Goal: Information Seeking & Learning: Find contact information

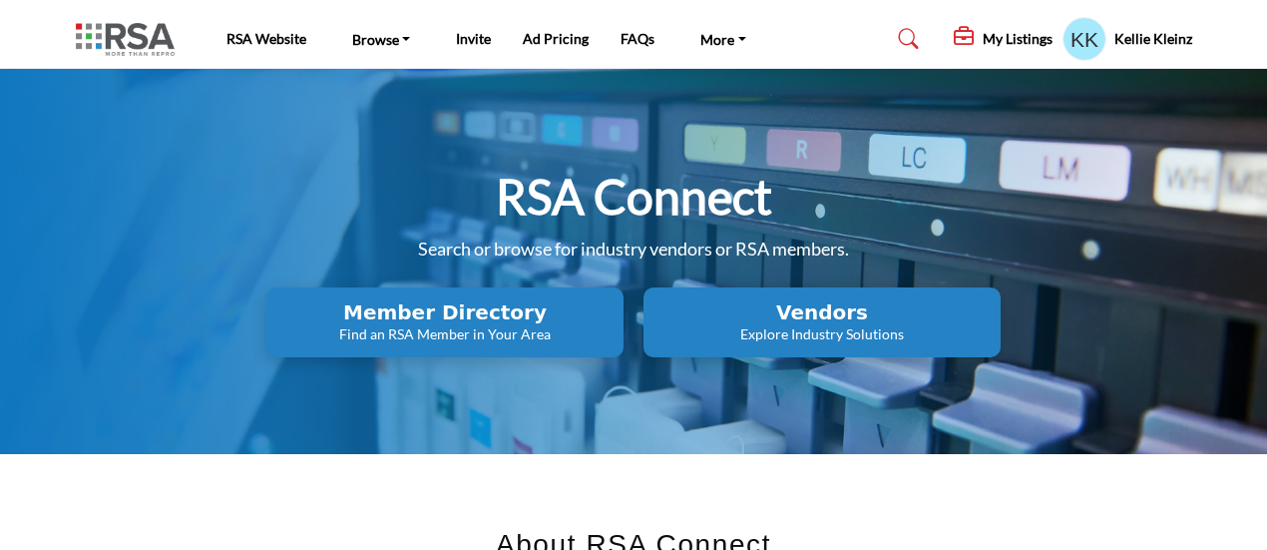
click at [467, 322] on h2 "Member Directory" at bounding box center [444, 312] width 345 height 24
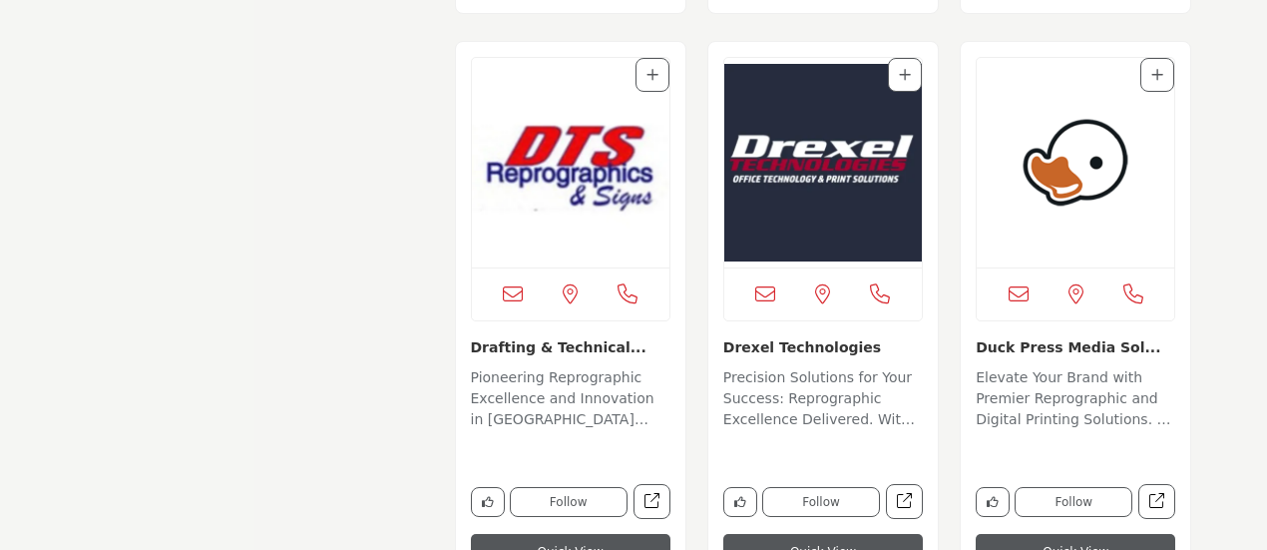
scroll to position [6284, 0]
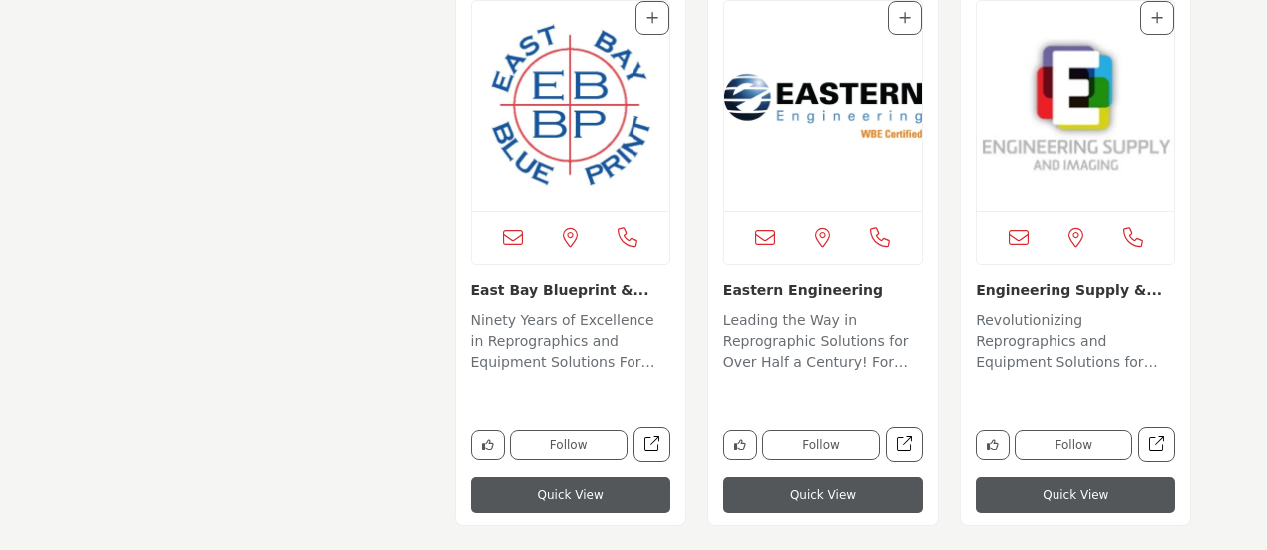
click at [602, 105] on img "Open Listing in new tab" at bounding box center [570, 105] width 197 height 209
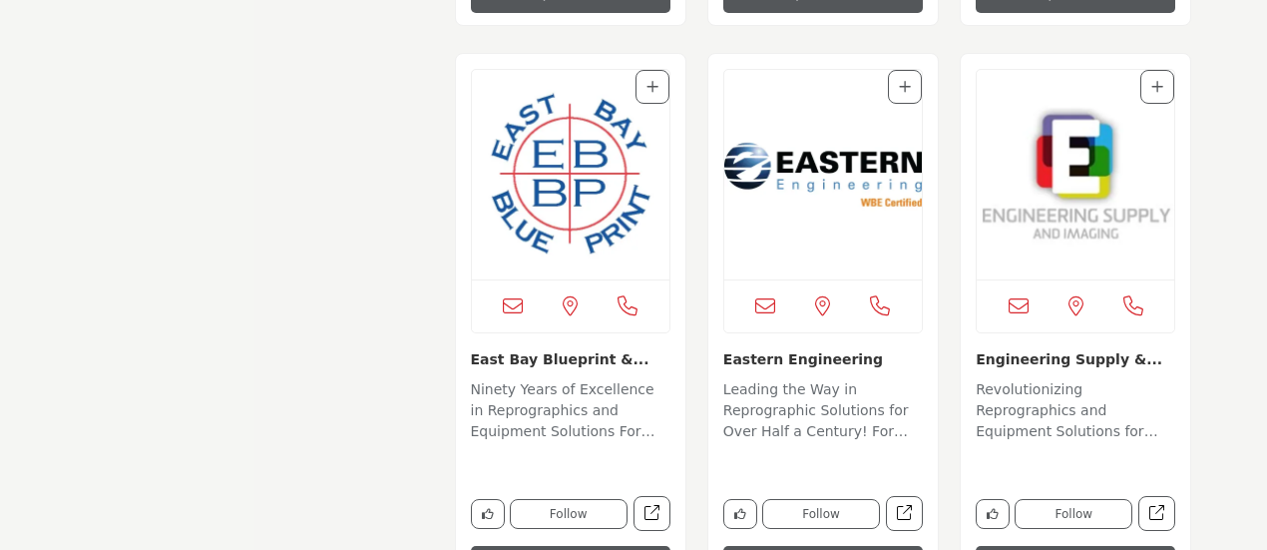
scroll to position [6184, 0]
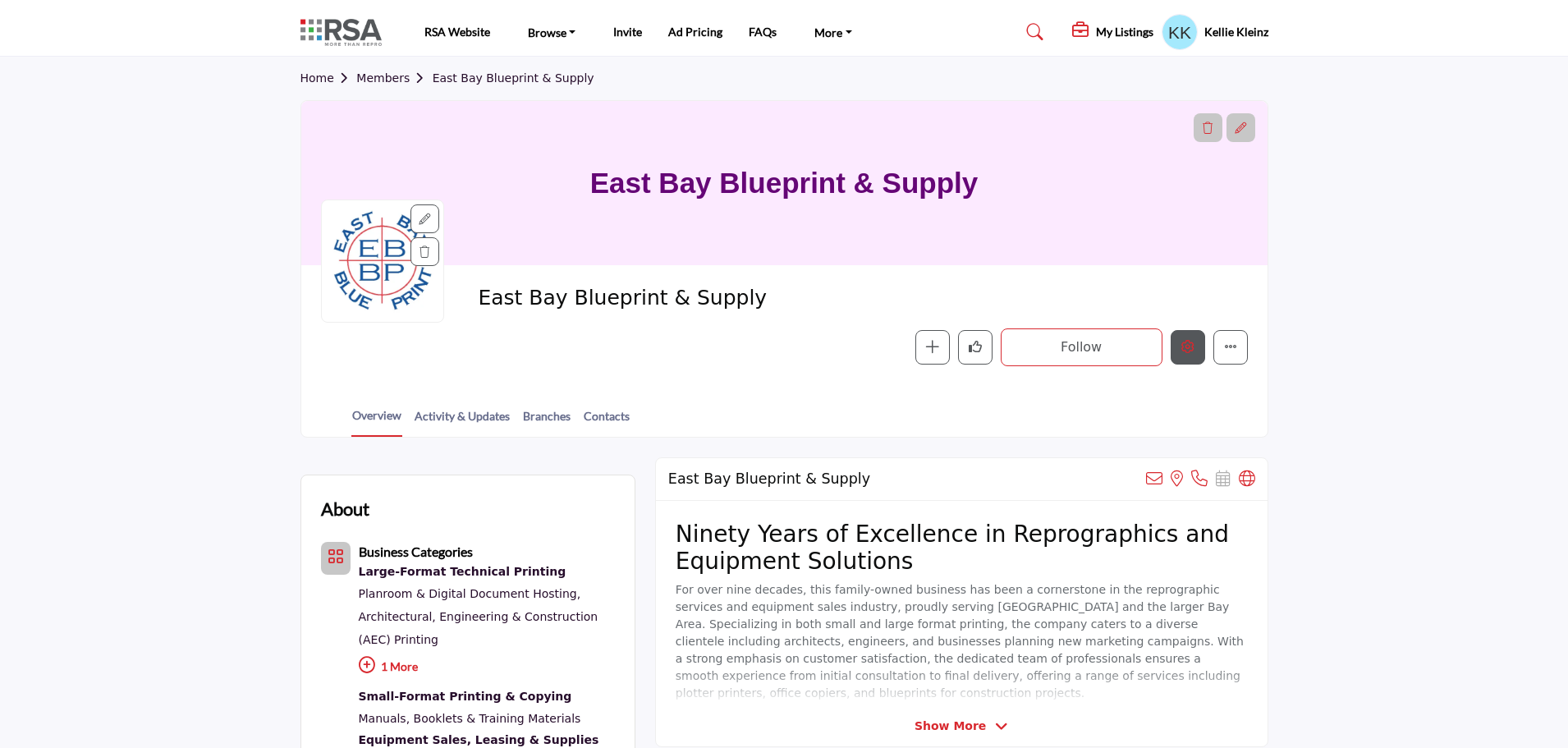
click at [1192, 346] on icon "Edit company" at bounding box center [1188, 346] width 13 height 13
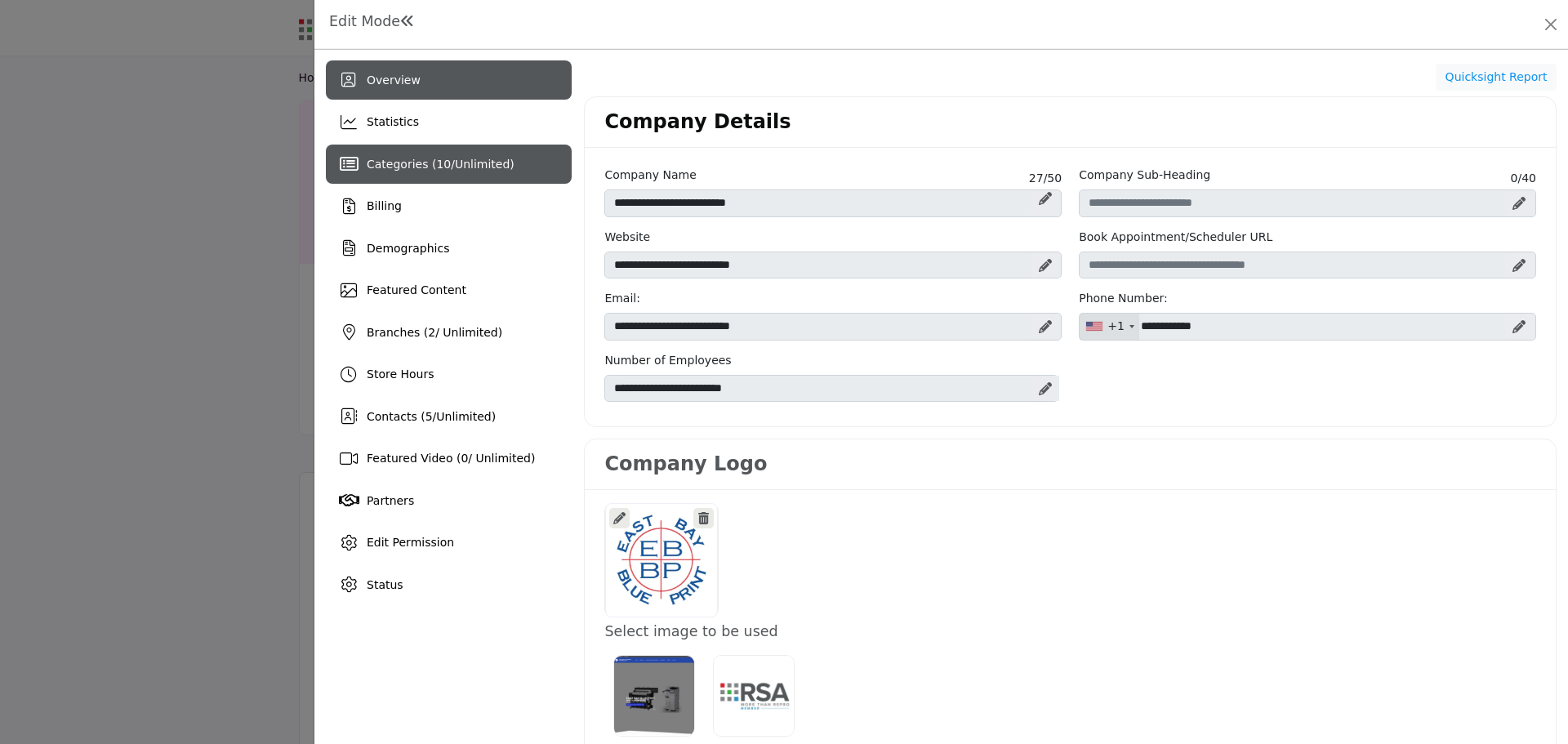
click at [436, 162] on span "10" at bounding box center [444, 164] width 15 height 13
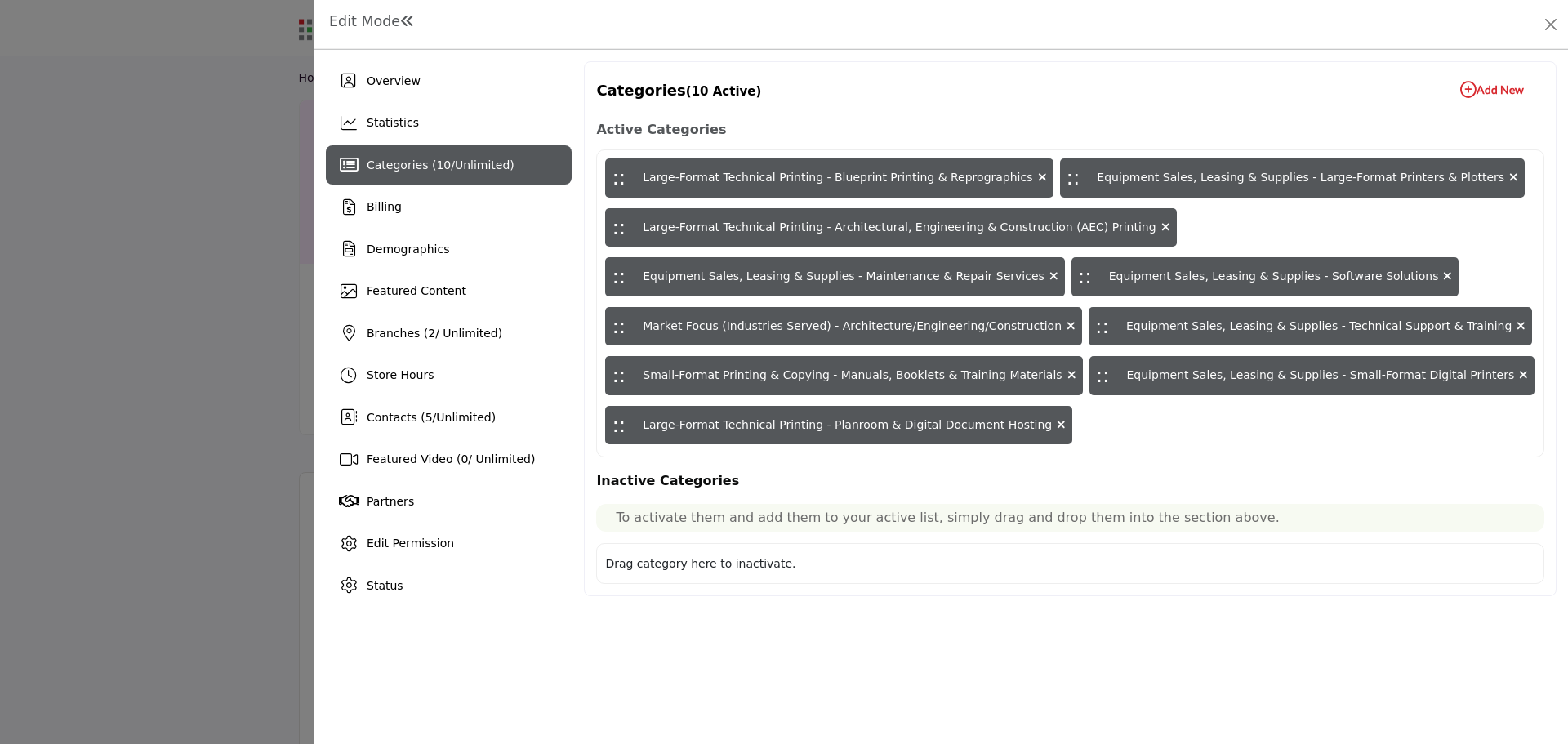
click at [1467, 87] on icon "button" at bounding box center [1468, 90] width 16 height 16
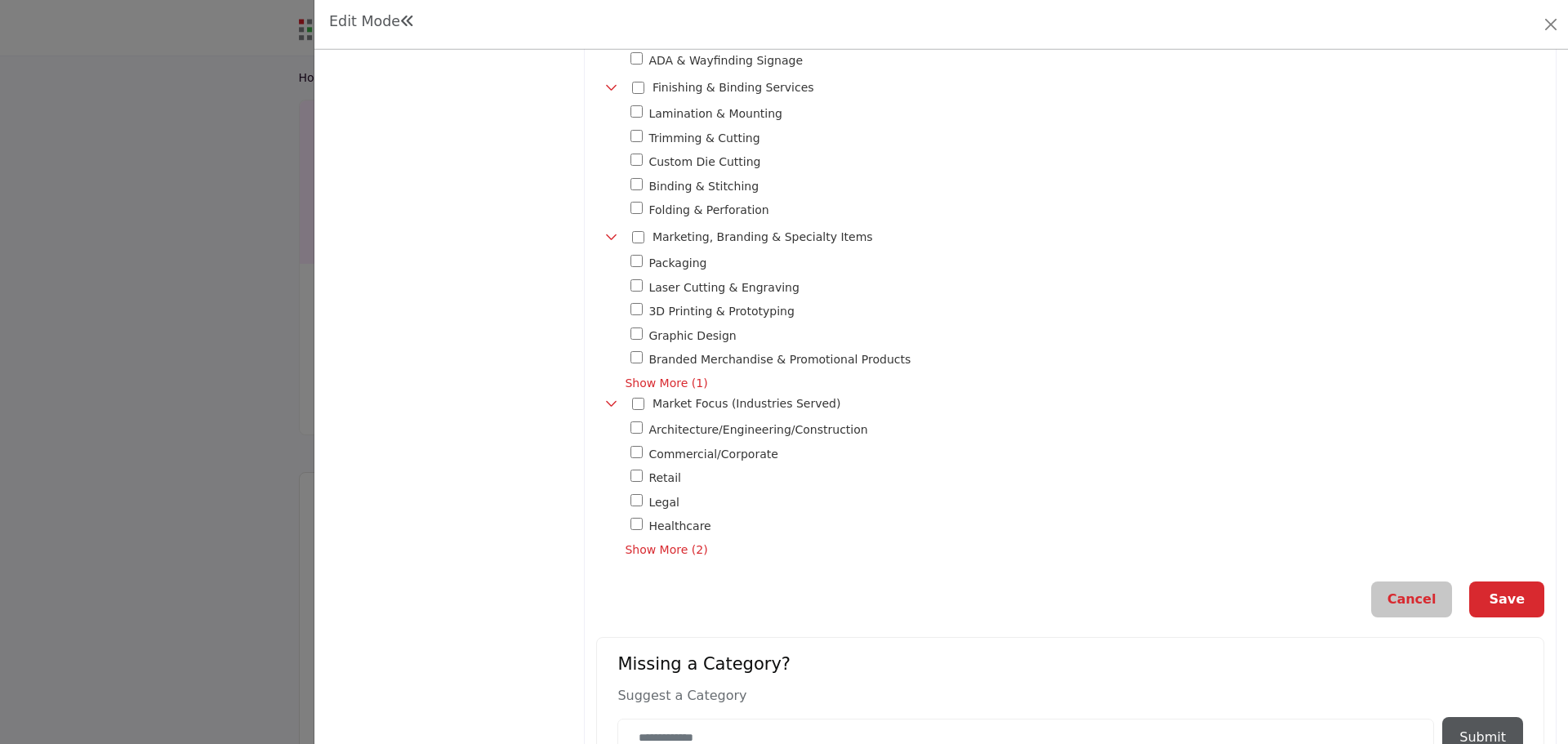
scroll to position [1274, 0]
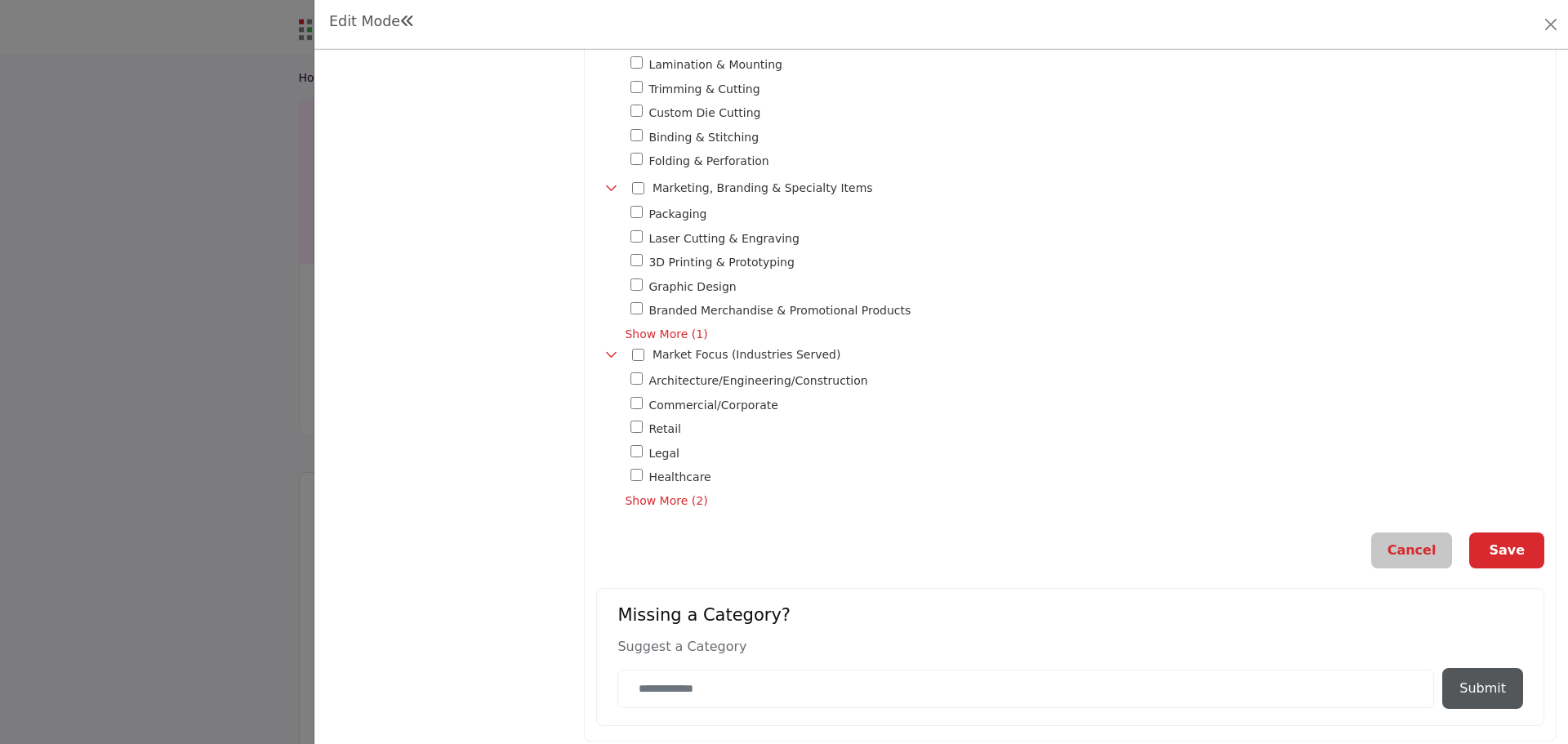
click at [648, 492] on span "Show More (2)" at bounding box center [1084, 500] width 920 height 17
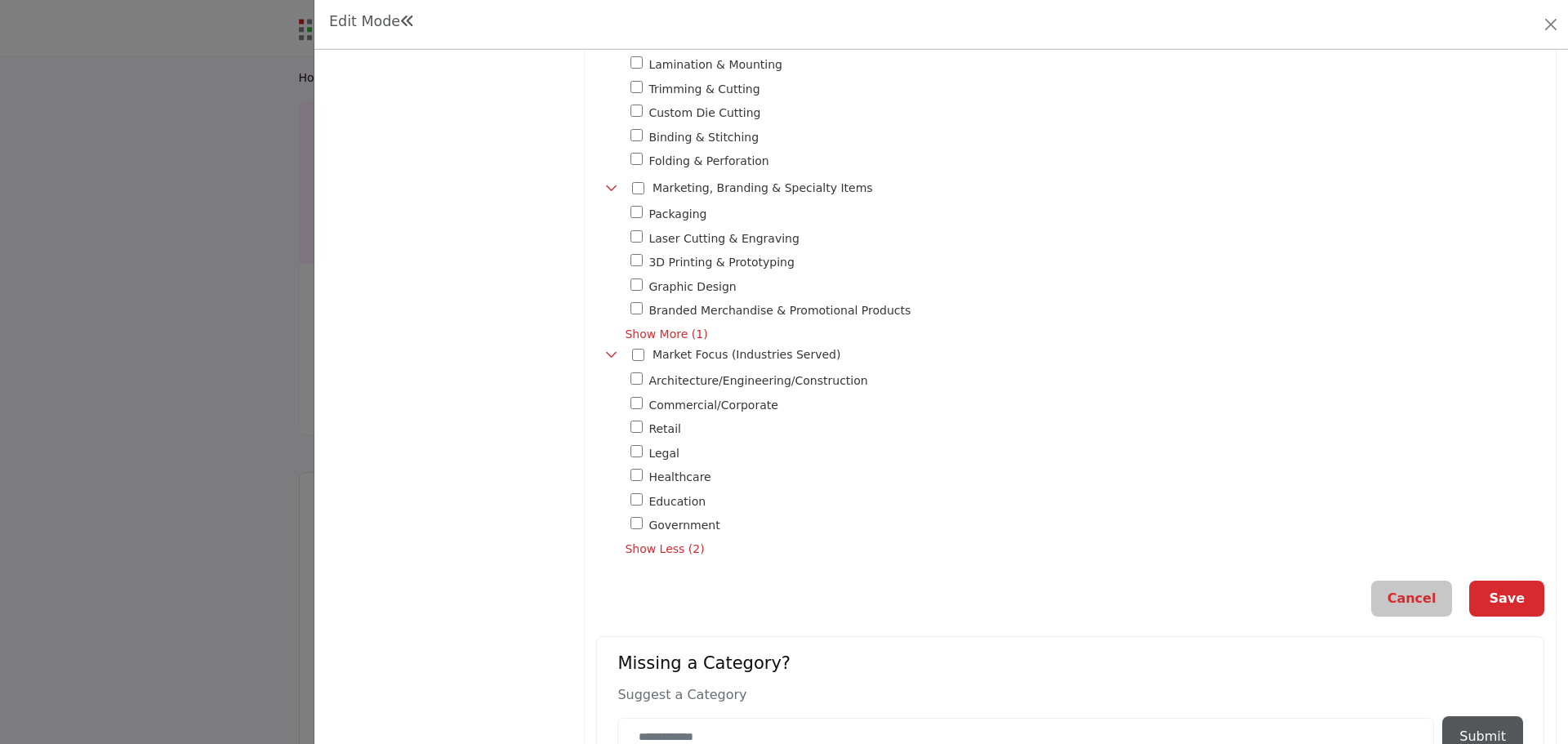
drag, startPoint x: 1511, startPoint y: 588, endPoint x: 1504, endPoint y: 580, distance: 10.6
click at [1511, 588] on button "Save" at bounding box center [1507, 598] width 75 height 36
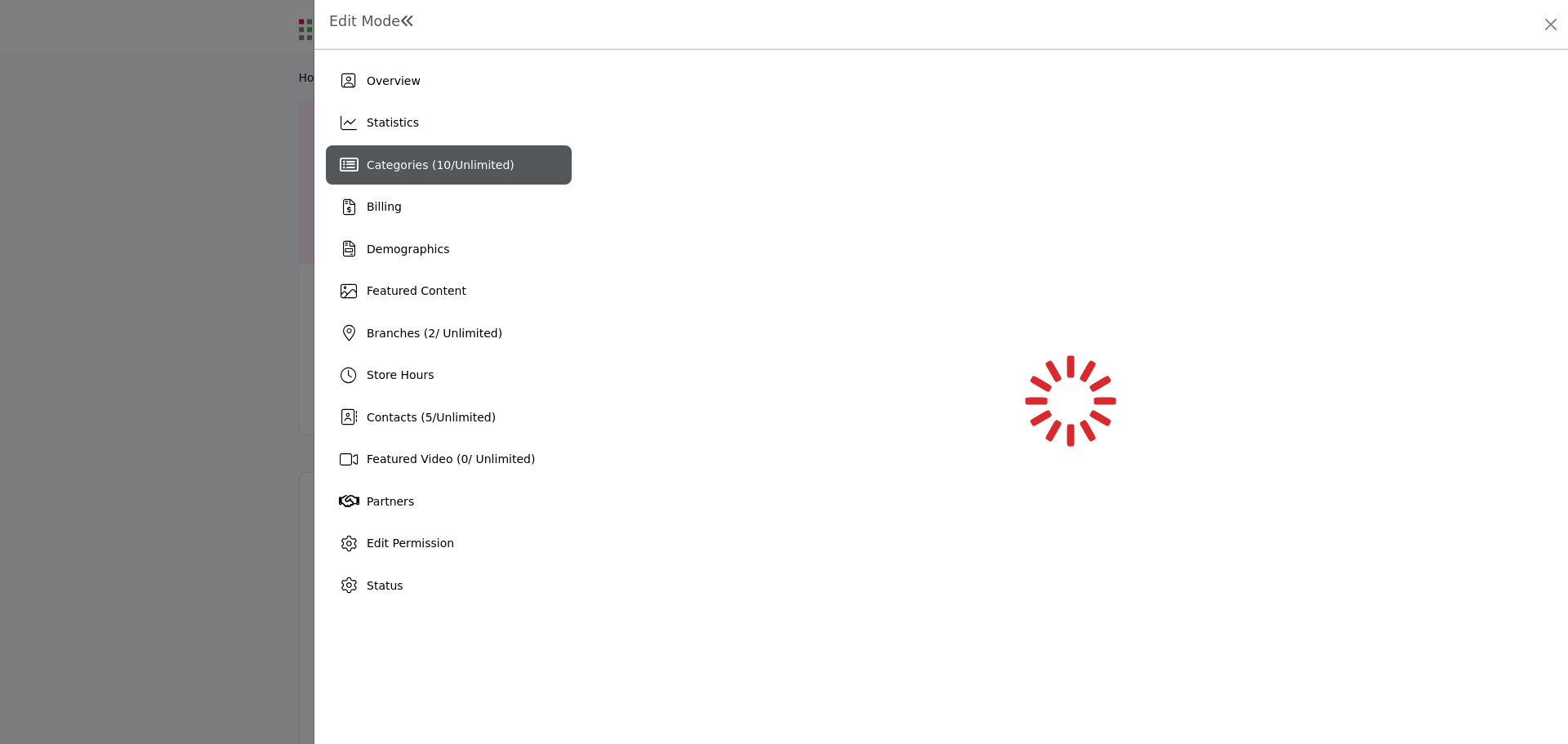
scroll to position [0, 0]
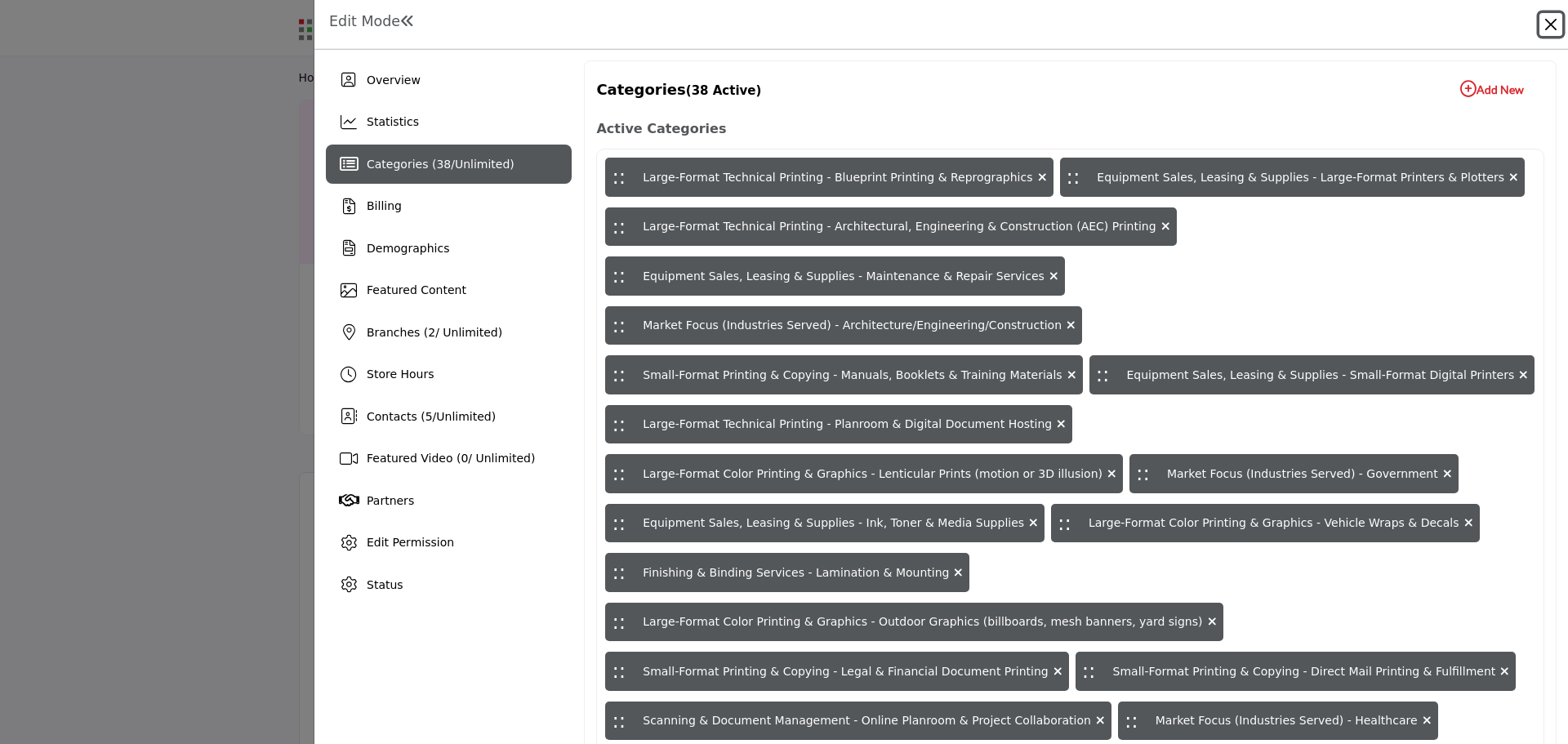
click at [1553, 19] on button "Close" at bounding box center [1551, 25] width 23 height 23
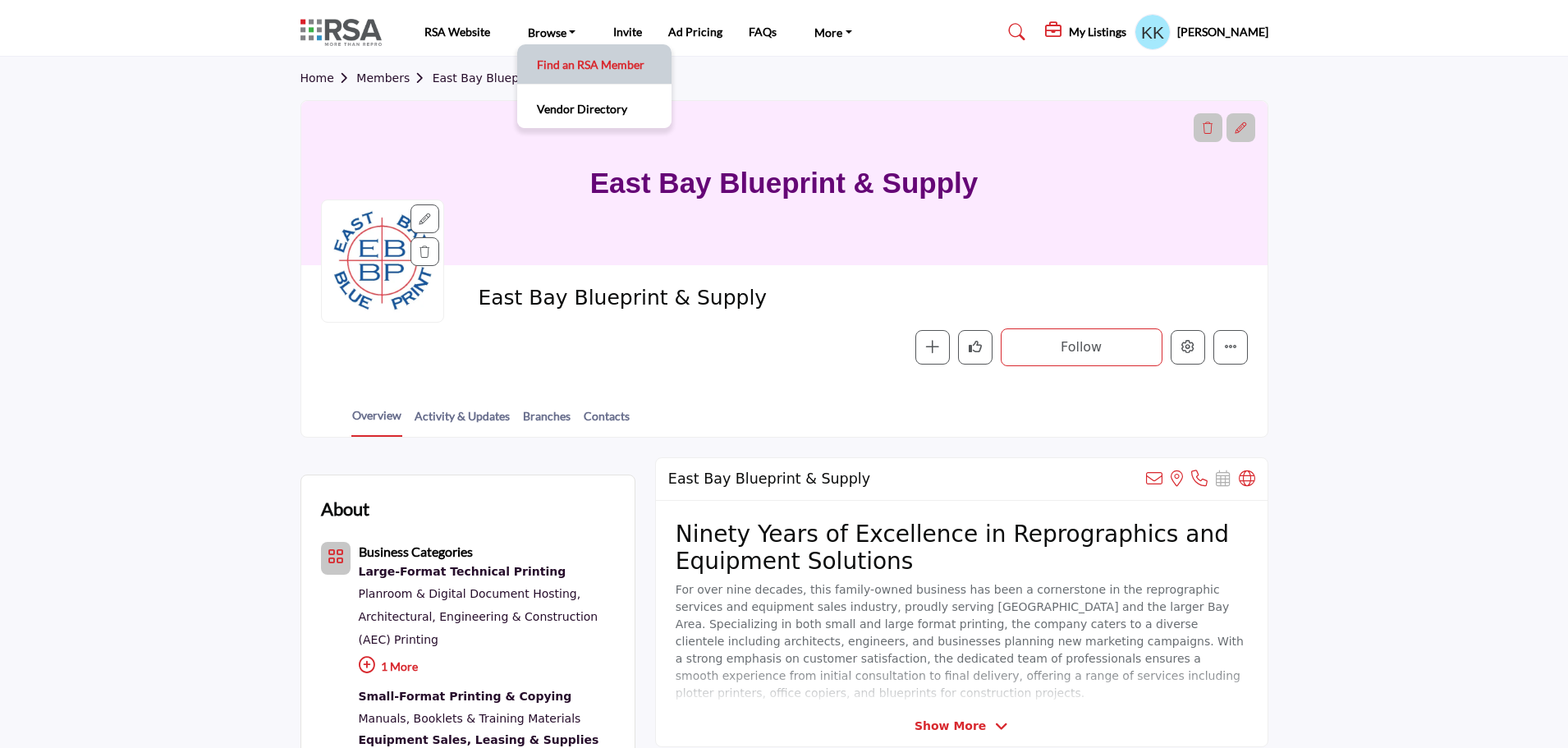
click at [570, 67] on link "Find an RSA Member" at bounding box center [594, 64] width 138 height 23
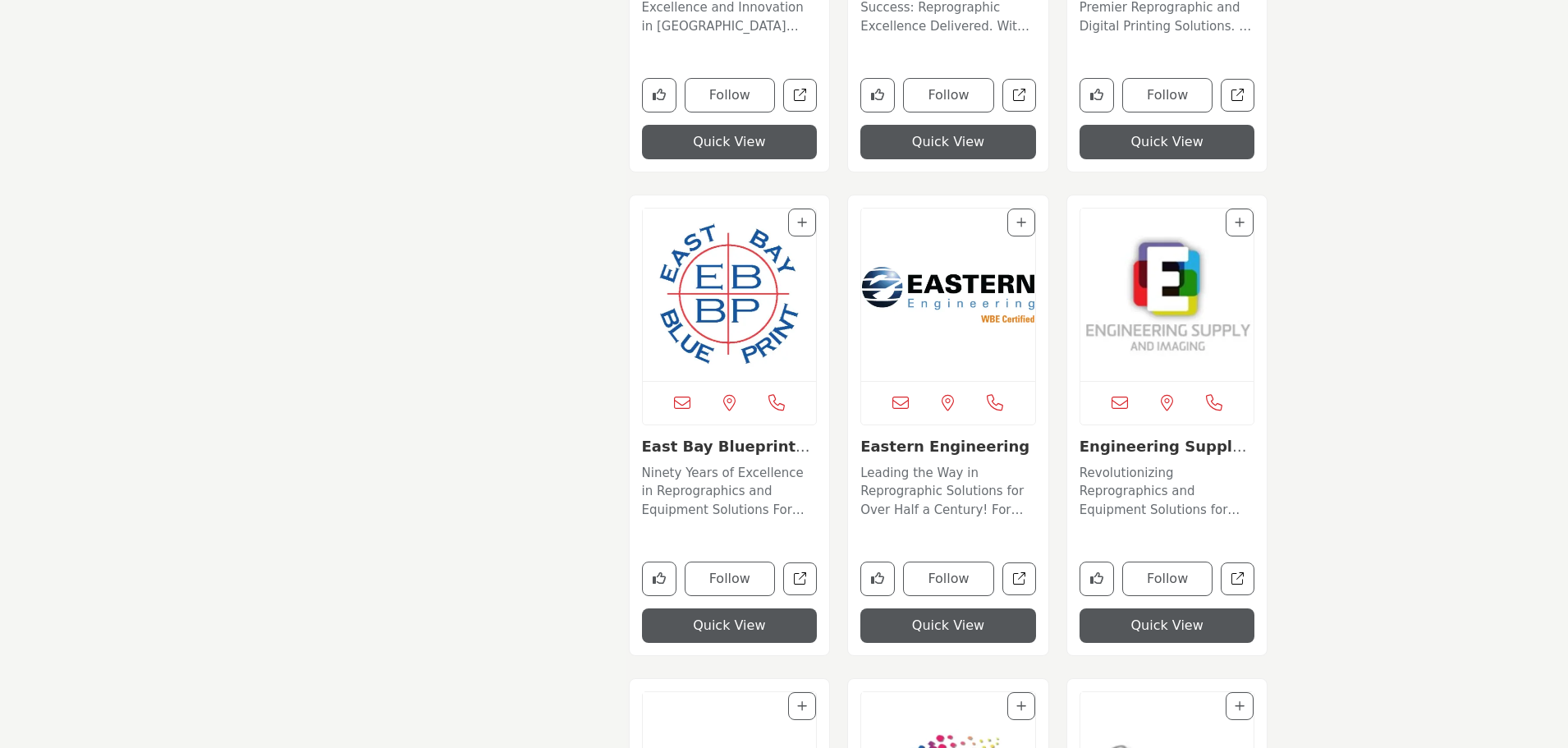
scroll to position [5136, 0]
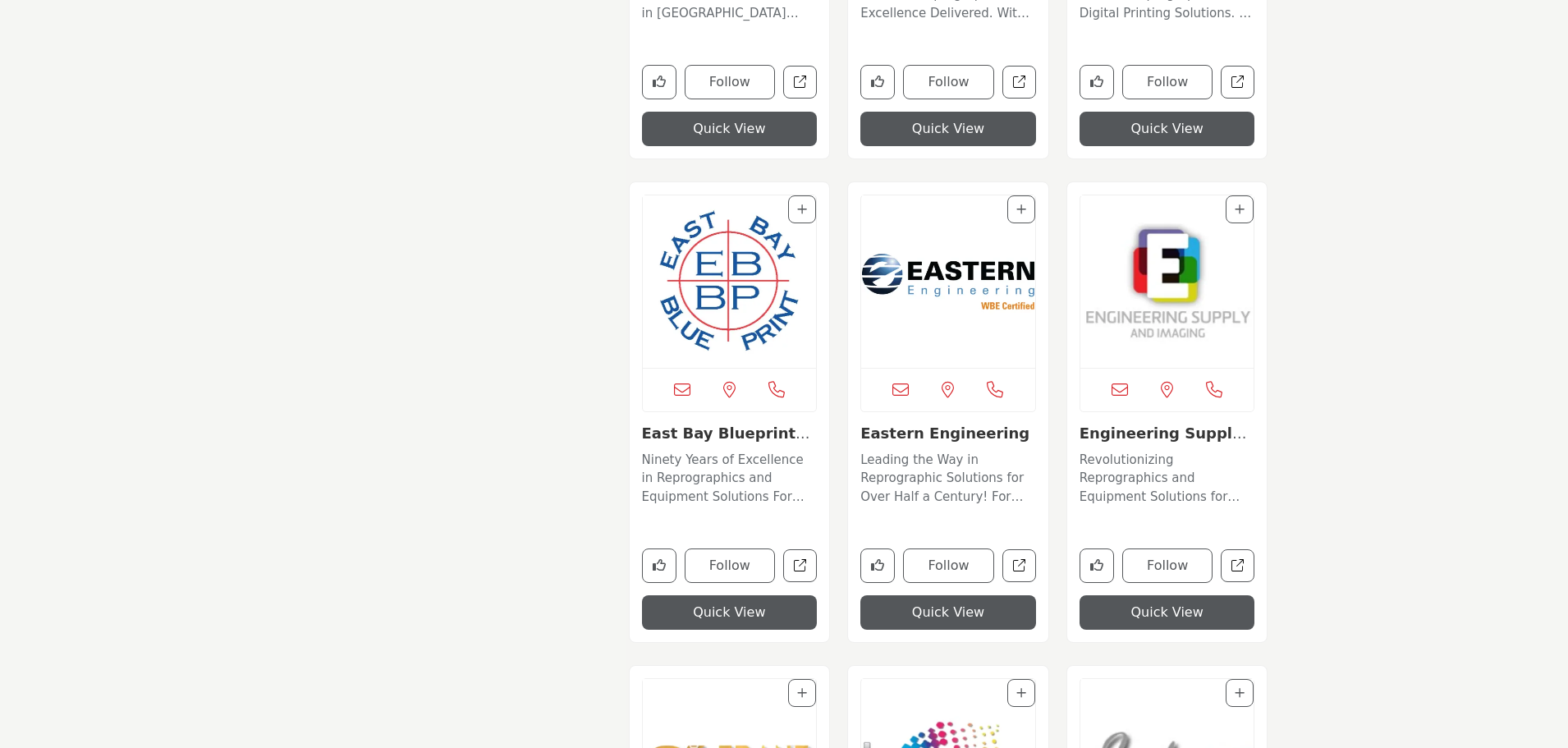
click at [968, 280] on img "Open Listing in new tab" at bounding box center [947, 281] width 174 height 172
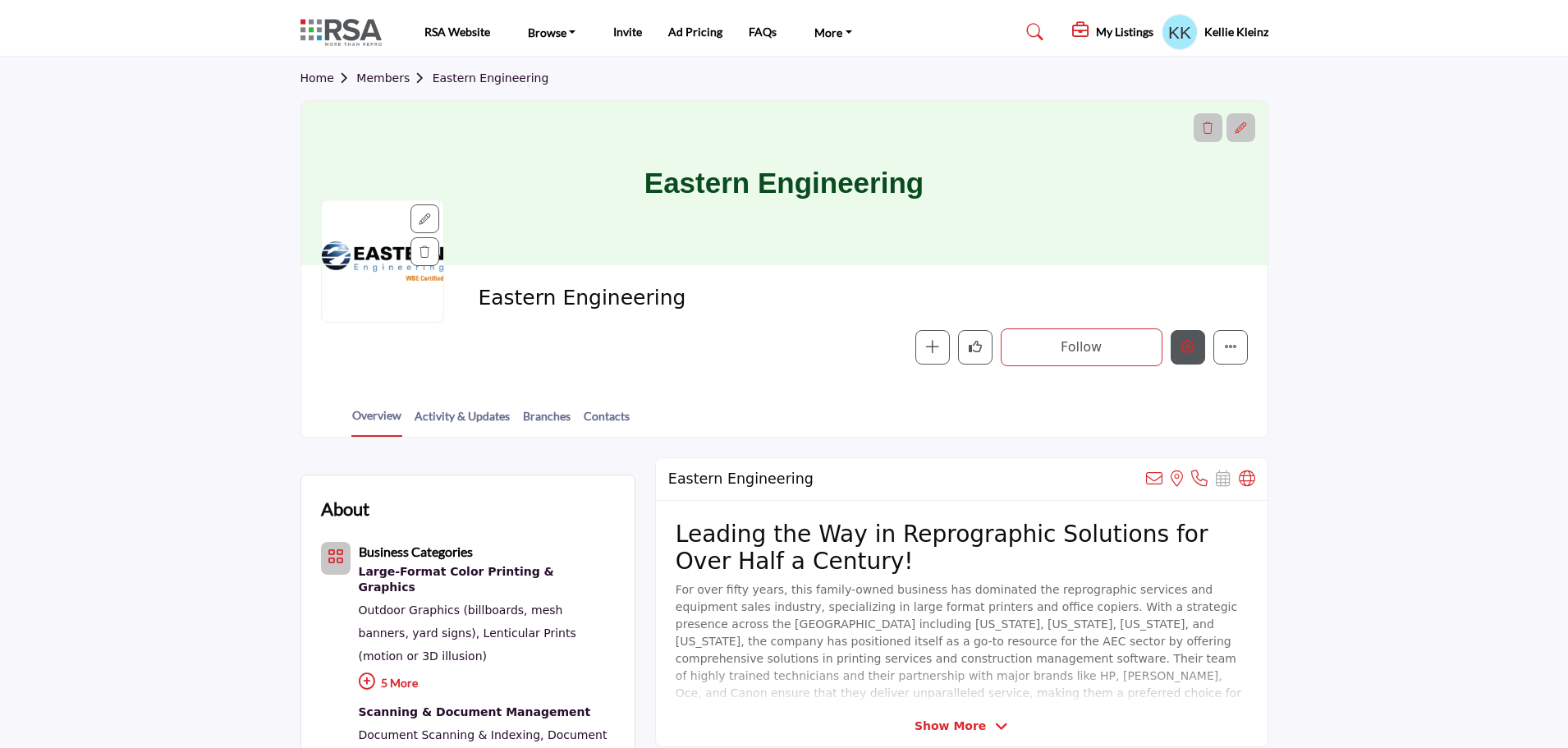
click at [1183, 347] on icon "Edit company" at bounding box center [1188, 346] width 13 height 13
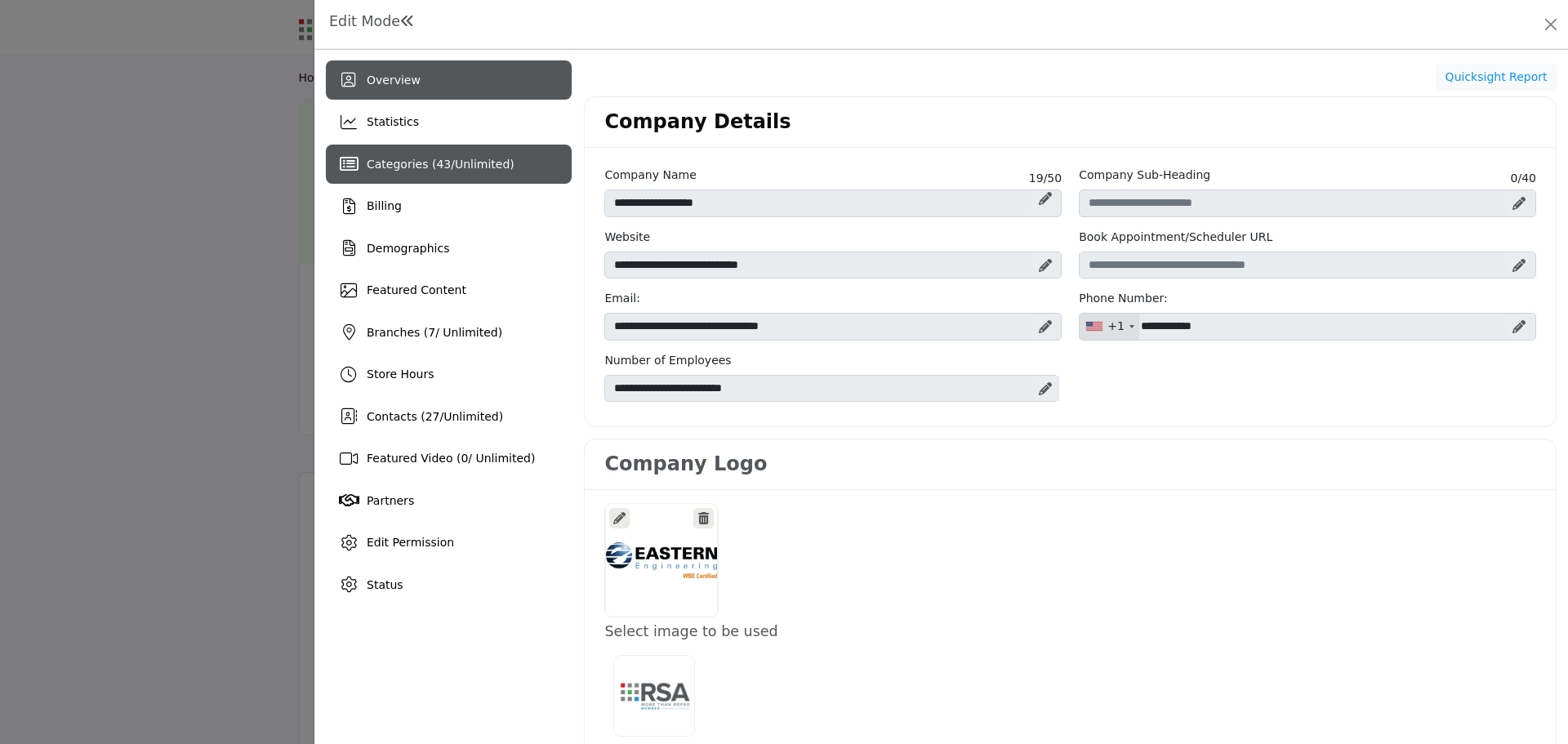
click at [440, 165] on span "Categories ( 43 / Unlimited )" at bounding box center [441, 164] width 148 height 13
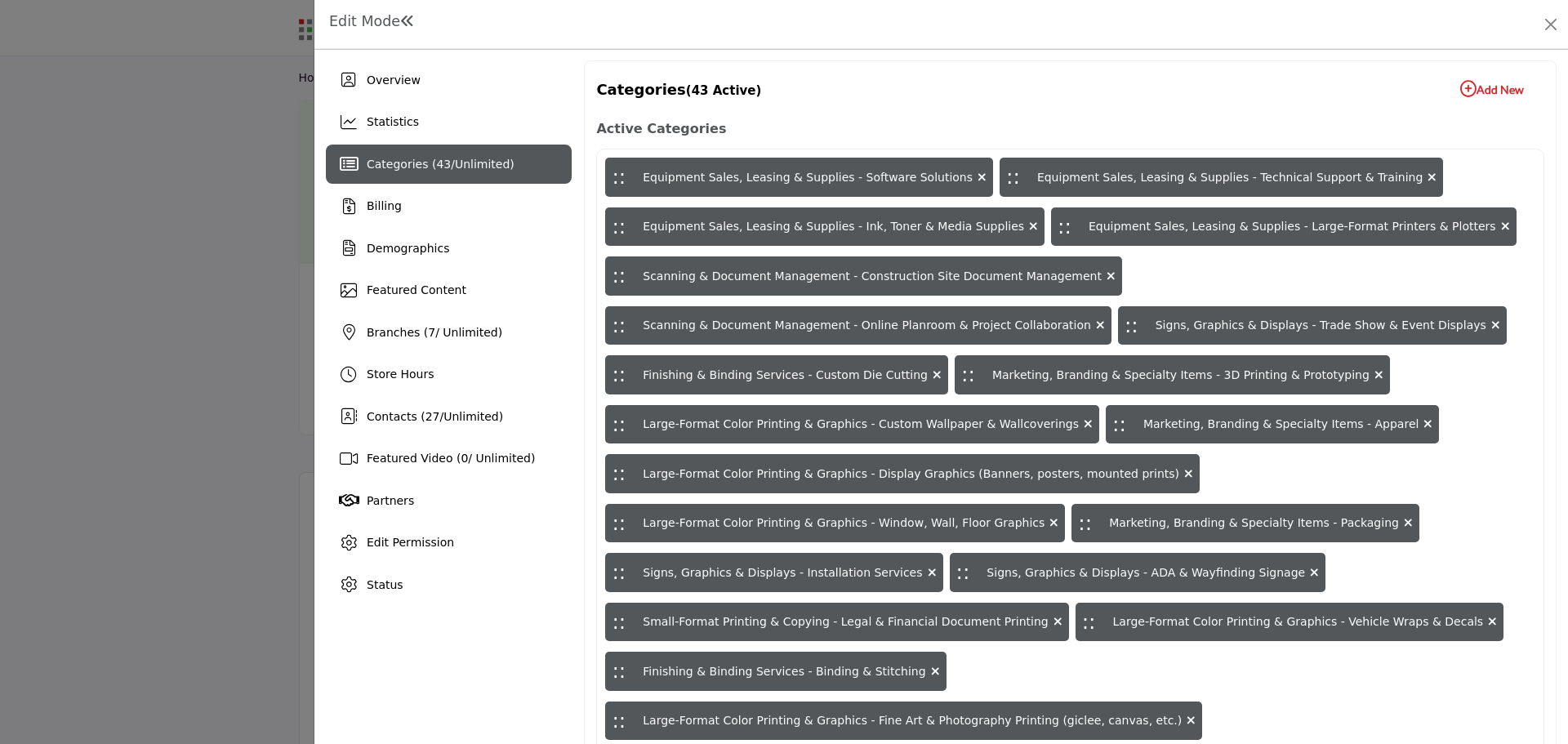
click at [1496, 87] on b "Add New Add New" at bounding box center [1492, 89] width 64 height 16
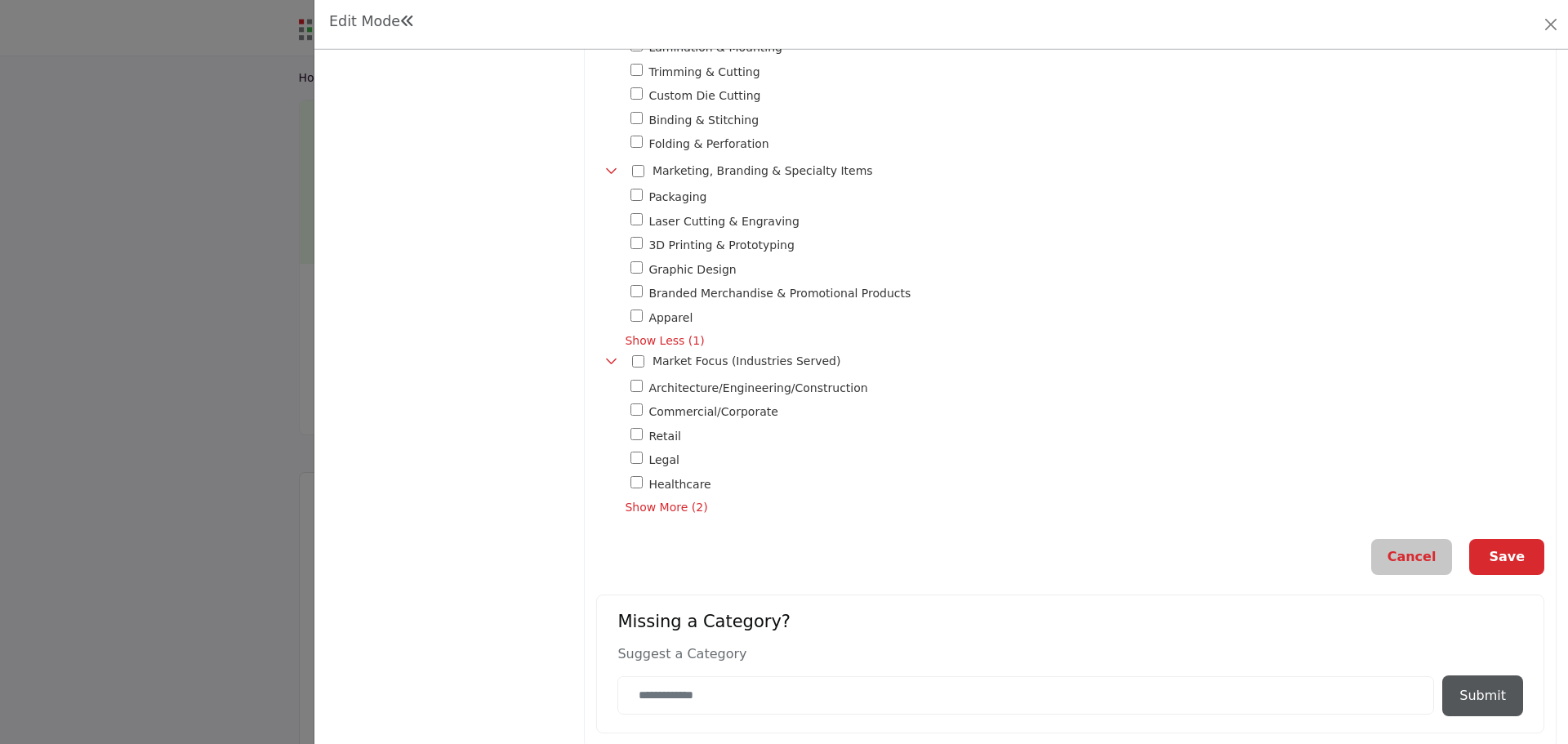
scroll to position [1388, 0]
click at [637, 498] on span "Show More (2)" at bounding box center [1084, 506] width 920 height 17
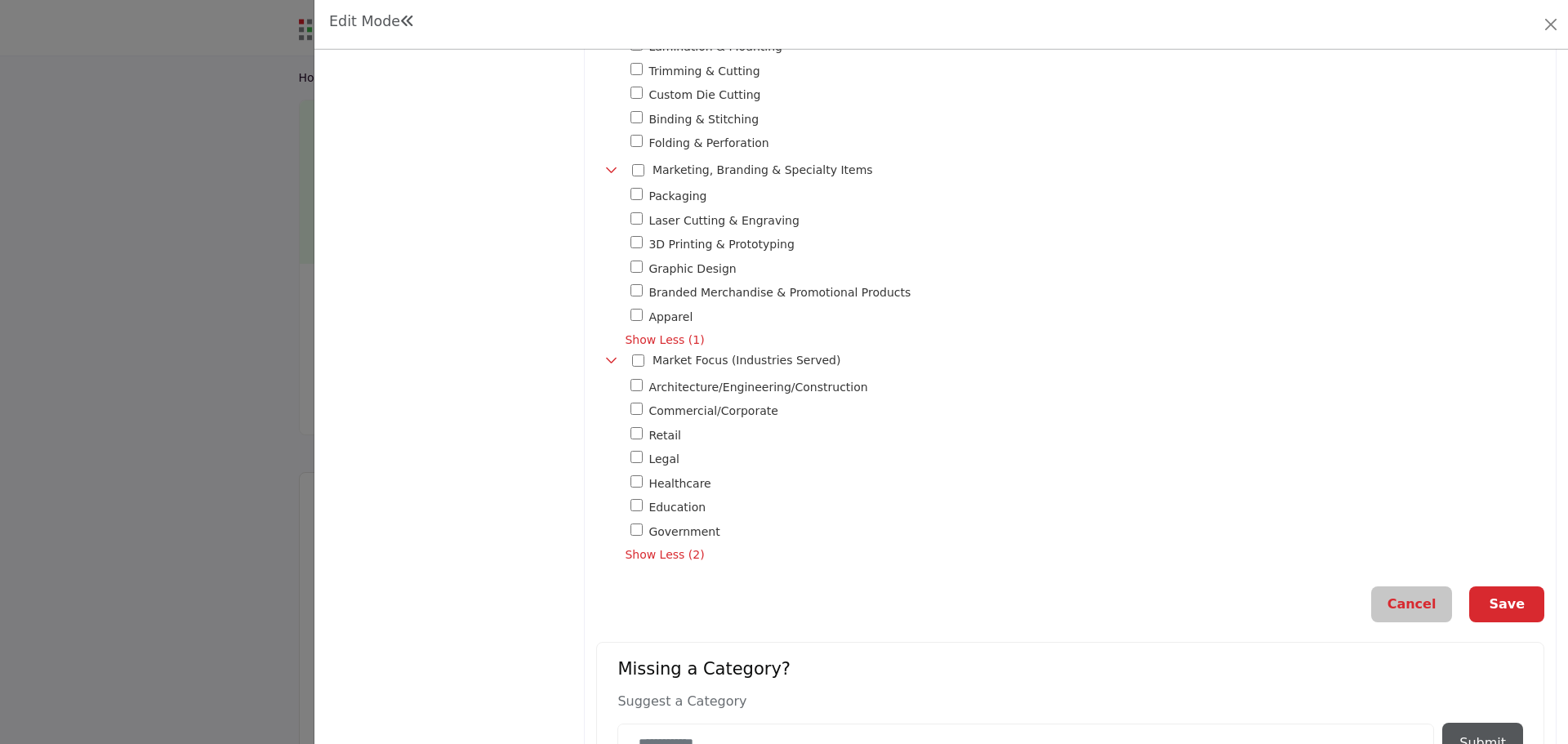
click at [1505, 597] on button "Save" at bounding box center [1507, 604] width 75 height 36
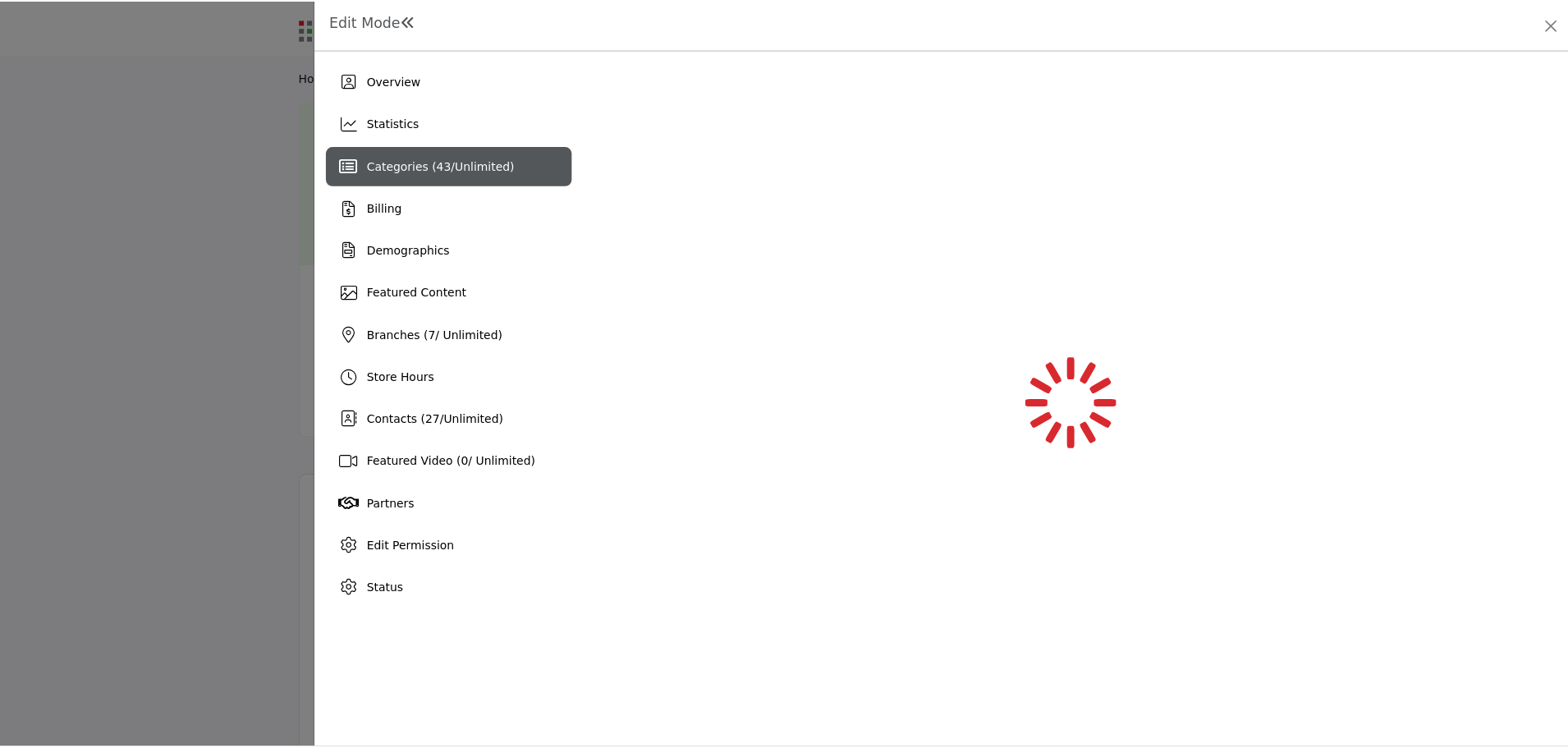
scroll to position [0, 0]
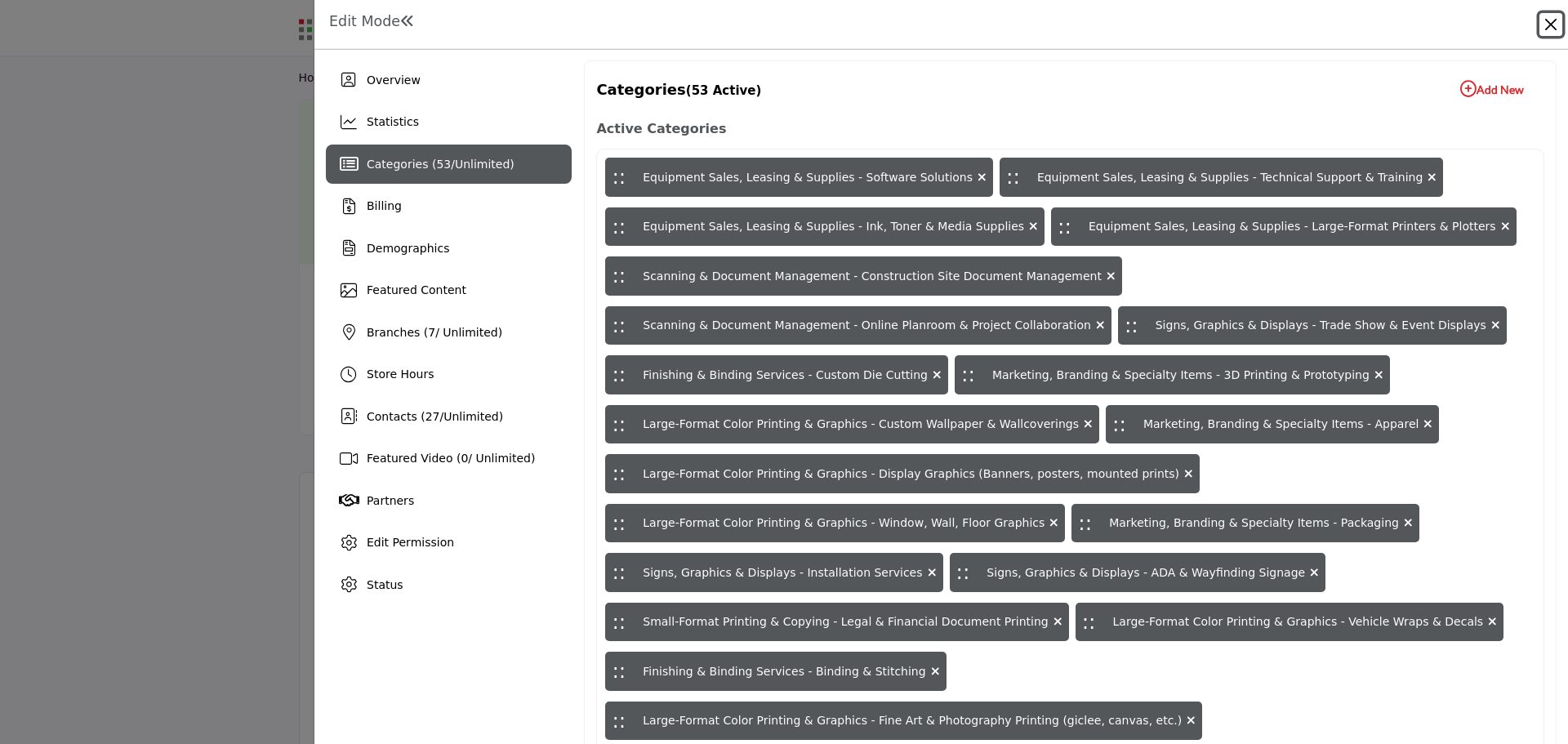
click at [1551, 22] on button "Close" at bounding box center [1551, 25] width 23 height 23
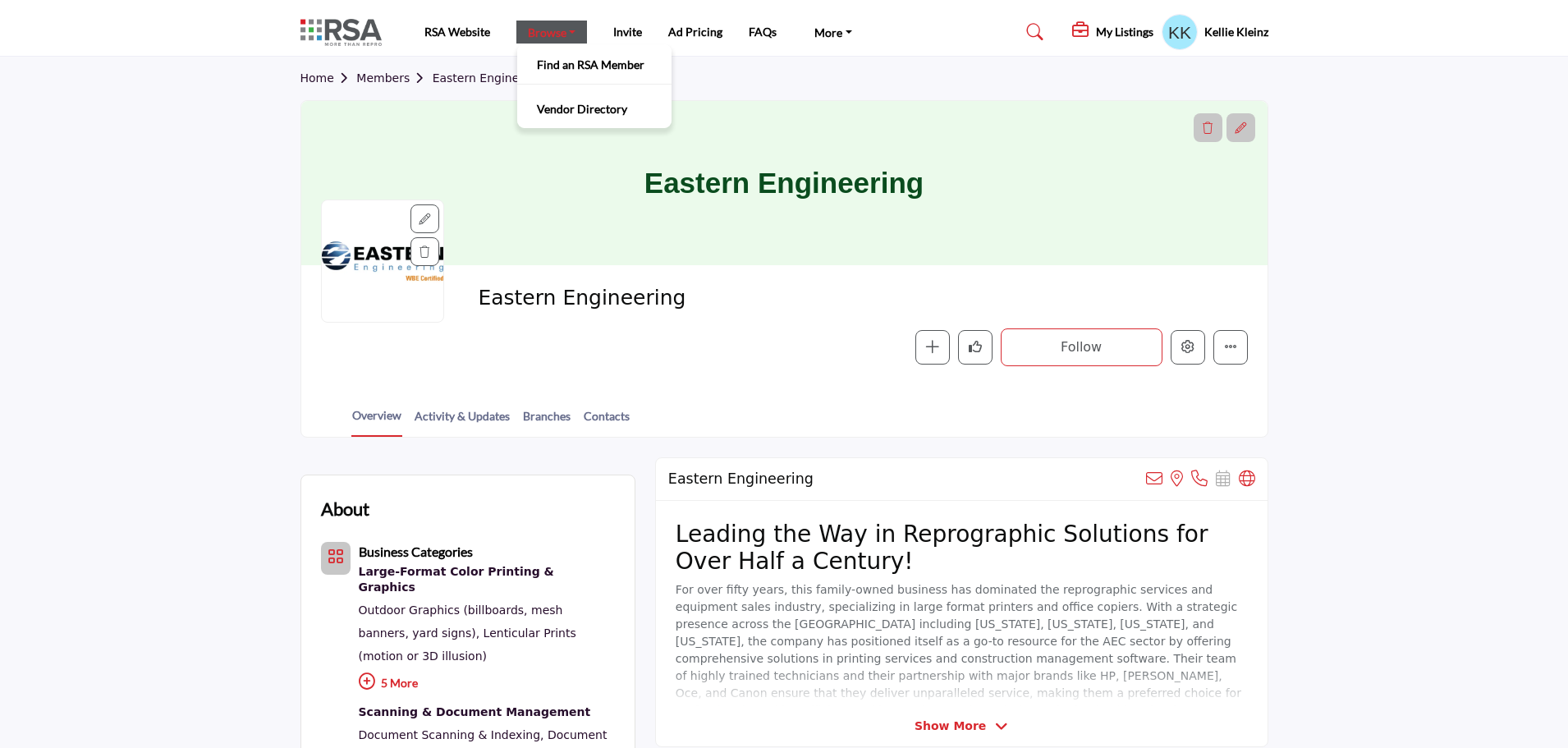
click at [541, 35] on link "Browse" at bounding box center [551, 32] width 72 height 23
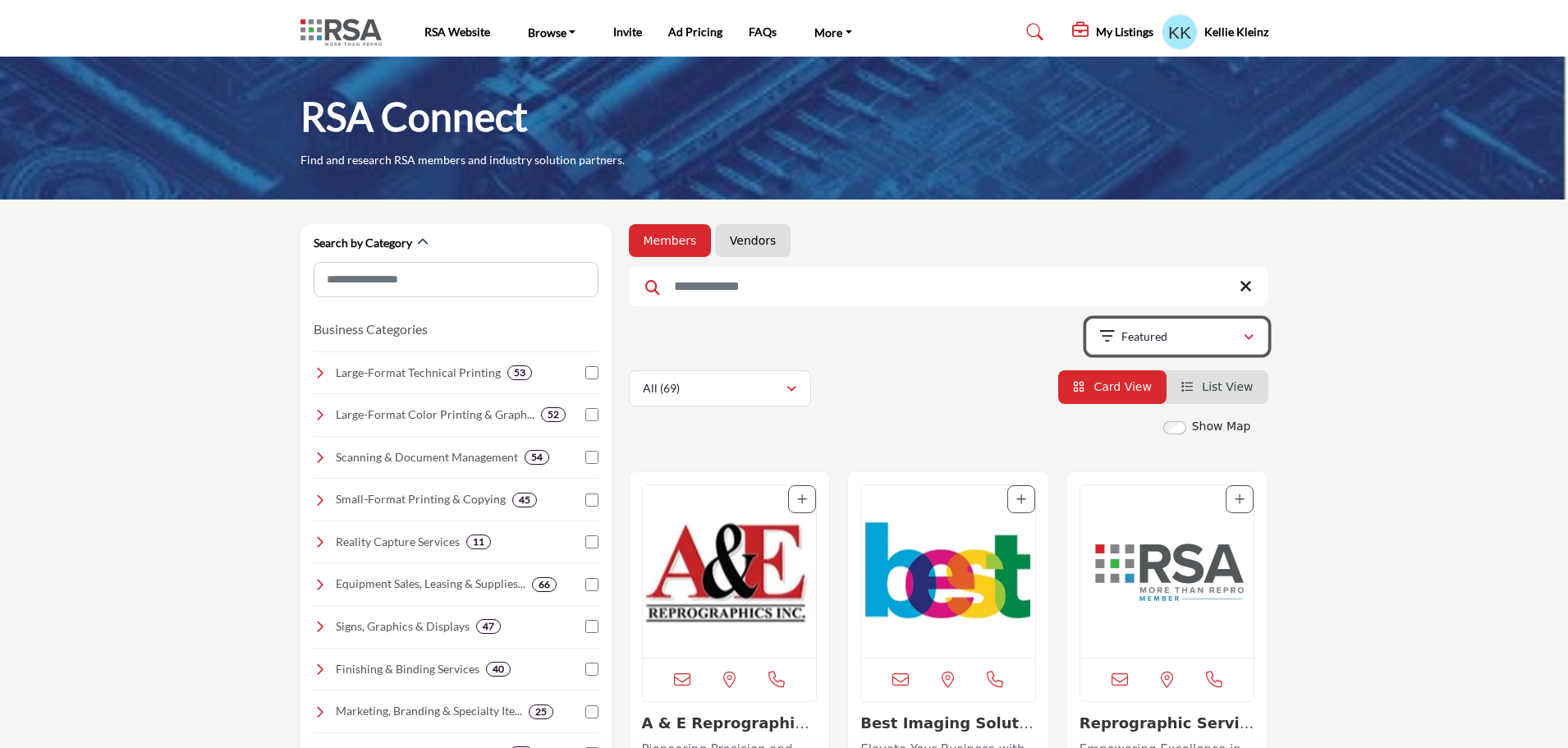
click at [1250, 339] on icon "button" at bounding box center [1249, 337] width 10 height 12
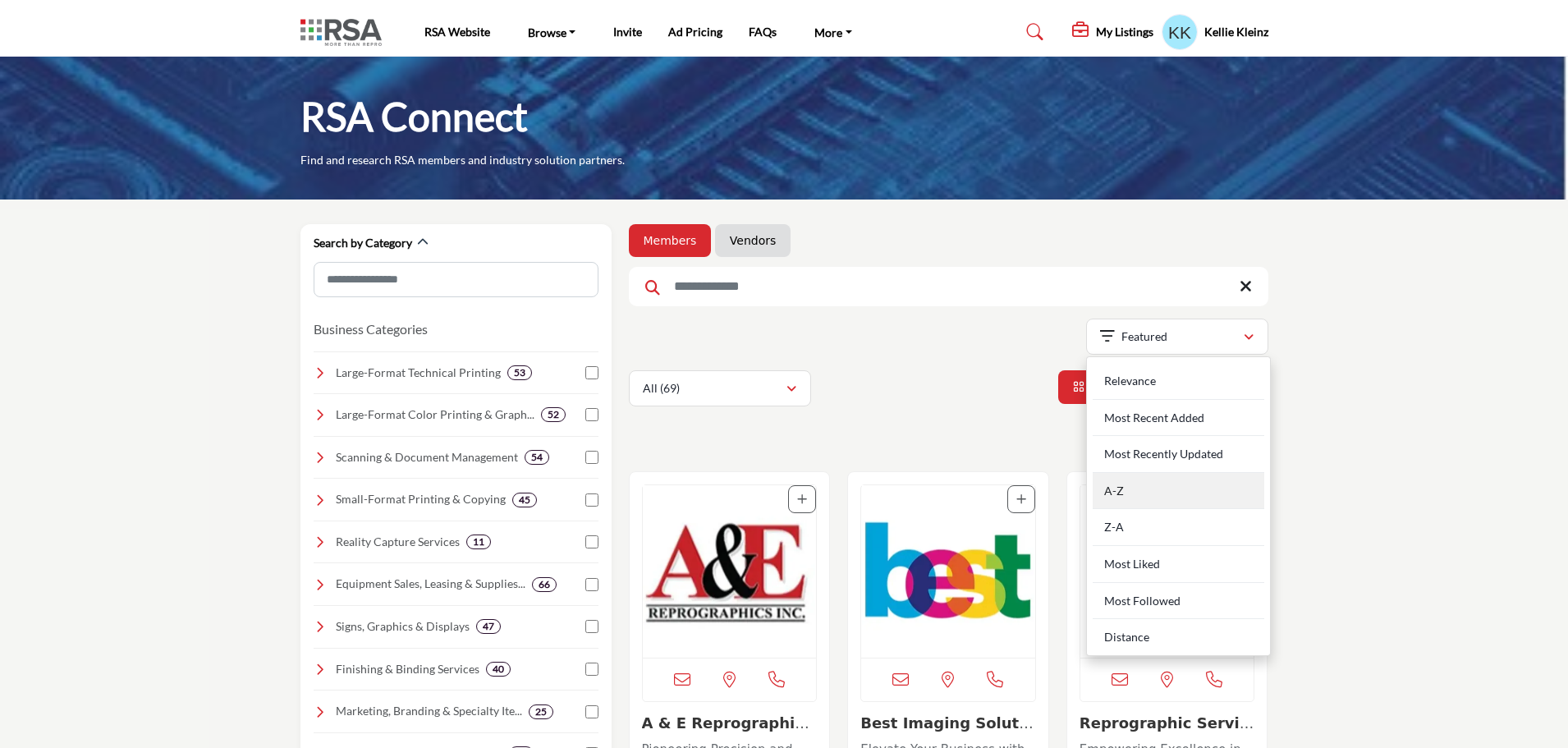
click at [1153, 489] on div "A-Z" at bounding box center [1179, 490] width 171 height 37
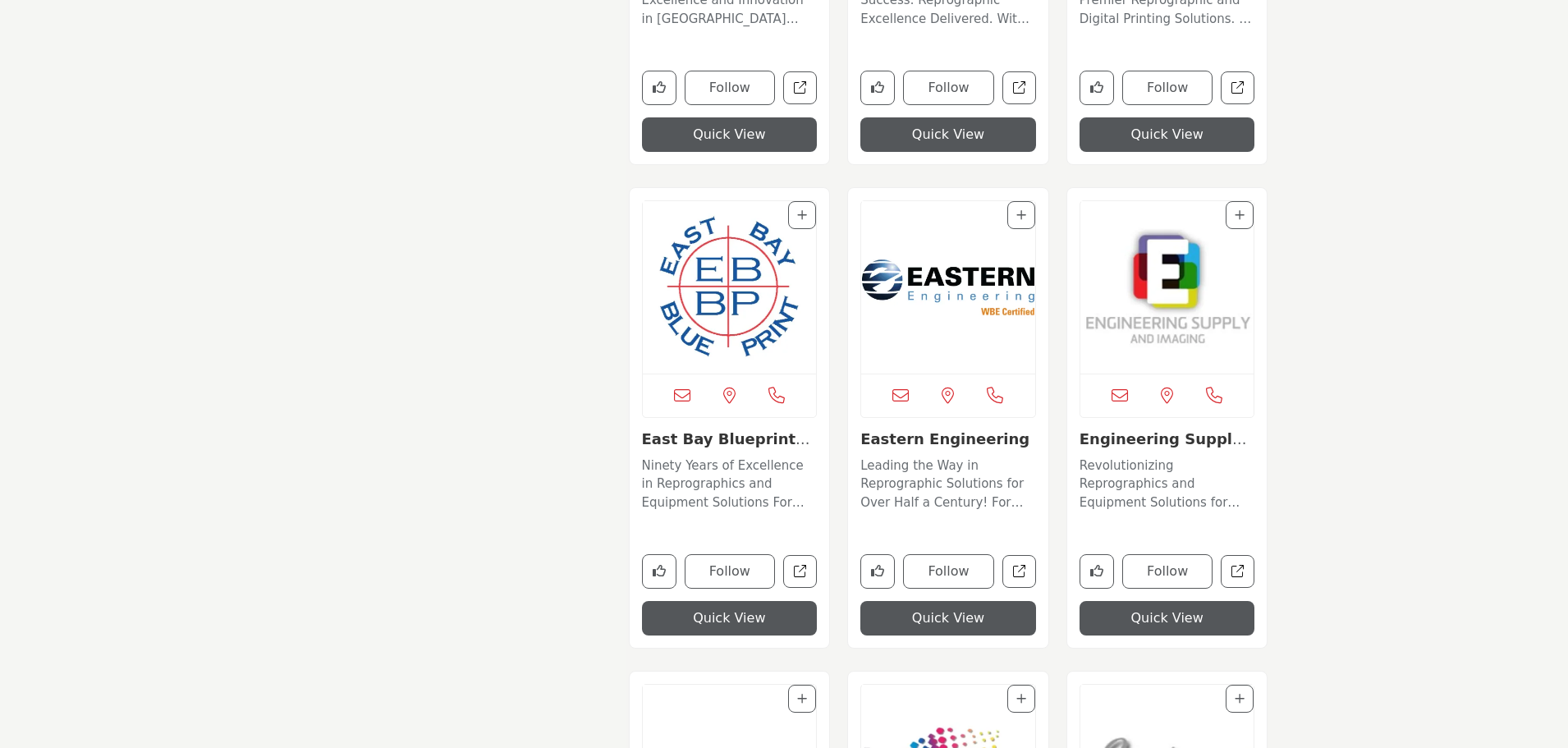
scroll to position [5136, 0]
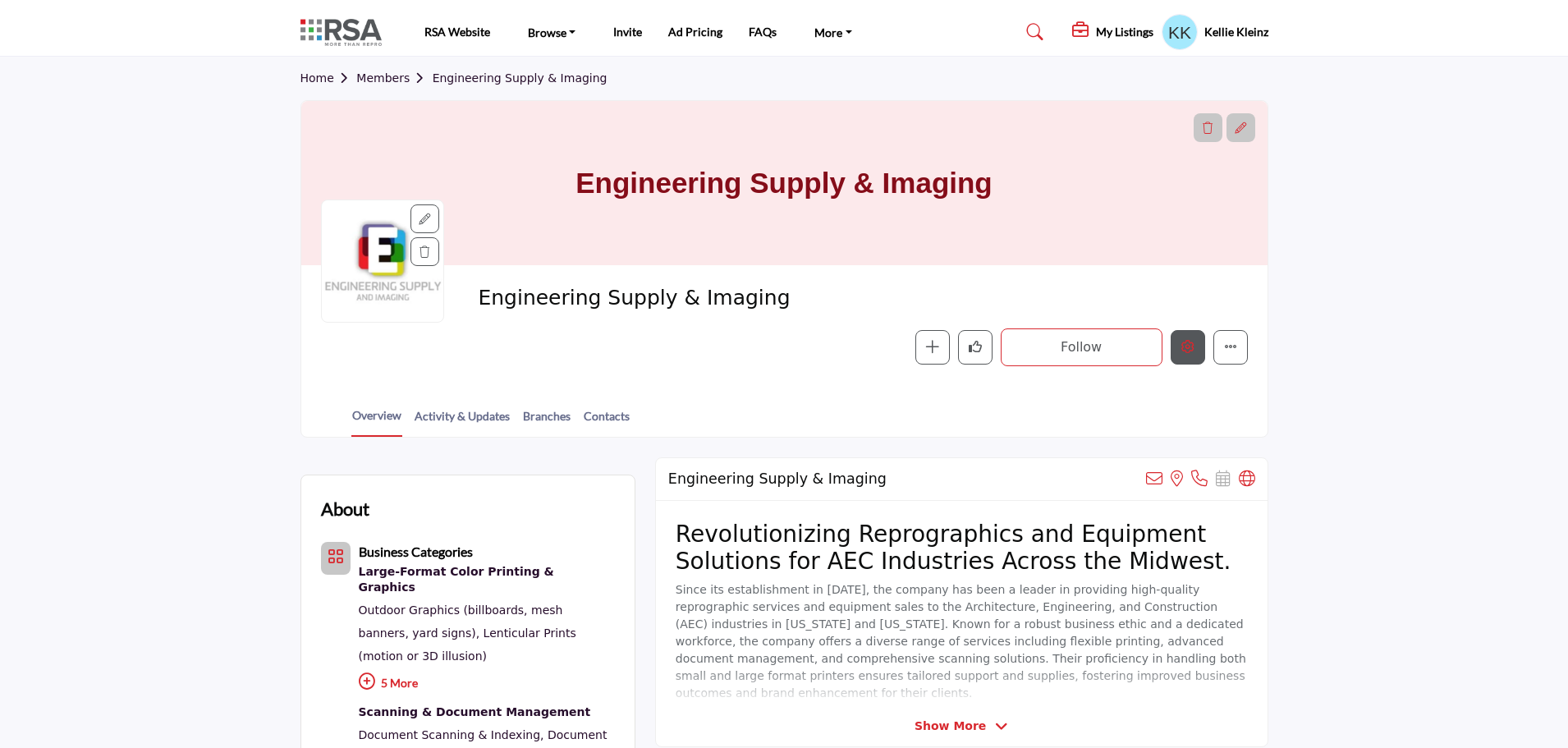
click at [1184, 348] on icon "Edit company" at bounding box center [1188, 346] width 13 height 13
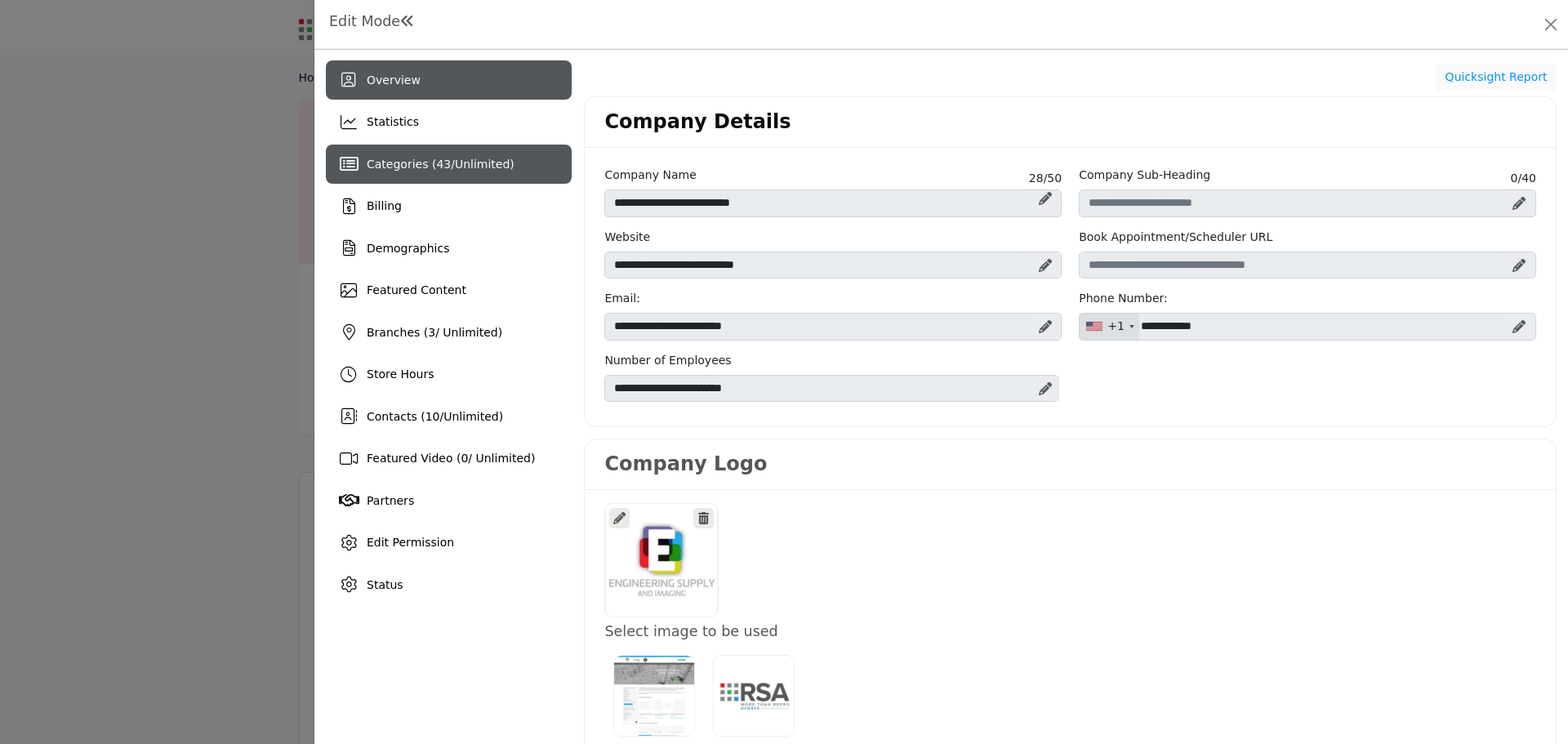
click at [436, 163] on span "43" at bounding box center [444, 164] width 15 height 13
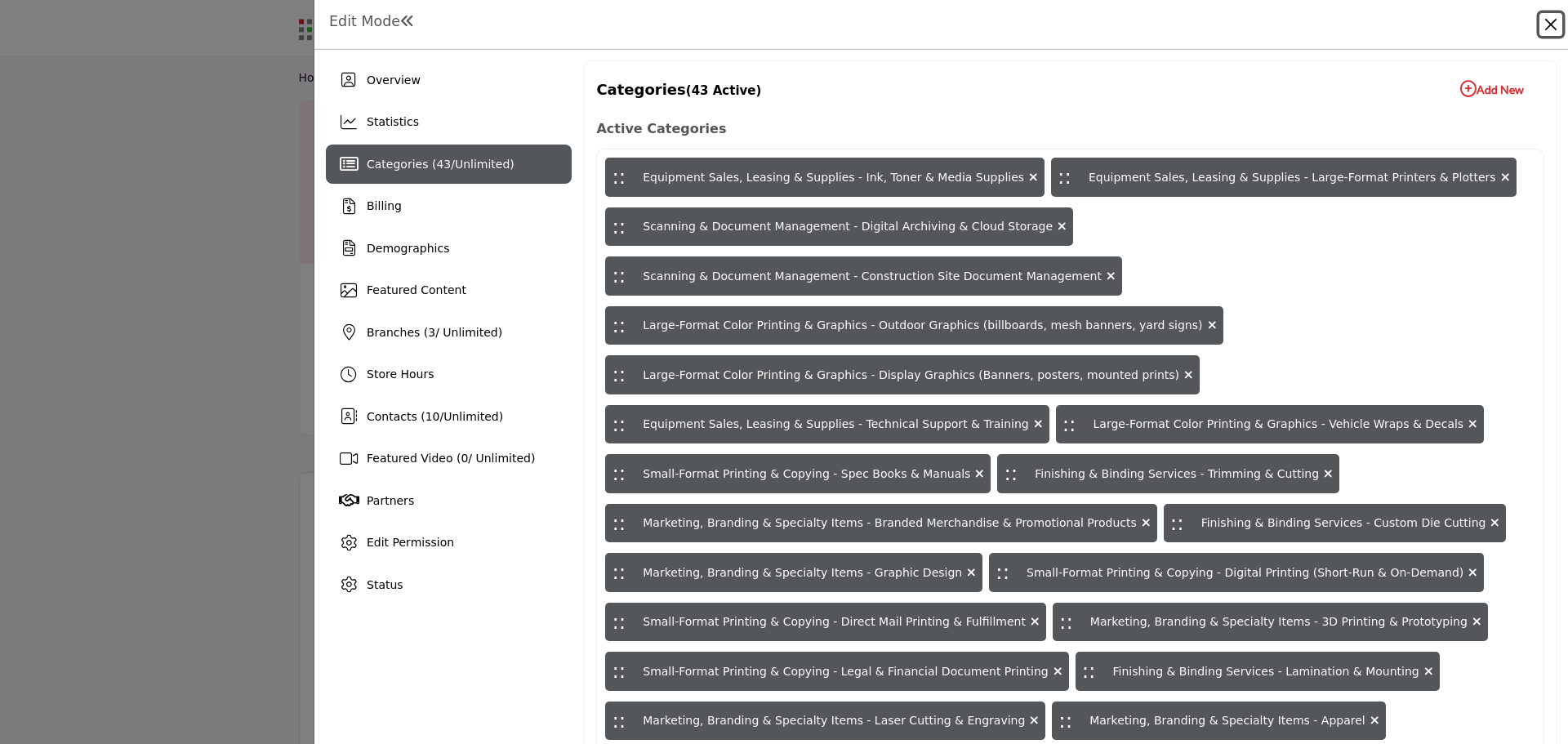
click at [1558, 26] on button "Close" at bounding box center [1551, 25] width 23 height 23
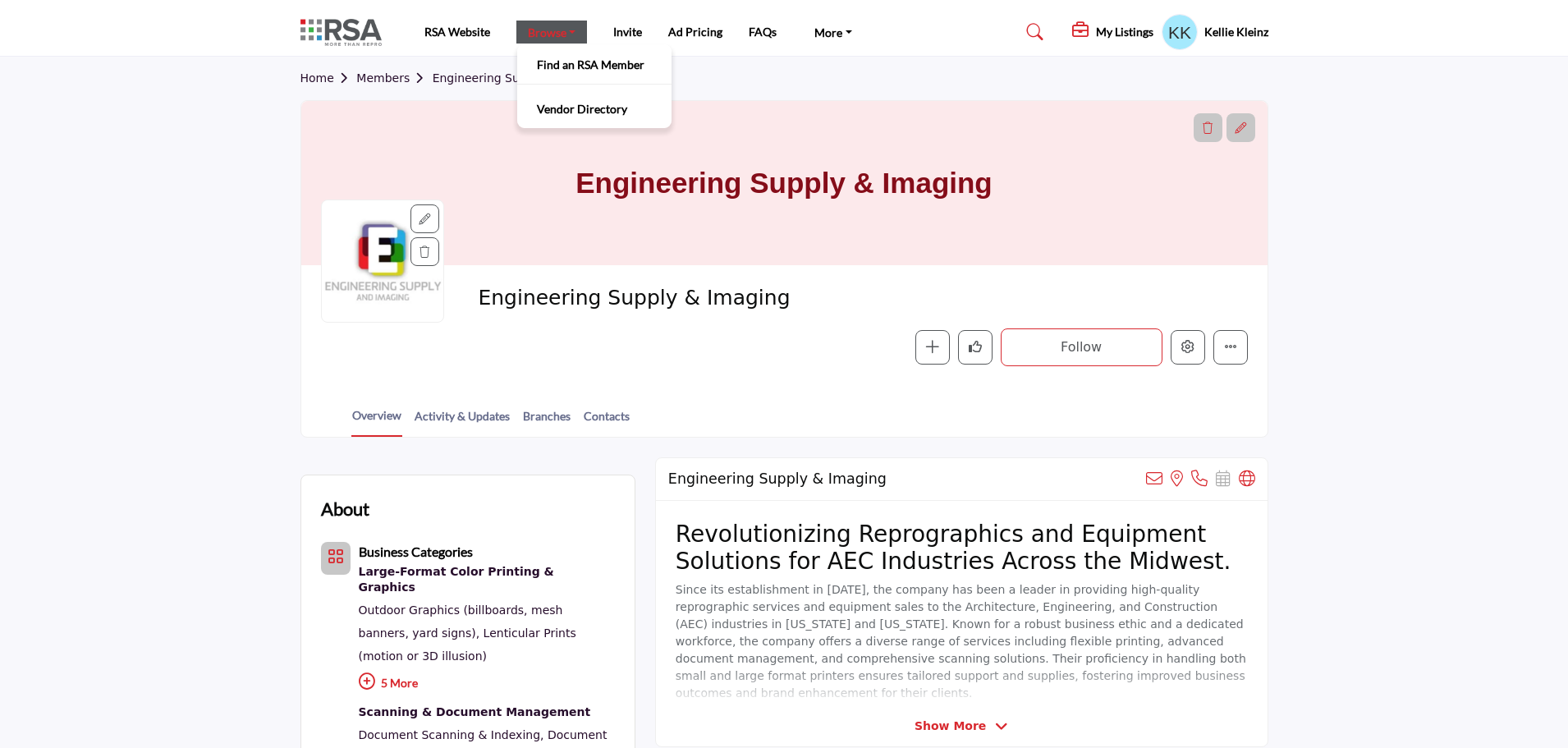
click at [561, 32] on link "Browse" at bounding box center [551, 32] width 72 height 23
click at [586, 60] on link "Find an RSA Member" at bounding box center [594, 64] width 138 height 23
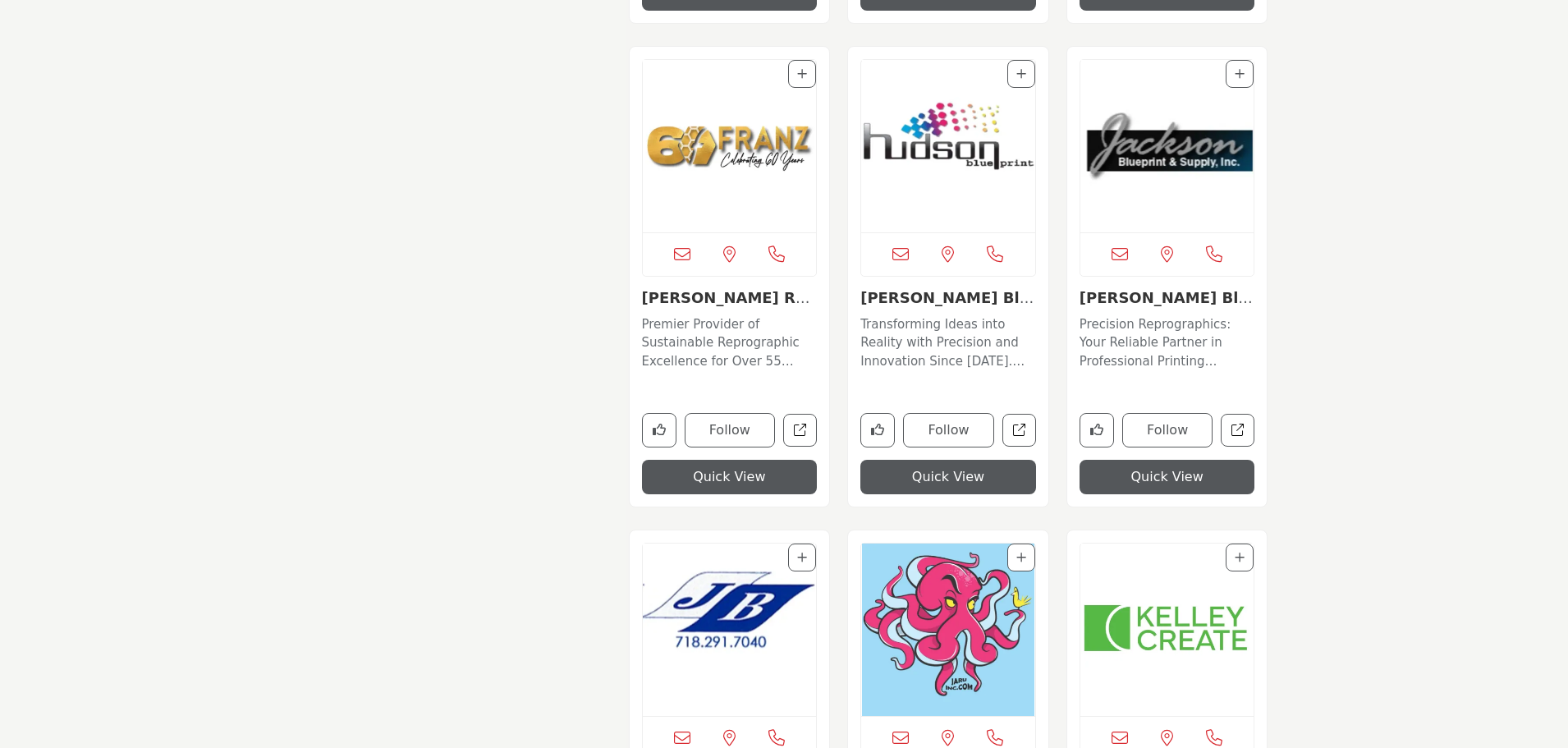
scroll to position [5755, 0]
click at [714, 132] on img "Open Listing in new tab" at bounding box center [729, 145] width 174 height 172
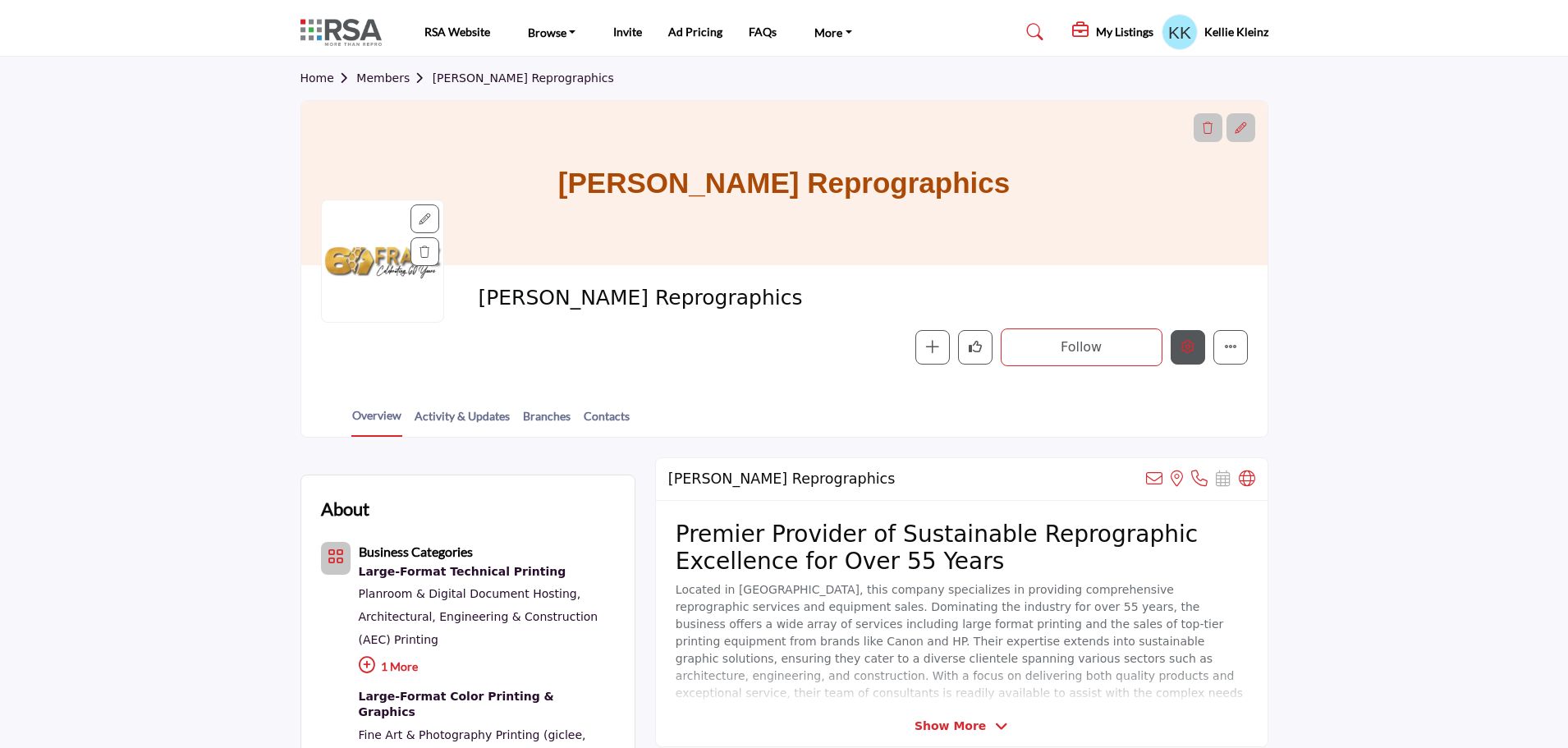
click at [1186, 346] on icon "Edit company" at bounding box center [1188, 346] width 13 height 13
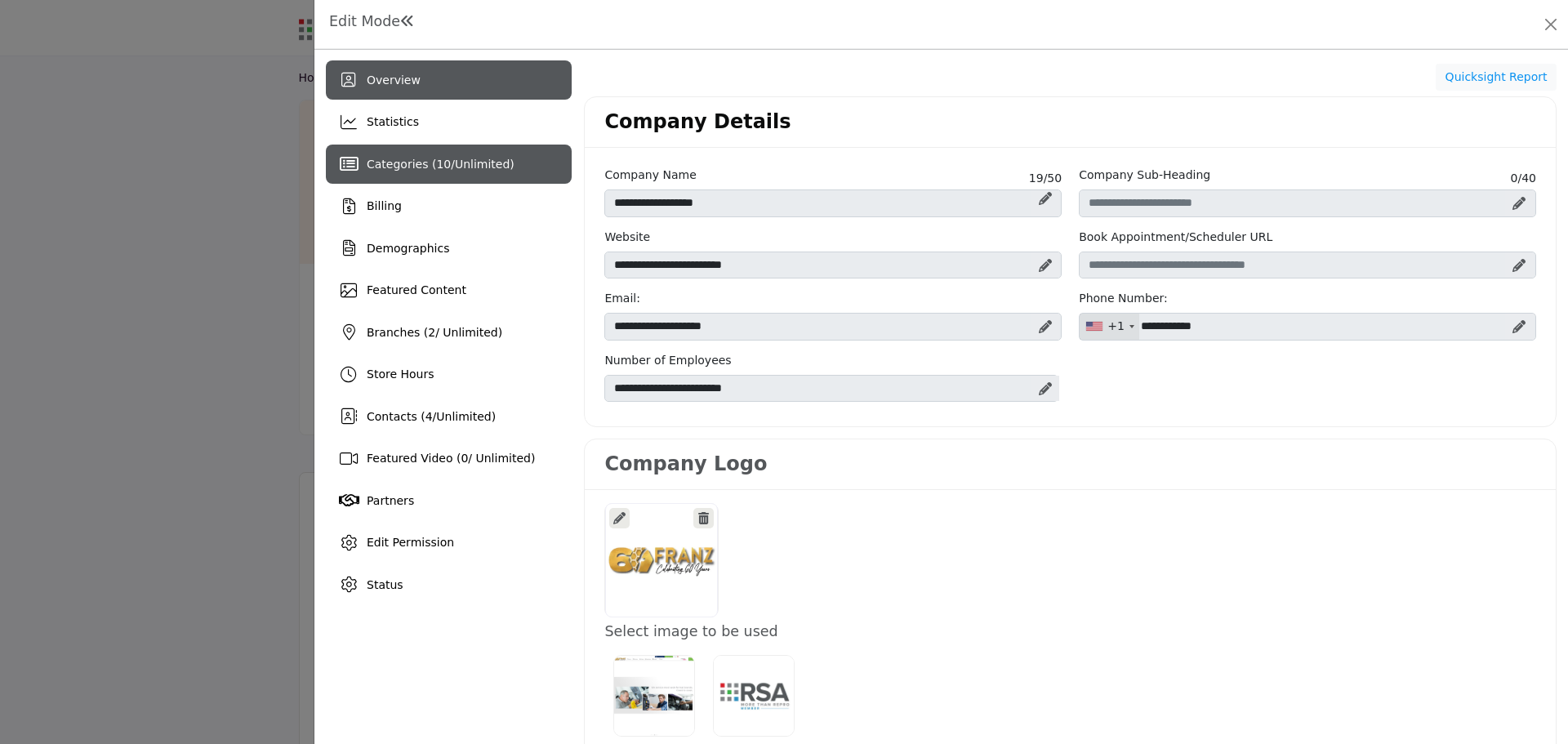
click at [394, 162] on span "Categories ( 10 / Unlimited )" at bounding box center [441, 164] width 148 height 13
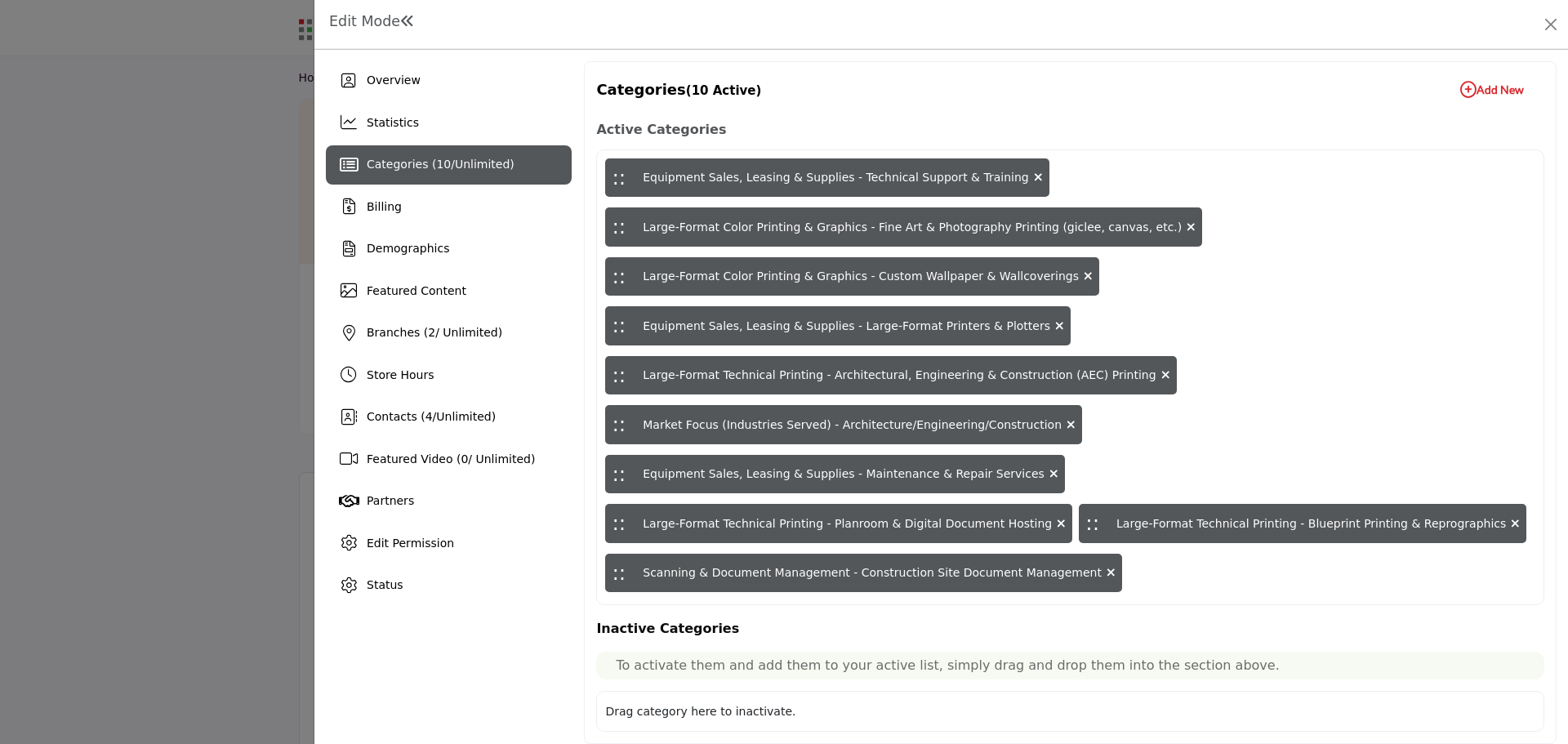
click at [1475, 89] on b "Add New Add New" at bounding box center [1492, 90] width 64 height 16
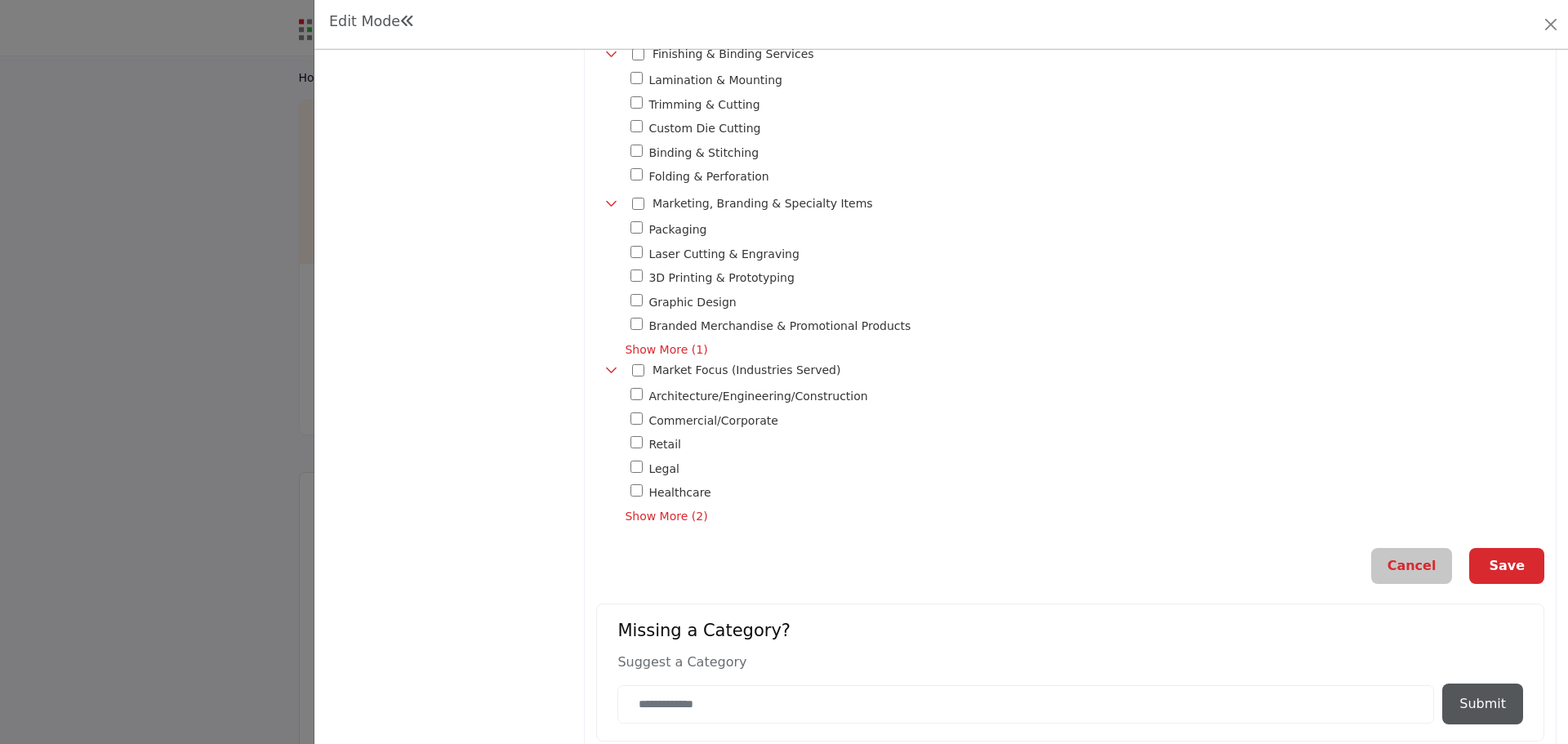
scroll to position [1322, 0]
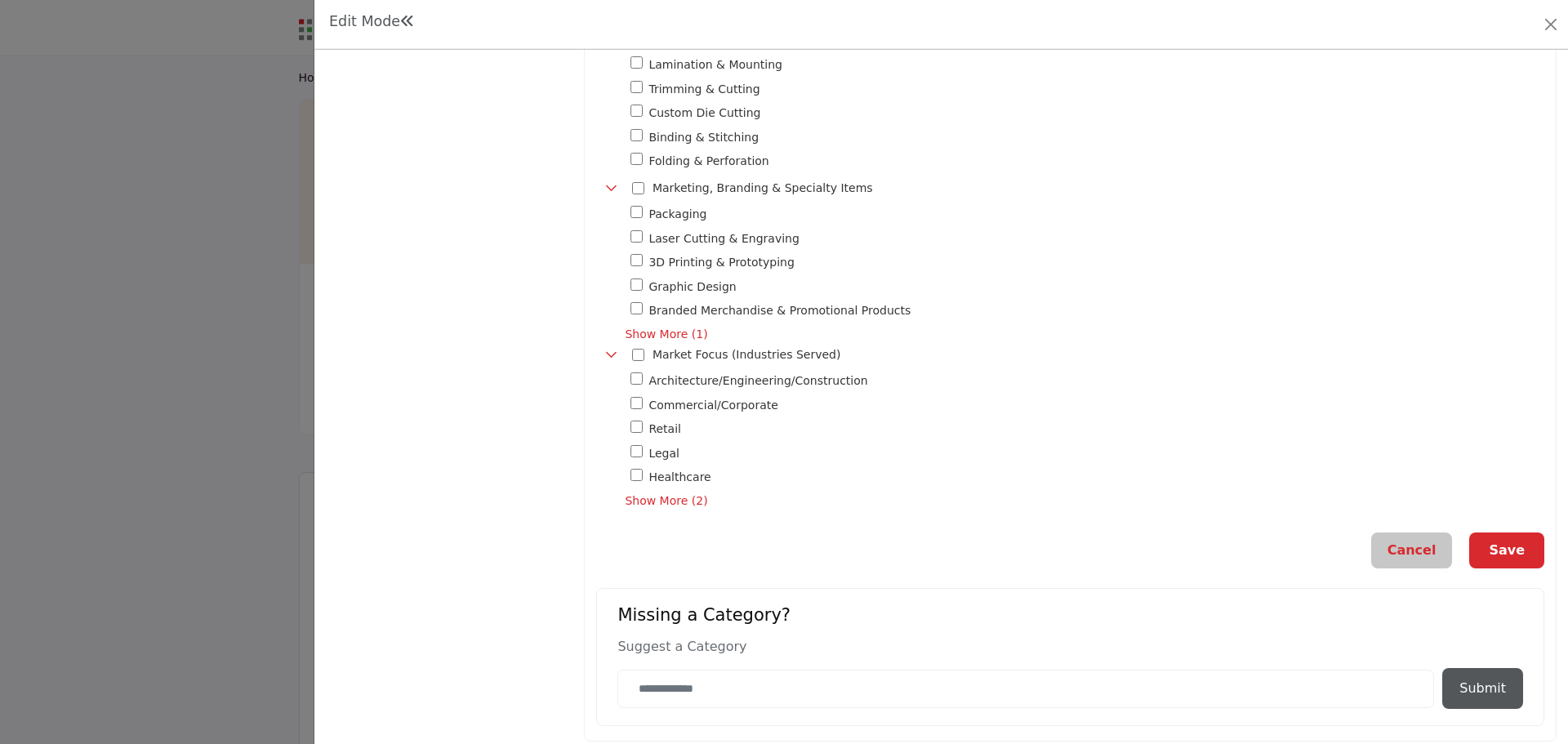
click at [671, 492] on span "Show More (2)" at bounding box center [1084, 500] width 920 height 17
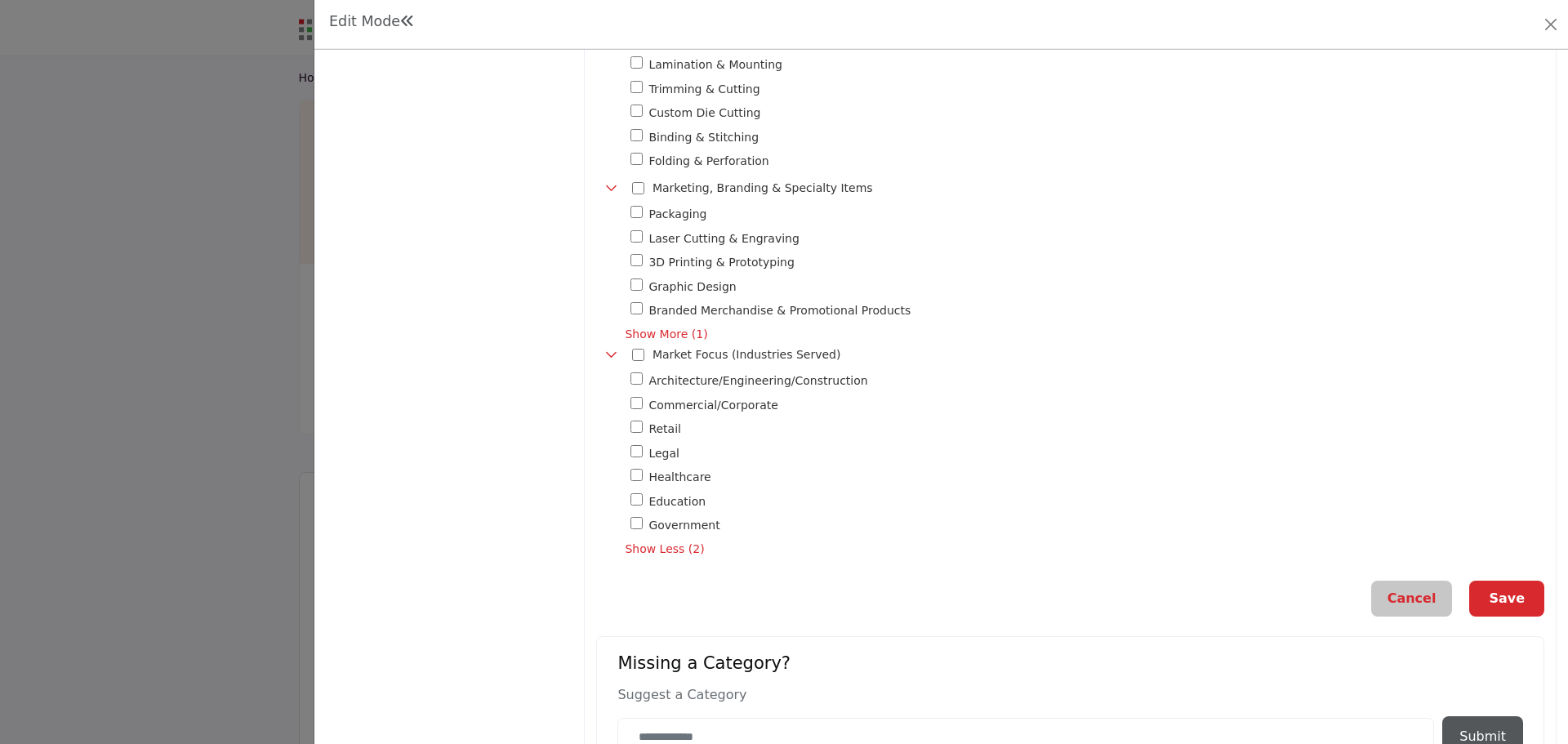
click at [1489, 589] on button "Save" at bounding box center [1507, 598] width 75 height 36
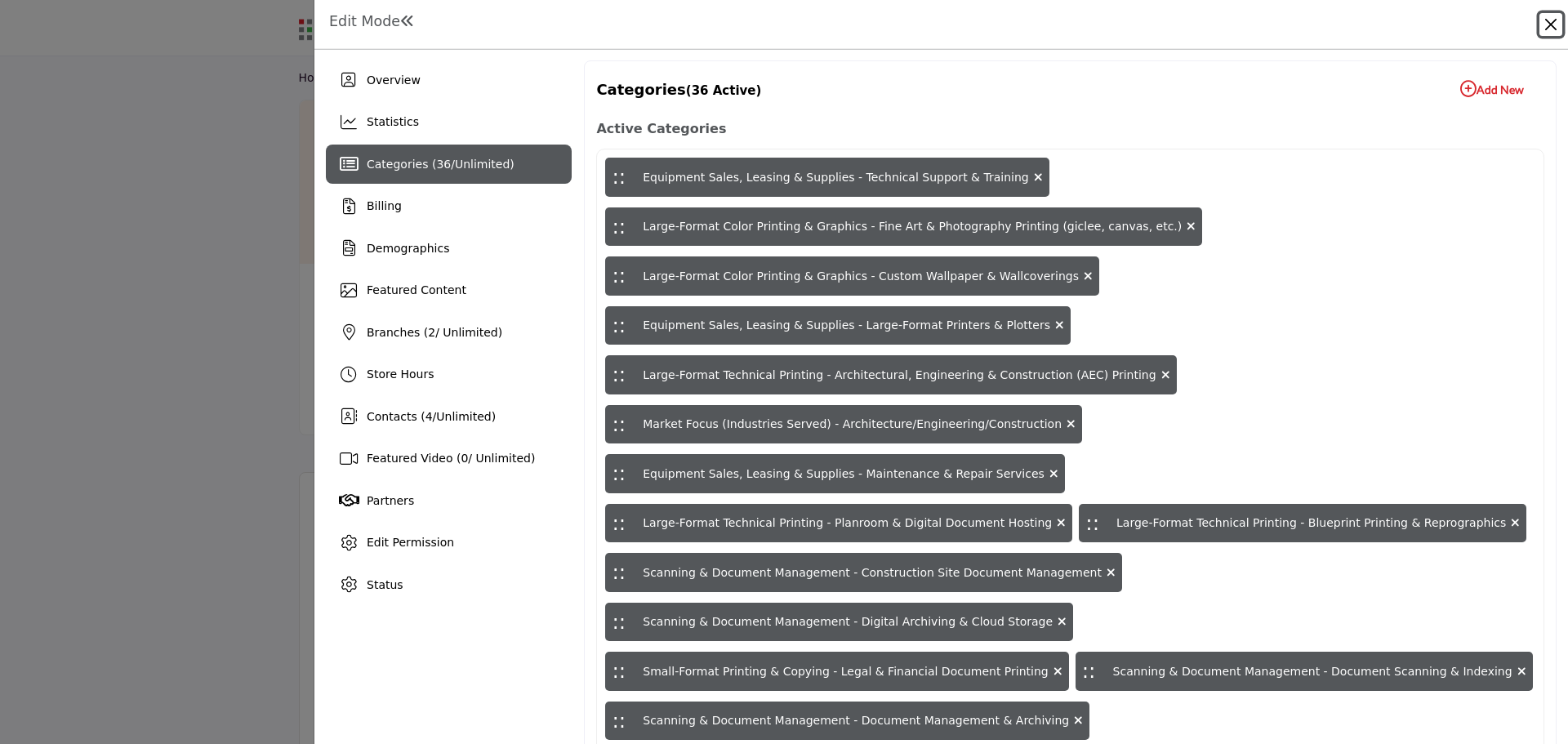
click at [1550, 21] on button "Close" at bounding box center [1551, 25] width 23 height 23
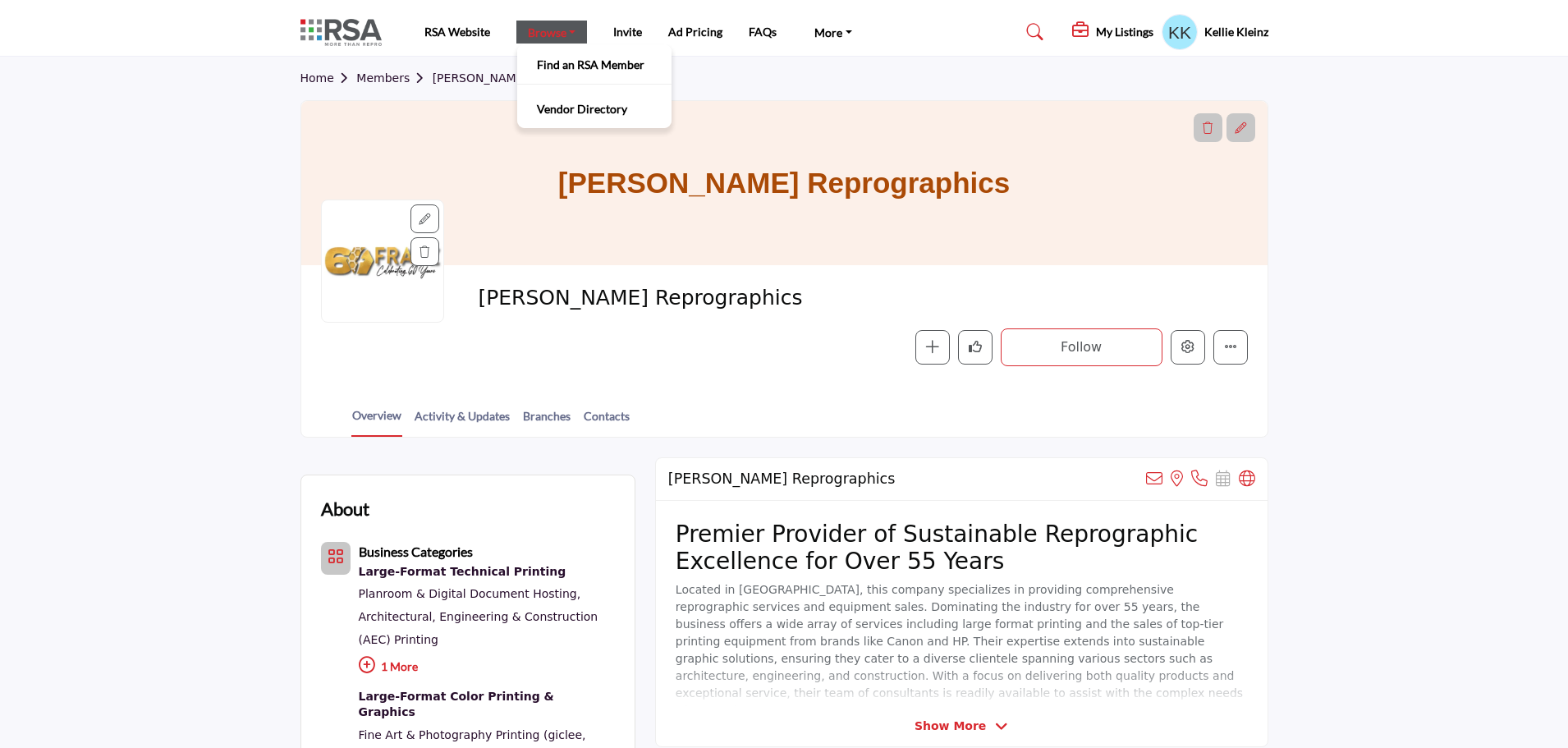
click at [537, 37] on link "Browse" at bounding box center [551, 32] width 72 height 23
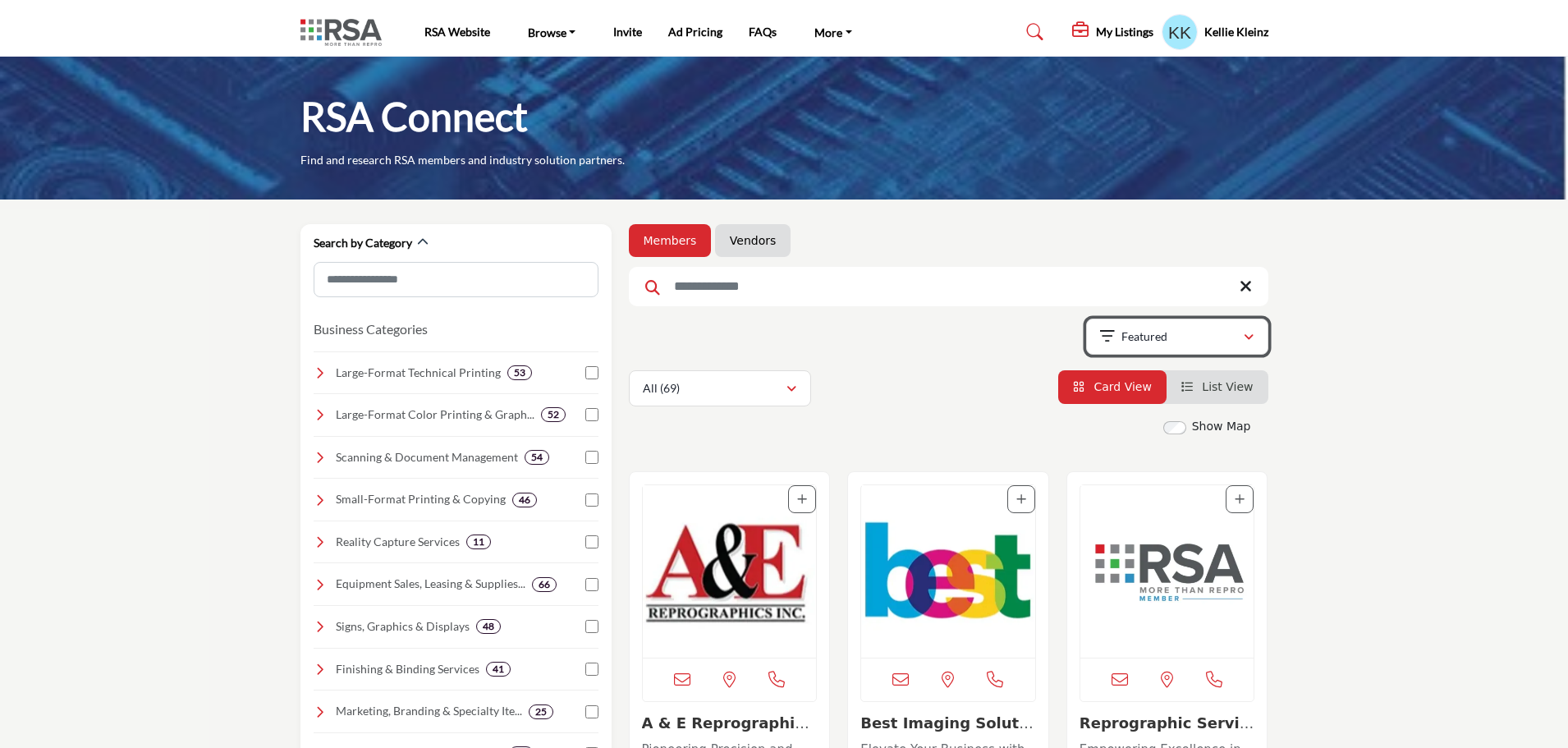
click at [1240, 337] on div "Featured" at bounding box center [1171, 337] width 143 height 20
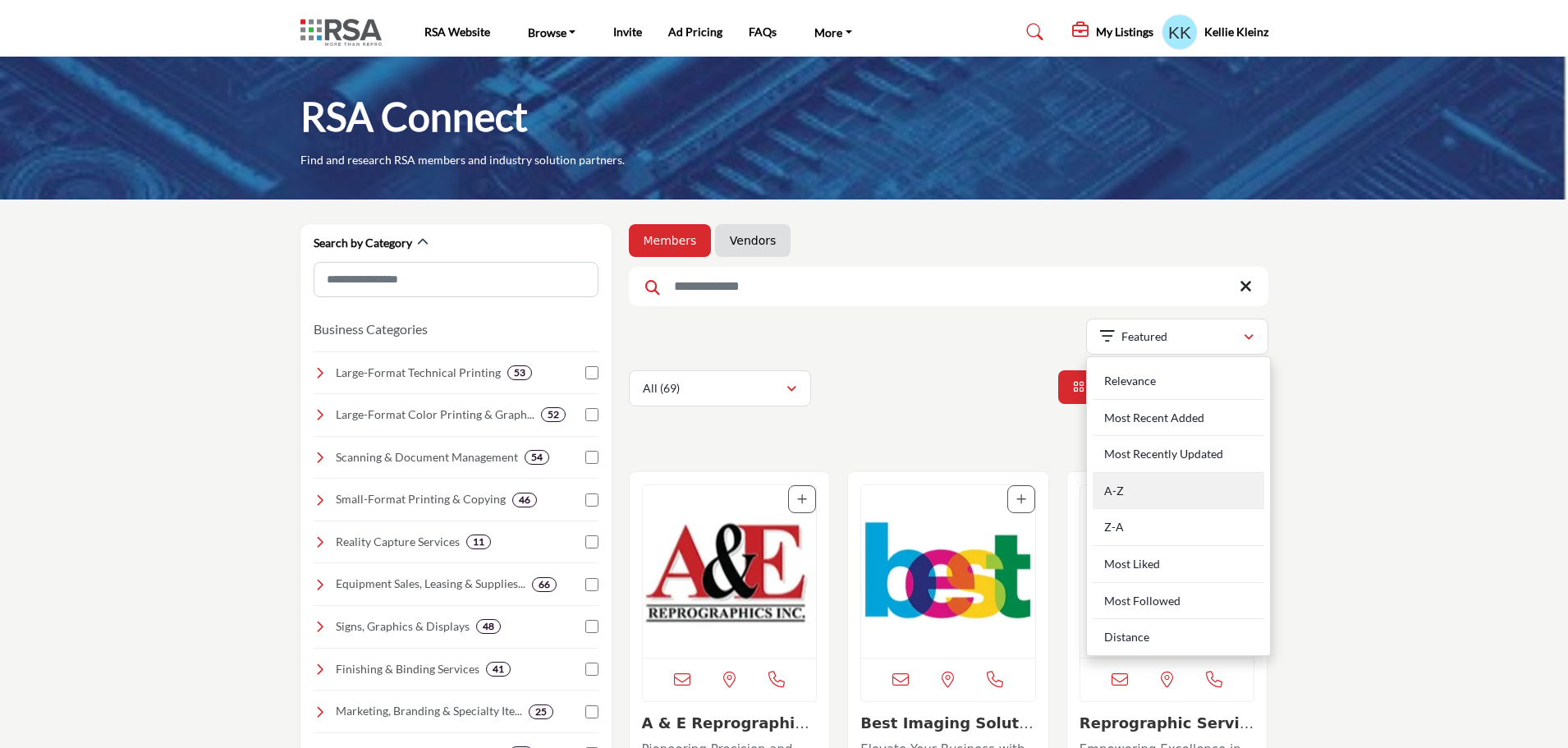
click at [1143, 496] on div "A-Z" at bounding box center [1179, 490] width 171 height 37
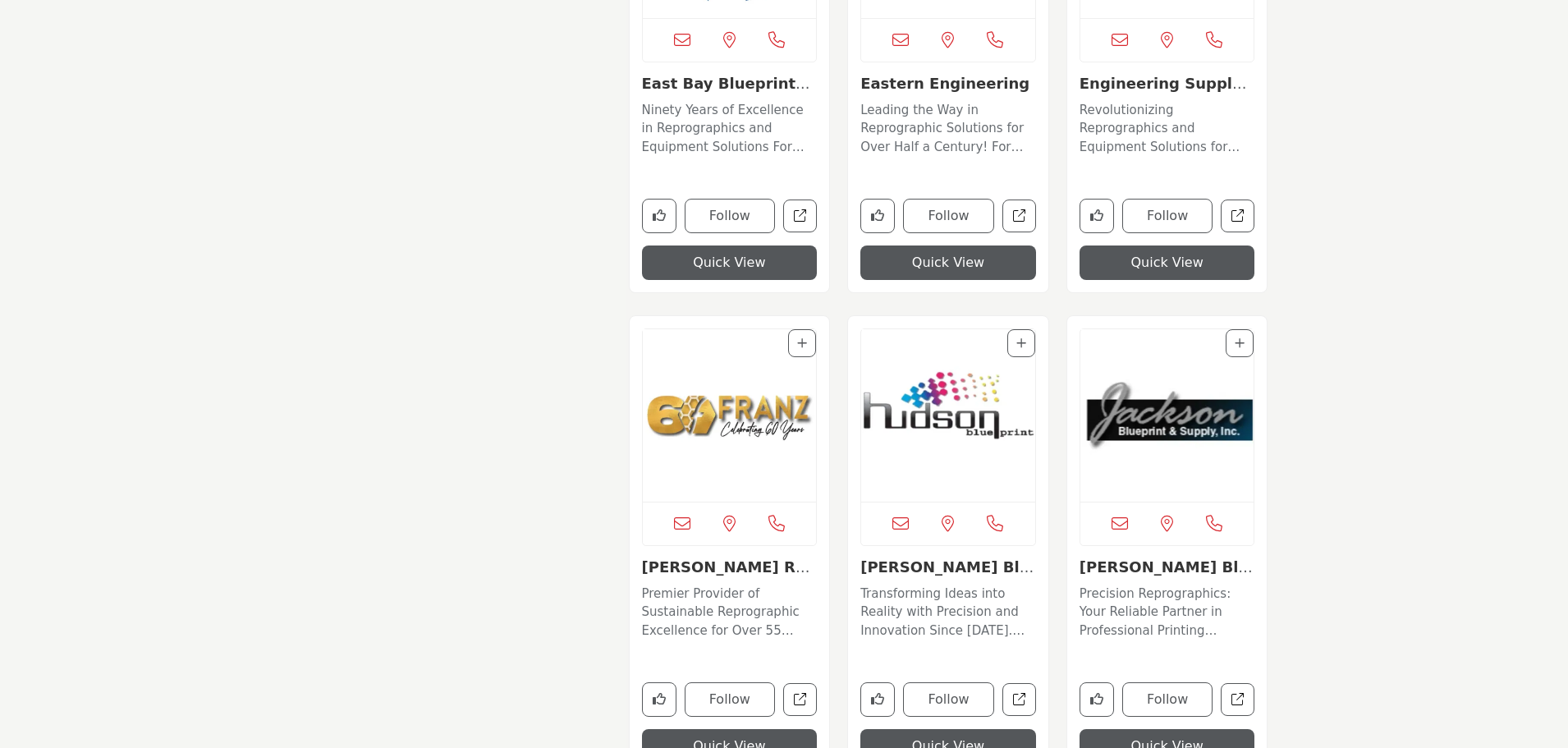
scroll to position [5445, 0]
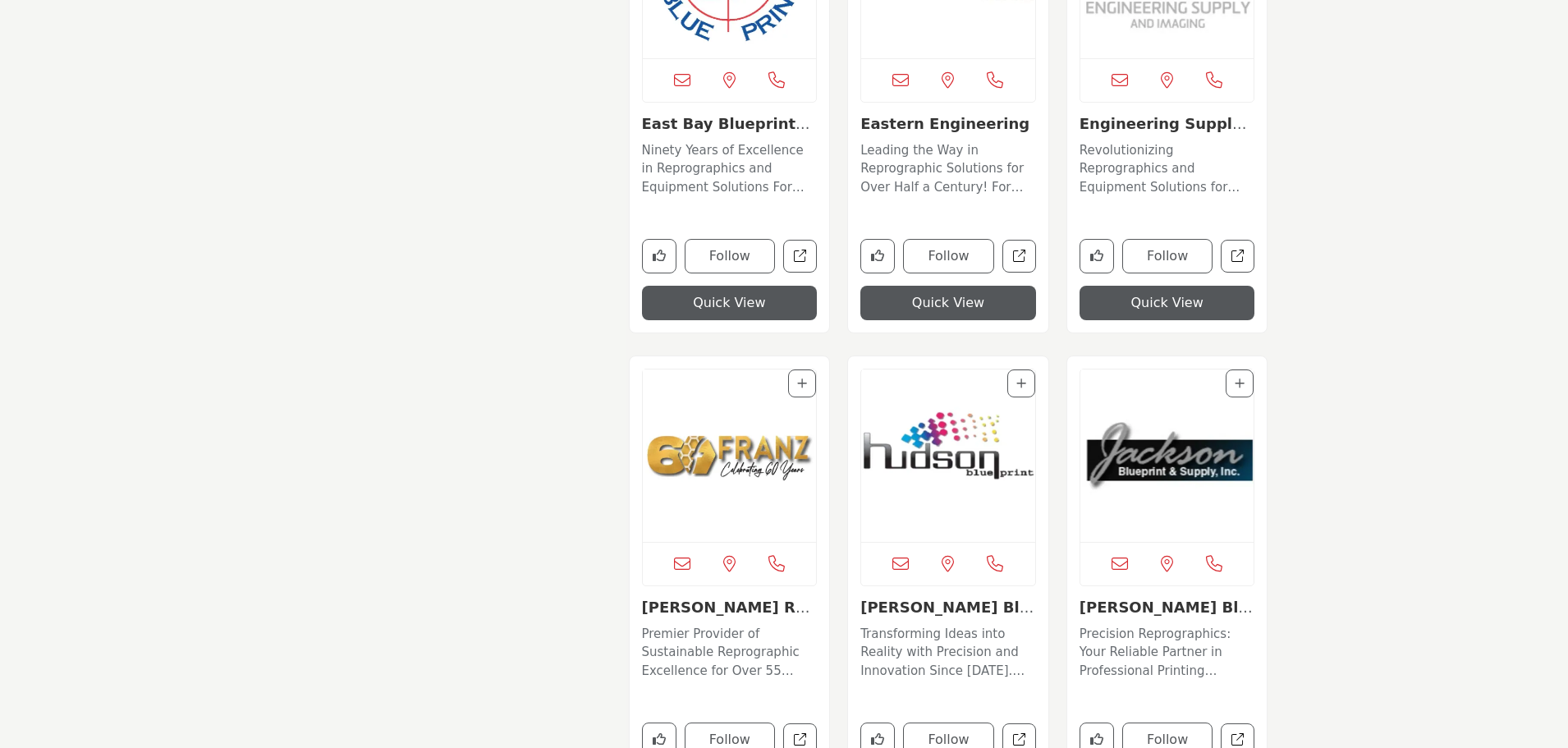
click at [937, 445] on img "Open Listing in new tab" at bounding box center [947, 455] width 174 height 172
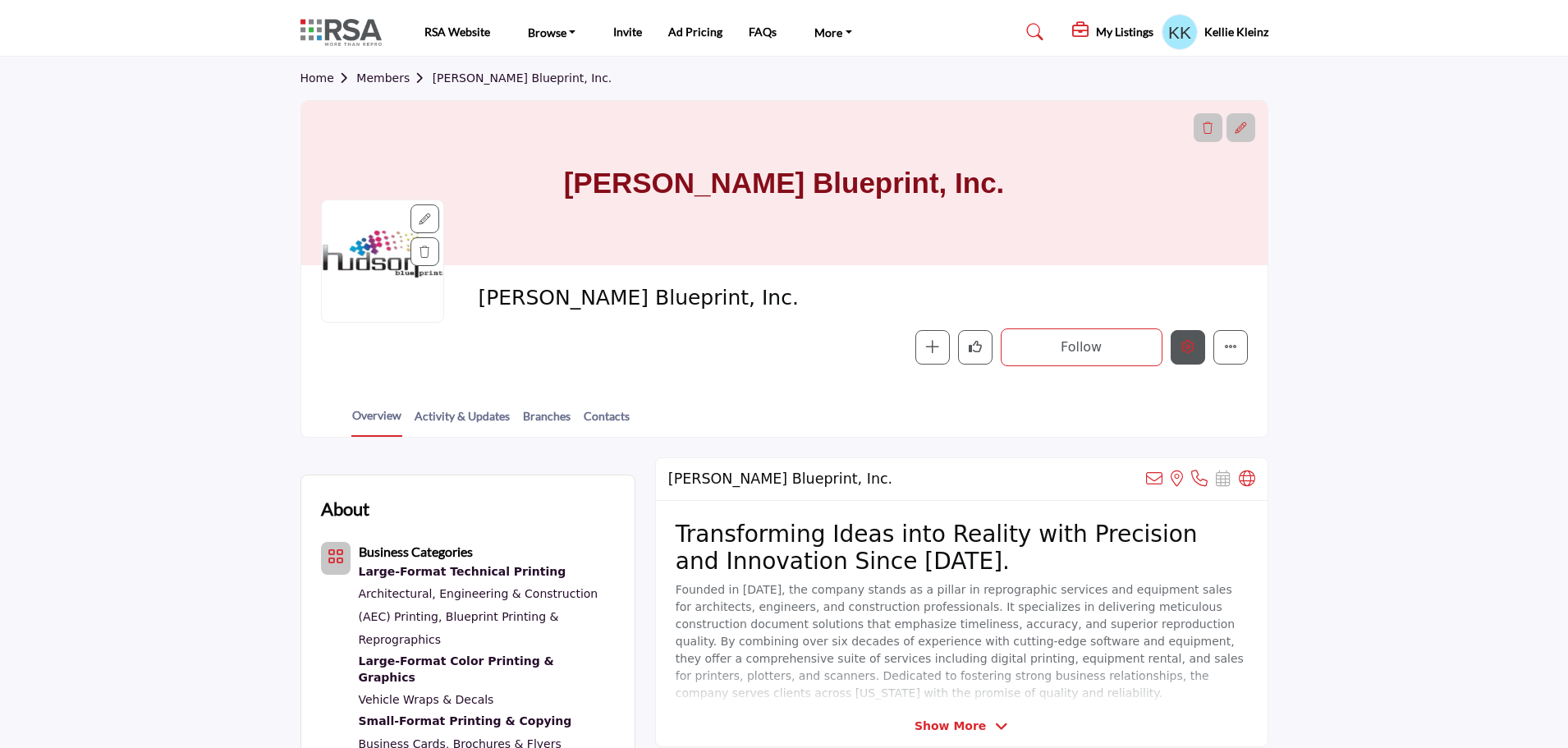
click at [1190, 351] on icon "Edit company" at bounding box center [1188, 346] width 13 height 13
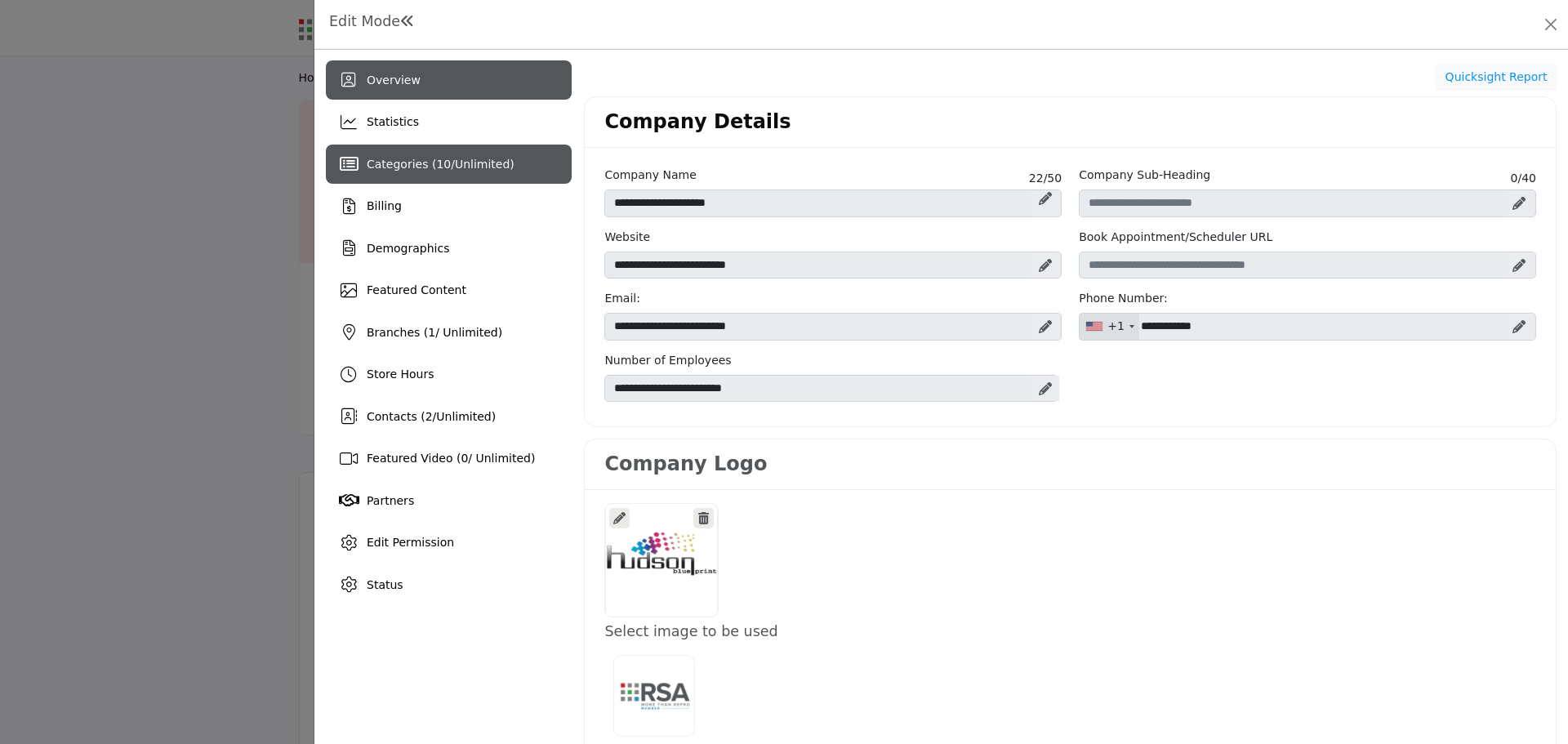
click at [448, 167] on span "Categories ( 10 / Unlimited )" at bounding box center [441, 164] width 148 height 13
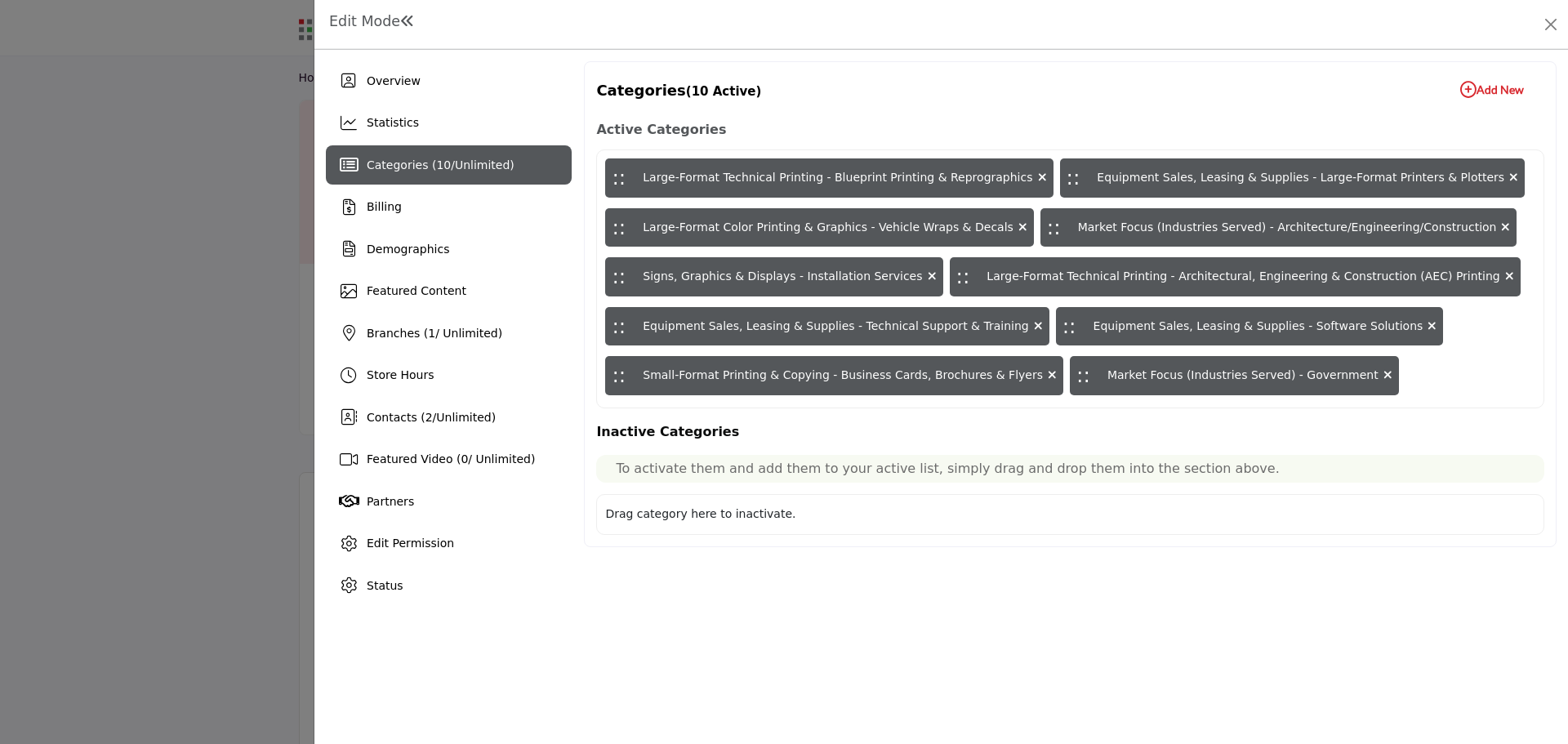
click at [1466, 84] on icon "button" at bounding box center [1468, 90] width 16 height 16
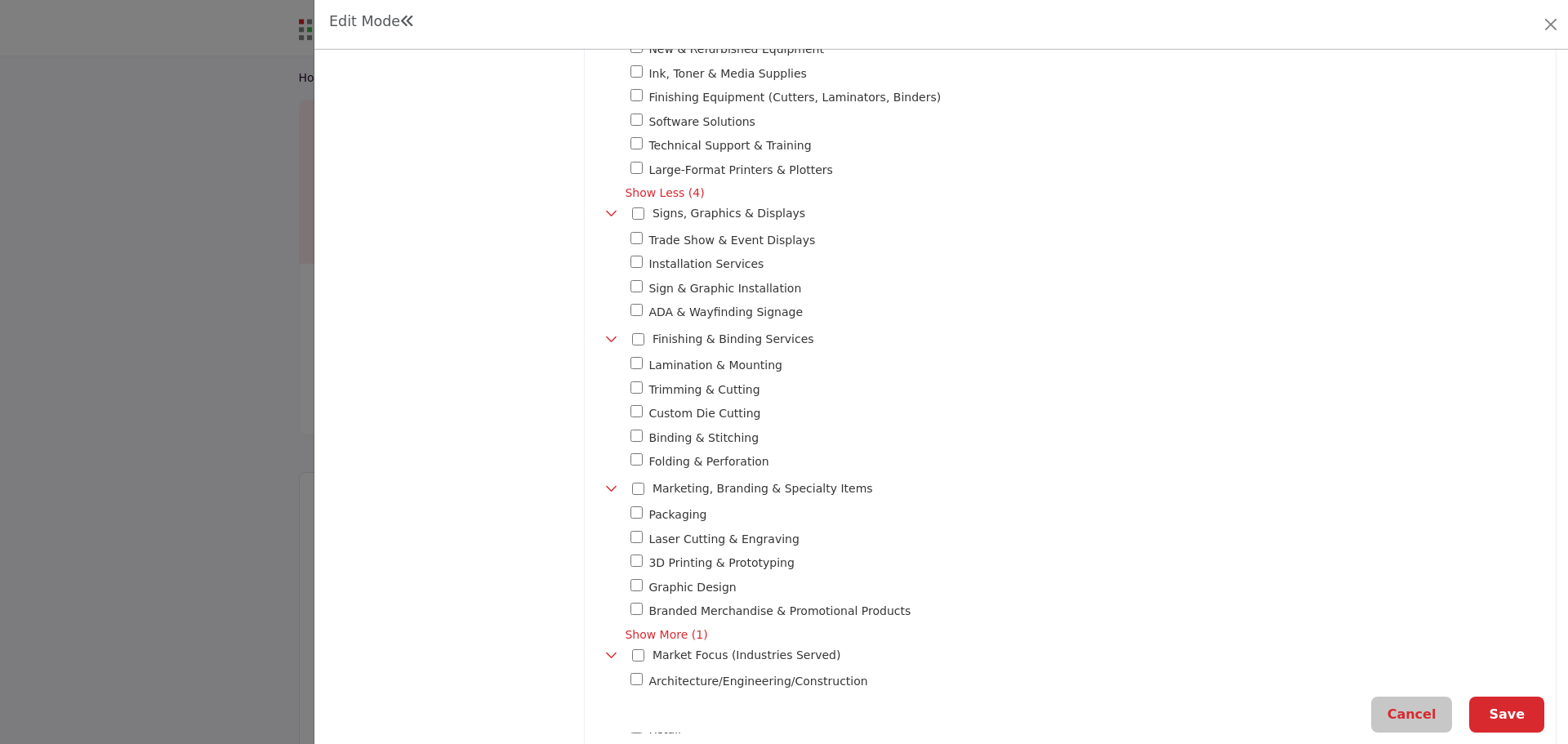
scroll to position [1062, 0]
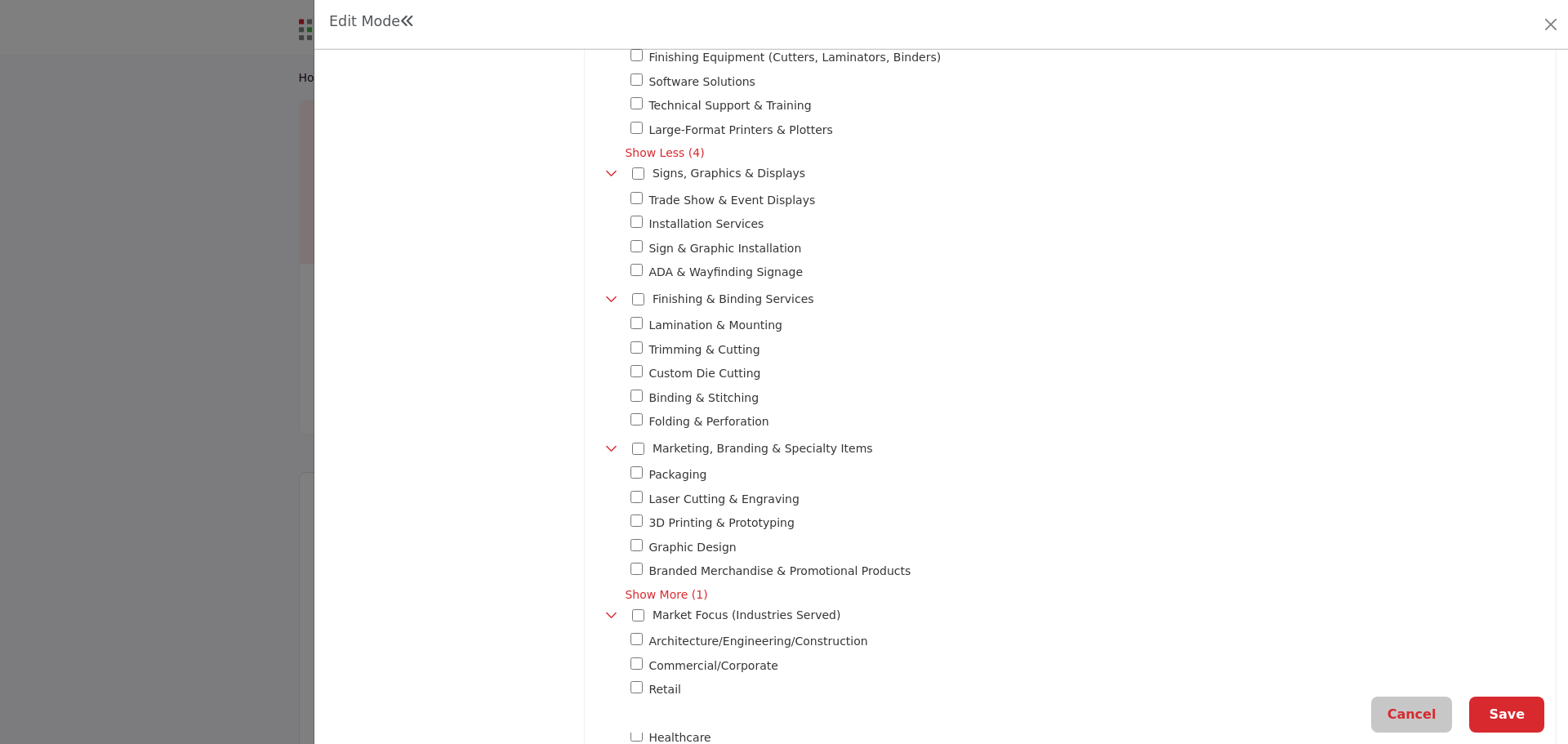
click at [639, 263] on div "Toggle Category" at bounding box center [636, 272] width 12 height 19
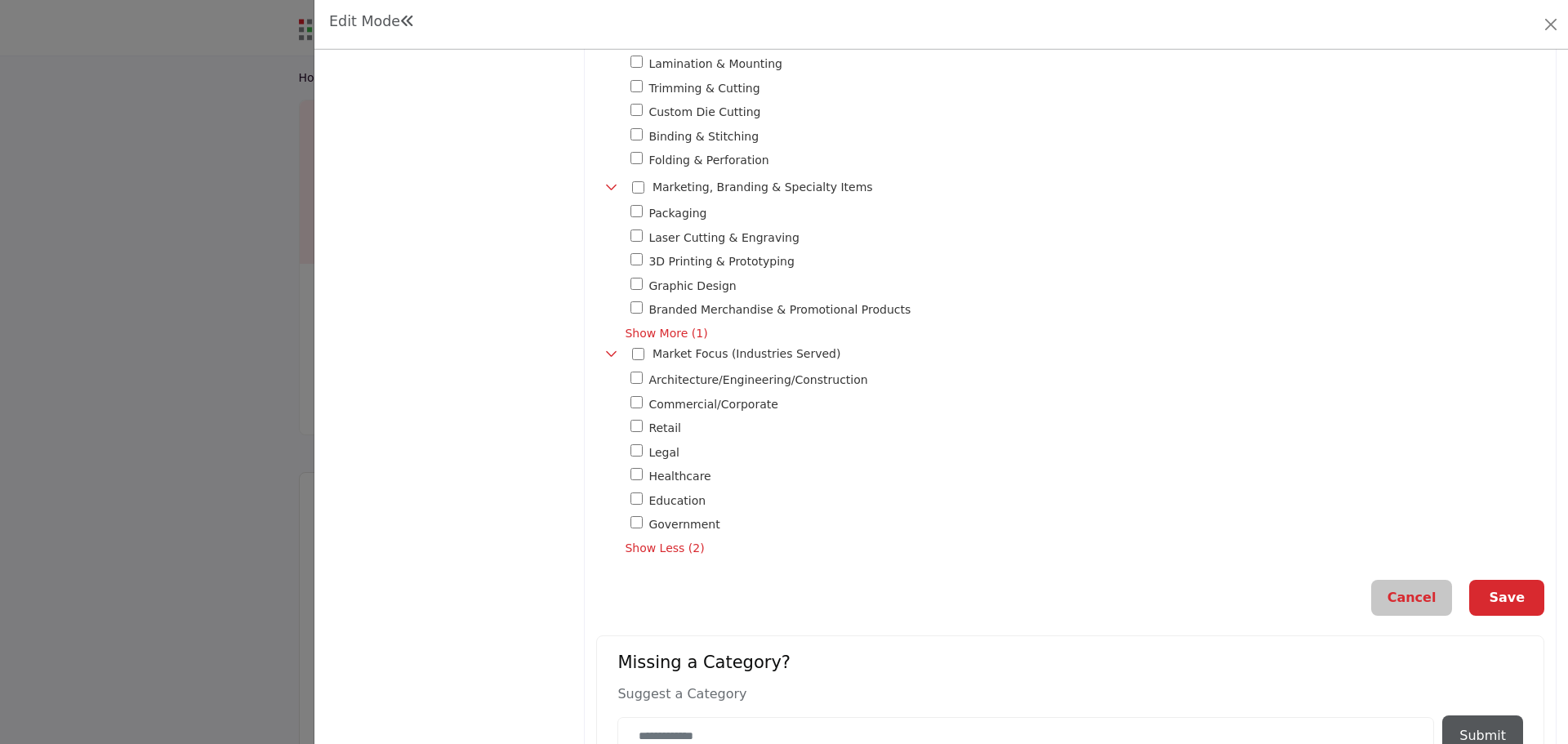
scroll to position [1370, 0]
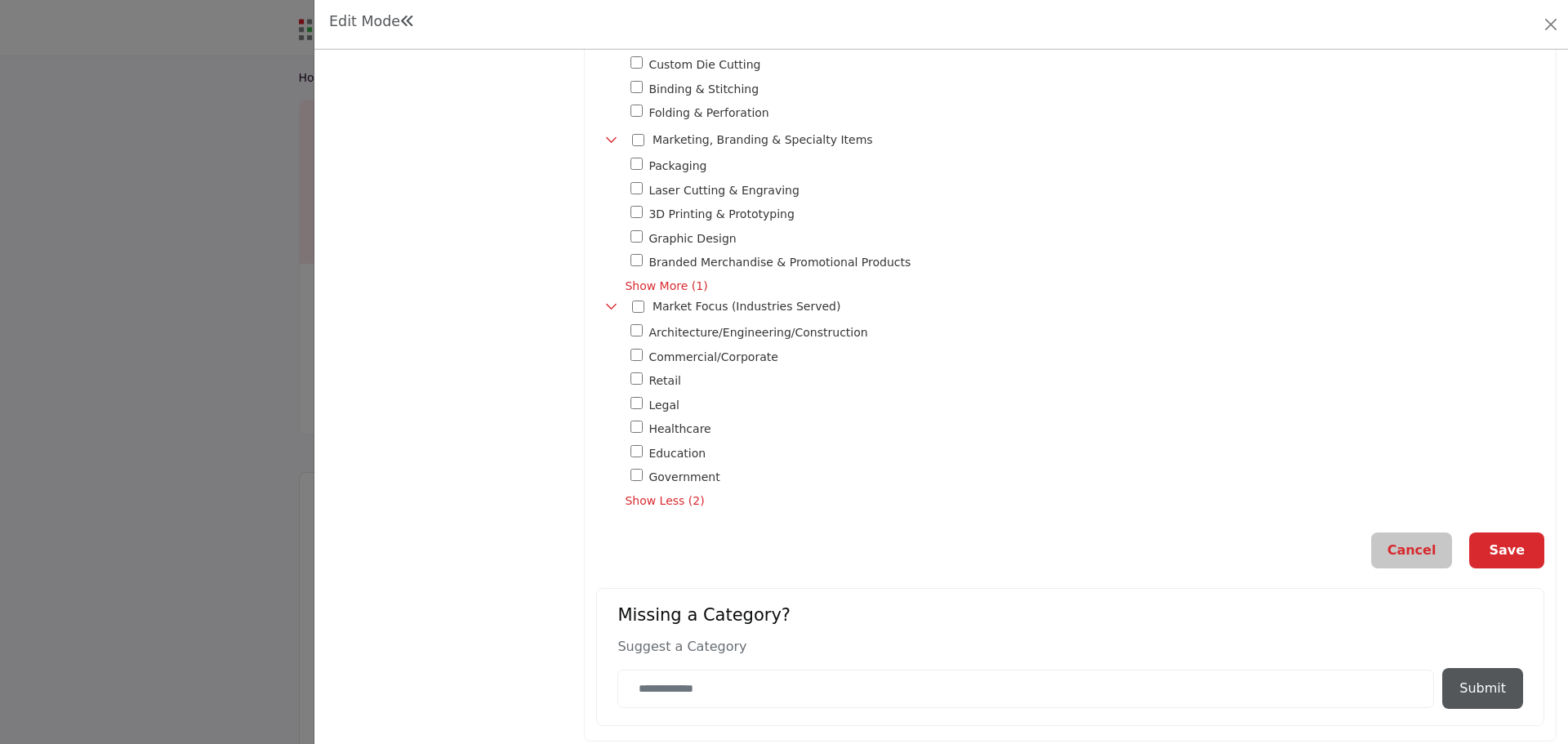
click at [1498, 543] on button "Save" at bounding box center [1507, 550] width 75 height 36
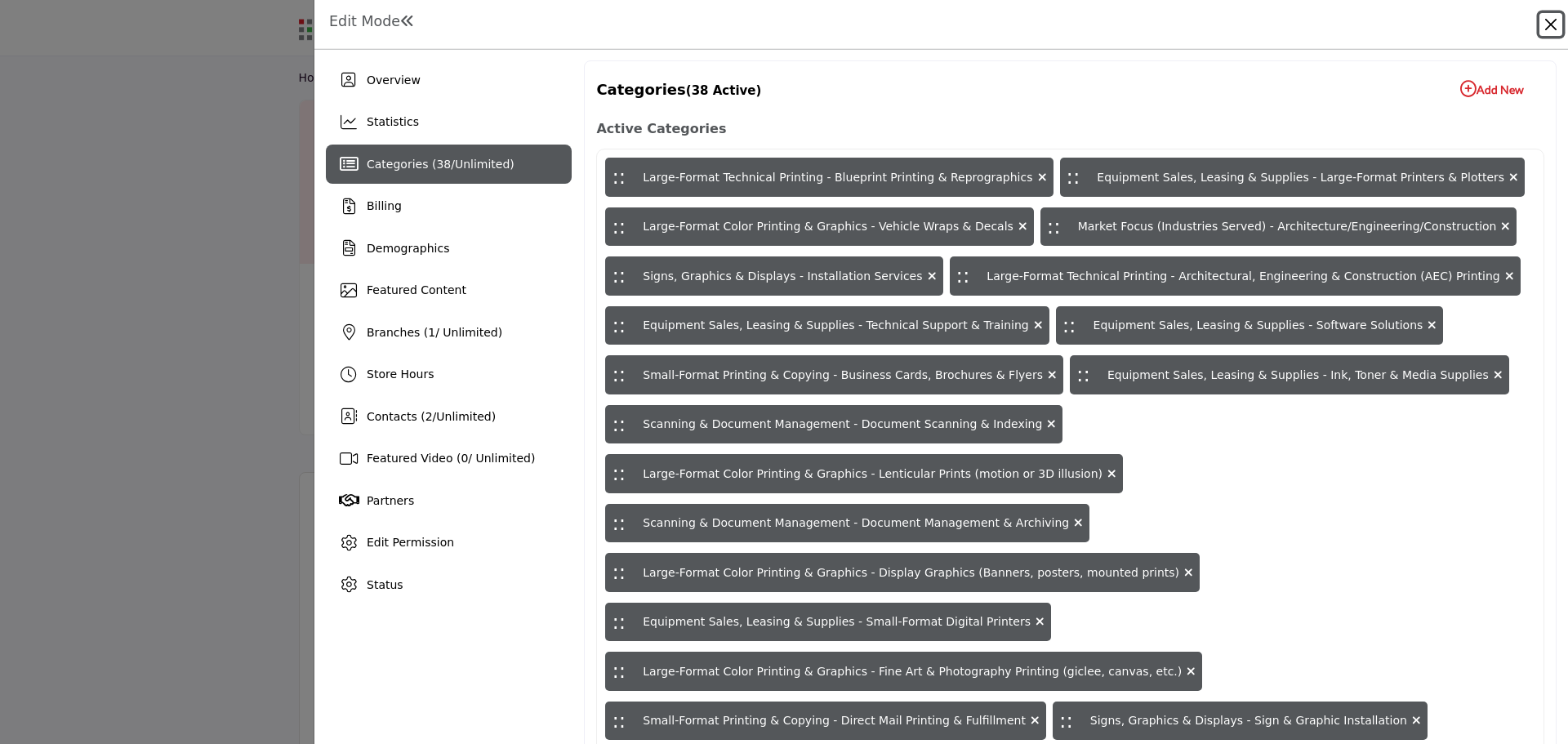
click at [1549, 24] on button "Close" at bounding box center [1551, 25] width 23 height 23
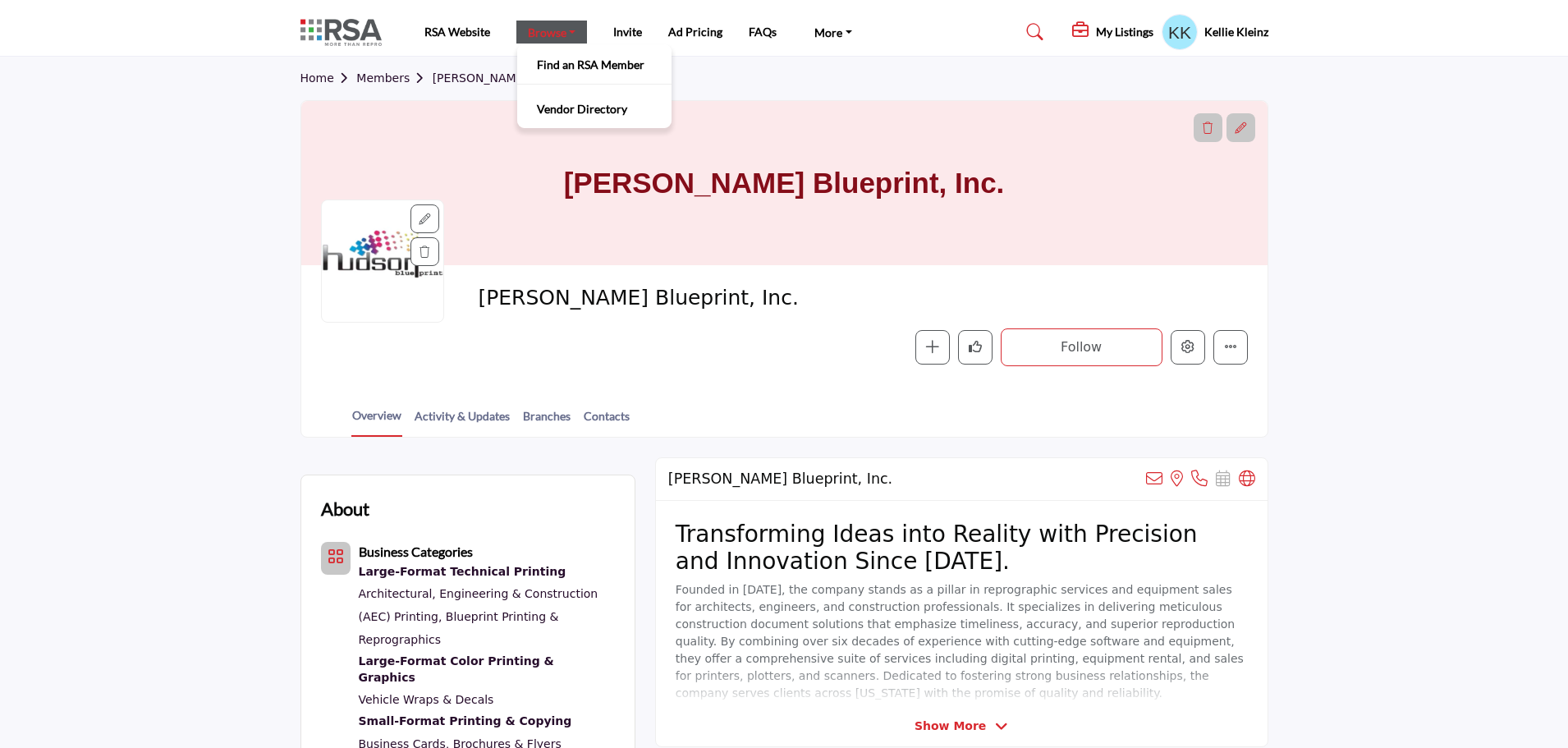
click at [549, 37] on link "Browse" at bounding box center [551, 32] width 72 height 23
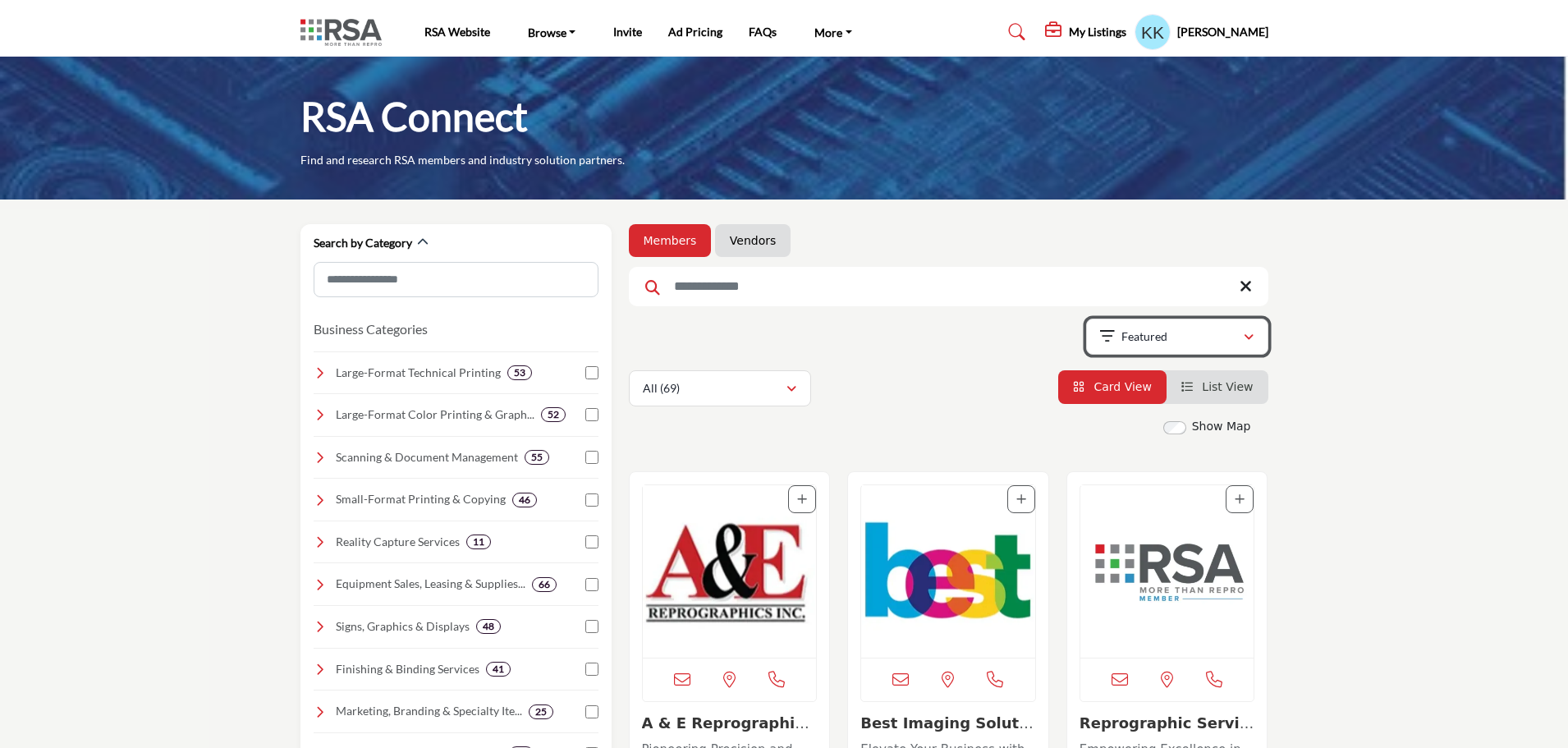
click at [1244, 335] on icon "button" at bounding box center [1249, 337] width 10 height 12
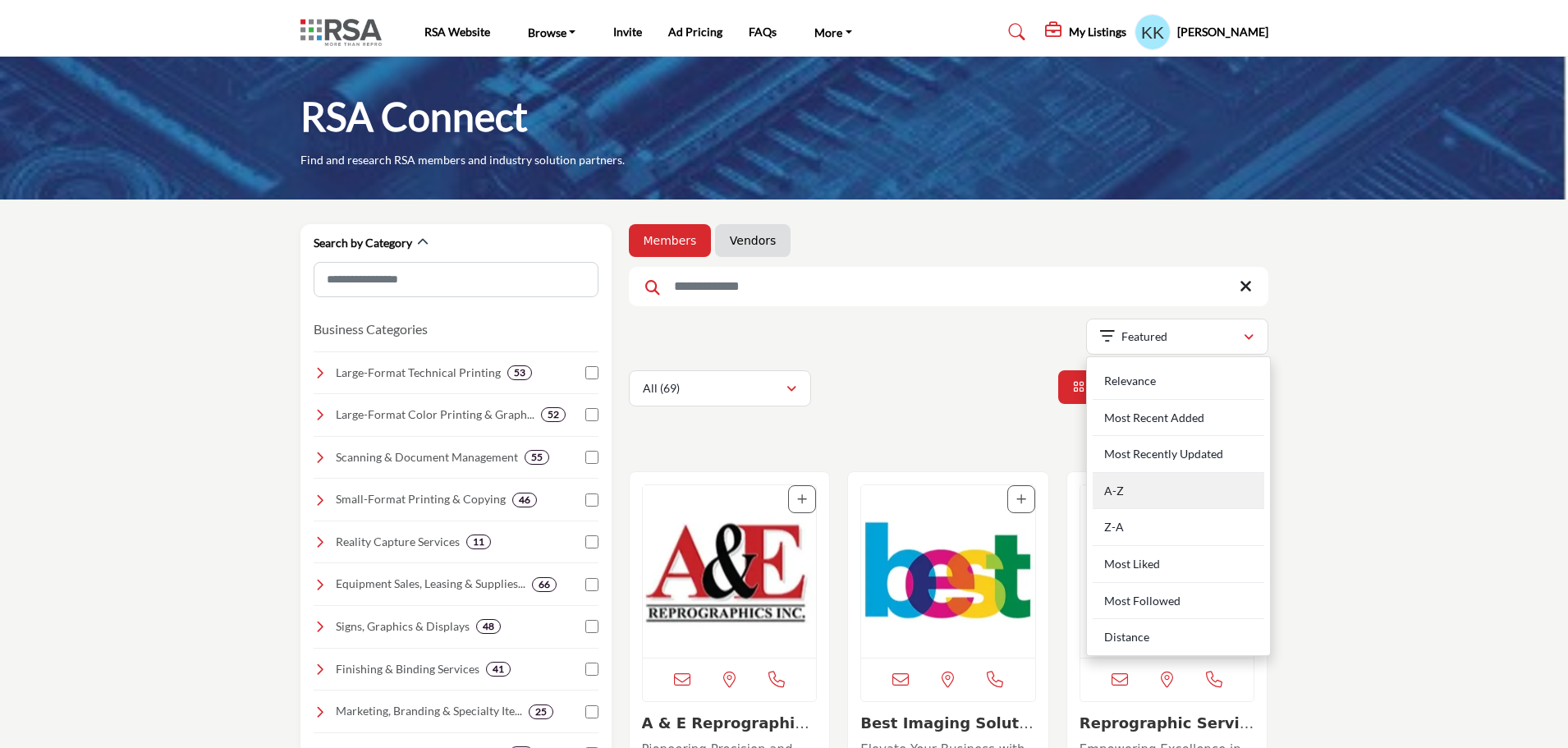
click at [1100, 486] on div "A-Z" at bounding box center [1179, 490] width 171 height 37
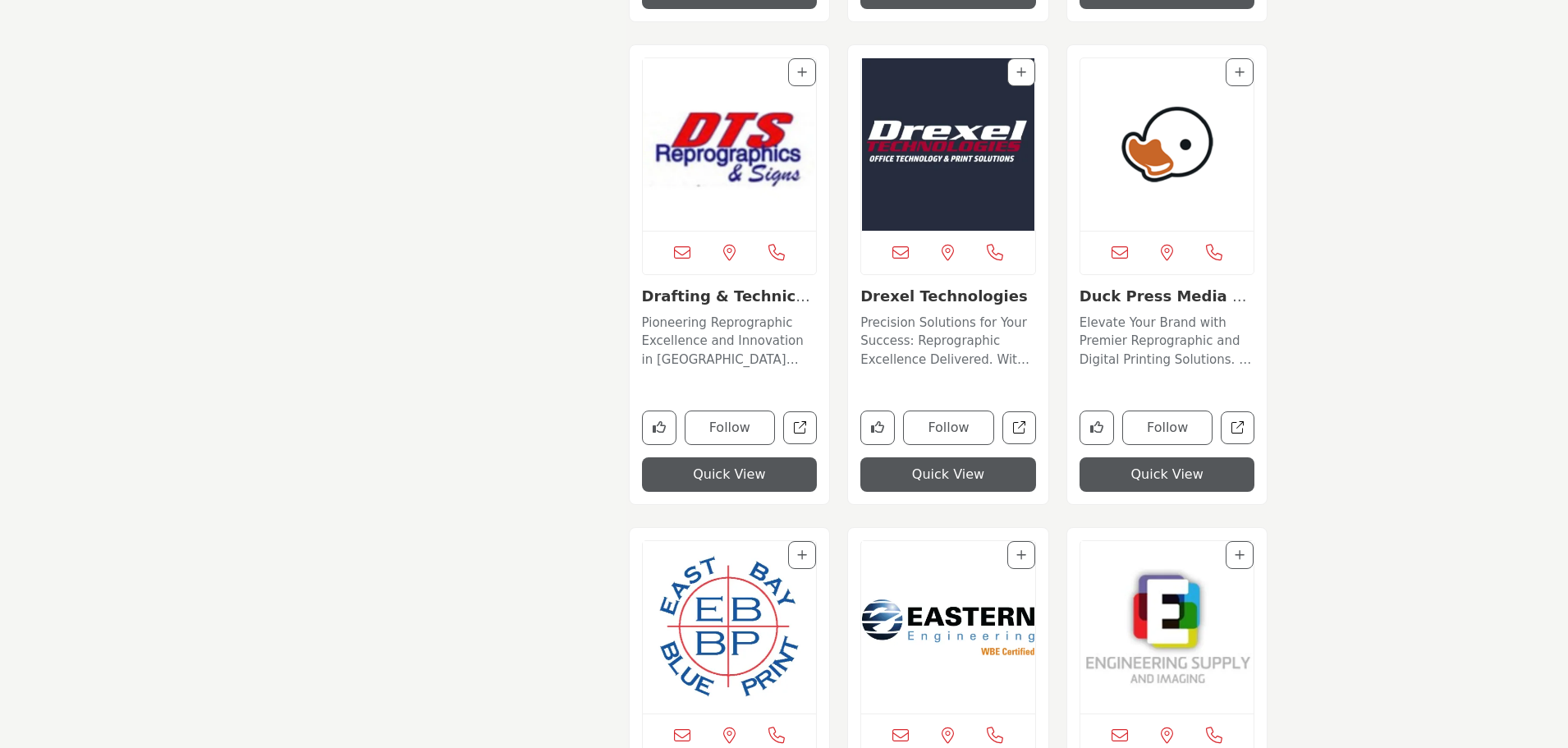
scroll to position [5403, 0]
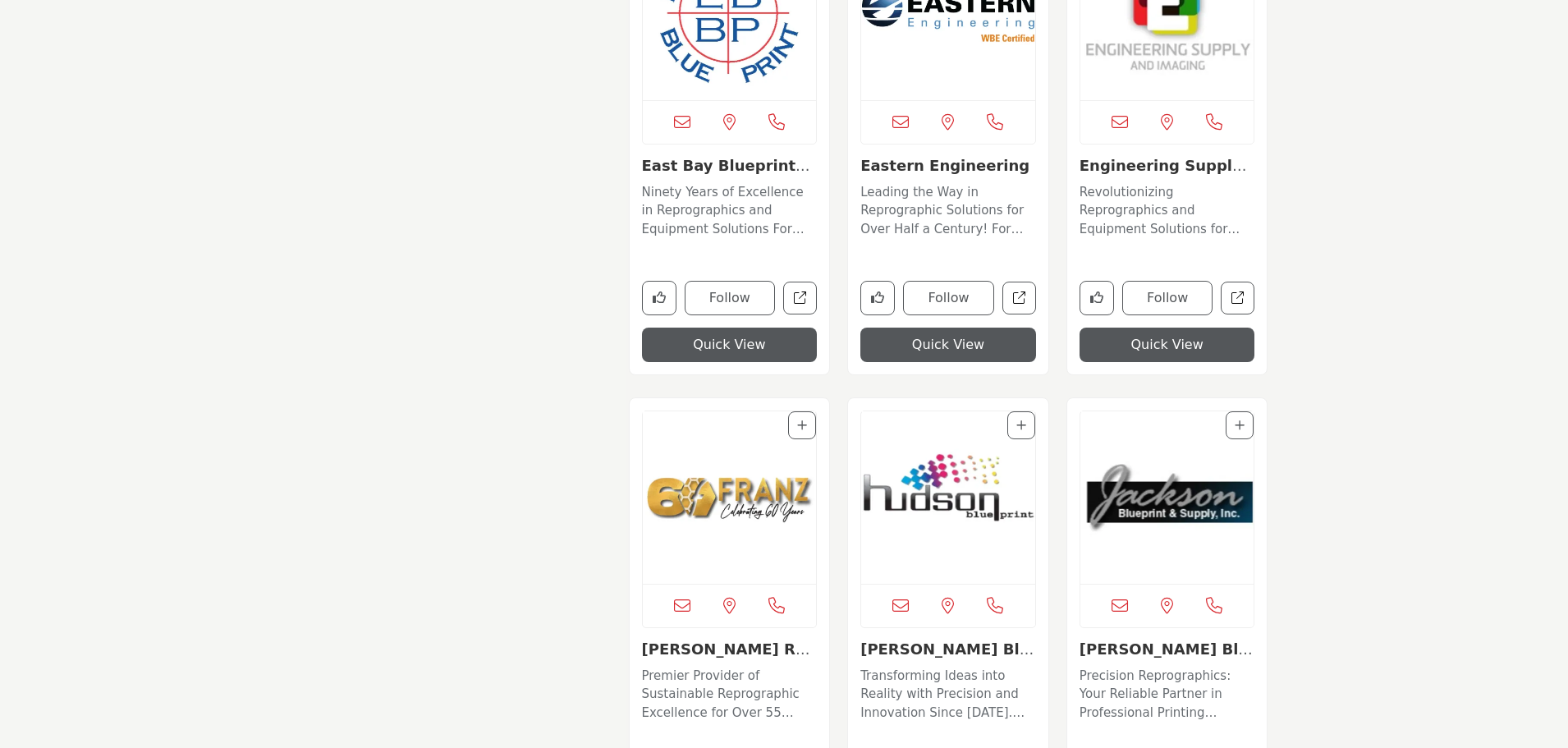
click at [1176, 495] on img "Open Listing in new tab" at bounding box center [1167, 497] width 174 height 172
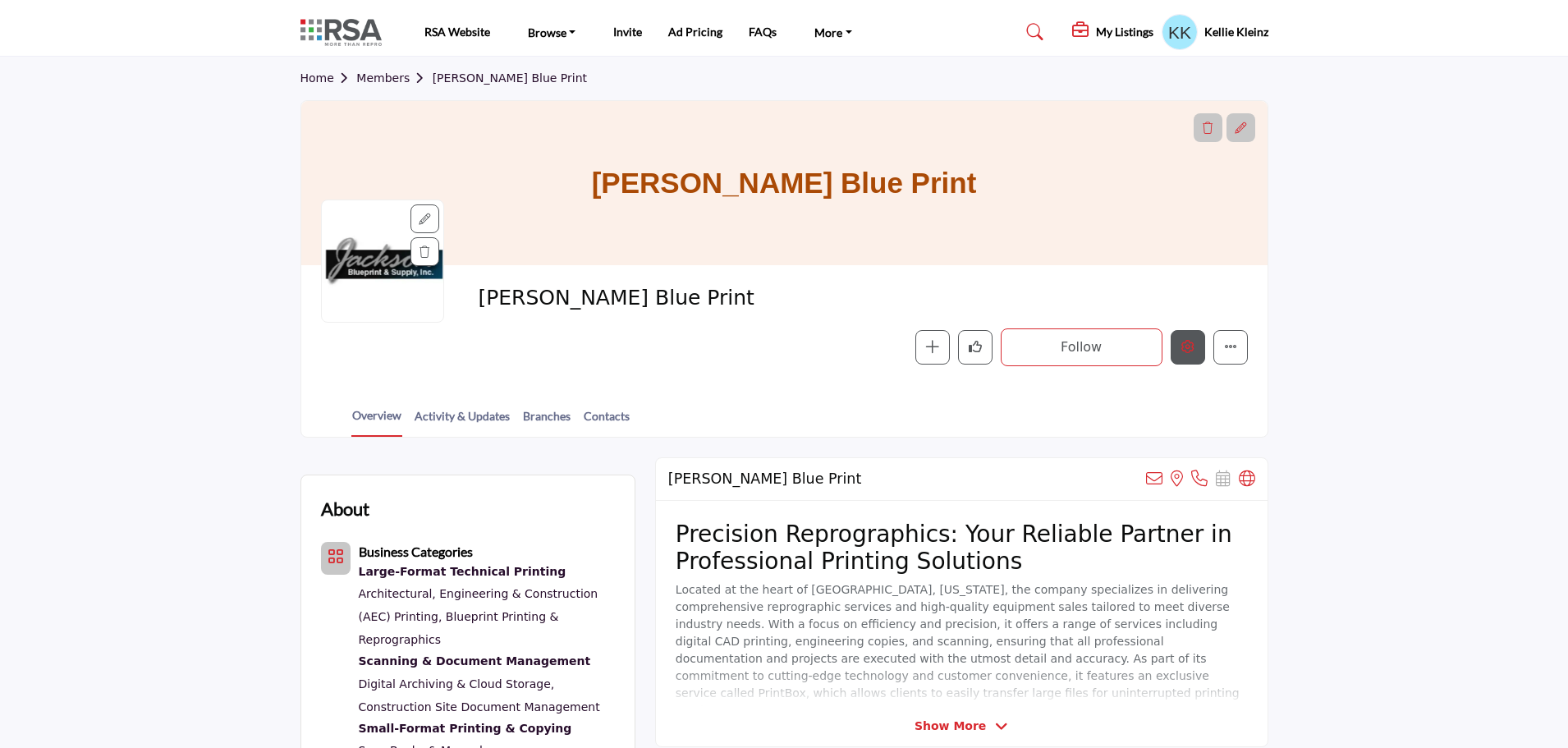
click at [1192, 340] on icon "Edit company" at bounding box center [1188, 346] width 13 height 13
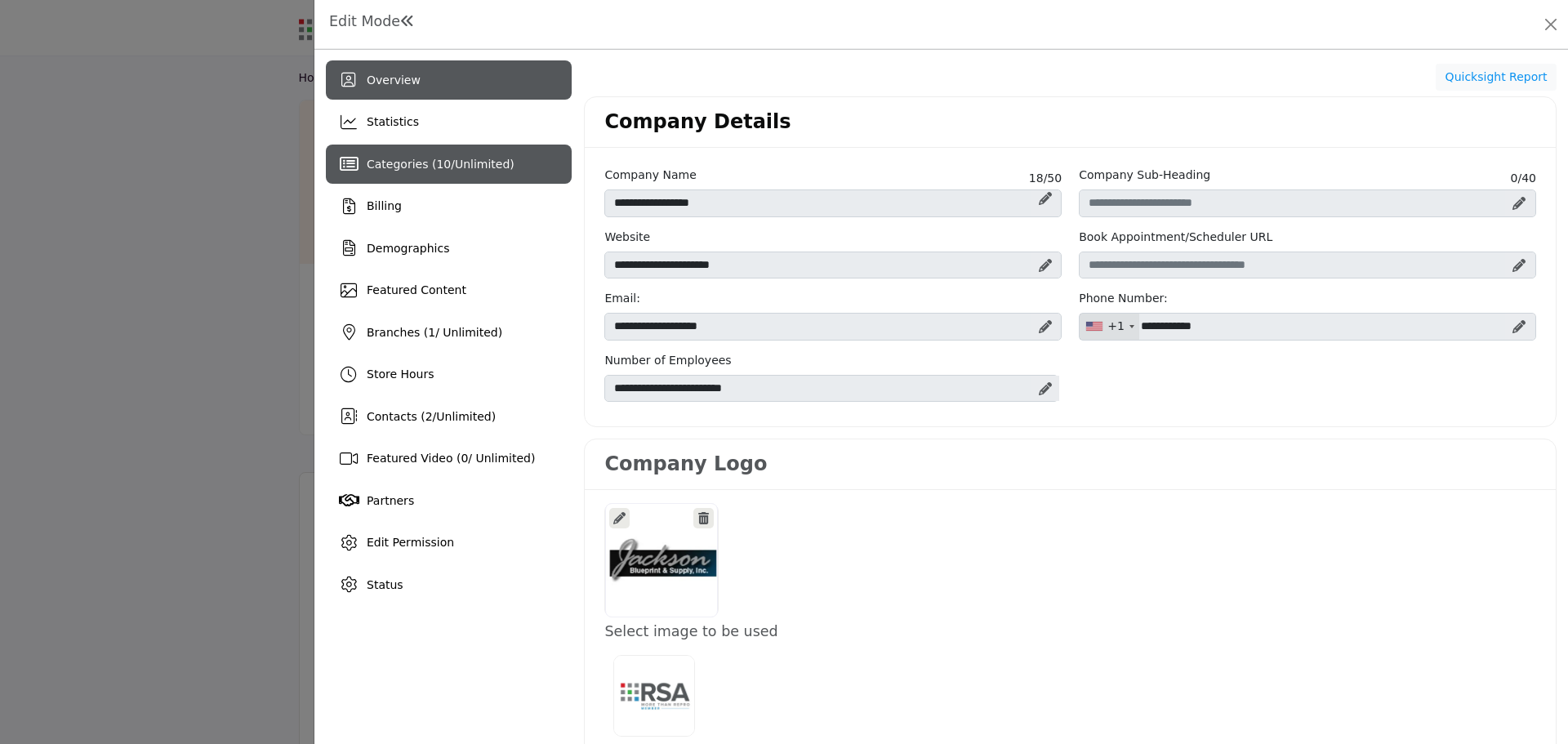
click at [457, 165] on span "Unlimited" at bounding box center [482, 164] width 55 height 13
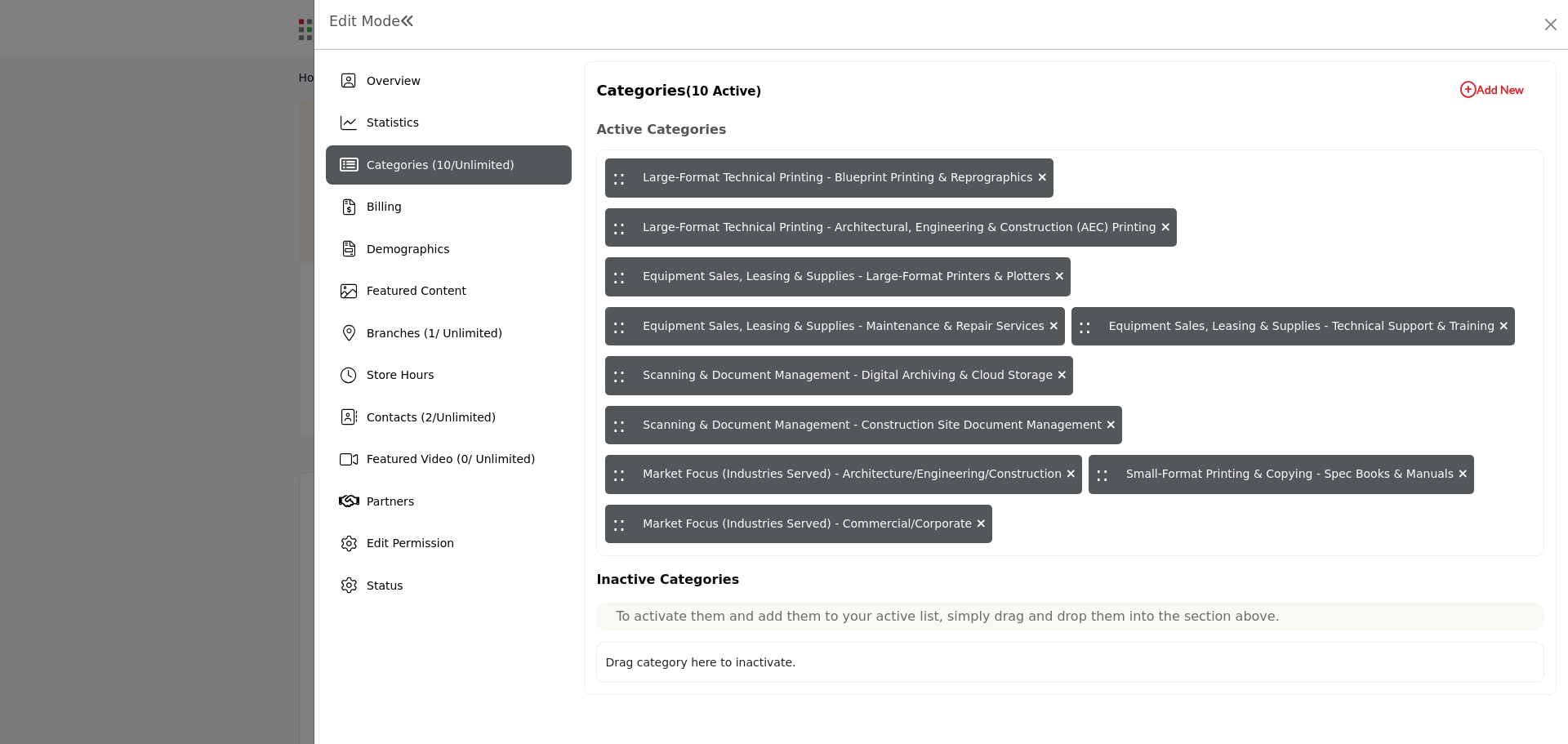
click at [1462, 88] on icon "button" at bounding box center [1468, 90] width 16 height 16
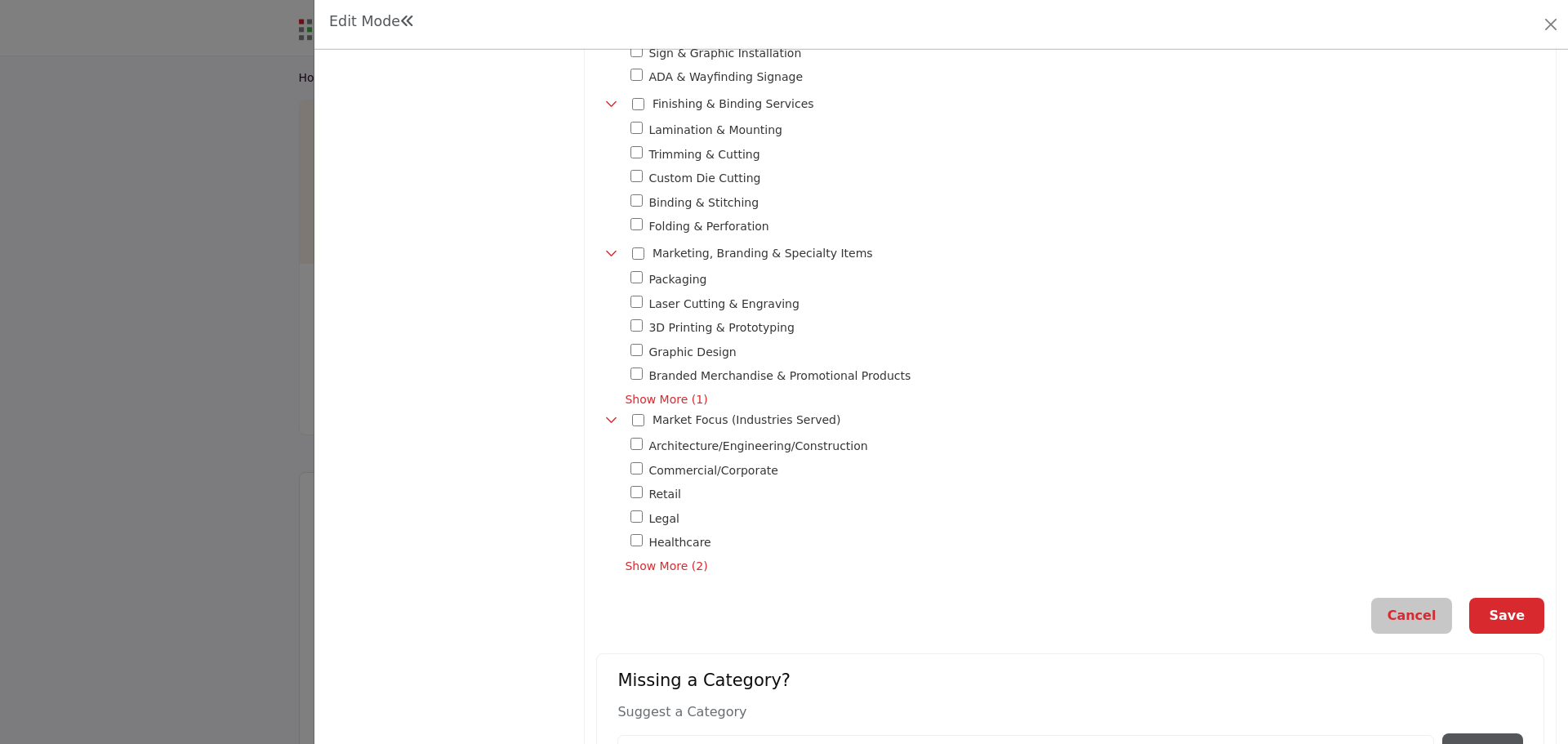
scroll to position [1274, 0]
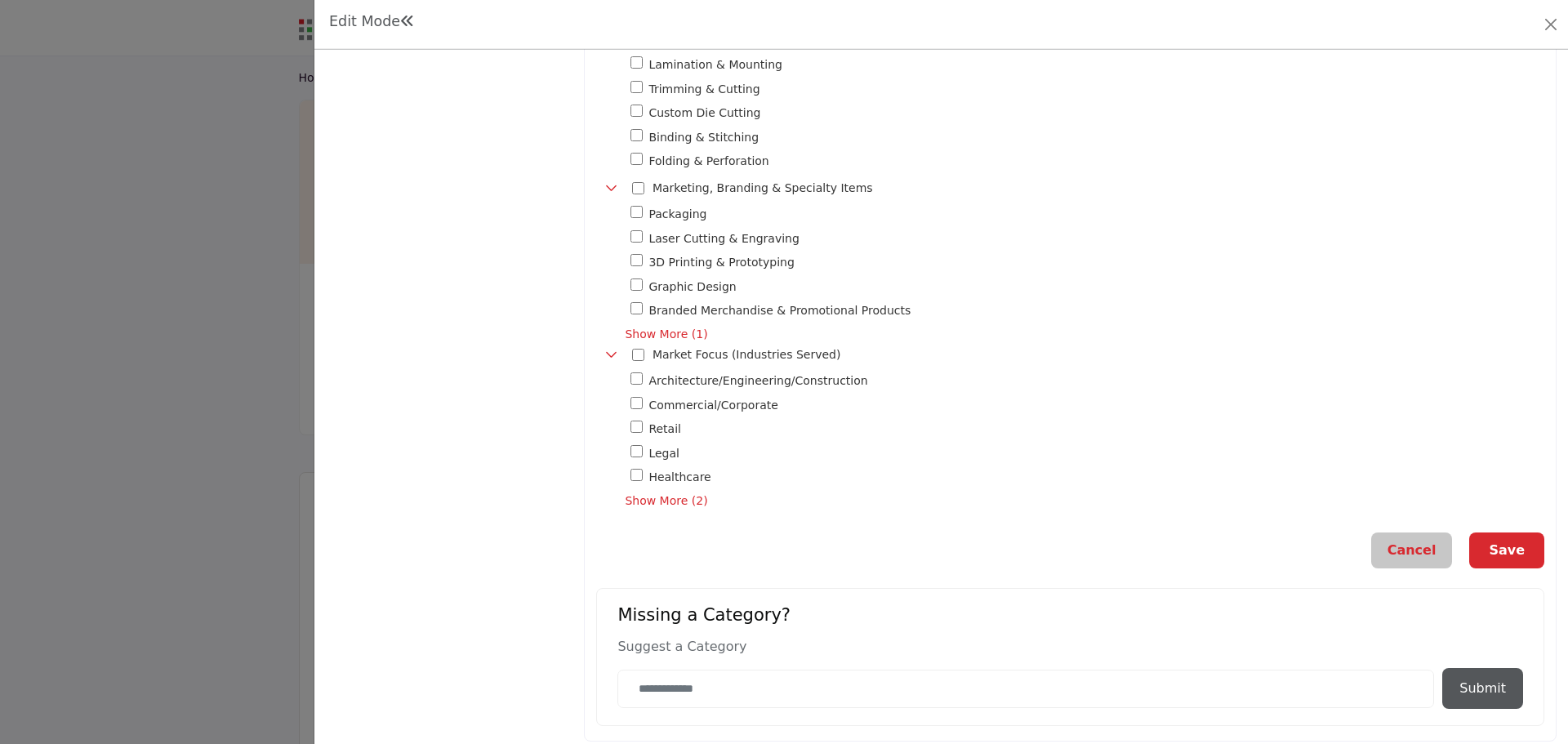
drag, startPoint x: 1511, startPoint y: 539, endPoint x: 1500, endPoint y: 517, distance: 24.6
click at [1507, 532] on button "Save" at bounding box center [1507, 550] width 75 height 36
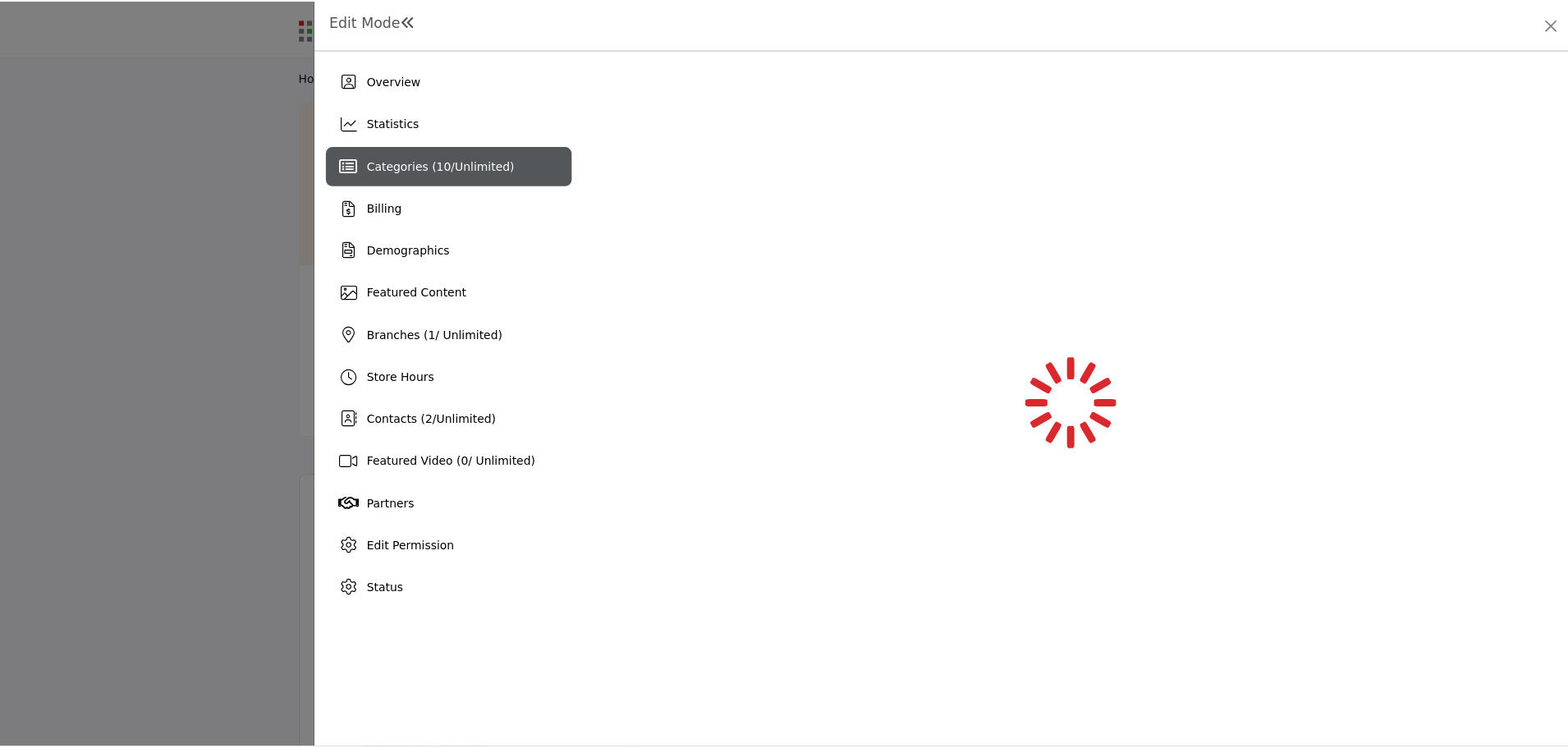
scroll to position [0, 0]
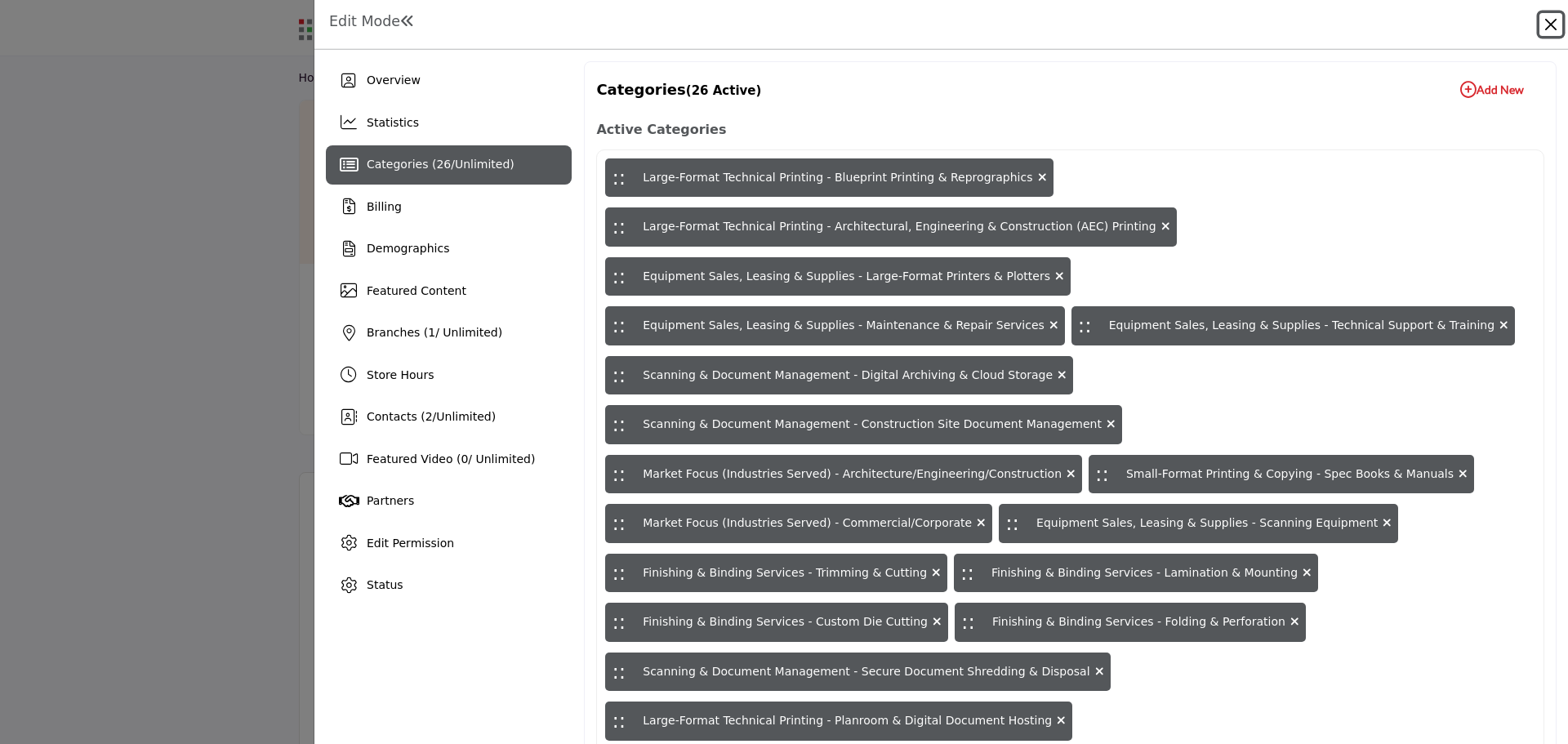
click at [1549, 21] on button "Close" at bounding box center [1551, 25] width 23 height 23
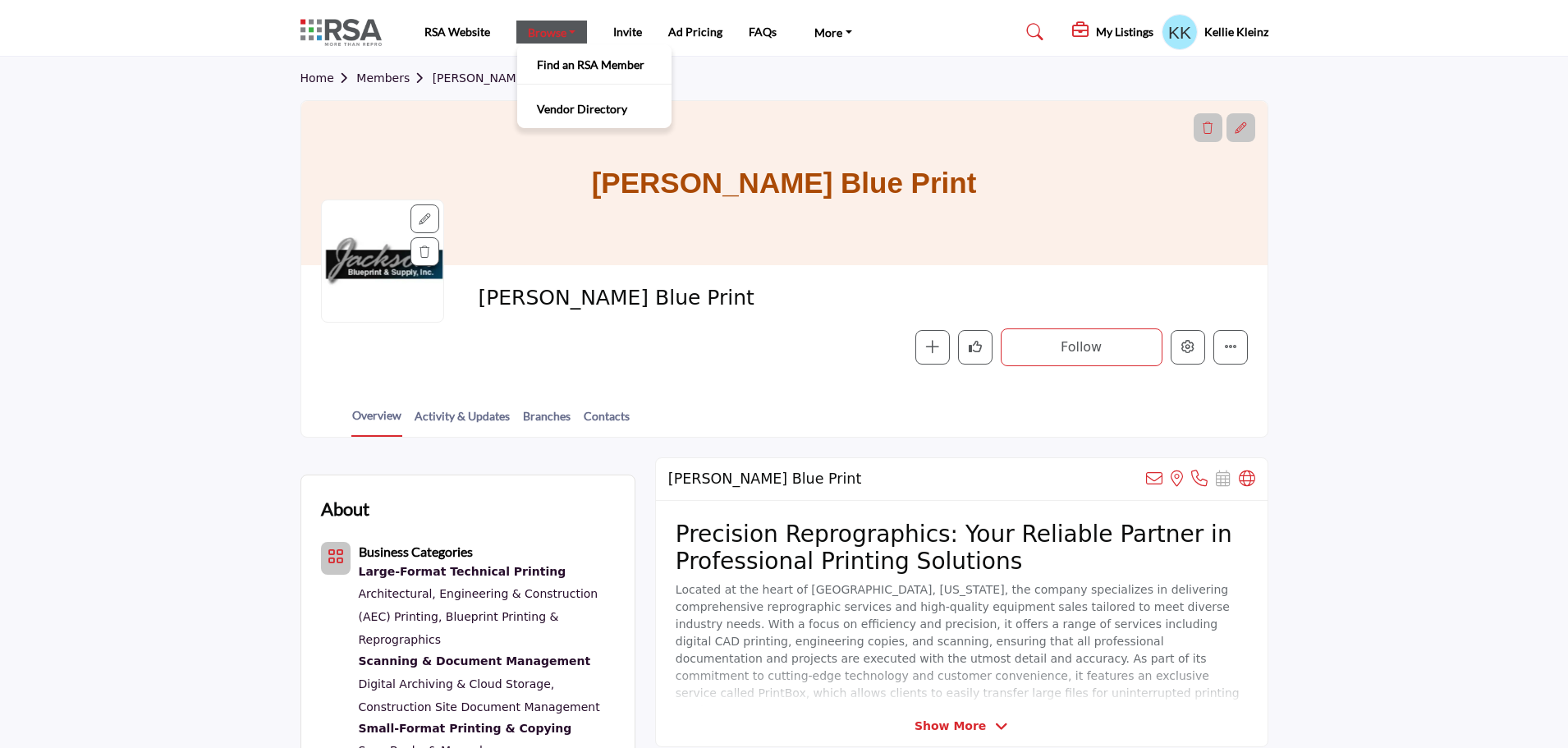
click at [547, 33] on link "Browse" at bounding box center [551, 32] width 72 height 23
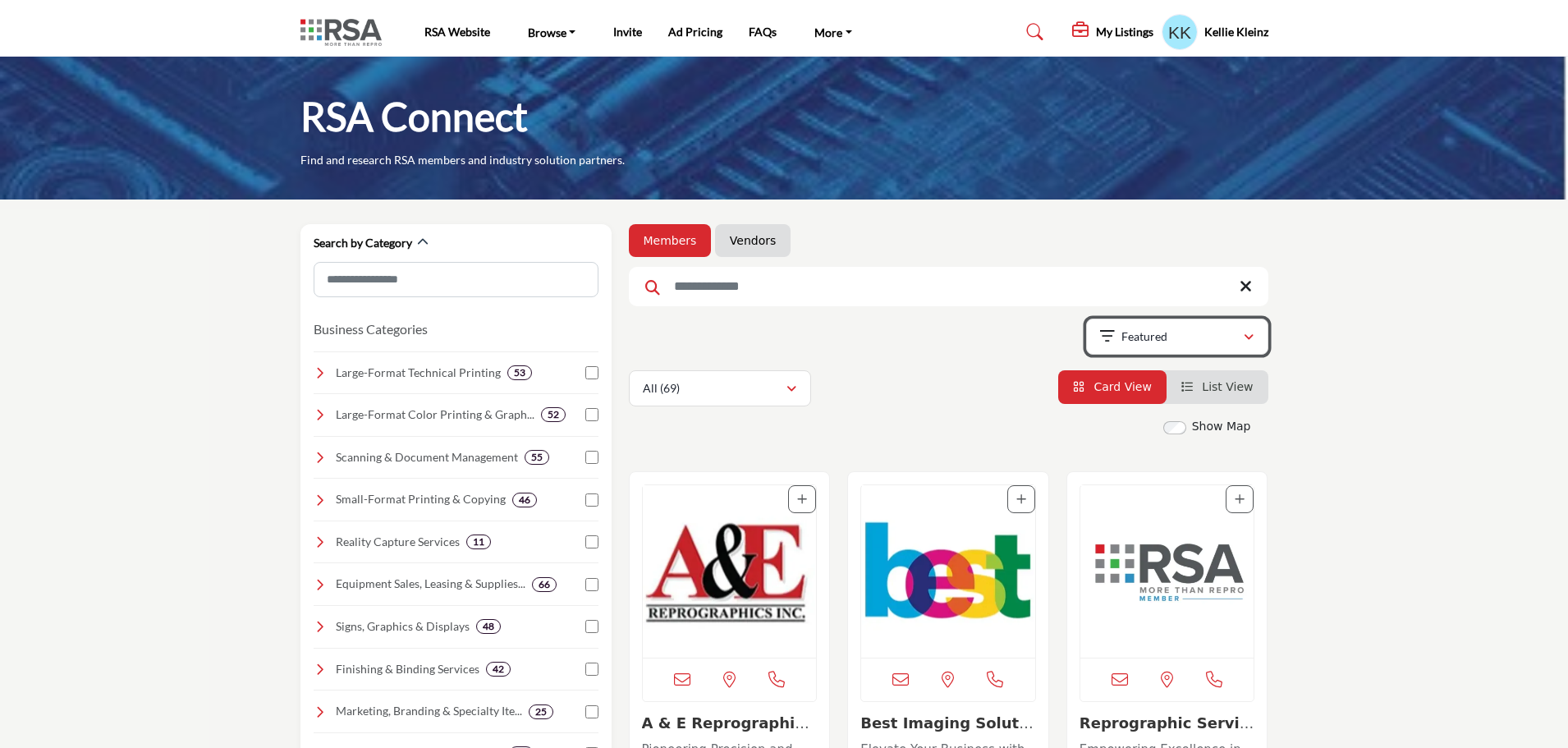
click at [1254, 337] on button "Featured" at bounding box center [1177, 337] width 182 height 36
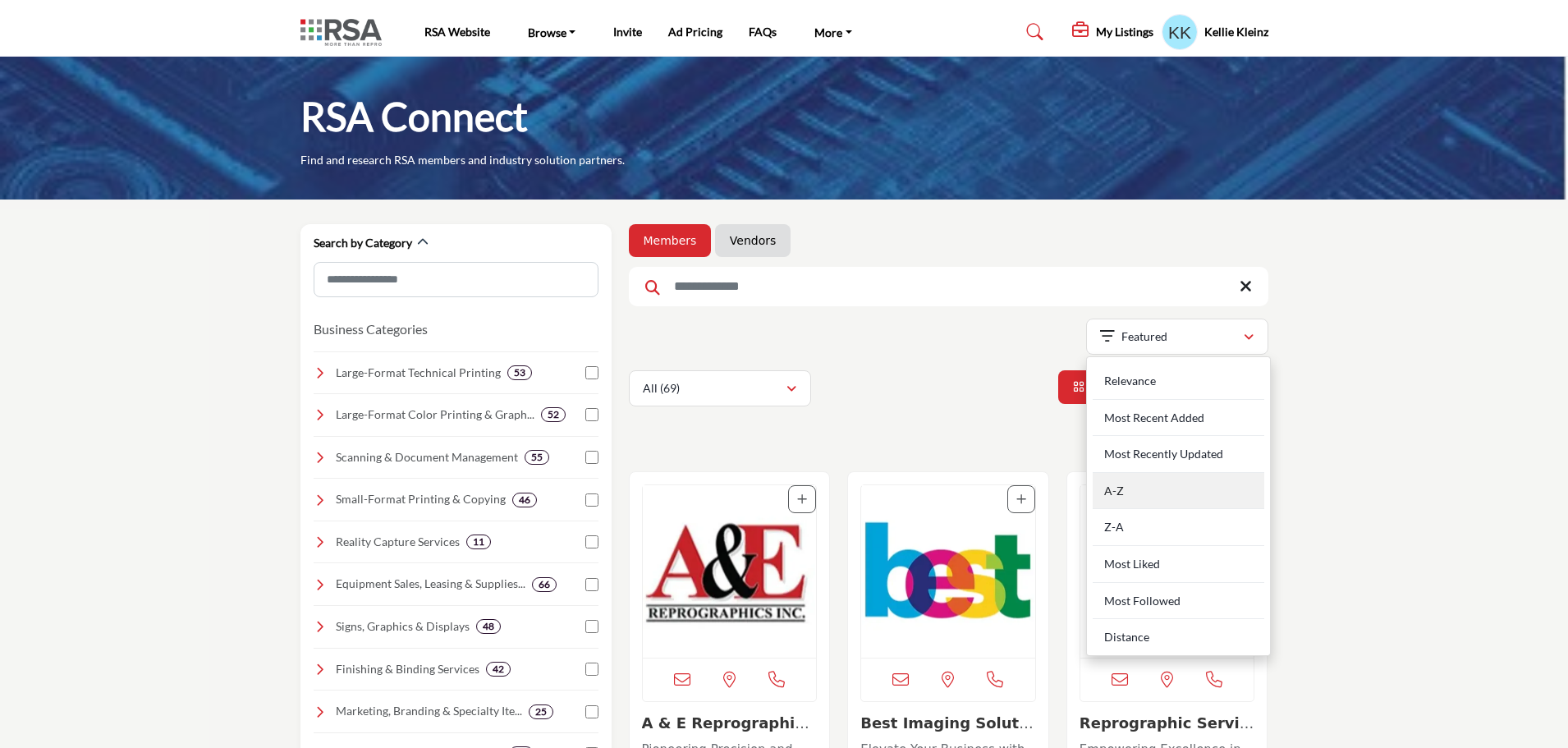
click at [1199, 486] on div "A-Z" at bounding box center [1179, 490] width 171 height 37
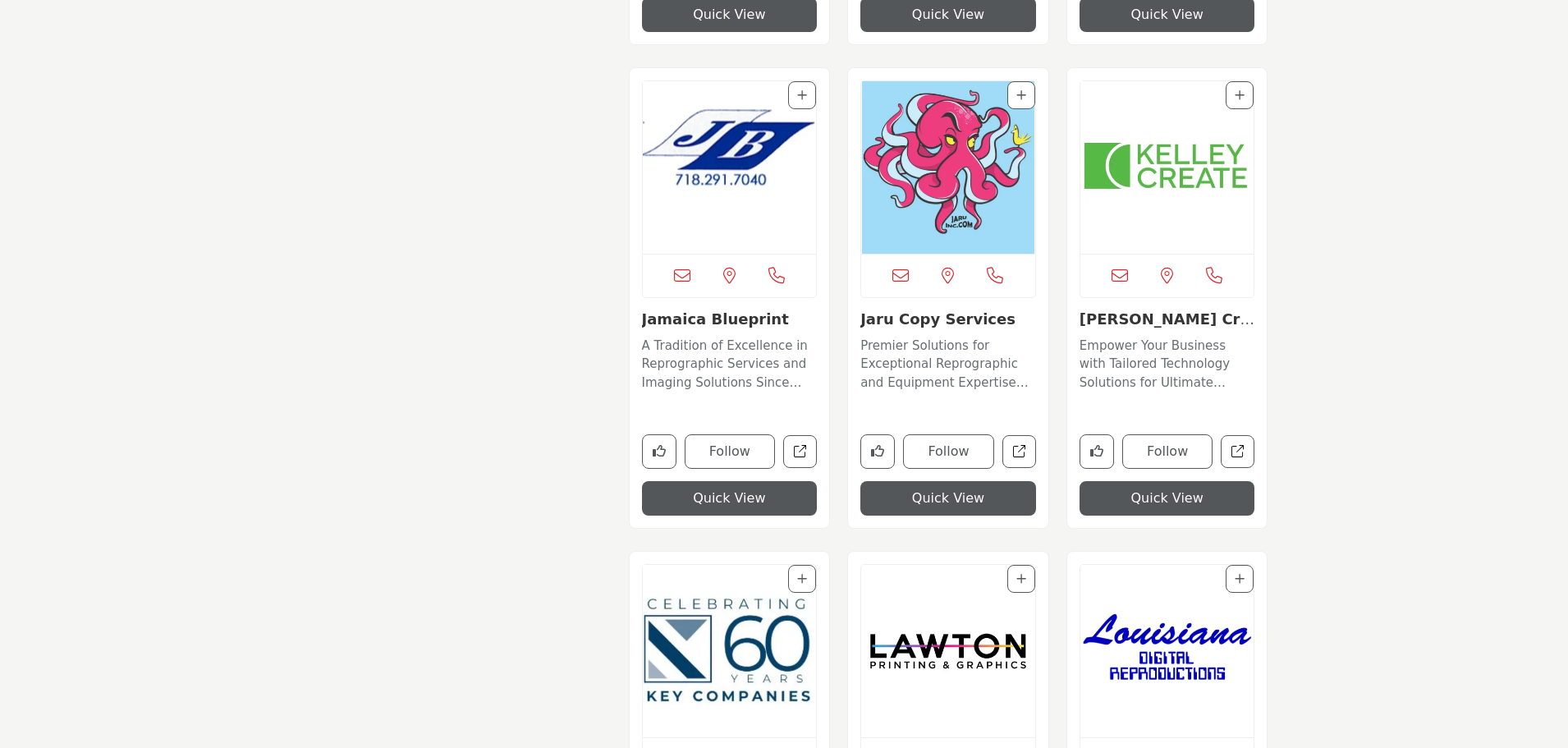
scroll to position [6227, 0]
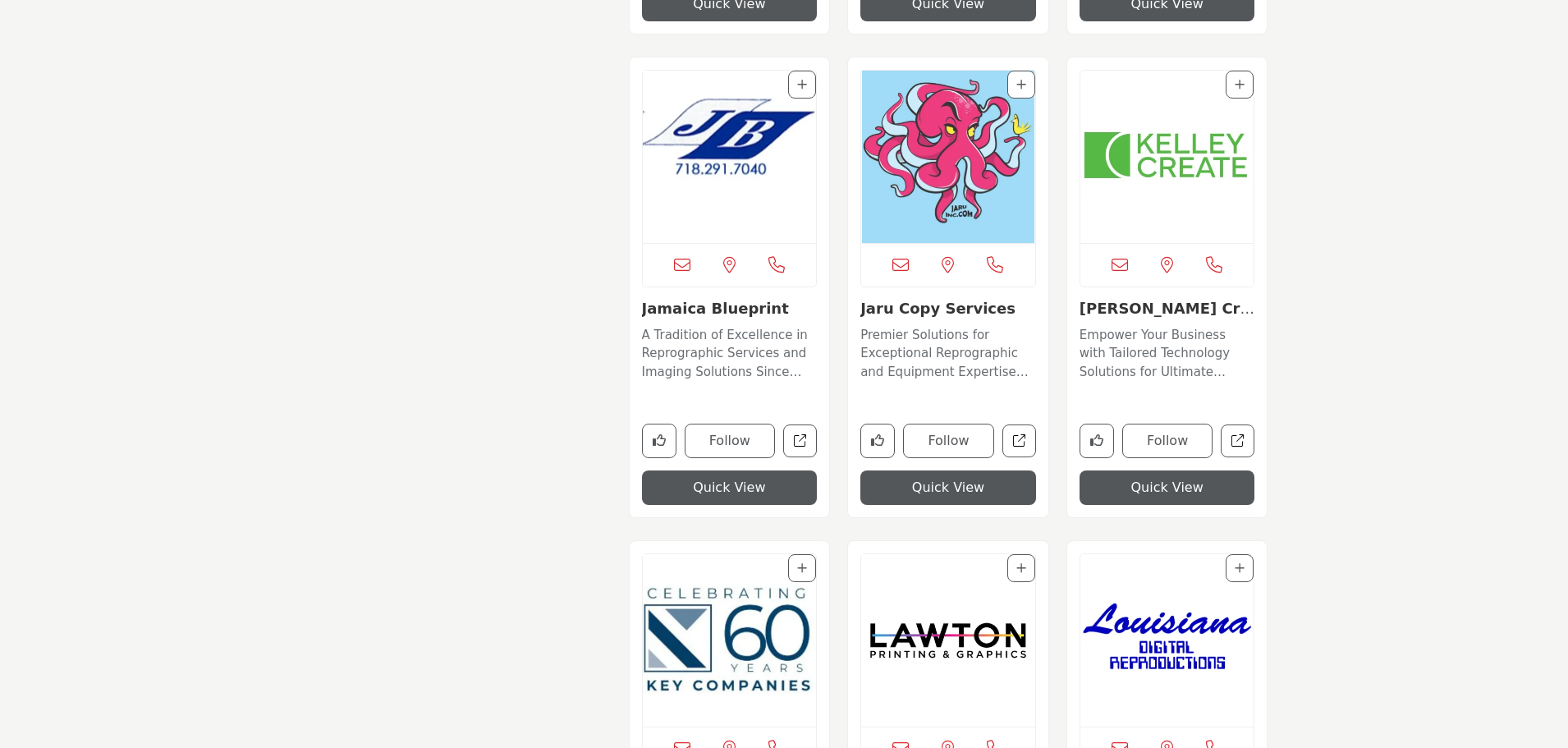
click at [748, 140] on img "Open Listing in new tab" at bounding box center [729, 156] width 174 height 172
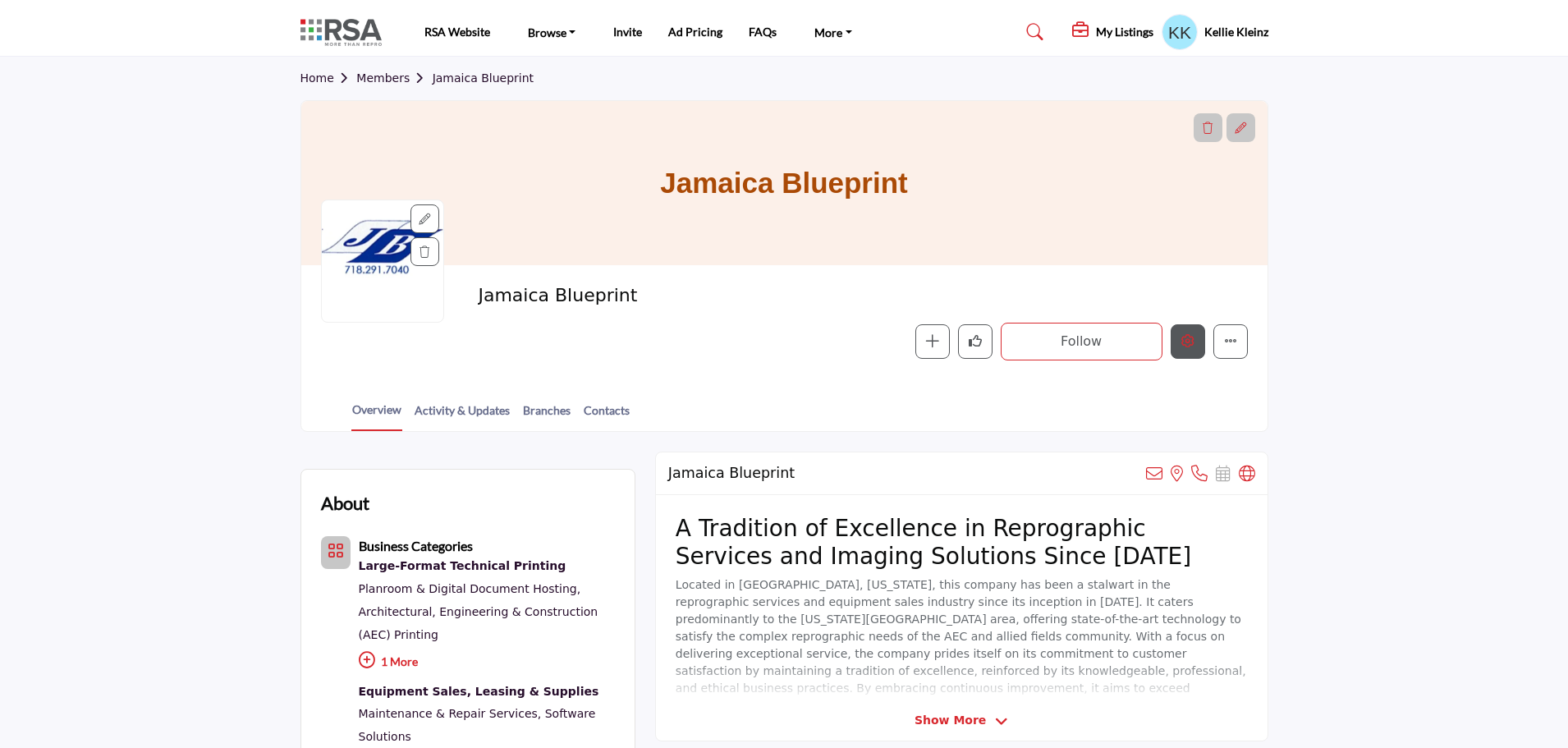
click at [1187, 339] on icon "Edit company" at bounding box center [1188, 341] width 13 height 13
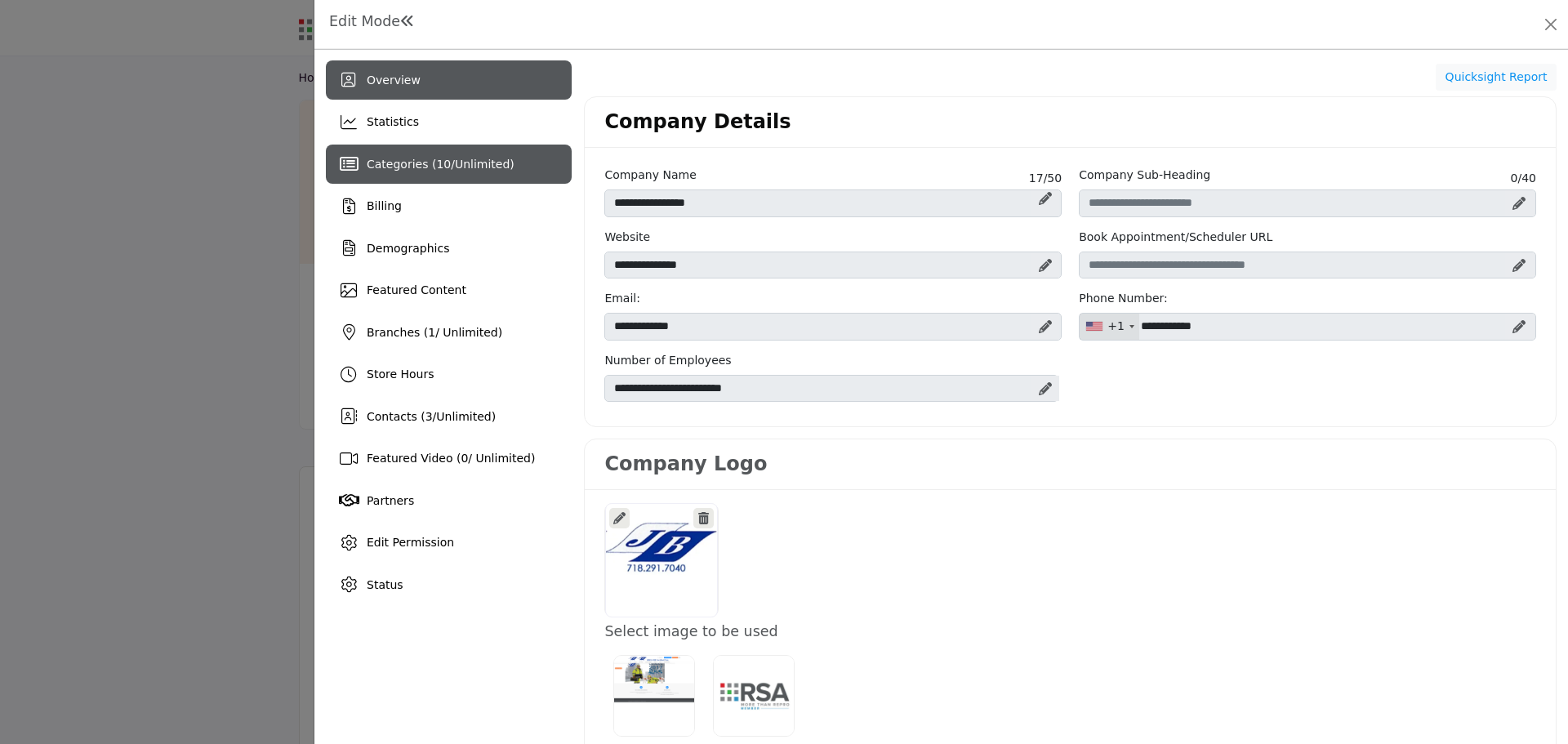
click at [459, 171] on div "Categories ( 10 / Unlimited )" at bounding box center [441, 165] width 148 height 17
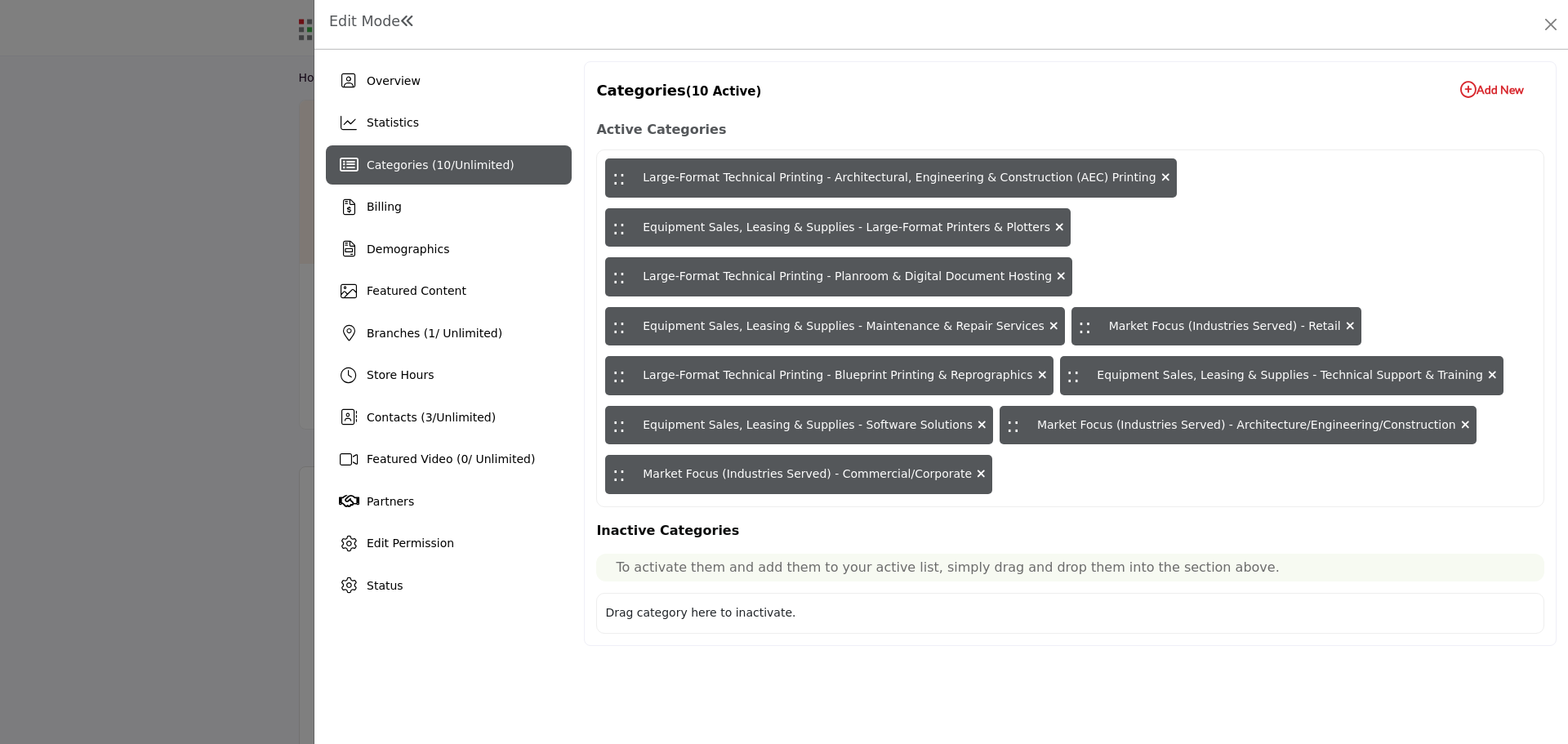
click at [1505, 84] on b "Add New Add New" at bounding box center [1492, 90] width 64 height 16
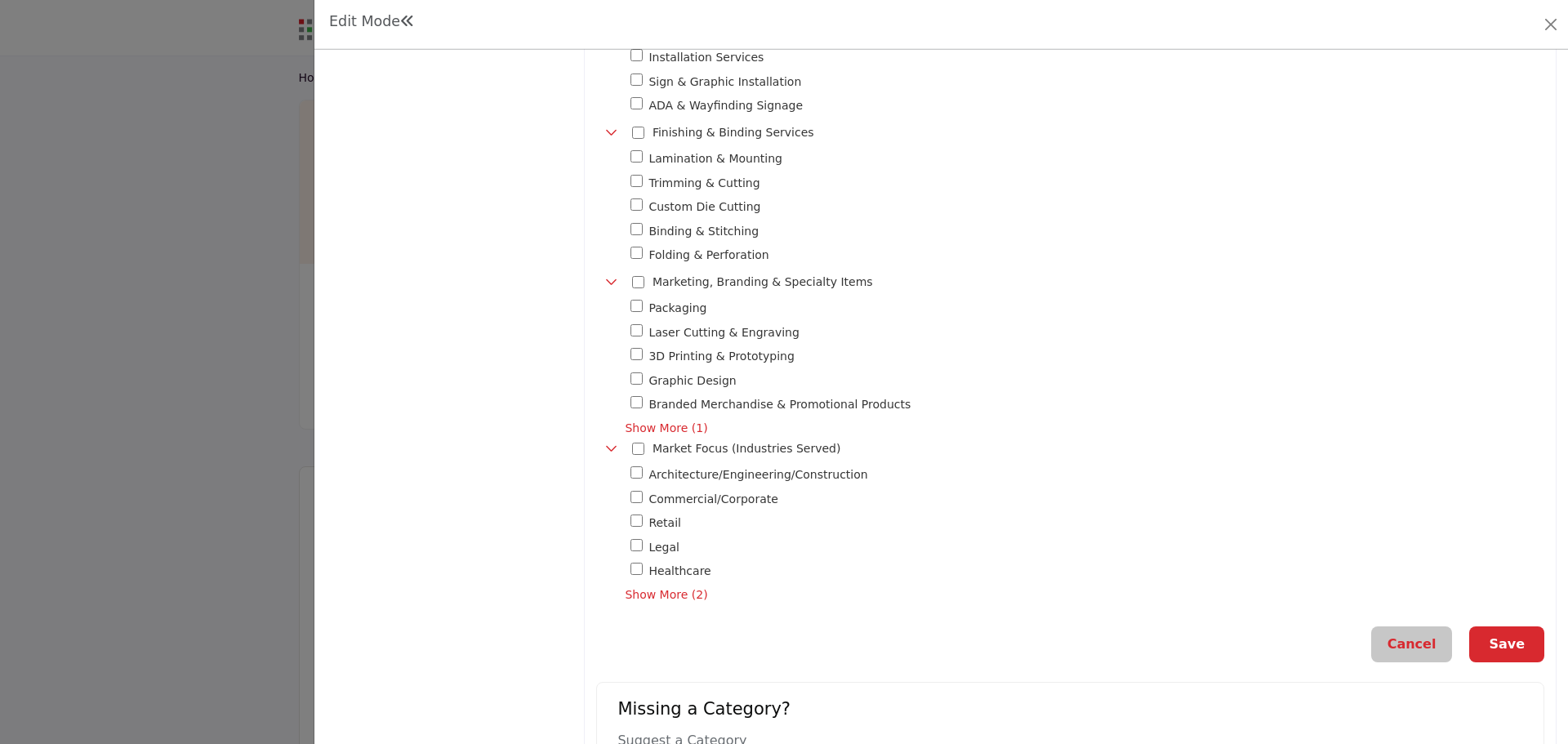
scroll to position [1224, 0]
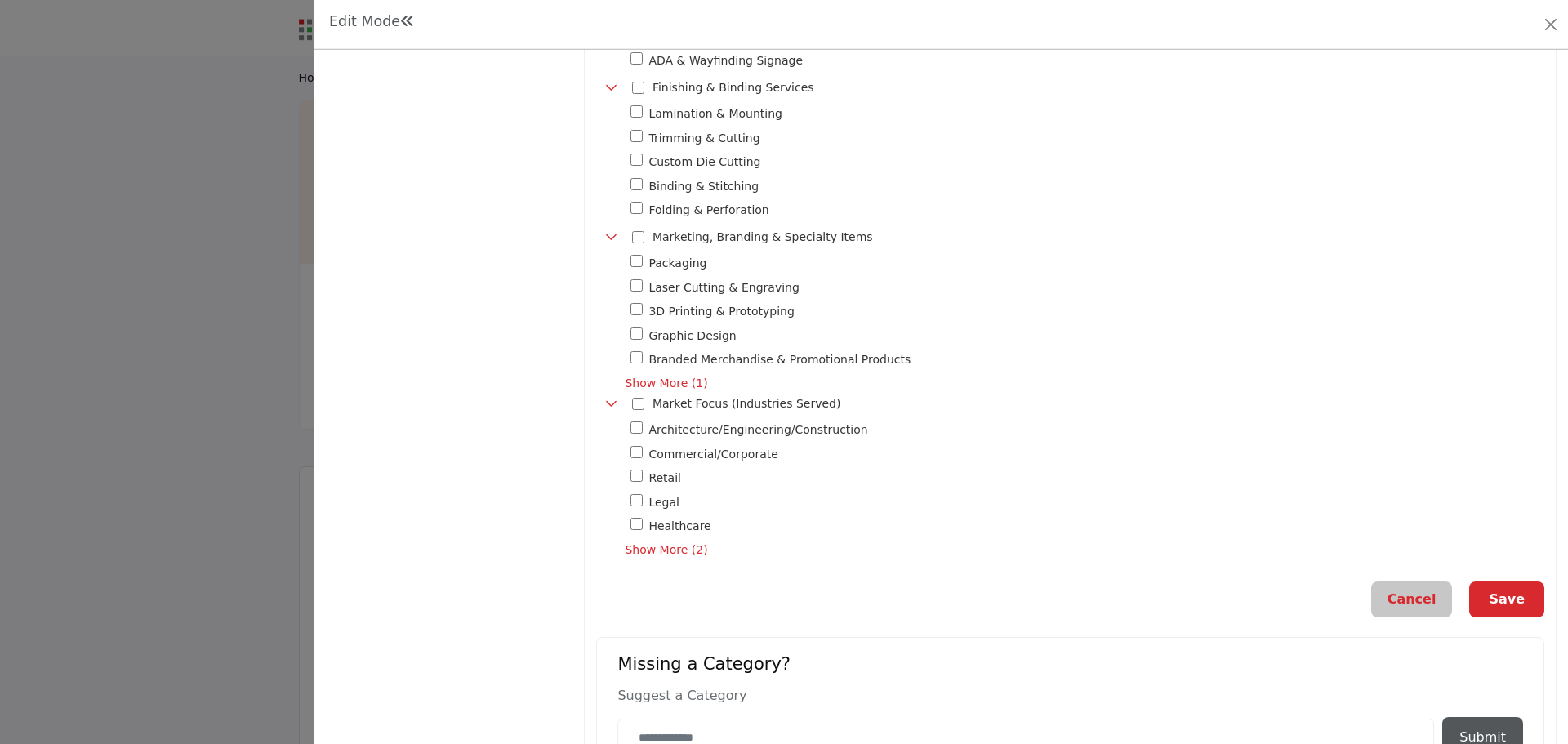
drag, startPoint x: 1505, startPoint y: 594, endPoint x: 1430, endPoint y: 561, distance: 81.9
click at [1504, 594] on button "Save" at bounding box center [1507, 599] width 75 height 36
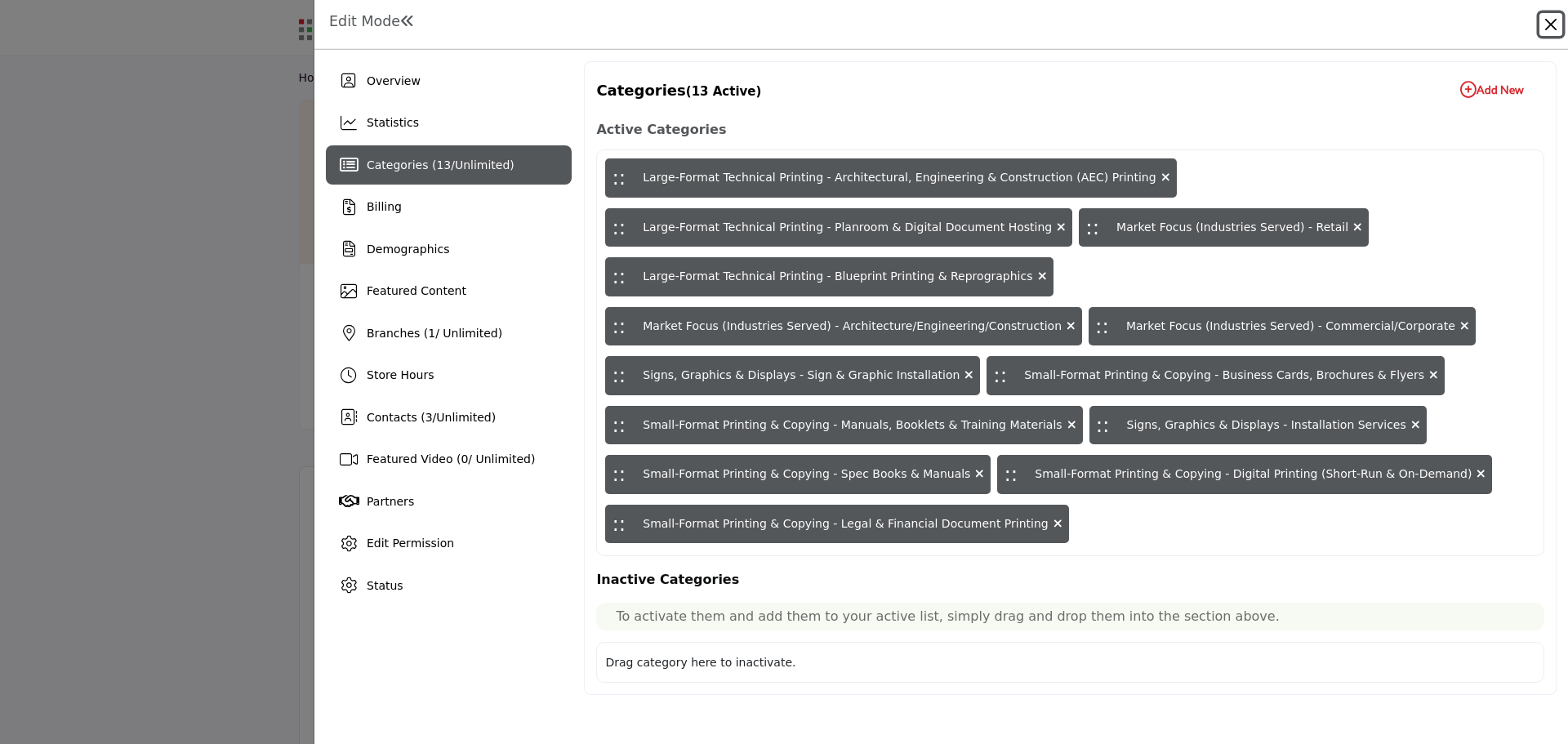
click at [1554, 25] on button "Close" at bounding box center [1551, 25] width 23 height 23
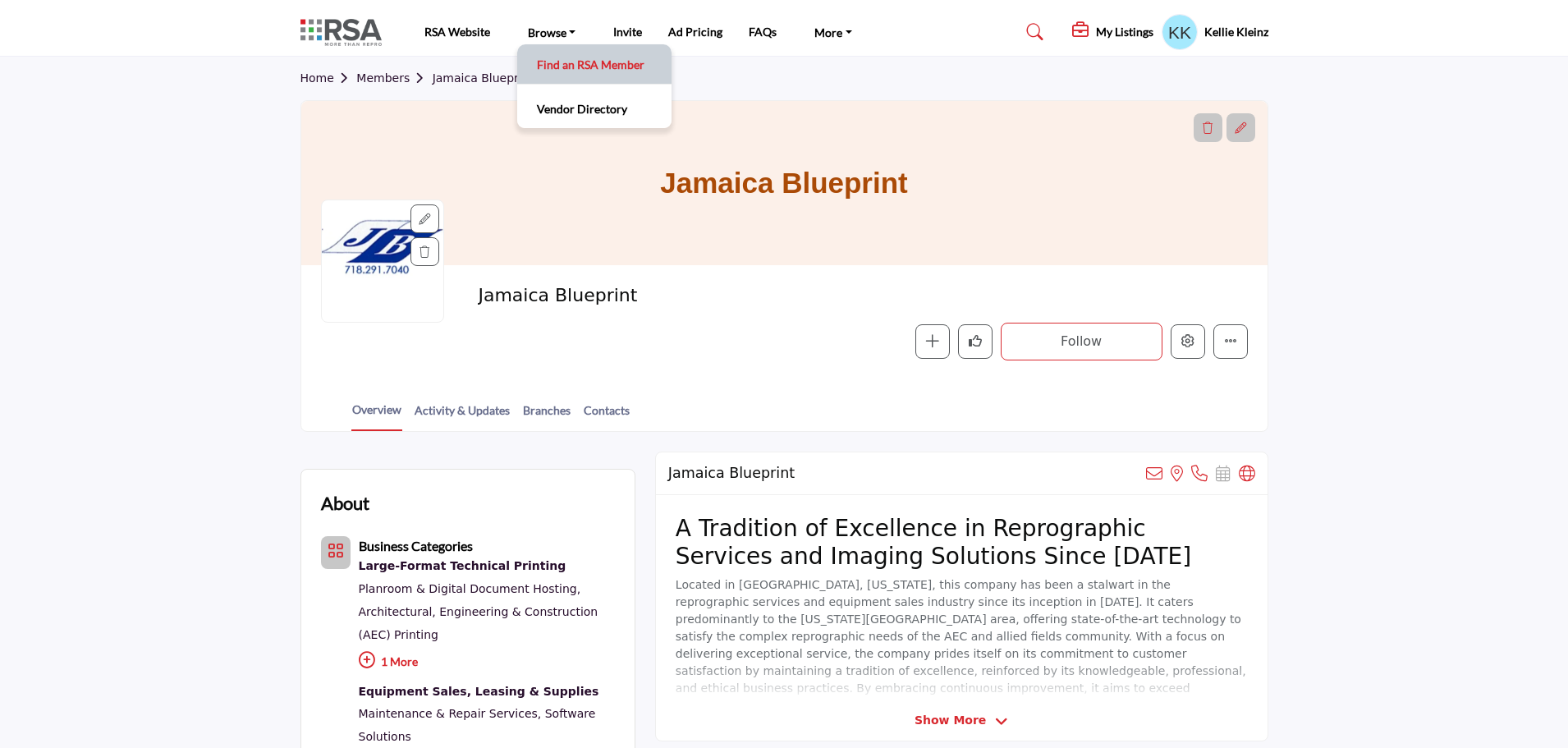
click at [572, 59] on link "Find an RSA Member" at bounding box center [594, 64] width 138 height 23
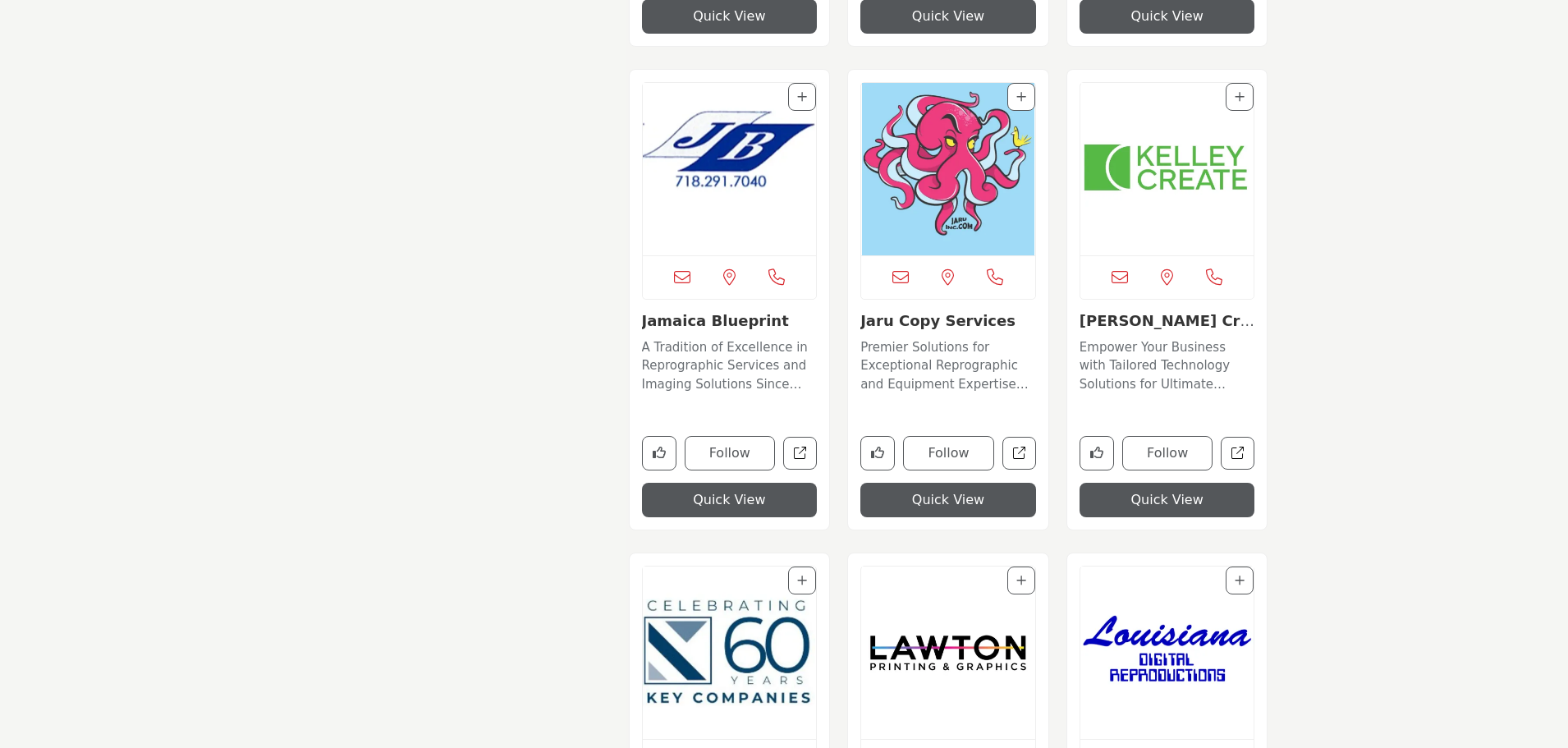
scroll to position [6257, 0]
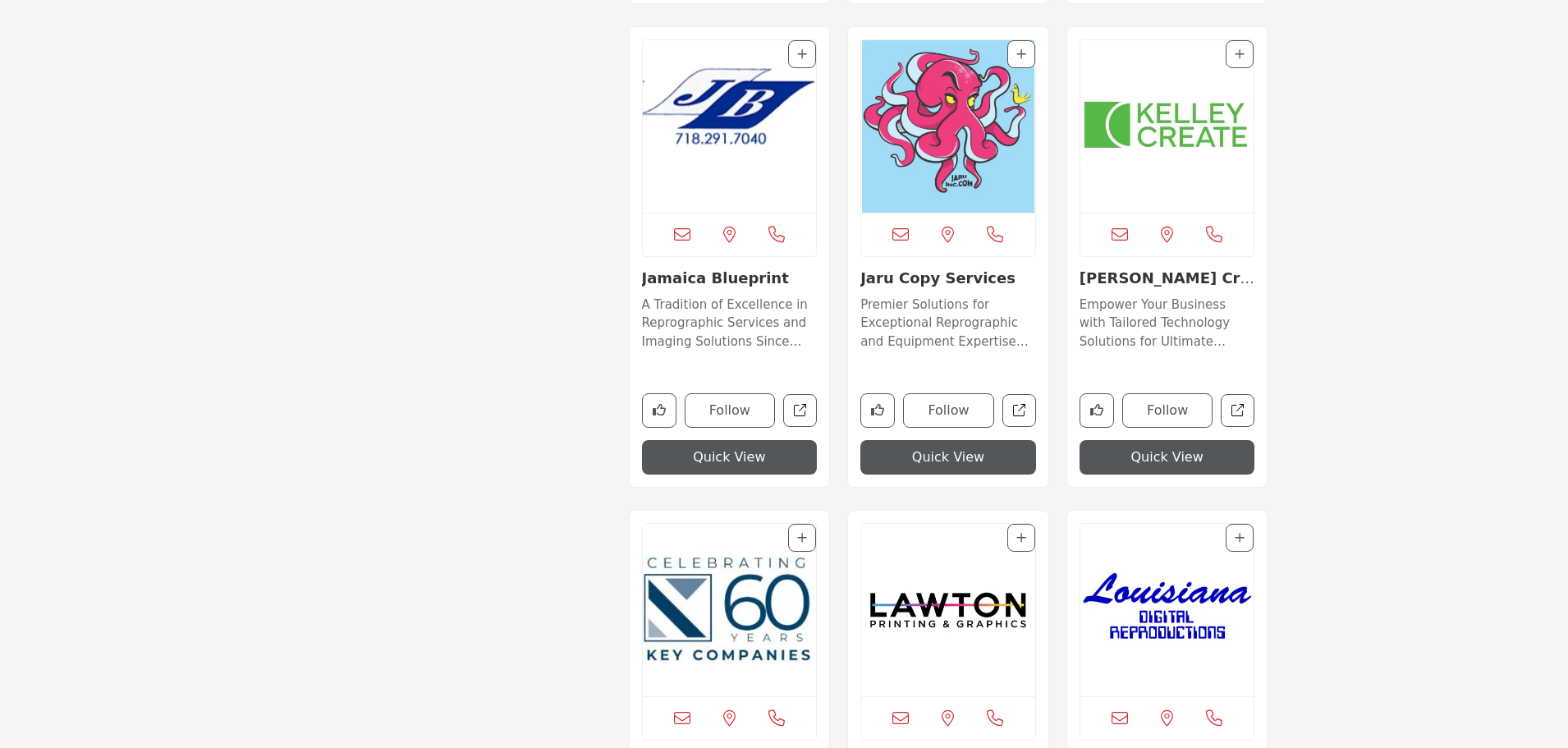
click at [953, 135] on img "Open Listing in new tab" at bounding box center [947, 126] width 174 height 172
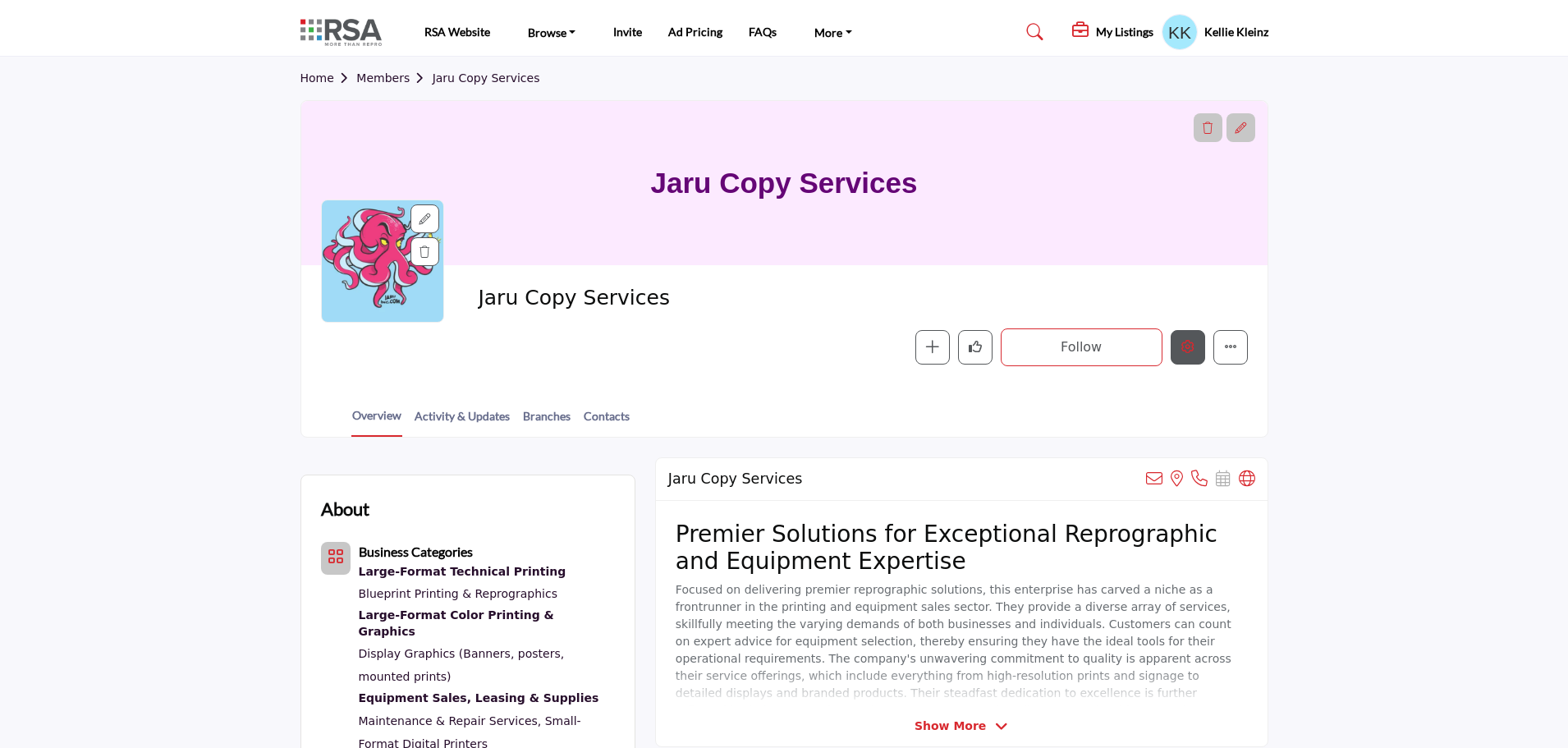
click at [1189, 347] on icon "Edit company" at bounding box center [1188, 346] width 13 height 13
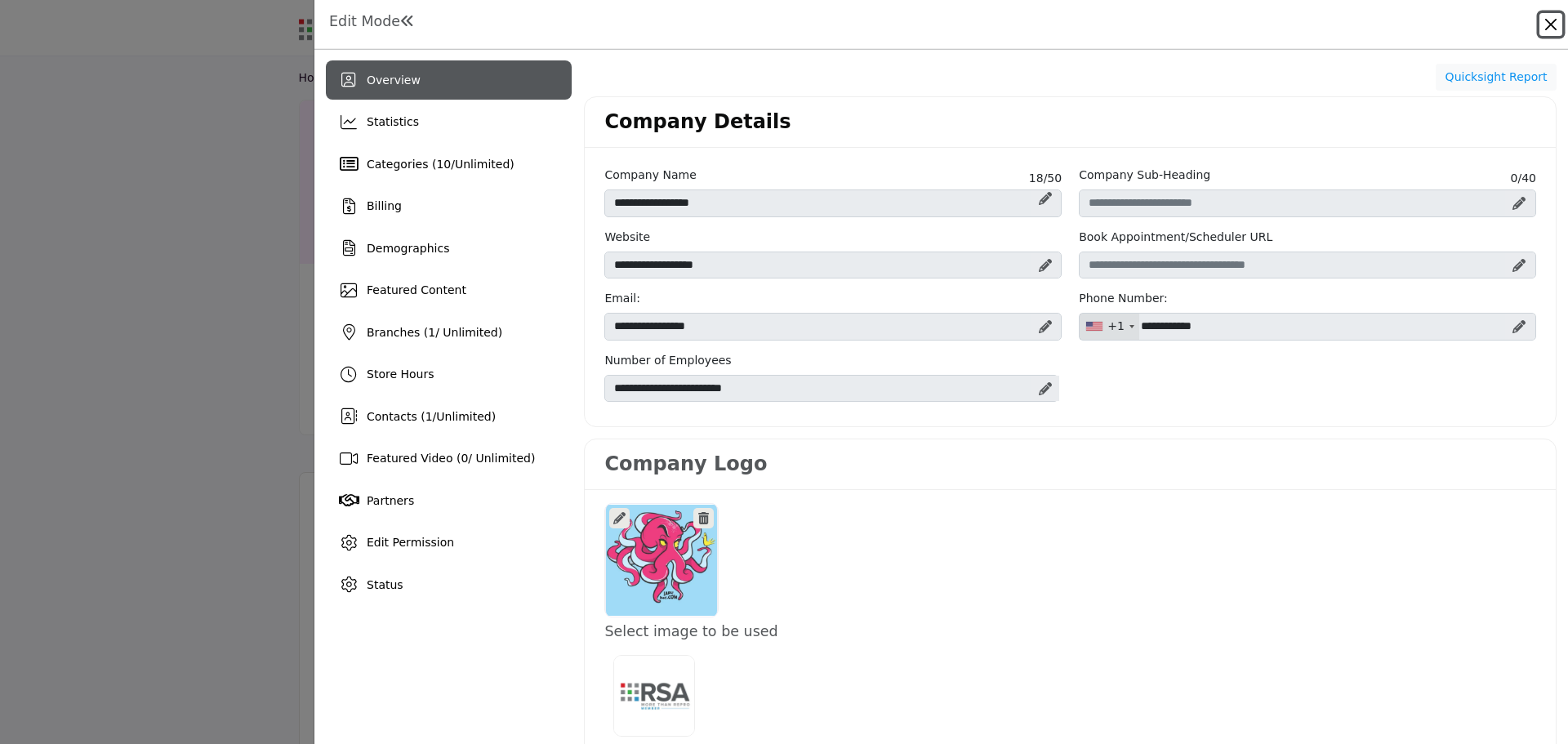
click at [1552, 25] on button "Close" at bounding box center [1551, 25] width 23 height 23
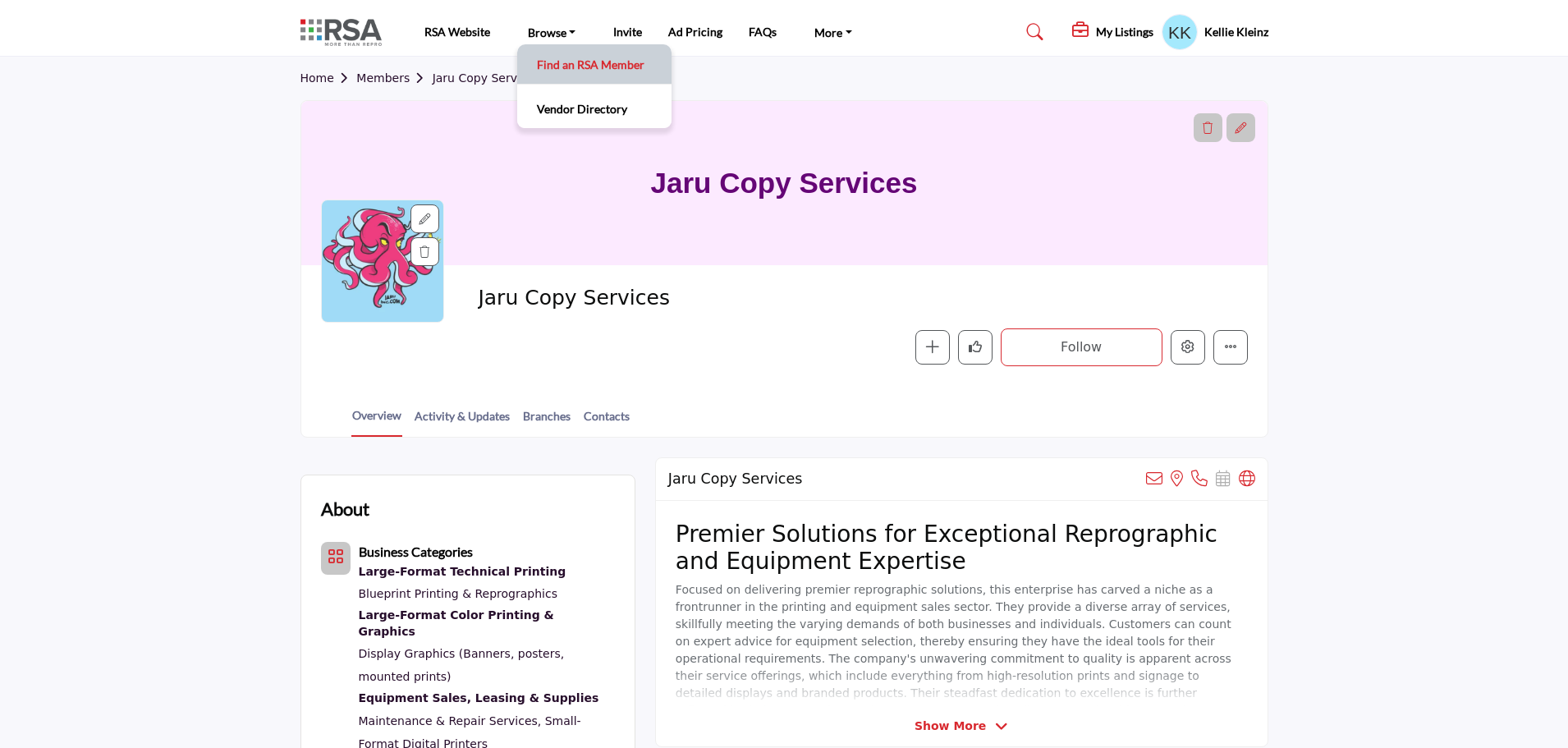
click at [561, 53] on link "Find an RSA Member" at bounding box center [594, 64] width 138 height 23
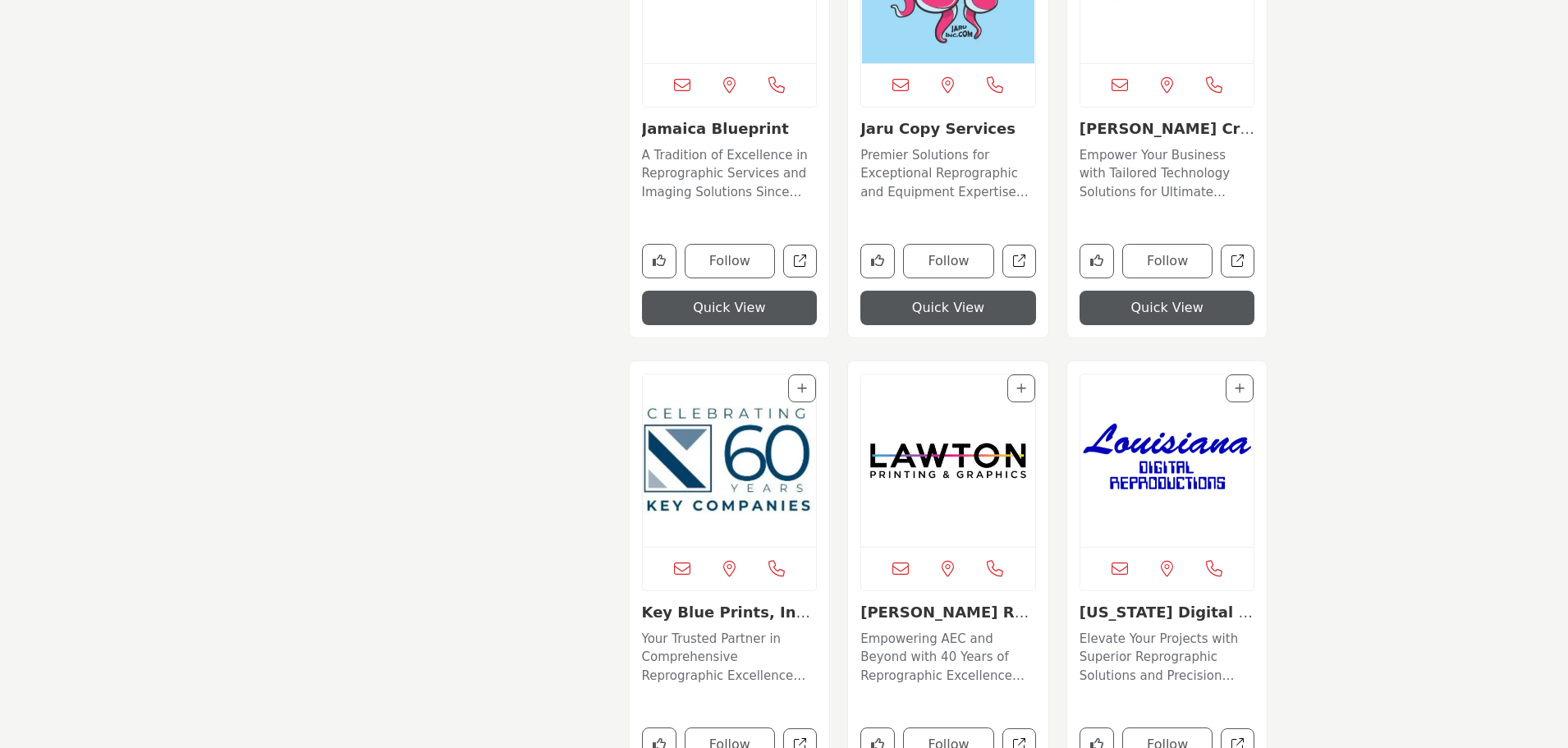
scroll to position [6326, 0]
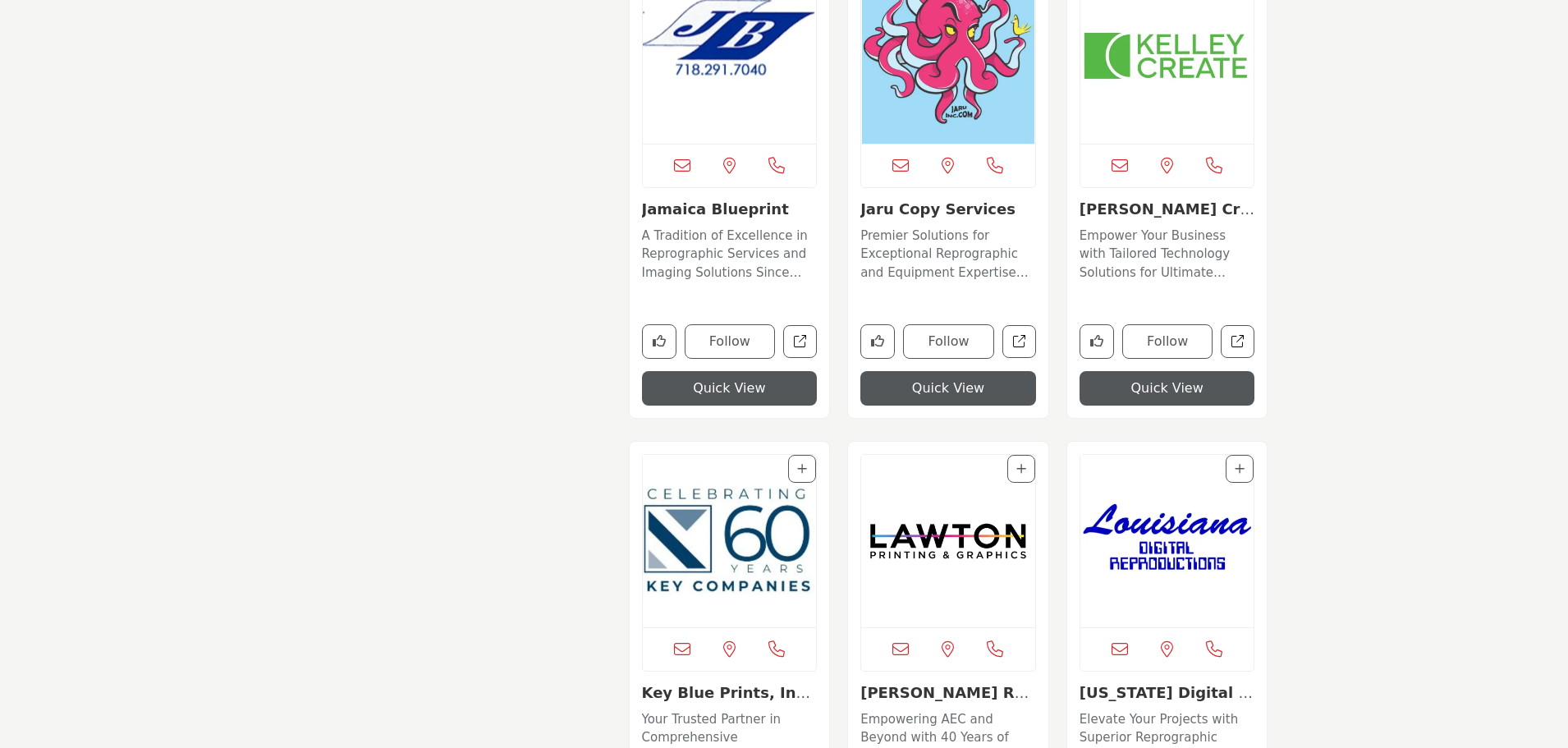
click at [1166, 67] on img "Open Listing in new tab" at bounding box center [1167, 57] width 174 height 172
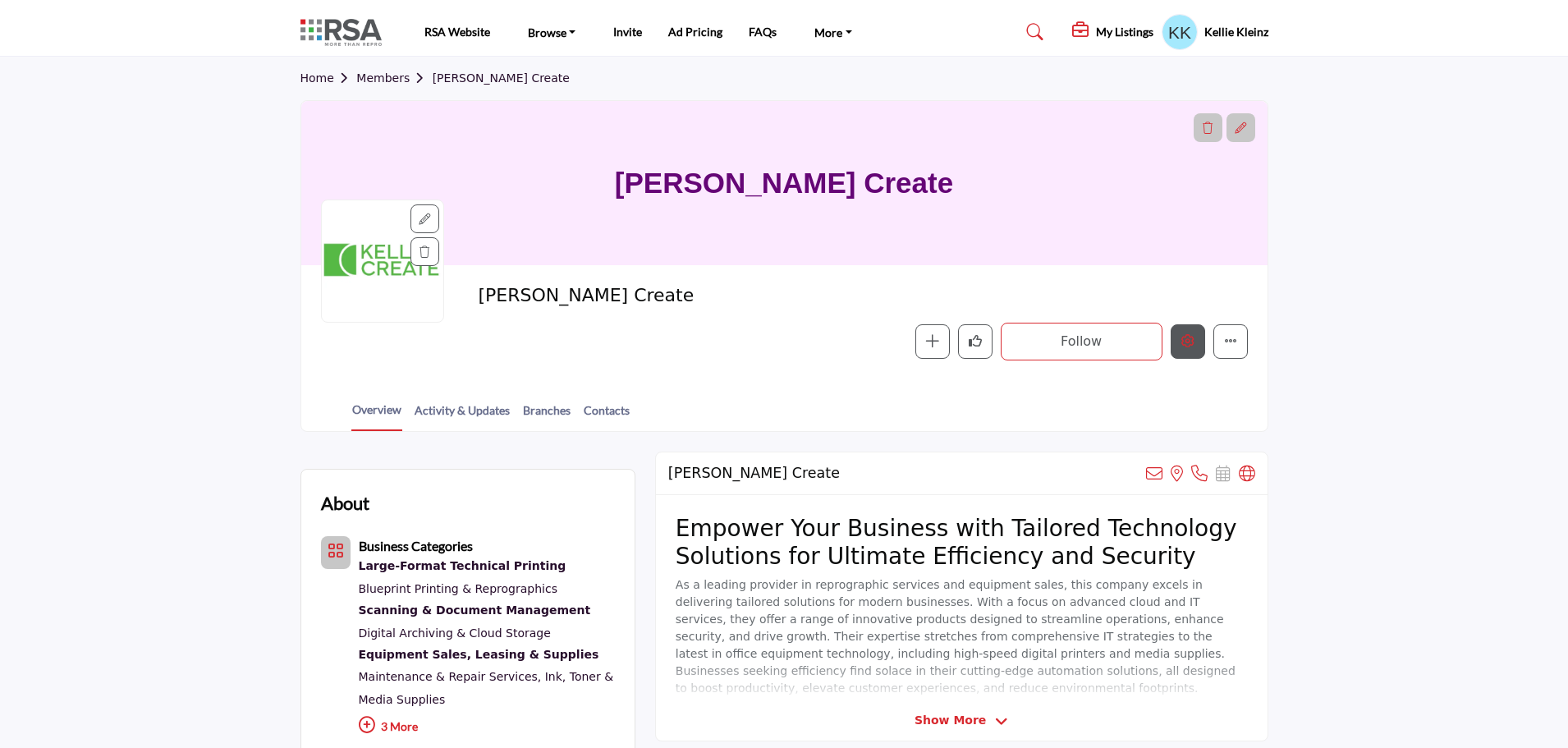
click at [1184, 338] on icon "Edit company" at bounding box center [1188, 341] width 13 height 13
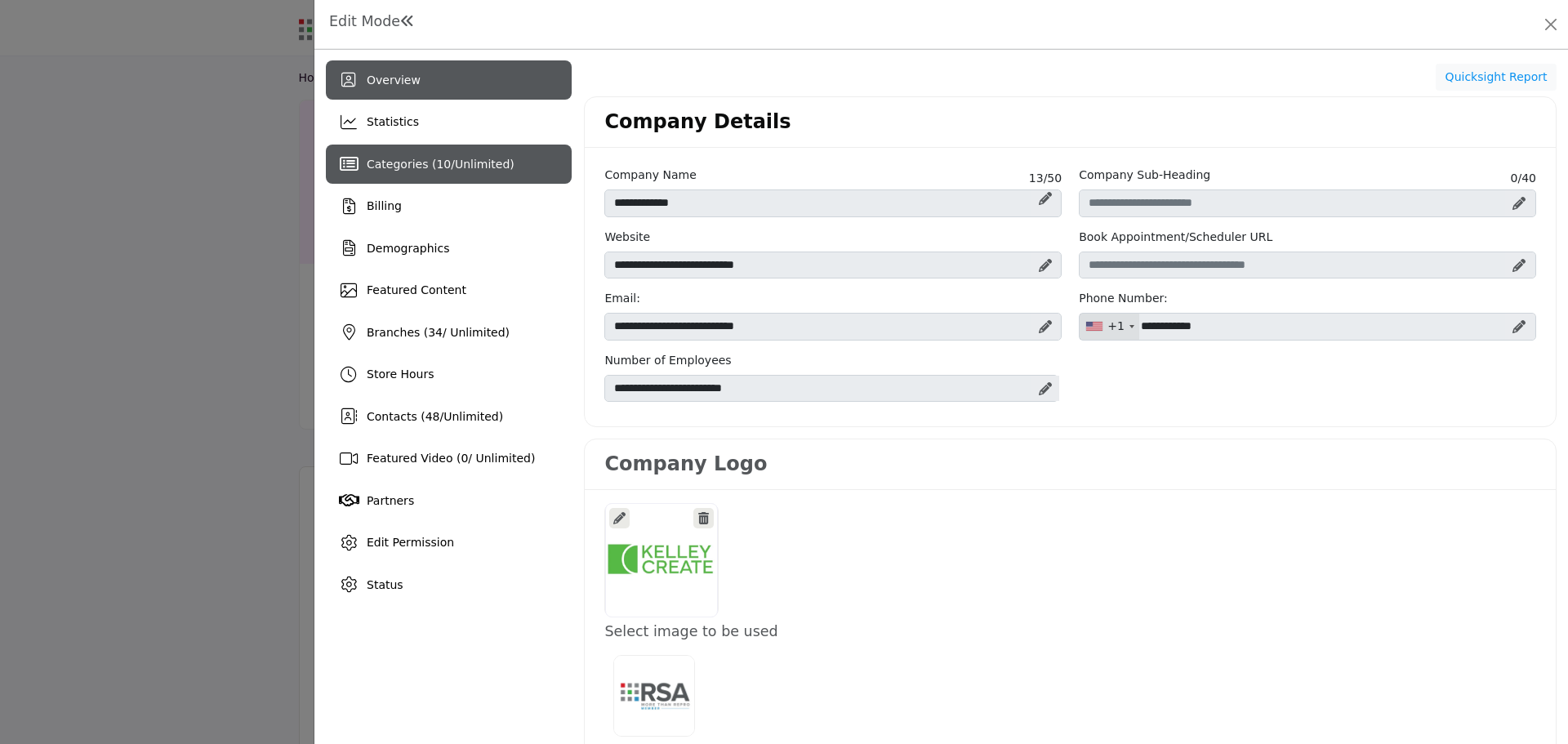
click at [463, 174] on div "Categories ( 10 / Unlimited )" at bounding box center [449, 165] width 246 height 39
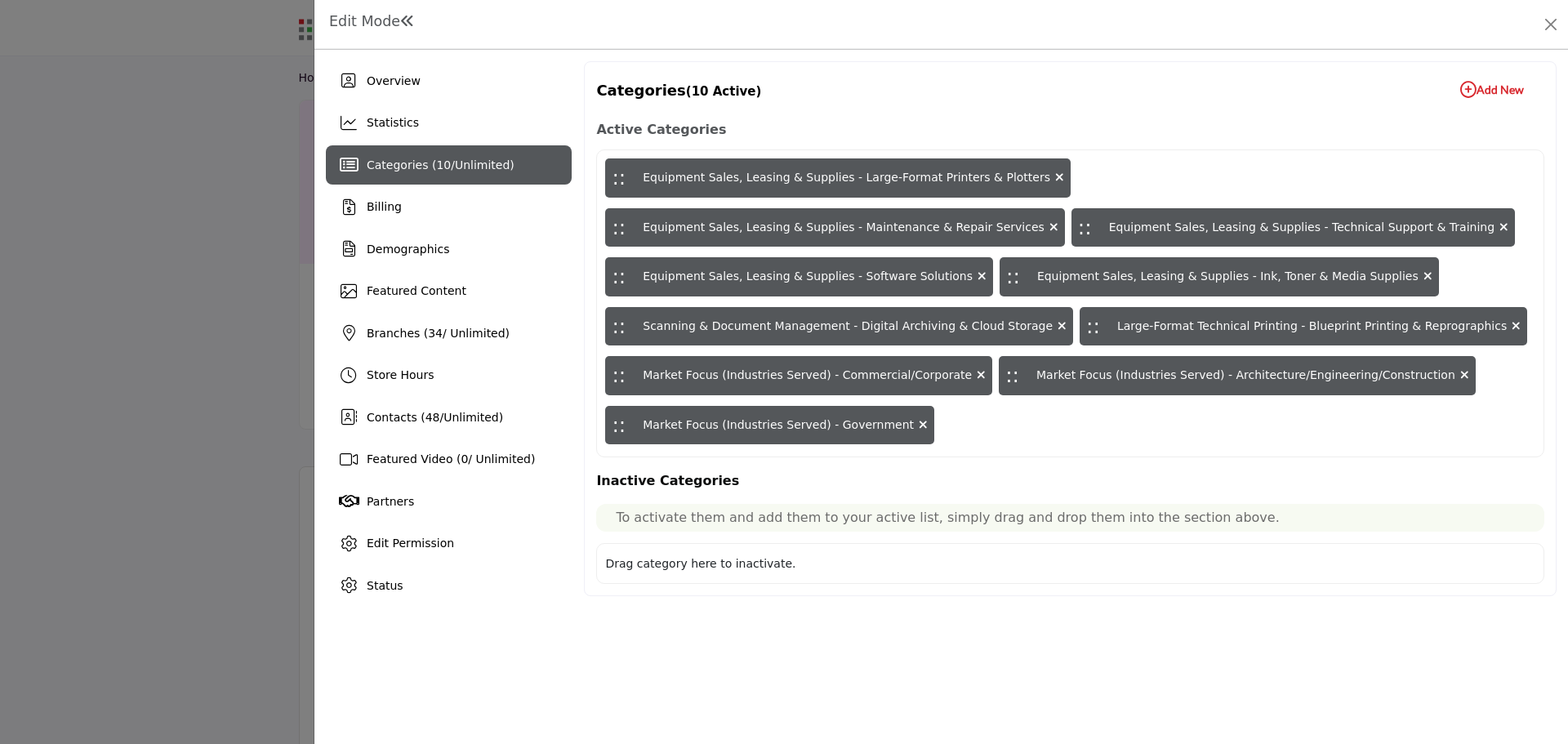
click at [1462, 84] on icon "button" at bounding box center [1468, 90] width 16 height 16
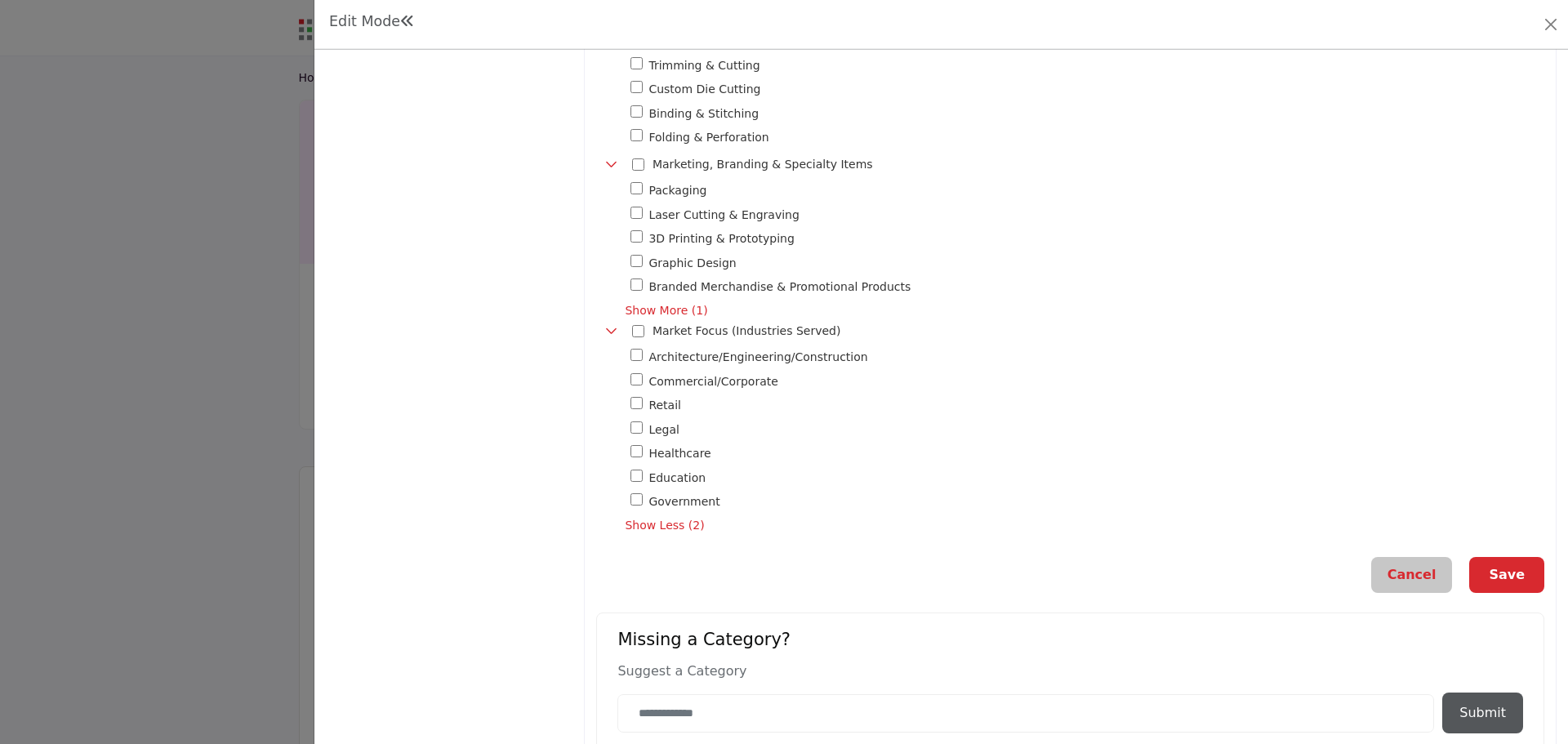
scroll to position [1322, 0]
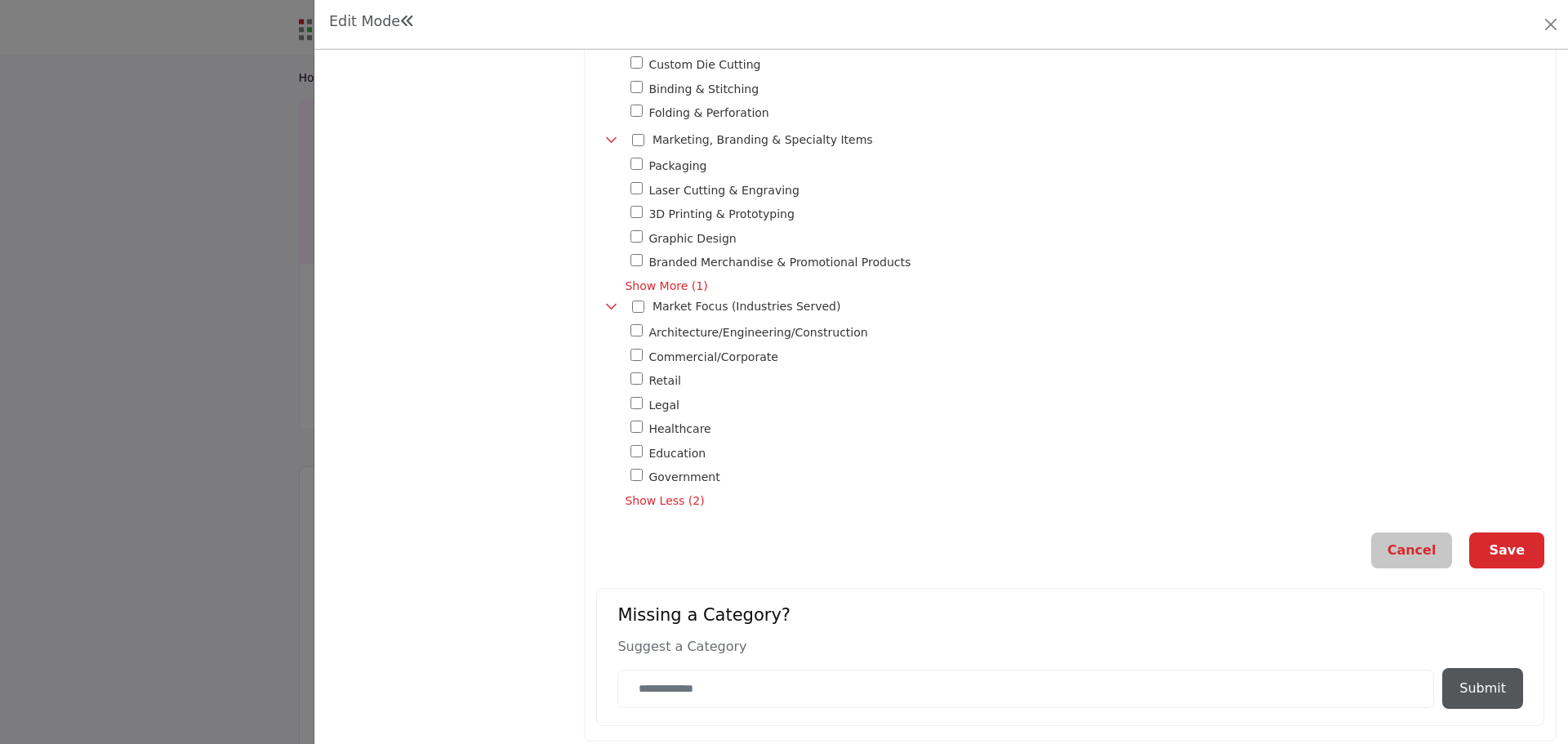
click at [648, 444] on div "Education 15" at bounding box center [1090, 453] width 920 height 19
click at [1487, 534] on button "Save" at bounding box center [1507, 550] width 75 height 36
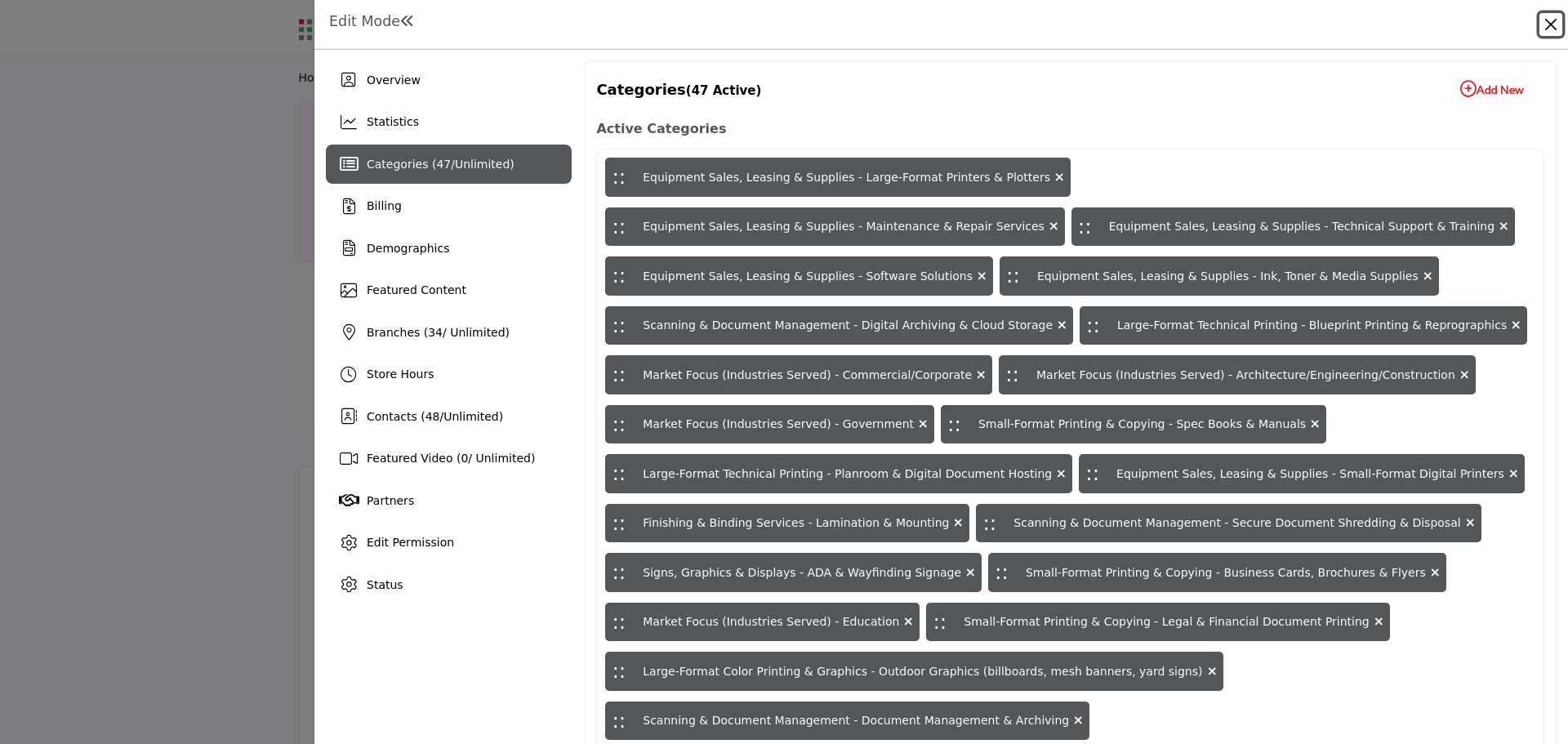
click at [1553, 19] on button "Close" at bounding box center [1551, 25] width 23 height 23
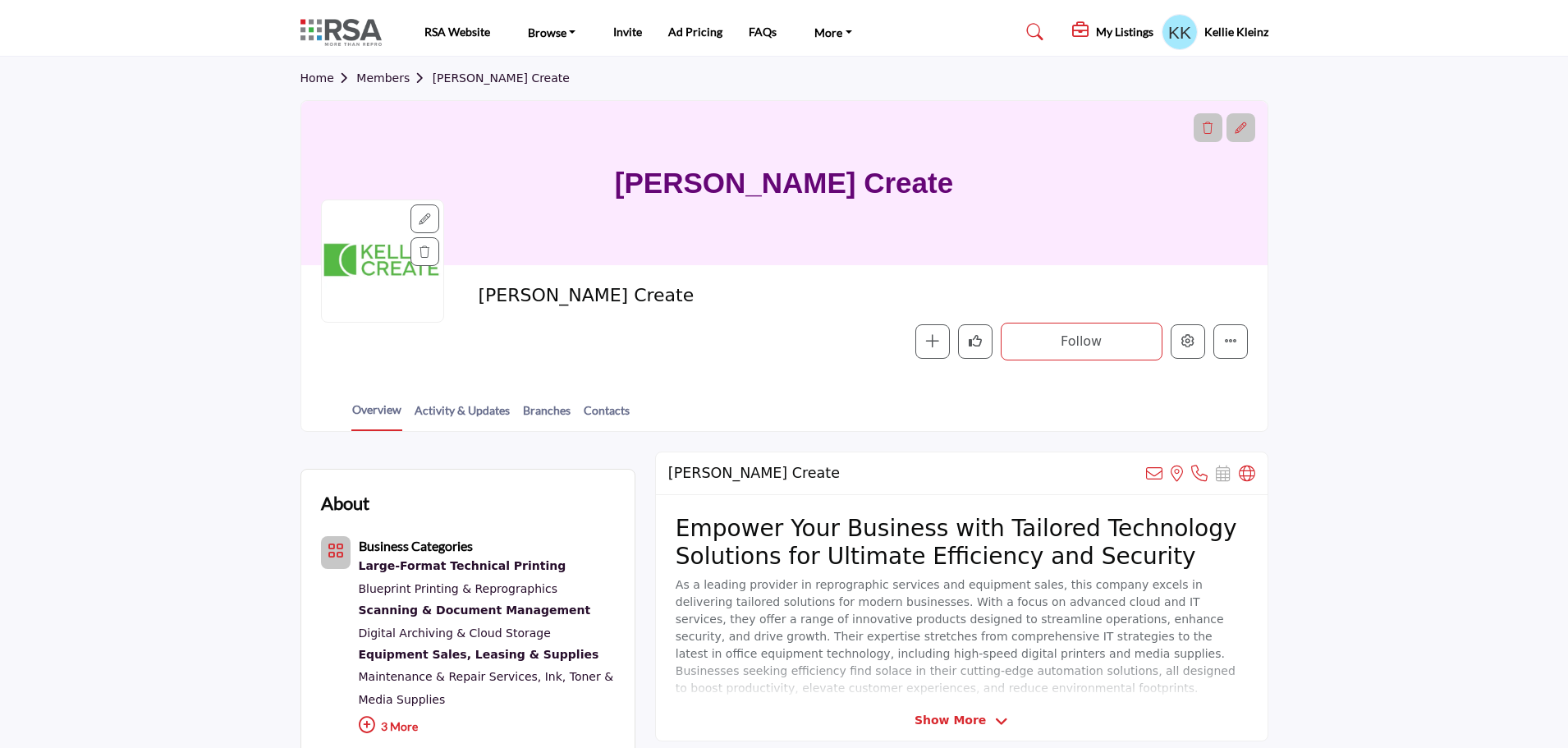
click at [1033, 26] on icon at bounding box center [1035, 32] width 16 height 16
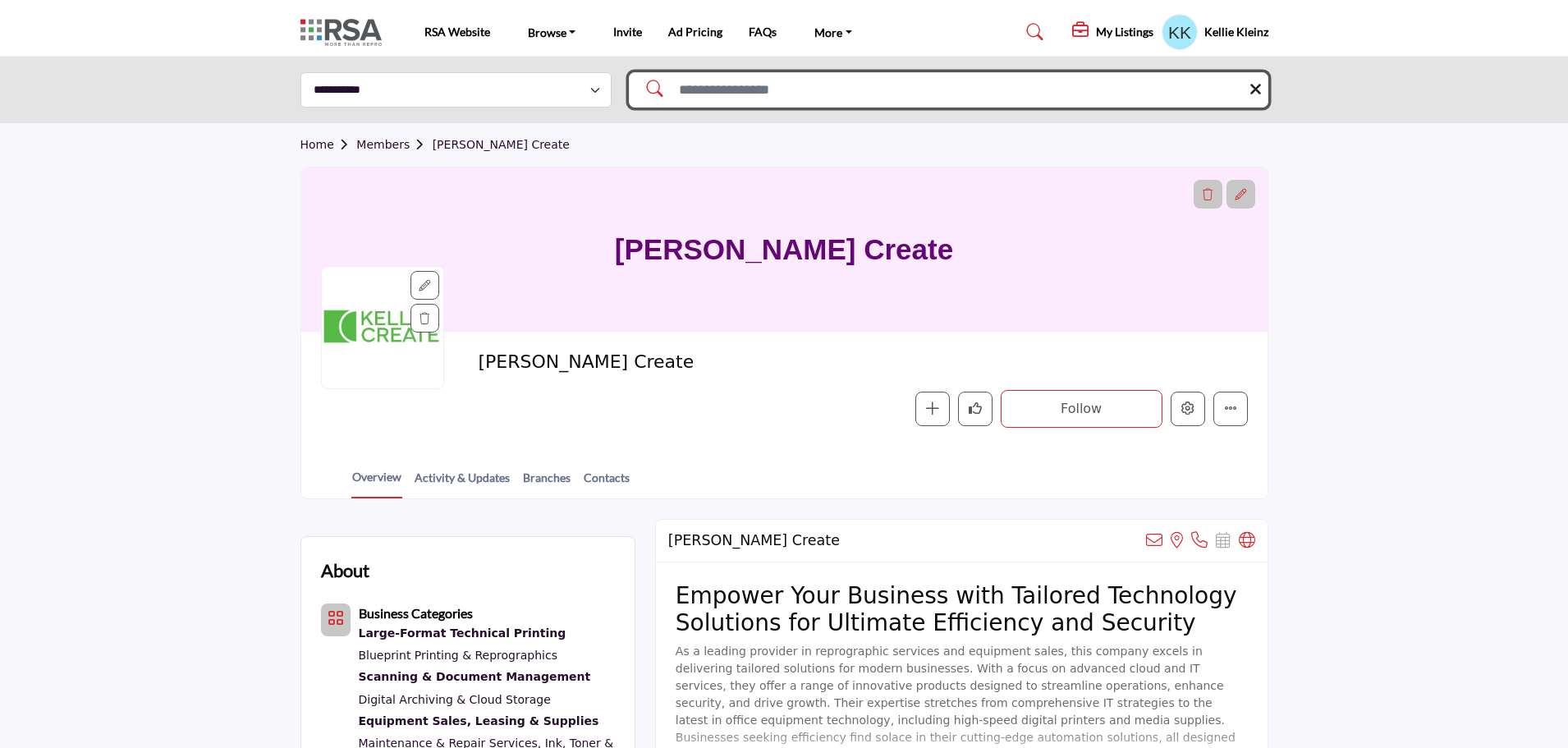
click at [936, 79] on input "Search Solutions" at bounding box center [948, 90] width 640 height 35
type input "***"
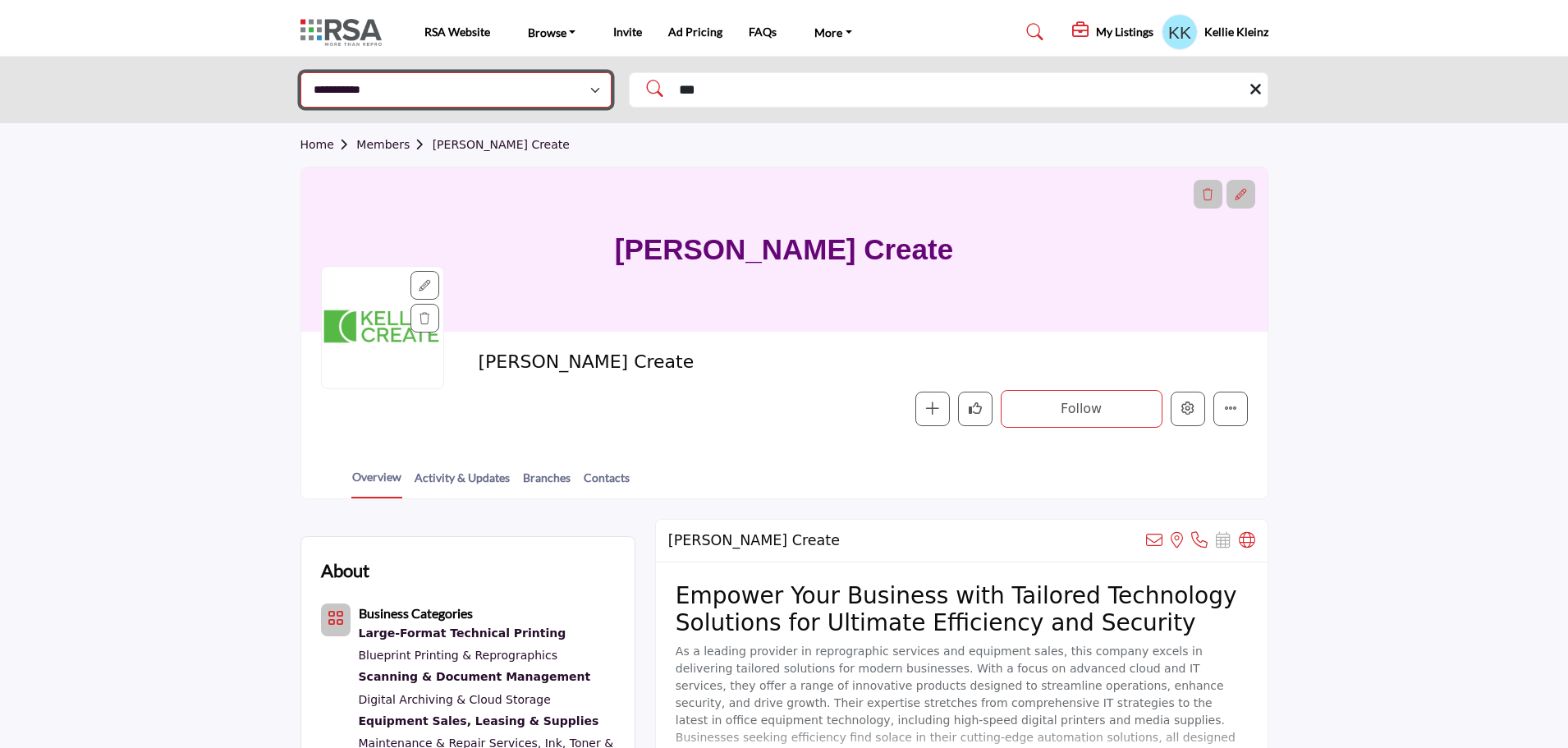
click at [598, 90] on select "**********" at bounding box center [456, 90] width 311 height 35
select select "**********"
click at [300, 72] on select "**********" at bounding box center [456, 90] width 311 height 35
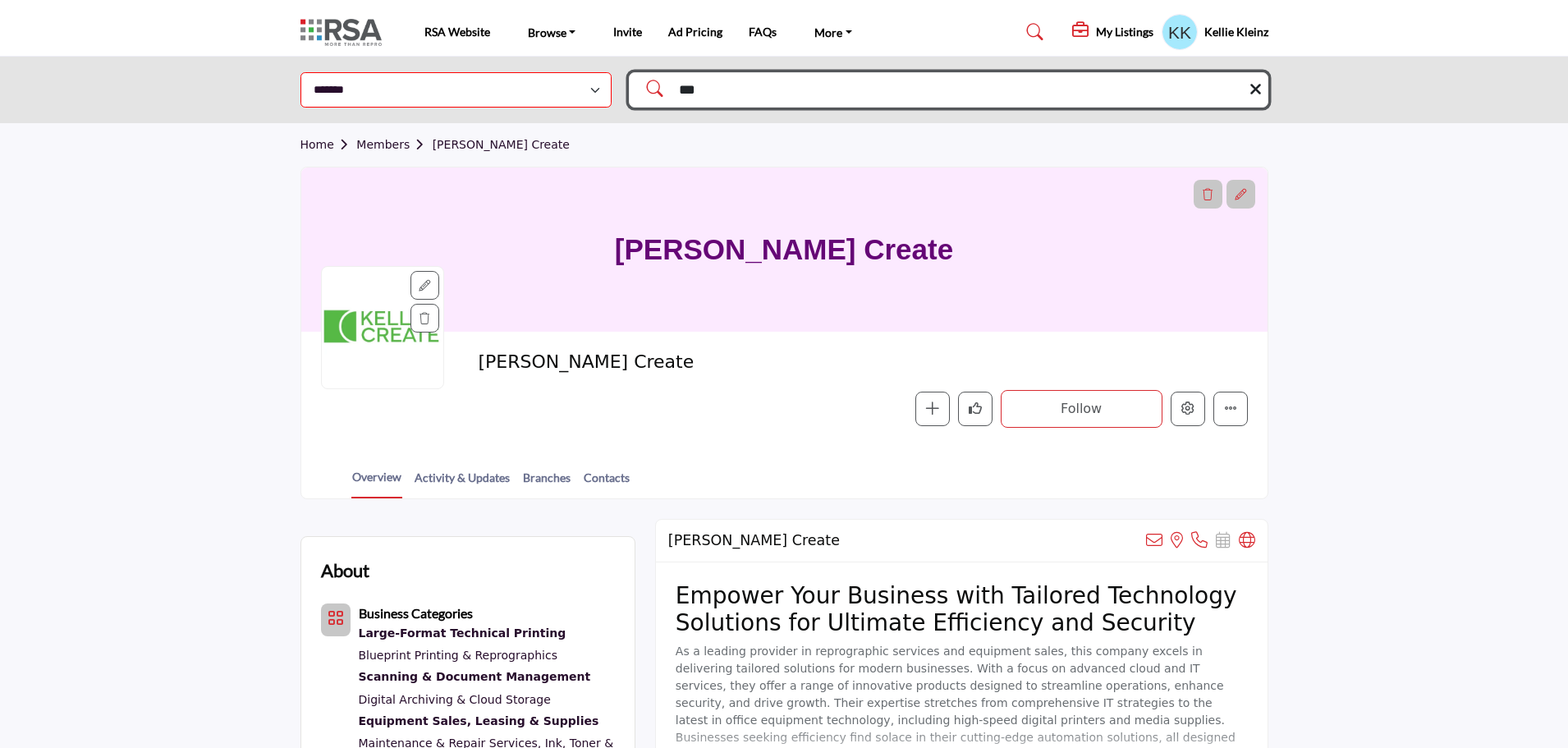
click at [755, 98] on input "***" at bounding box center [948, 90] width 640 height 35
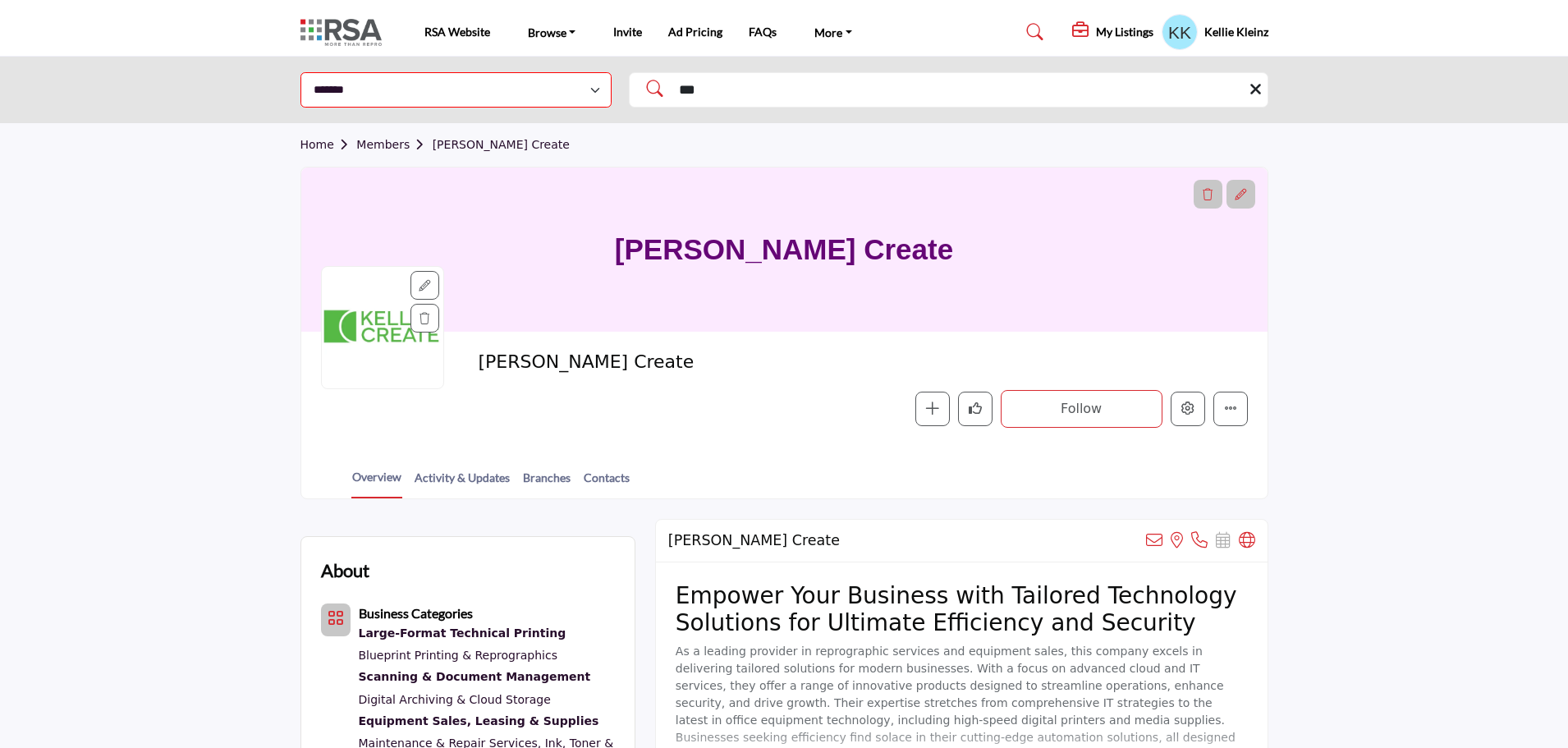
click at [654, 91] on icon at bounding box center [649, 85] width 29 height 25
click at [654, 84] on icon at bounding box center [649, 85] width 29 height 25
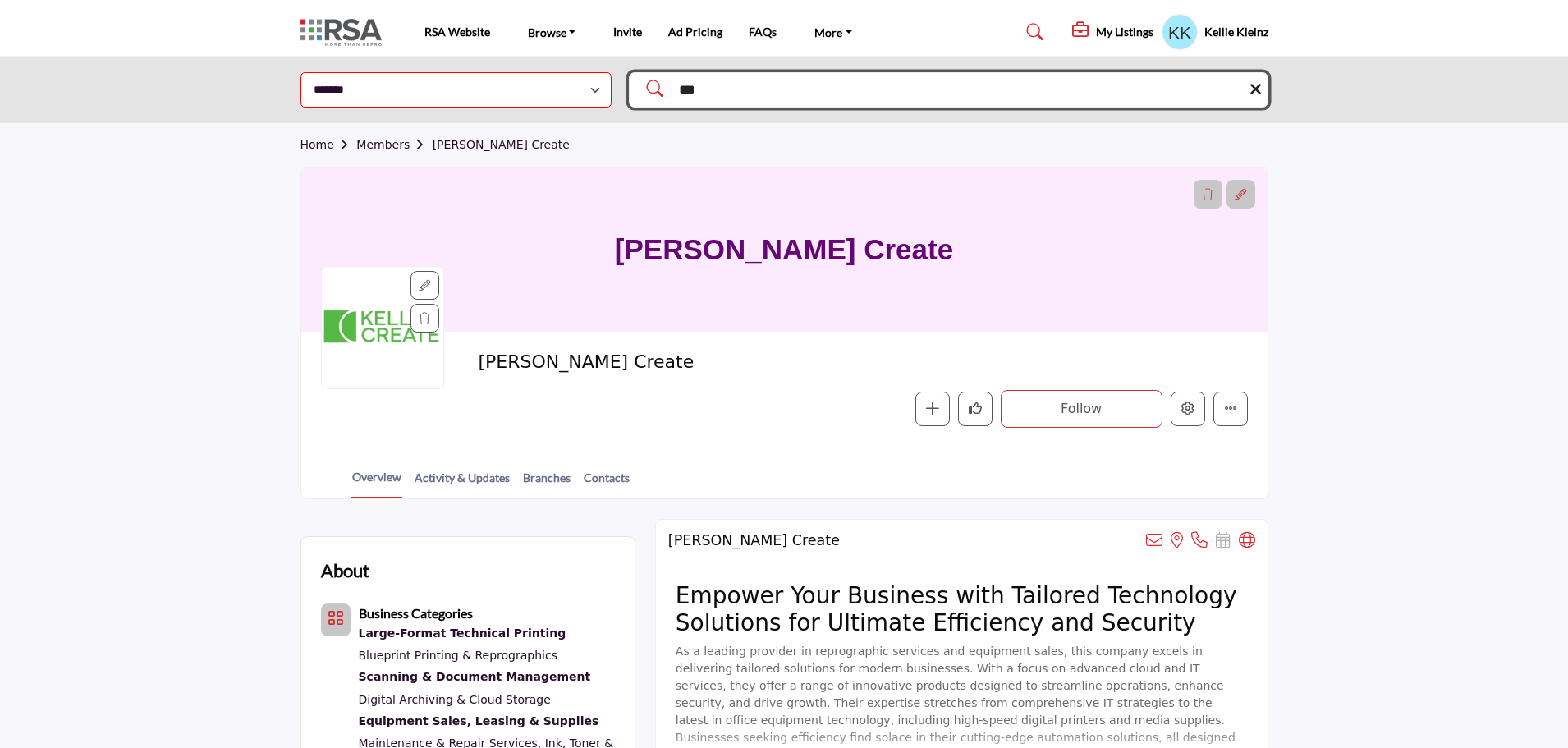
click at [817, 91] on input "***" at bounding box center [948, 90] width 640 height 35
type input "********"
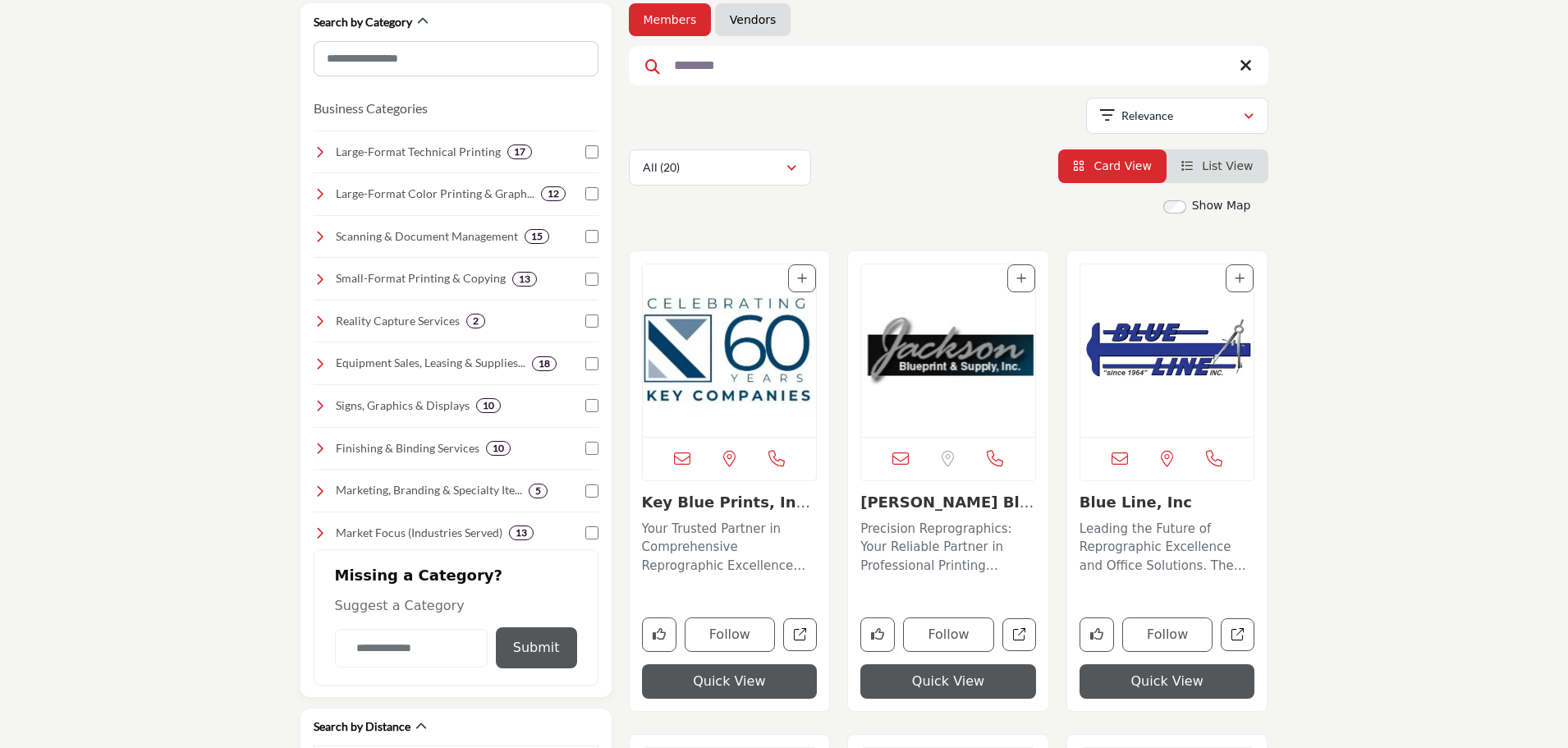
scroll to position [246, 0]
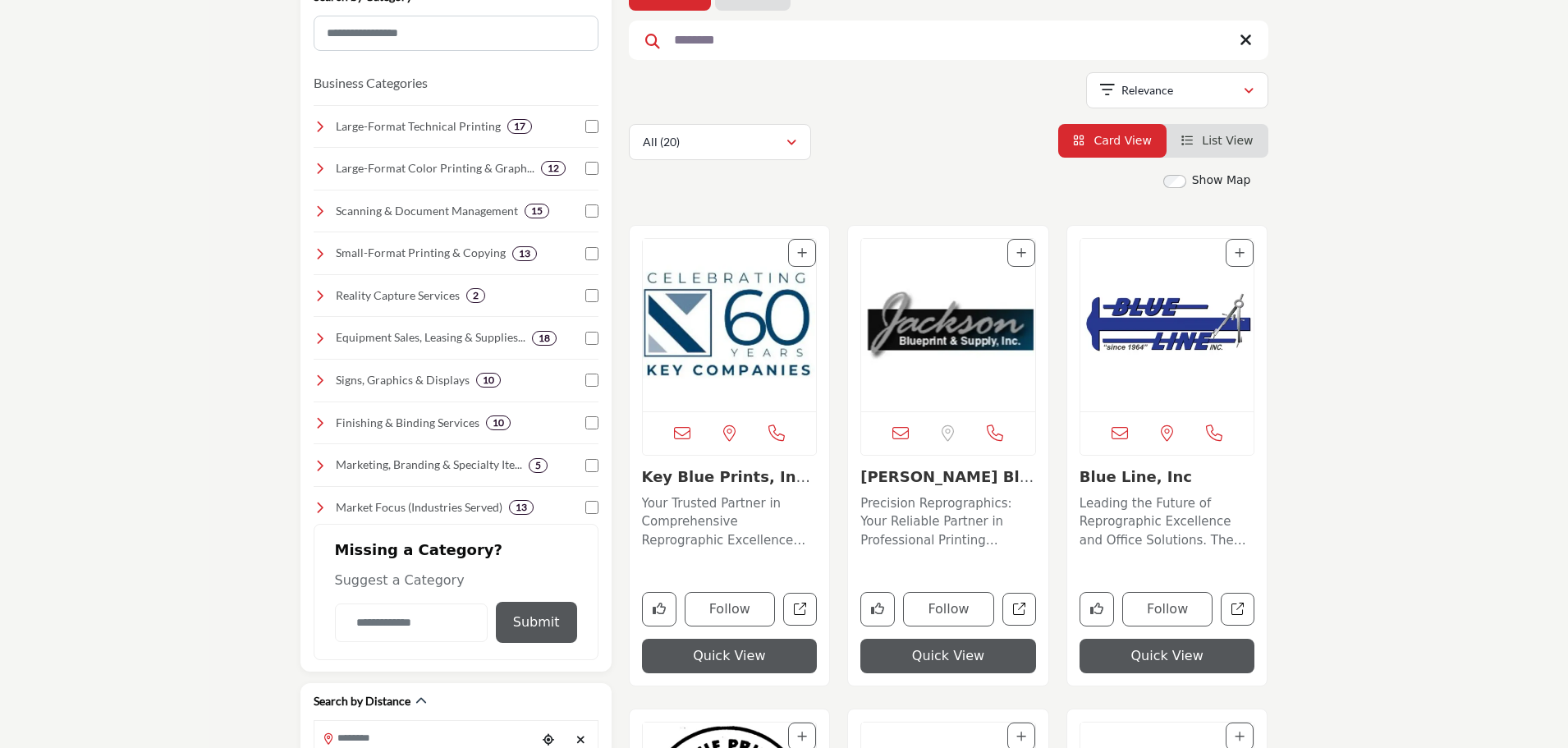
click at [728, 347] on img "Open Listing in new tab" at bounding box center [729, 324] width 174 height 172
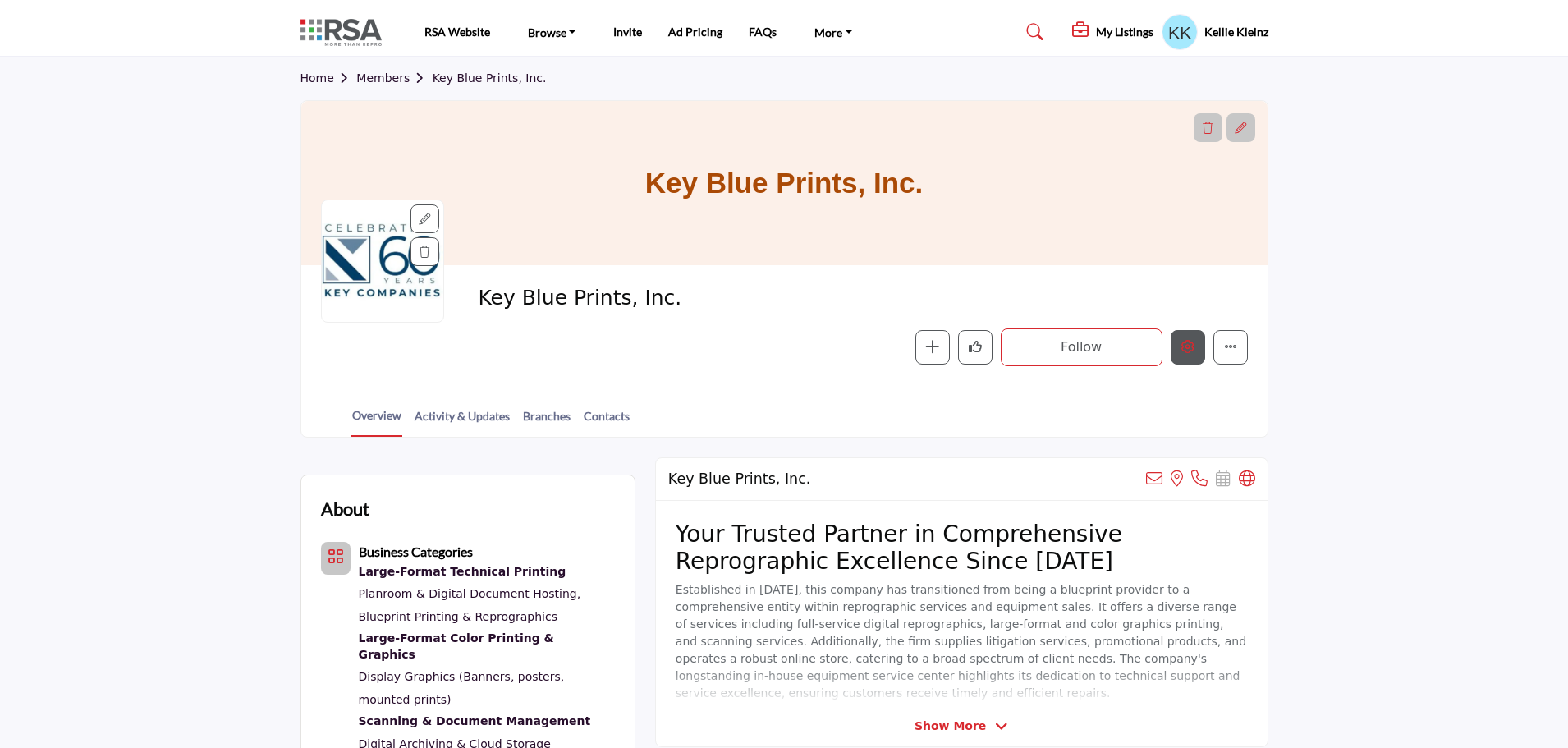
click at [1184, 346] on icon "Edit company" at bounding box center [1188, 346] width 13 height 13
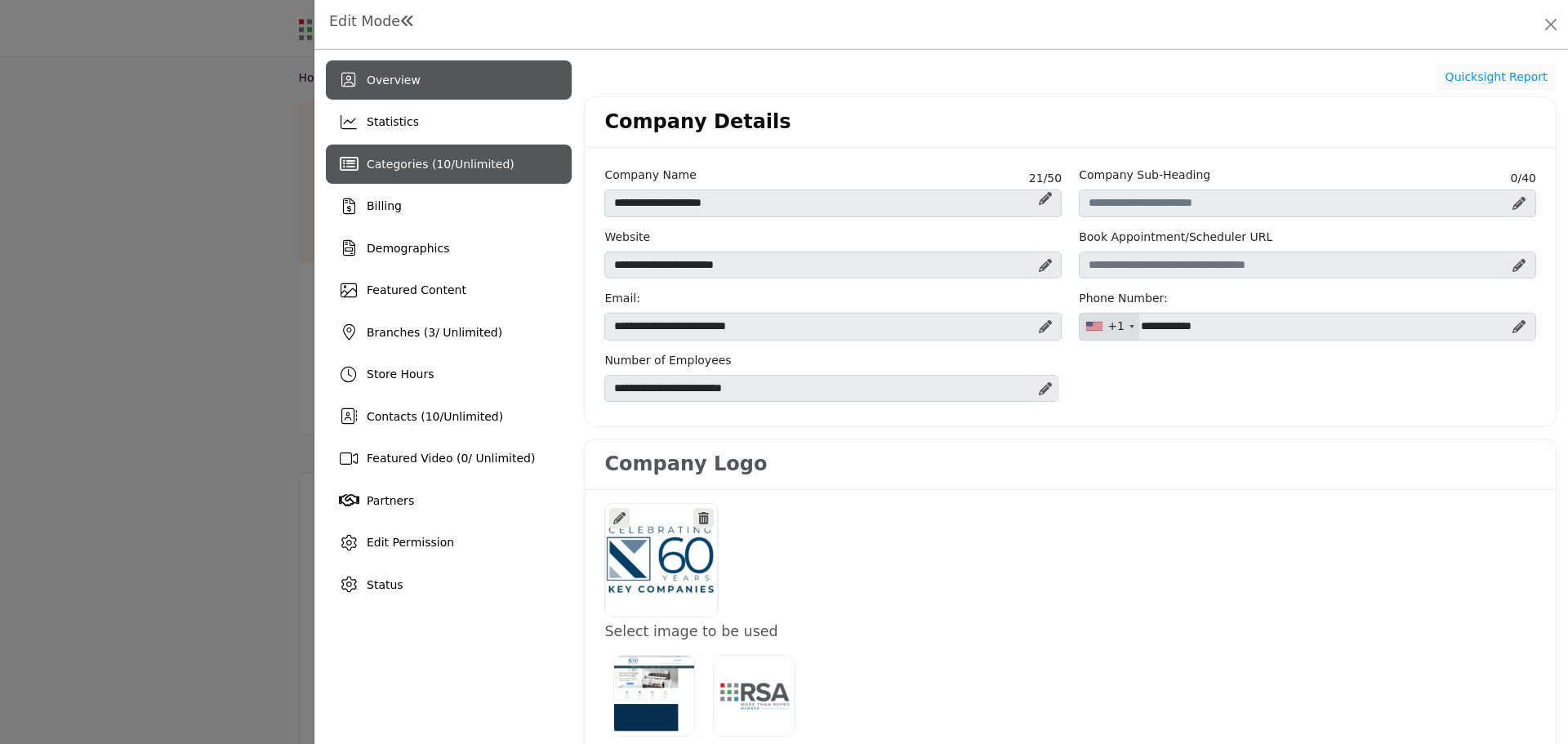
click at [436, 169] on span "10" at bounding box center [444, 164] width 15 height 13
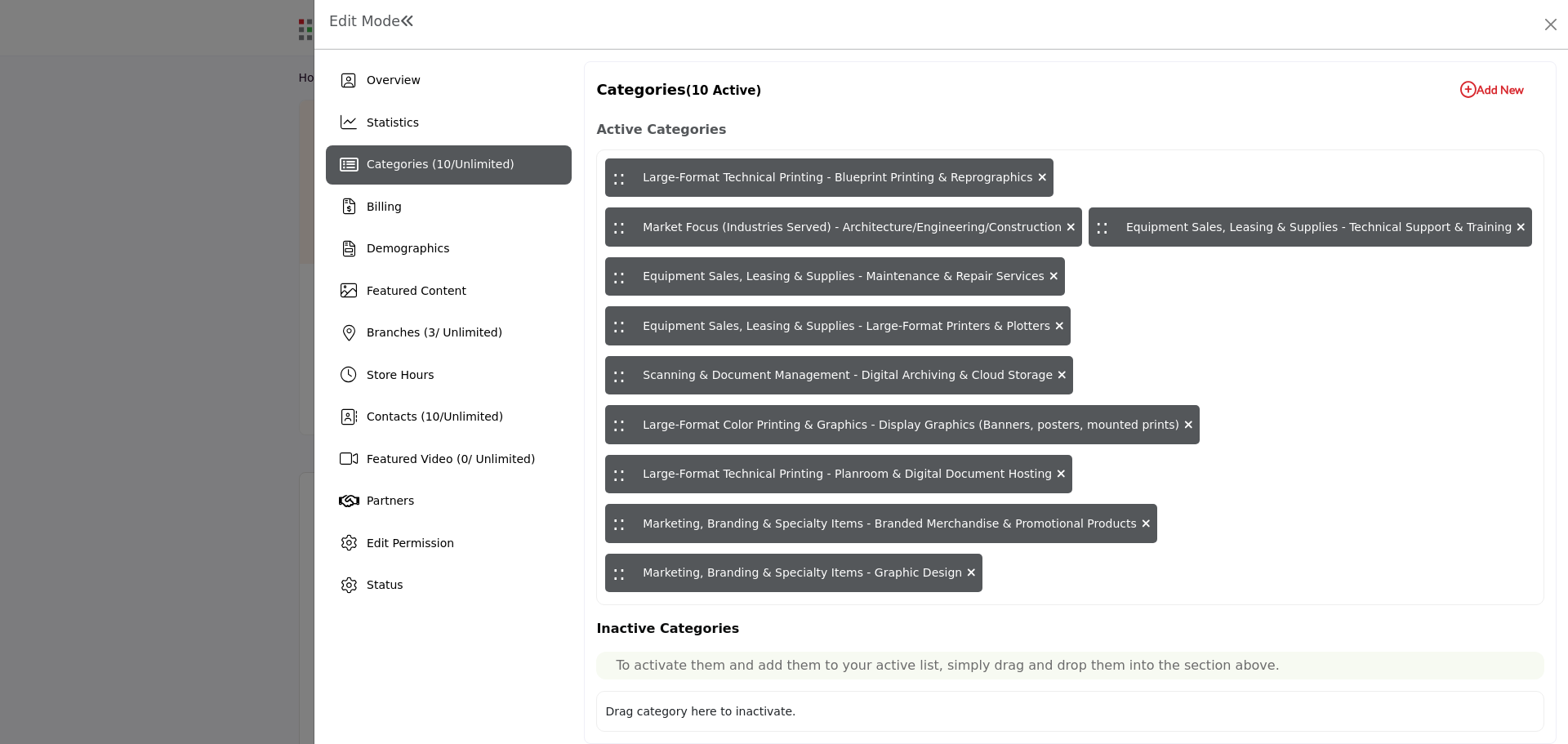
click at [1464, 92] on icon "button" at bounding box center [1468, 90] width 16 height 16
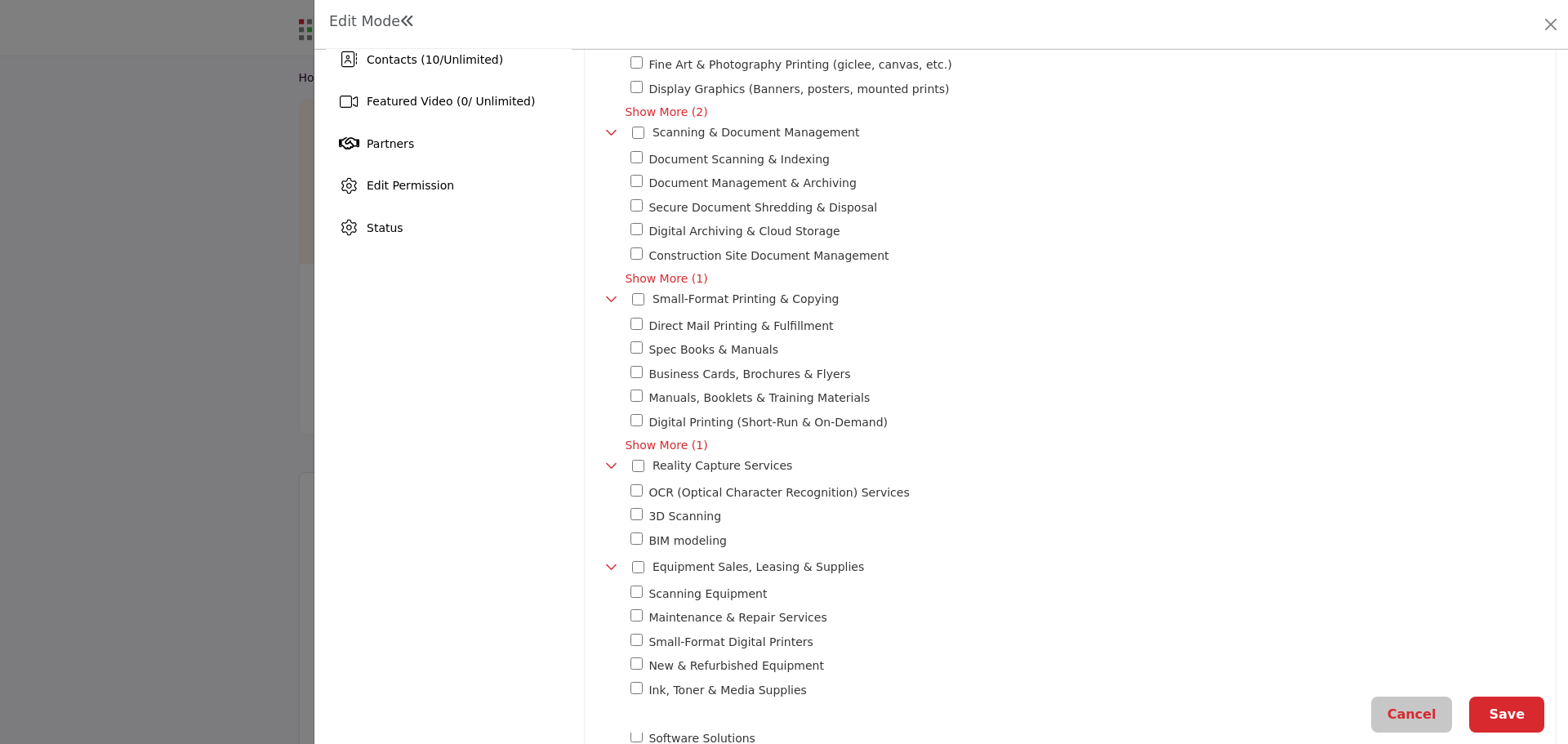
scroll to position [408, 0]
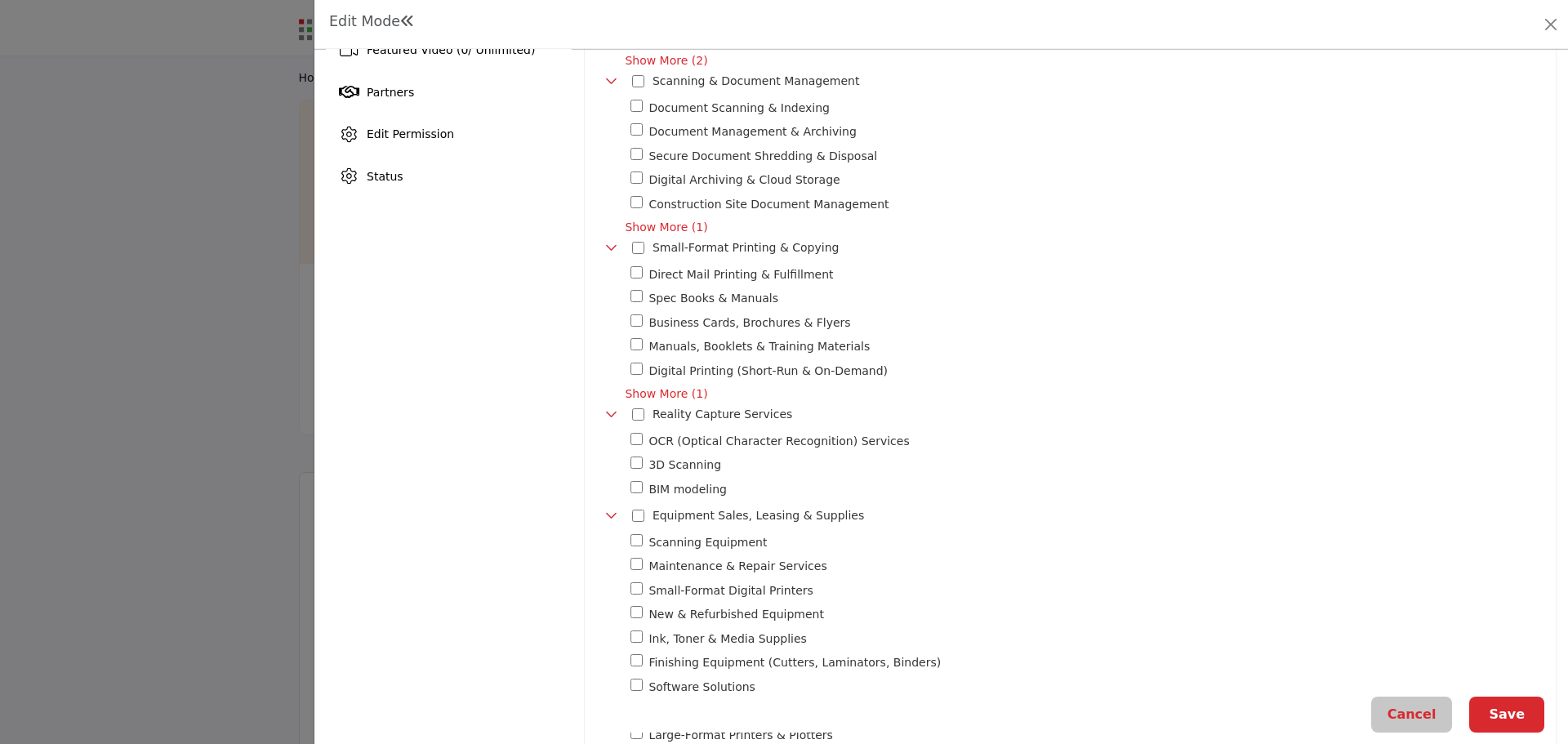
click at [639, 232] on span "Show More (1)" at bounding box center [1084, 227] width 920 height 17
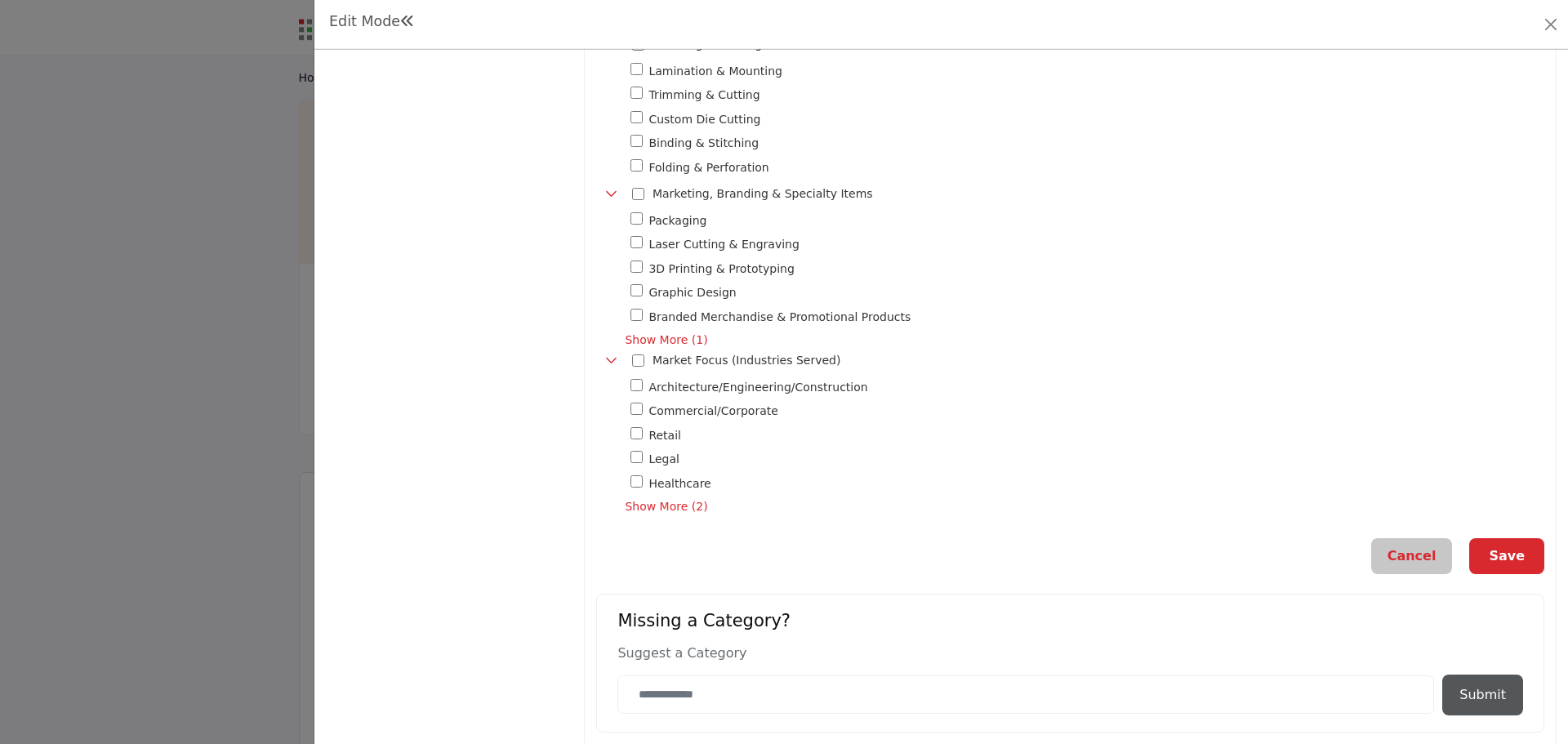
scroll to position [1298, 0]
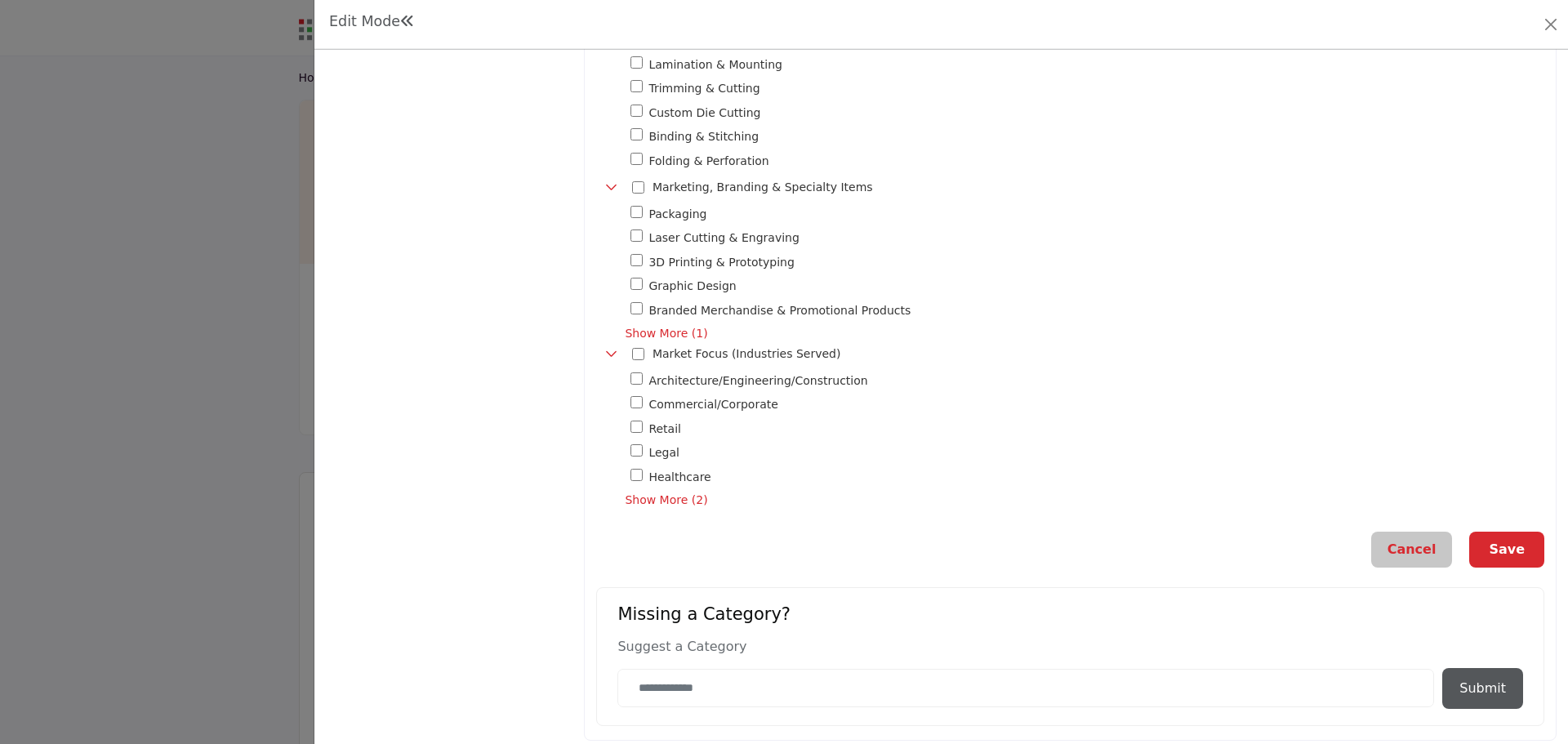
click at [1493, 540] on button "Save" at bounding box center [1507, 549] width 75 height 36
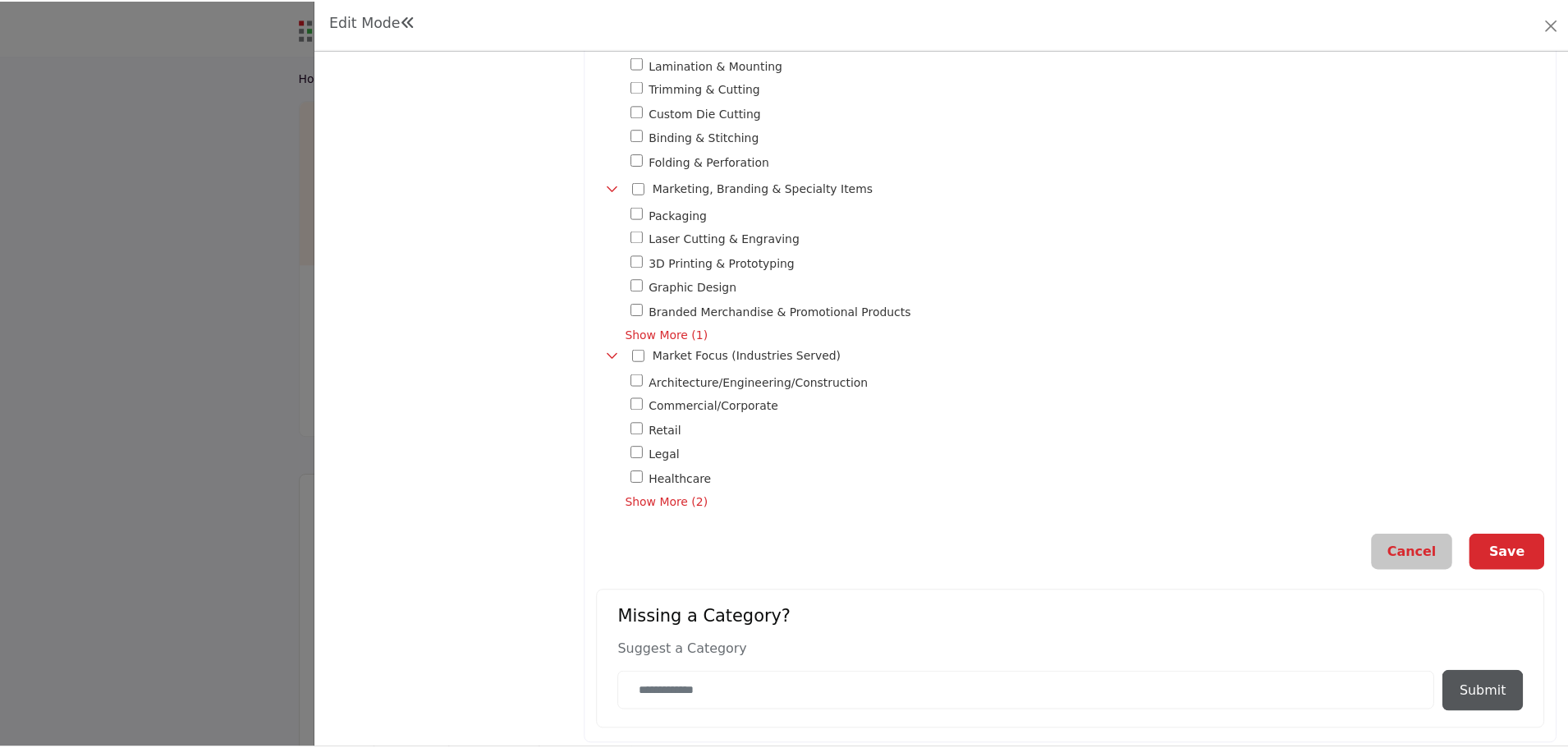
scroll to position [0, 0]
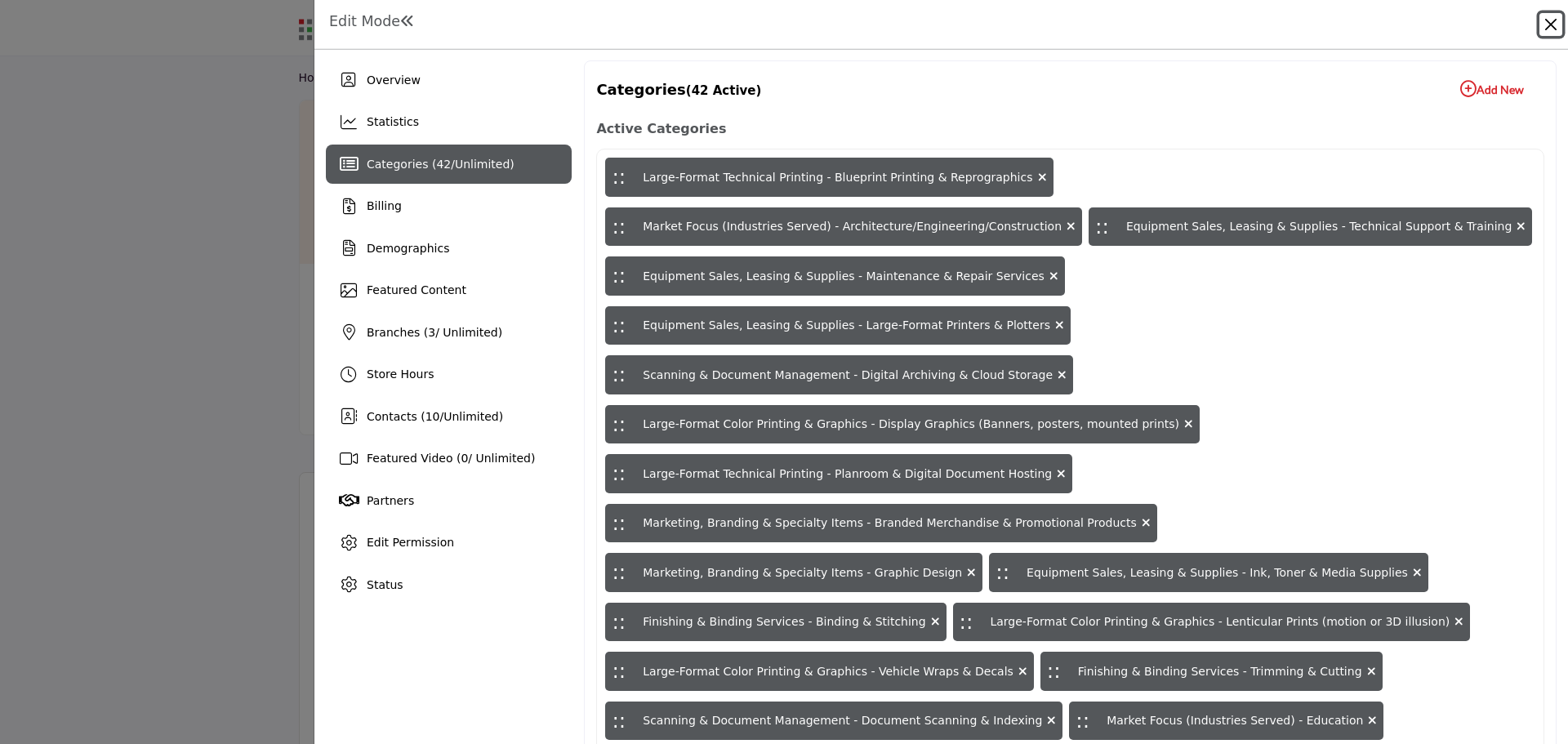
click at [1552, 29] on button "Close" at bounding box center [1551, 25] width 23 height 23
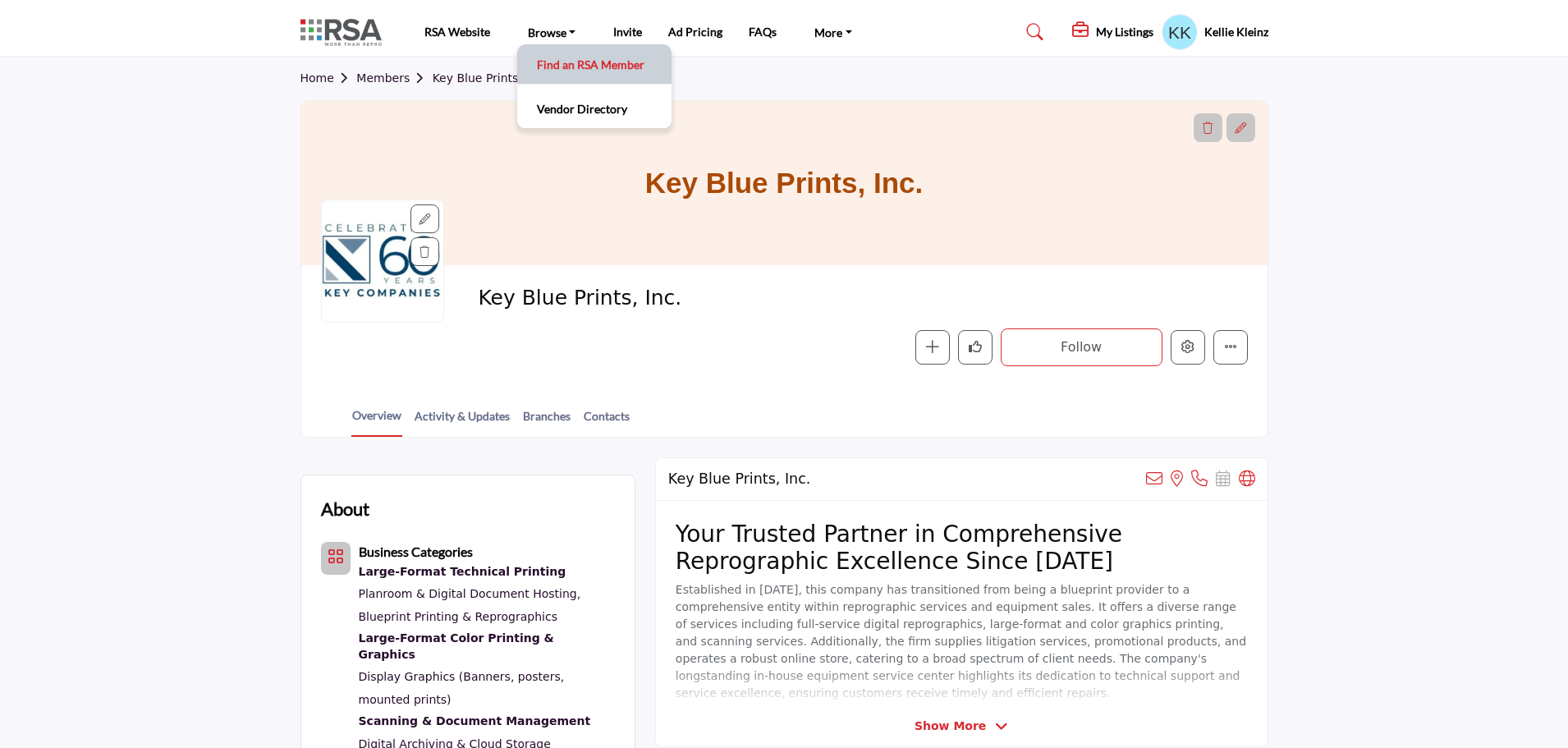
click at [575, 64] on link "Find an RSA Member" at bounding box center [594, 64] width 138 height 23
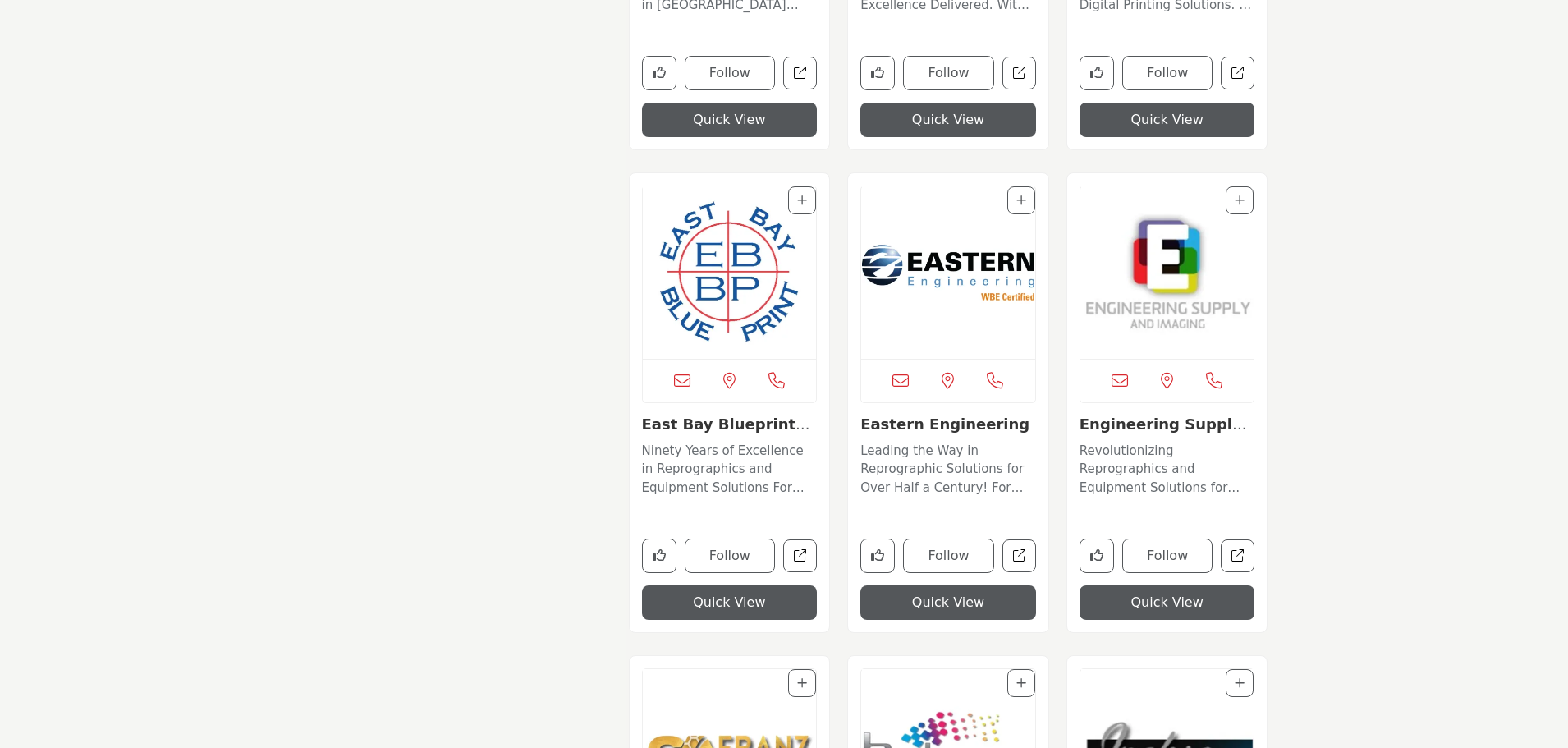
scroll to position [6777, 0]
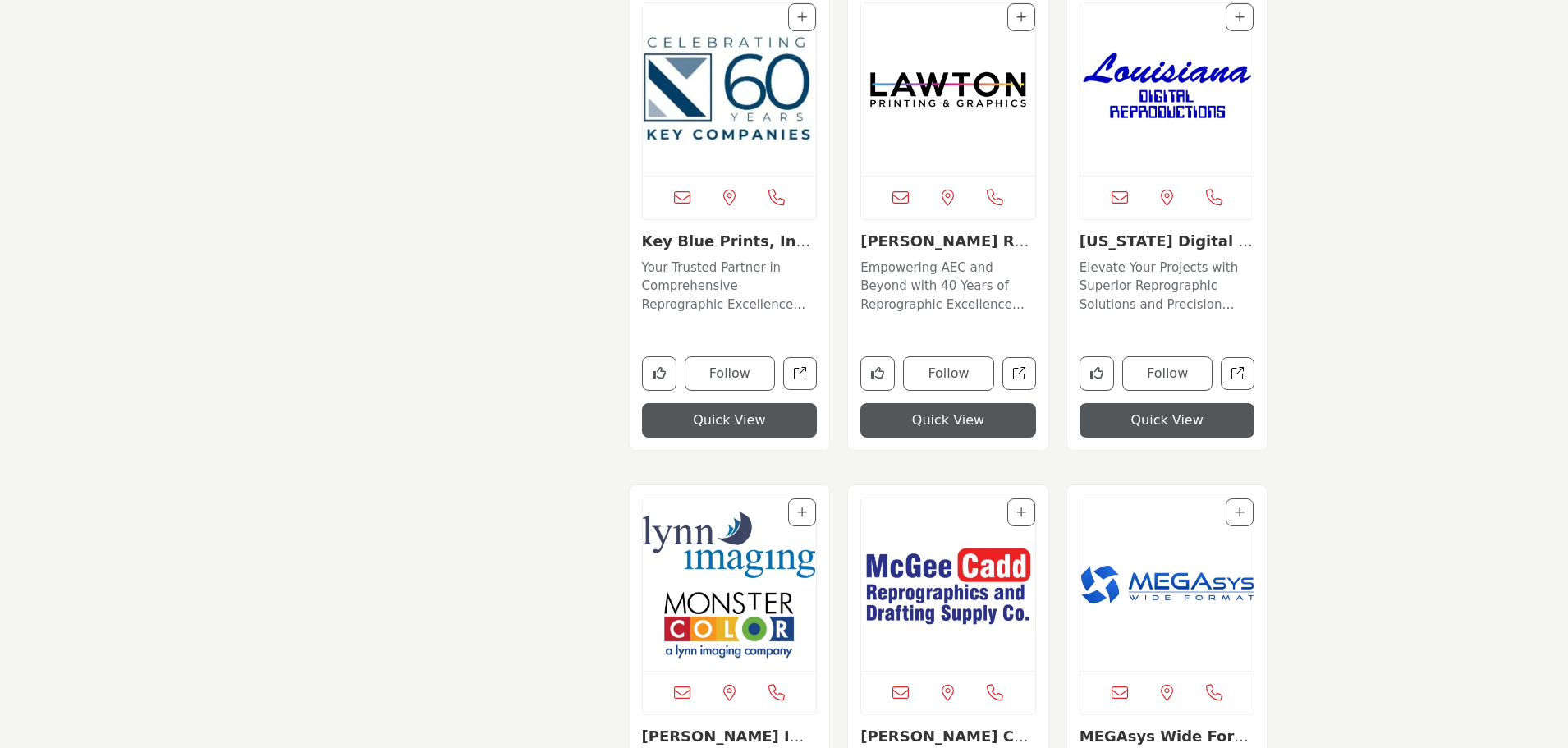
click at [949, 100] on img "Open Listing in new tab" at bounding box center [947, 89] width 174 height 172
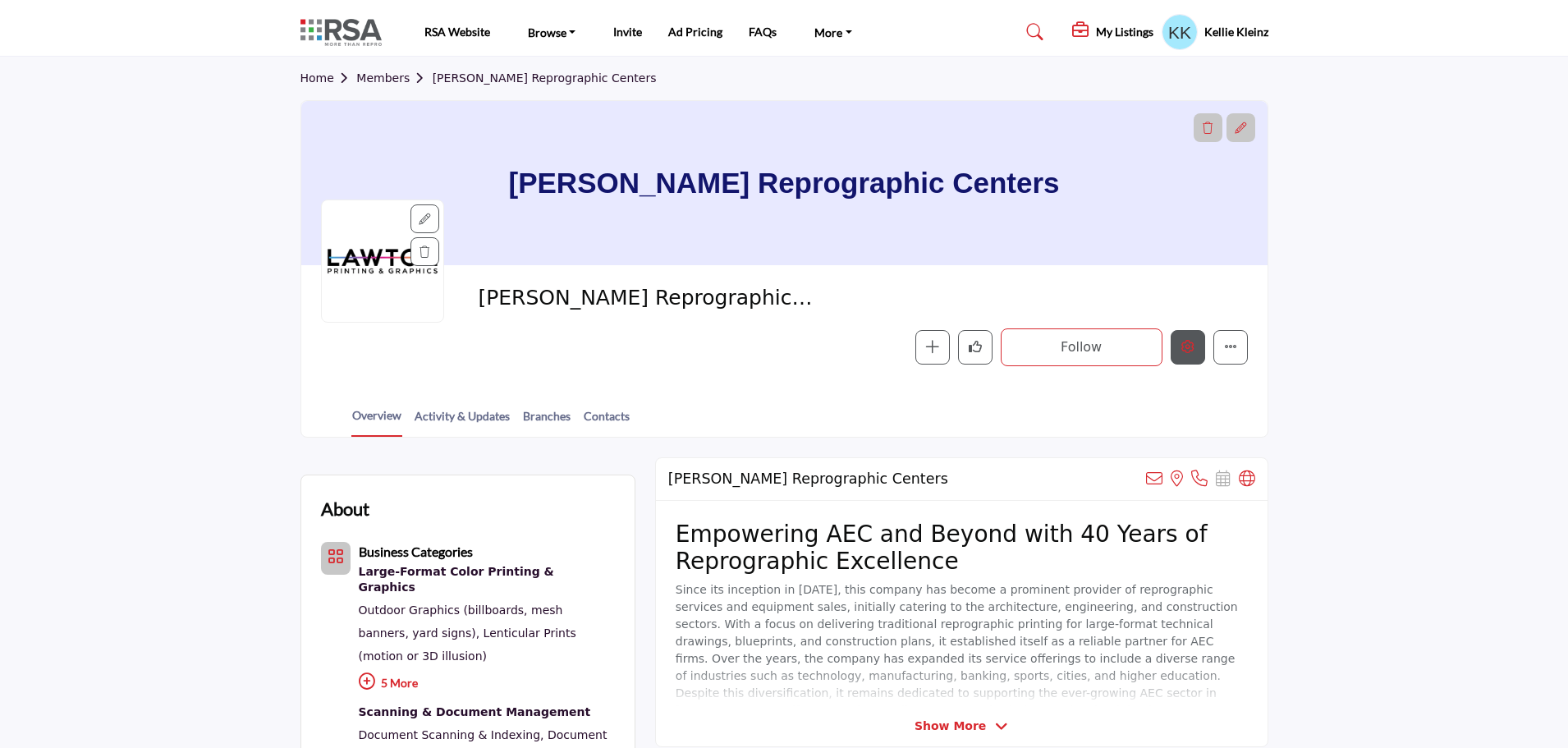
click at [1184, 350] on icon "Edit company" at bounding box center [1188, 346] width 13 height 13
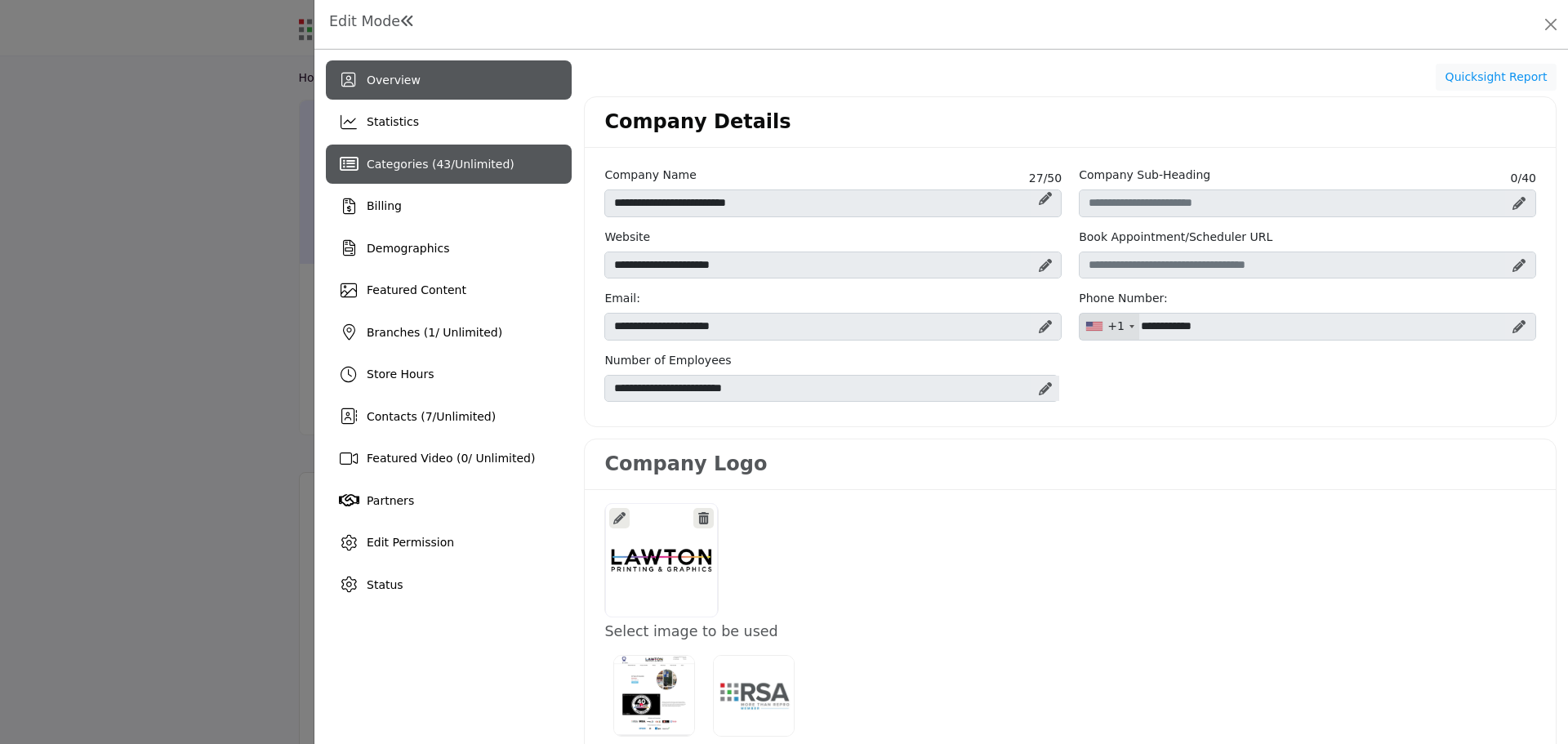
click at [397, 172] on div "Categories ( 43 / Unlimited )" at bounding box center [441, 165] width 148 height 17
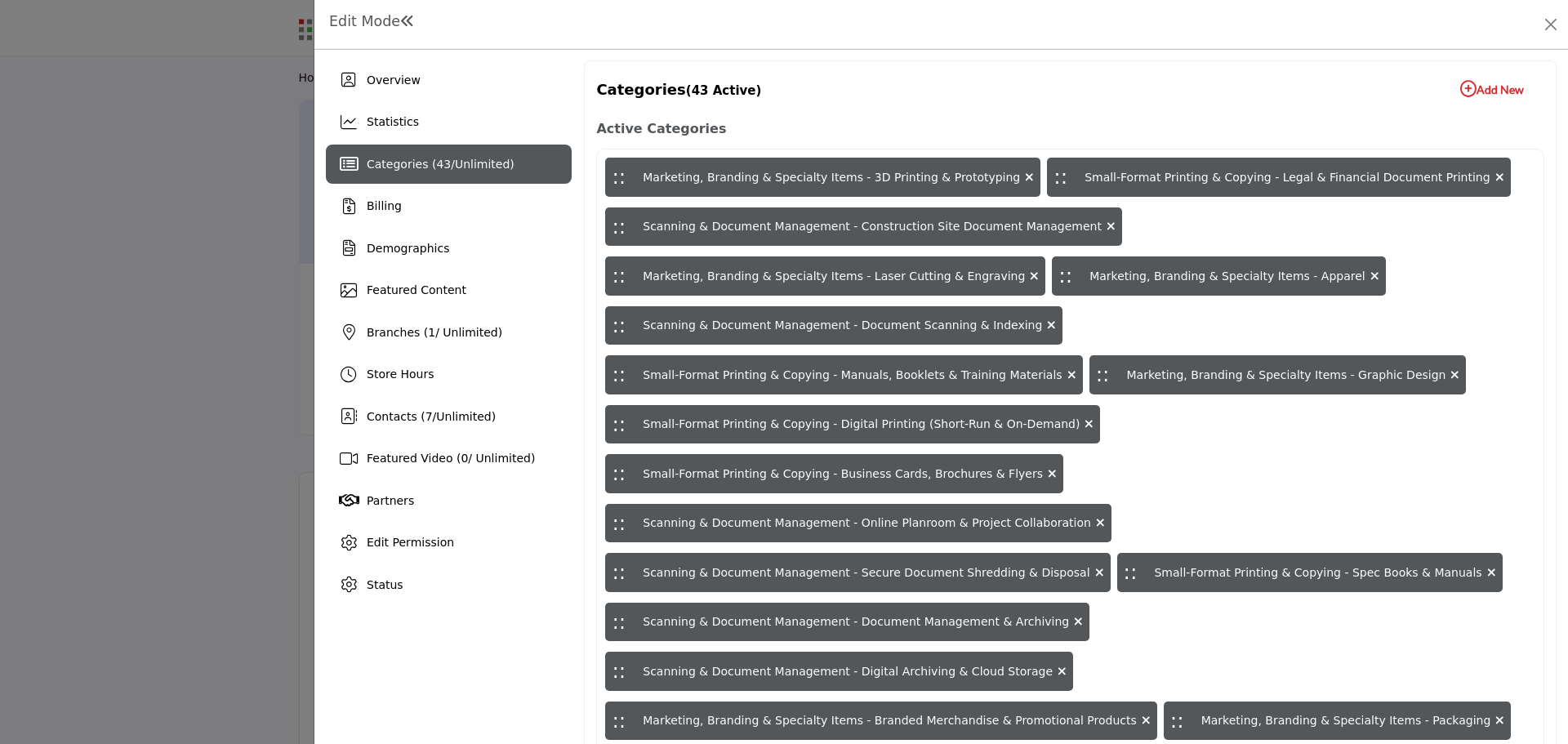
click at [1460, 87] on icon "button" at bounding box center [1468, 89] width 16 height 16
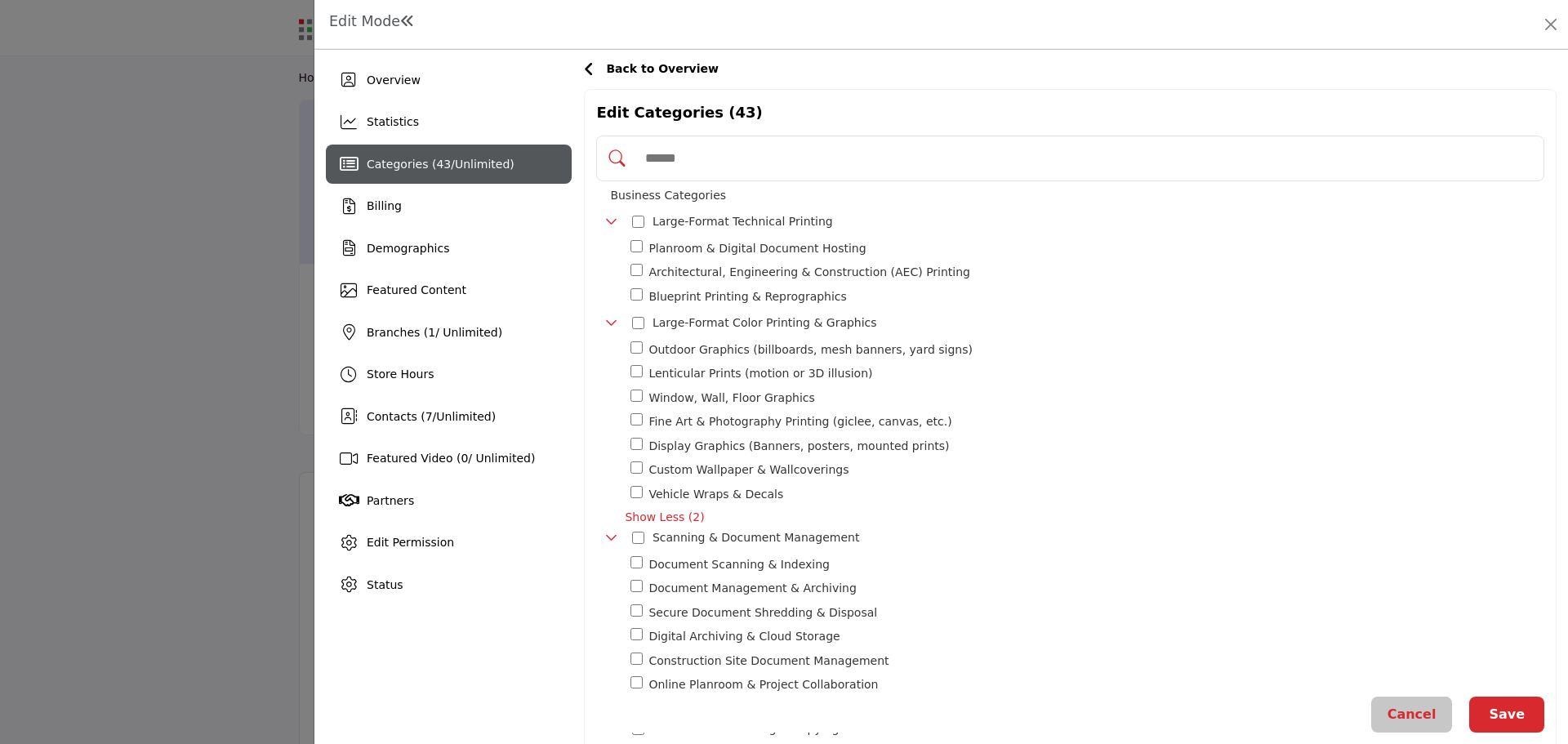
click at [644, 218] on div "Large-Format Technical Printing 52" at bounding box center [723, 221] width 236 height 24
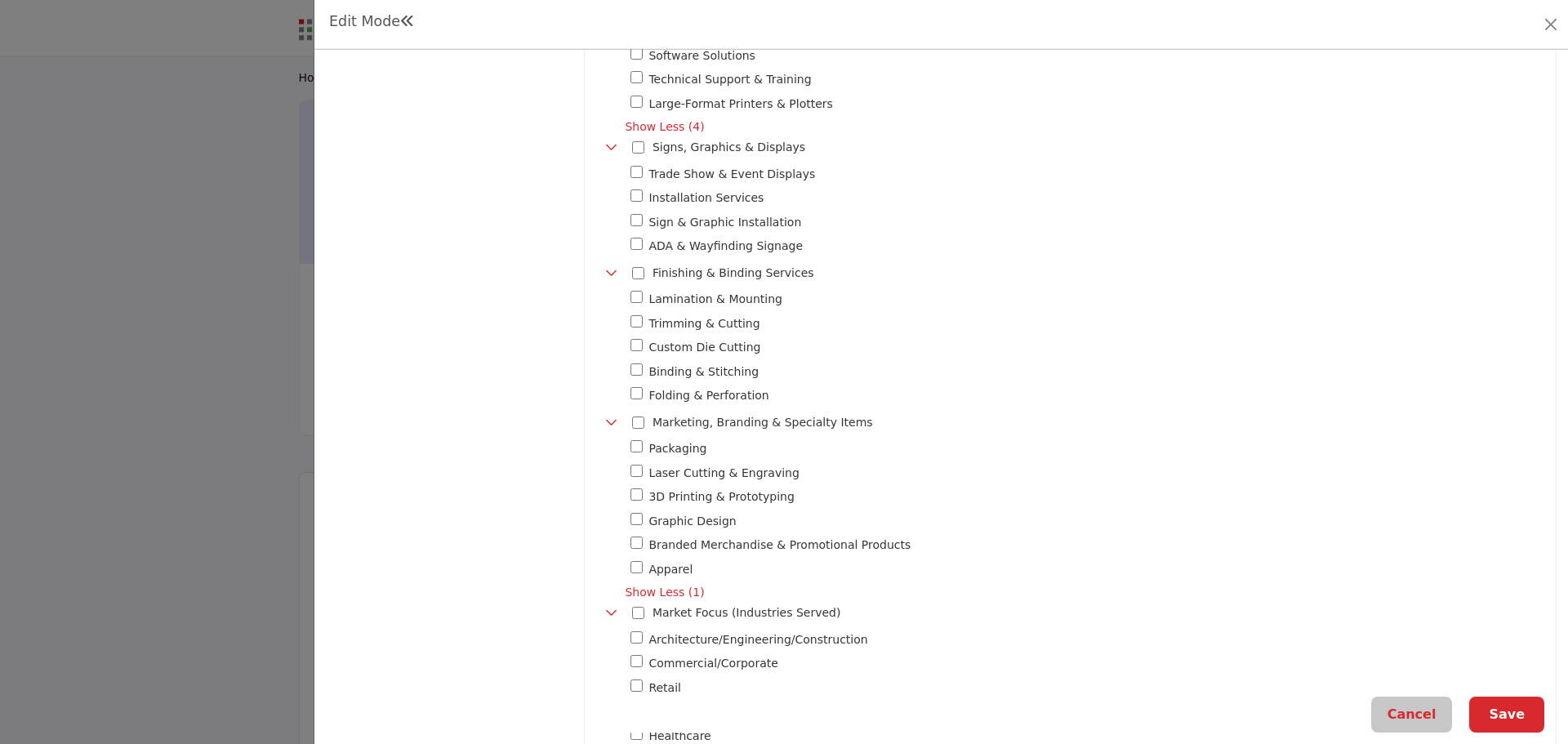
scroll to position [1306, 0]
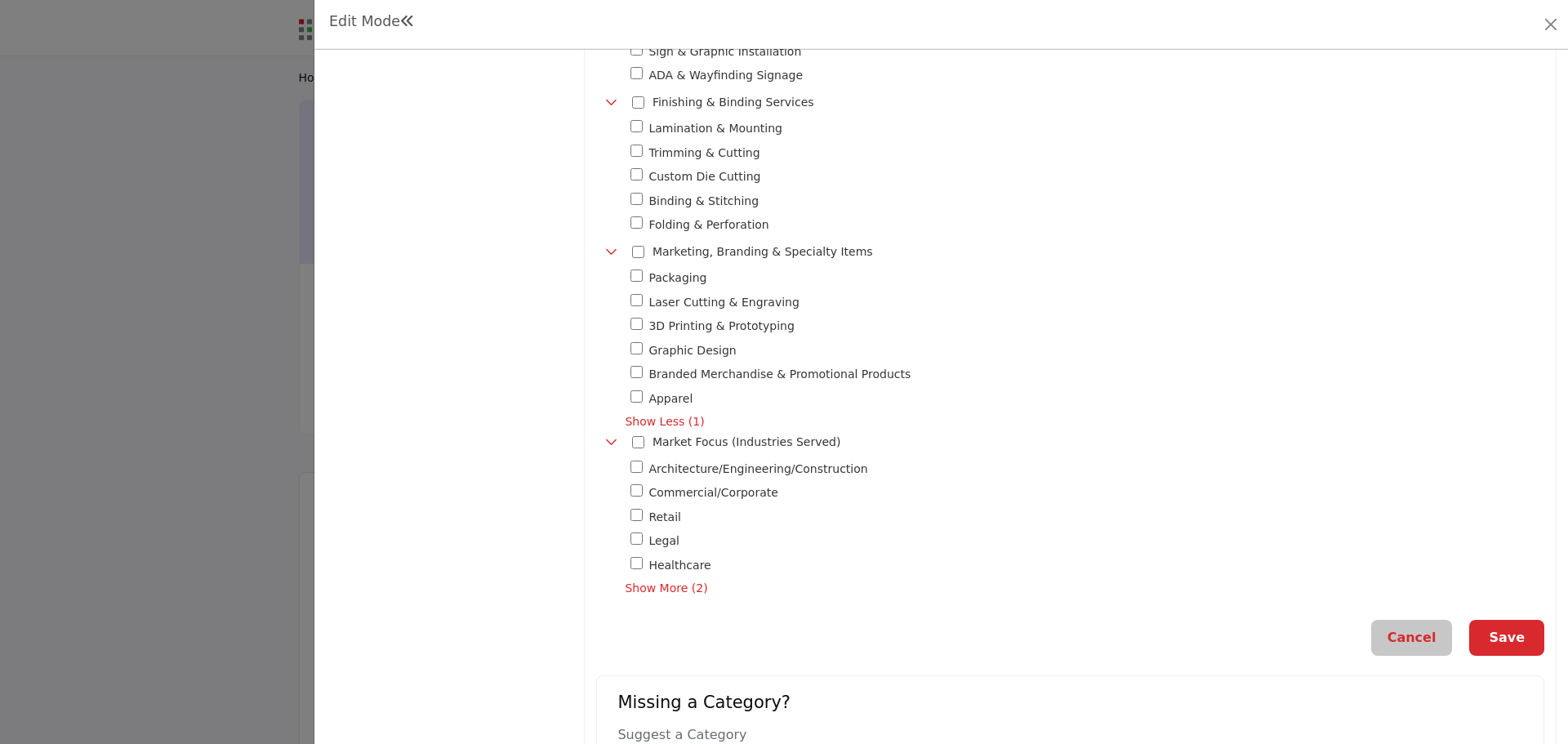
click at [1496, 631] on button "Save" at bounding box center [1507, 638] width 75 height 36
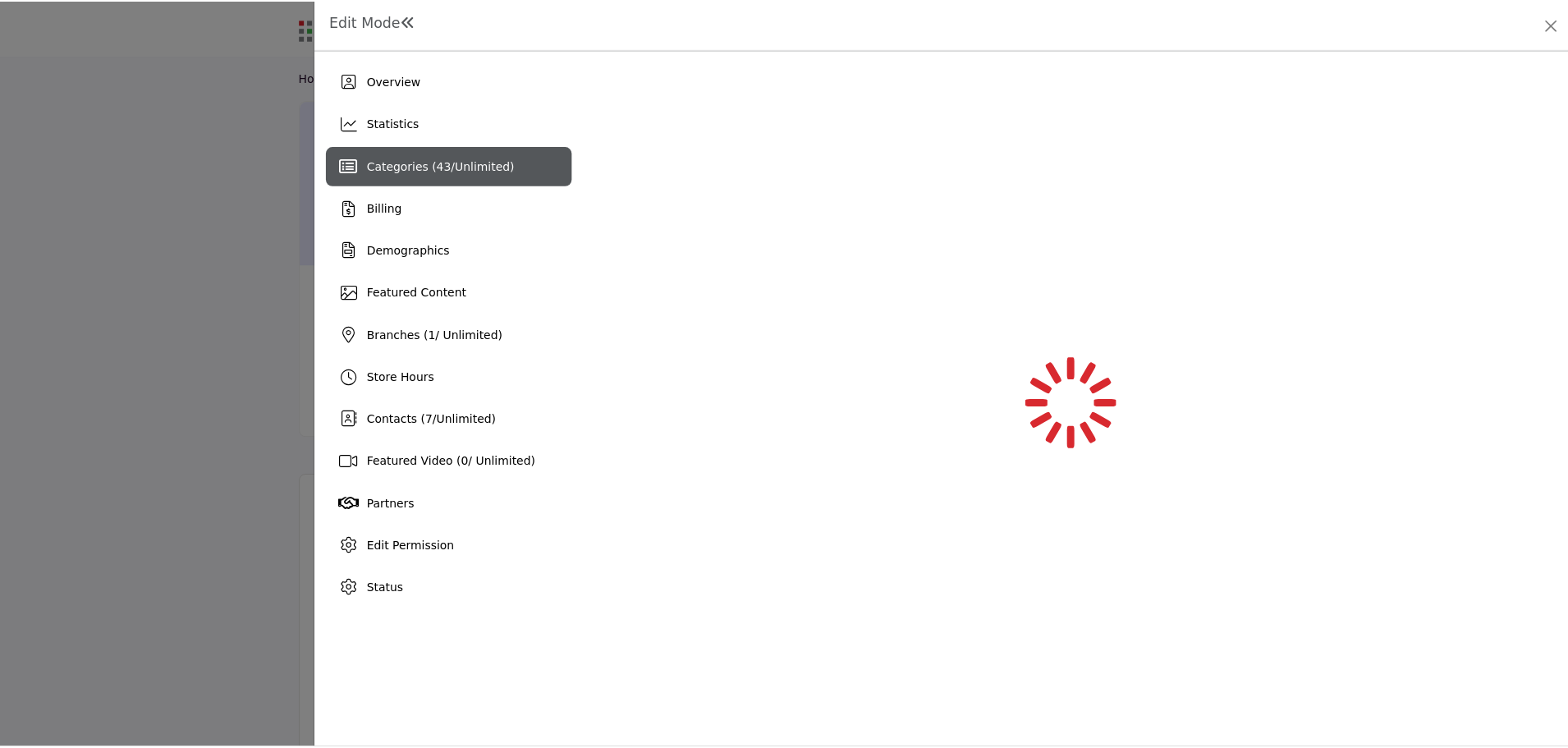
scroll to position [0, 0]
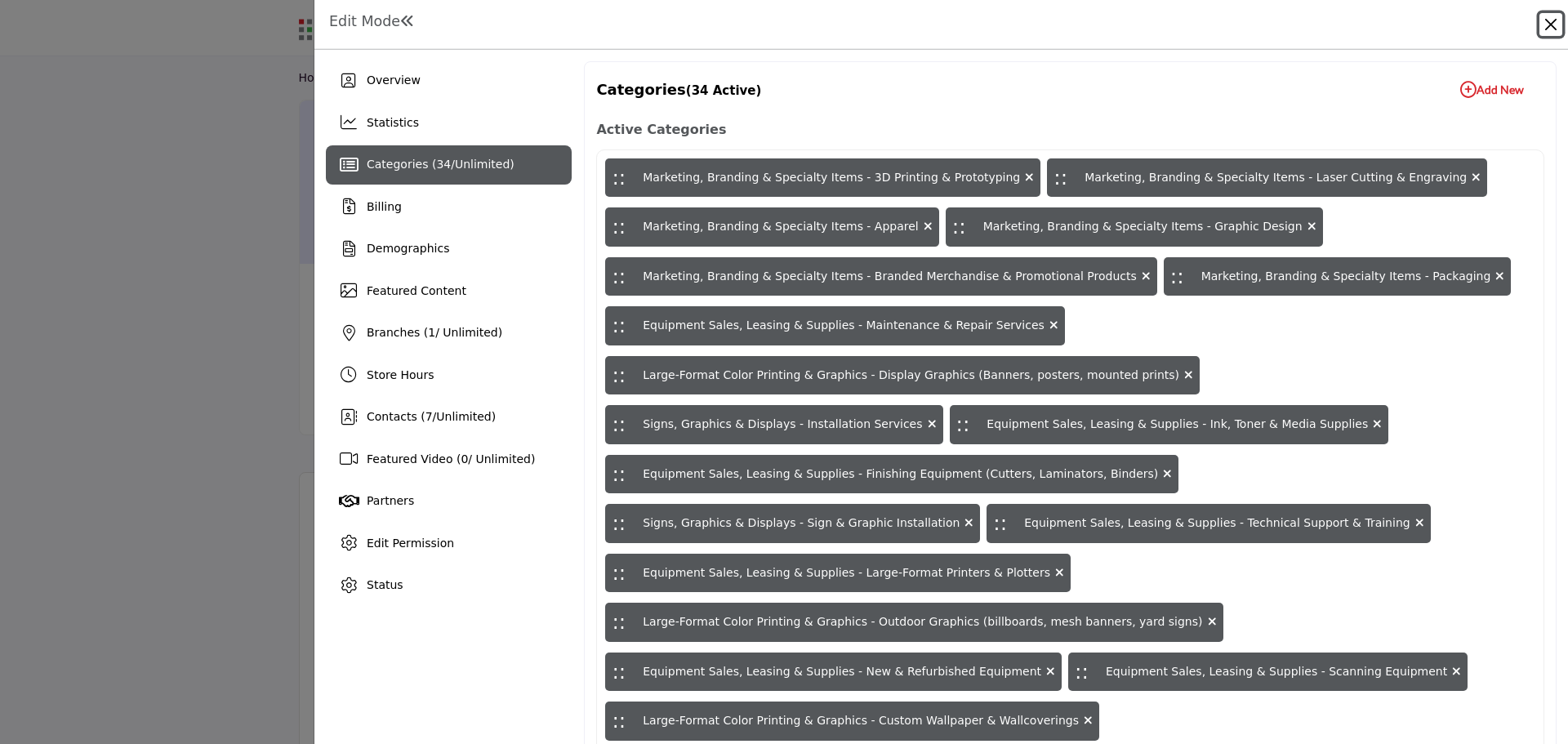
click at [1552, 23] on button "Close" at bounding box center [1551, 25] width 23 height 23
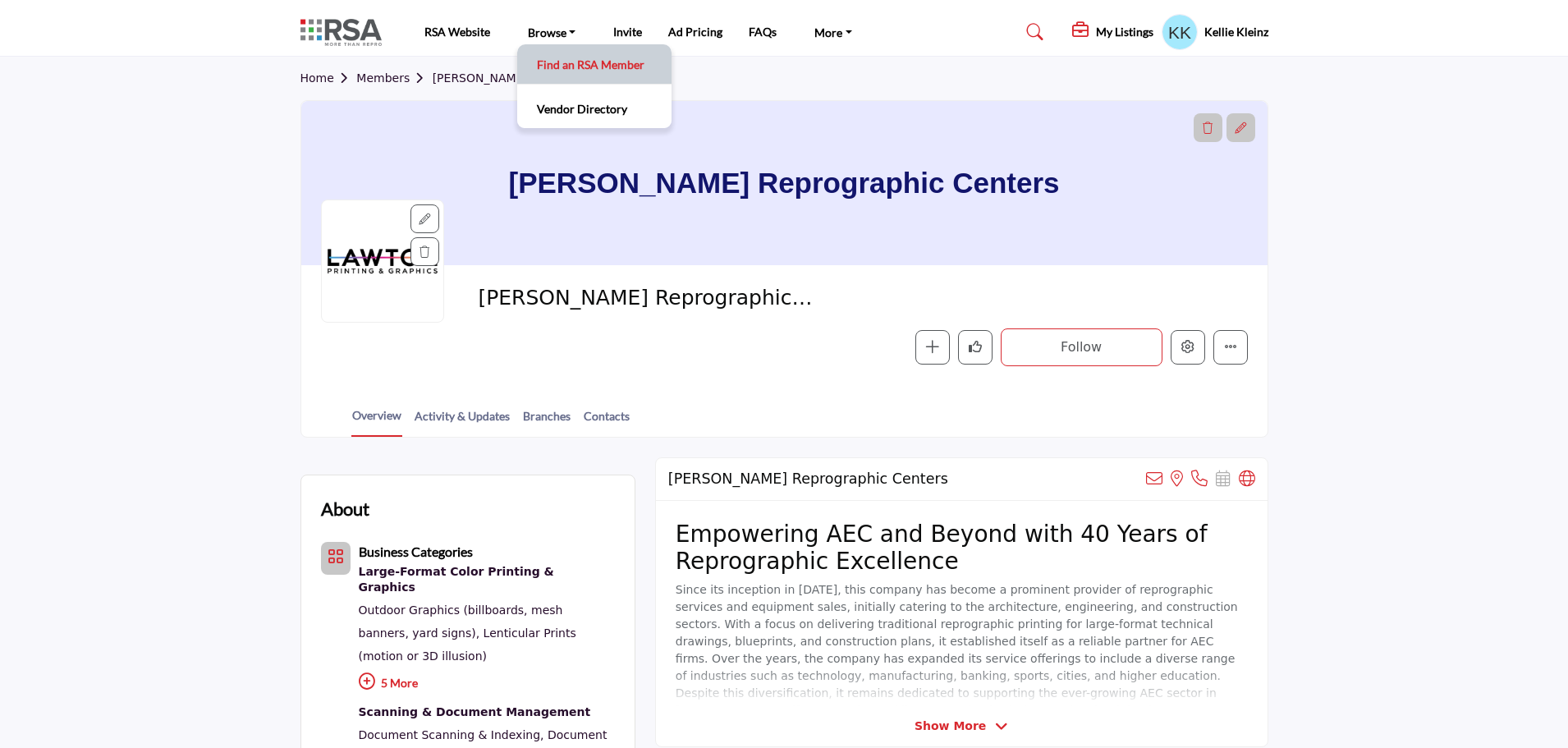
click at [568, 65] on link "Find an RSA Member" at bounding box center [594, 64] width 138 height 23
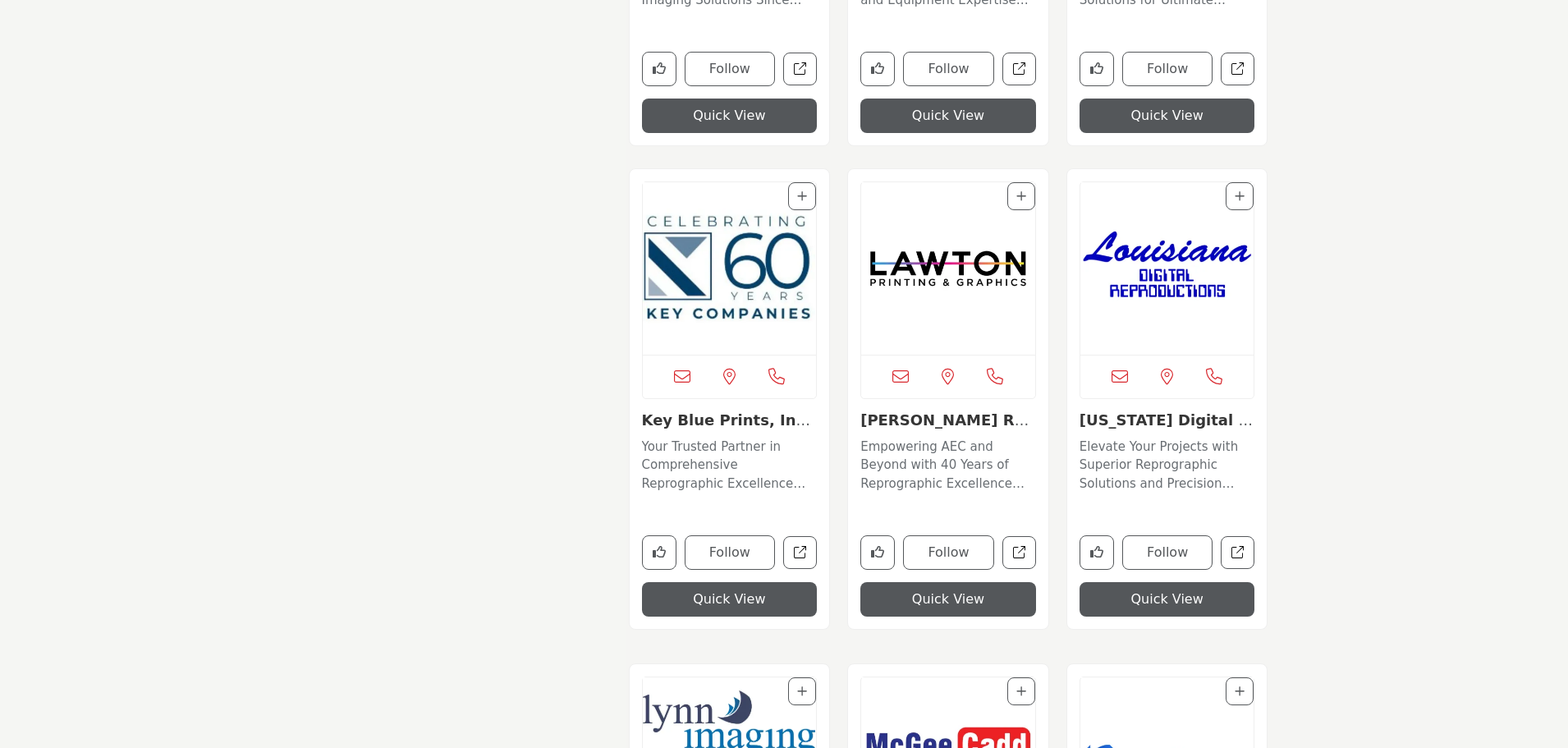
scroll to position [6817, 0]
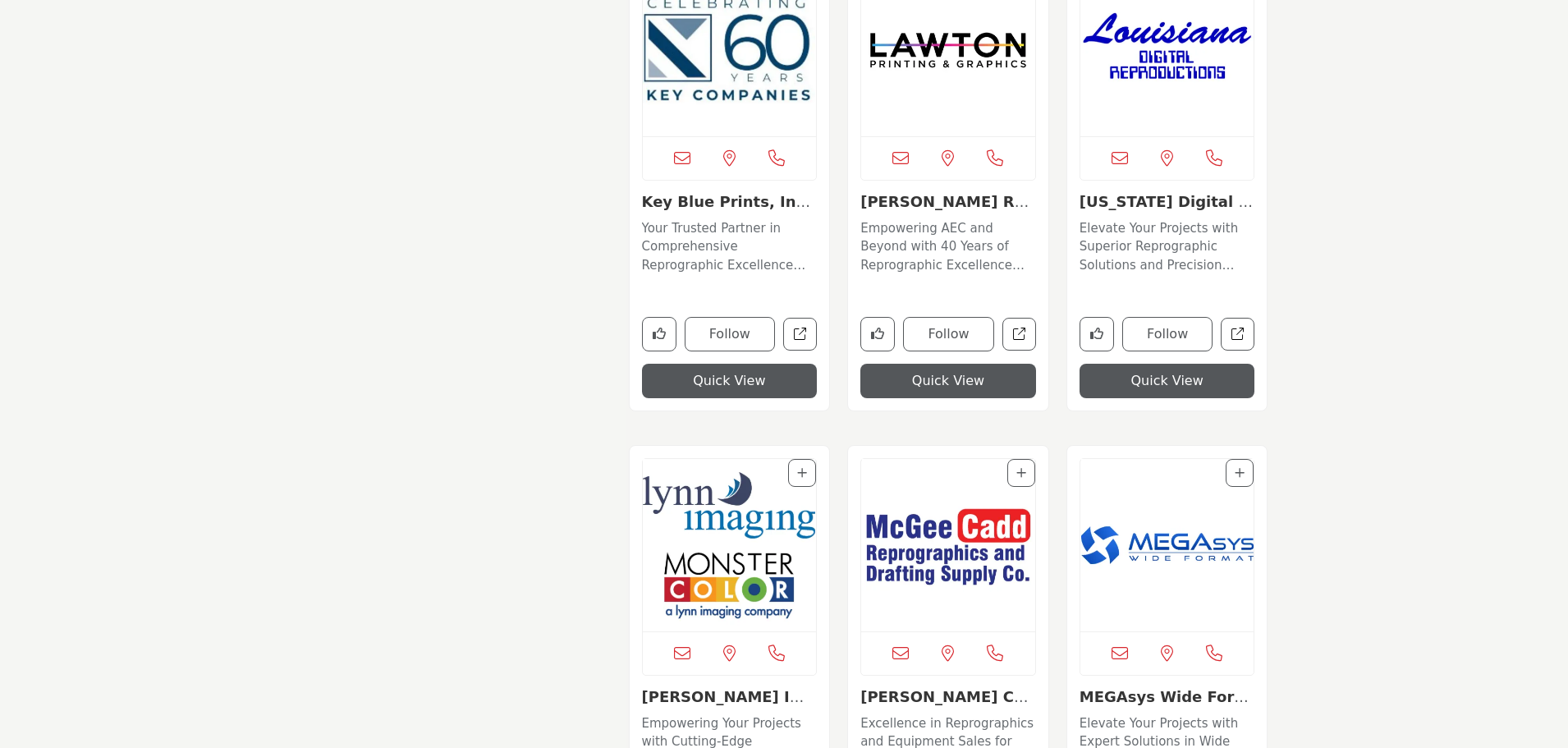
click at [1184, 47] on img "Open Listing in new tab" at bounding box center [1167, 49] width 174 height 172
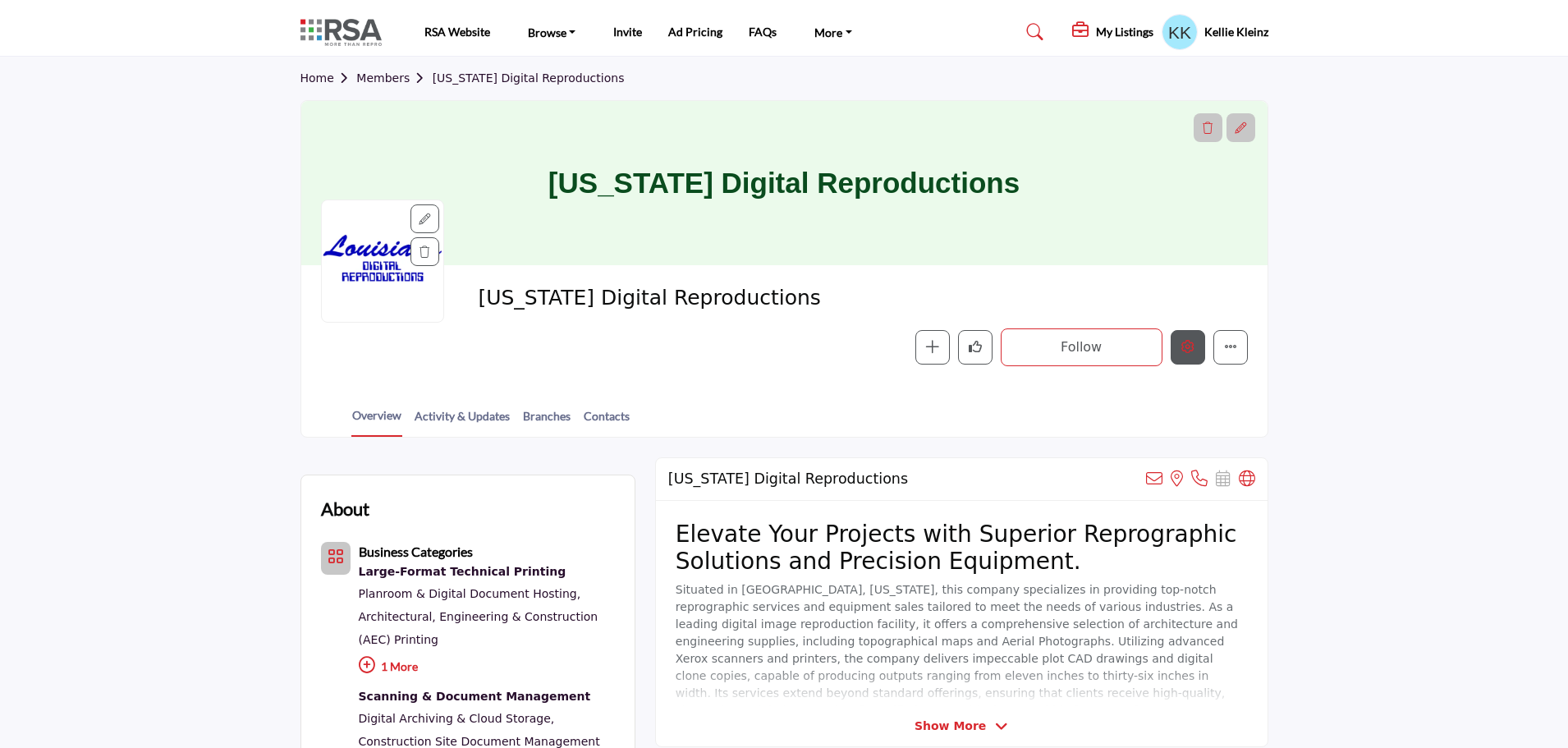
click at [1188, 351] on icon "Edit company" at bounding box center [1188, 346] width 13 height 13
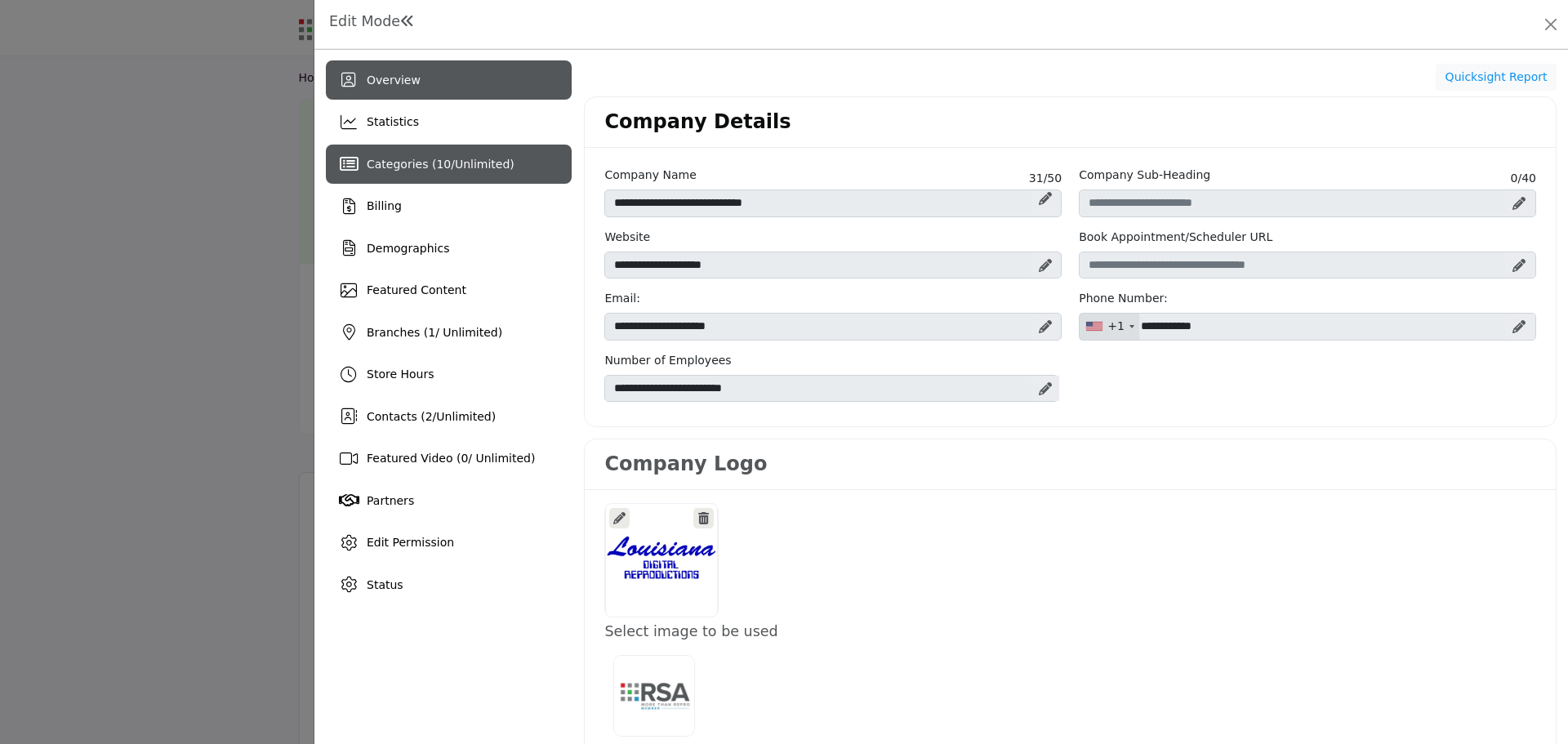
click at [418, 174] on div "Categories ( 10 / Unlimited )" at bounding box center [449, 165] width 246 height 39
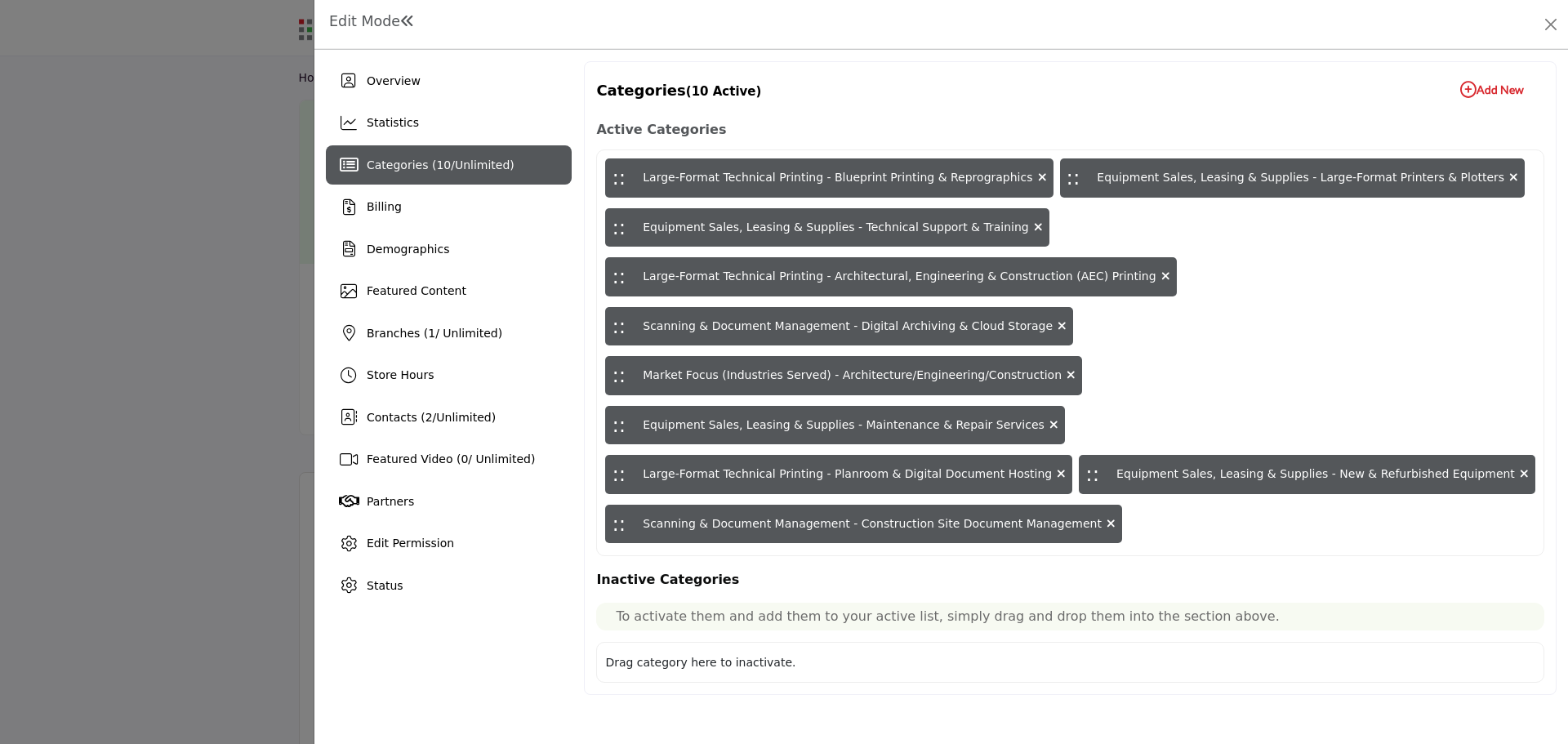
click at [1466, 86] on icon "button" at bounding box center [1468, 90] width 16 height 16
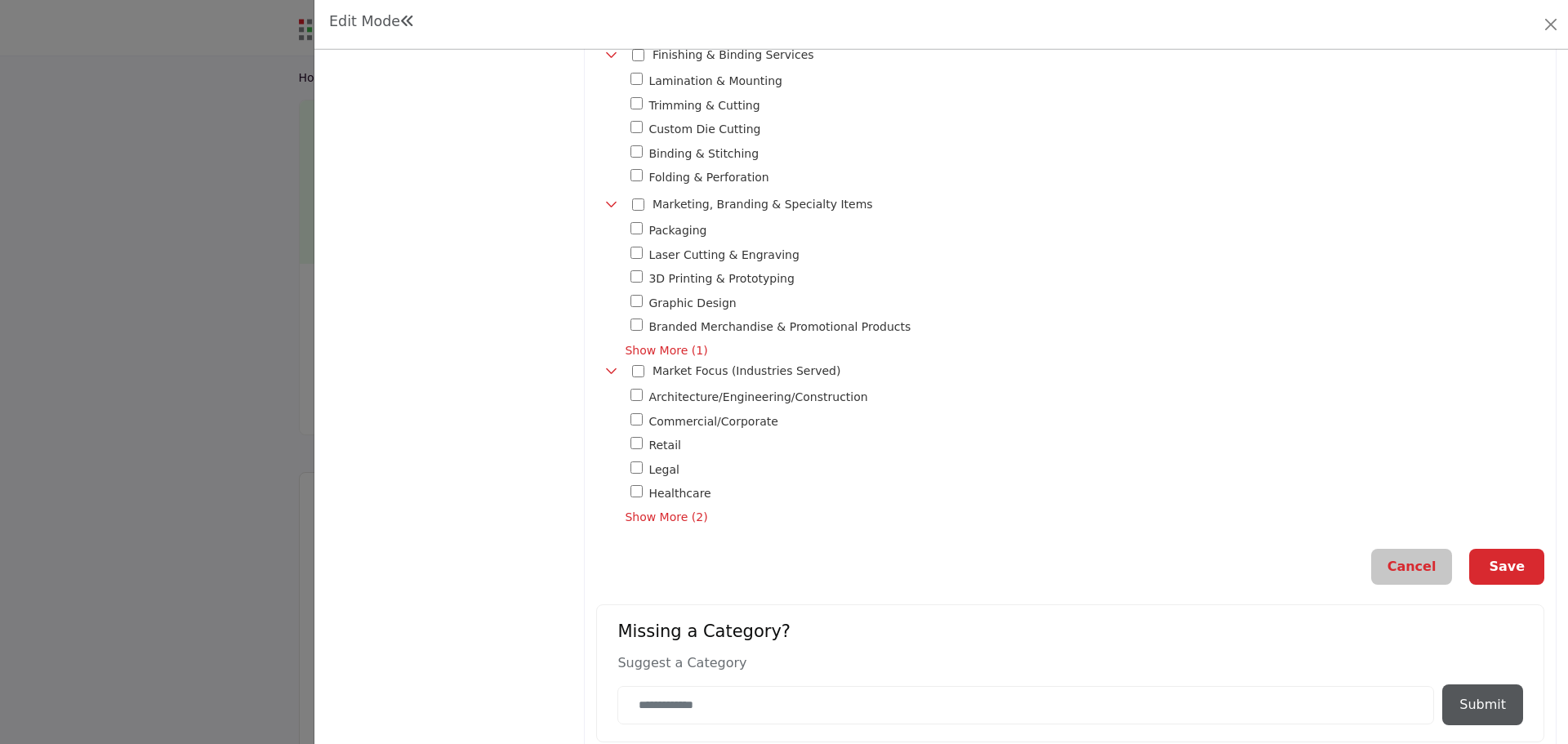
scroll to position [1274, 0]
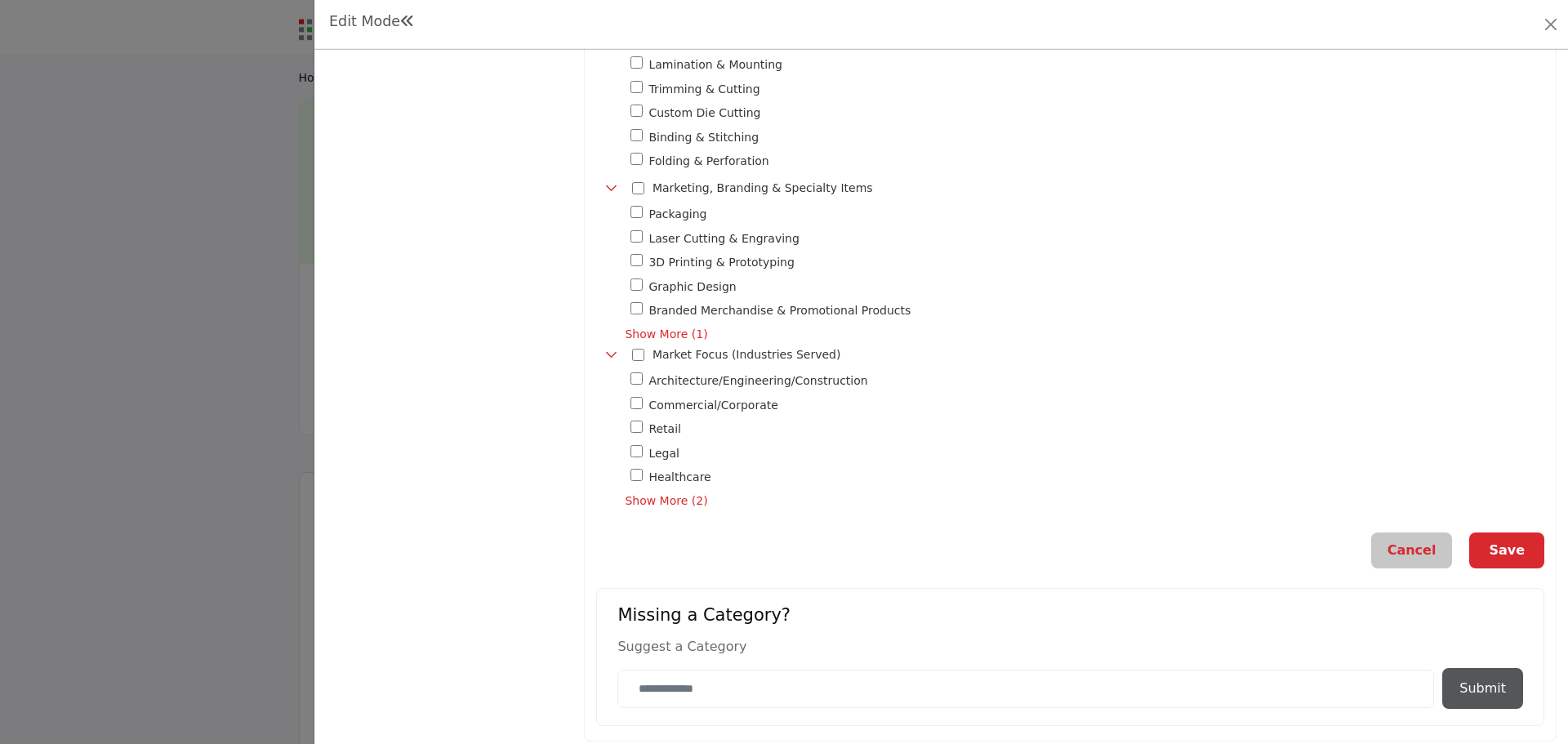
click at [1494, 544] on button "Save" at bounding box center [1507, 550] width 75 height 36
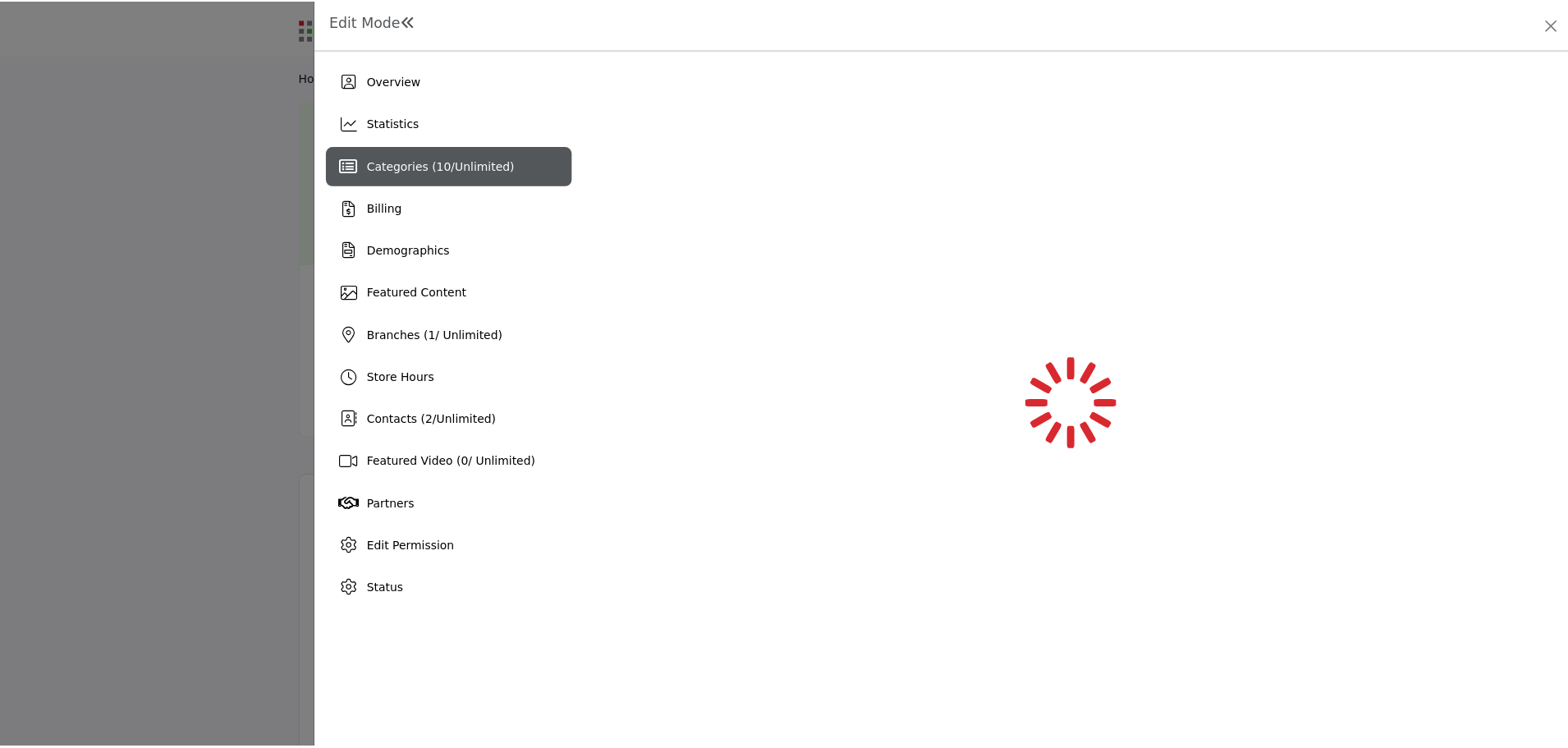
scroll to position [0, 0]
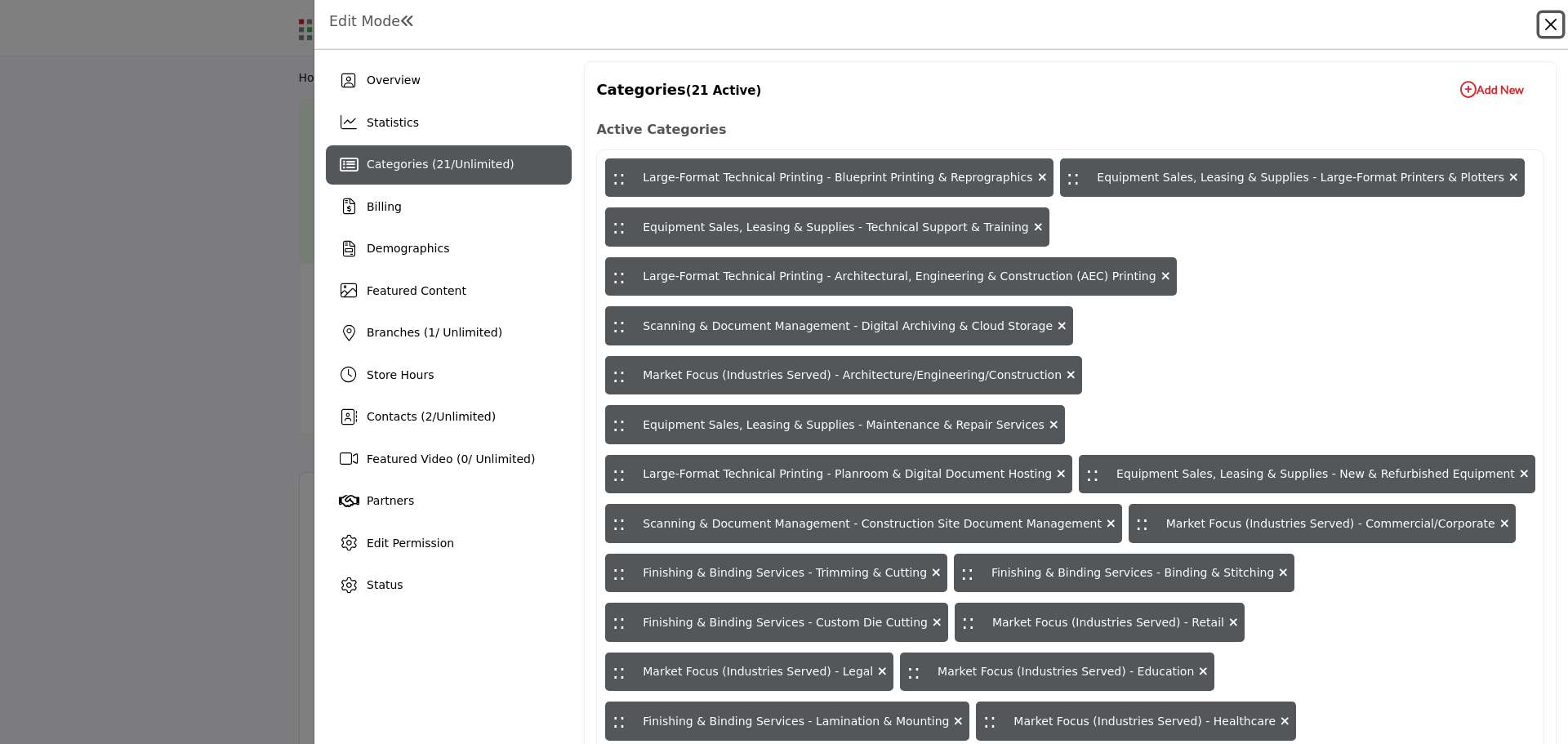
click at [1551, 25] on button "Close" at bounding box center [1551, 25] width 23 height 23
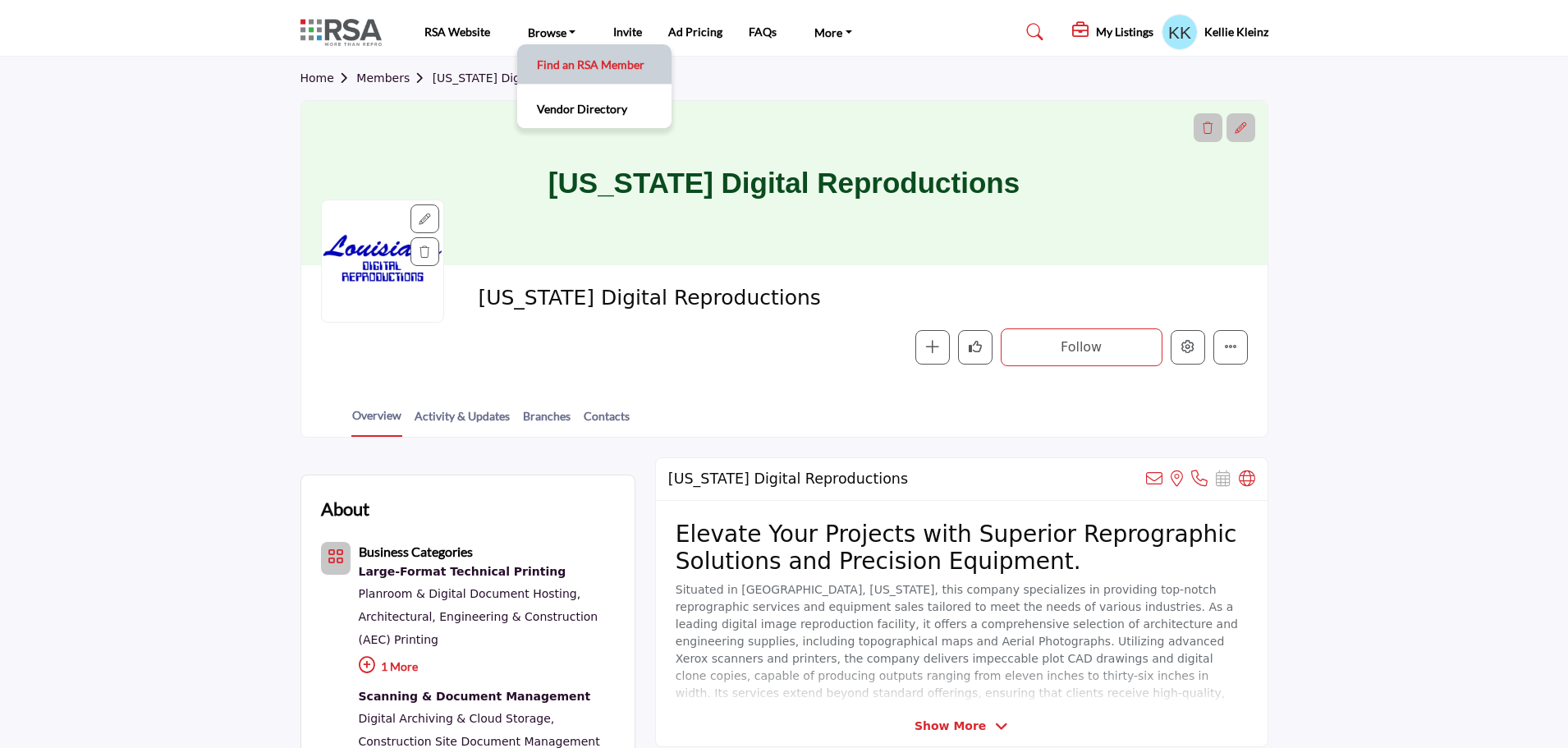
click at [562, 57] on link "Find an RSA Member" at bounding box center [594, 64] width 138 height 23
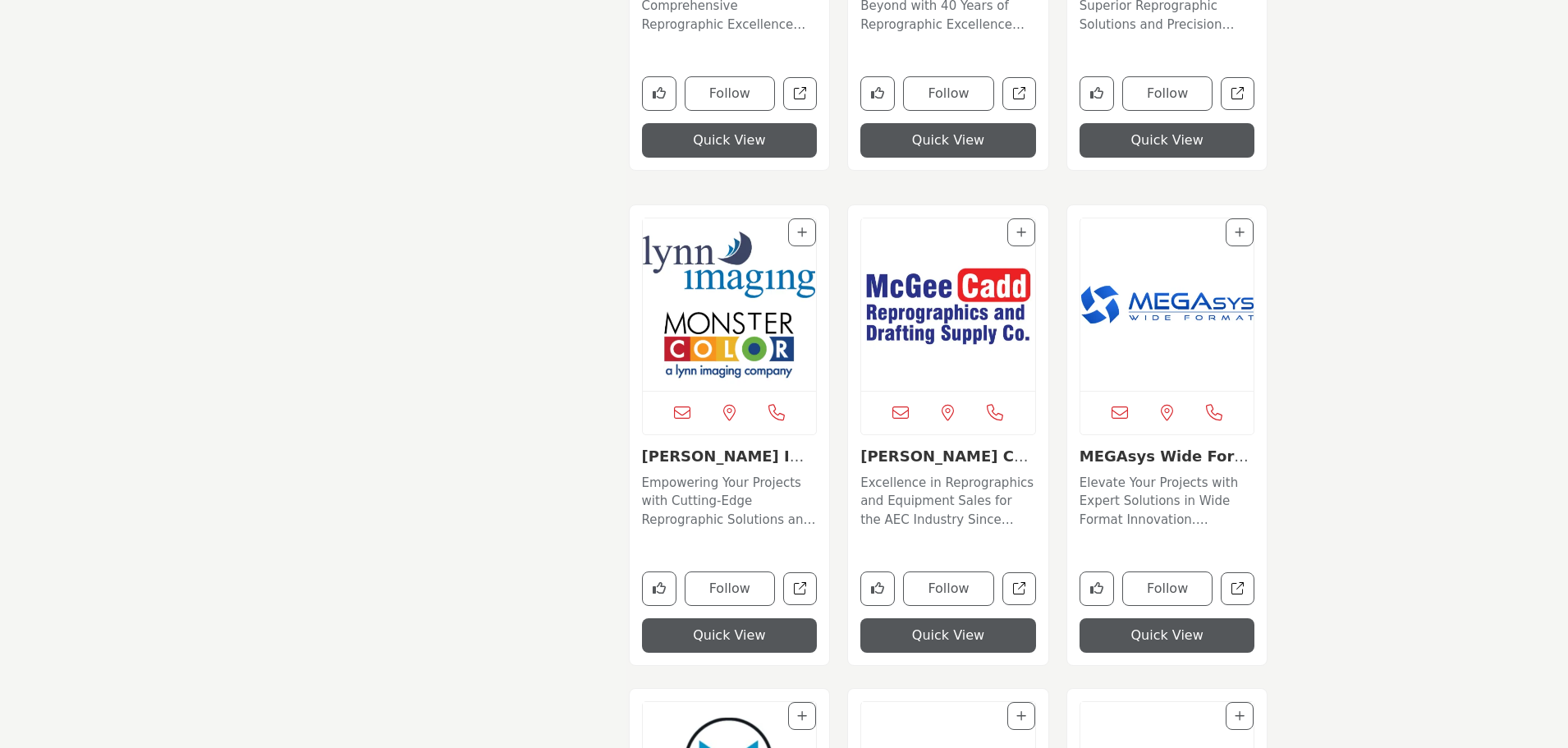
scroll to position [7064, 0]
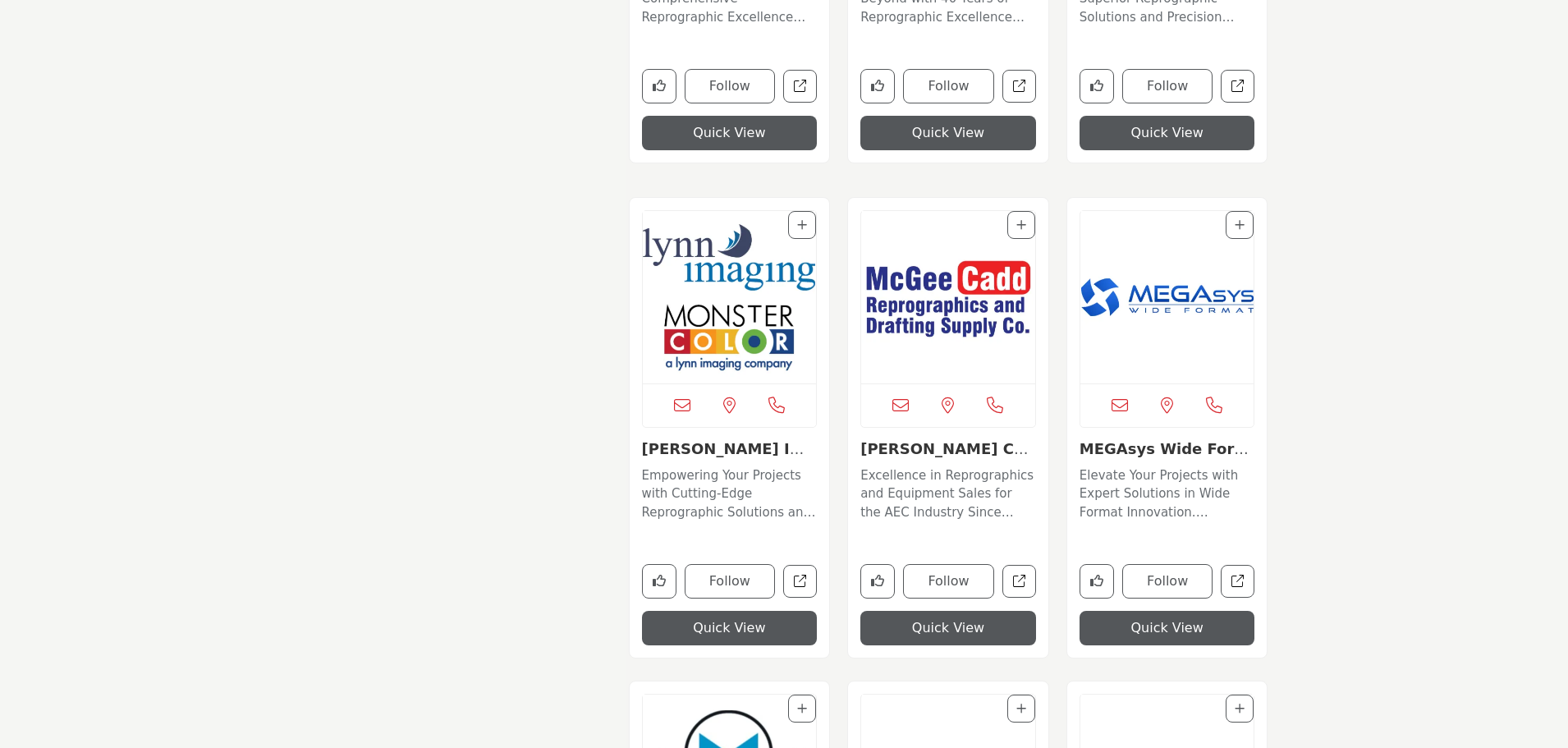
click at [742, 294] on img "Open Listing in new tab" at bounding box center [729, 296] width 174 height 172
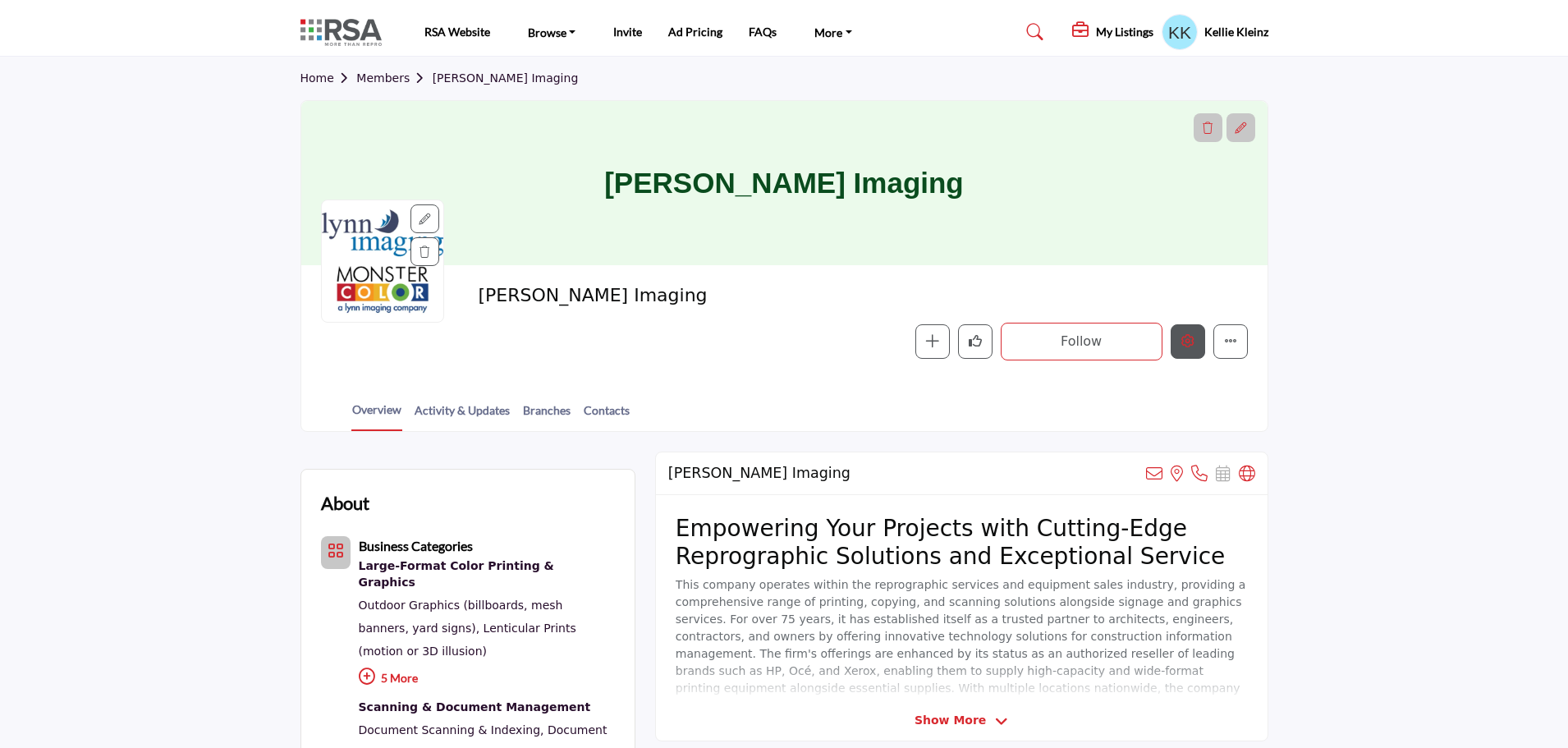
click at [1185, 347] on icon "Edit company" at bounding box center [1188, 341] width 13 height 13
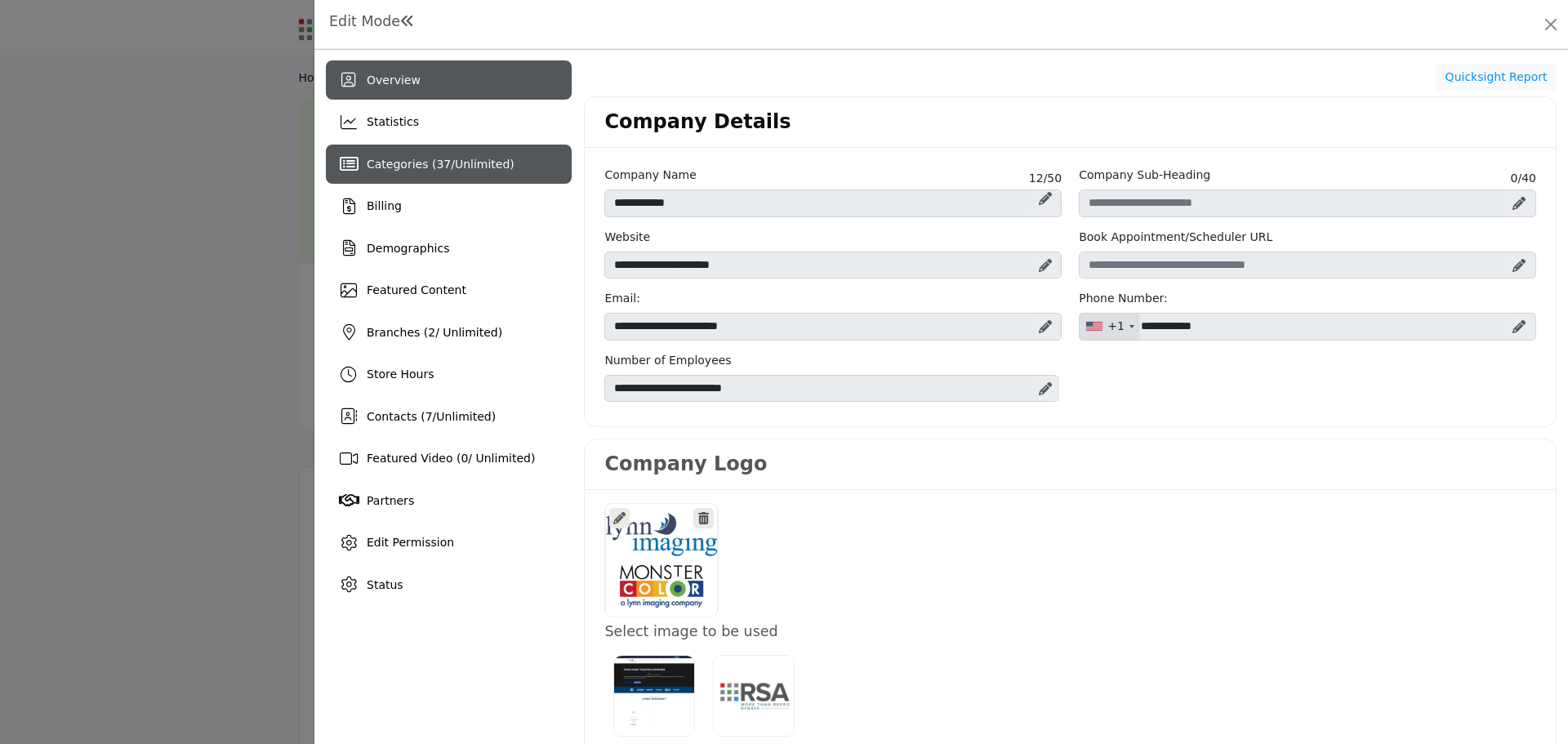
click at [441, 159] on span "Categories ( 37 / Unlimited )" at bounding box center [441, 164] width 148 height 13
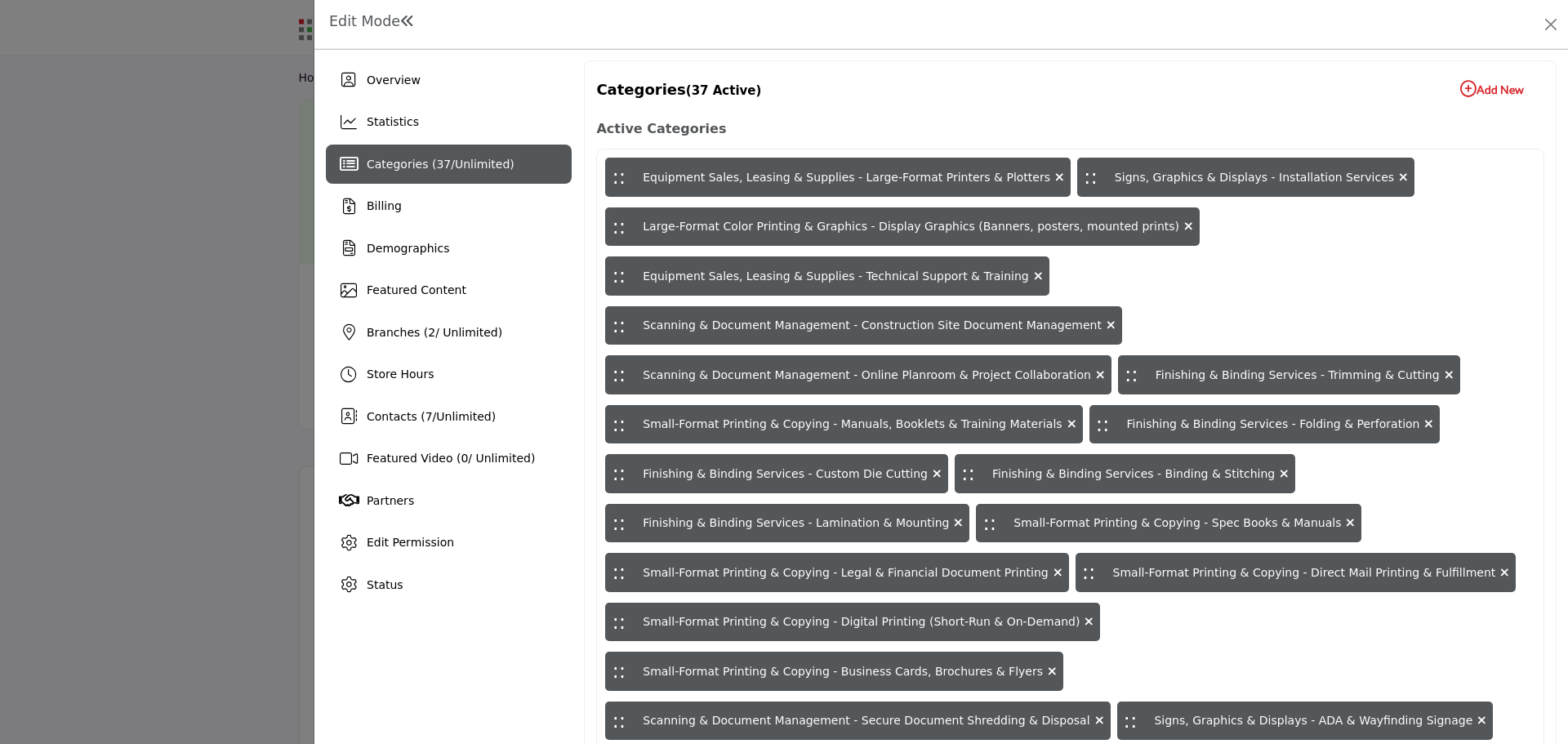
click at [1460, 90] on icon "button" at bounding box center [1468, 89] width 16 height 16
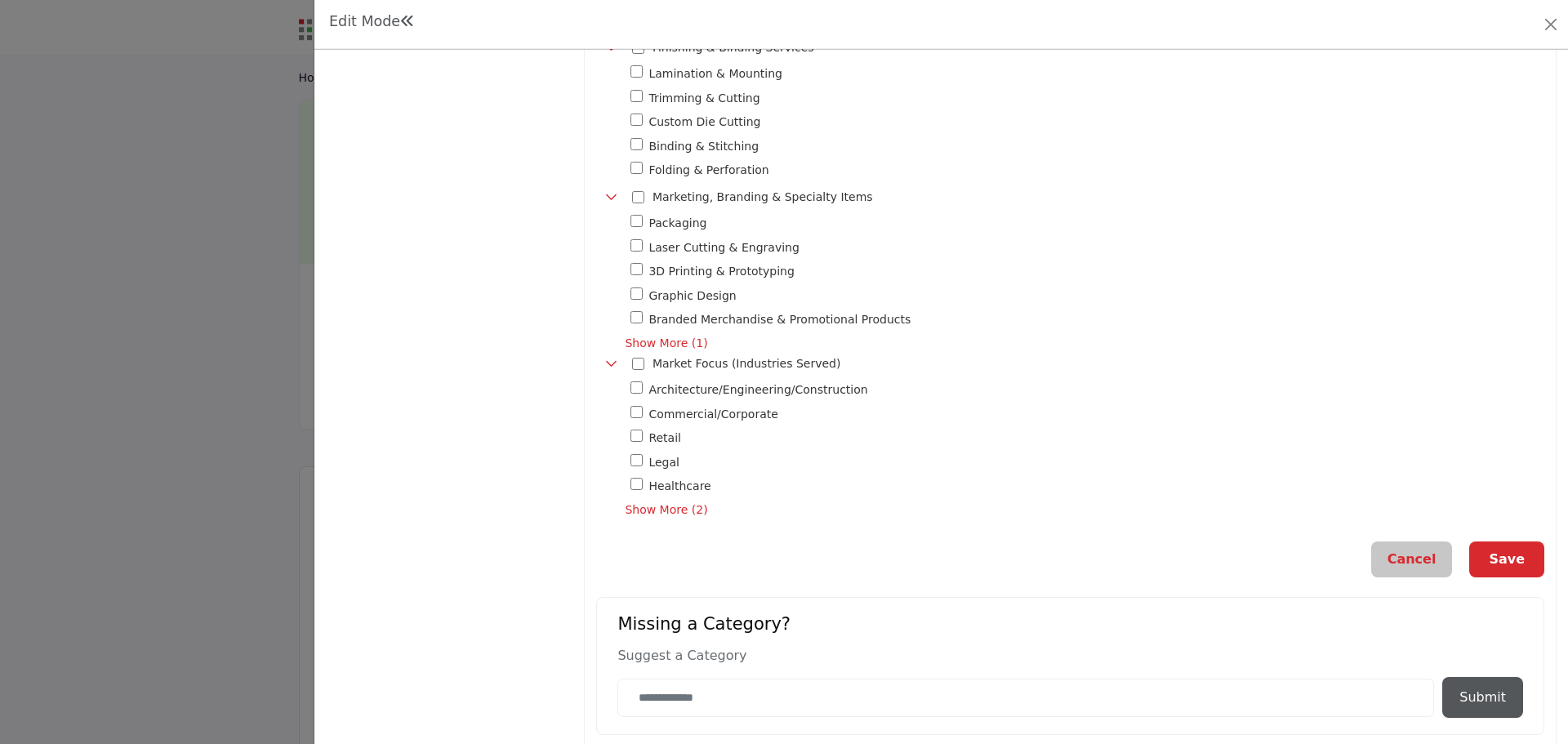
scroll to position [1370, 0]
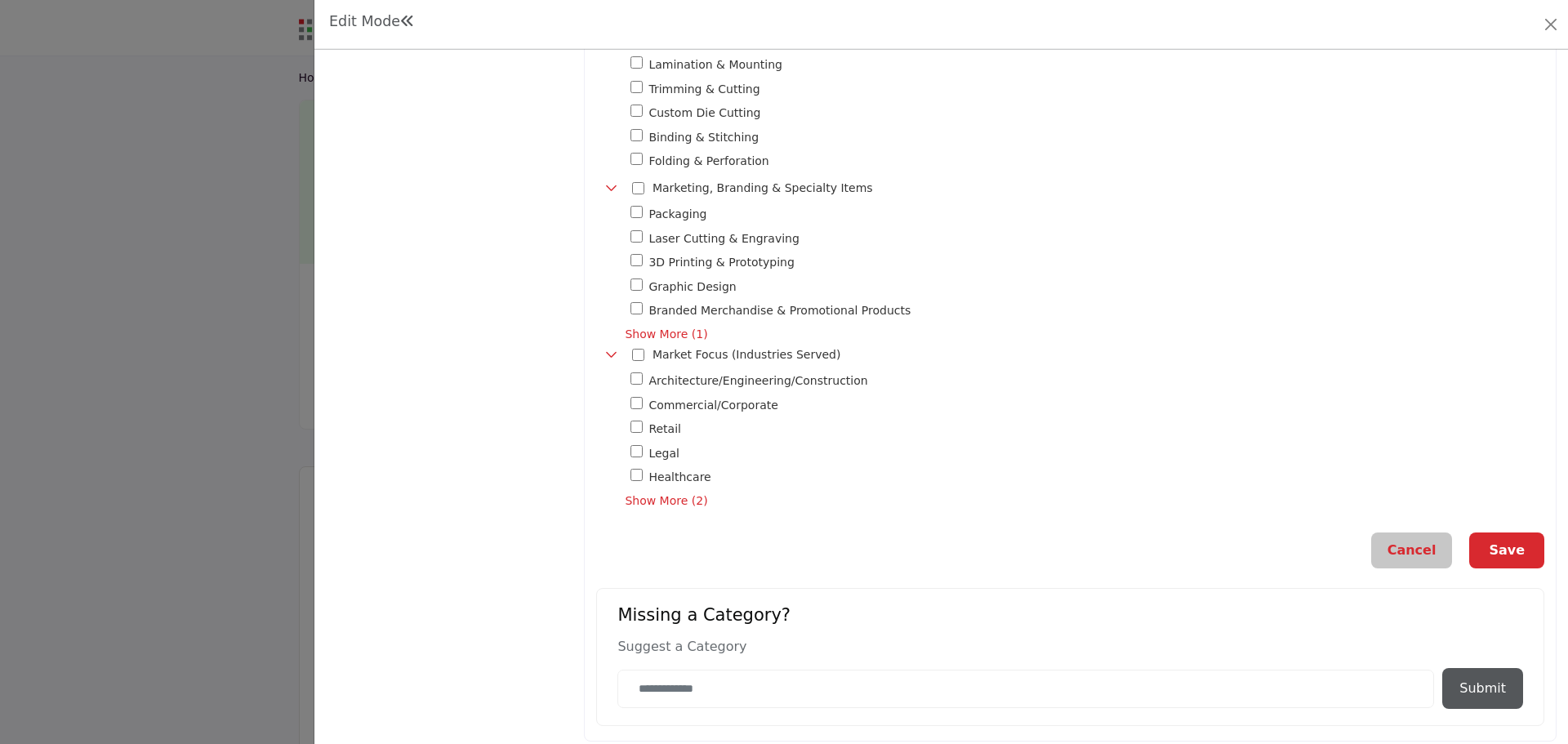
click at [1506, 541] on button "Save" at bounding box center [1507, 550] width 75 height 36
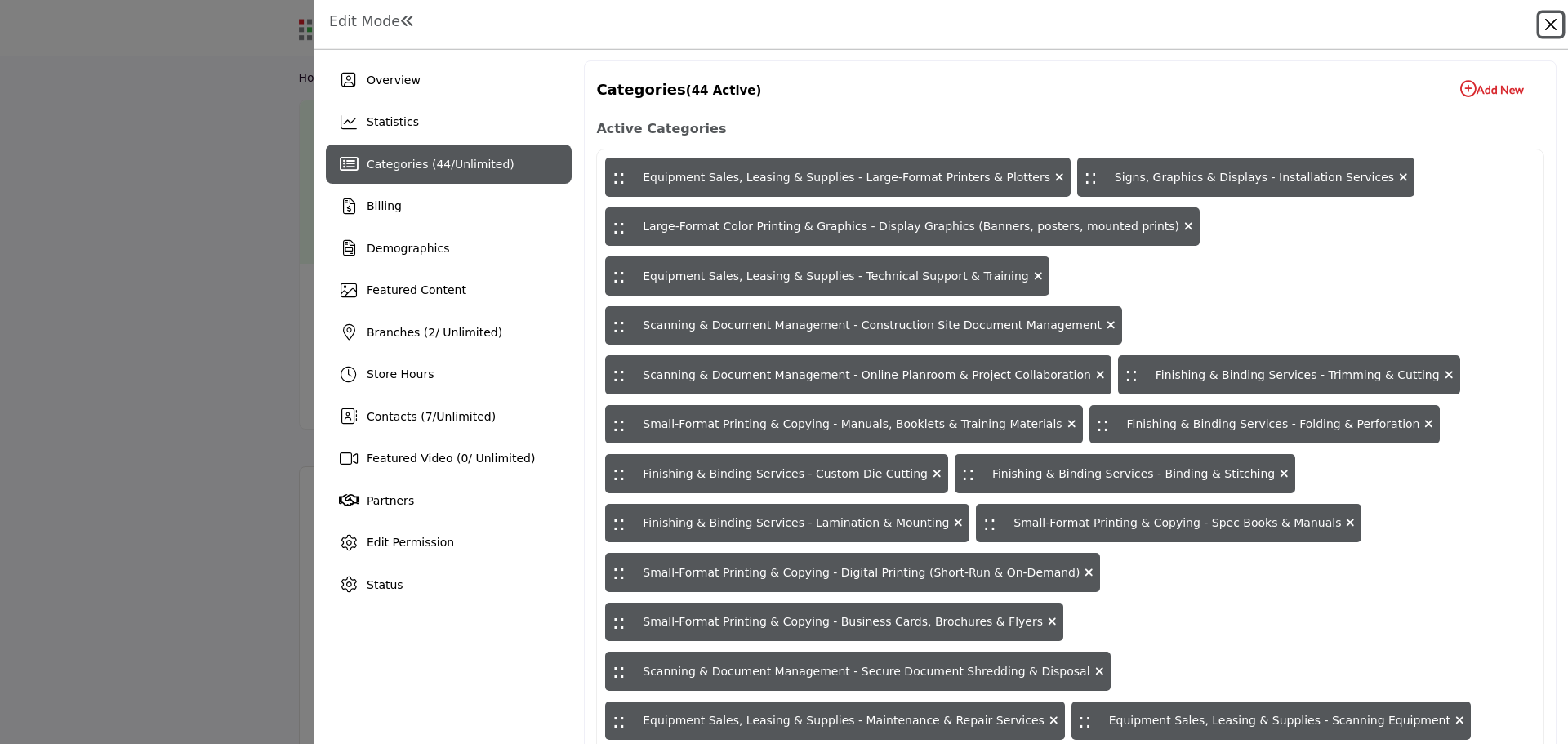
click at [1552, 25] on button "Close" at bounding box center [1551, 25] width 23 height 23
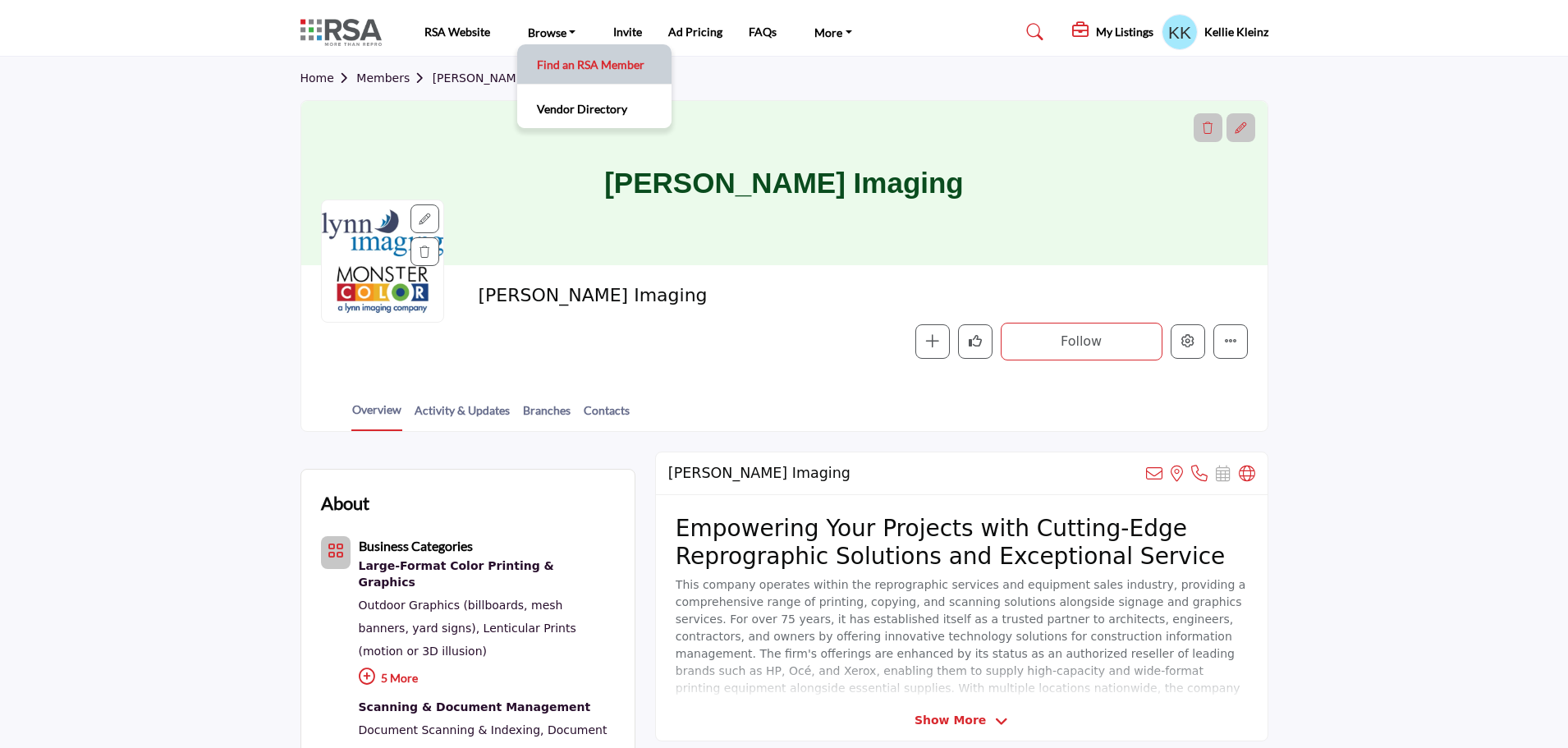
click at [559, 63] on link "Find an RSA Member" at bounding box center [594, 64] width 138 height 23
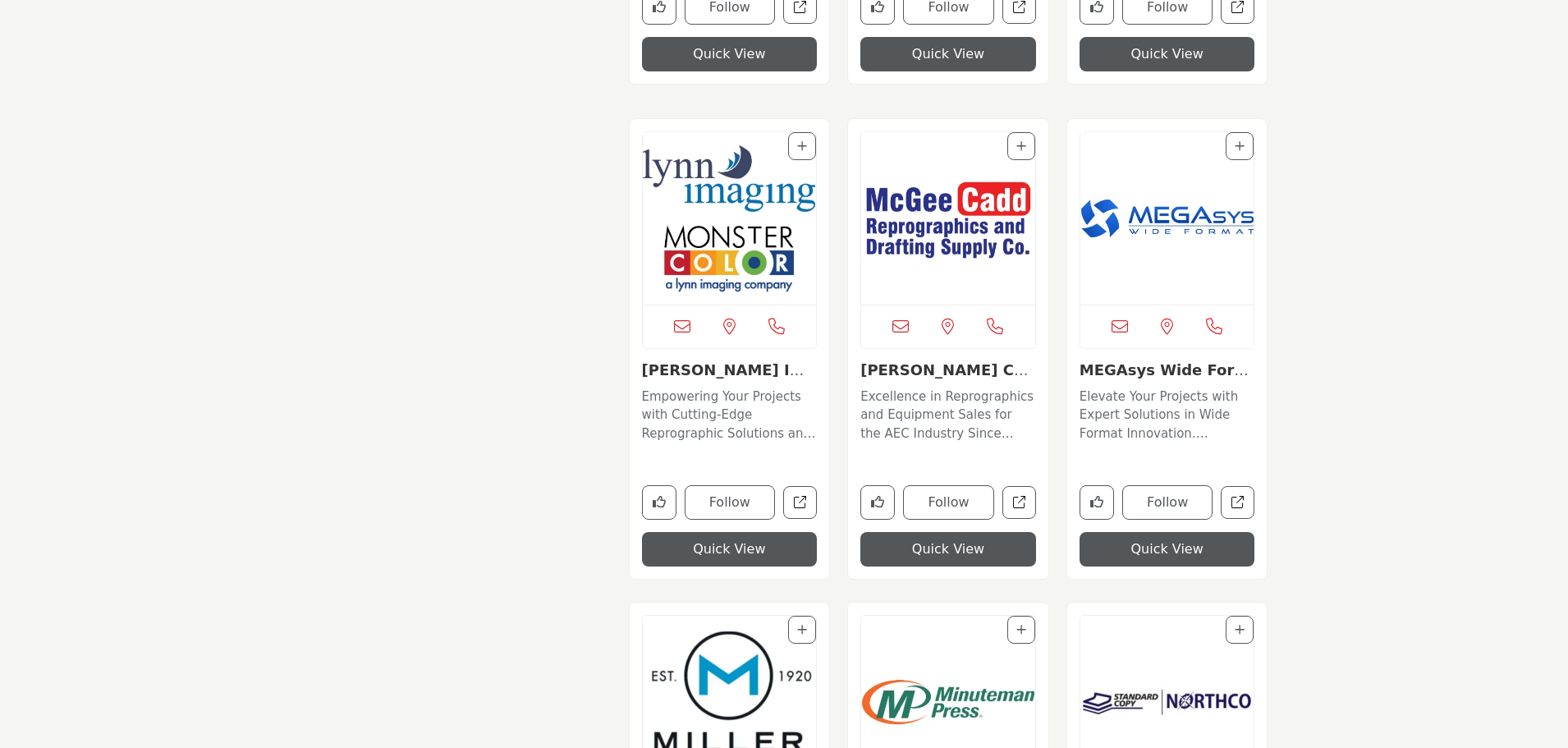
scroll to position [7199, 0]
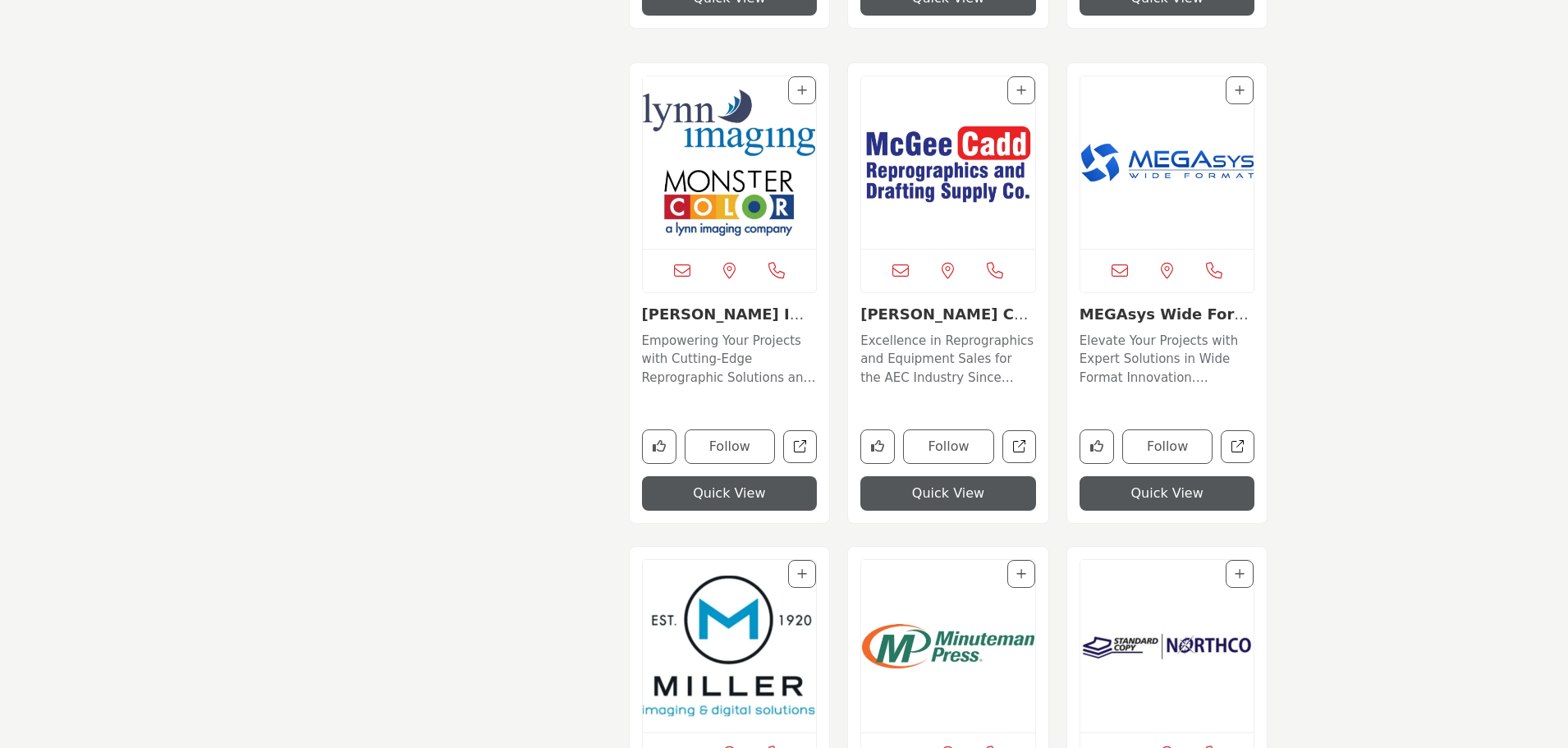
click at [982, 169] on img "Open Listing in new tab" at bounding box center [947, 162] width 174 height 172
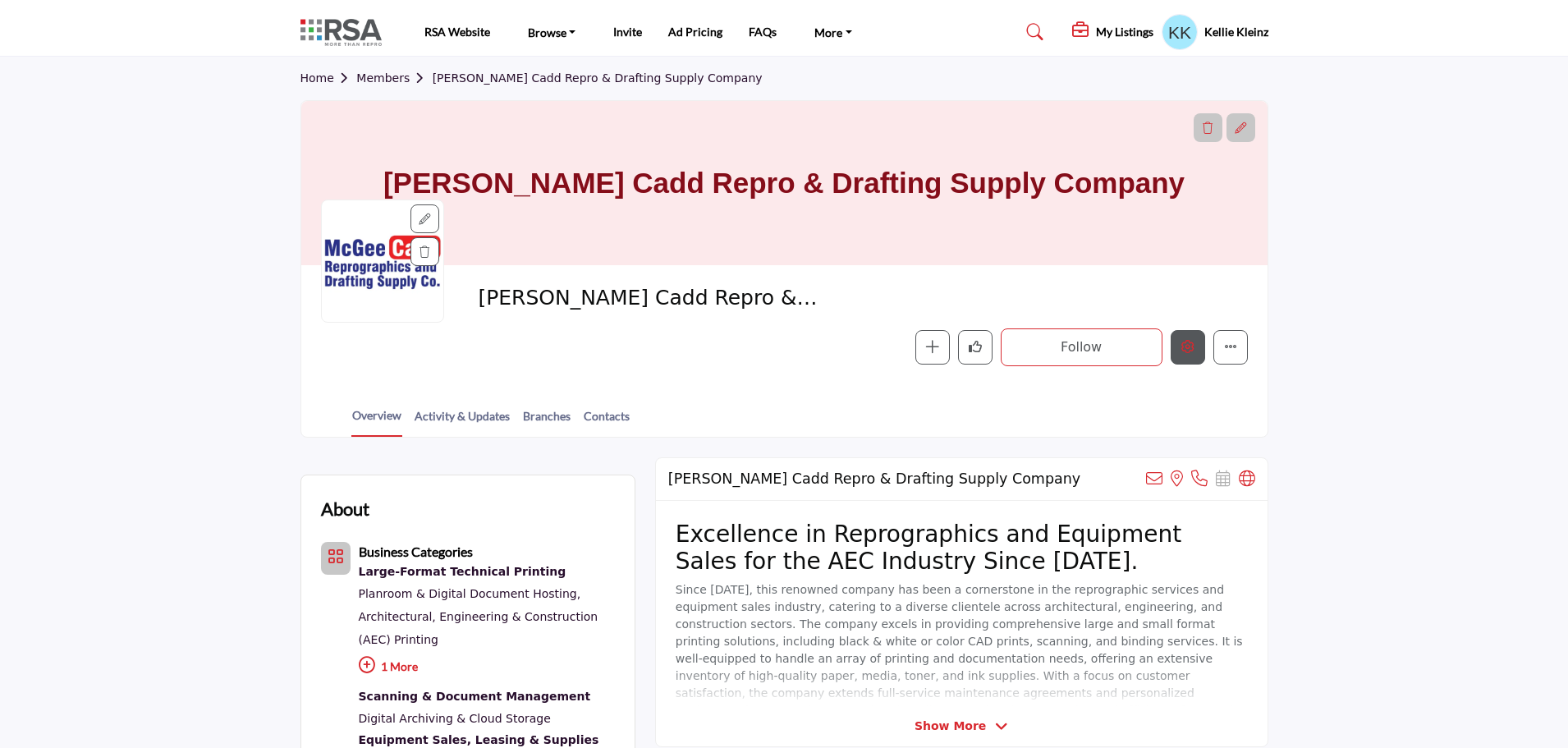
click at [1189, 350] on icon "Edit company" at bounding box center [1188, 346] width 13 height 13
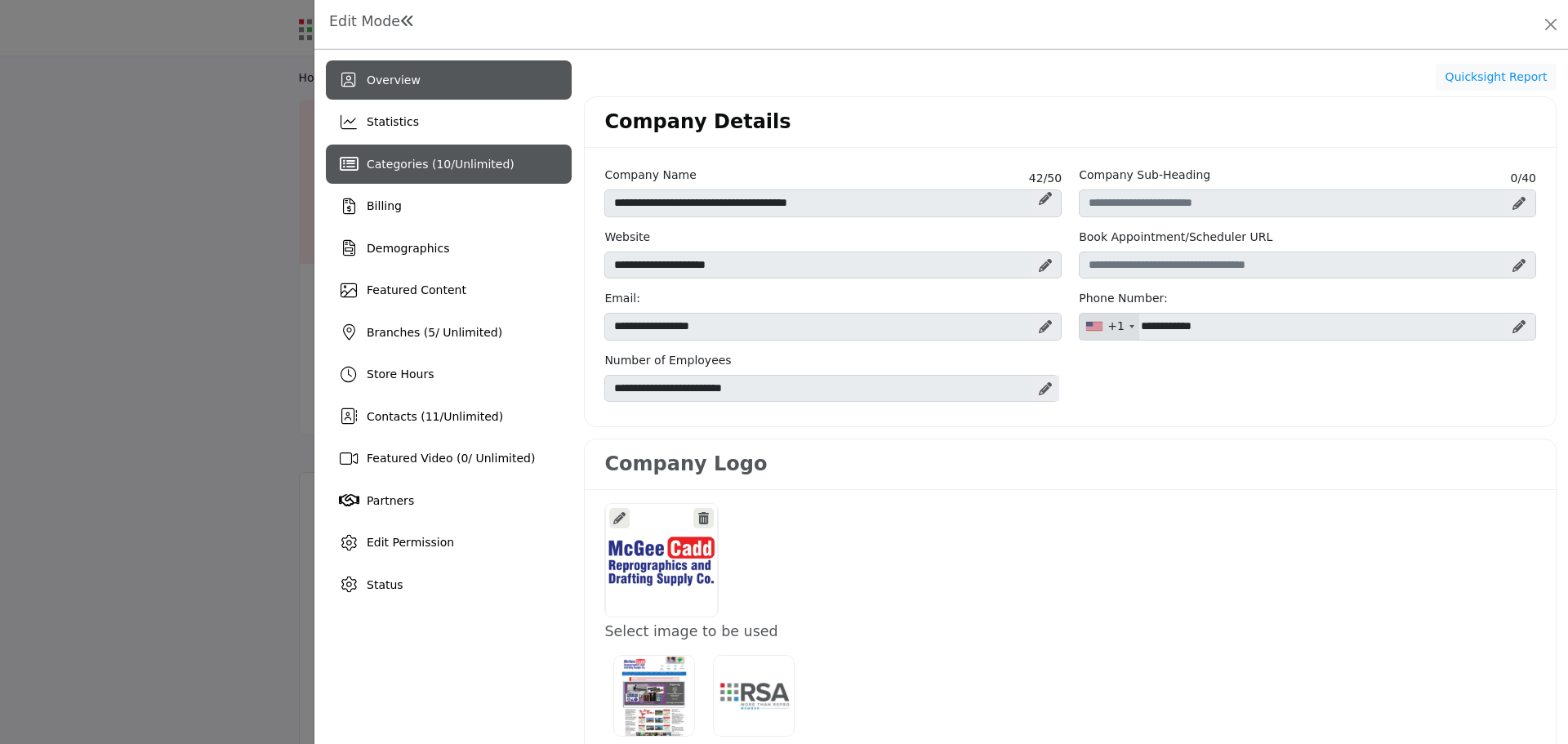
click at [471, 161] on span "Unlimited" at bounding box center [482, 164] width 55 height 13
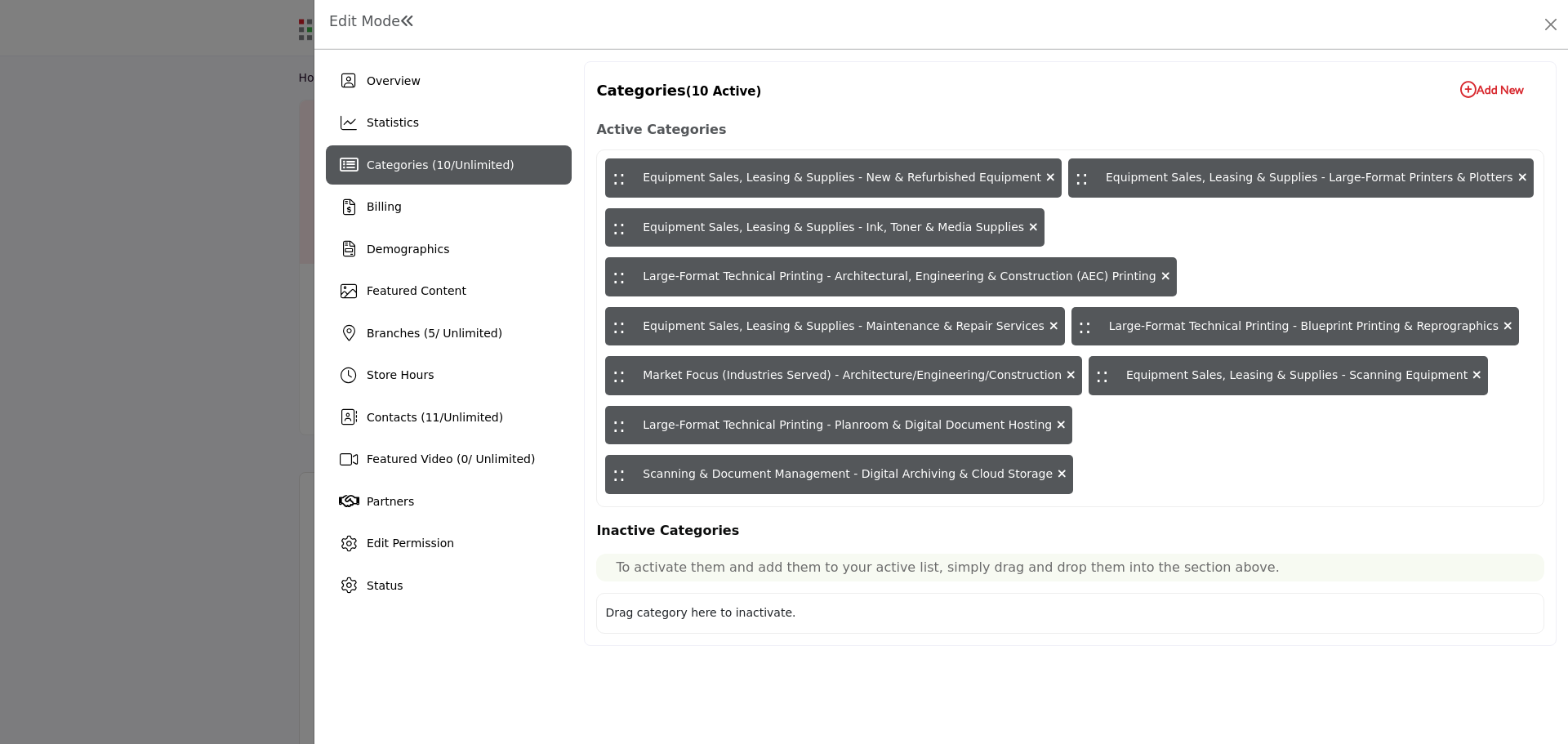
click at [1460, 90] on icon "button" at bounding box center [1468, 90] width 16 height 16
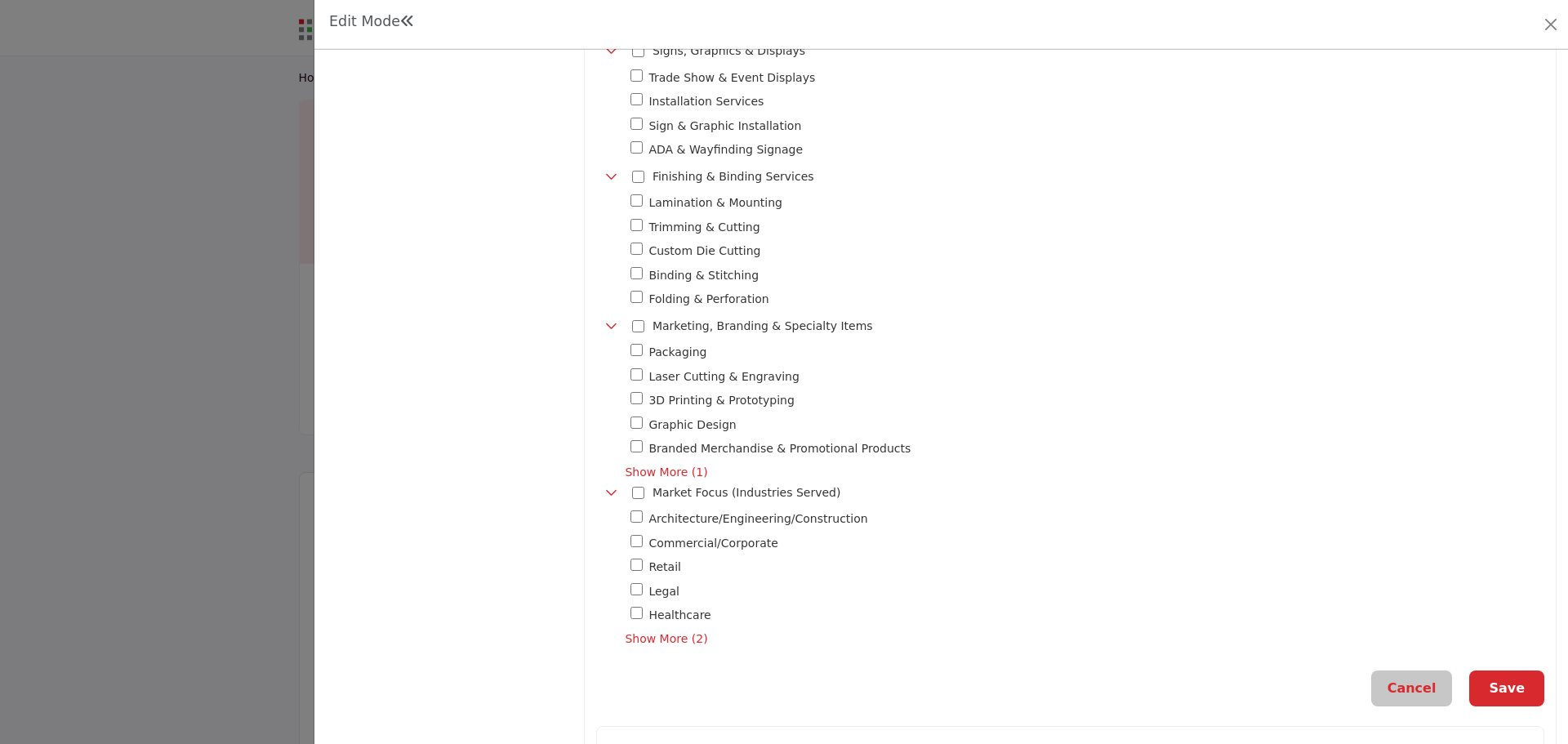
scroll to position [1224, 0]
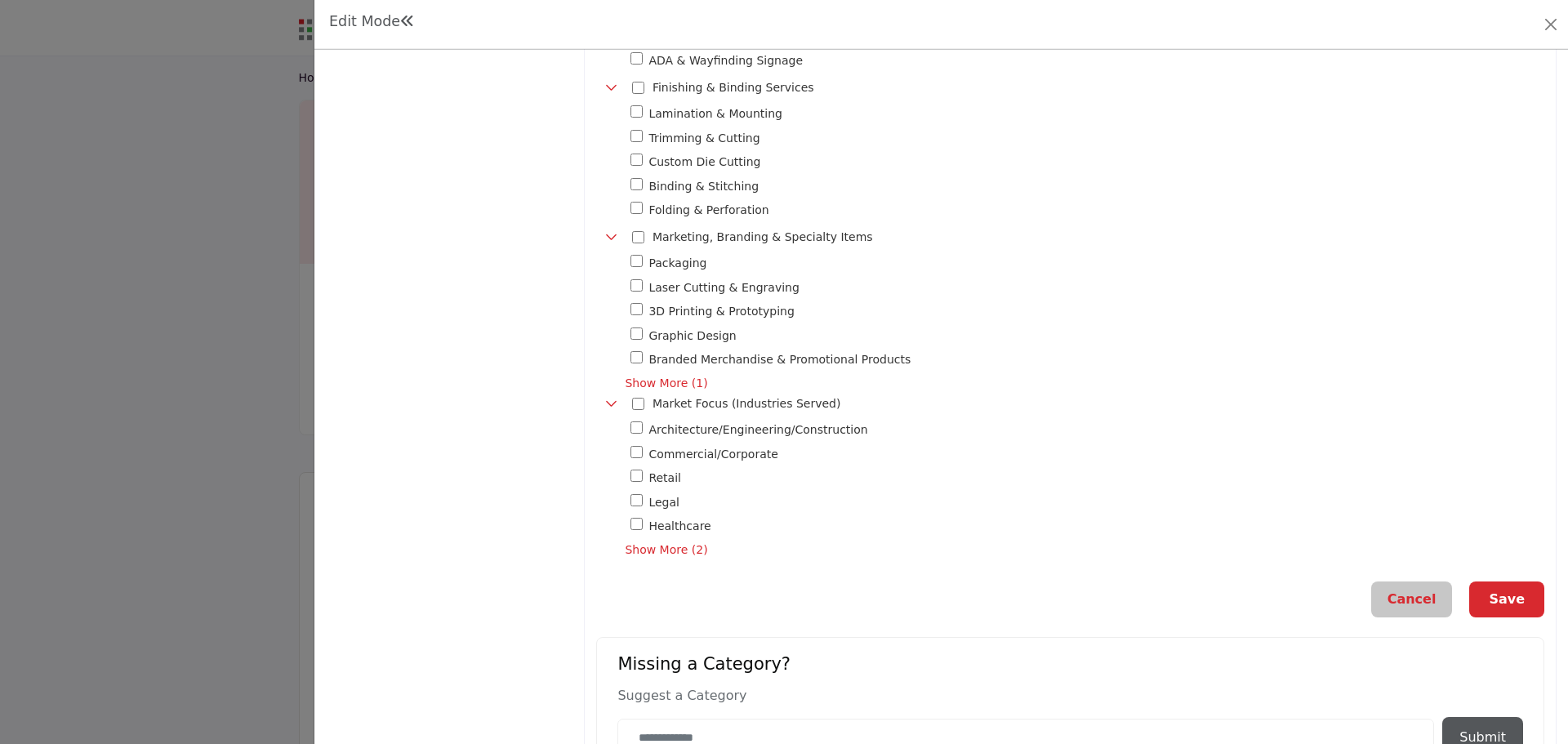
click at [635, 392] on div at bounding box center [638, 404] width 12 height 24
click at [1488, 592] on button "Save" at bounding box center [1507, 599] width 75 height 36
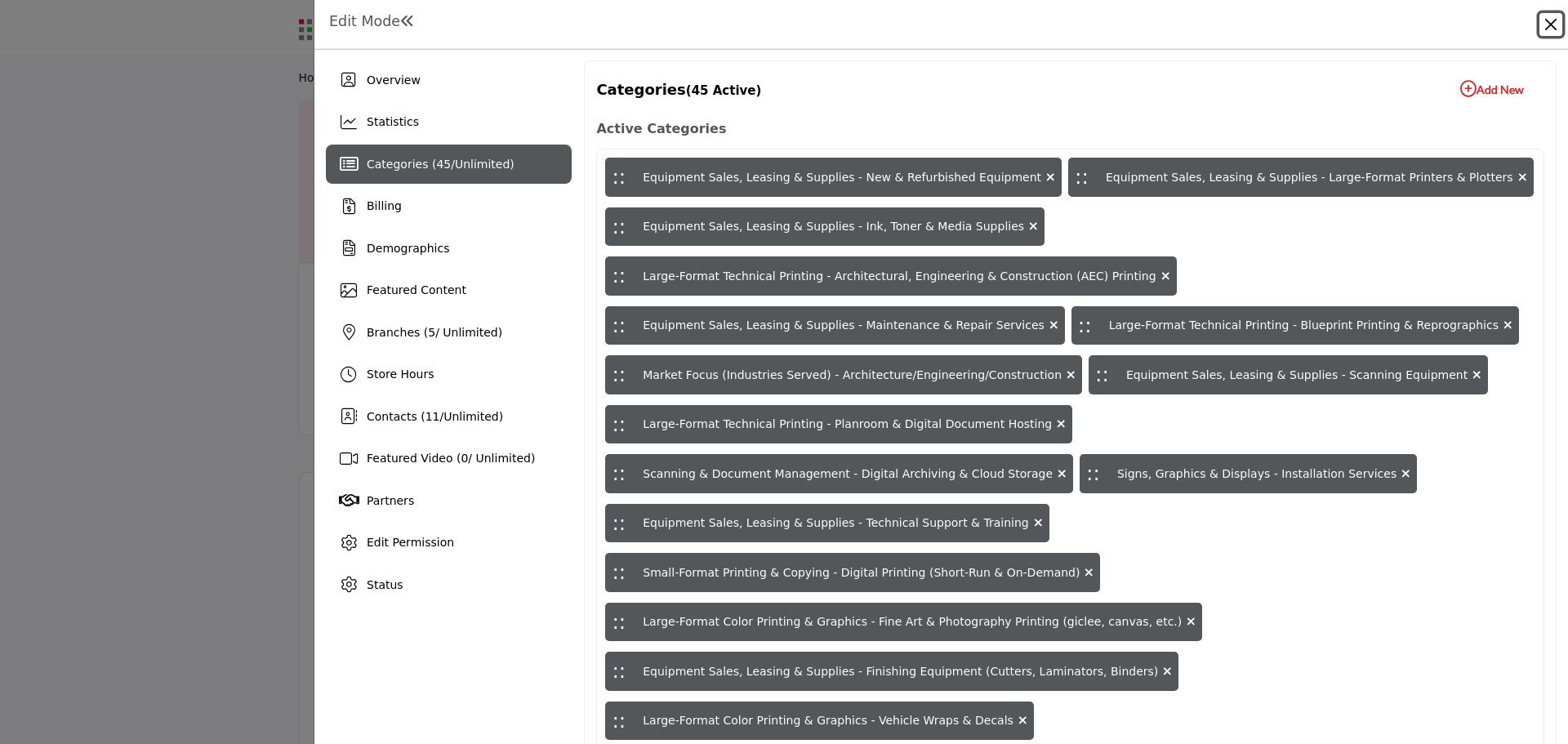
click at [1551, 27] on button "Close" at bounding box center [1551, 25] width 23 height 23
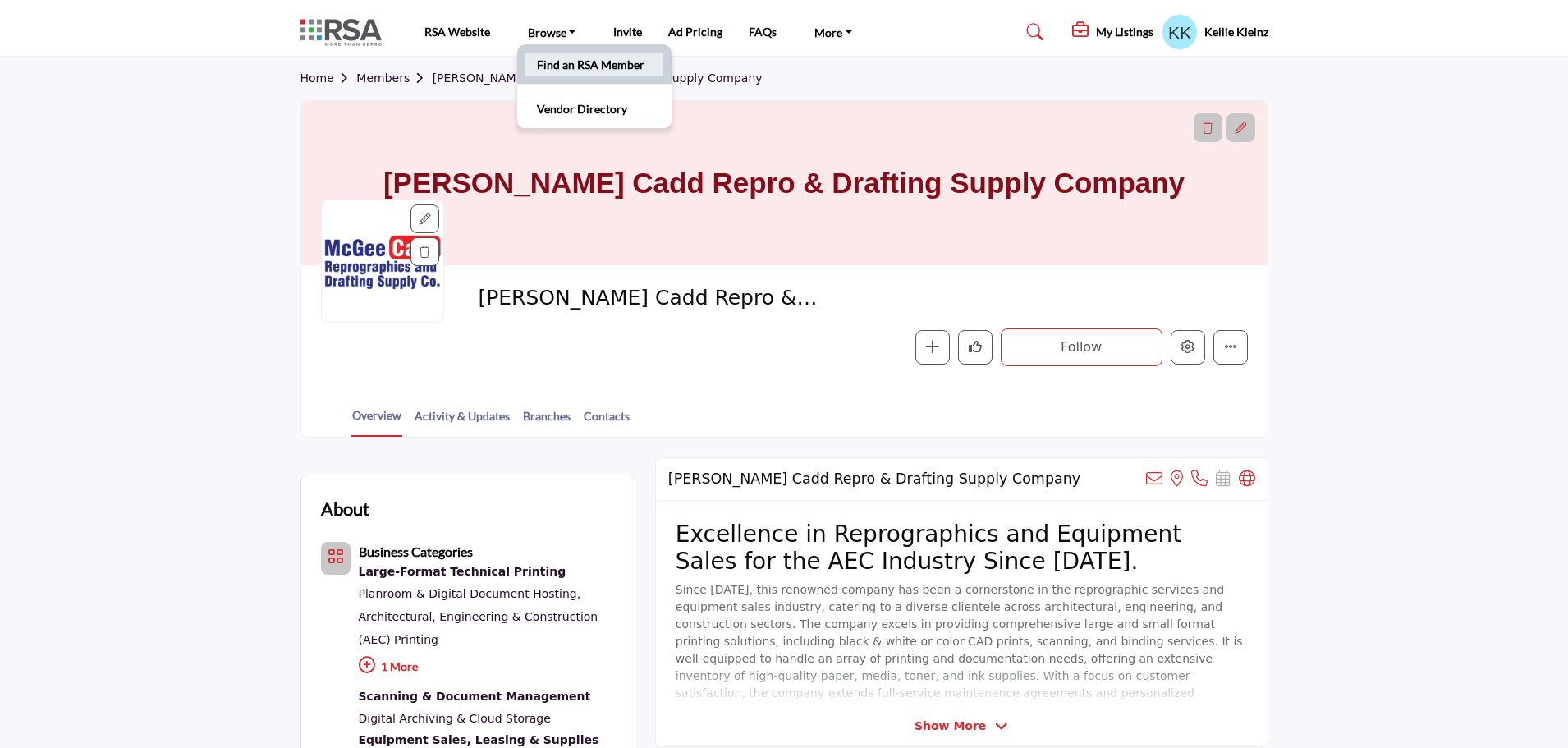
drag, startPoint x: 563, startPoint y: 61, endPoint x: 607, endPoint y: 52, distance: 44.9
click at [564, 61] on link "Find an RSA Member" at bounding box center [594, 64] width 138 height 23
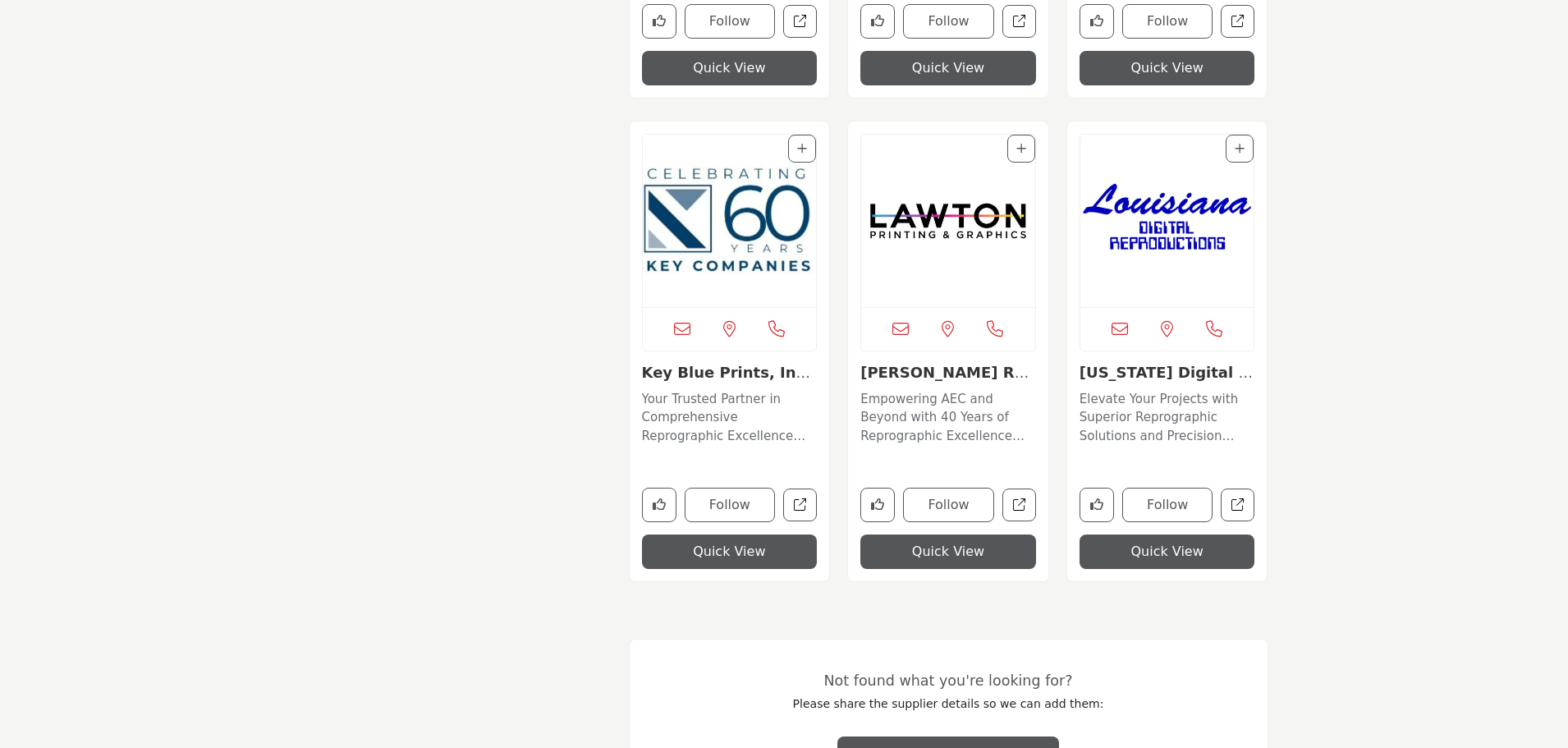
scroll to position [7147, 0]
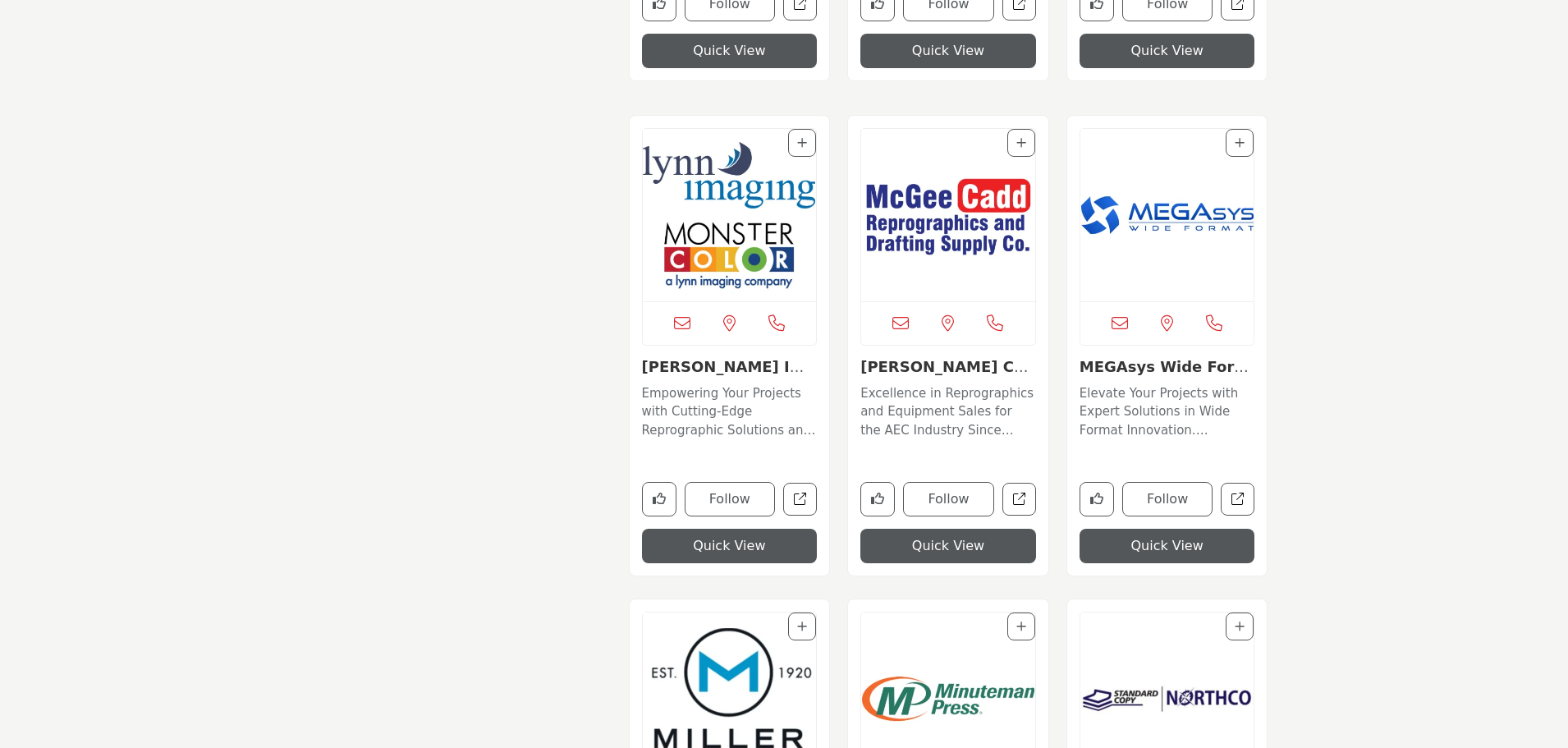
click at [1146, 221] on img "Open Listing in new tab" at bounding box center [1167, 215] width 174 height 172
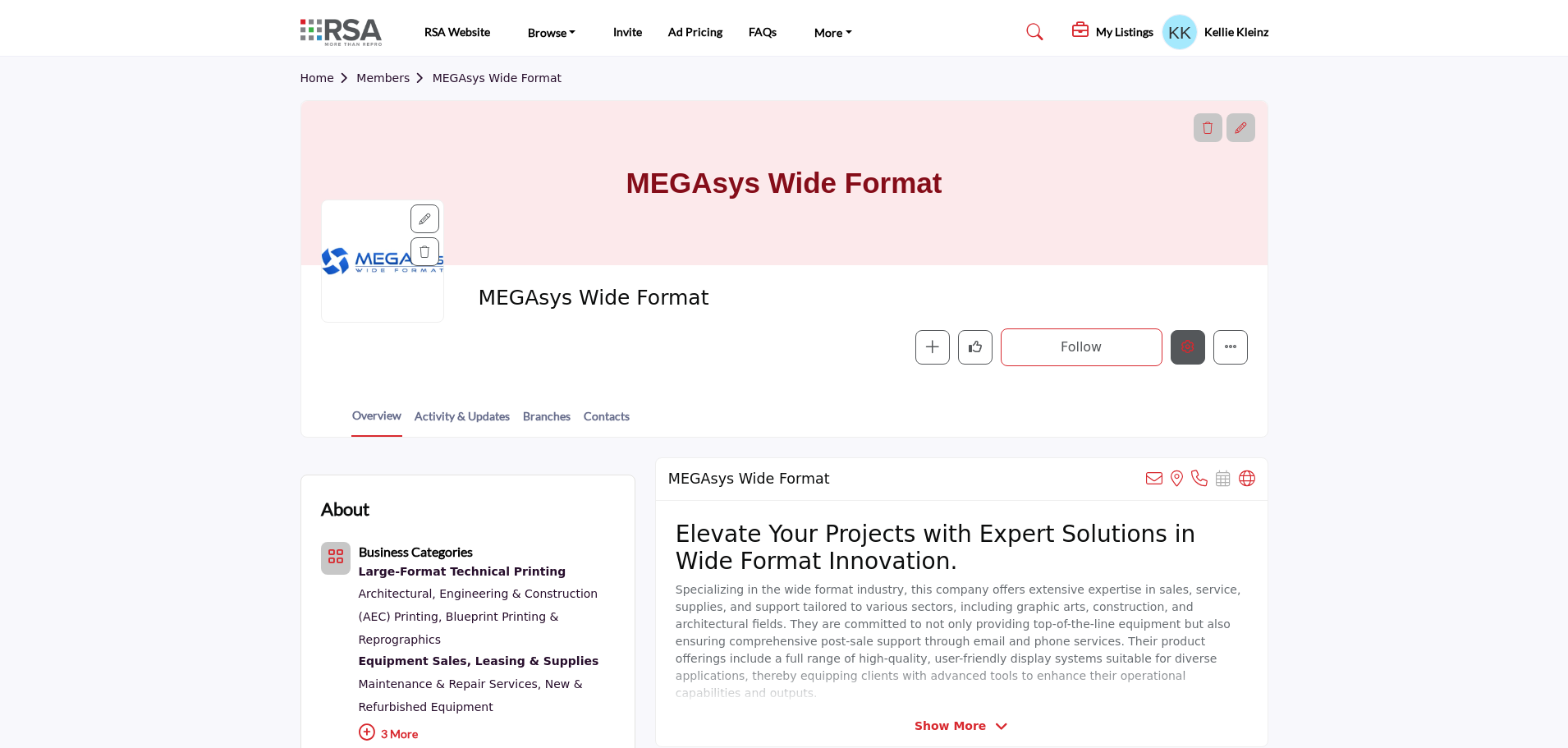
click at [1184, 341] on icon "Edit company" at bounding box center [1188, 346] width 13 height 13
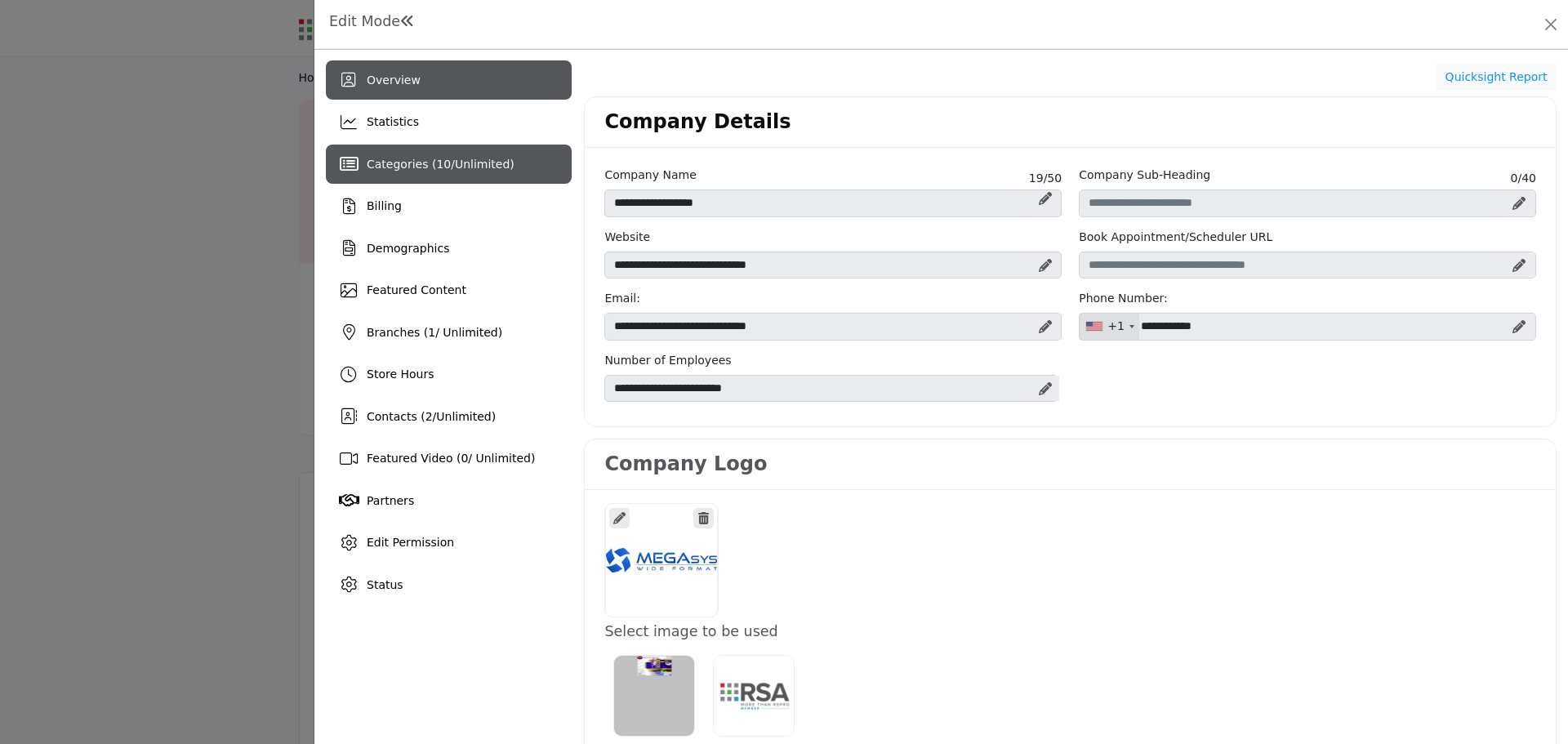
click at [401, 167] on span "Categories ( 10 / Unlimited )" at bounding box center [441, 164] width 148 height 13
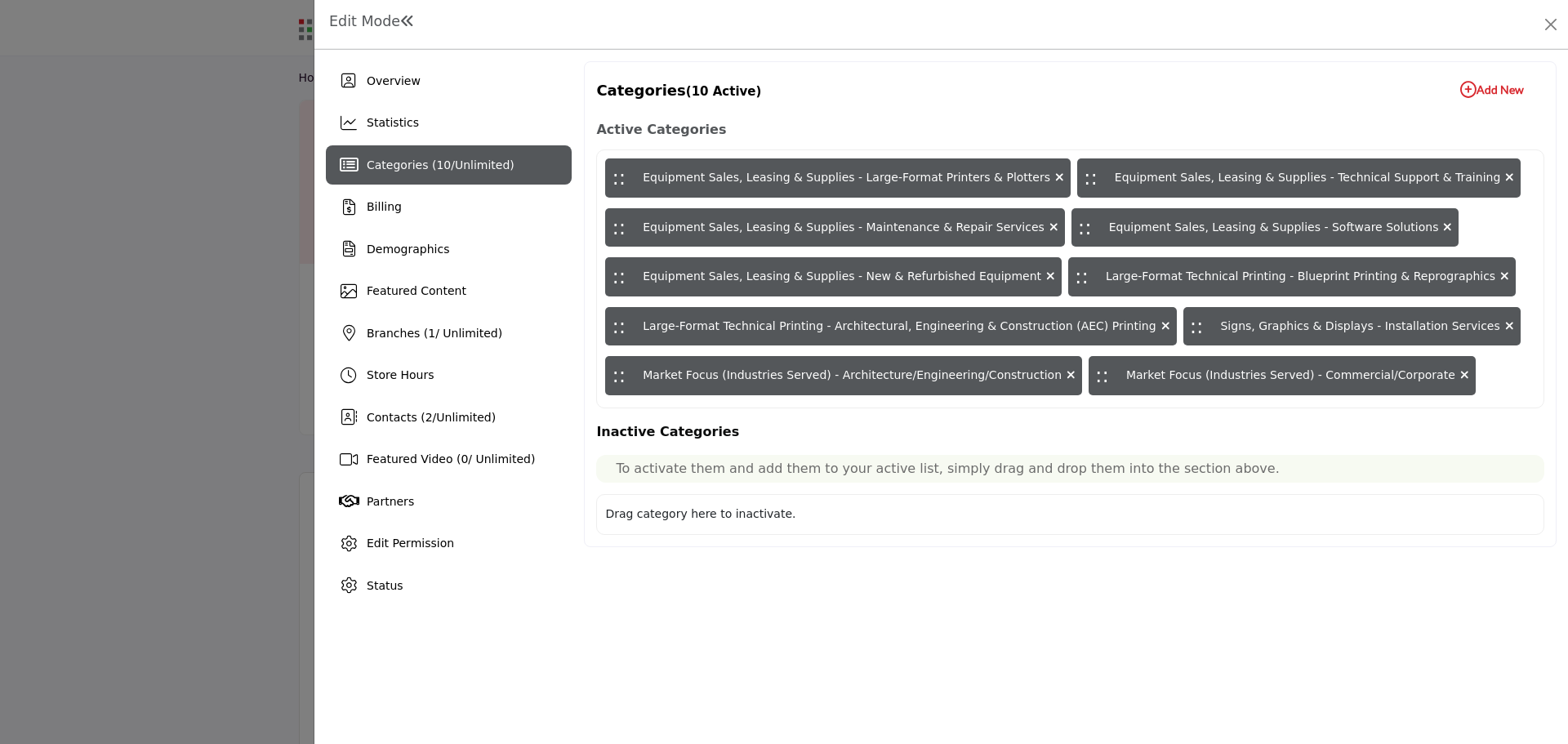
click at [1478, 84] on b "Add New Add New" at bounding box center [1492, 90] width 64 height 16
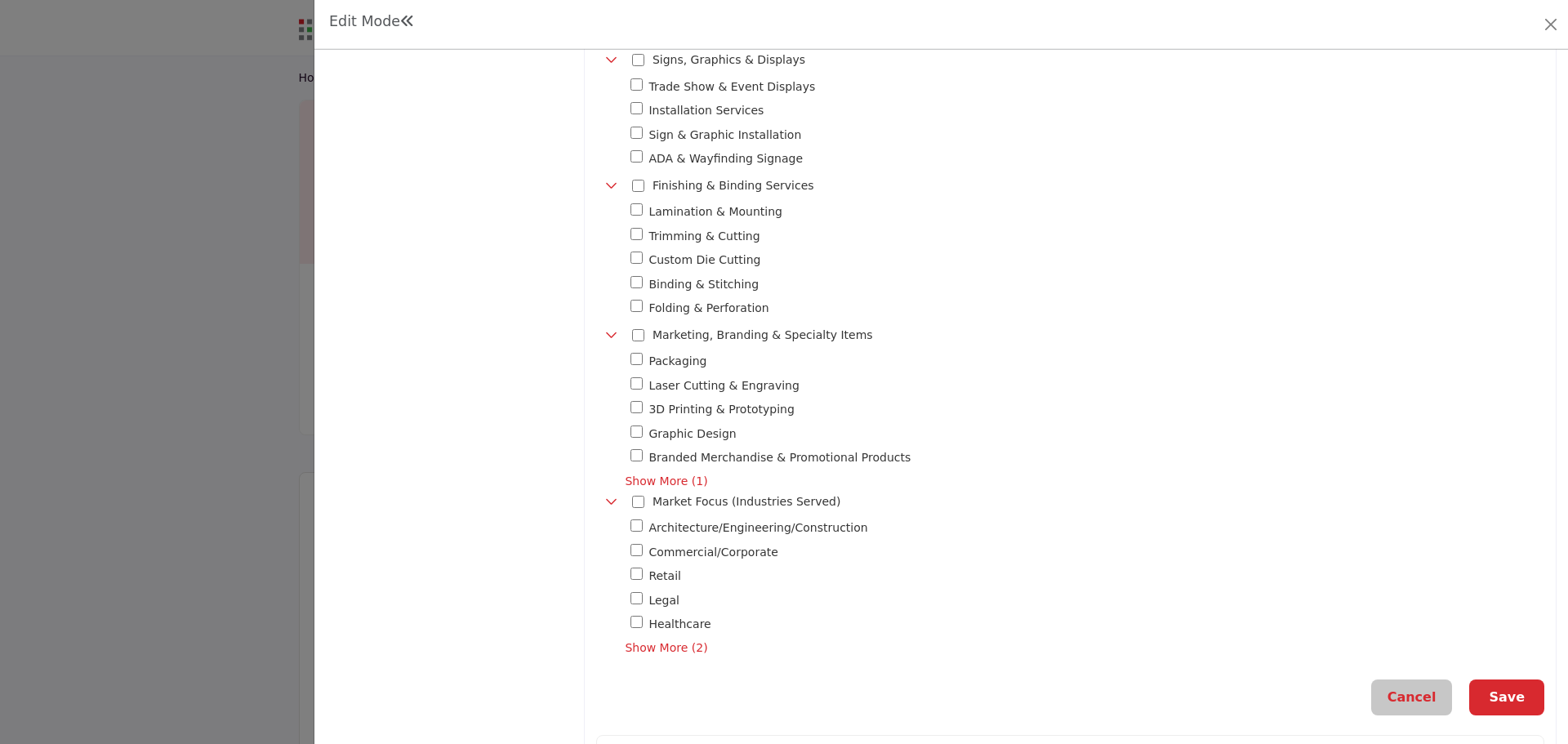
scroll to position [1224, 0]
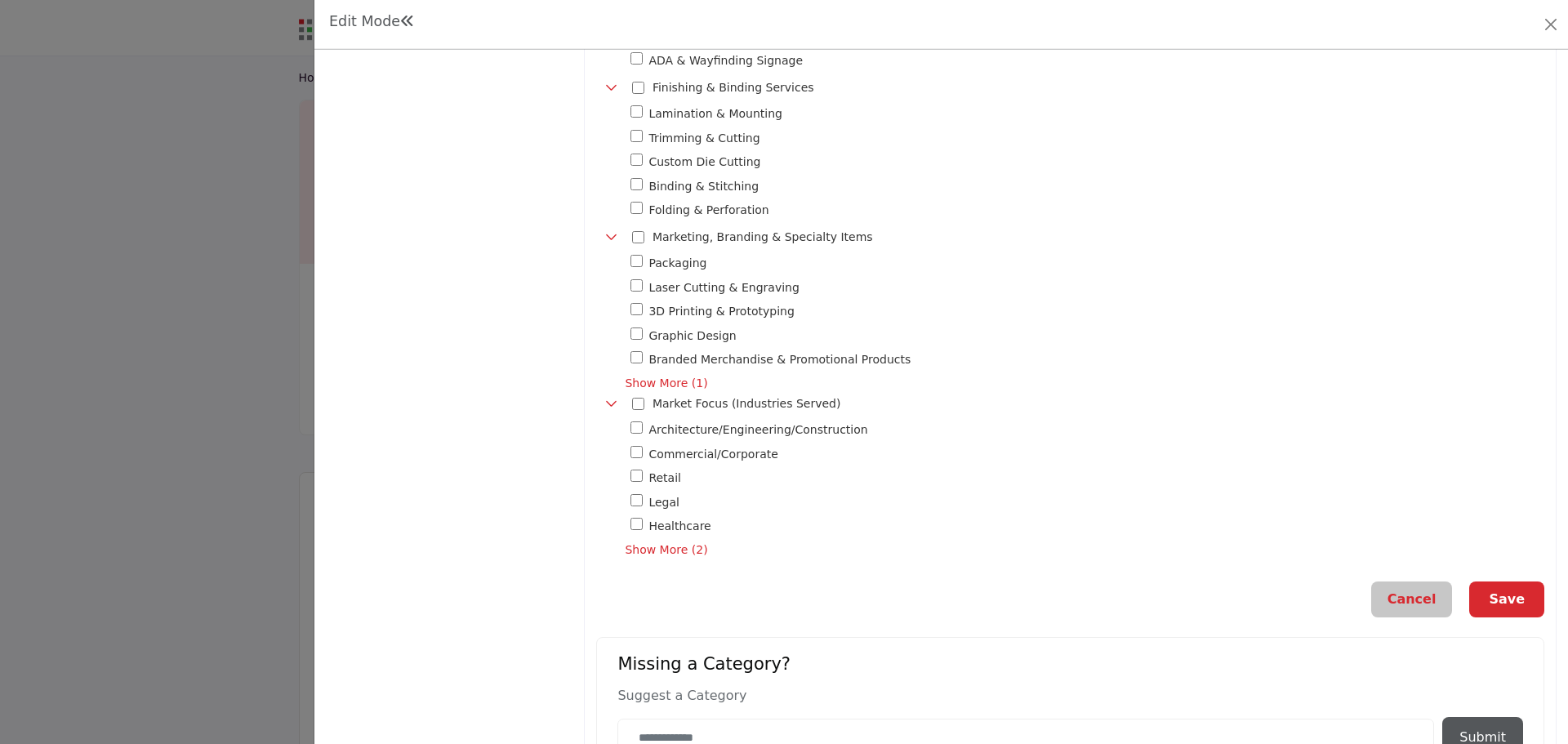
click at [1503, 594] on button "Save" at bounding box center [1507, 599] width 75 height 36
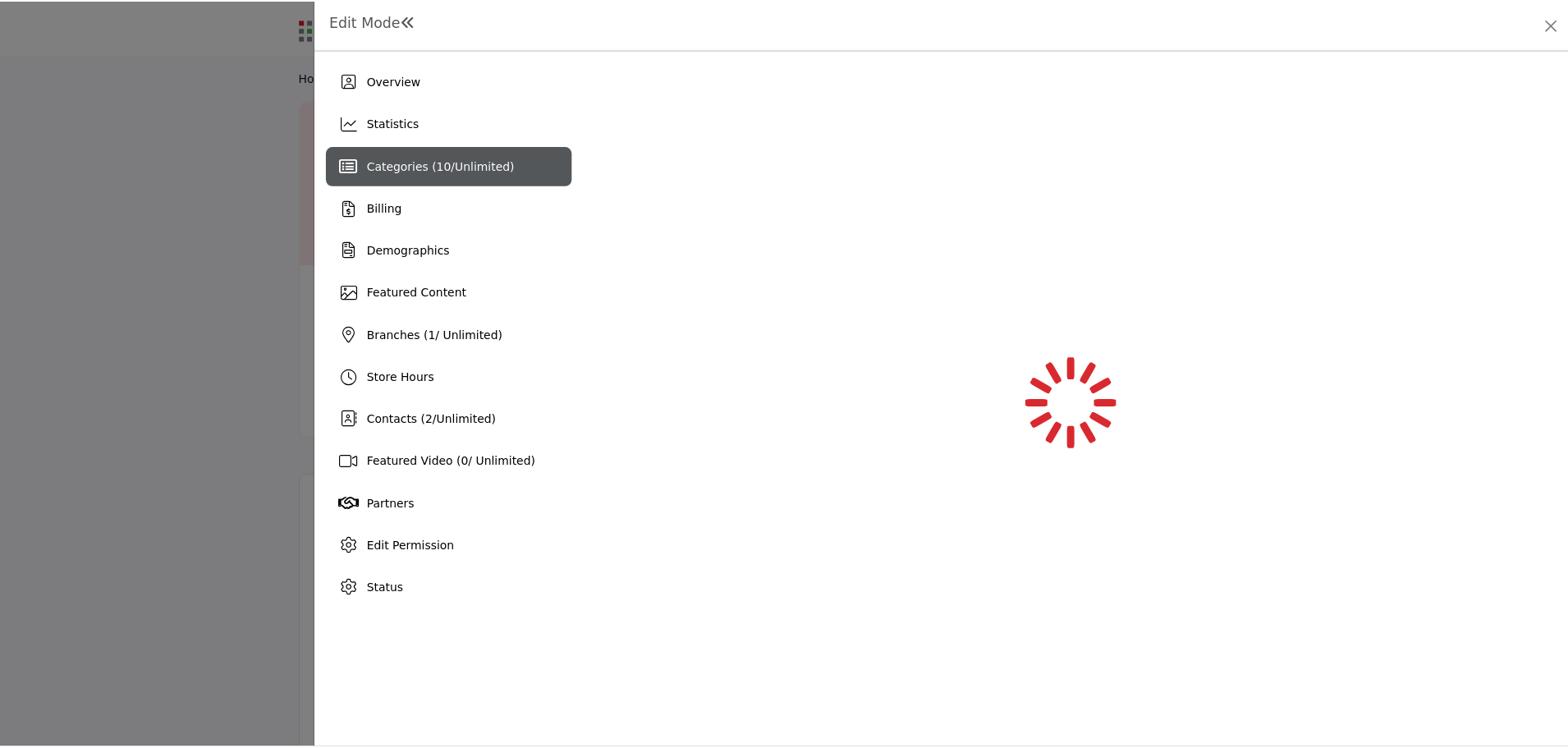
scroll to position [0, 0]
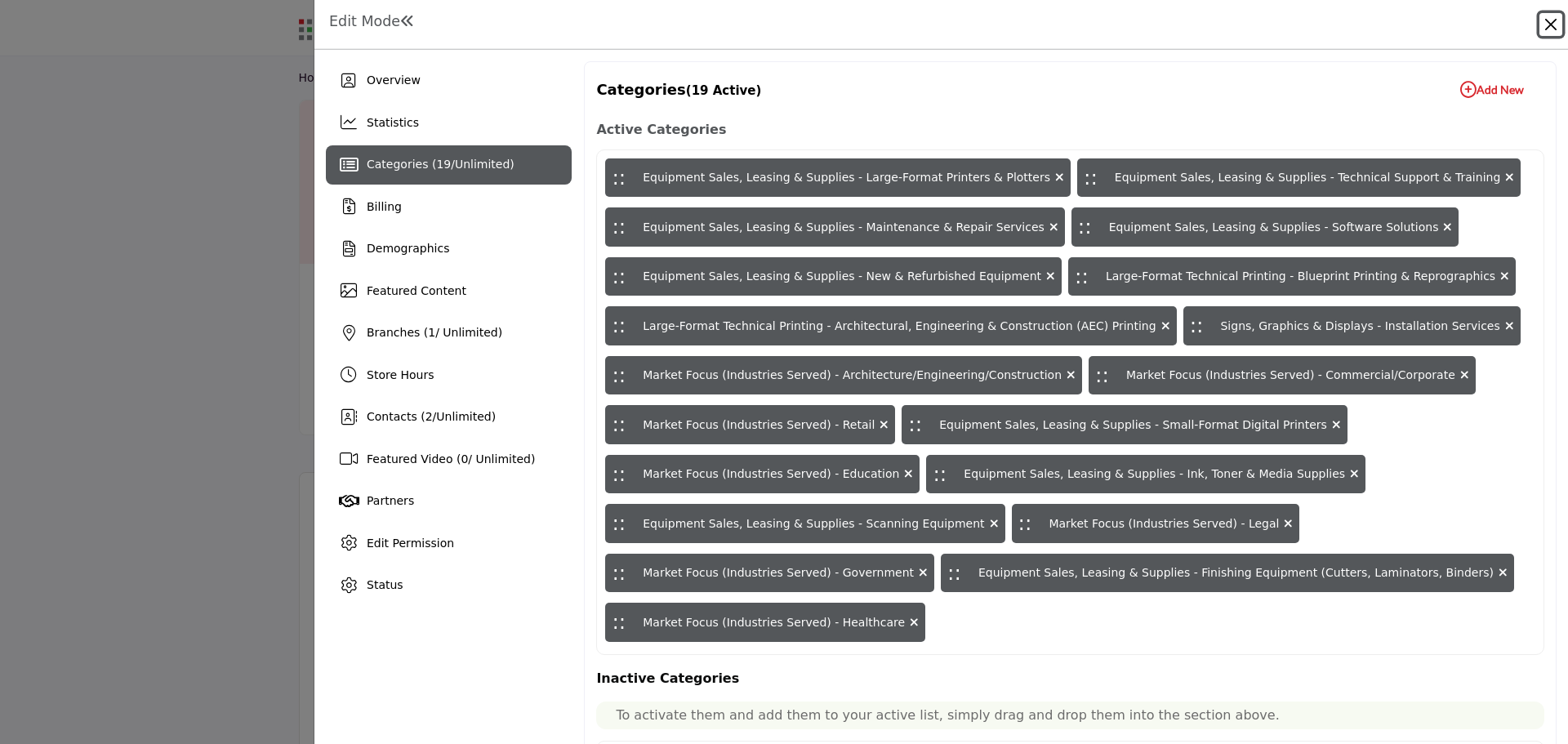
click at [1544, 29] on button "Close" at bounding box center [1551, 25] width 23 height 23
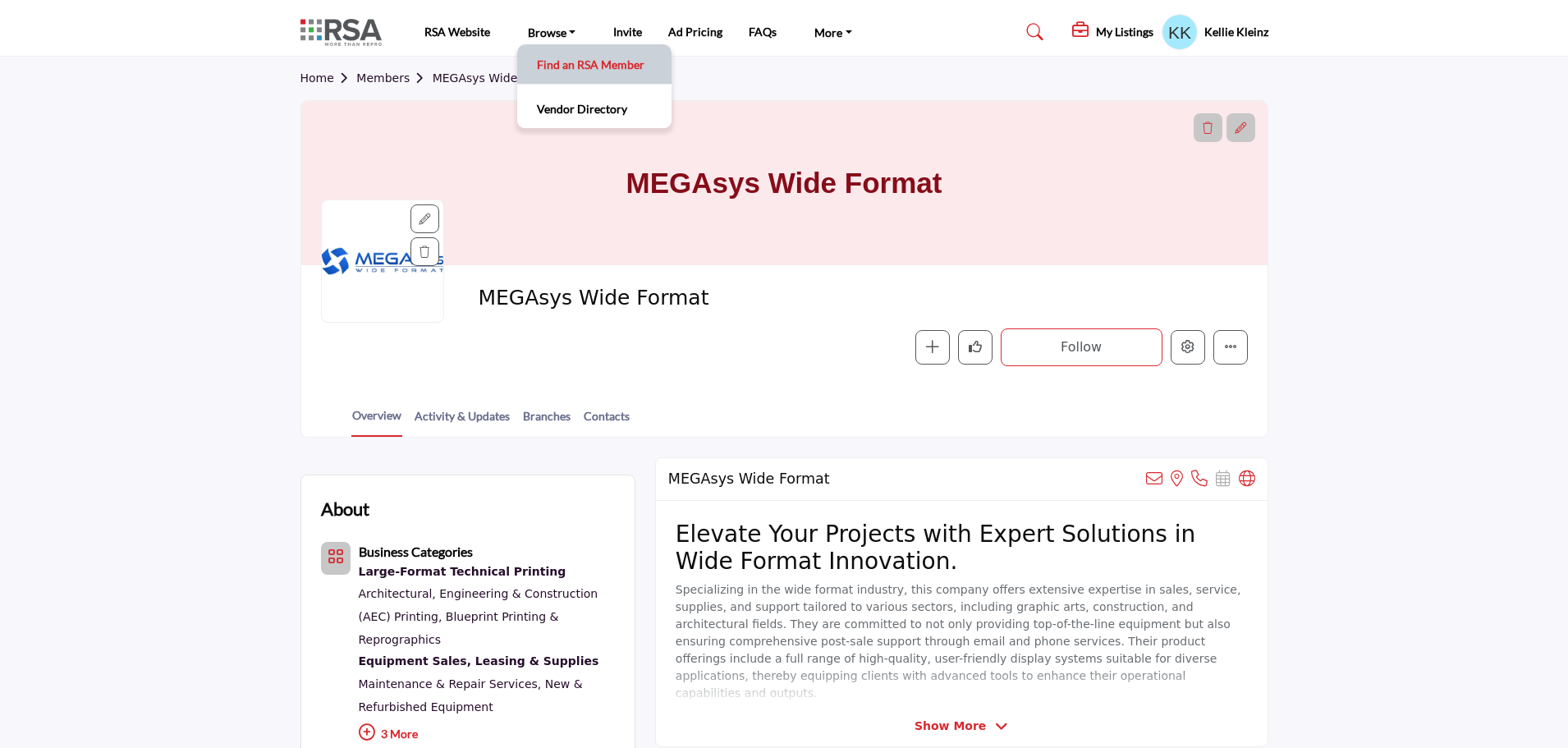
click at [573, 66] on link "Find an RSA Member" at bounding box center [594, 64] width 138 height 23
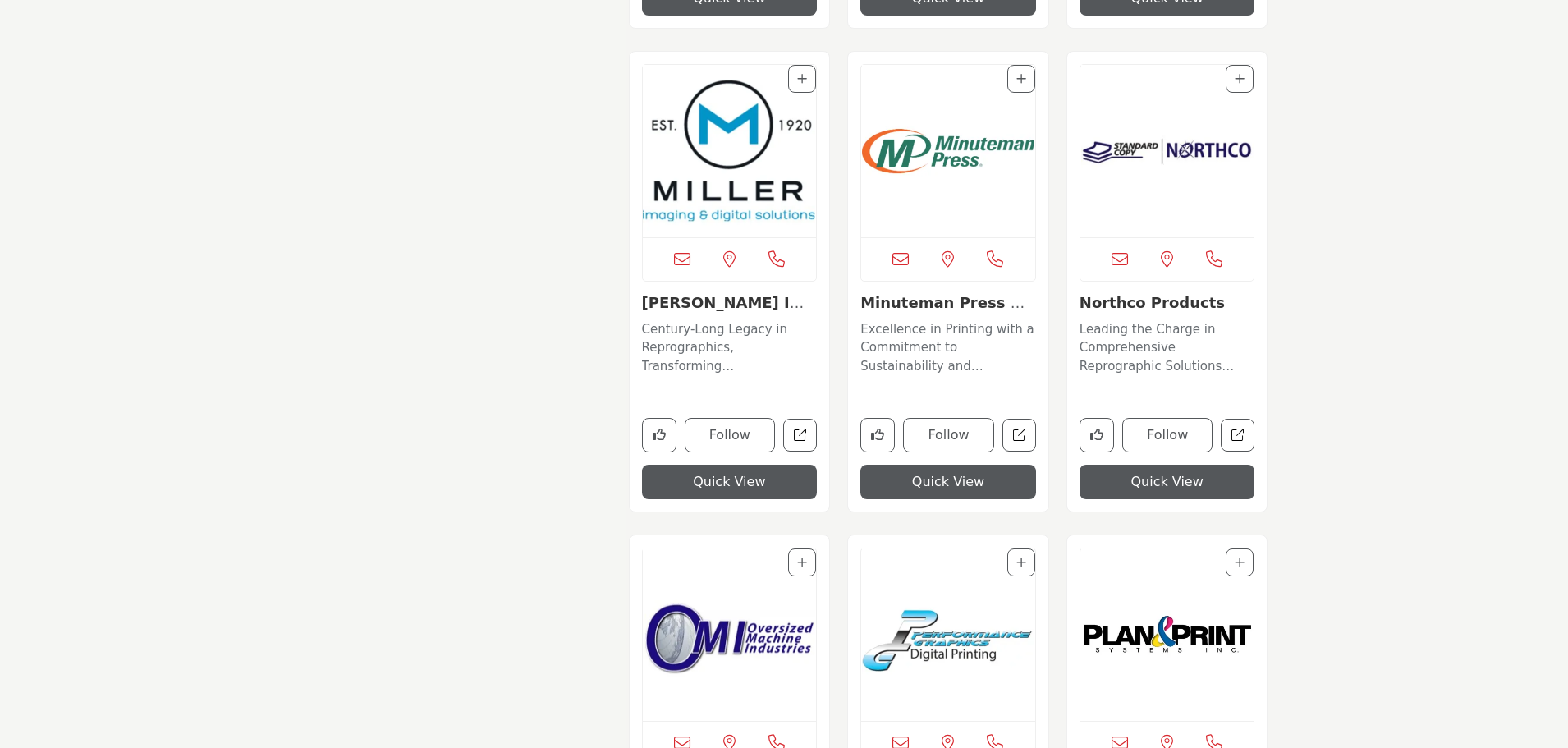
scroll to position [7724, 0]
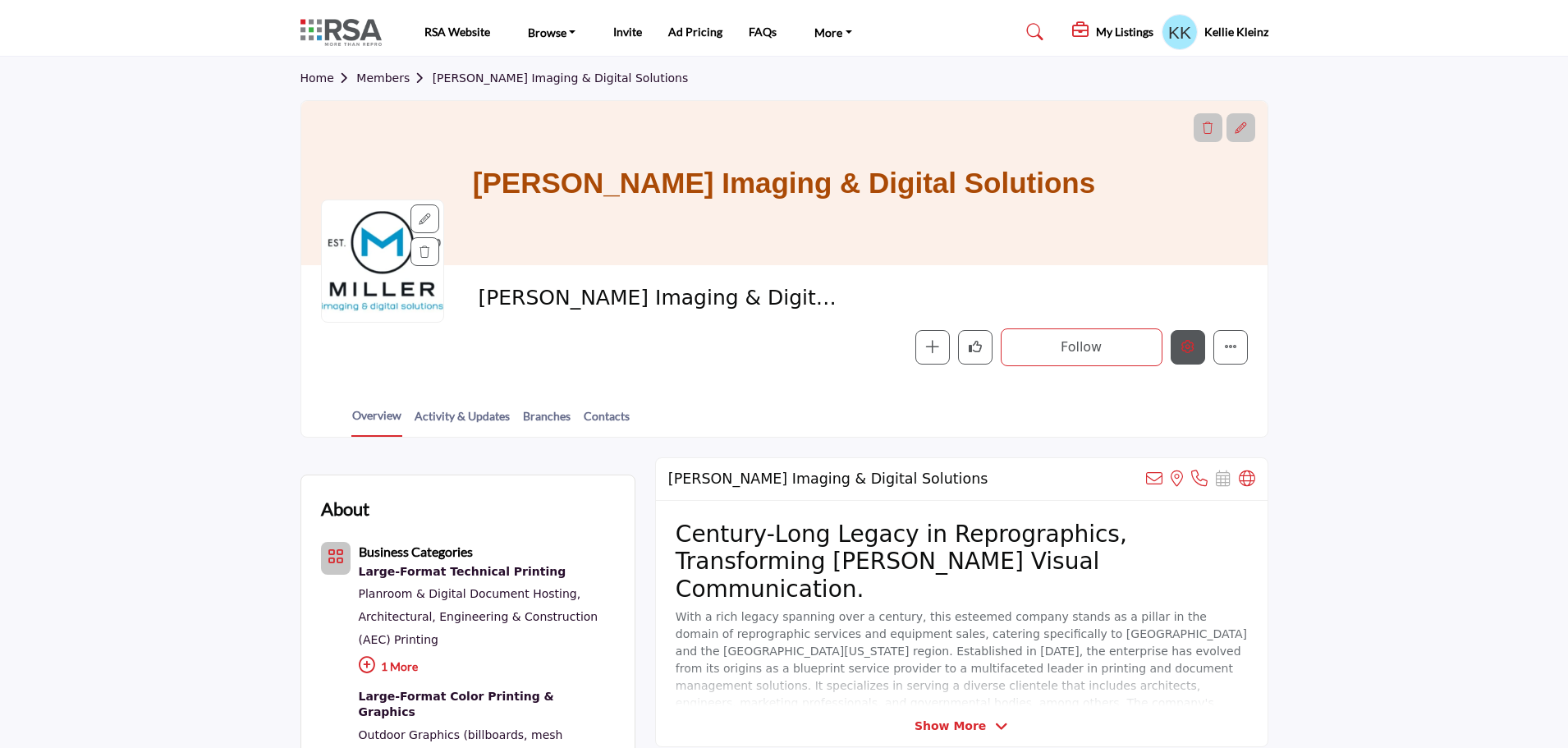
click at [1185, 347] on icon "Edit company" at bounding box center [1188, 346] width 13 height 13
click at [1189, 338] on button "Edit company" at bounding box center [1188, 347] width 35 height 35
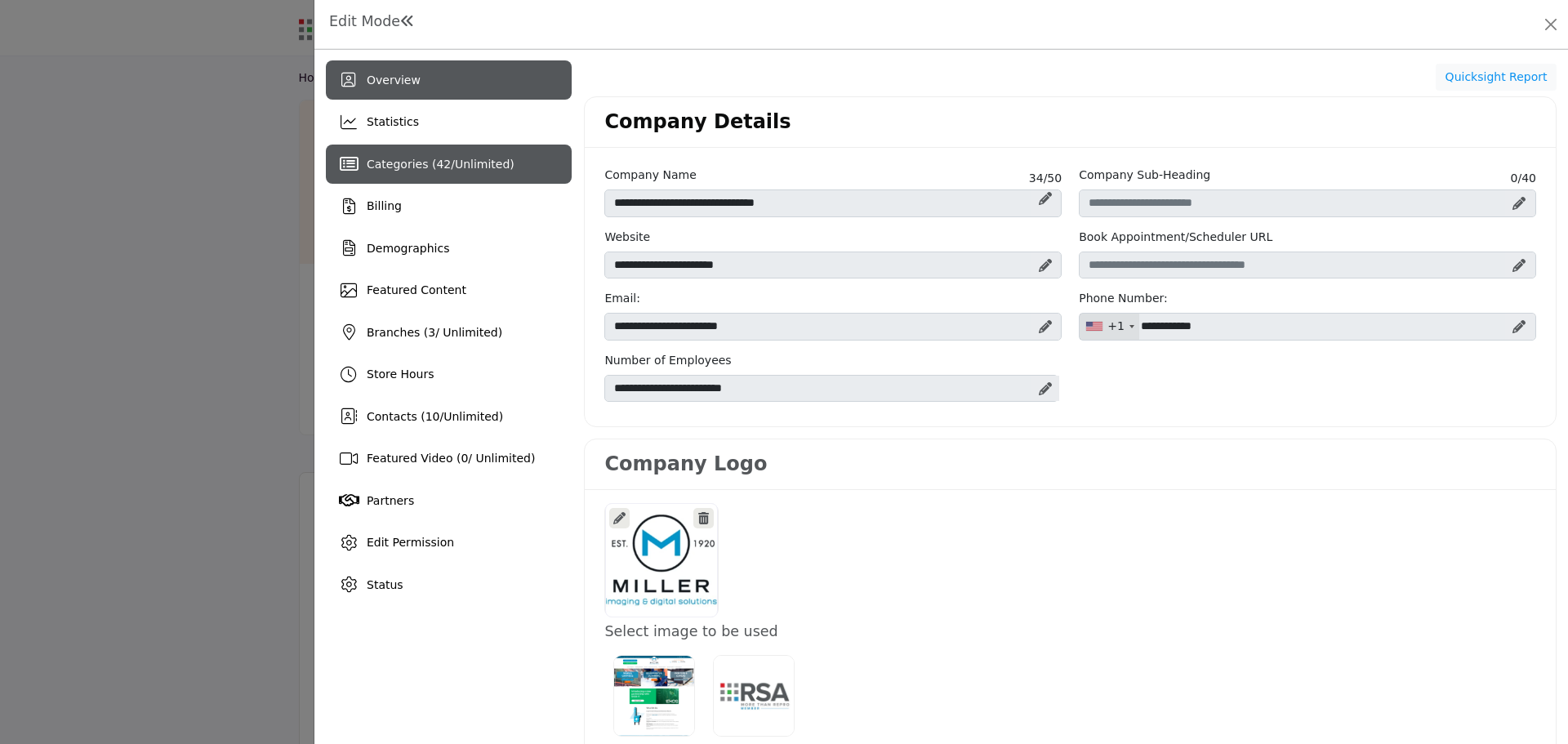
click at [436, 165] on span "42" at bounding box center [444, 164] width 15 height 13
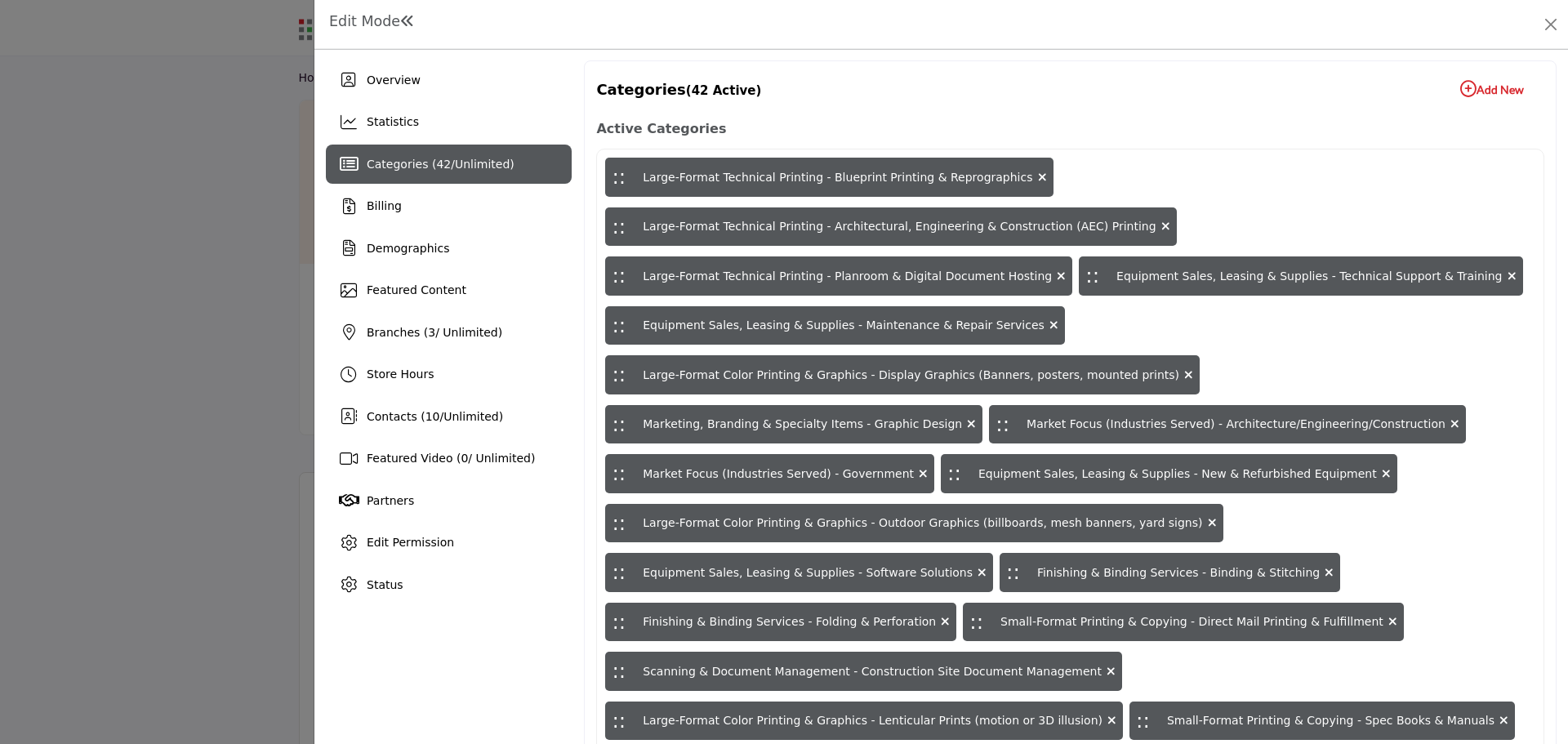
click at [1460, 86] on icon "button" at bounding box center [1468, 89] width 16 height 16
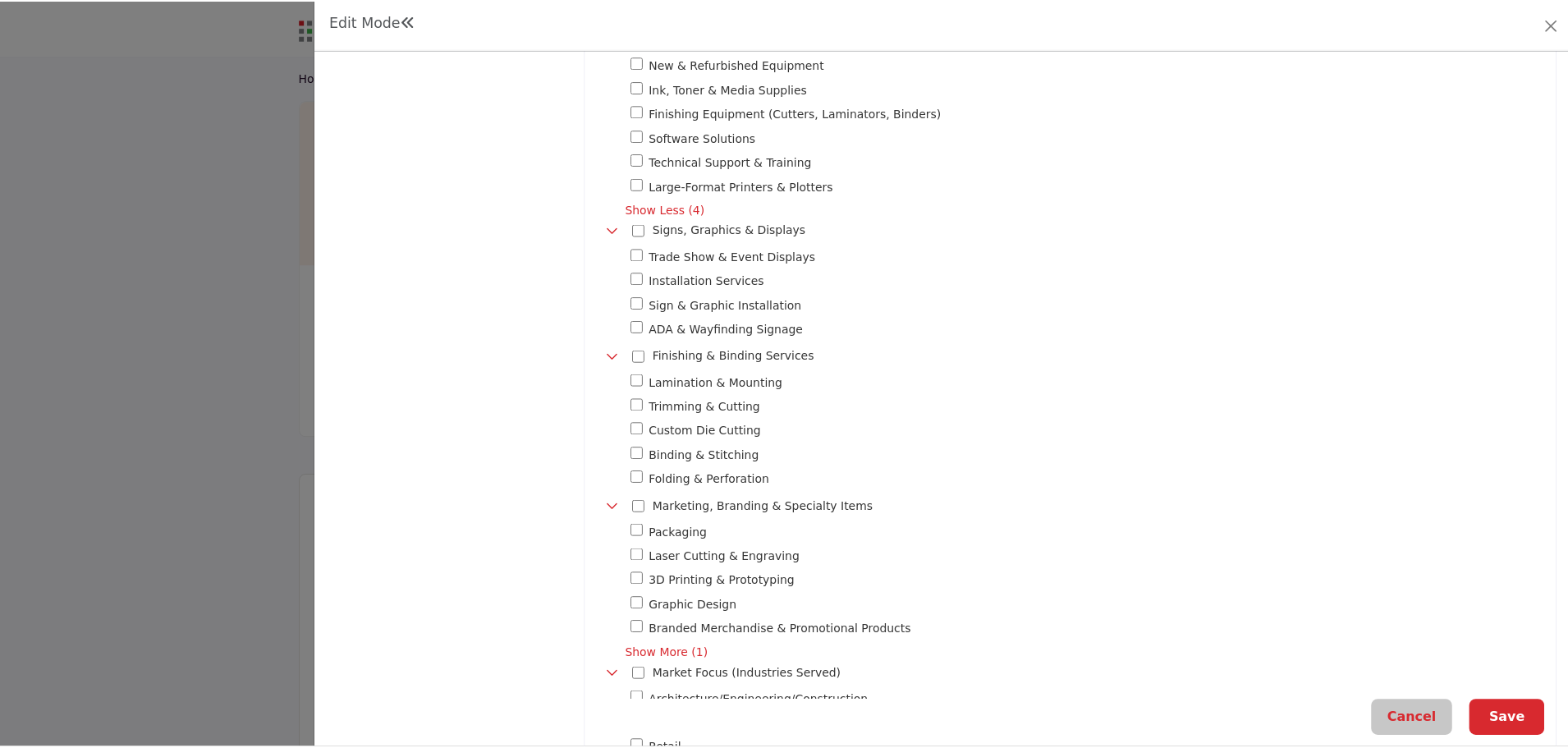
scroll to position [1067, 0]
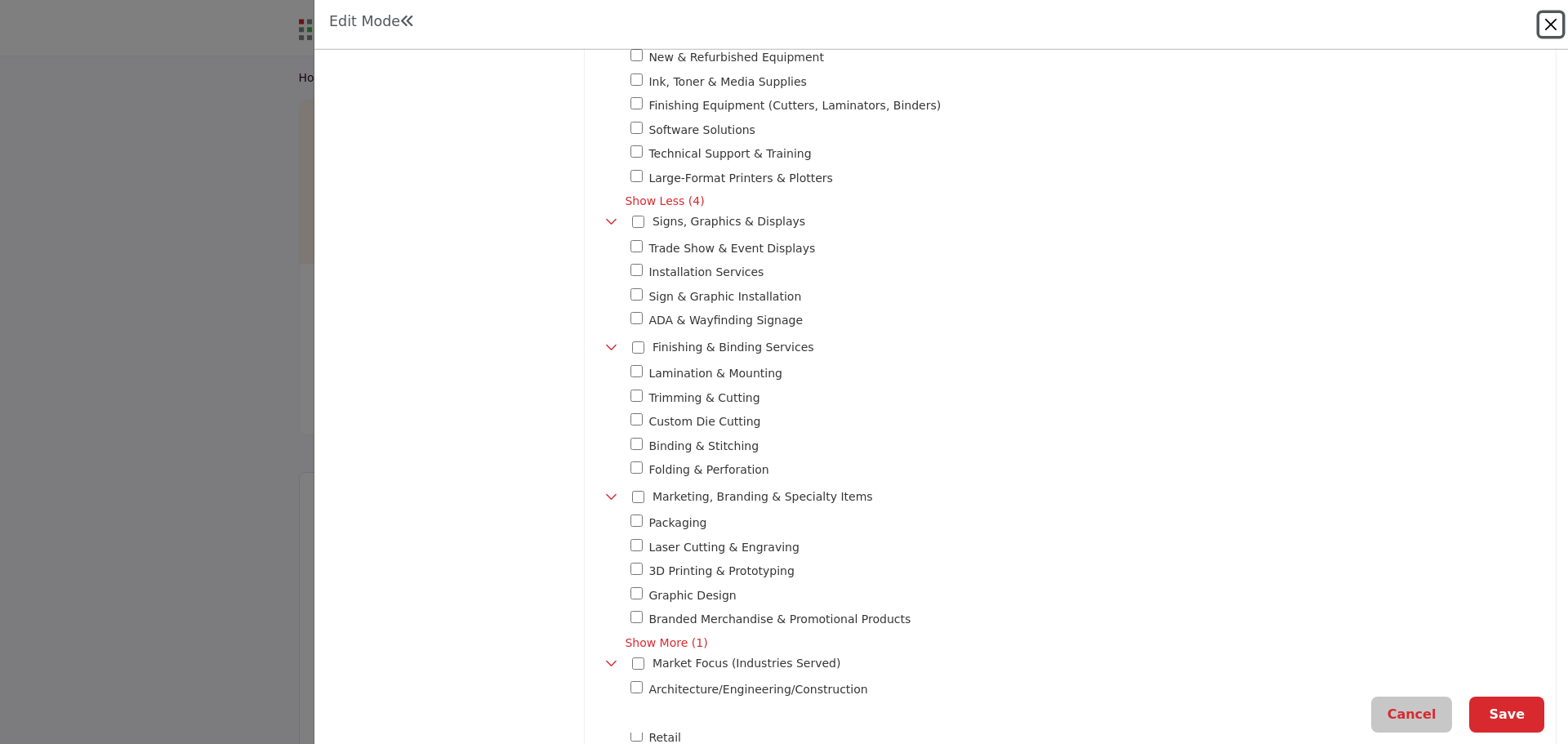
click at [1545, 19] on button "Close" at bounding box center [1551, 25] width 23 height 23
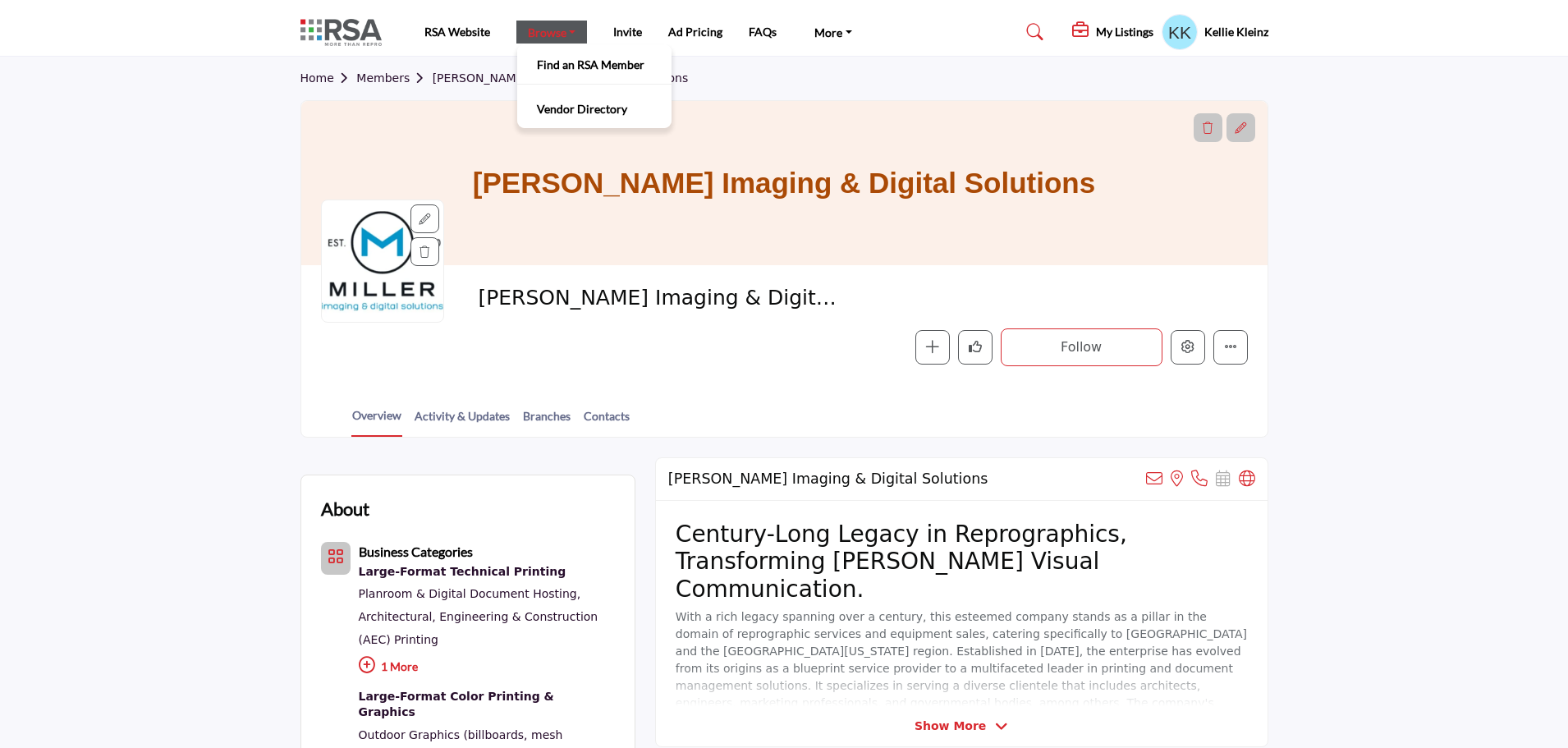
drag, startPoint x: 532, startPoint y: 30, endPoint x: 537, endPoint y: 38, distance: 9.4
click at [532, 30] on link "Browse" at bounding box center [551, 32] width 72 height 23
click at [551, 60] on link "Find an RSA Member" at bounding box center [594, 64] width 138 height 23
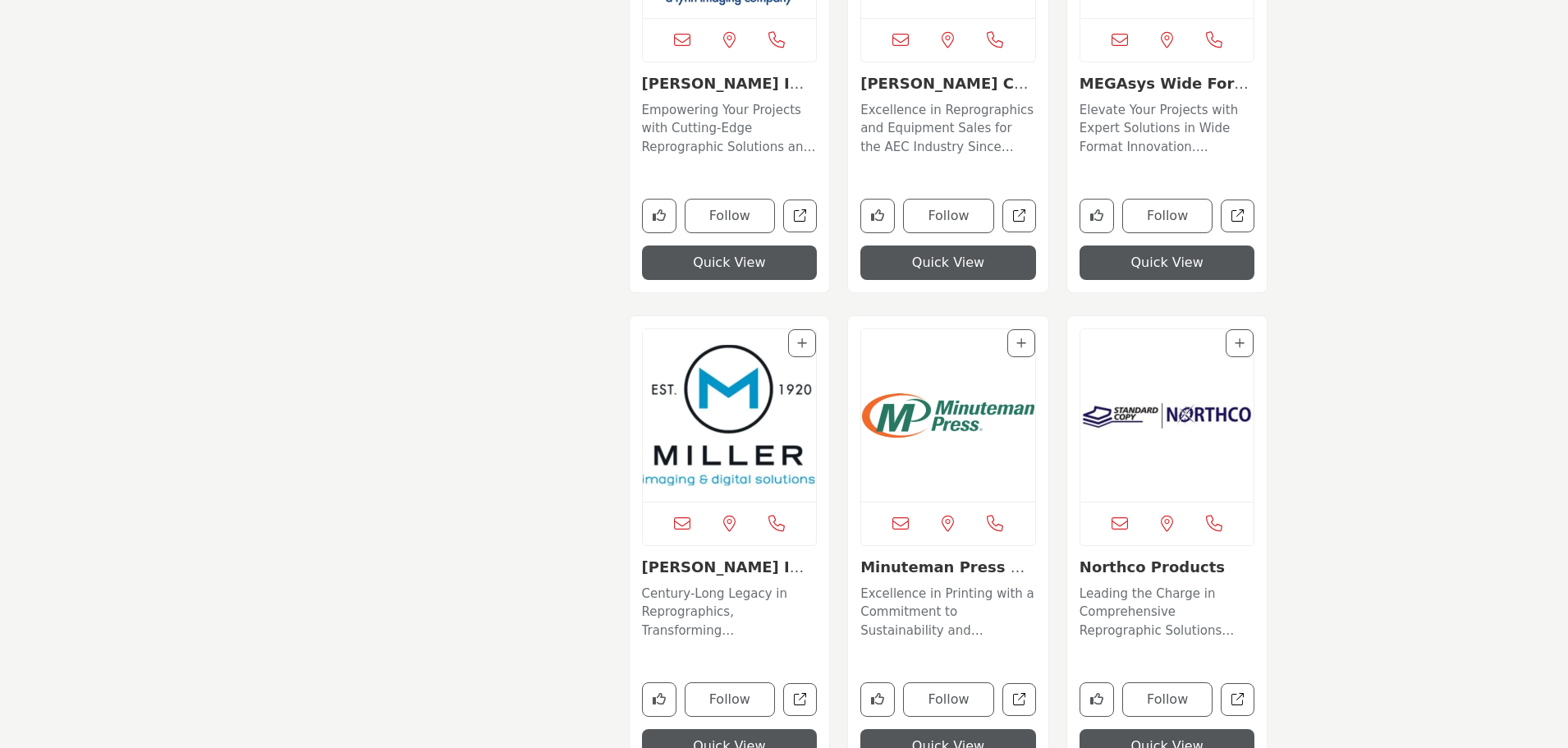
scroll to position [7557, 0]
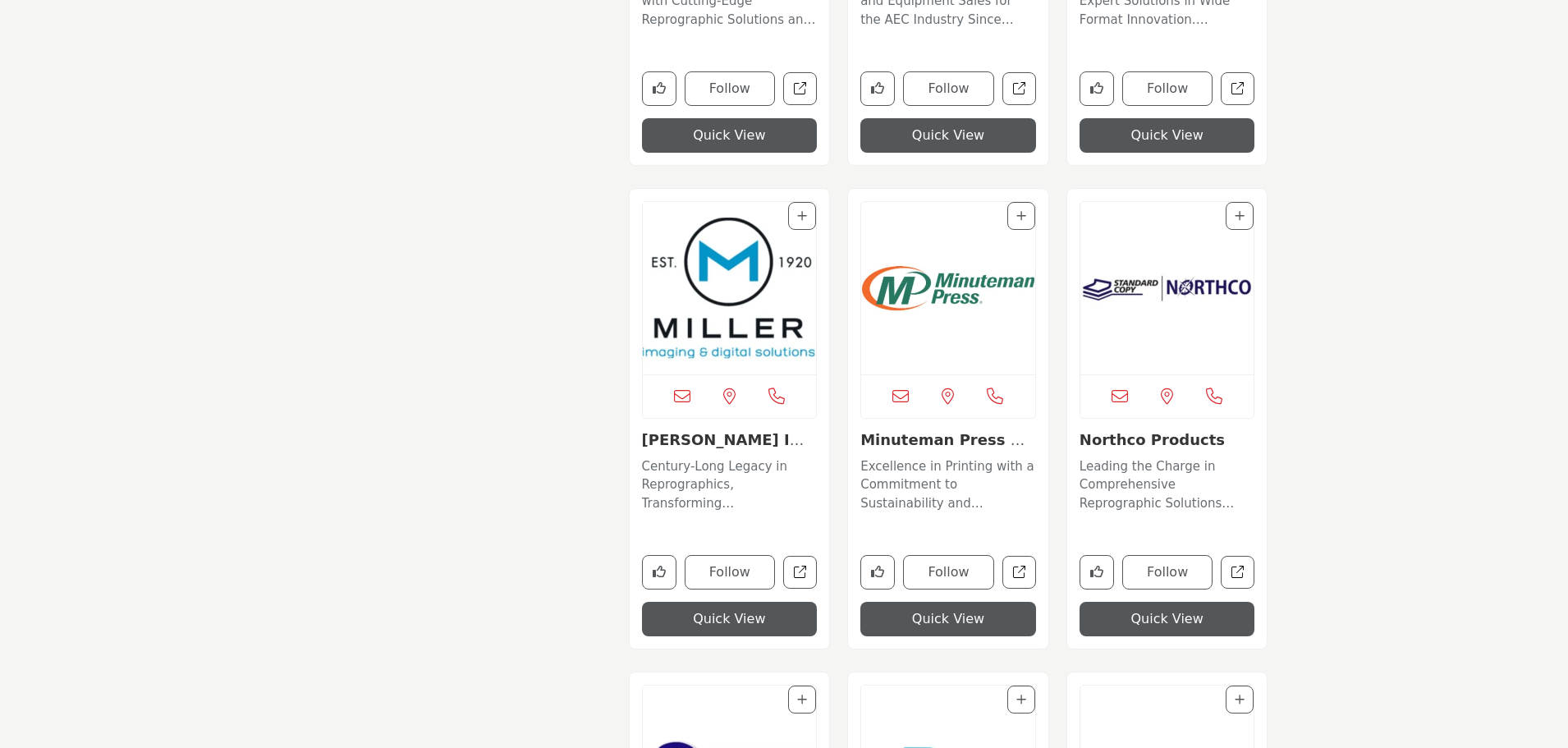
click at [919, 278] on img "Open Listing in new tab" at bounding box center [947, 287] width 174 height 172
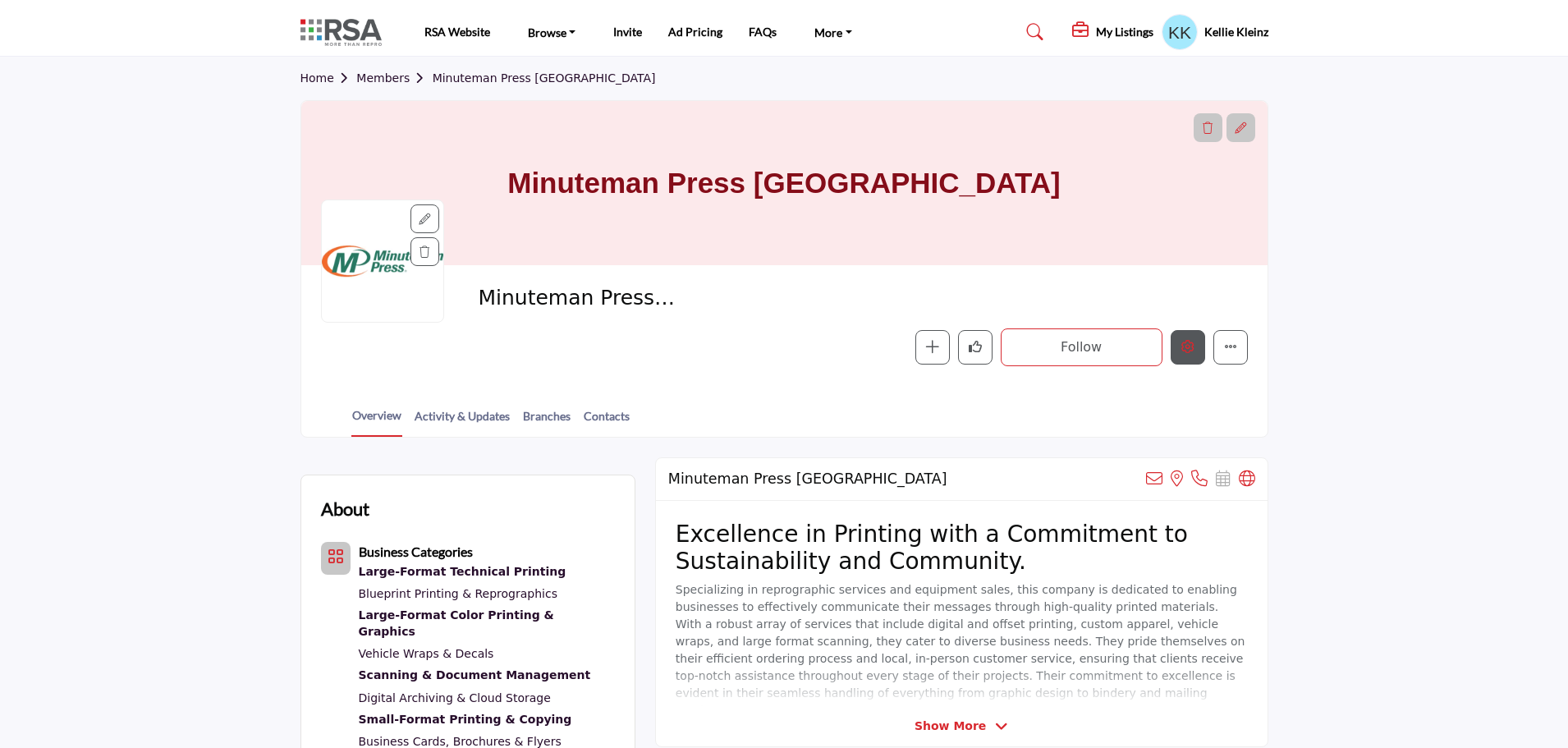
click at [1192, 337] on button "Edit company" at bounding box center [1188, 347] width 35 height 35
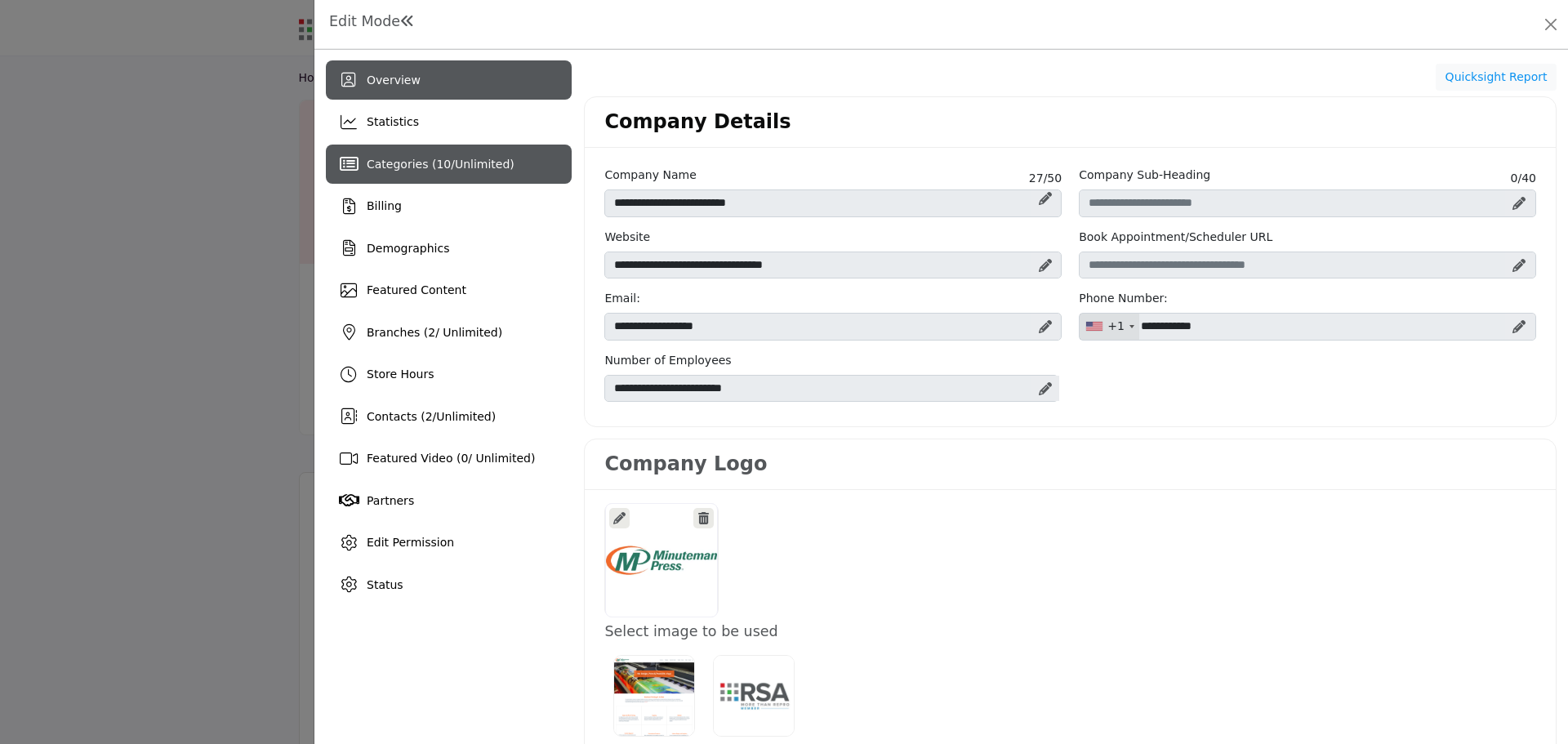
click at [443, 162] on span "Categories ( 10 / Unlimited )" at bounding box center [441, 164] width 148 height 13
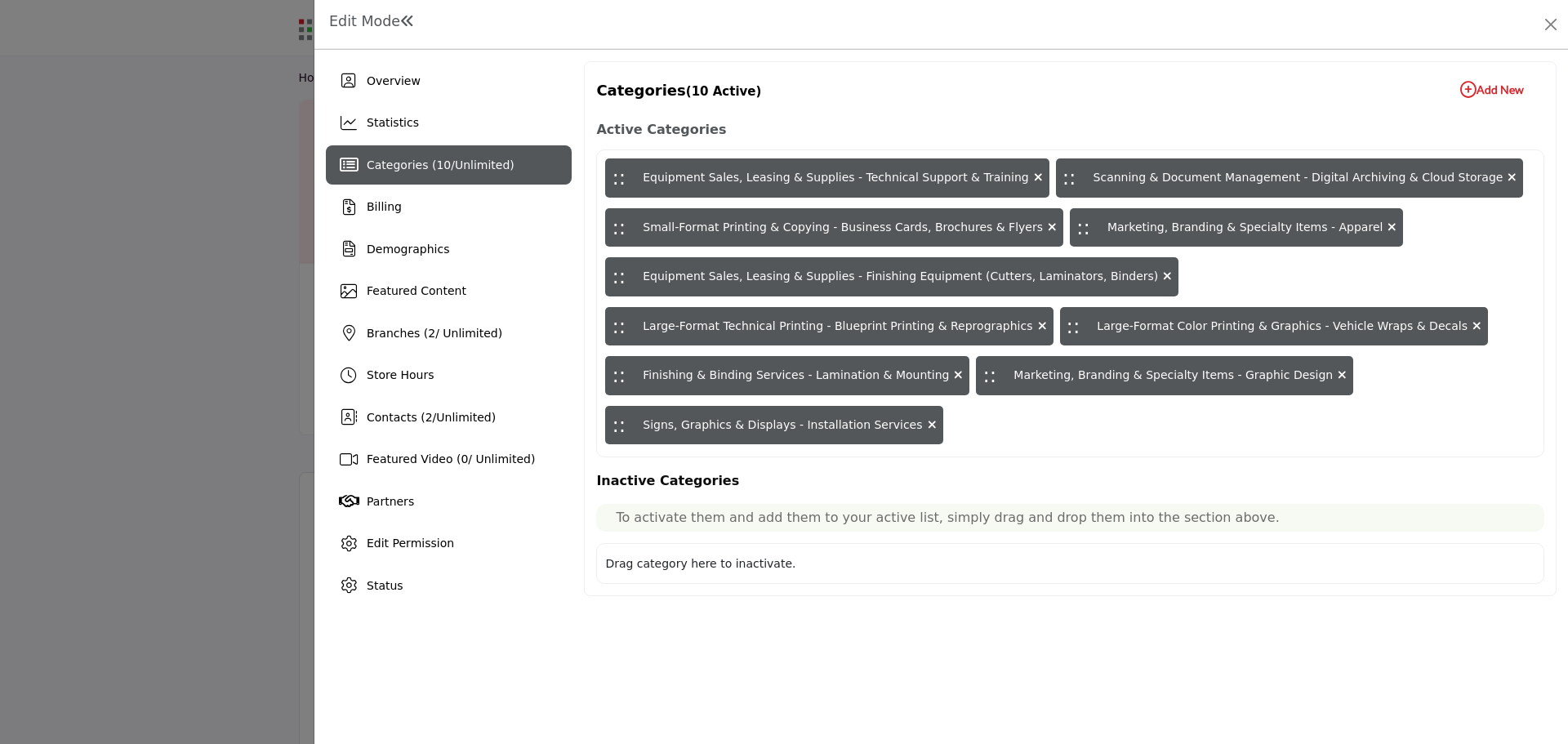
click at [1467, 88] on icon "button" at bounding box center [1468, 90] width 16 height 16
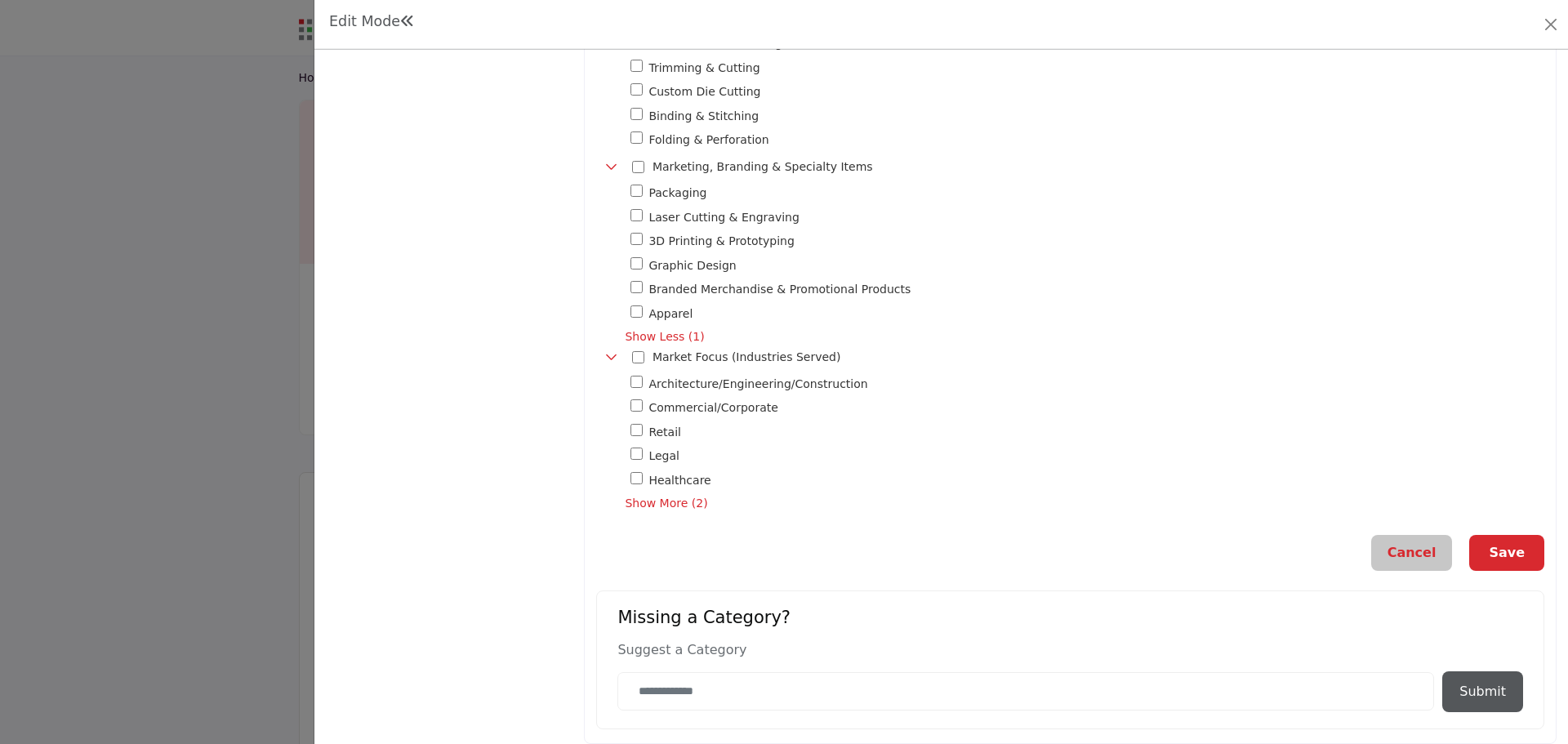
scroll to position [1346, 0]
click at [1502, 544] on button "Save" at bounding box center [1507, 549] width 75 height 36
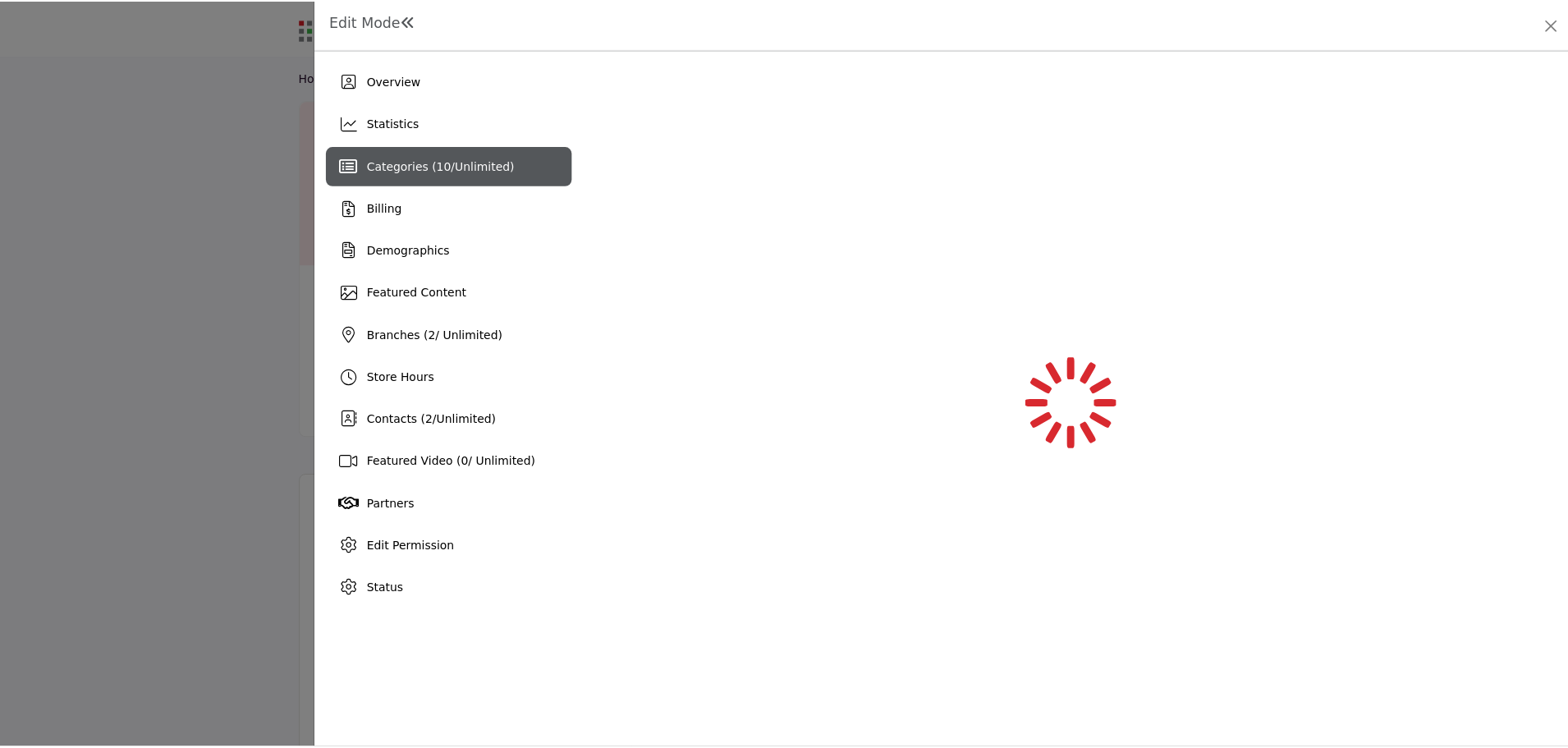
scroll to position [0, 0]
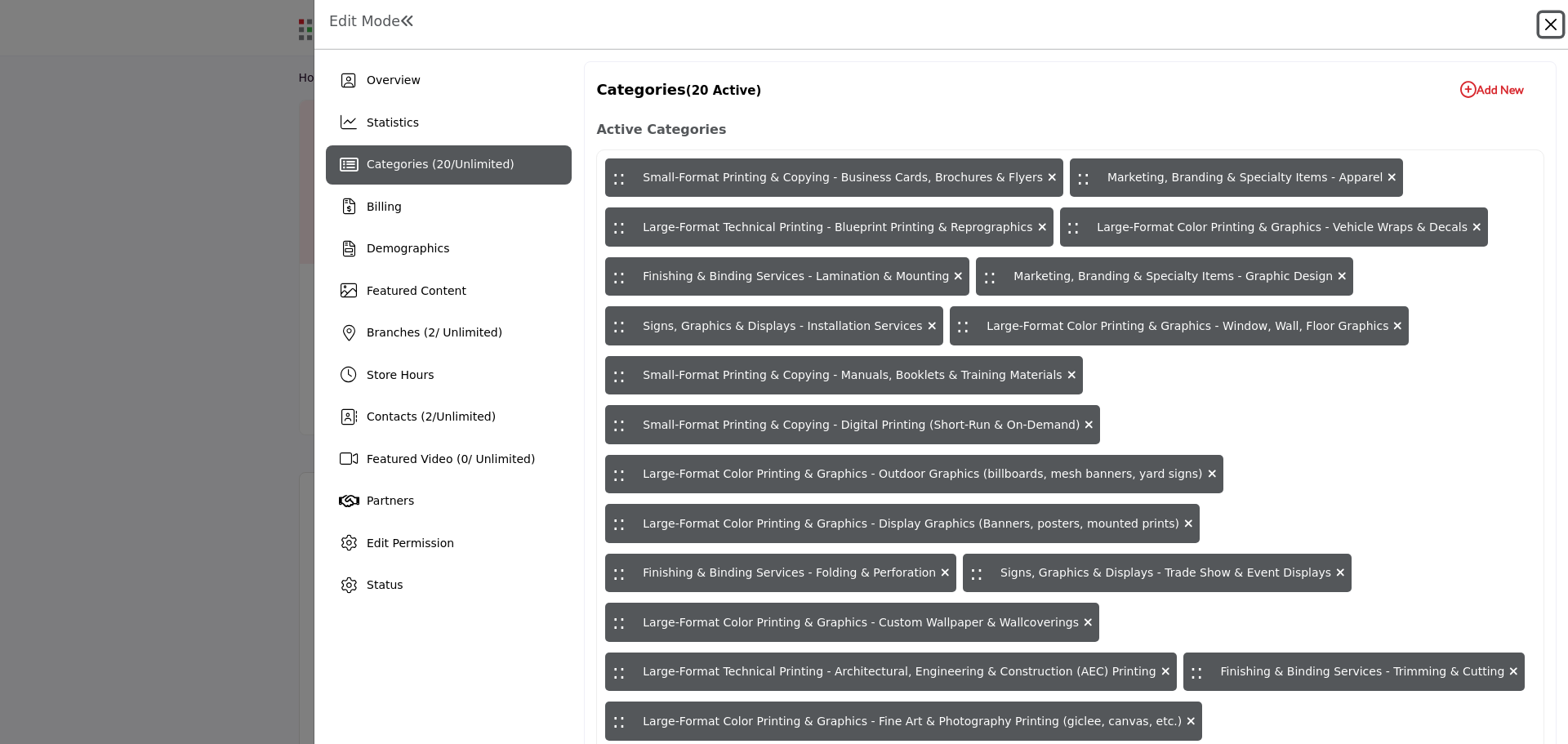
click at [1549, 26] on button "Close" at bounding box center [1551, 25] width 23 height 23
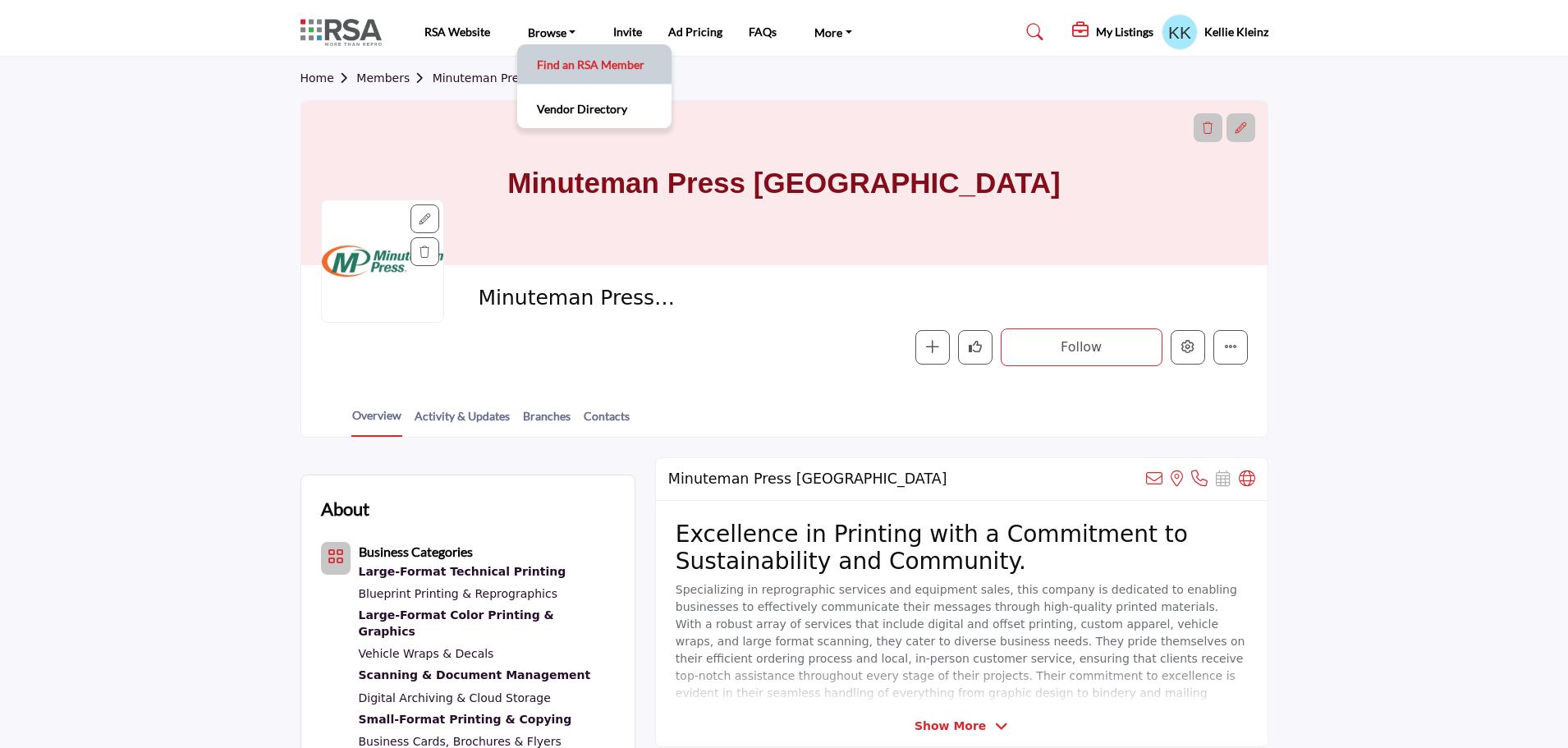
click at [551, 66] on link "Find an RSA Member" at bounding box center [594, 64] width 138 height 23
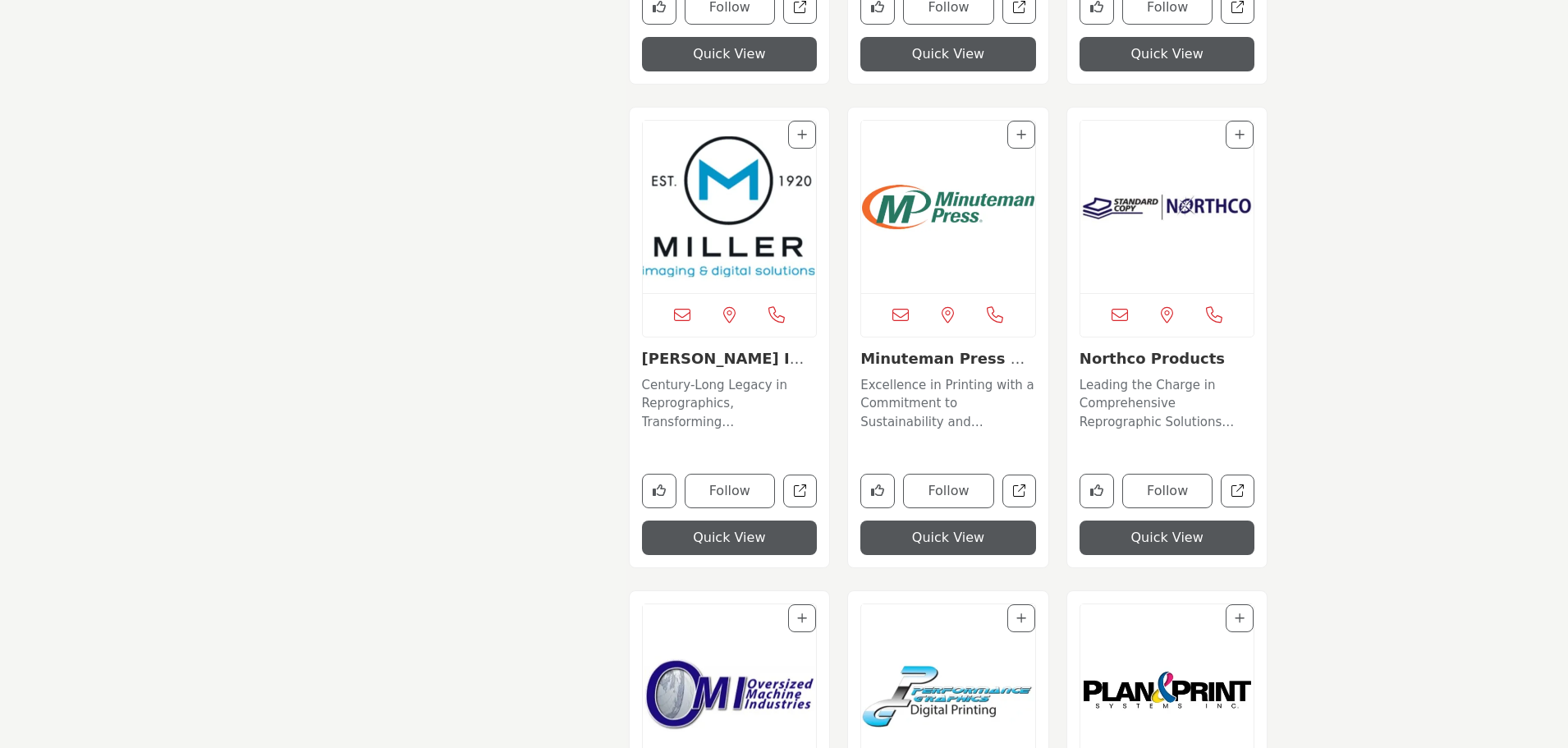
scroll to position [7640, 0]
click at [1197, 207] on img "Open Listing in new tab" at bounding box center [1167, 206] width 174 height 172
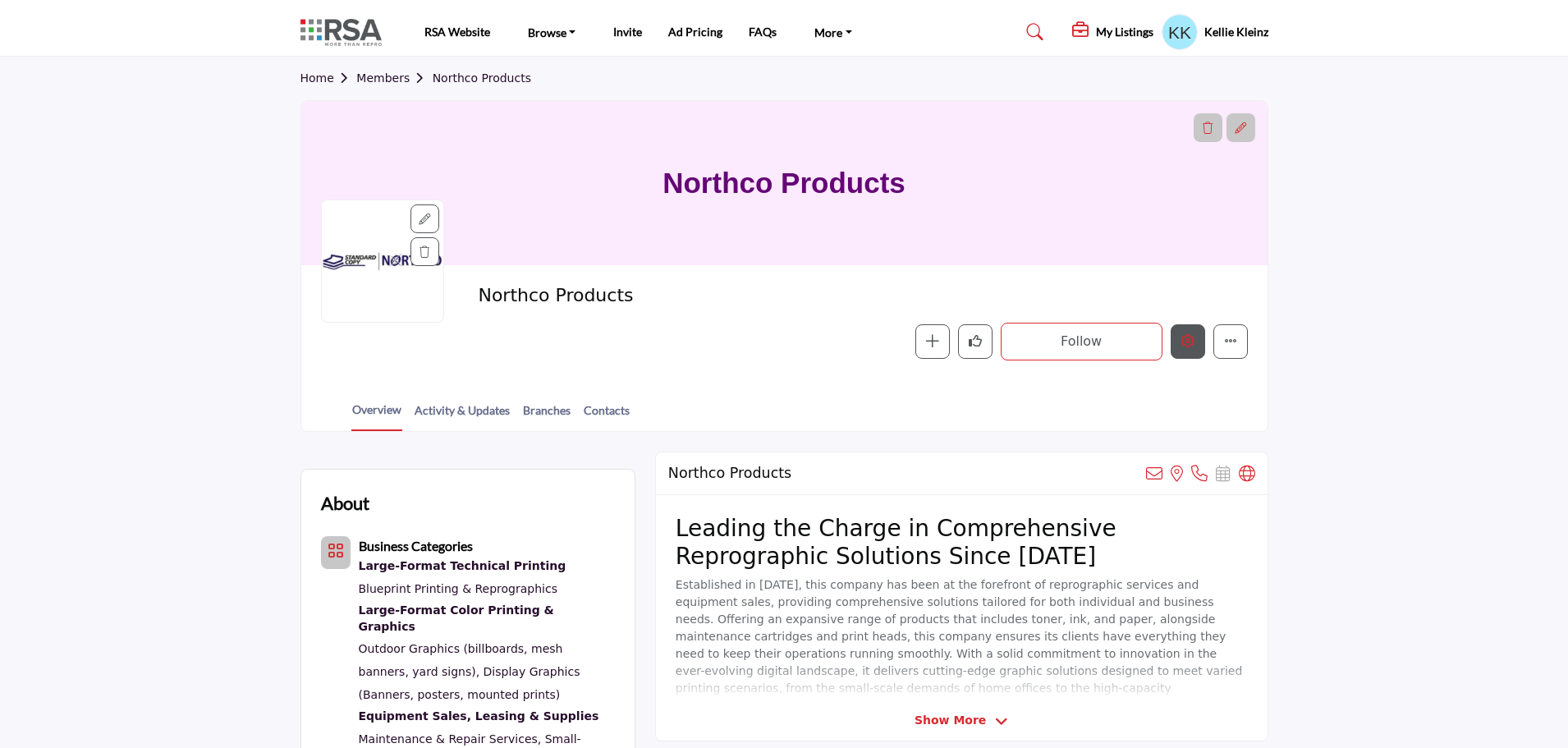
click at [1190, 346] on icon "Edit company" at bounding box center [1188, 341] width 13 height 13
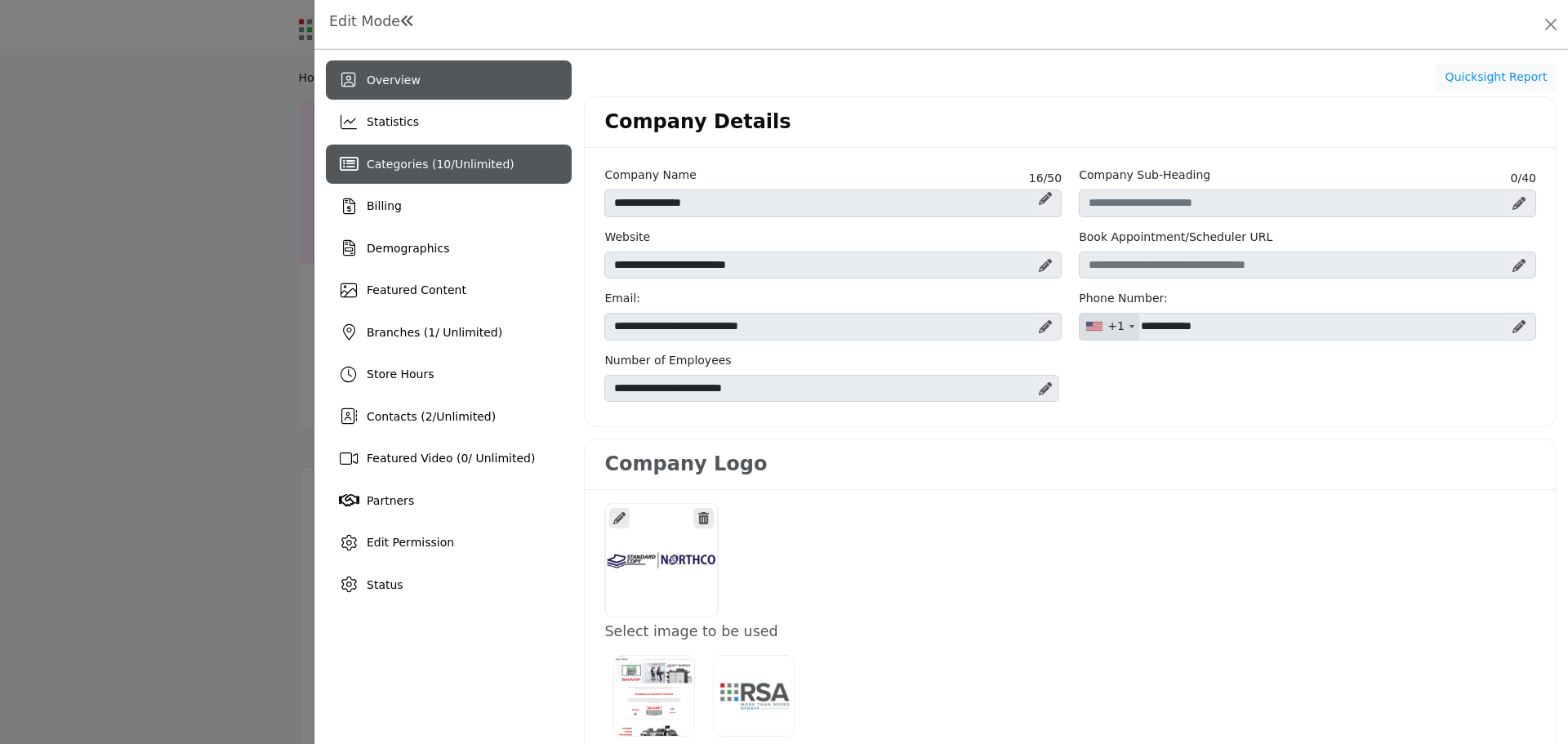
click at [368, 164] on span "Categories ( 10 / Unlimited )" at bounding box center [441, 164] width 148 height 13
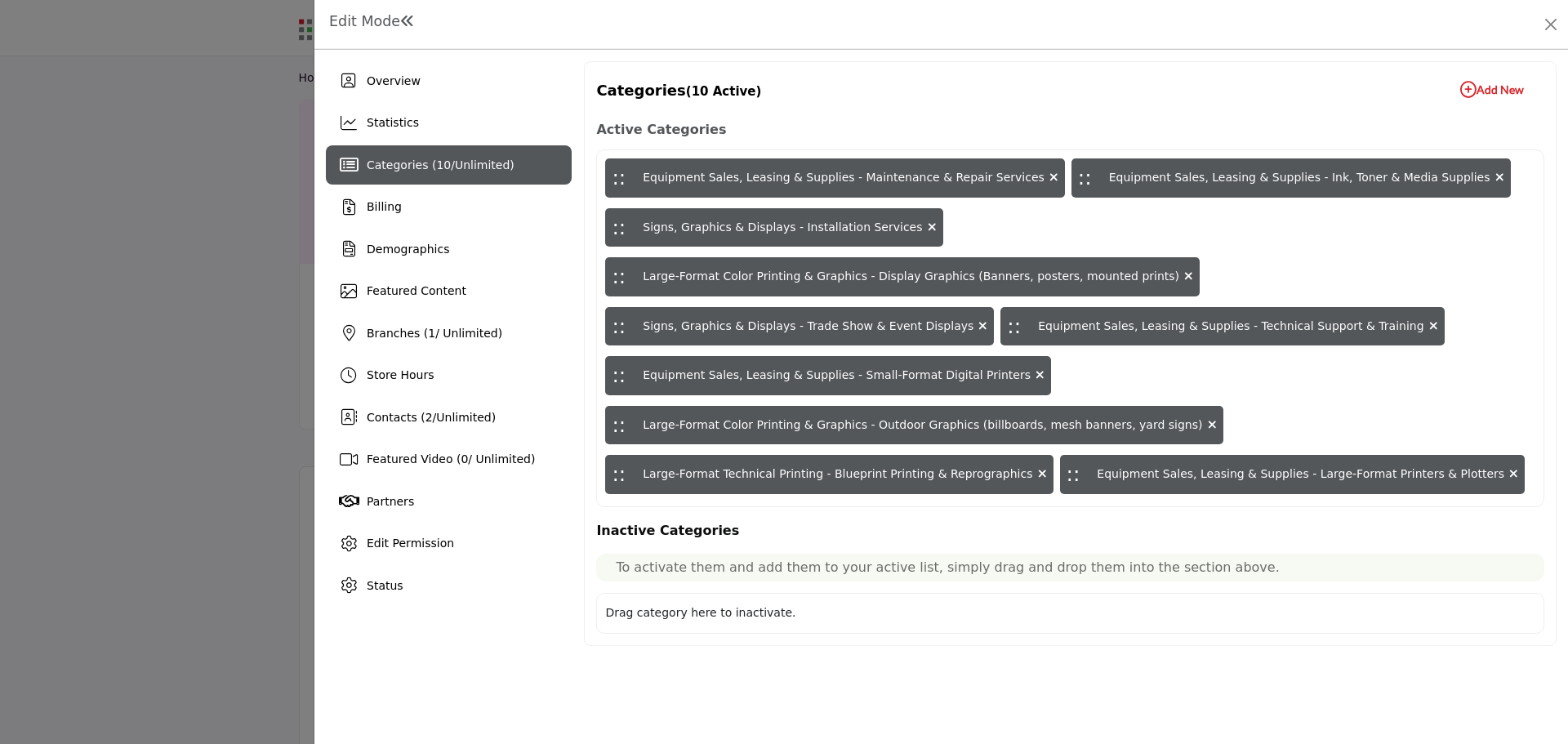
click at [1460, 83] on icon "button" at bounding box center [1468, 90] width 16 height 16
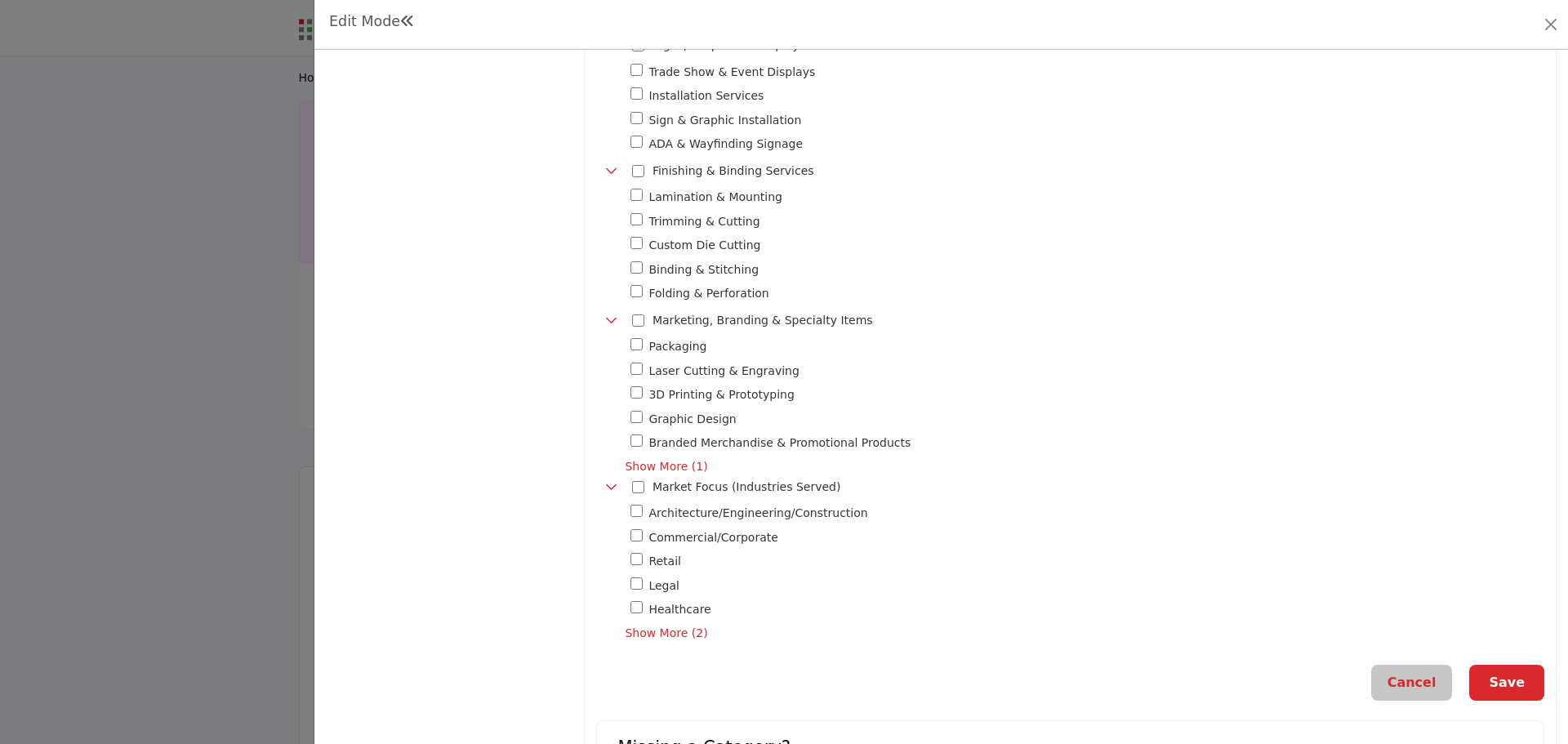
scroll to position [1143, 0]
click at [1529, 665] on button "Save" at bounding box center [1507, 681] width 75 height 36
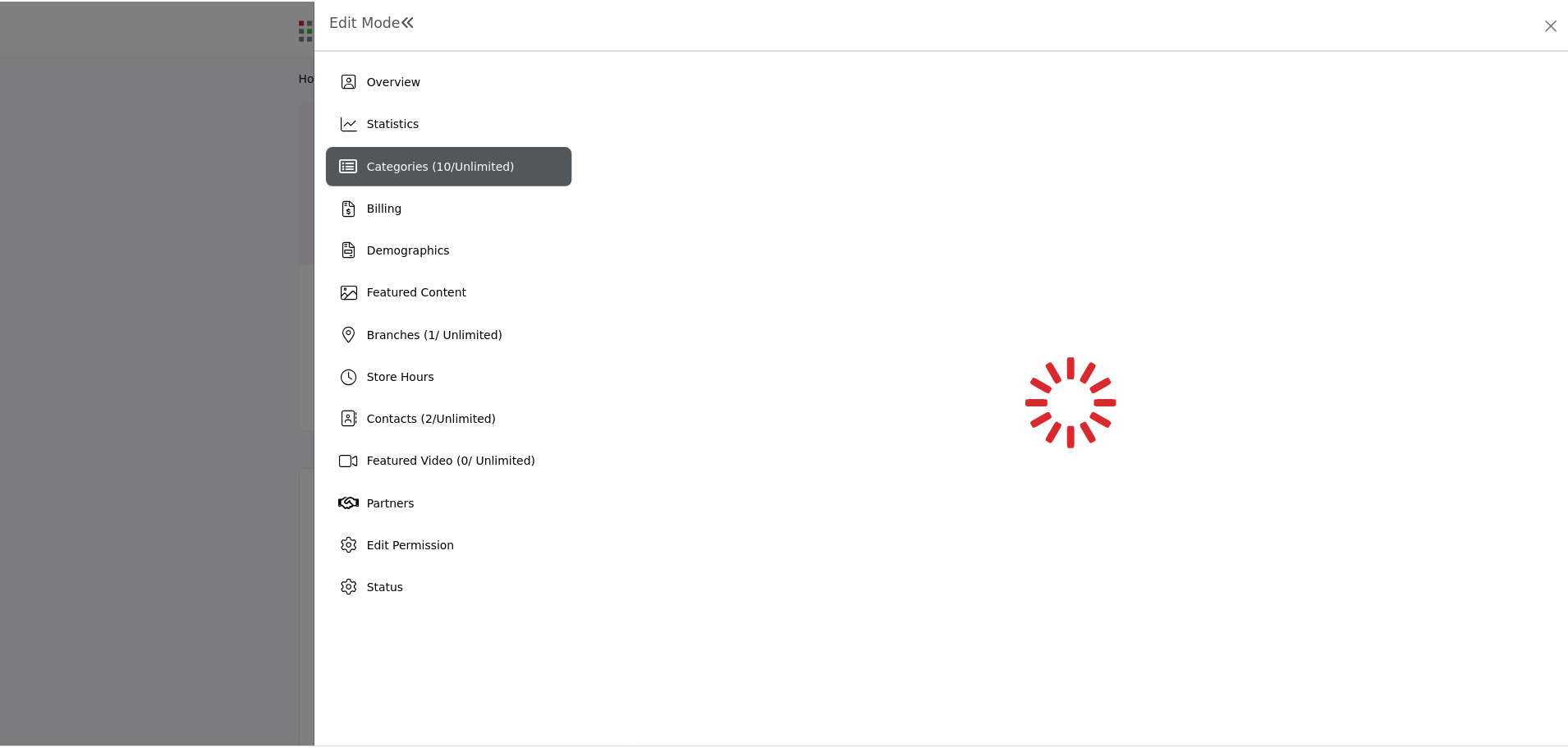
scroll to position [0, 0]
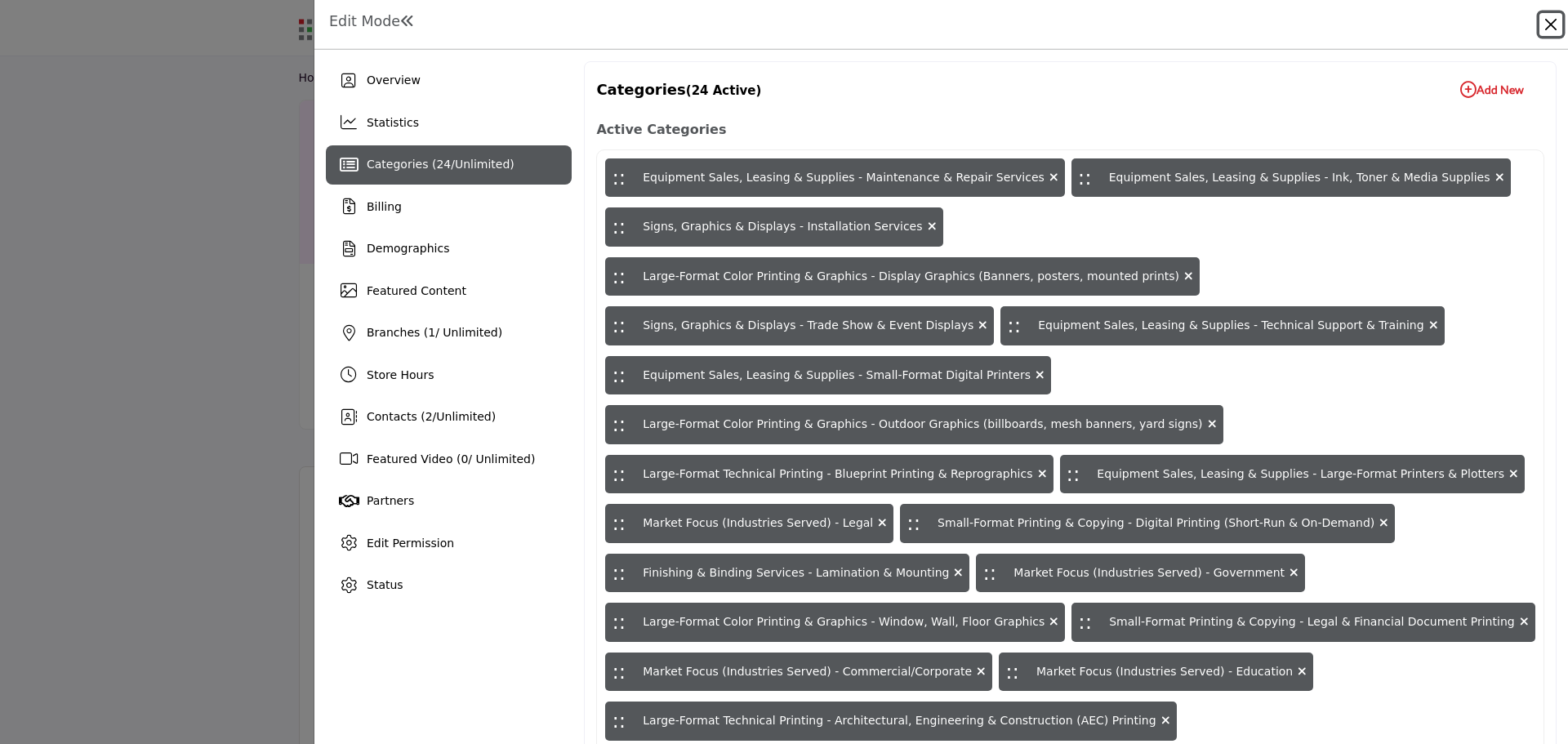
click at [1547, 29] on button "Close" at bounding box center [1551, 25] width 23 height 23
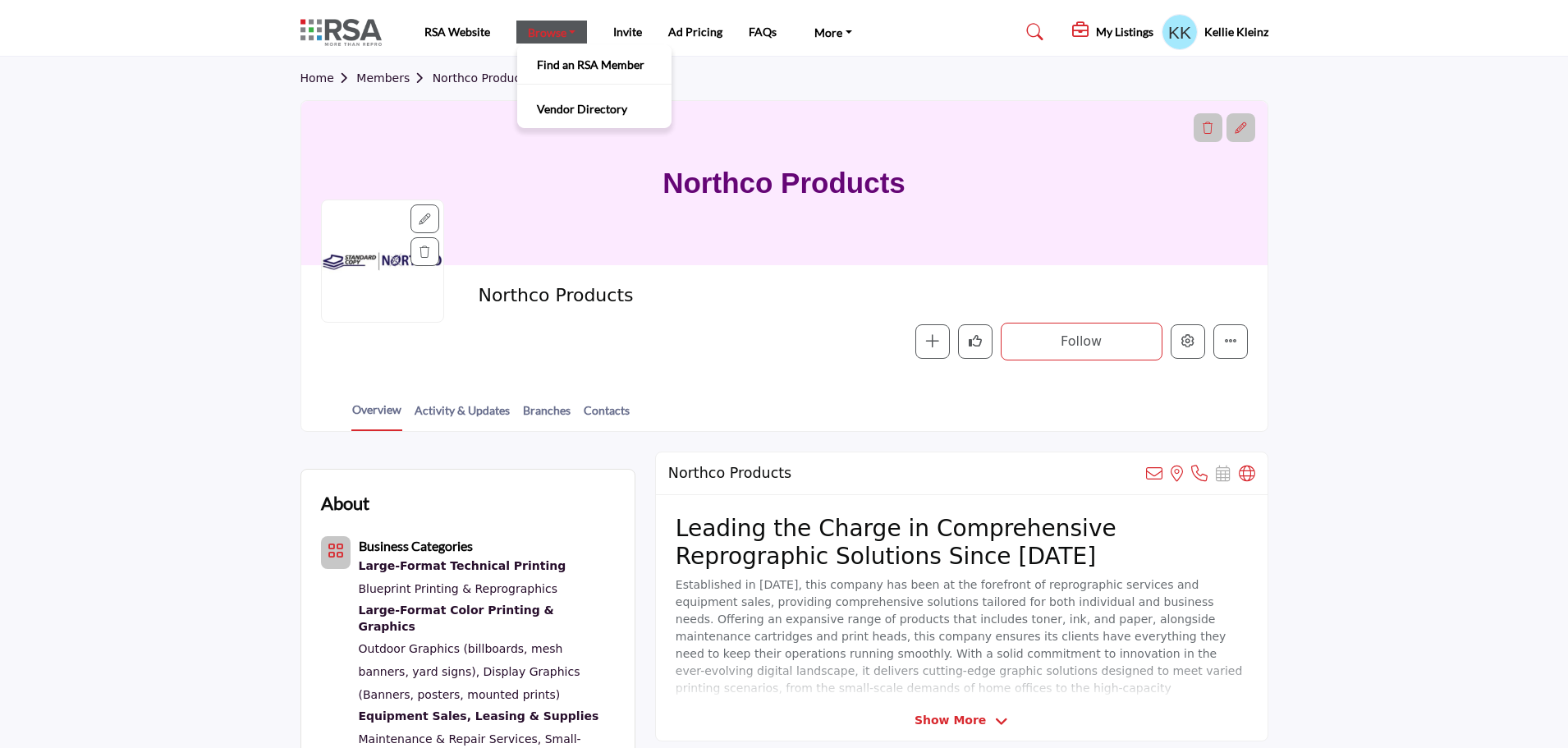
click at [538, 35] on link "Browse" at bounding box center [551, 32] width 72 height 23
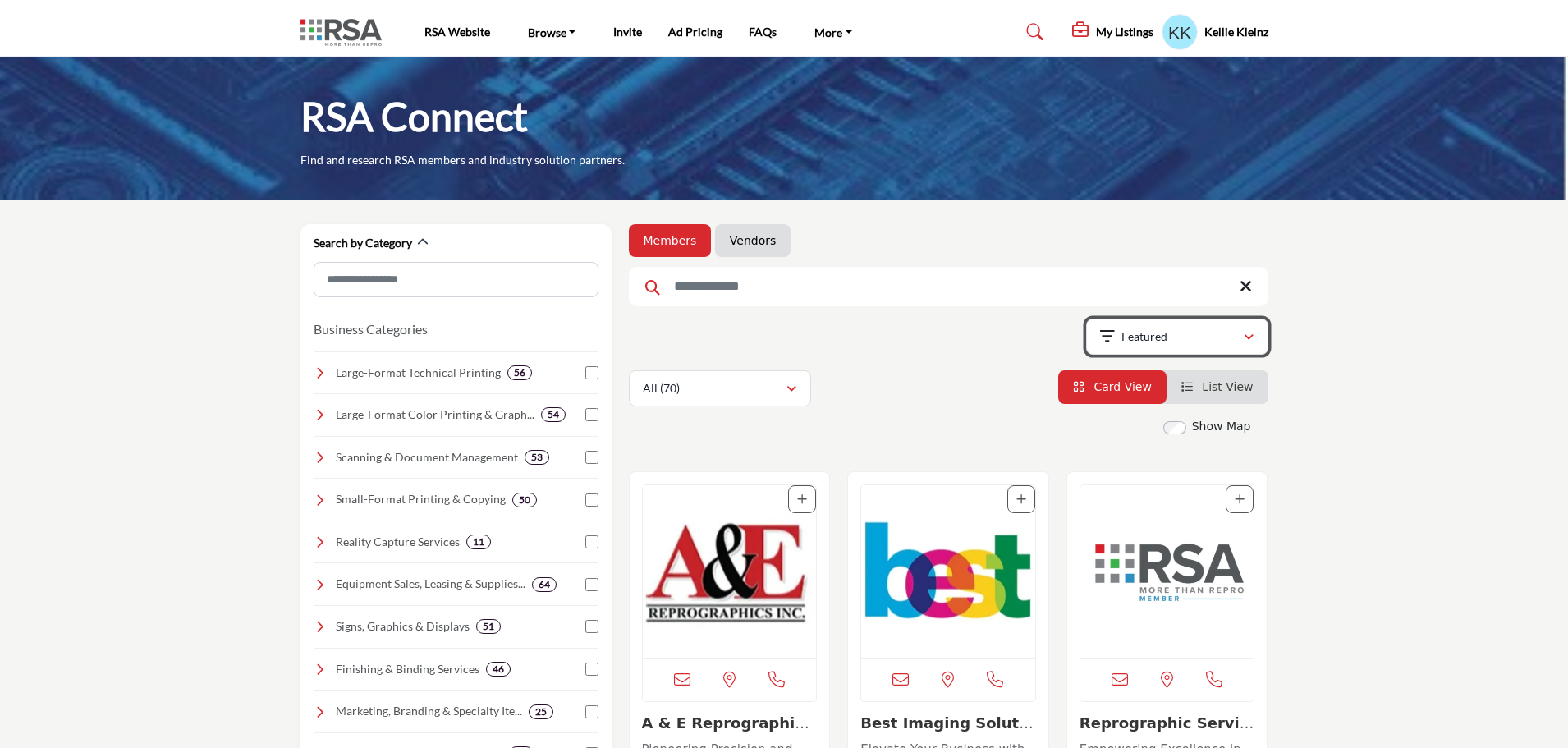
click at [1244, 340] on icon "button" at bounding box center [1249, 337] width 10 height 12
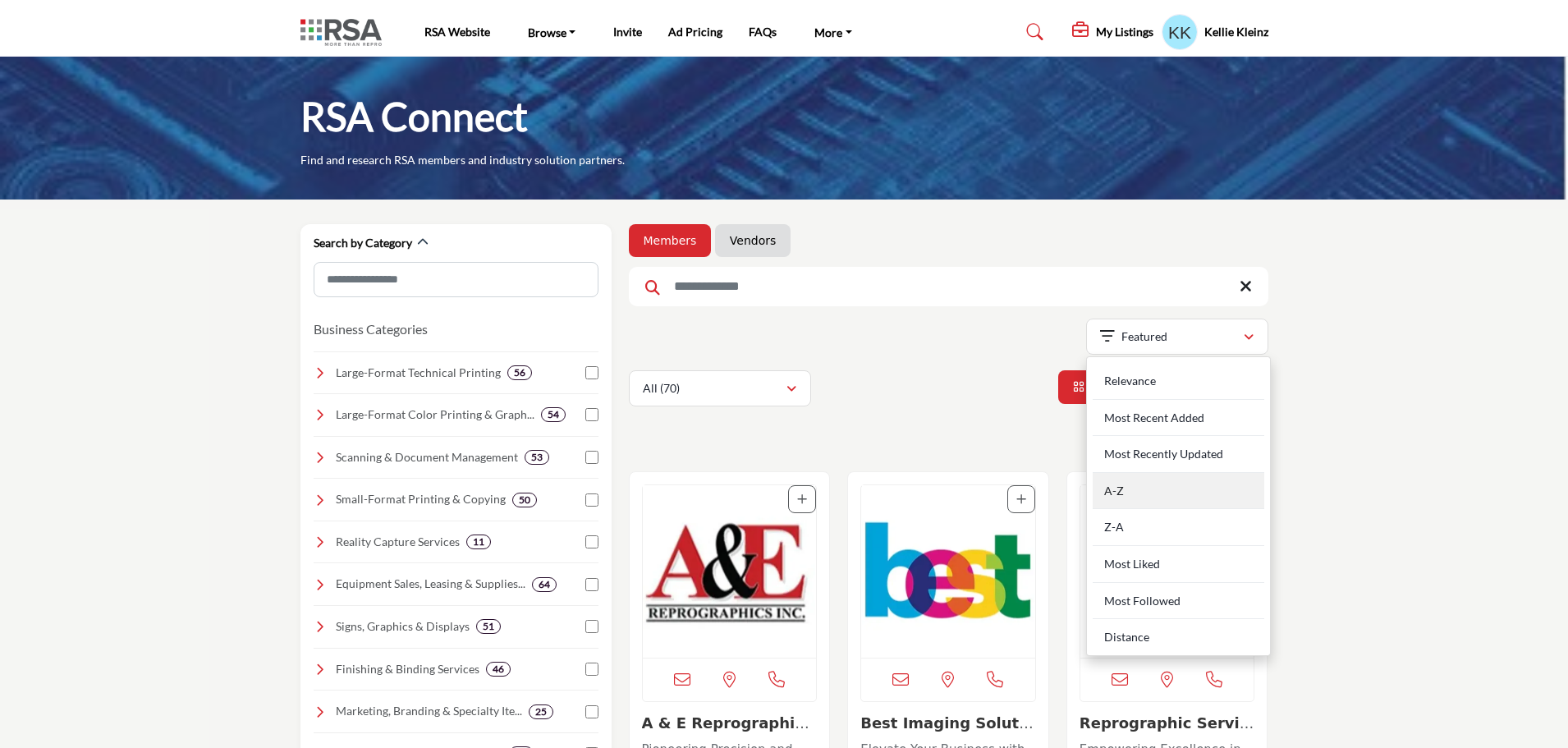
click at [1156, 491] on div "A-Z" at bounding box center [1179, 490] width 171 height 37
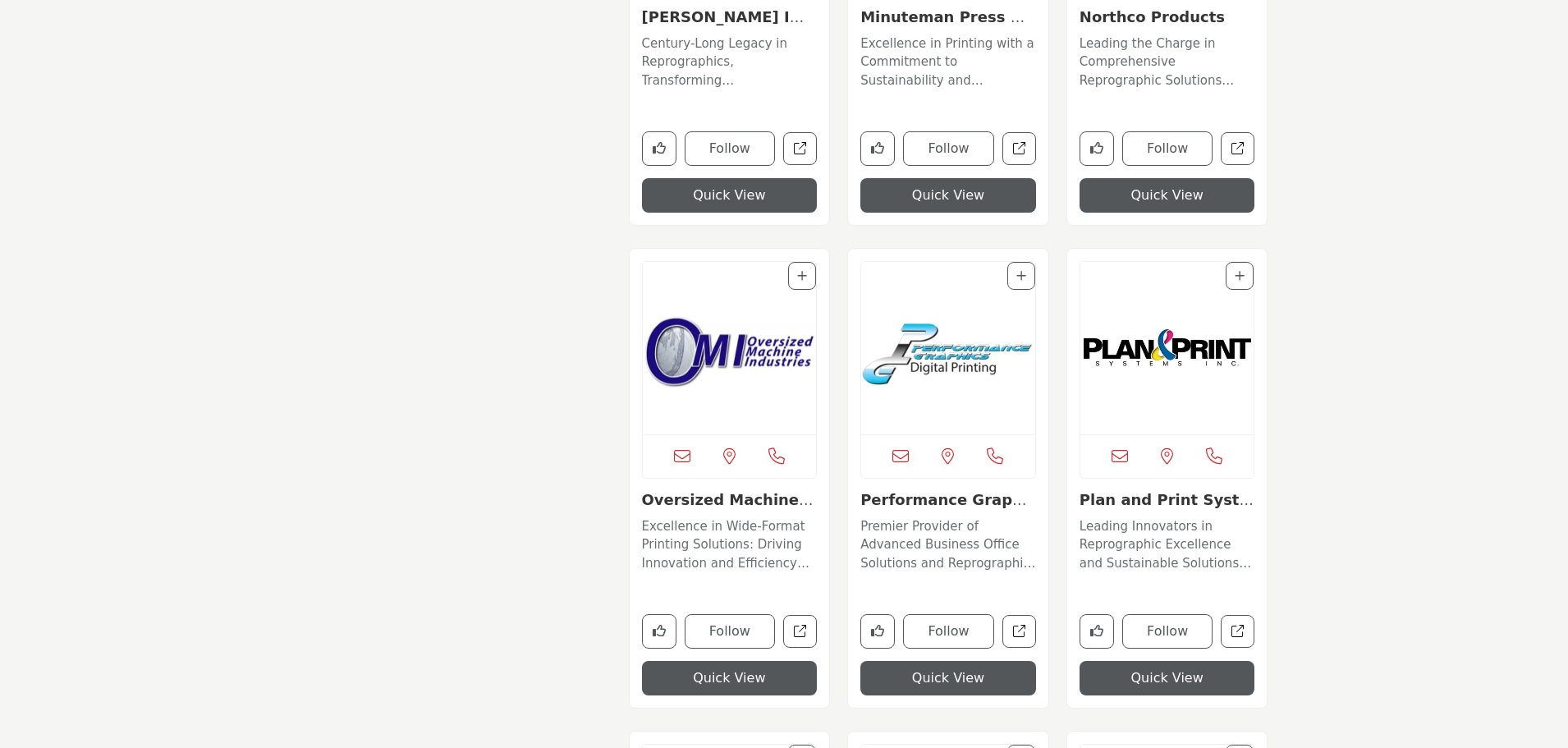
scroll to position [8214, 0]
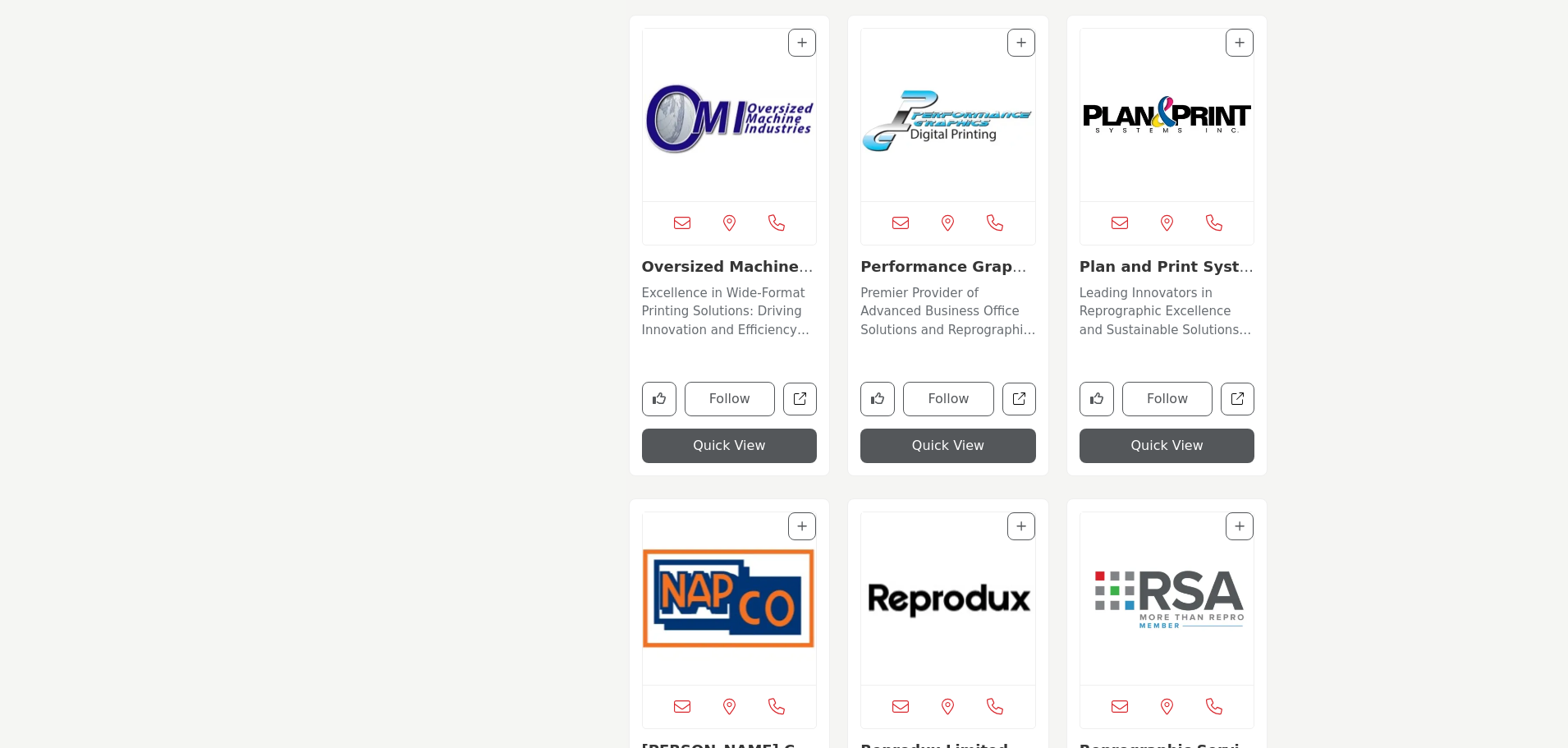
click at [745, 116] on img "Open Listing in new tab" at bounding box center [729, 114] width 174 height 172
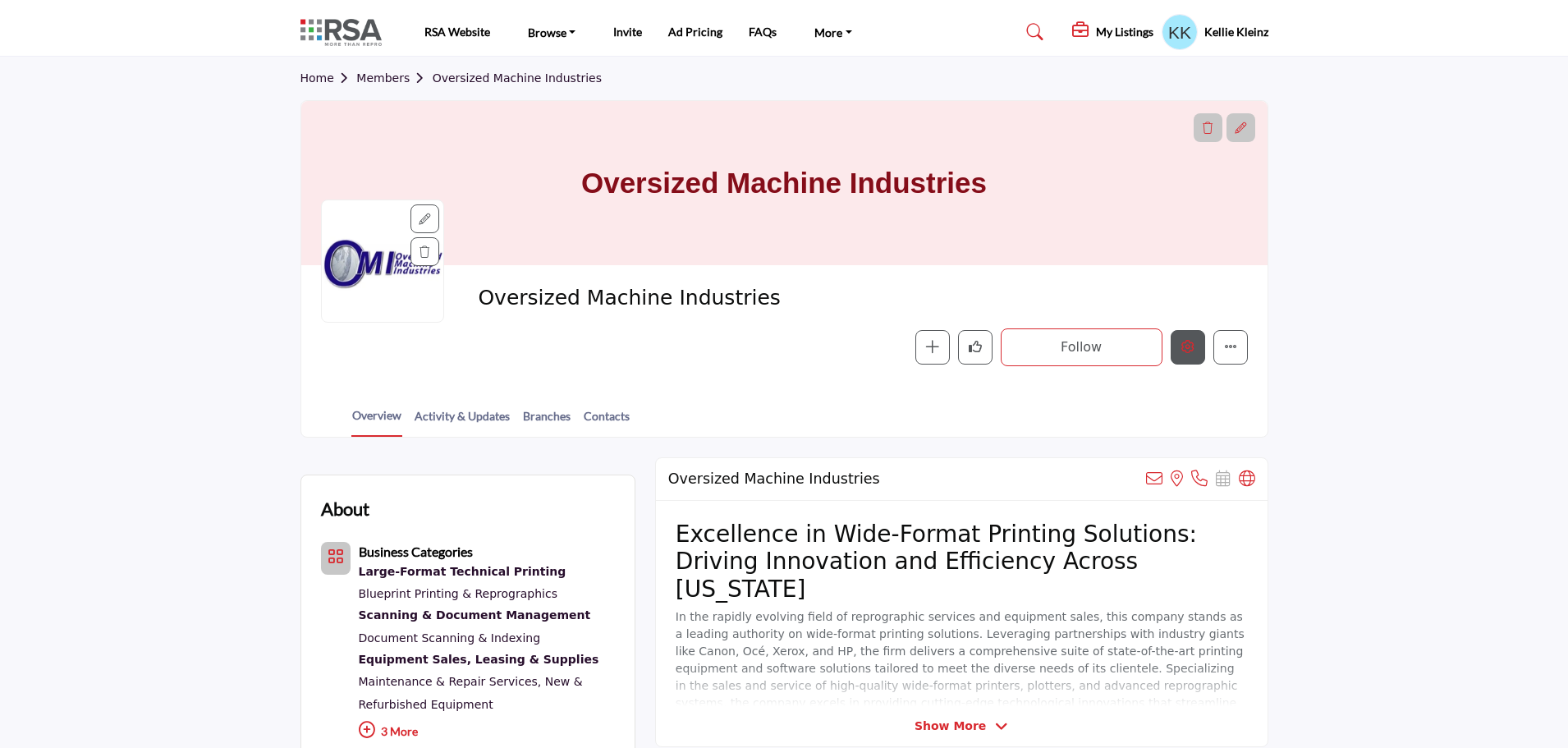
click at [1192, 352] on icon "Edit company" at bounding box center [1188, 346] width 13 height 13
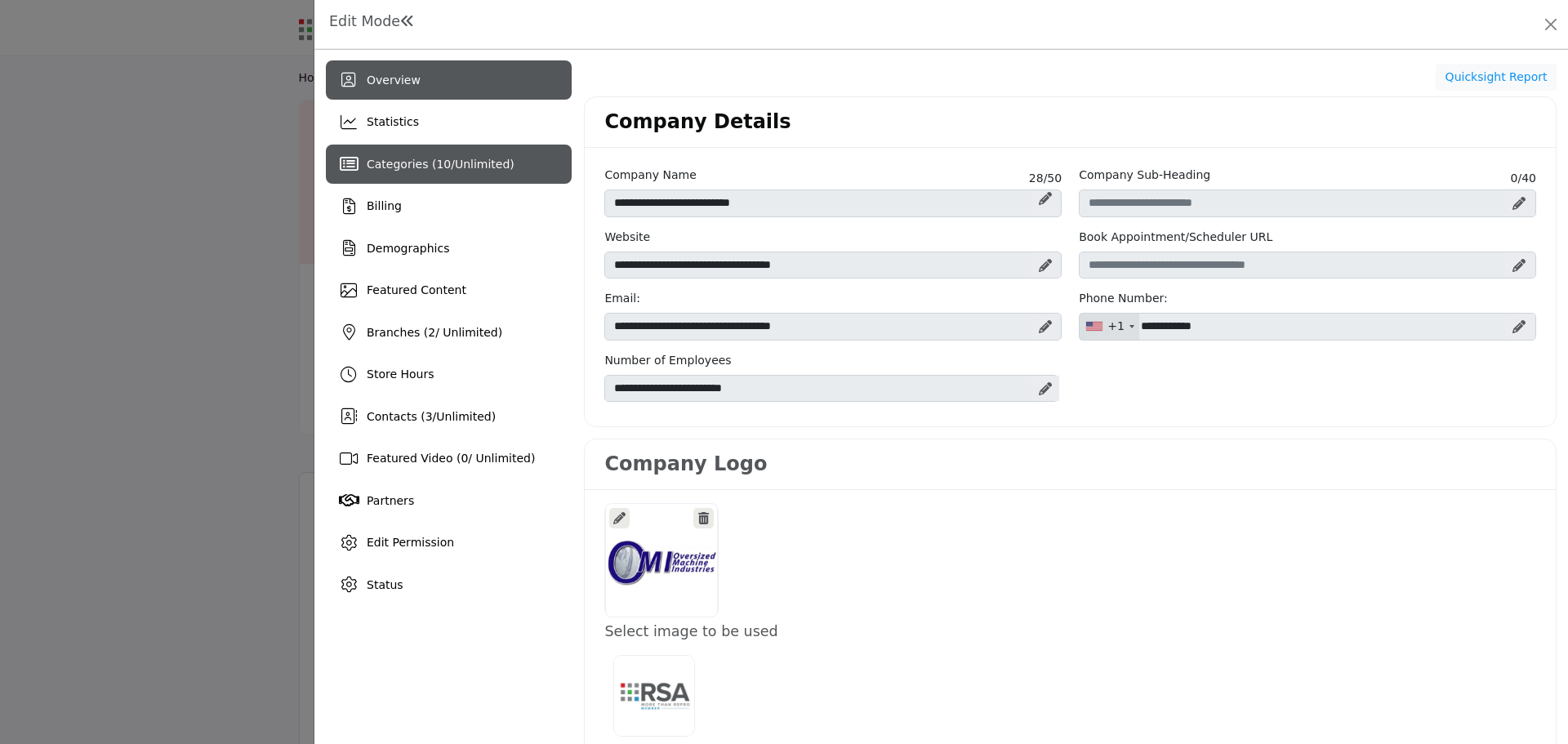
click at [436, 167] on span "10" at bounding box center [444, 164] width 15 height 13
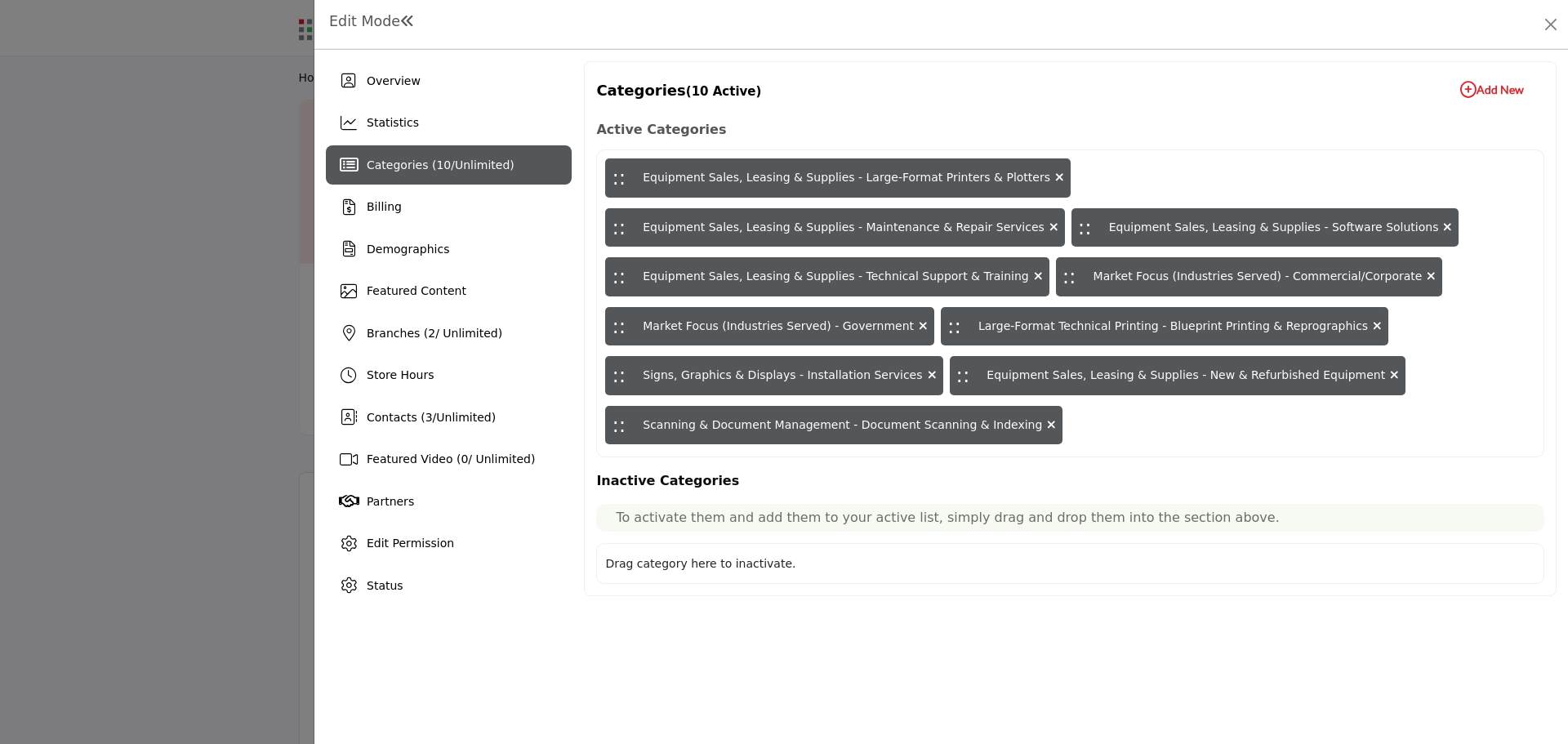
click at [1466, 86] on icon "button" at bounding box center [1468, 90] width 16 height 16
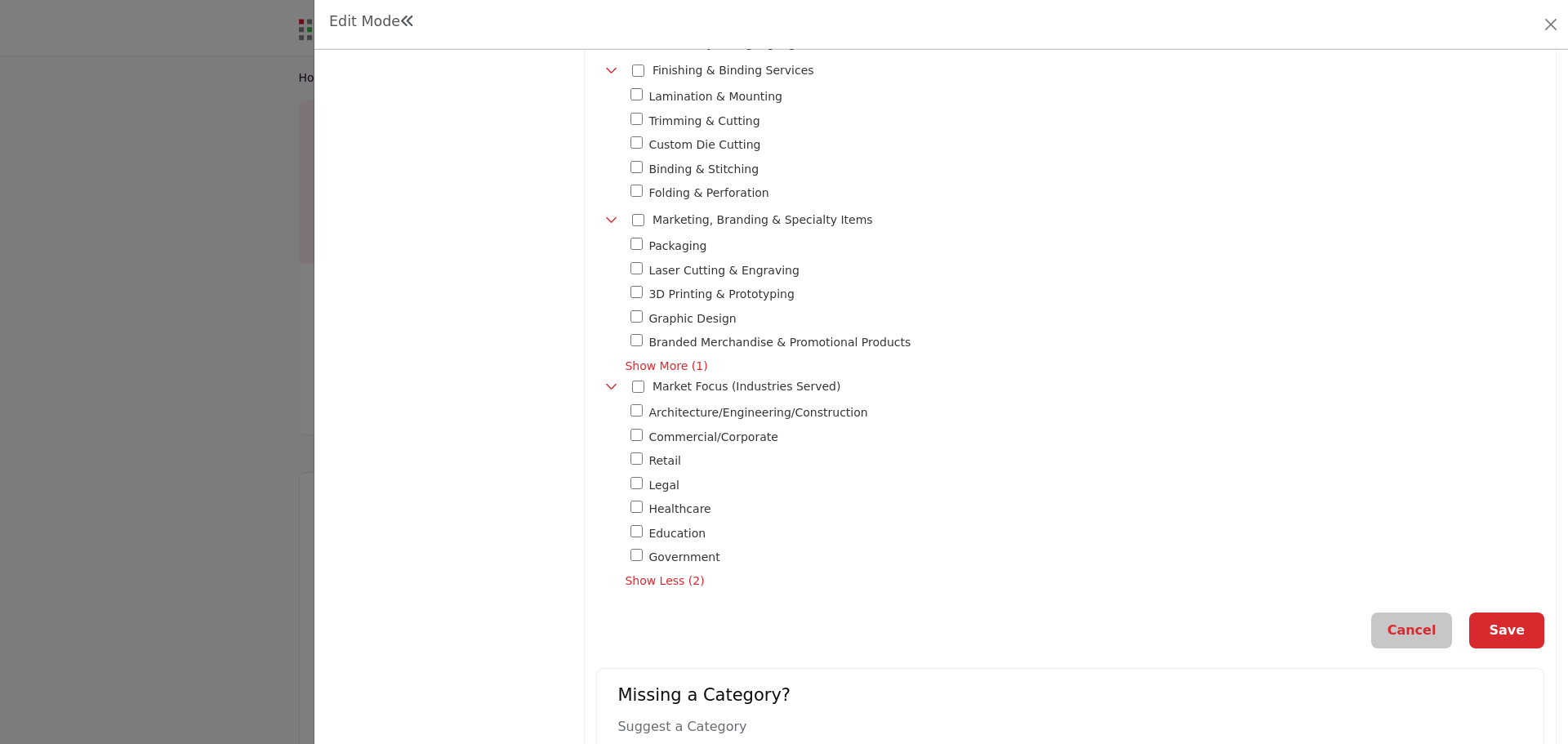
scroll to position [1322, 0]
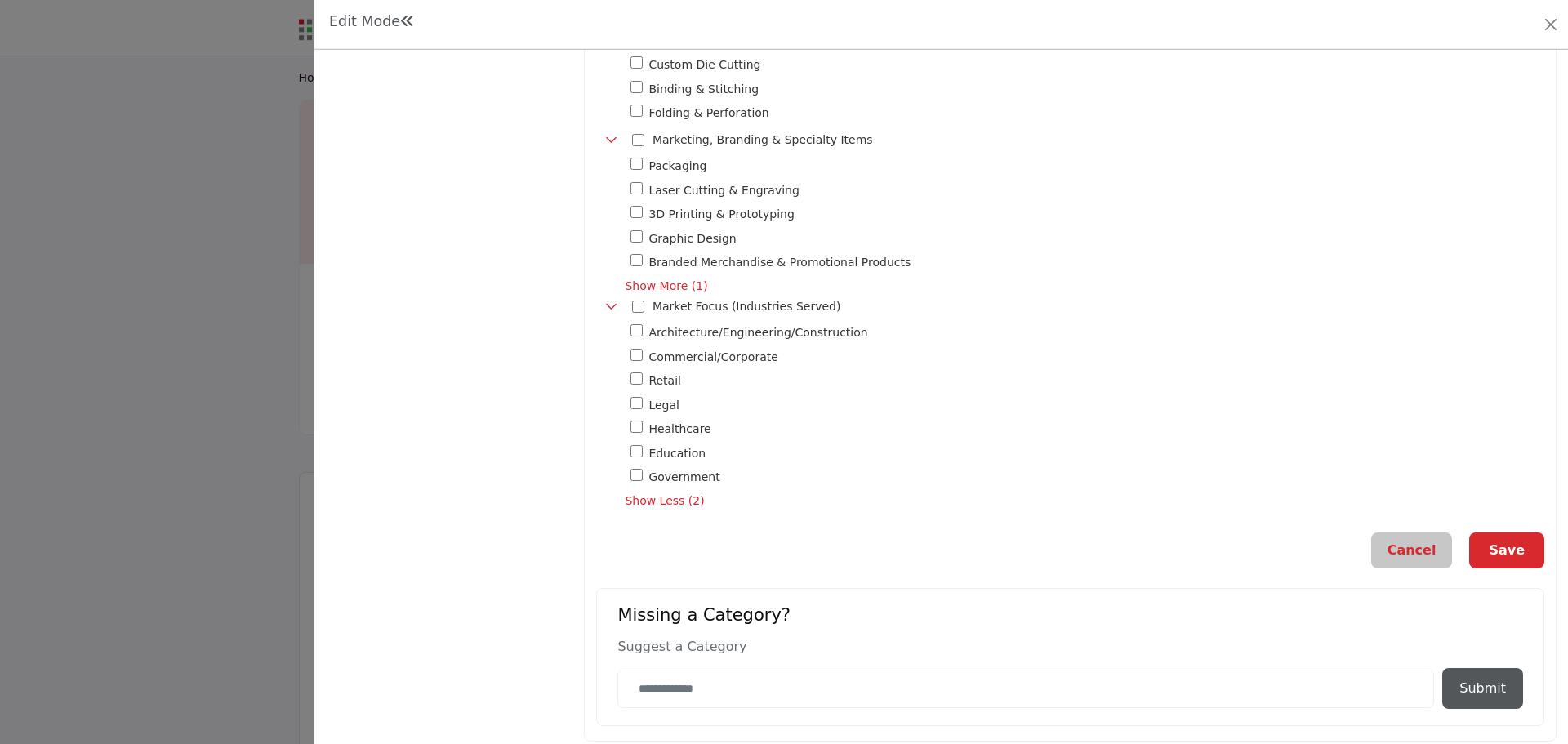
drag, startPoint x: 1511, startPoint y: 541, endPoint x: 1495, endPoint y: 518, distance: 28.0
click at [1508, 539] on button "Save" at bounding box center [1507, 550] width 75 height 36
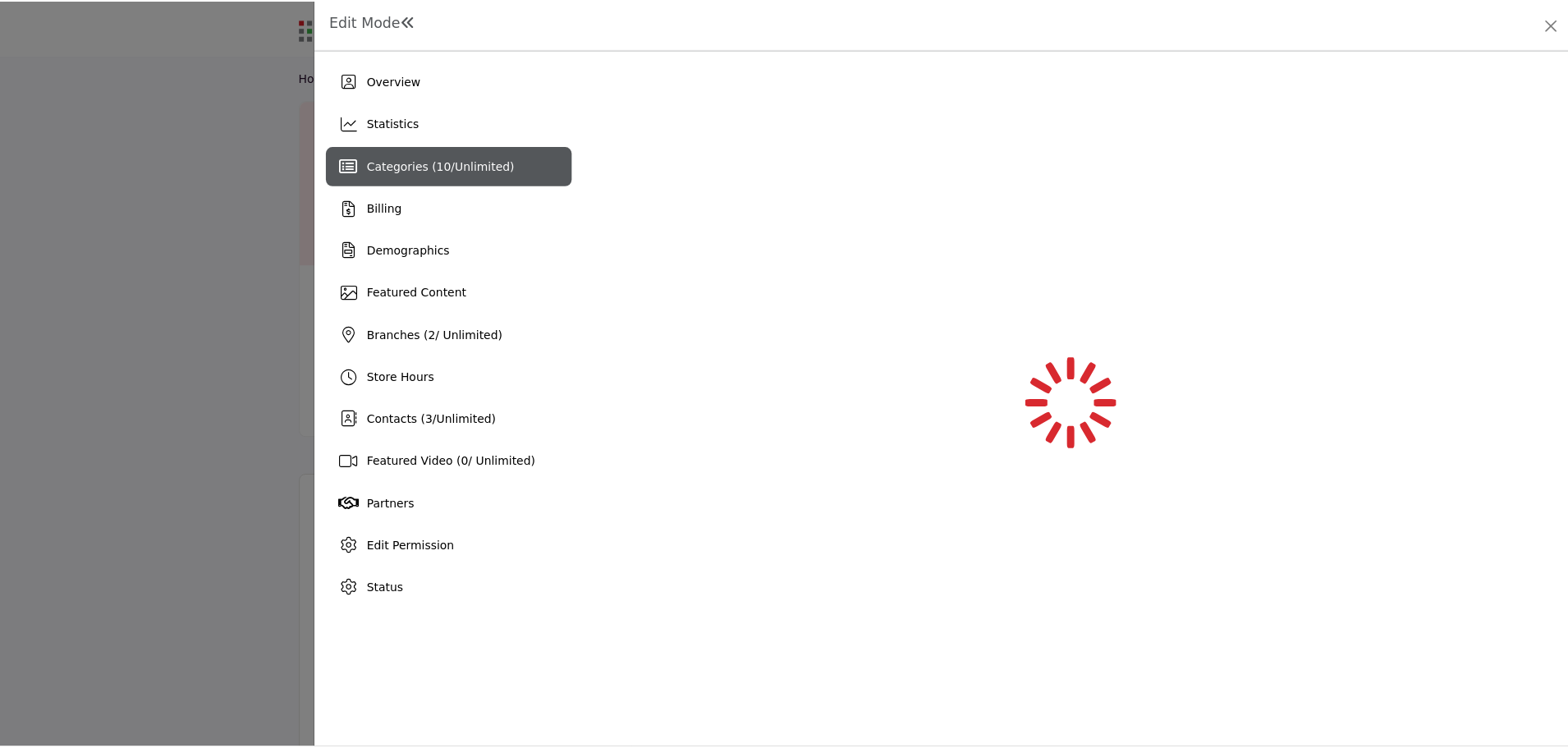
scroll to position [0, 0]
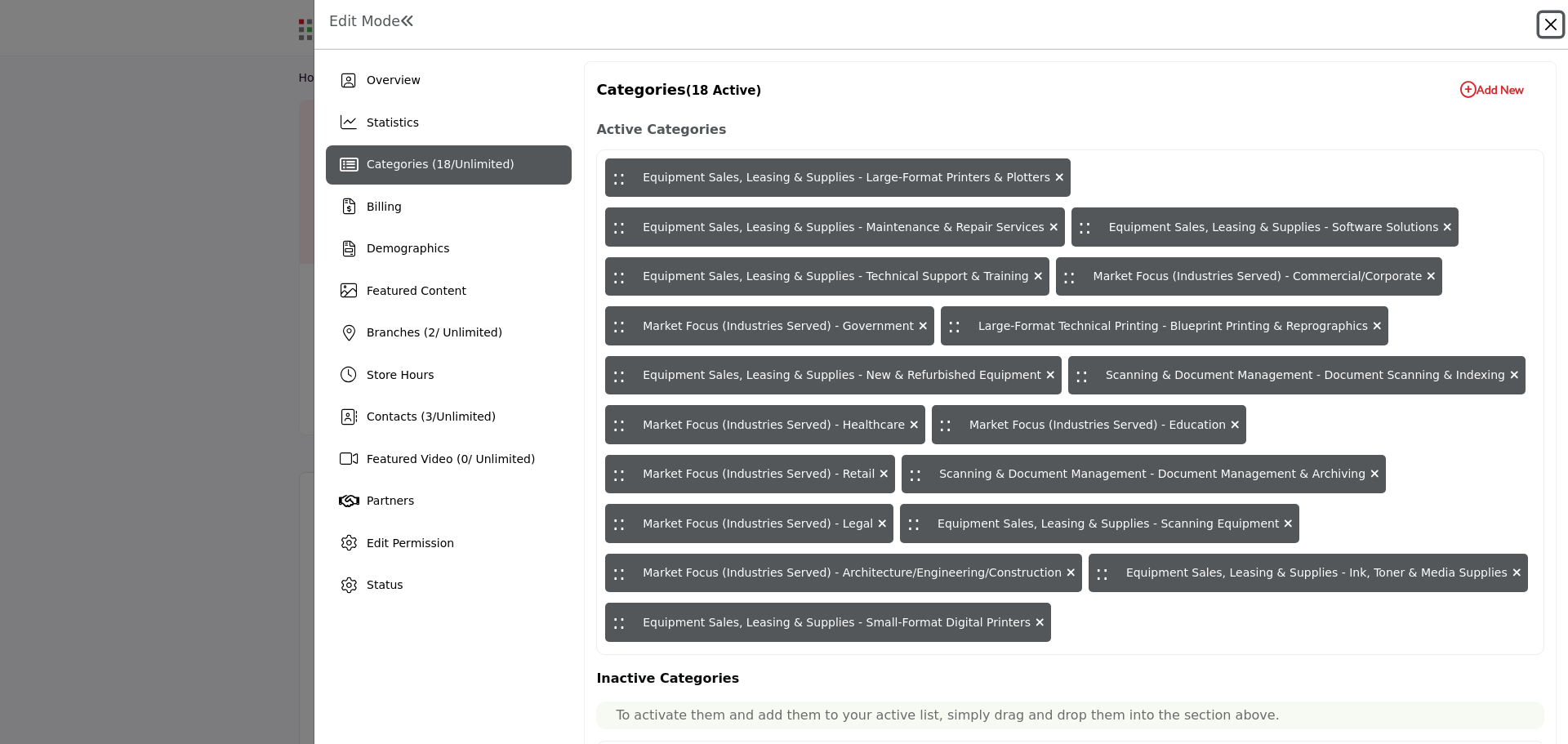
click at [1550, 25] on button "Close" at bounding box center [1551, 25] width 23 height 23
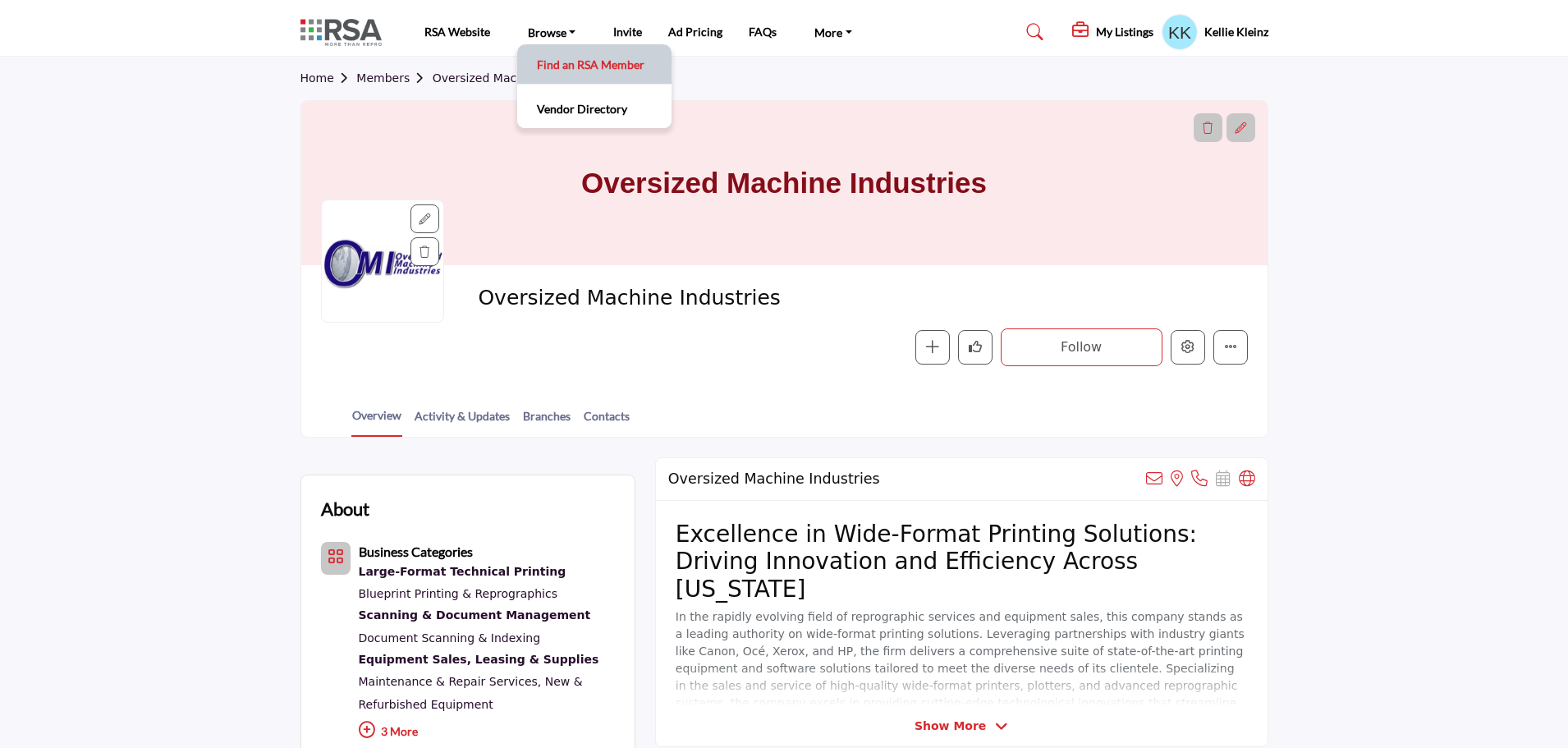
click at [575, 68] on link "Find an RSA Member" at bounding box center [594, 64] width 138 height 23
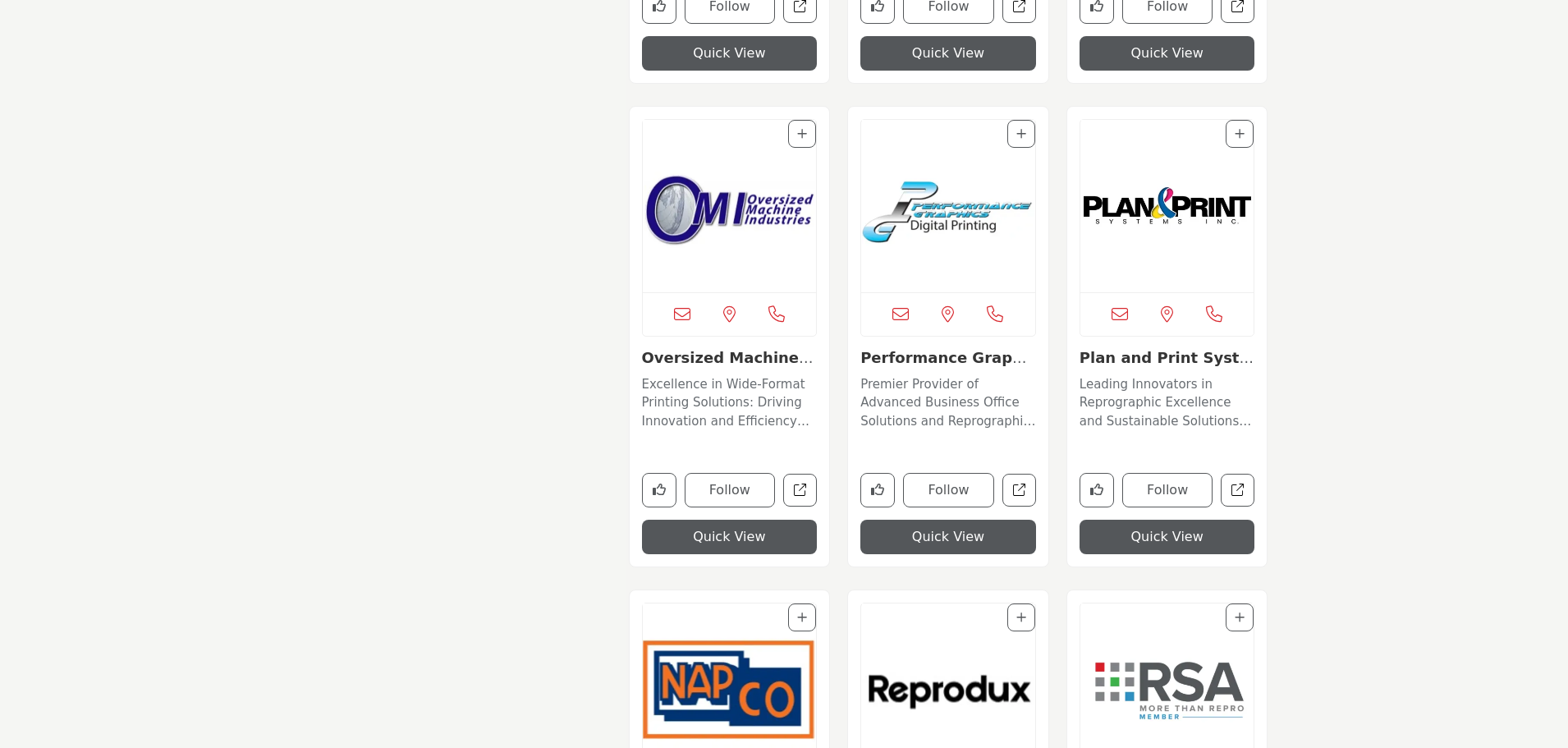
scroll to position [8132, 0]
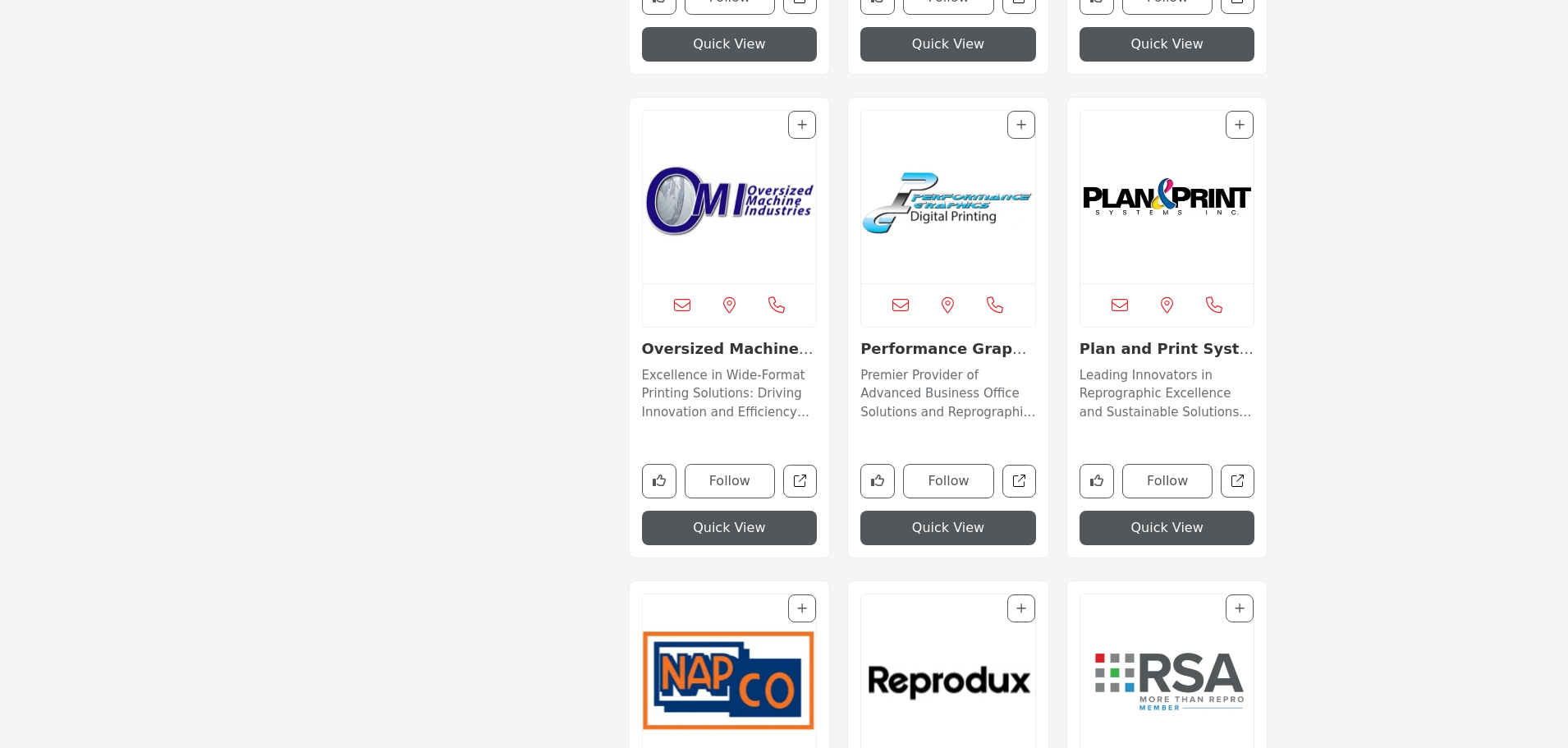
click at [956, 209] on img "Open Listing in new tab" at bounding box center [947, 197] width 174 height 172
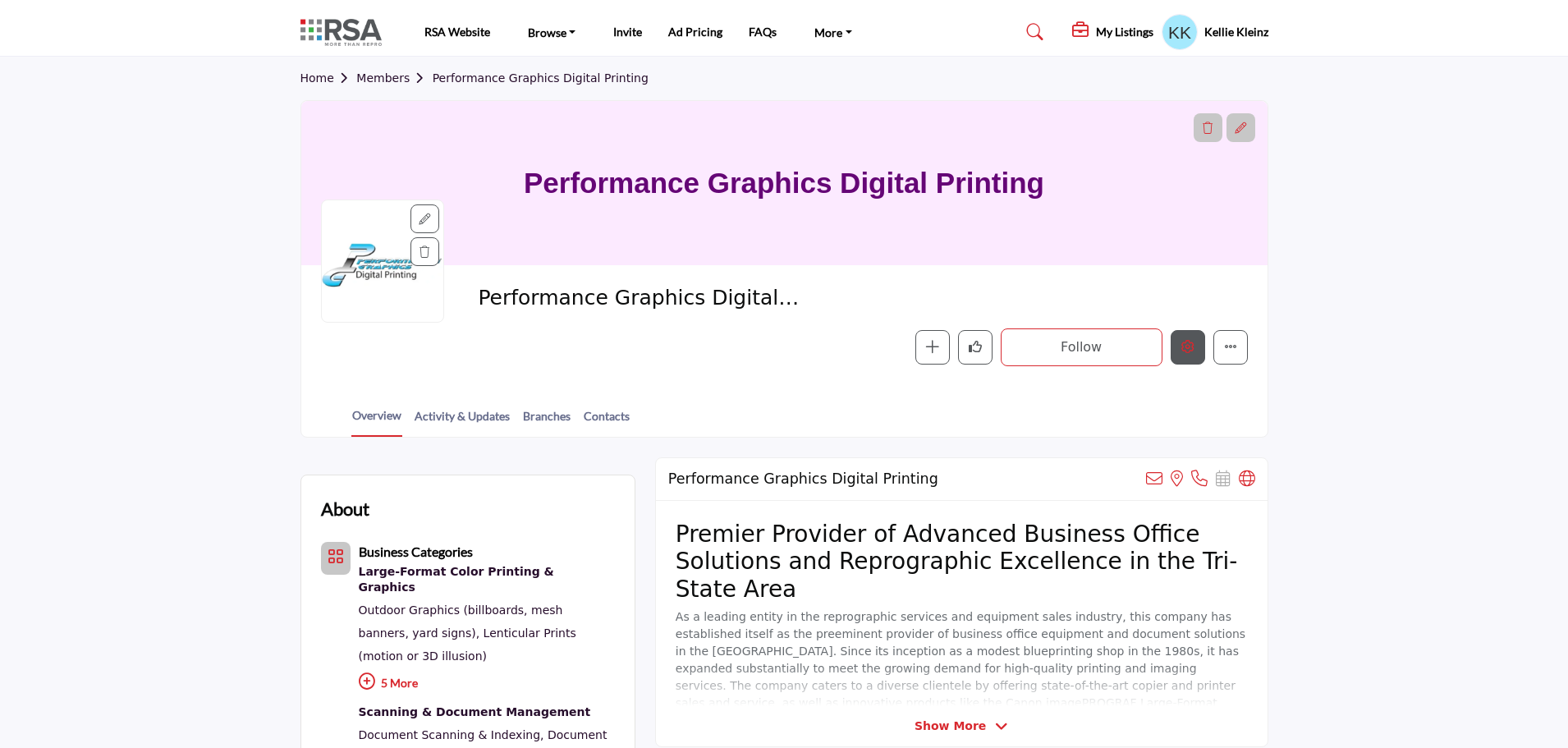
click at [1188, 349] on icon "Edit company" at bounding box center [1188, 346] width 13 height 13
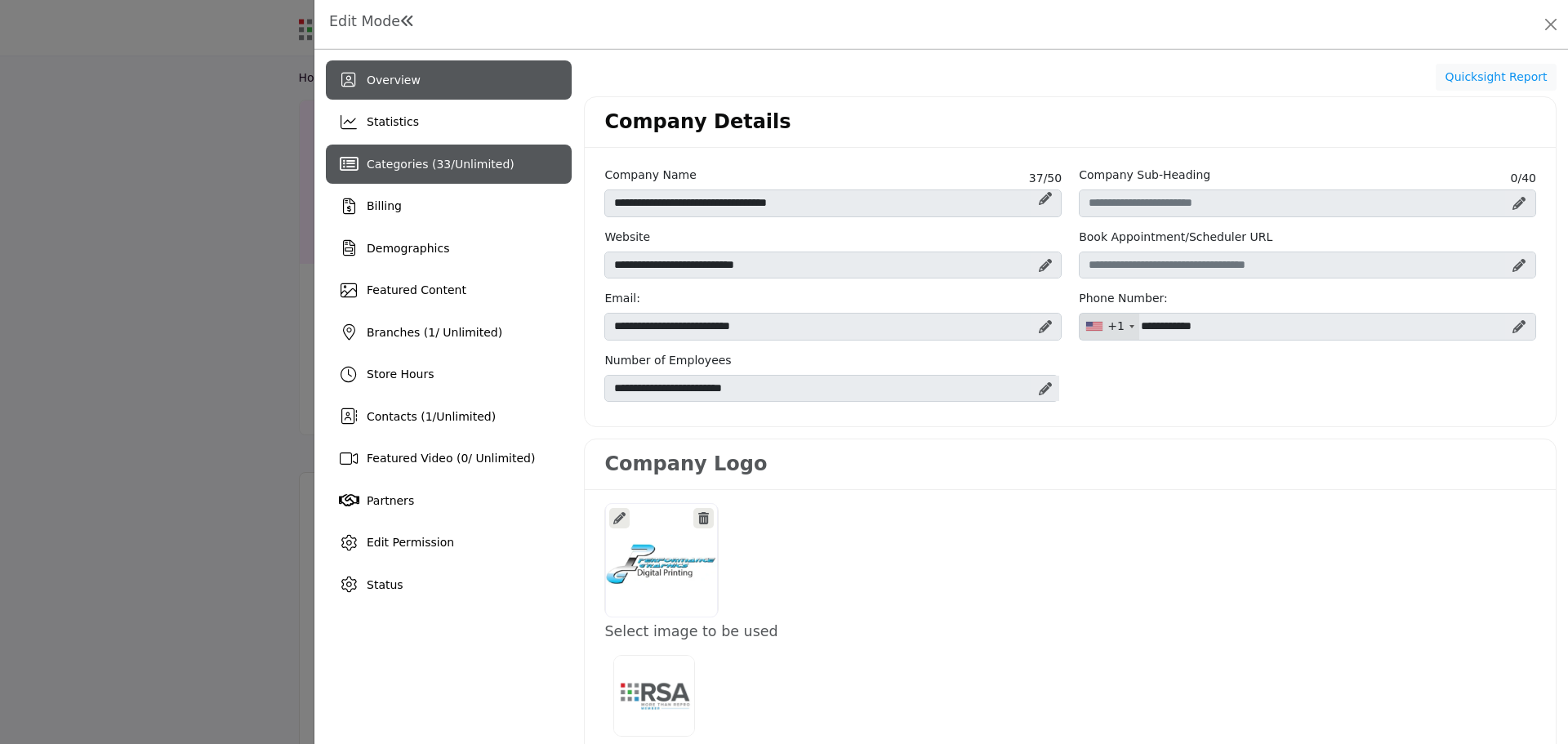
click at [401, 173] on div "Categories ( 33 / Unlimited )" at bounding box center [449, 165] width 246 height 39
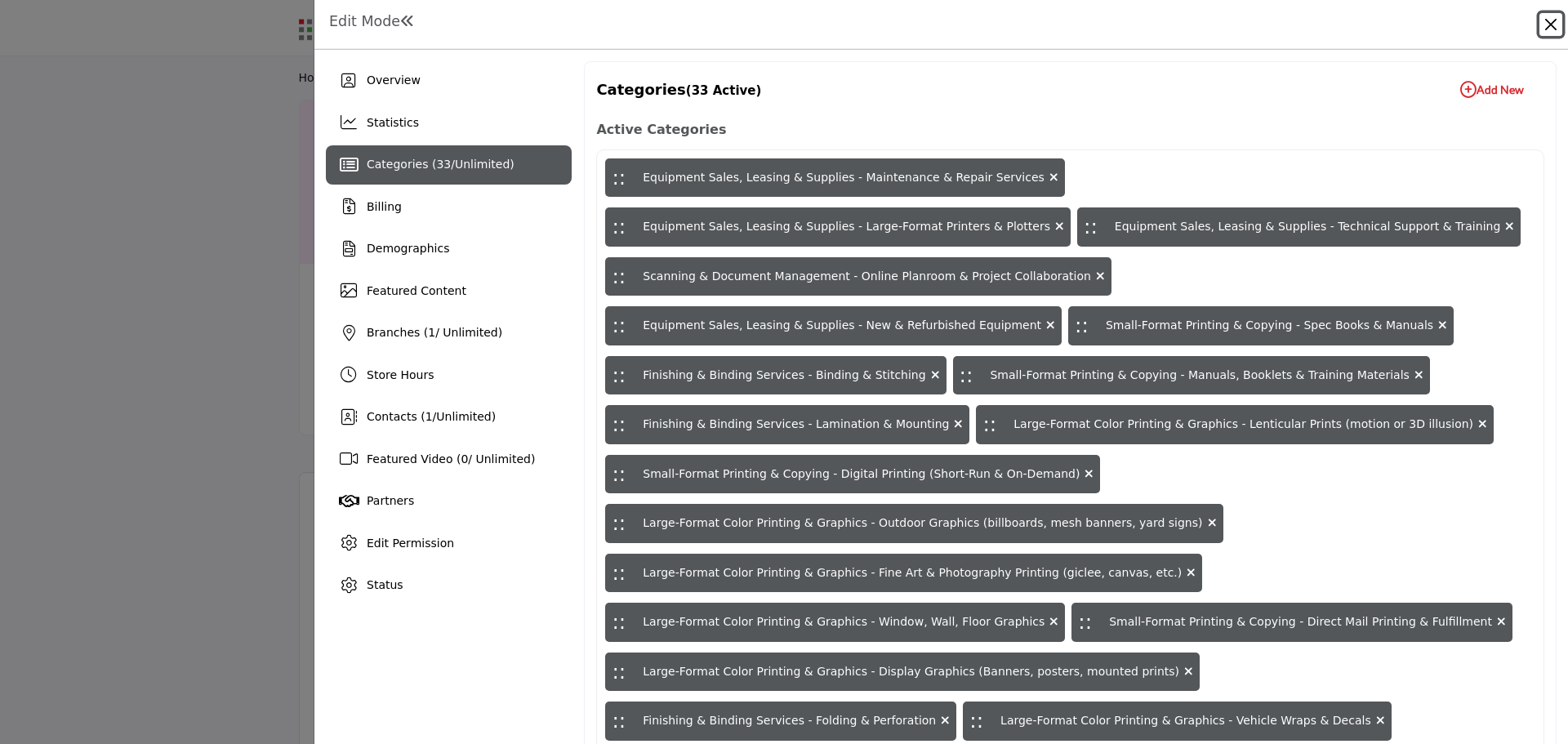
click at [1548, 25] on button "Close" at bounding box center [1551, 25] width 23 height 23
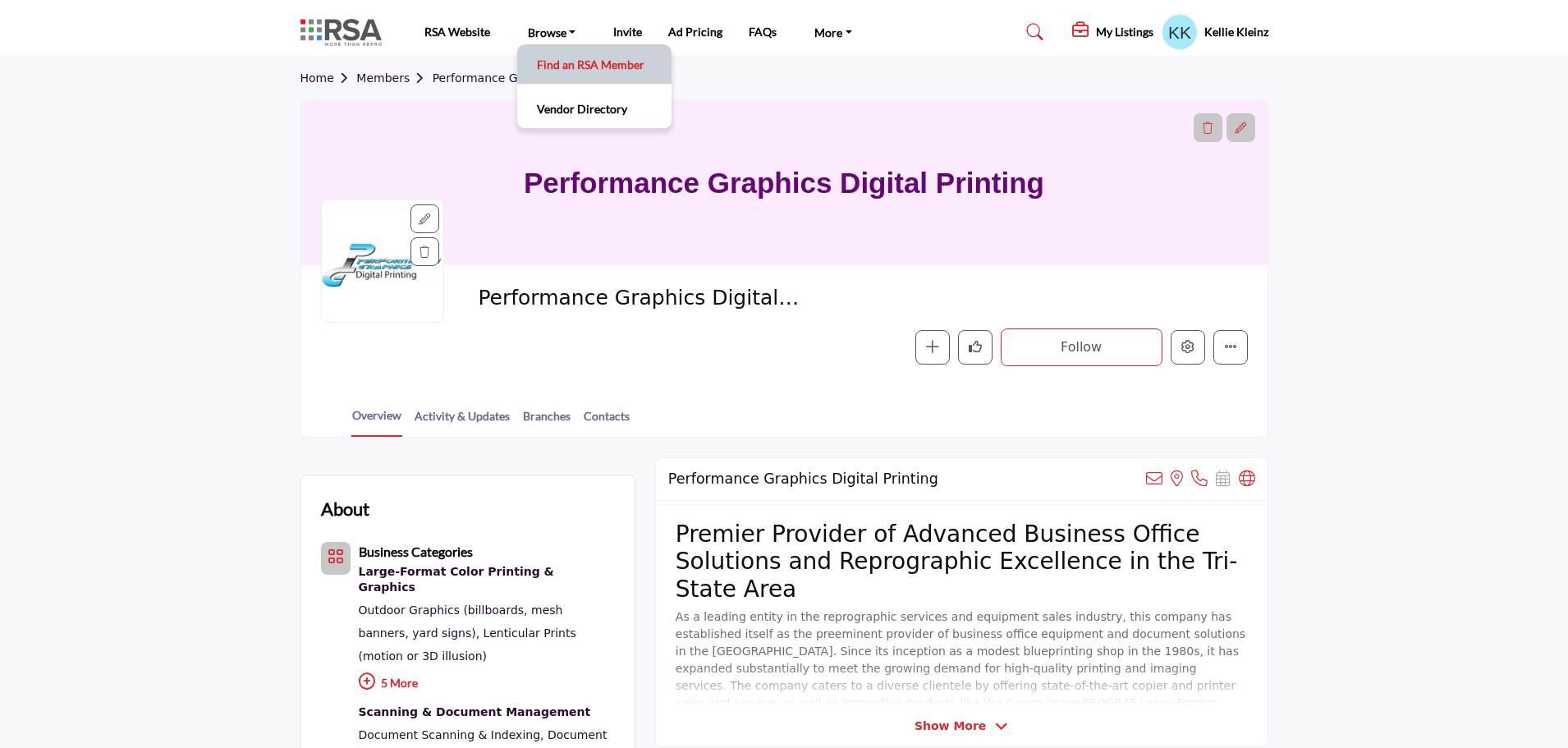
click at [577, 61] on link "Find an RSA Member" at bounding box center [594, 64] width 138 height 23
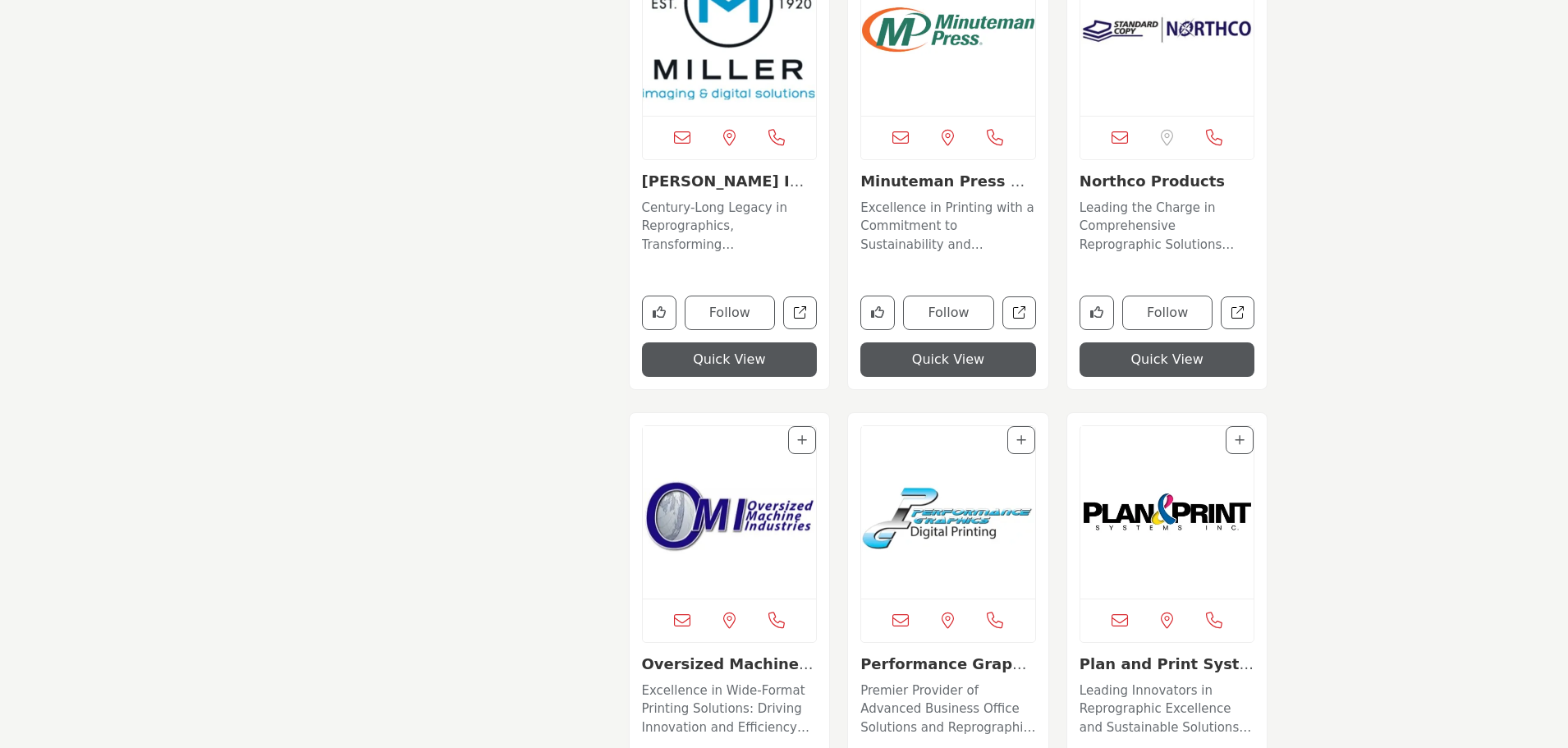
scroll to position [8132, 0]
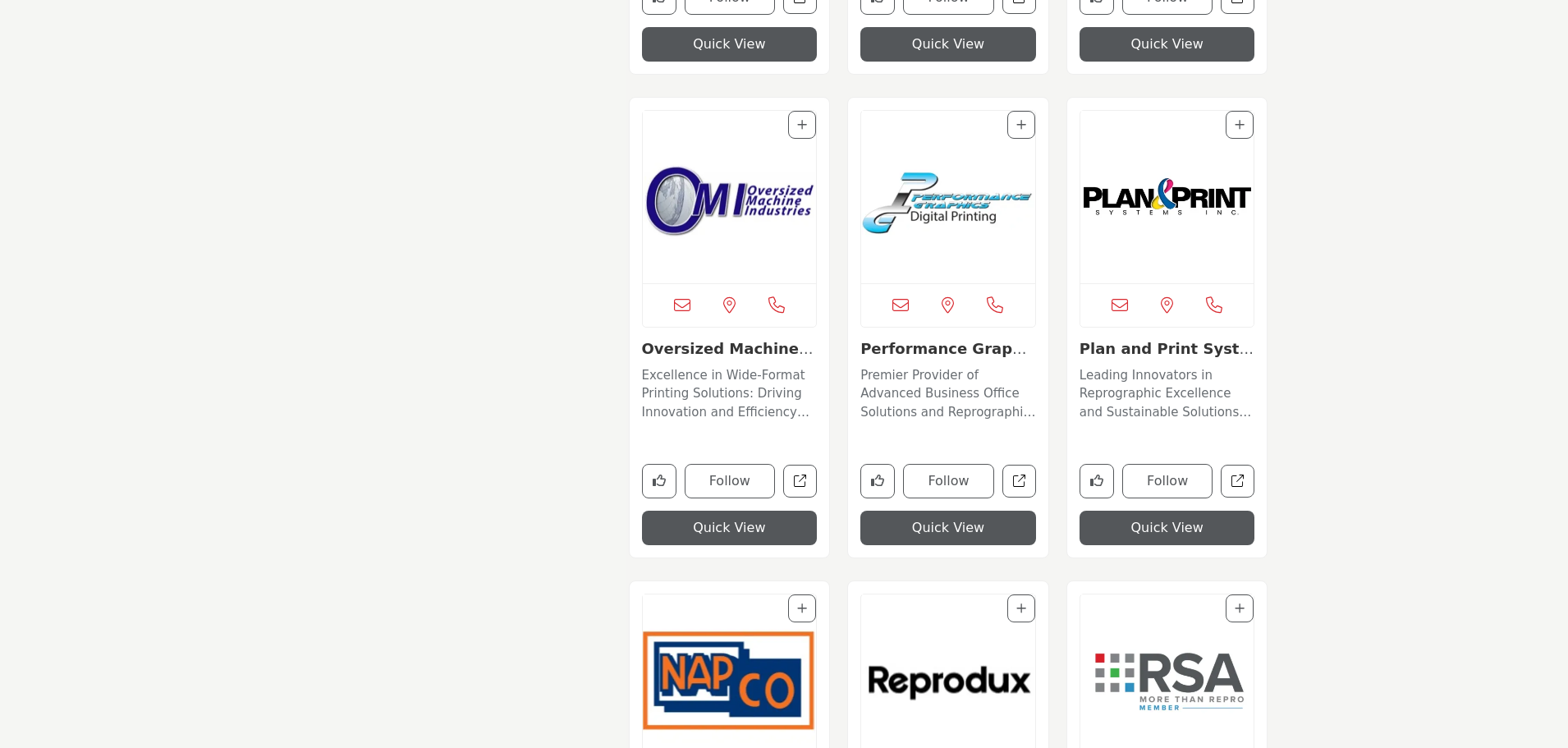
click at [1194, 197] on img "Open Listing in new tab" at bounding box center [1167, 197] width 174 height 172
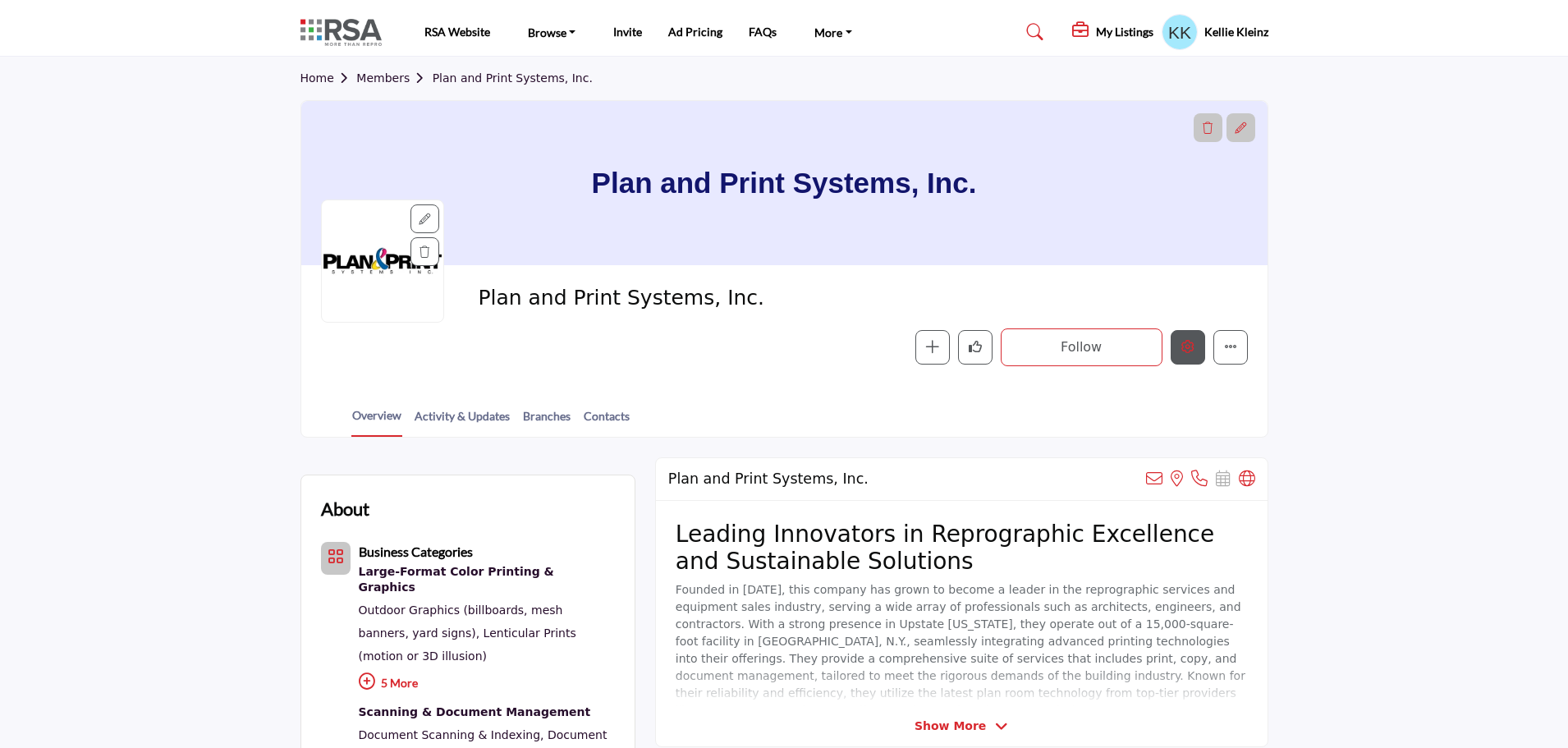
click at [1185, 347] on icon "Edit company" at bounding box center [1188, 346] width 13 height 13
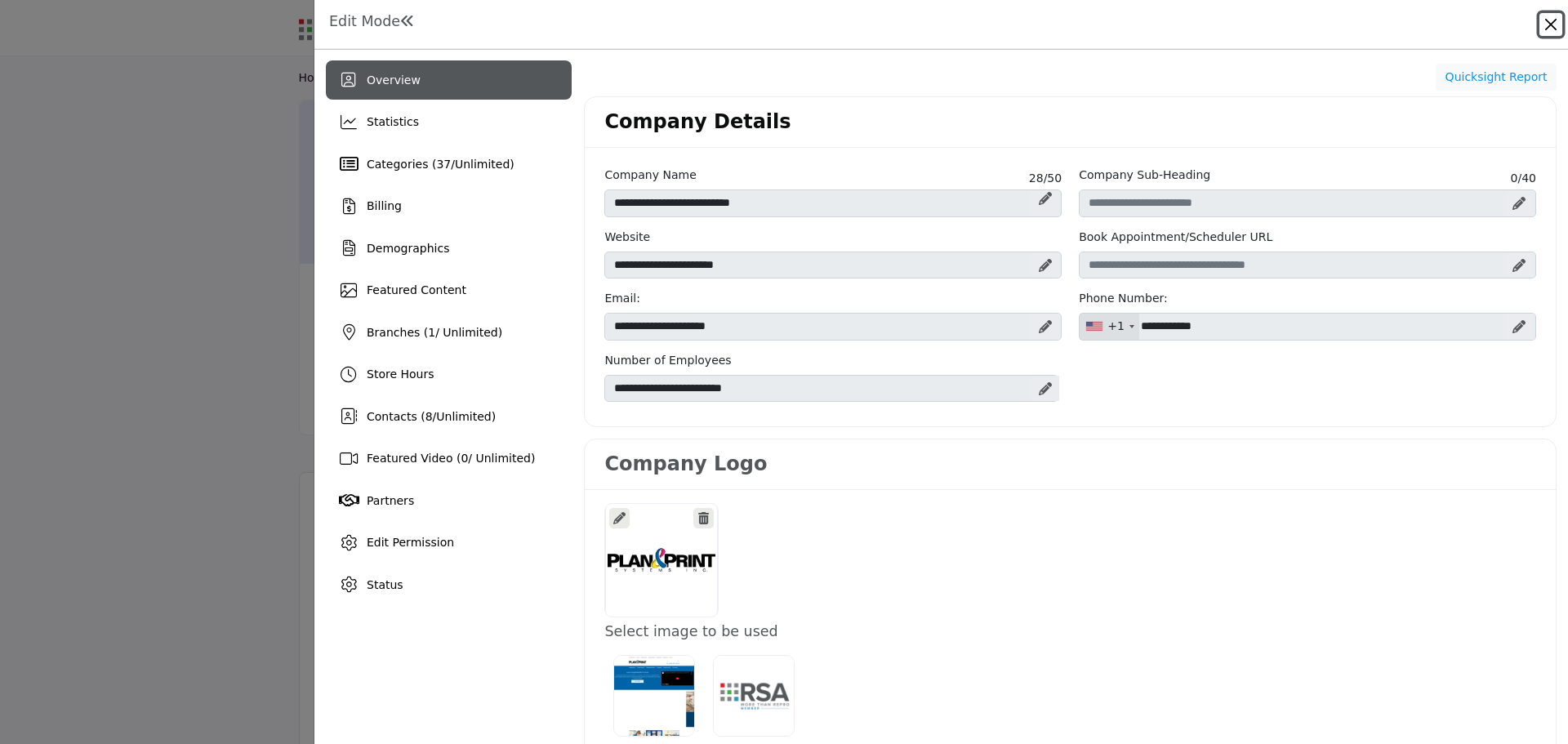
click at [1552, 27] on button "Close" at bounding box center [1551, 25] width 23 height 23
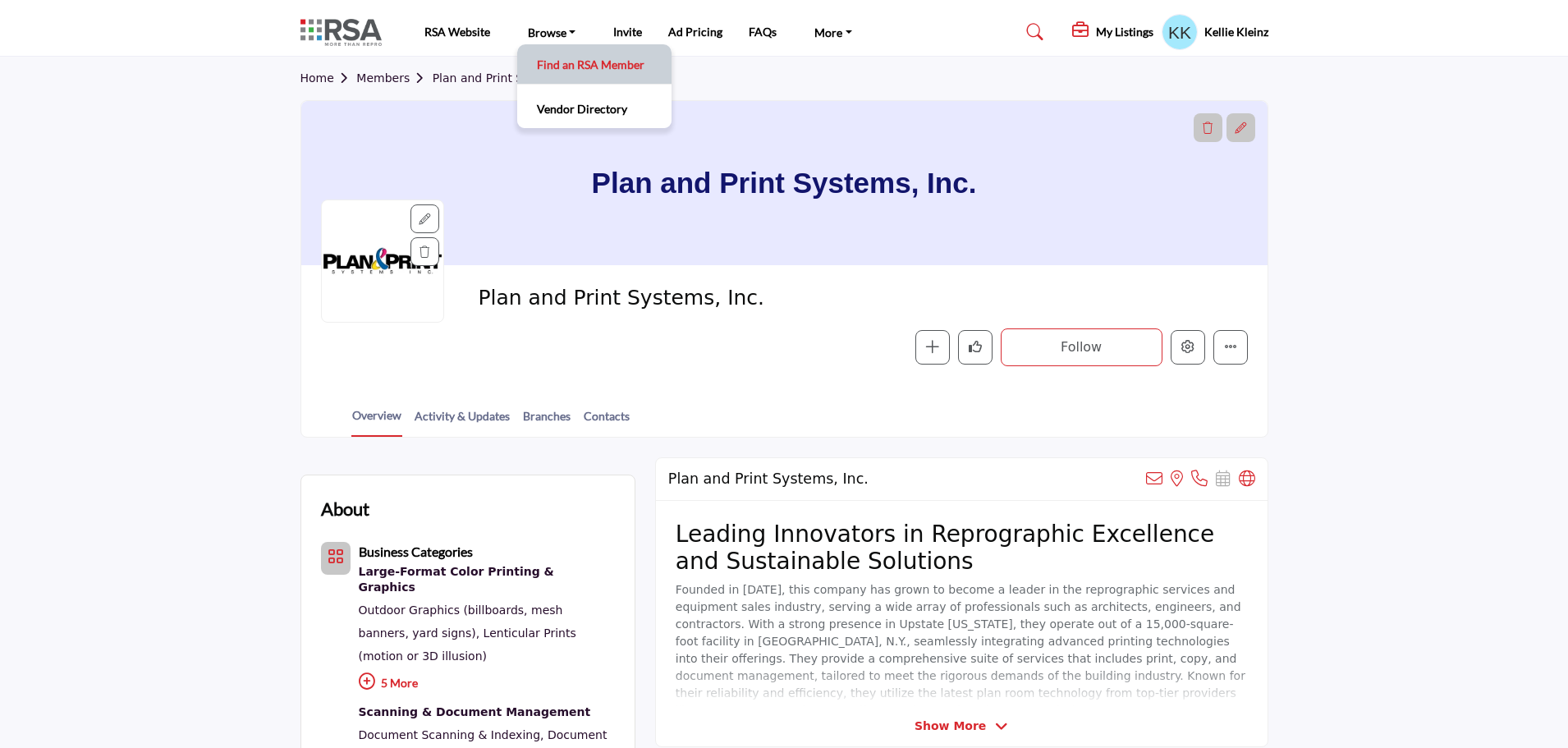
click at [569, 61] on link "Find an RSA Member" at bounding box center [594, 64] width 138 height 23
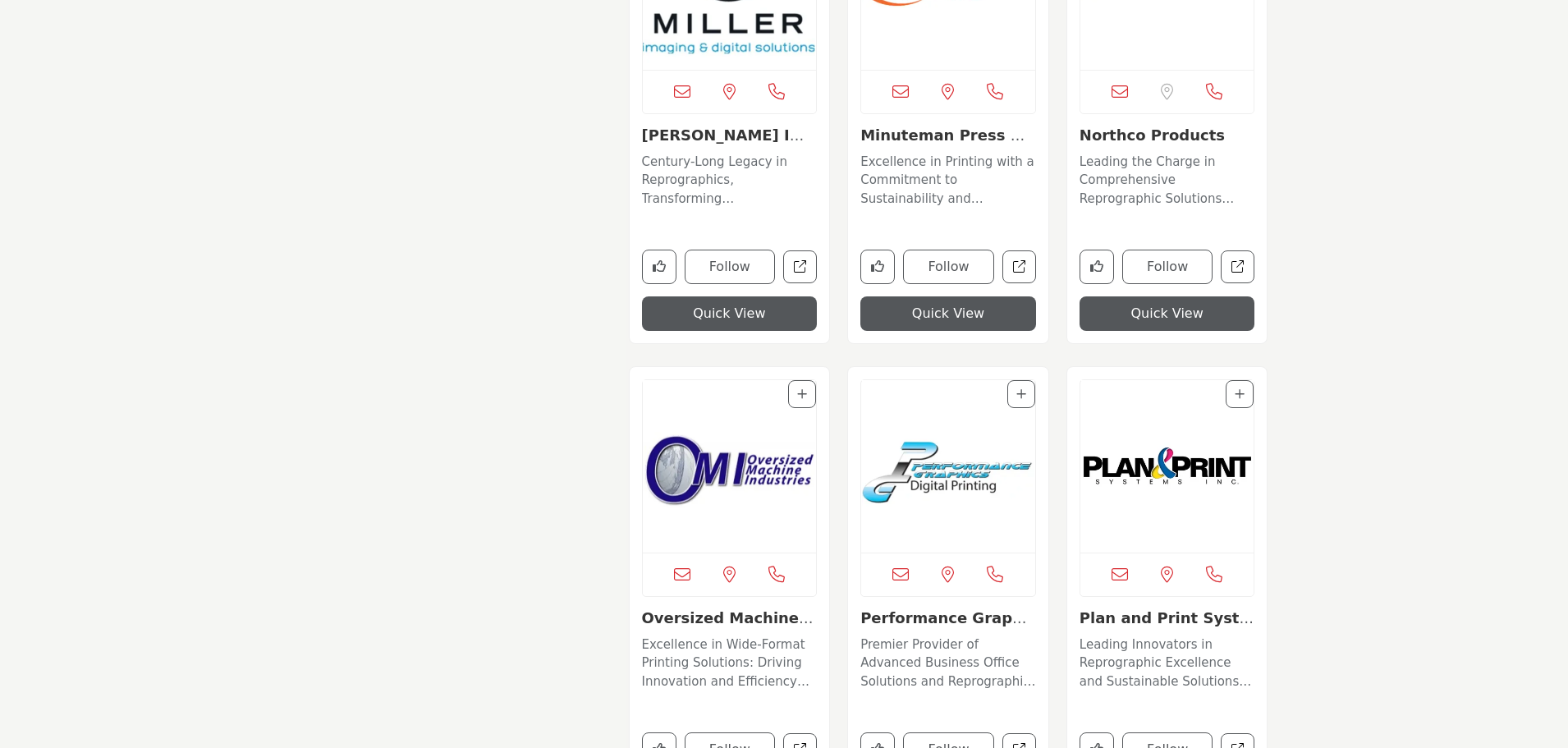
scroll to position [8788, 0]
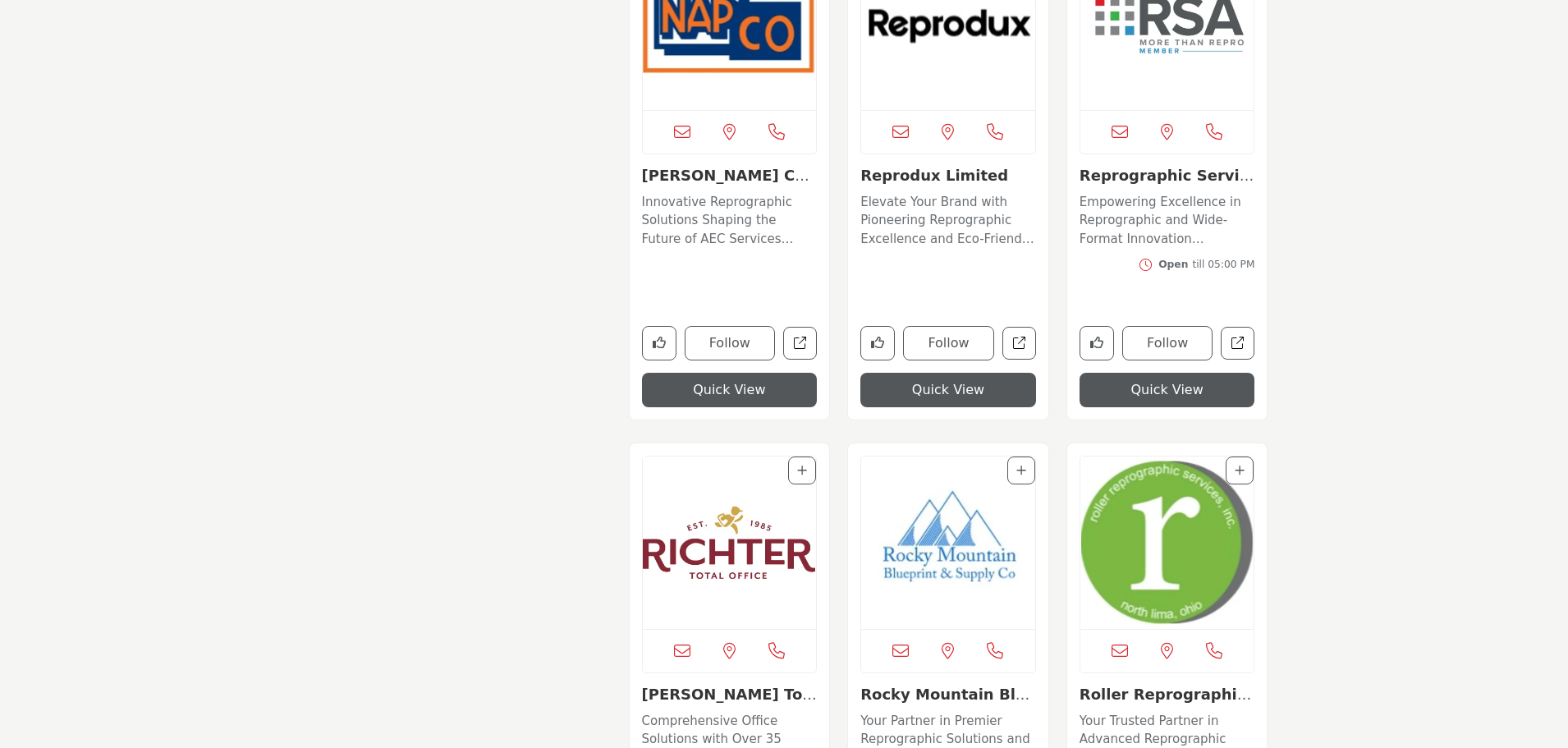
click at [746, 30] on img "Open Listing in new tab" at bounding box center [729, 23] width 174 height 172
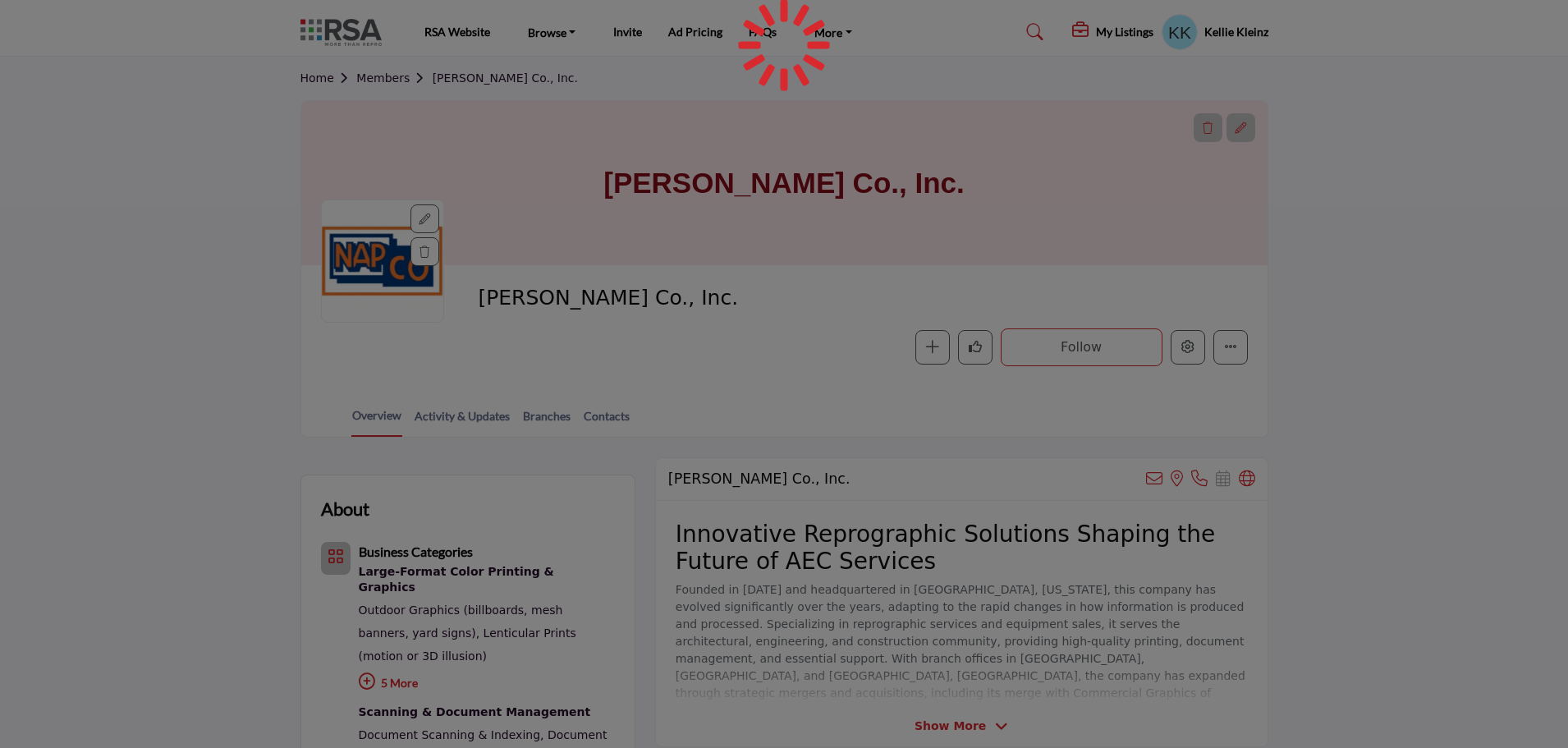
click at [1190, 348] on div at bounding box center [784, 374] width 1568 height 748
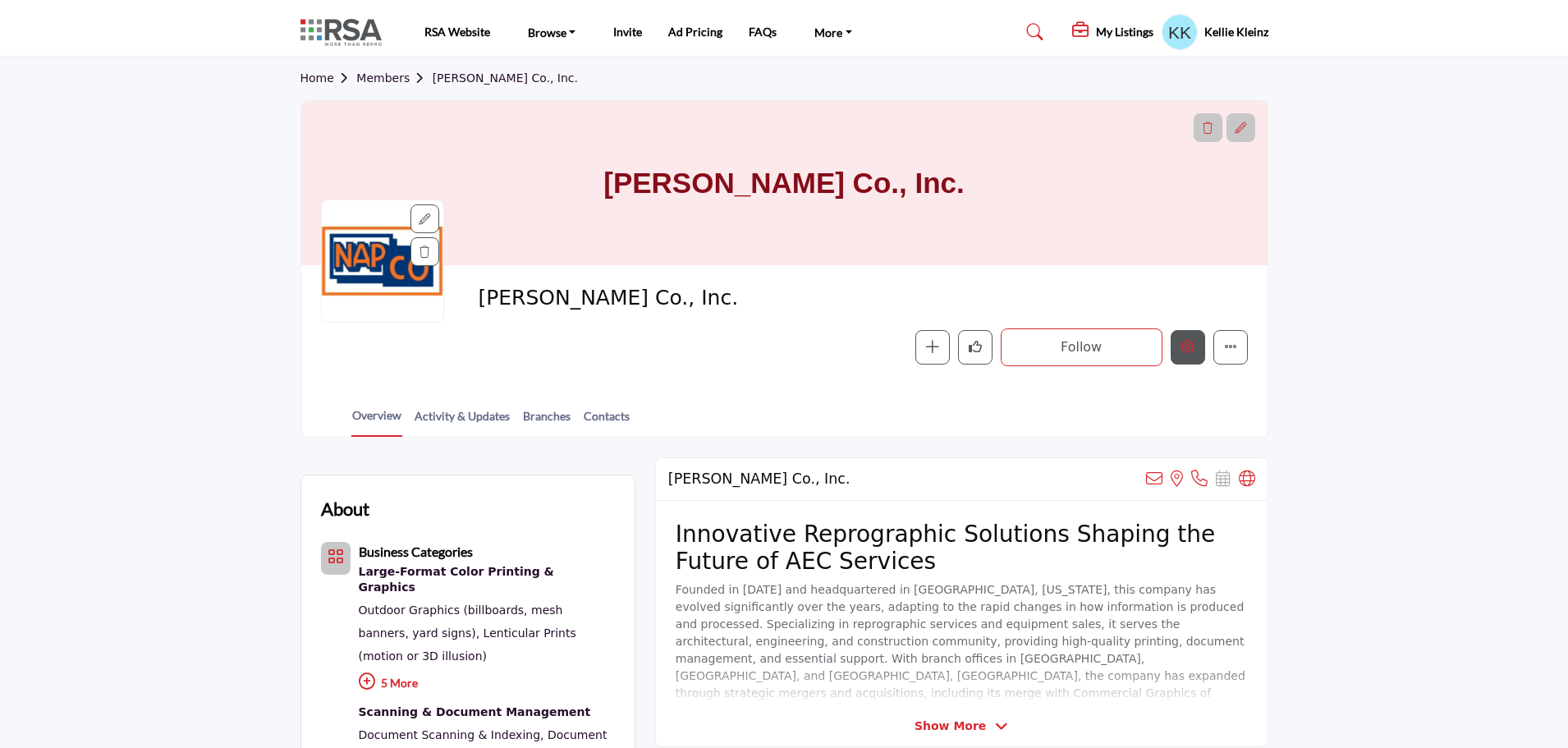
click at [1178, 341] on button "Edit company" at bounding box center [1188, 347] width 35 height 35
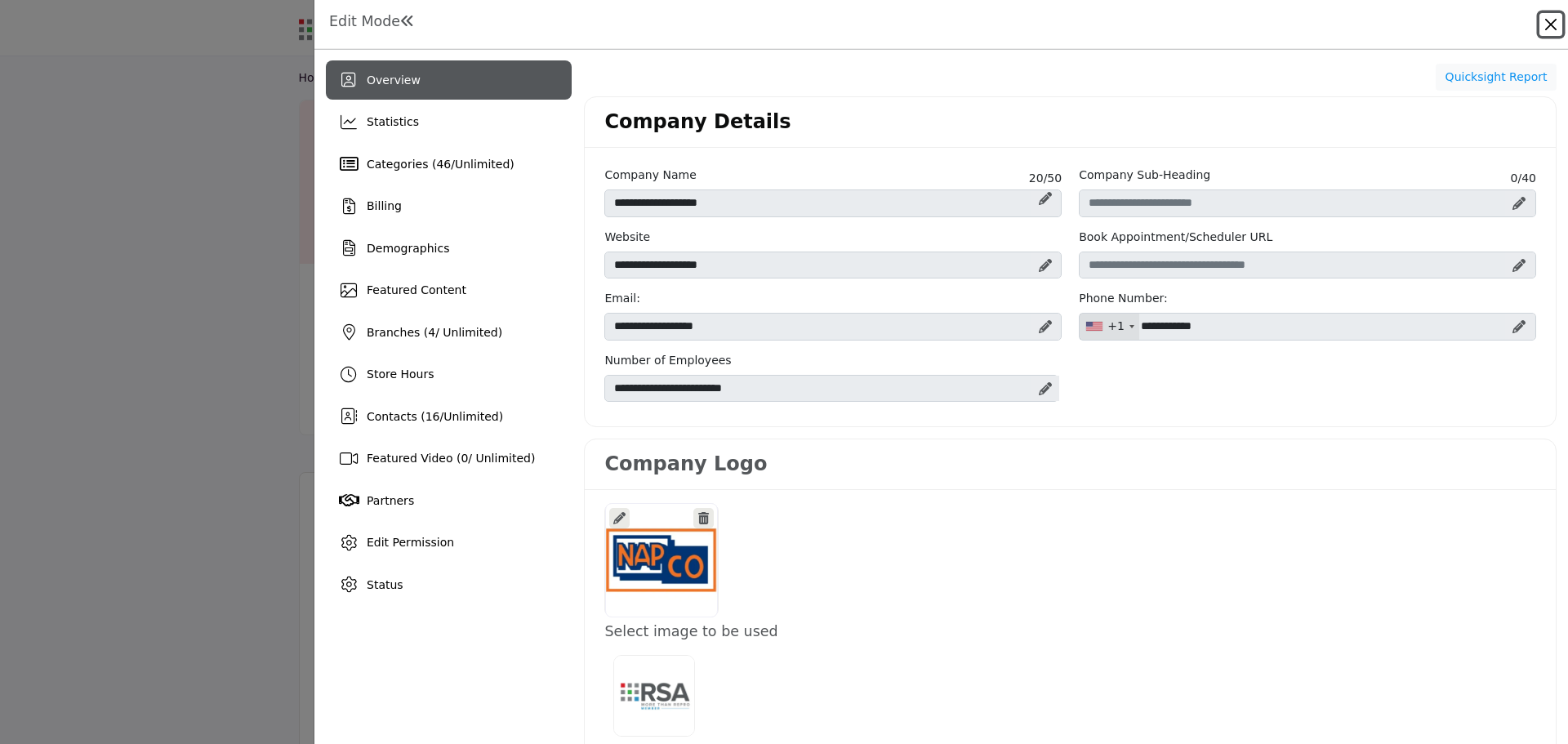
click at [1554, 25] on button "Close" at bounding box center [1551, 25] width 23 height 23
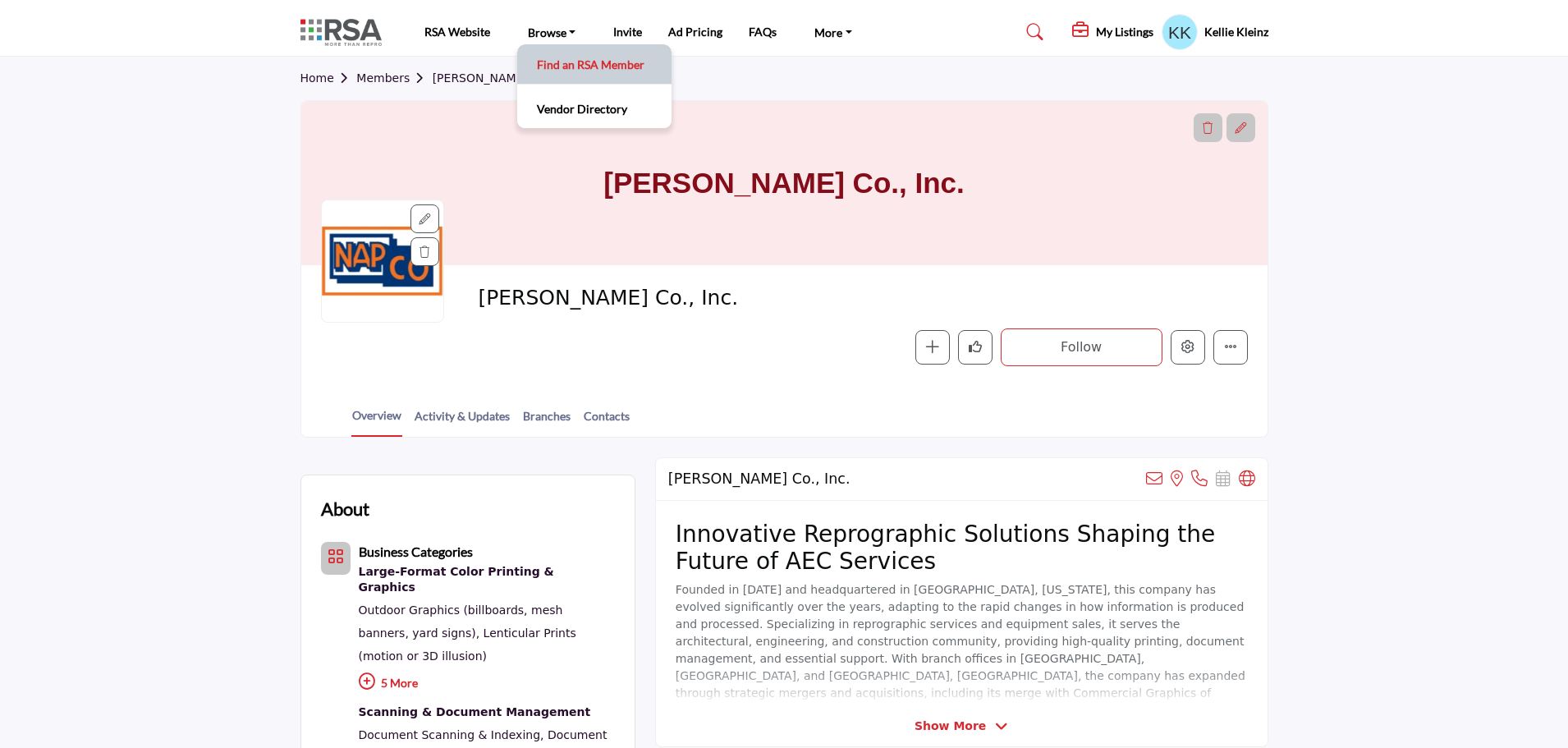
click at [559, 58] on link "Find an RSA Member" at bounding box center [594, 64] width 138 height 23
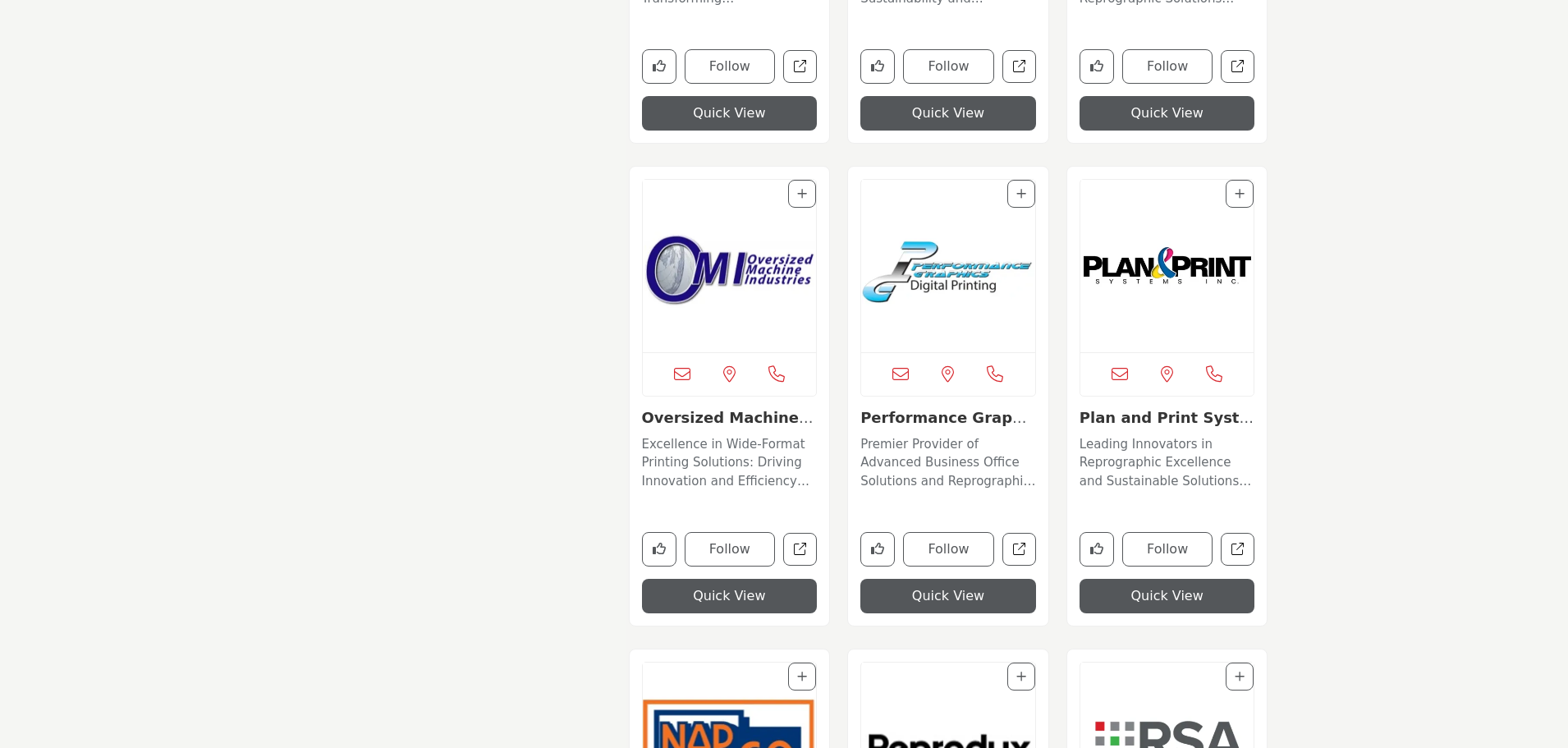
scroll to position [8460, 0]
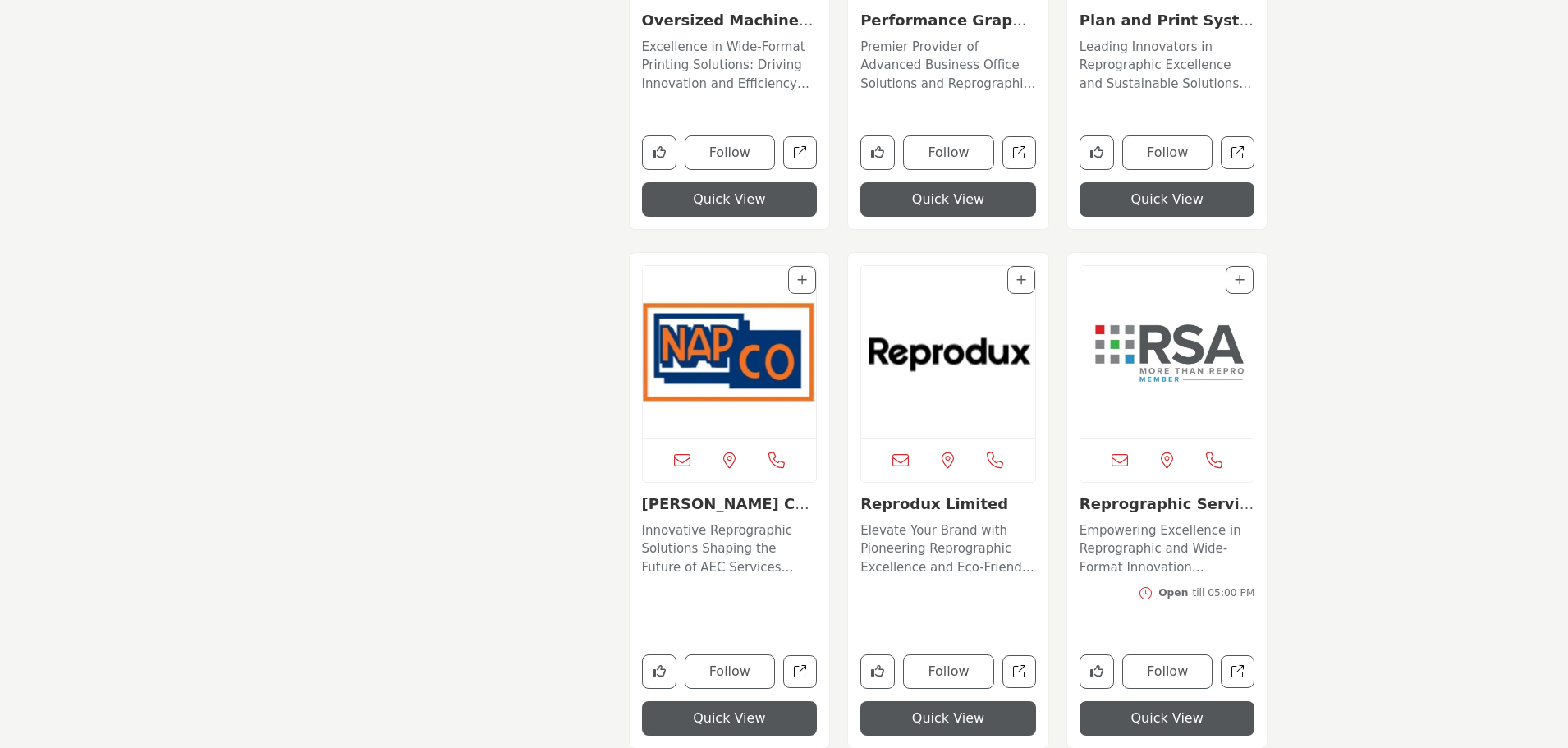
click at [973, 339] on img "Open Listing in new tab" at bounding box center [947, 351] width 174 height 172
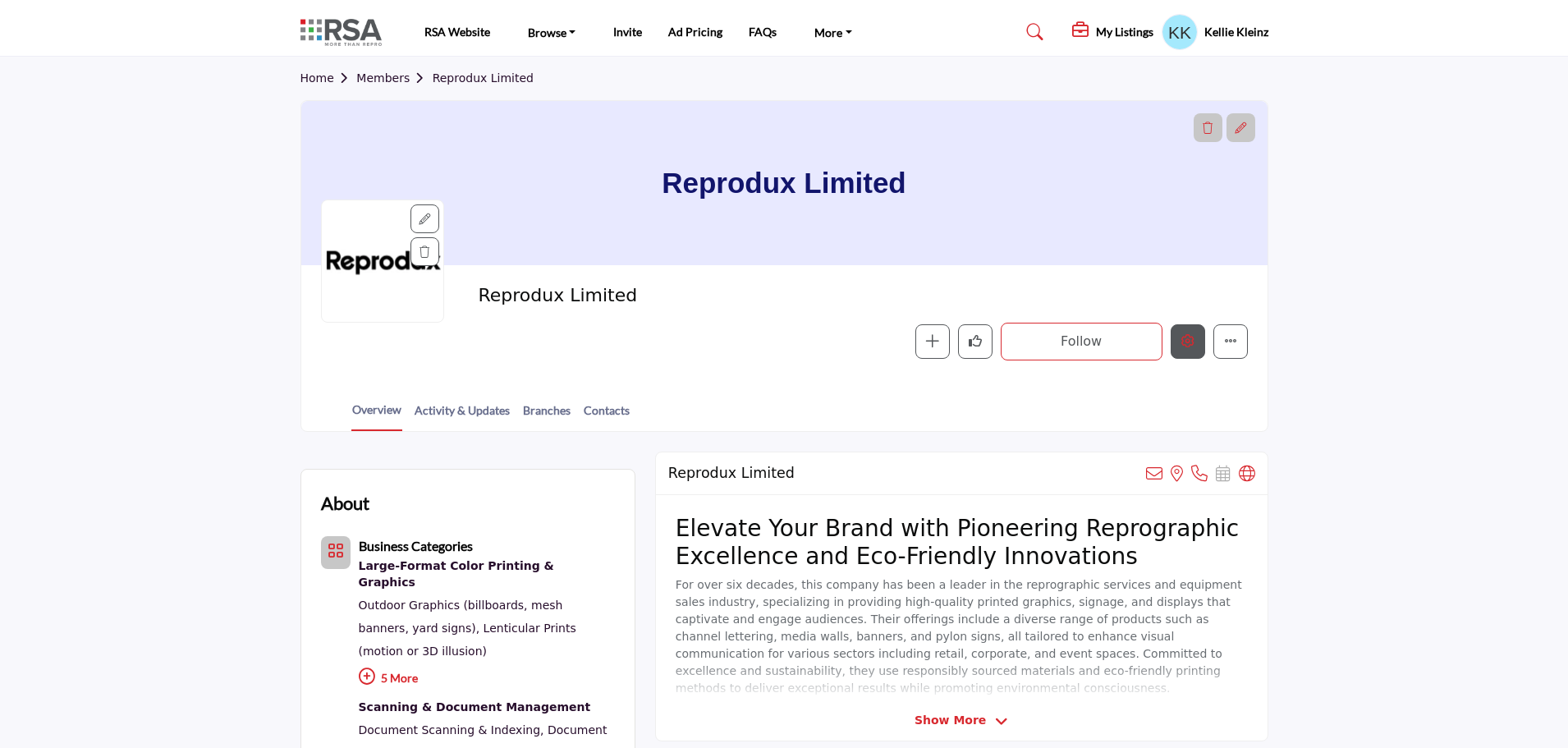
click at [1185, 343] on icon "Edit company" at bounding box center [1188, 341] width 13 height 13
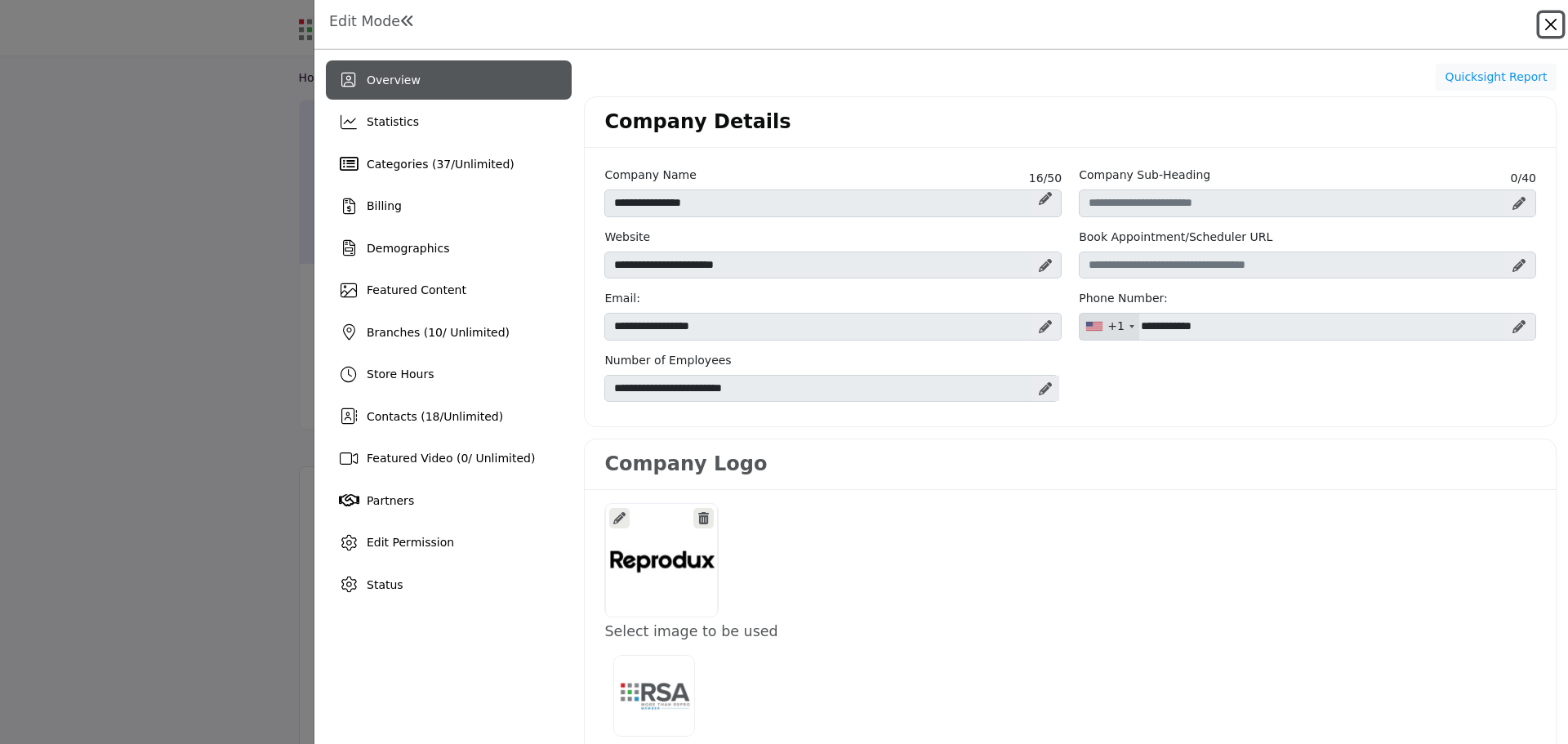
click at [1558, 23] on button "Close" at bounding box center [1551, 25] width 23 height 23
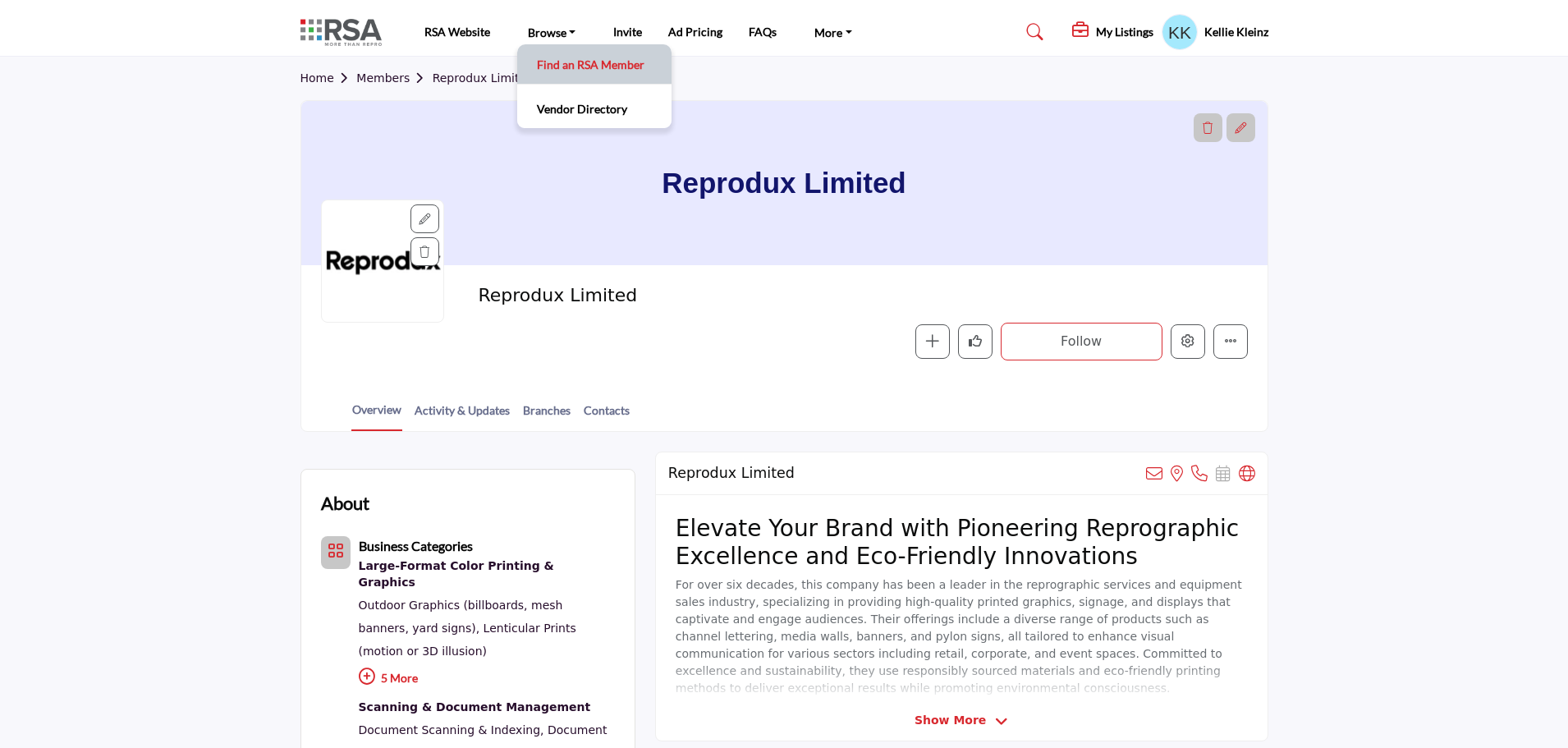
click at [561, 68] on link "Find an RSA Member" at bounding box center [594, 64] width 138 height 23
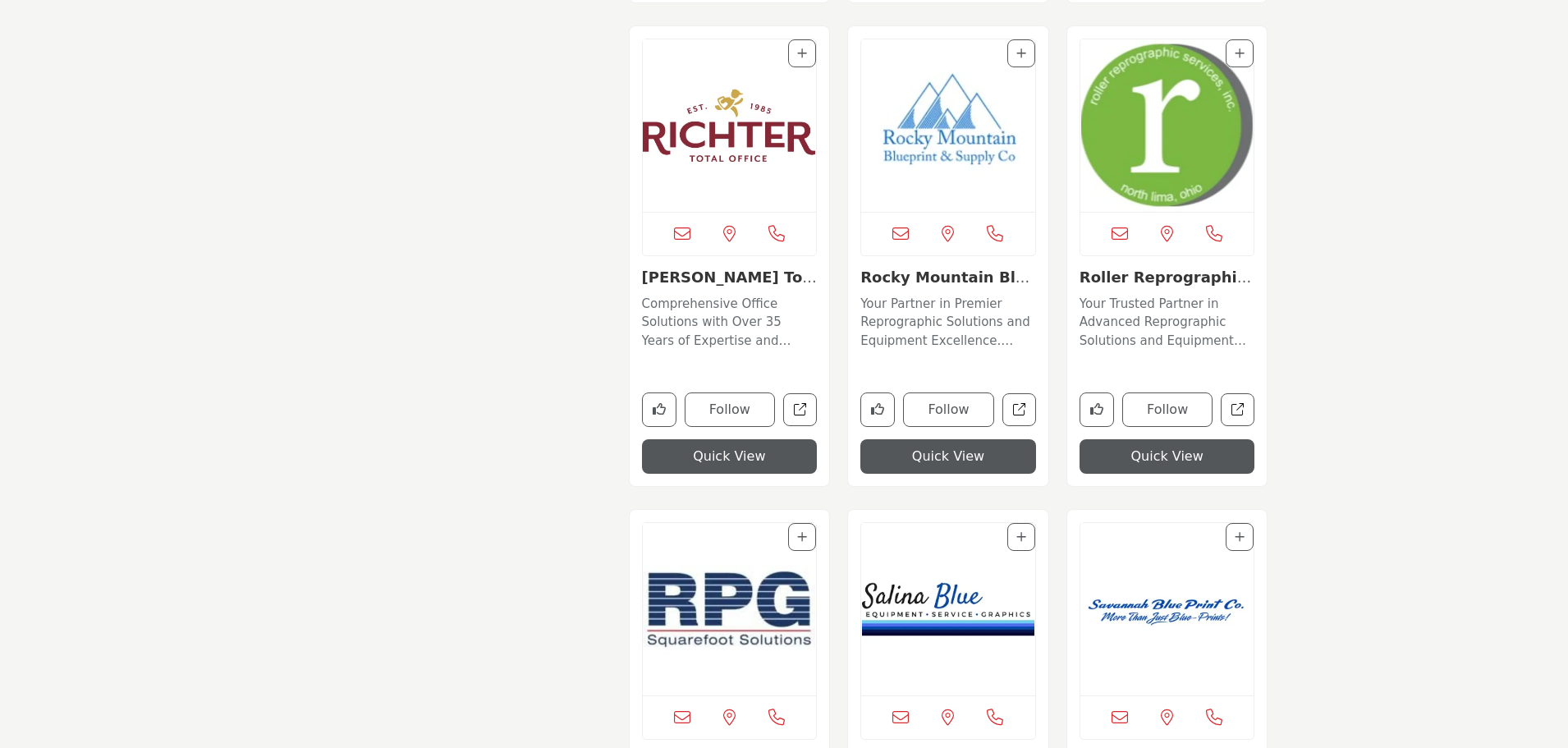
scroll to position [9183, 0]
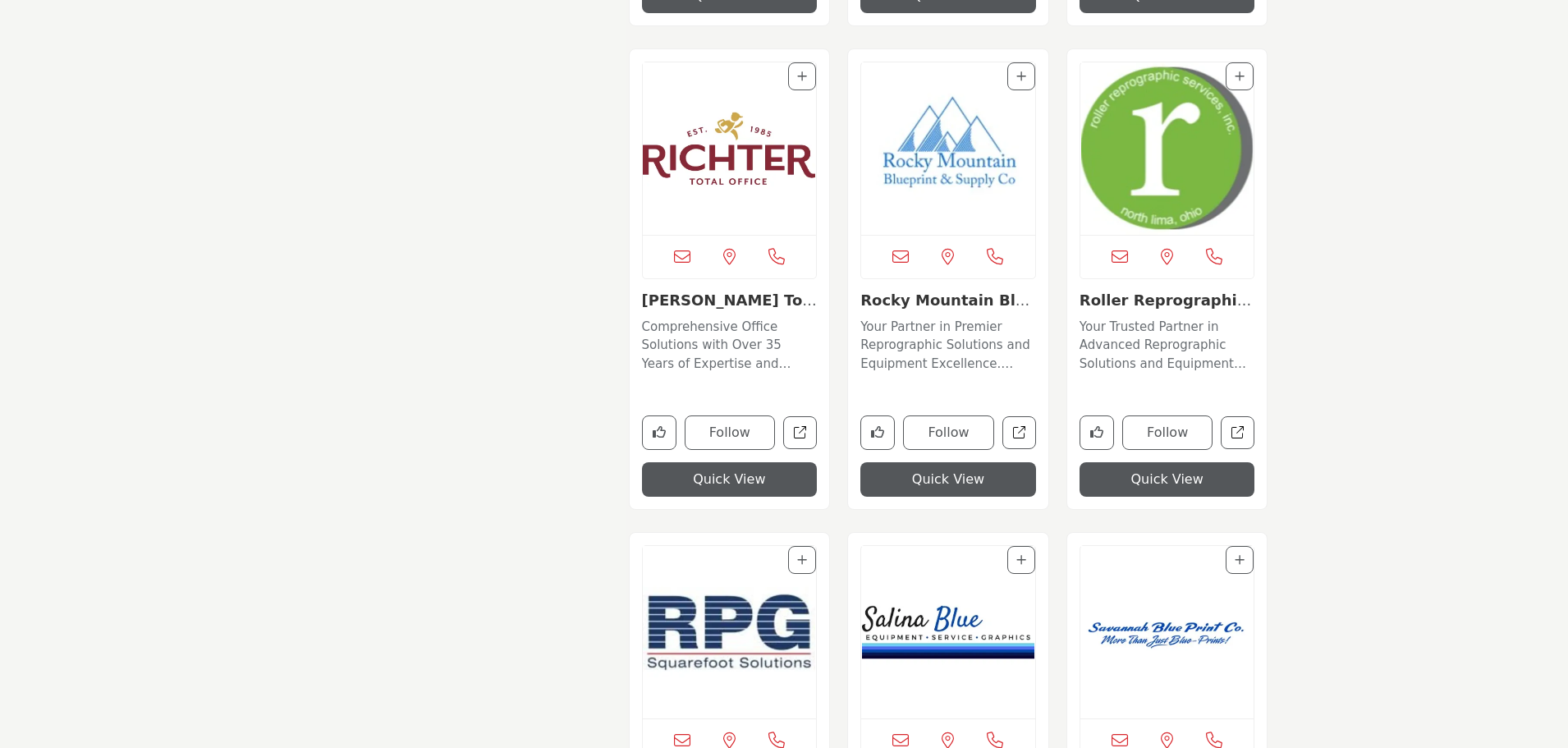
click at [744, 158] on img "Open Listing in new tab" at bounding box center [729, 148] width 174 height 172
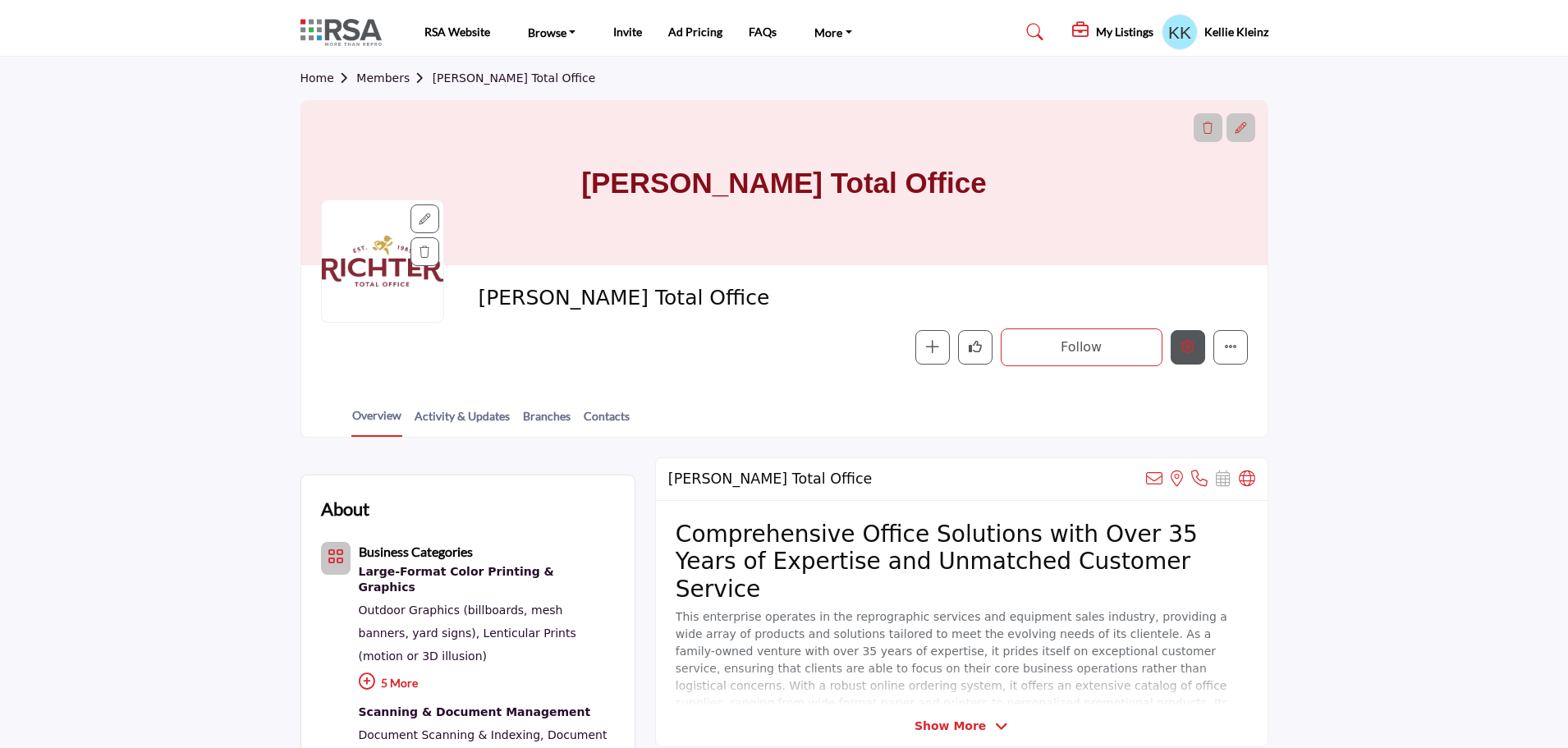
click at [1178, 344] on button "Edit company" at bounding box center [1188, 347] width 35 height 35
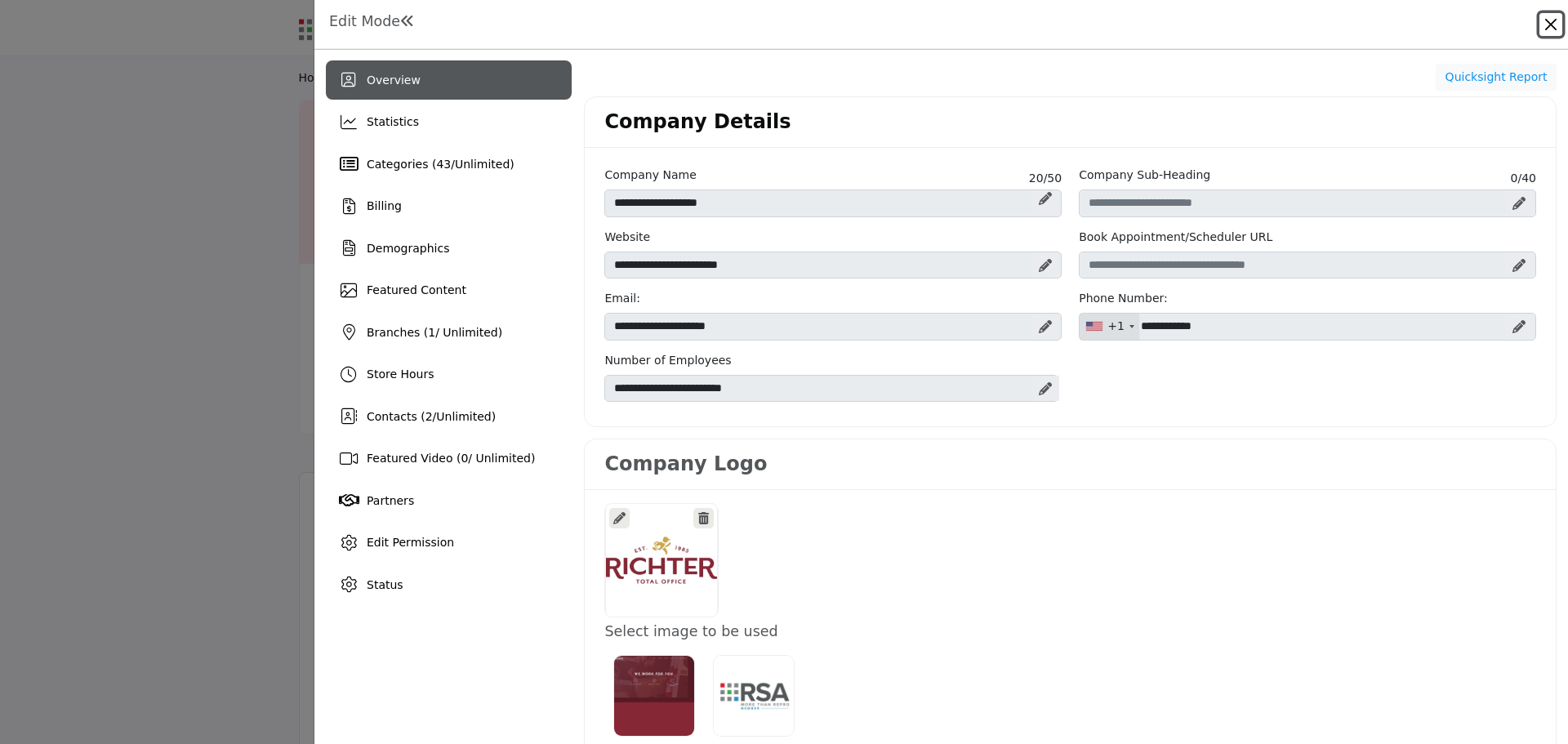
click at [1550, 25] on button "Close" at bounding box center [1551, 25] width 23 height 23
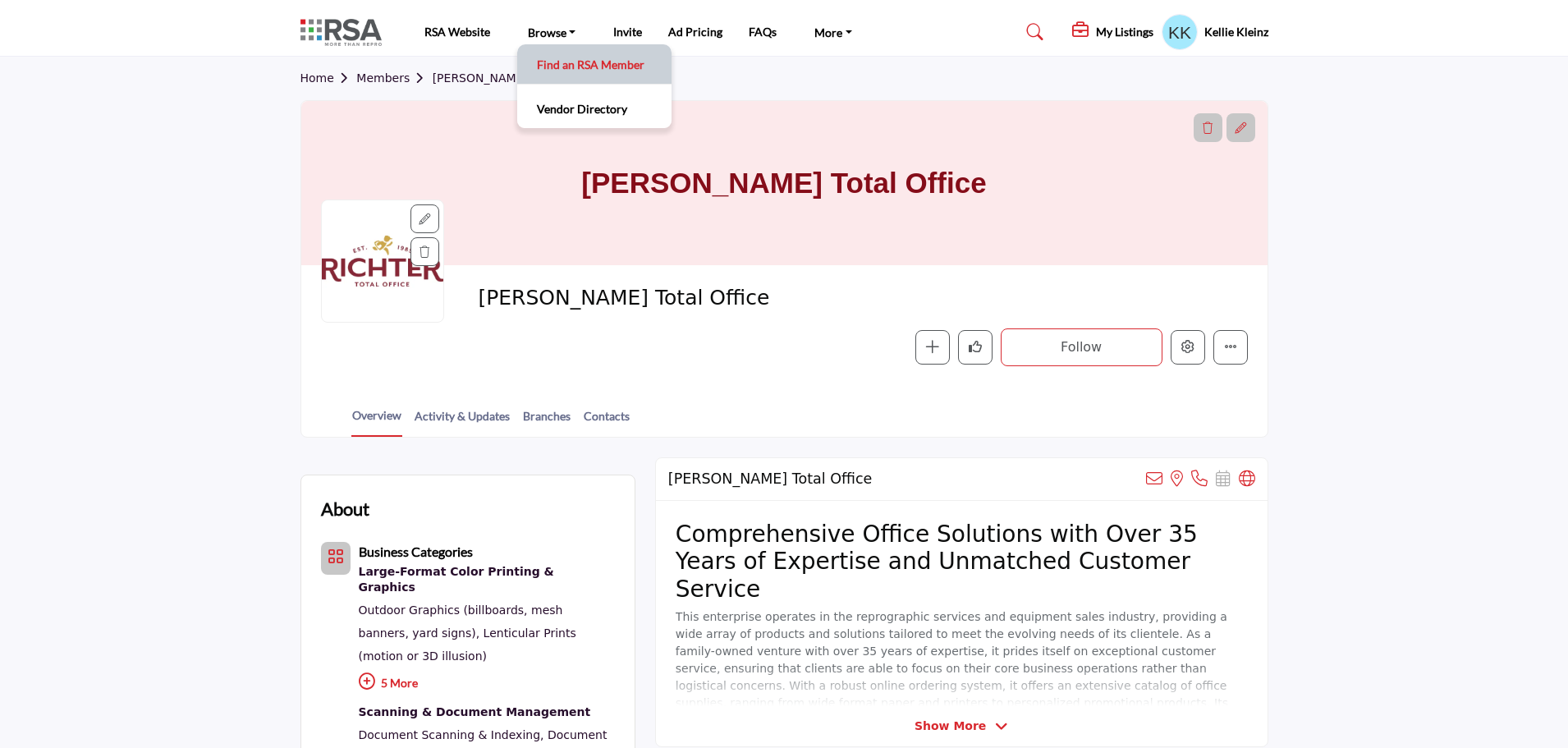
click at [572, 59] on link "Find an RSA Member" at bounding box center [594, 64] width 138 height 23
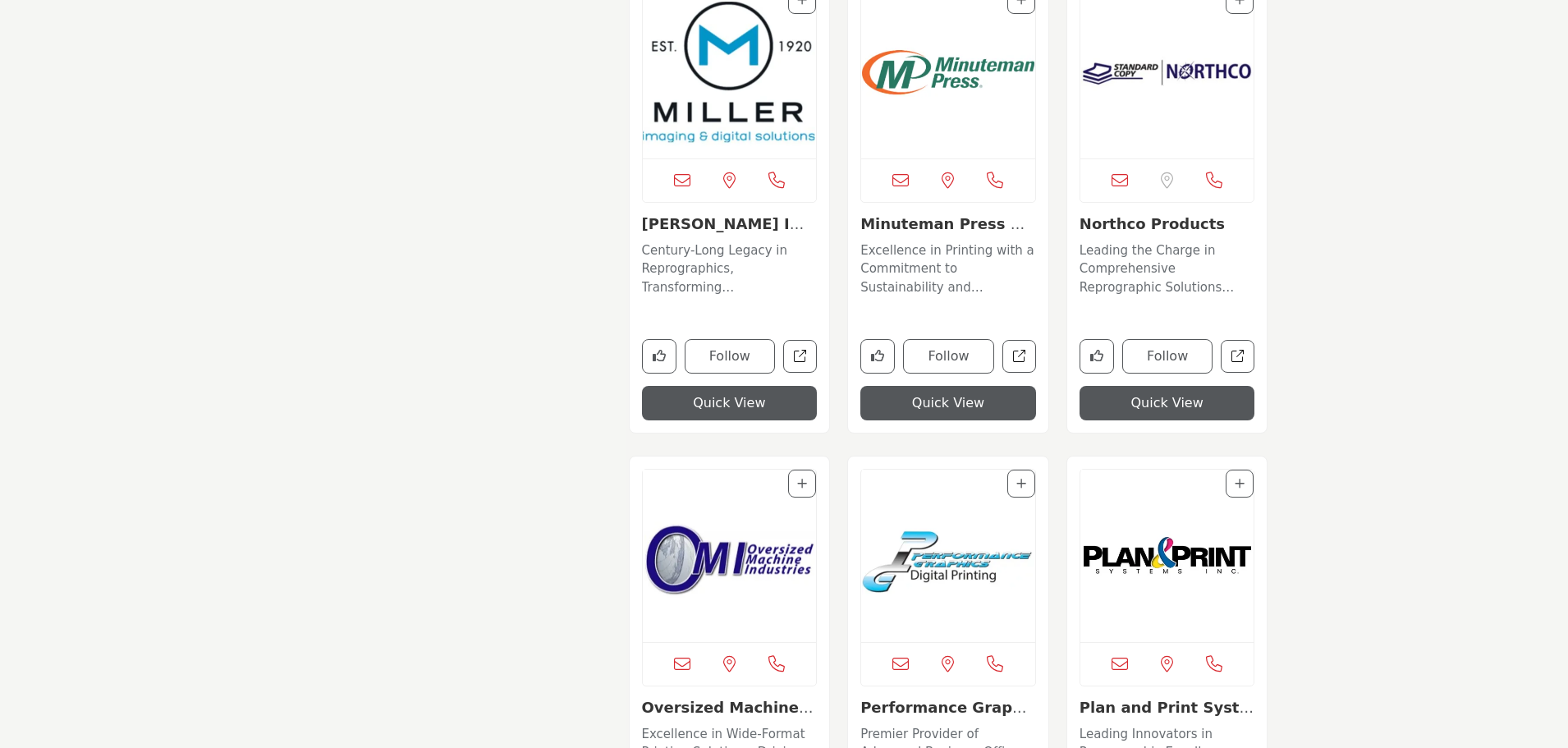
scroll to position [8676, 0]
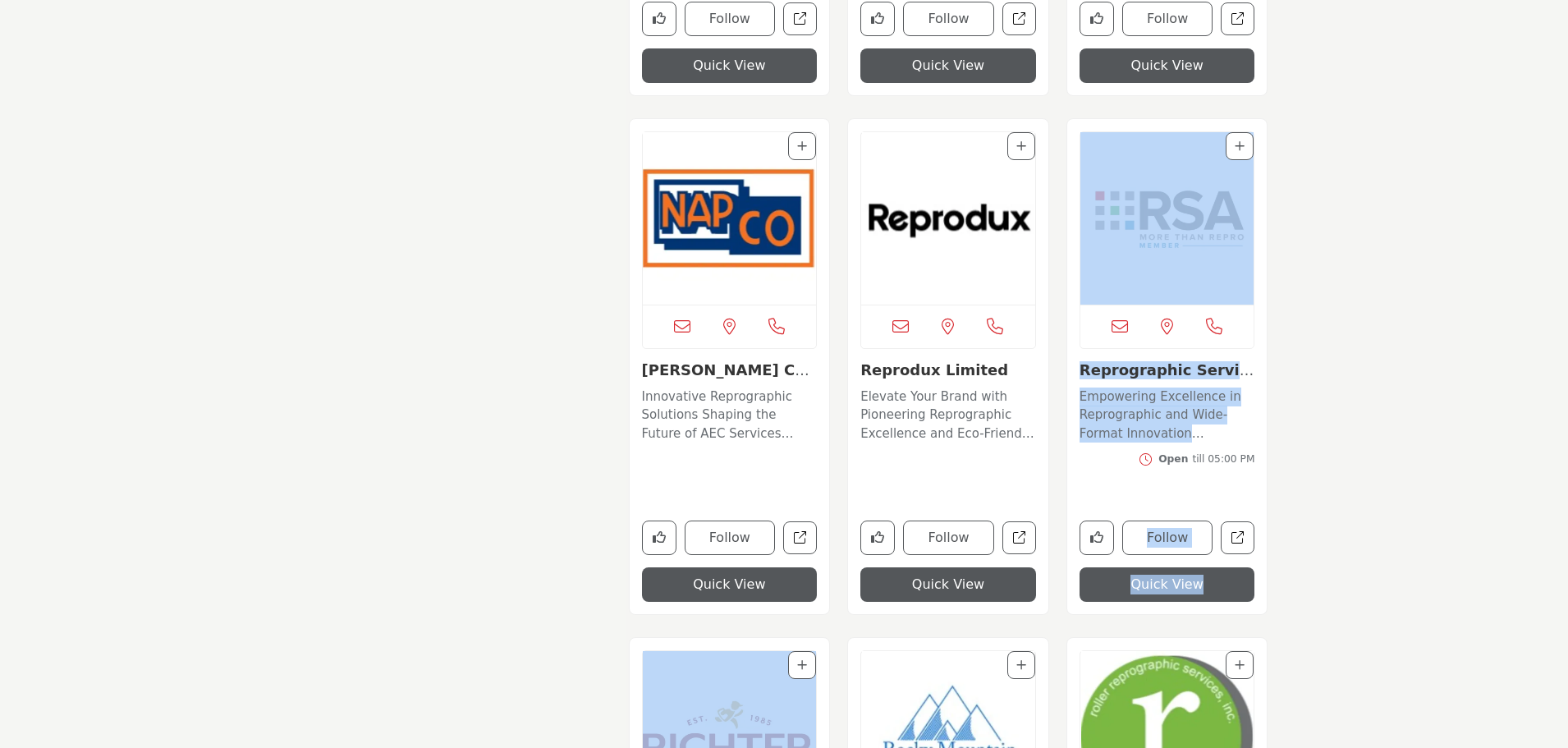
click at [948, 618] on div "View email address of this listing Quick View" at bounding box center [948, 377] width 657 height 3419
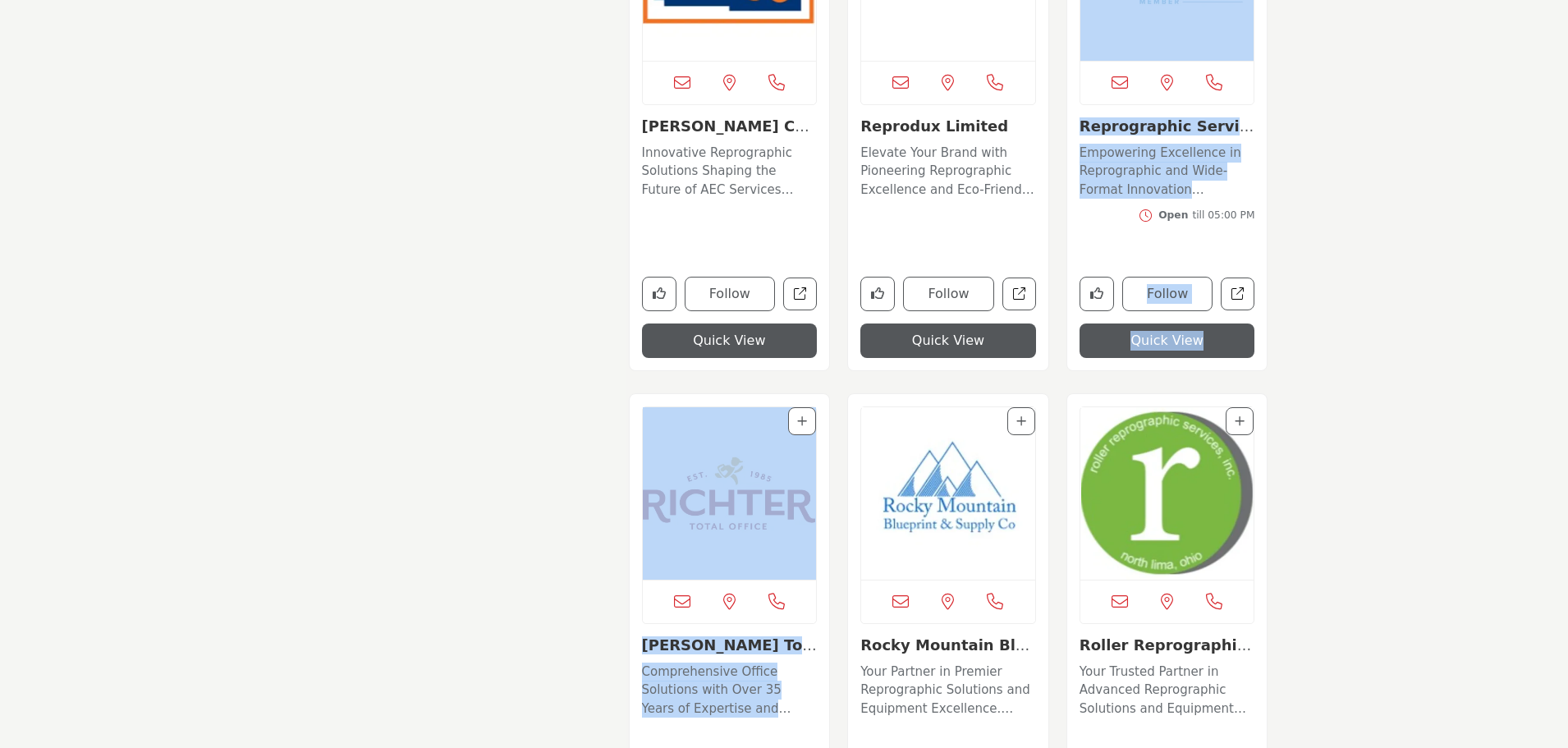
scroll to position [8923, 0]
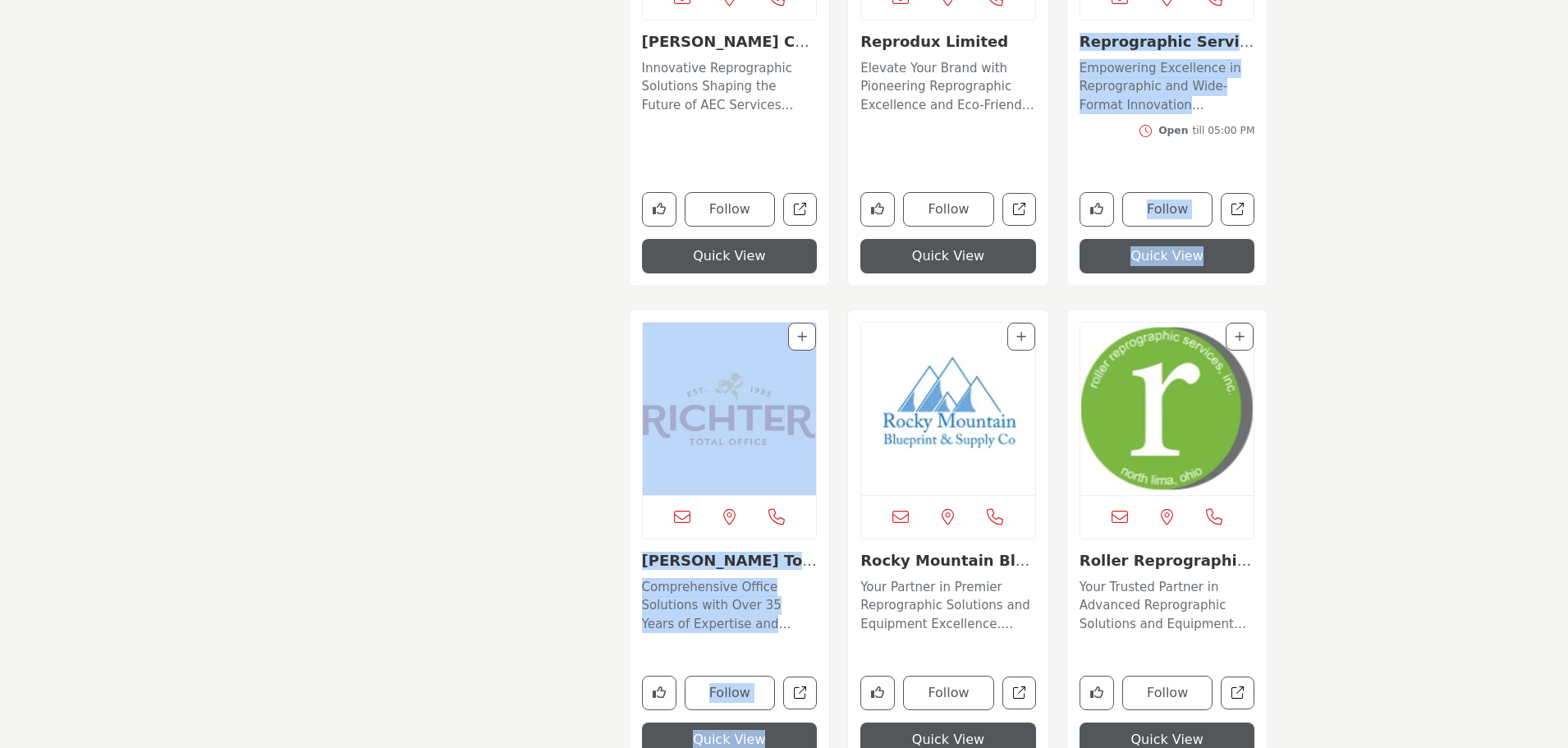
click at [908, 384] on img "Open Listing in new tab" at bounding box center [947, 408] width 174 height 172
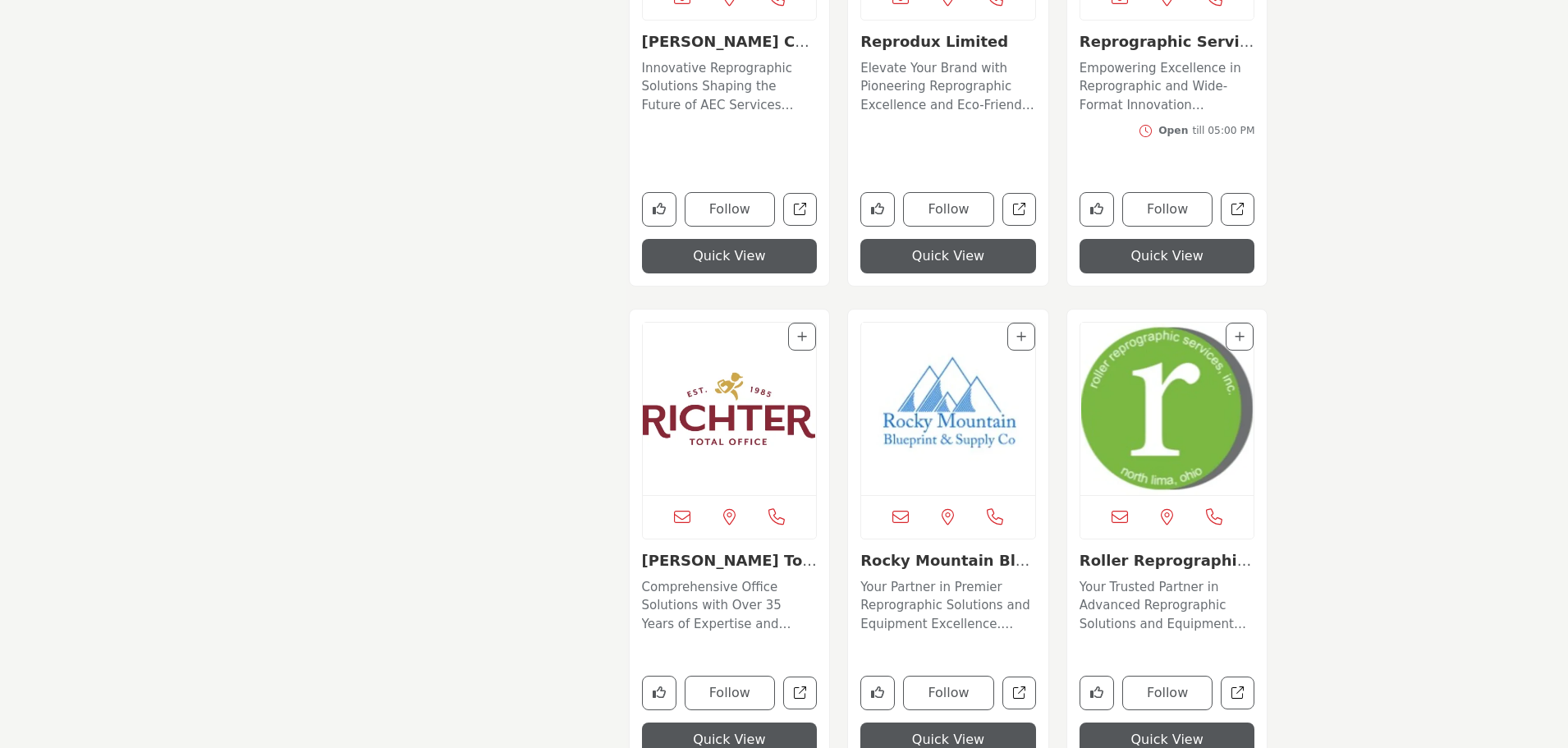
click at [969, 420] on img "Open Listing in new tab" at bounding box center [947, 408] width 174 height 172
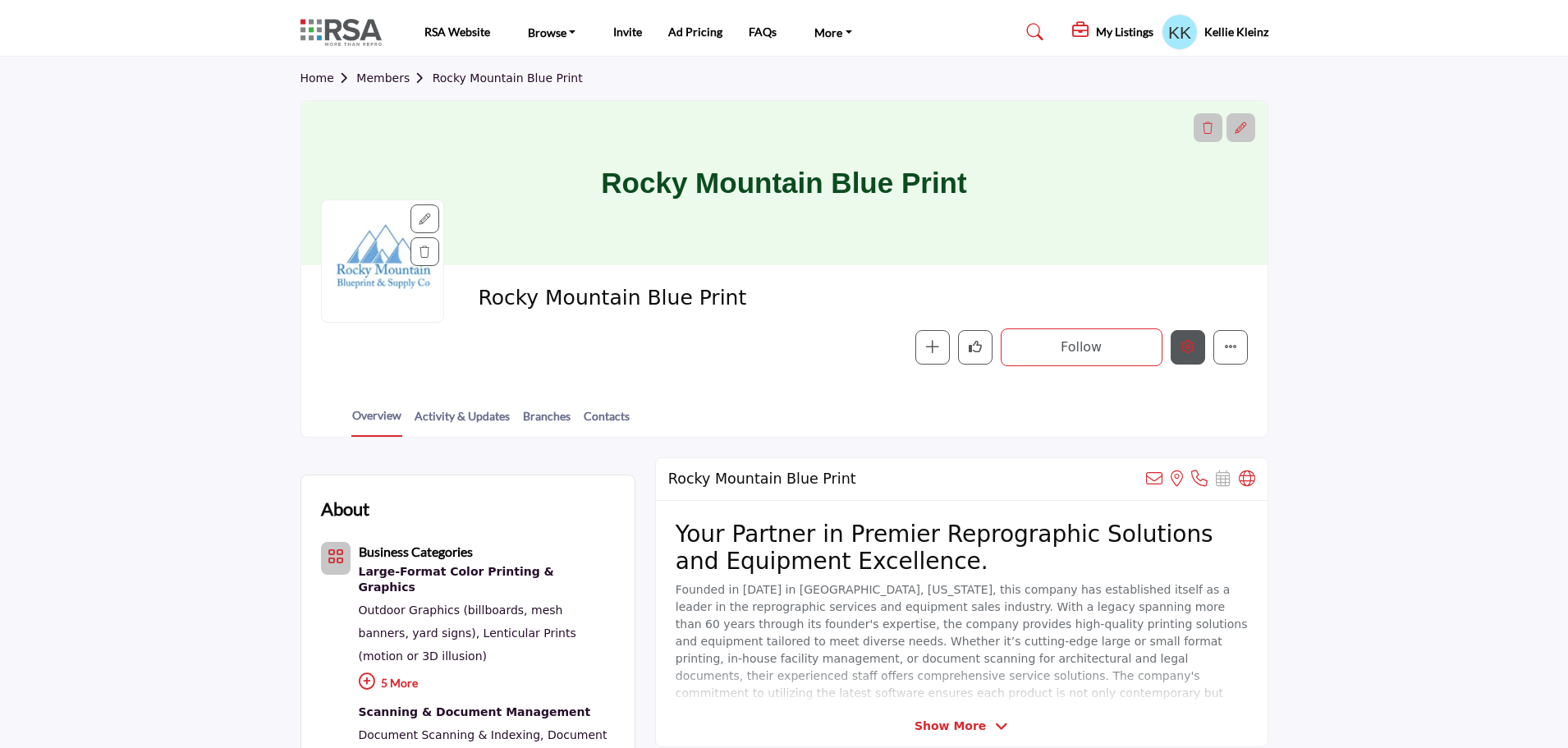
click at [1184, 354] on button "Edit company" at bounding box center [1188, 347] width 35 height 35
click at [1184, 346] on icon "Edit company" at bounding box center [1188, 346] width 13 height 13
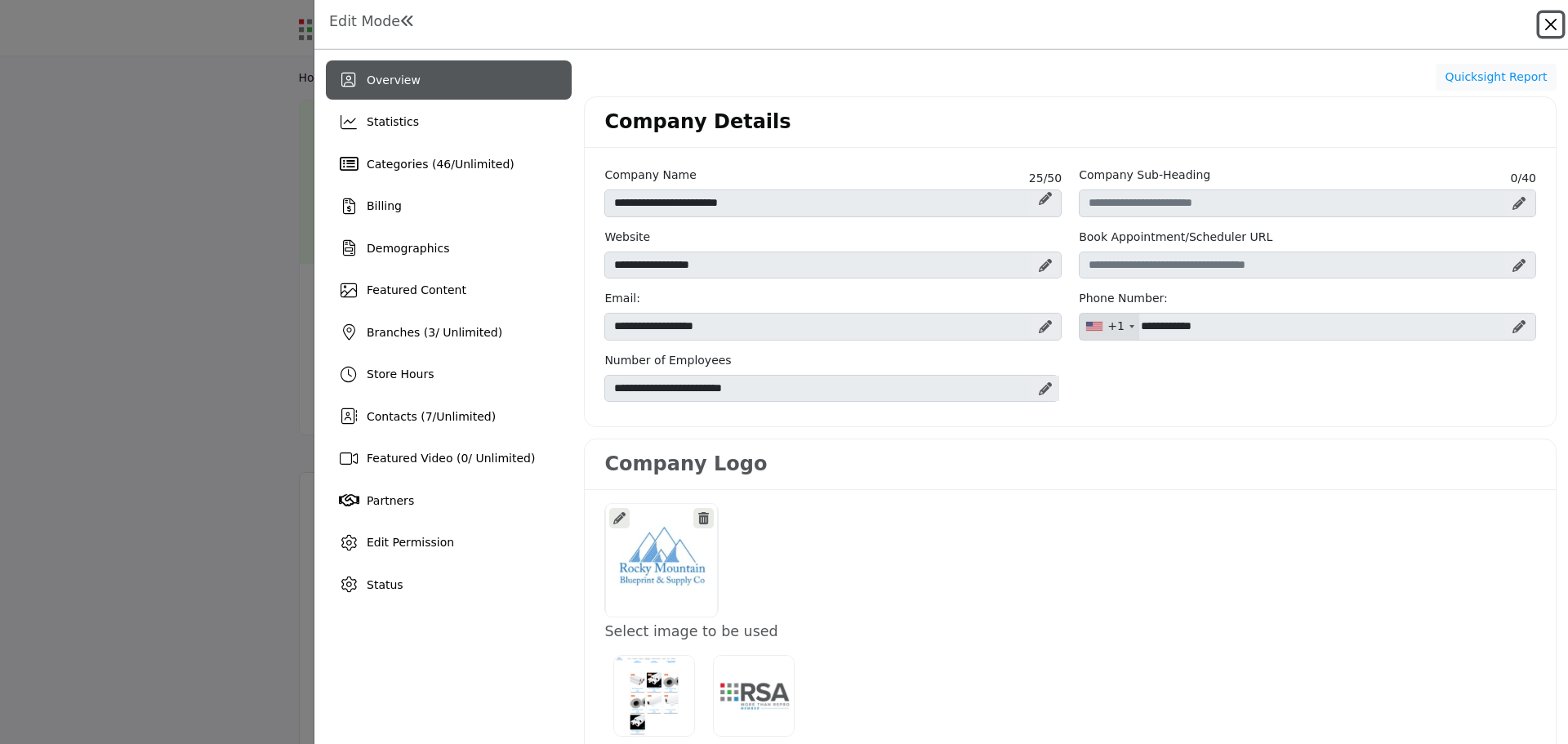
click at [1554, 20] on button "Close" at bounding box center [1551, 25] width 23 height 23
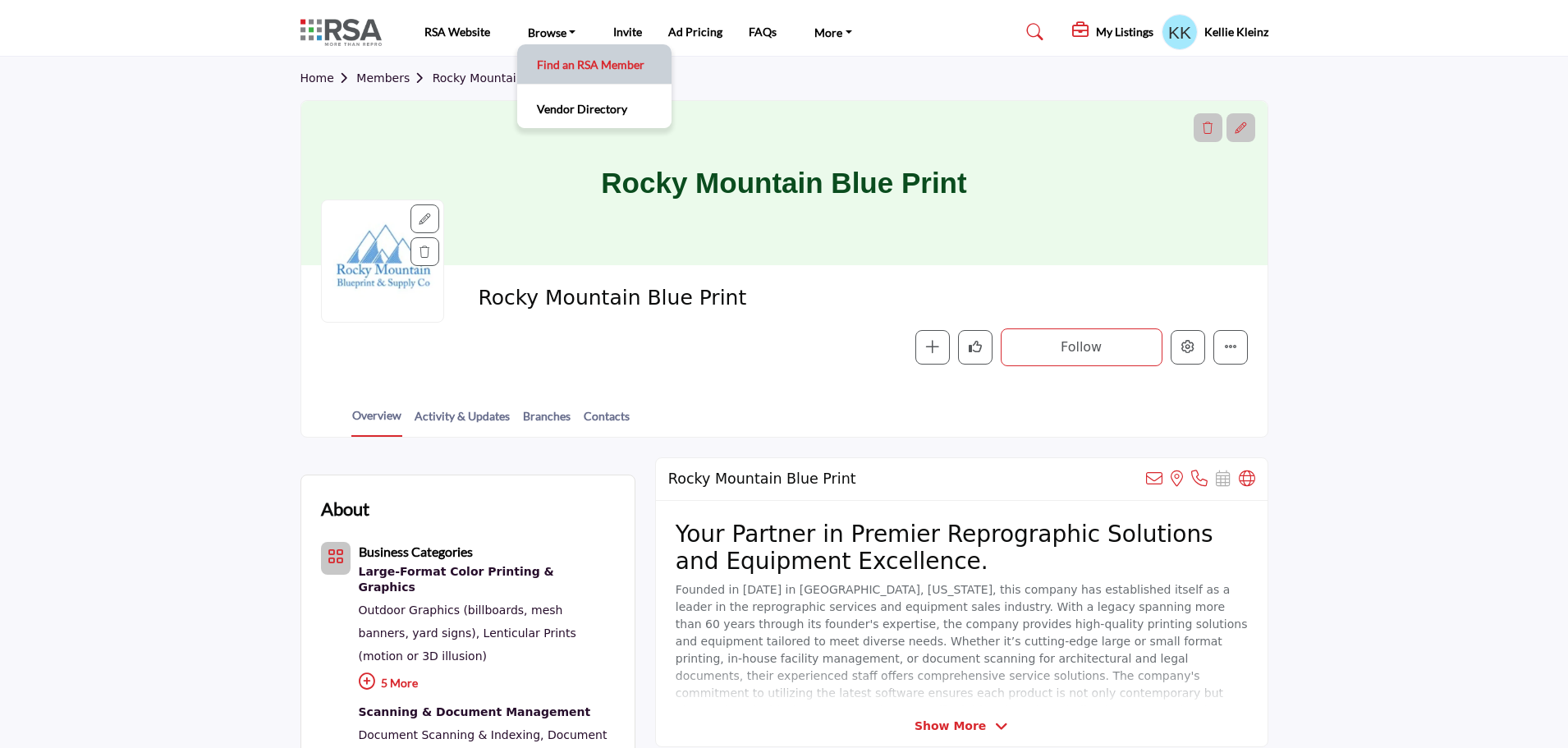
click at [556, 58] on link "Find an RSA Member" at bounding box center [594, 64] width 138 height 23
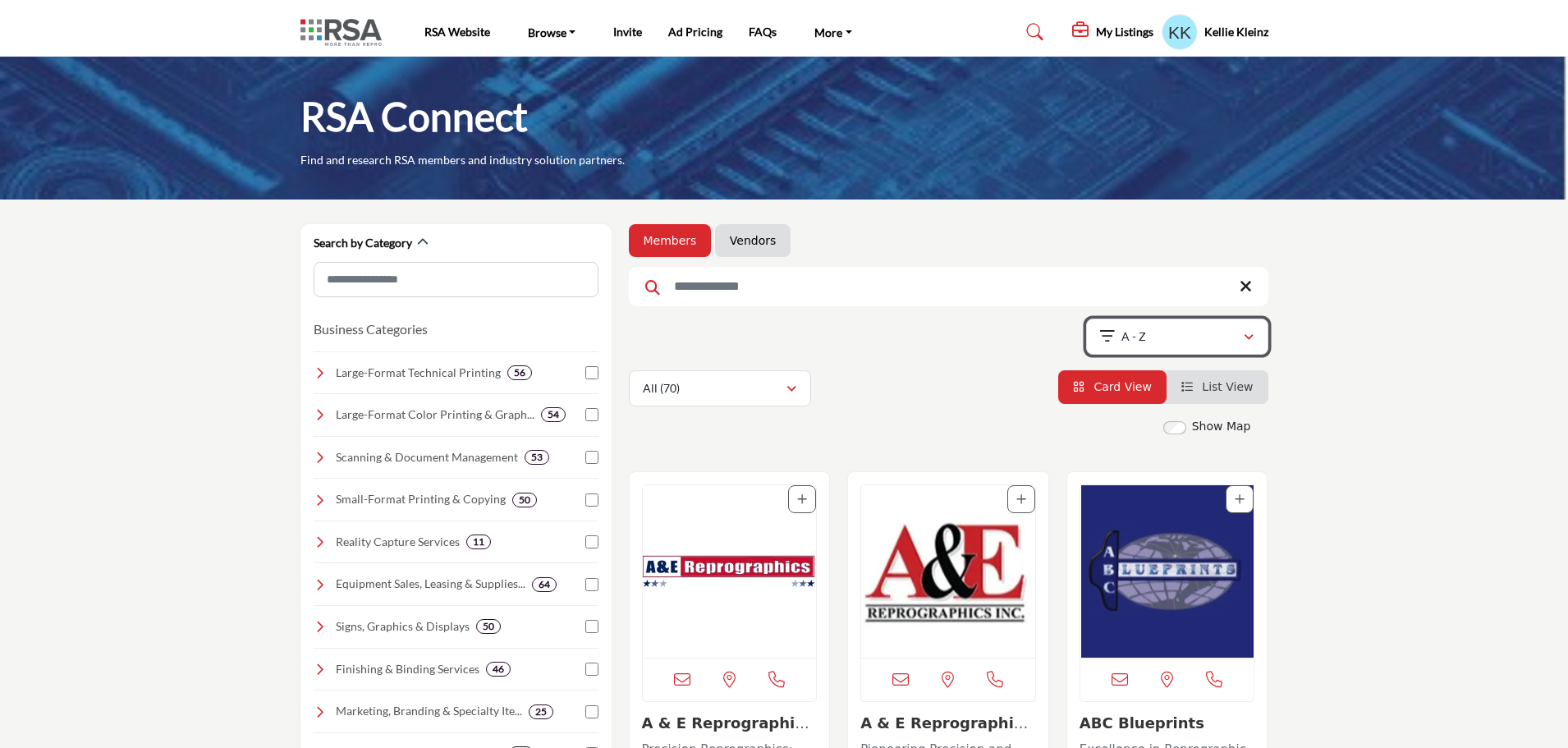
click at [1249, 332] on icon "button" at bounding box center [1249, 337] width 10 height 12
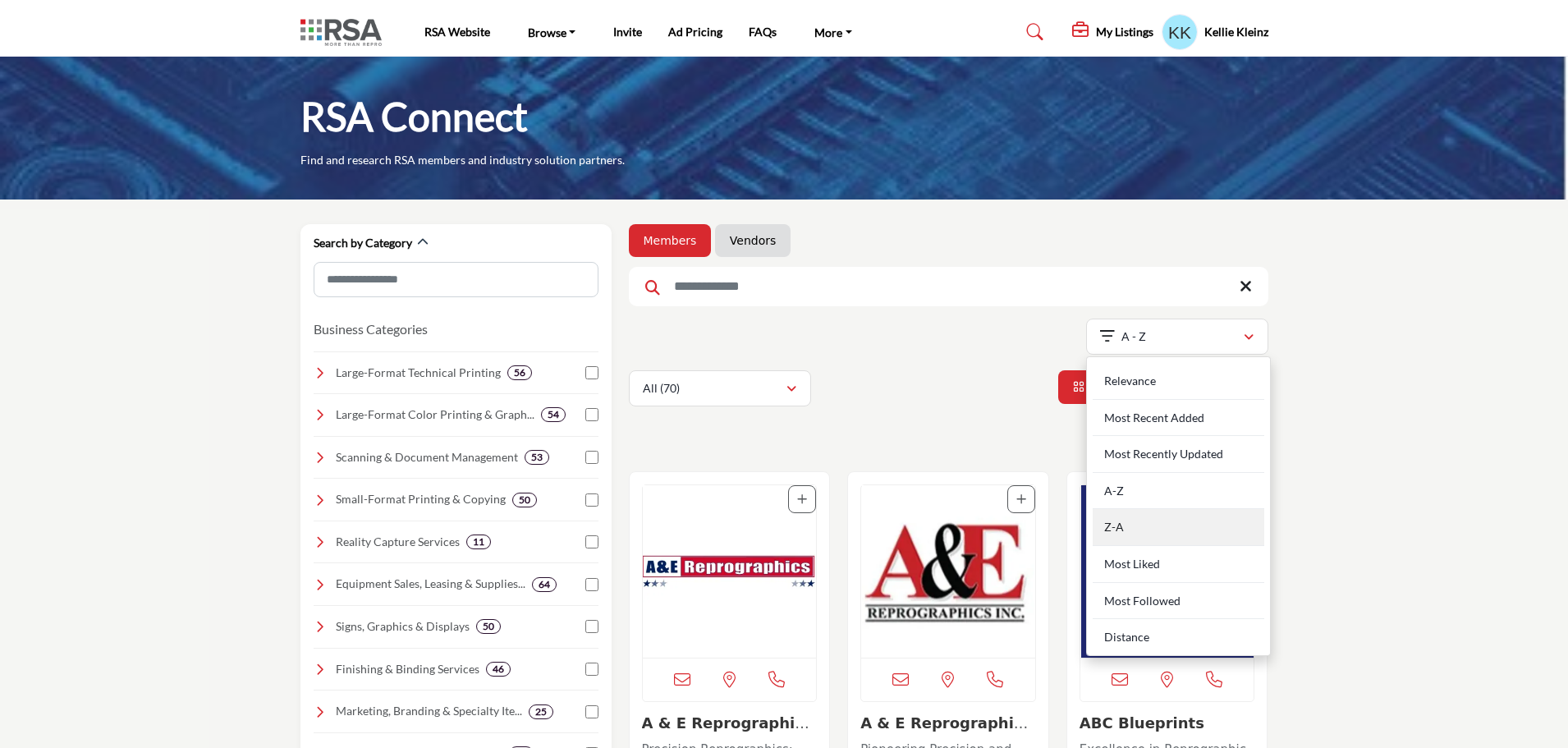
click at [1119, 528] on div "Z-A" at bounding box center [1179, 527] width 171 height 37
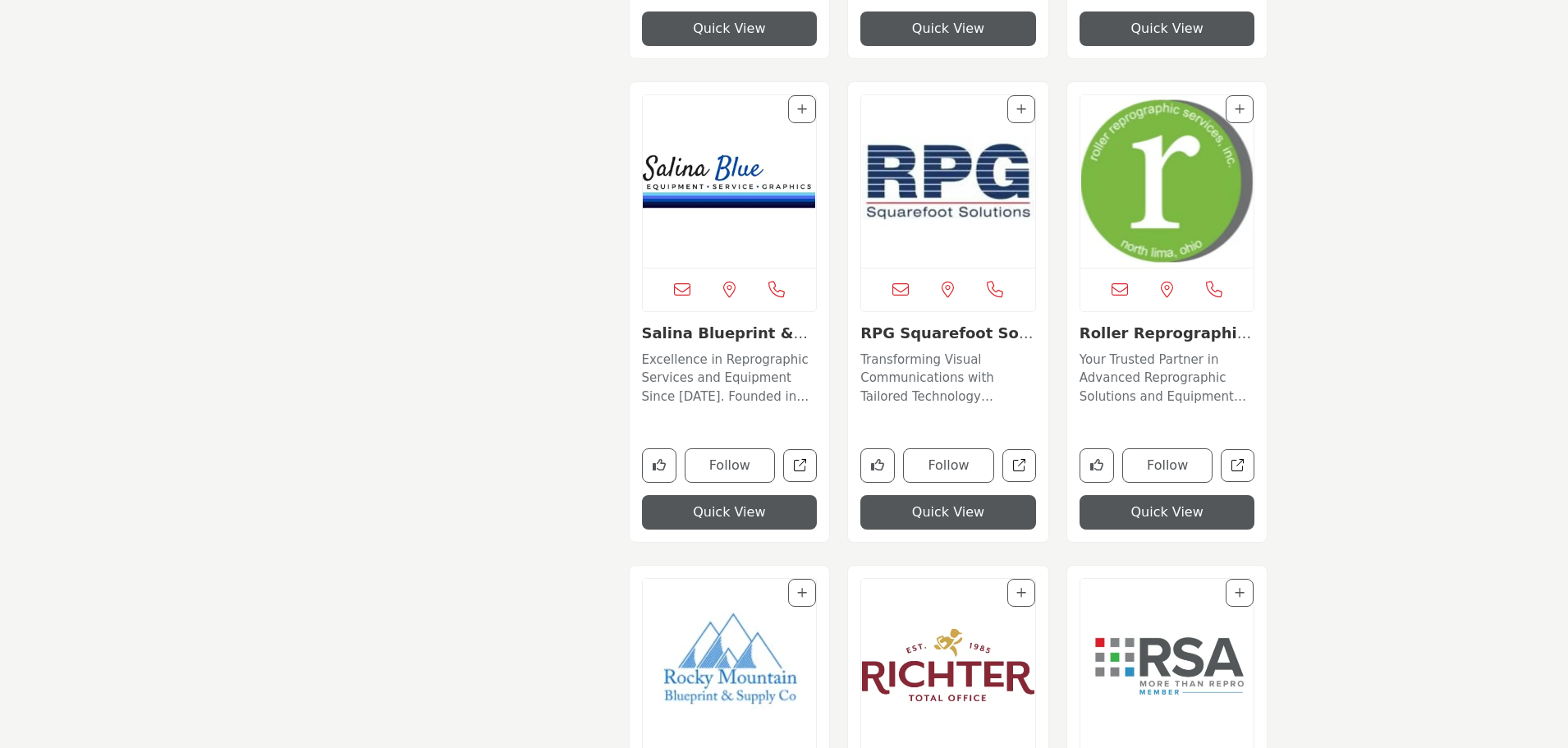
scroll to position [1888, 0]
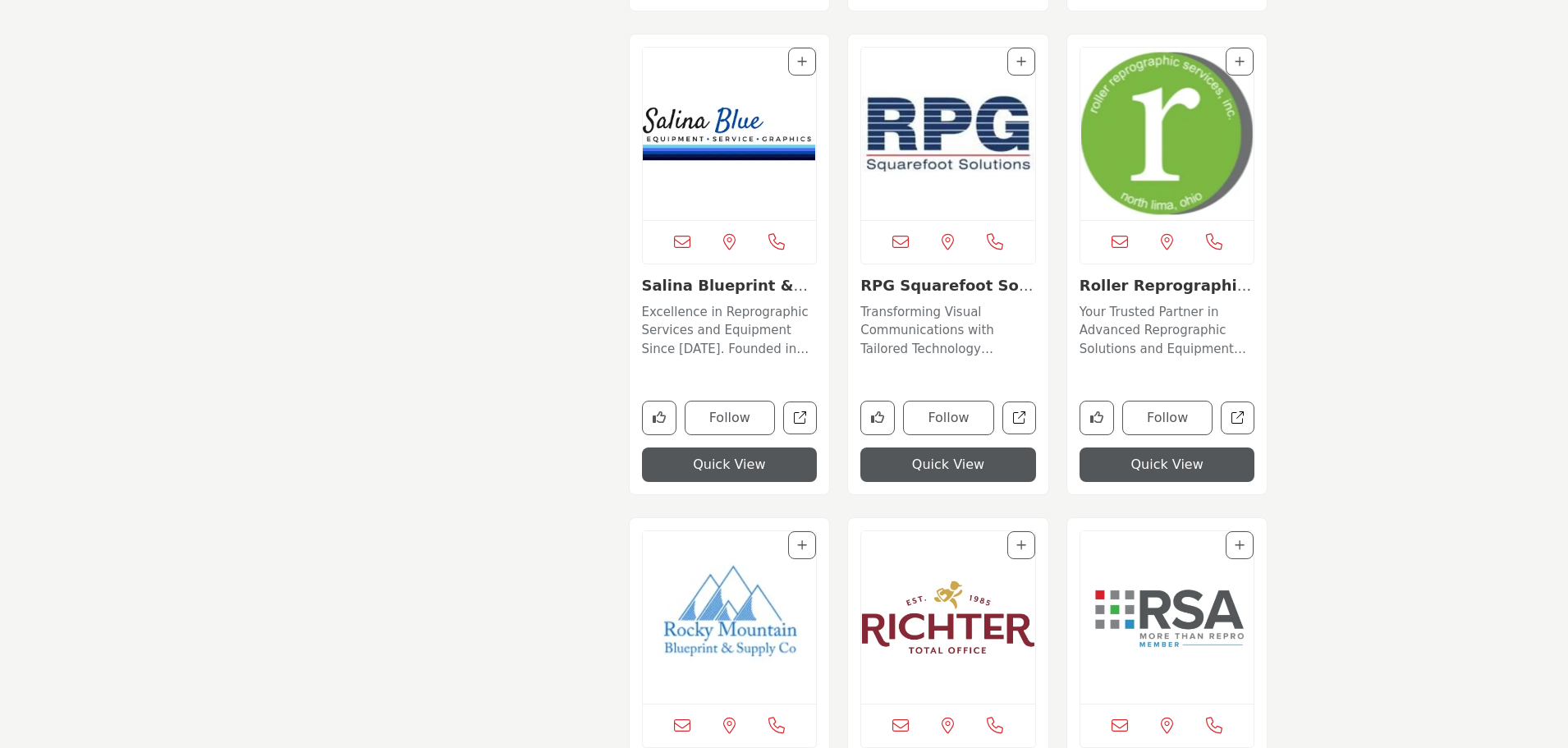
click at [1169, 179] on img "Open Listing in new tab" at bounding box center [1167, 133] width 174 height 172
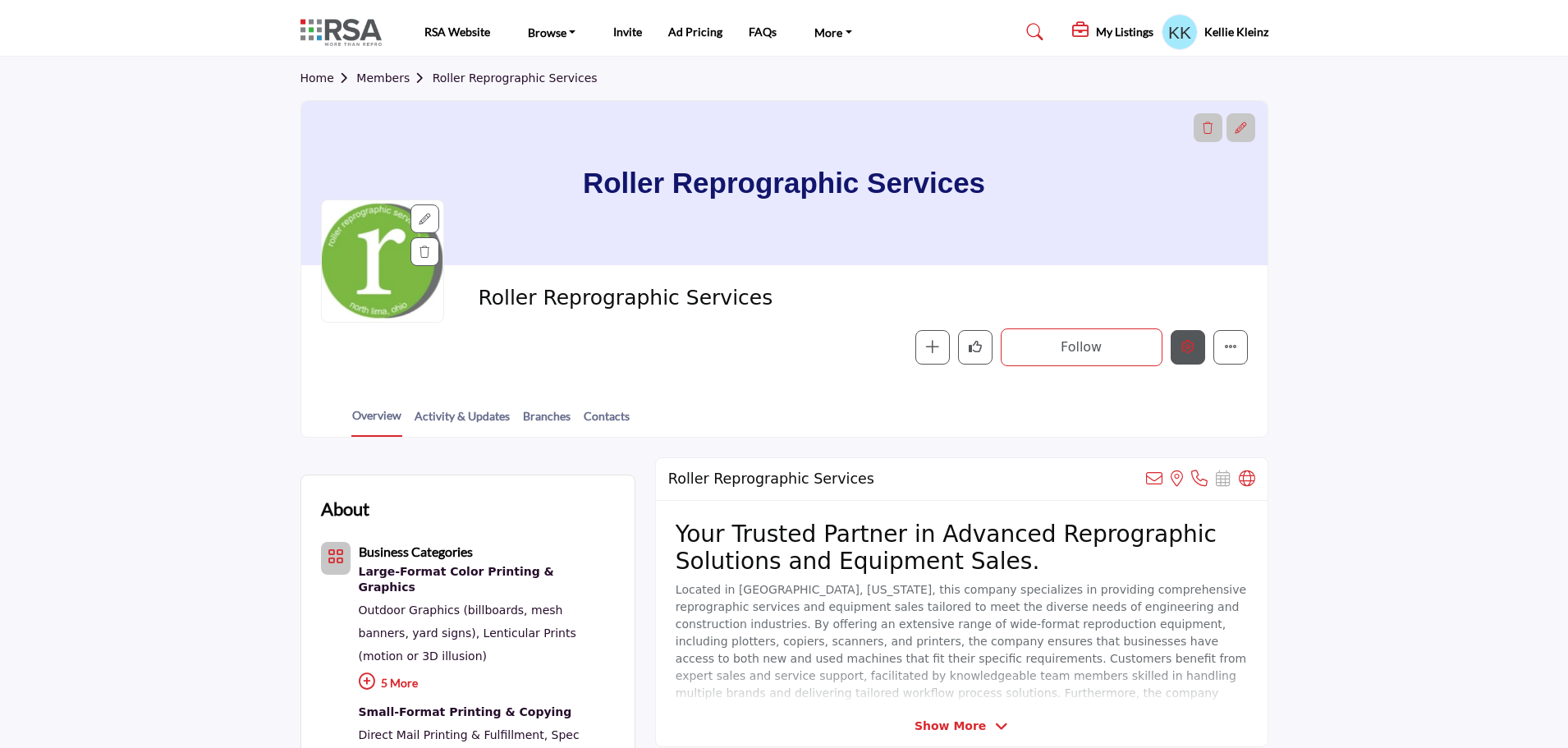
click at [1181, 350] on icon "Edit company" at bounding box center [1188, 346] width 13 height 13
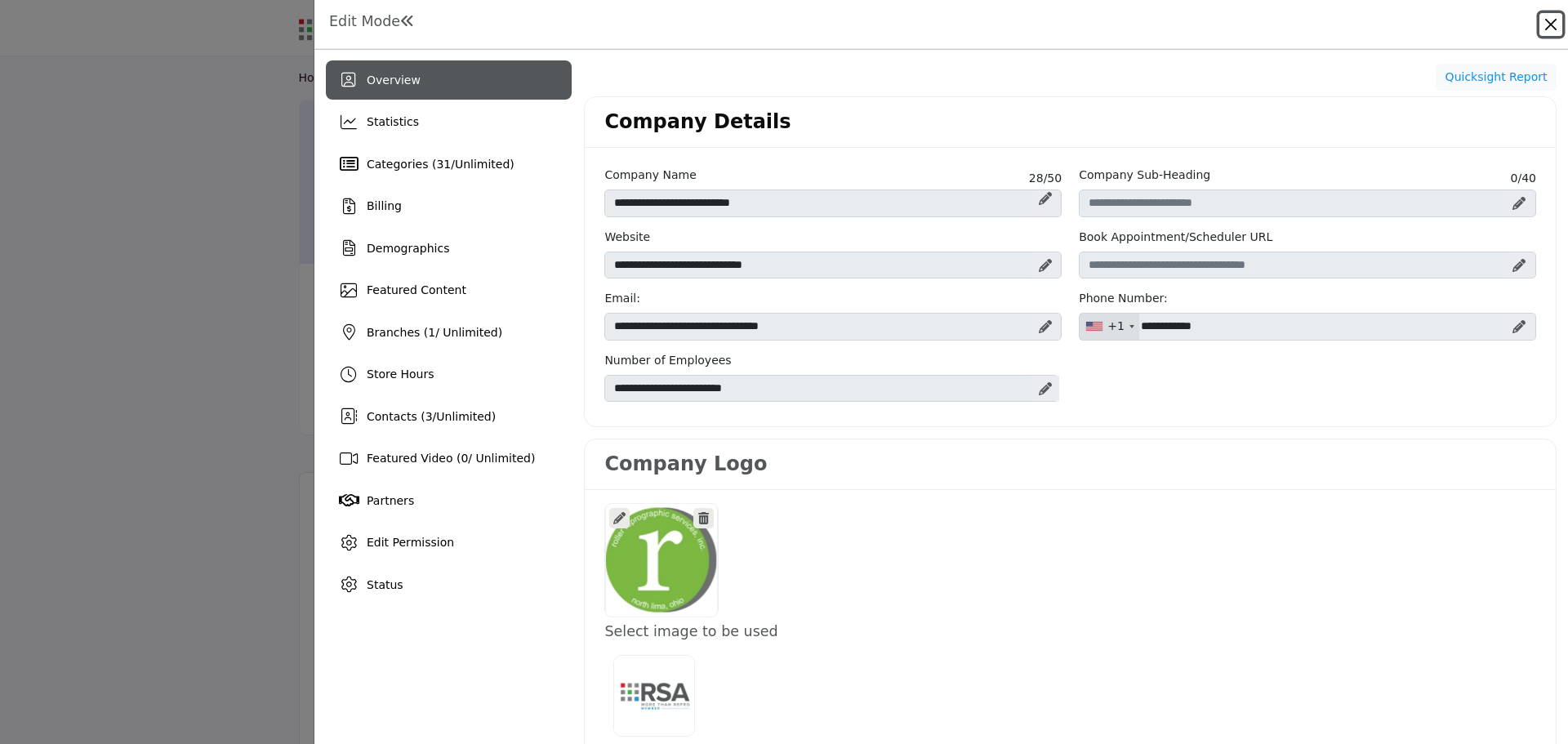
click at [1550, 22] on button "Close" at bounding box center [1551, 25] width 23 height 23
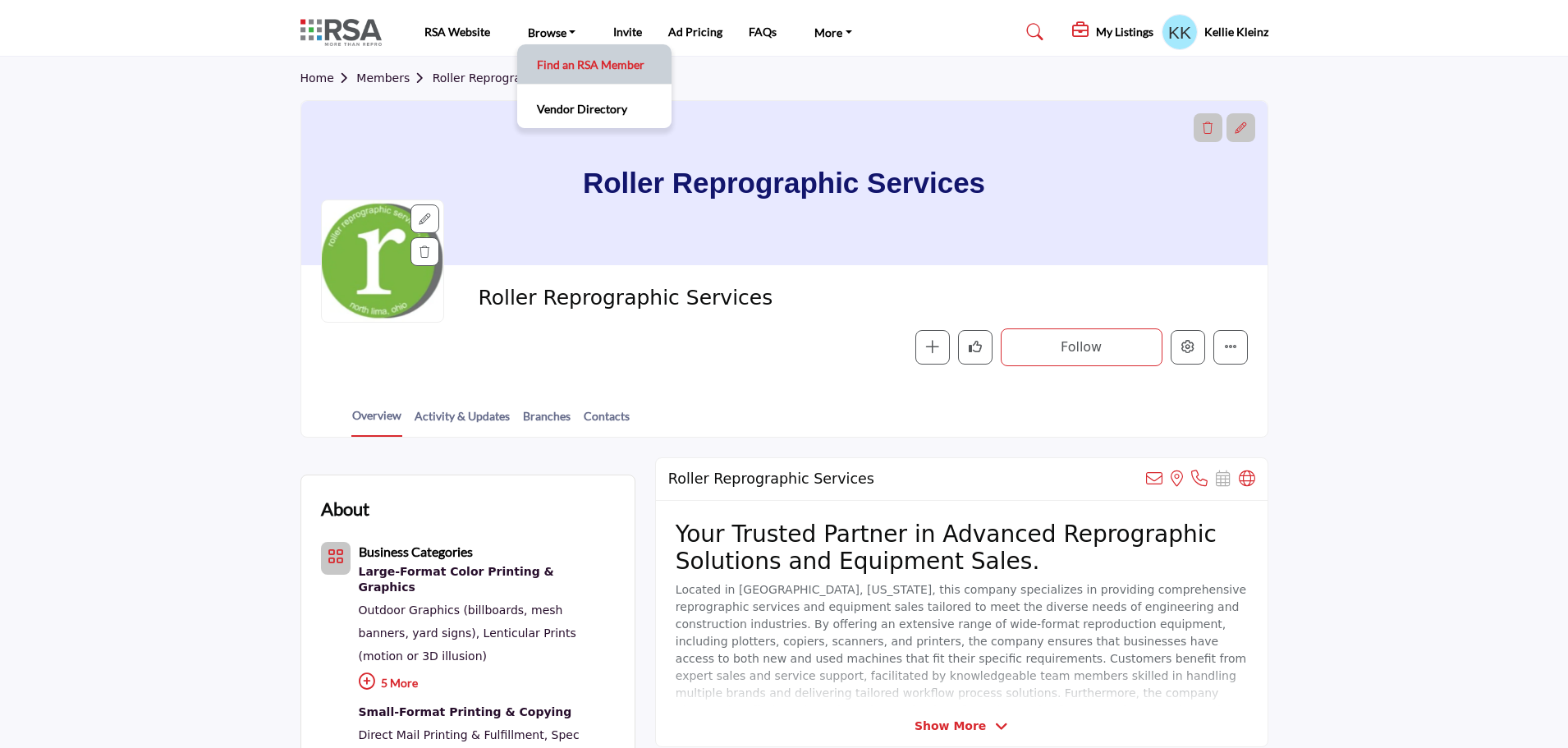
click at [561, 64] on link "Find an RSA Member" at bounding box center [594, 64] width 138 height 23
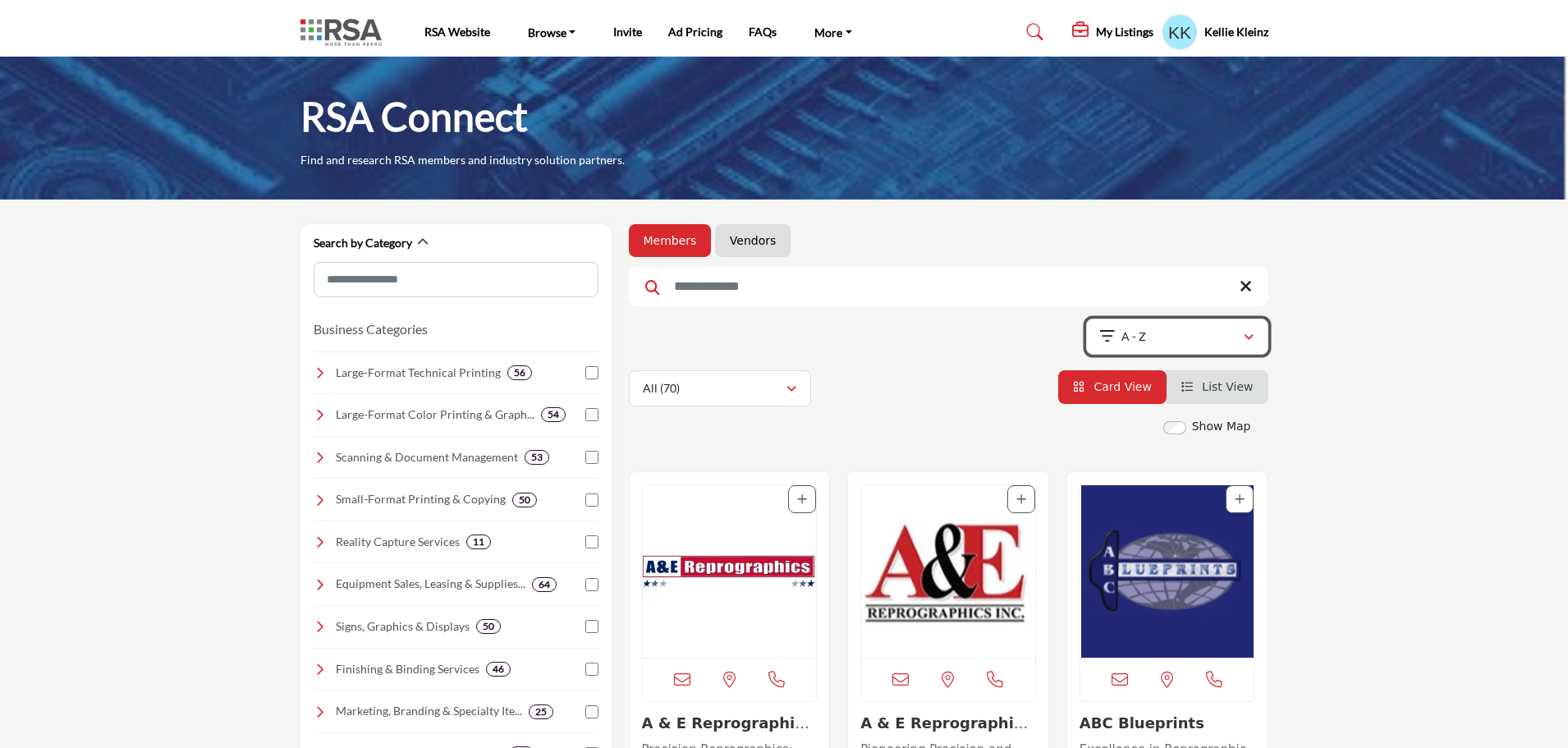
click at [1249, 336] on icon "button" at bounding box center [1249, 337] width 10 height 12
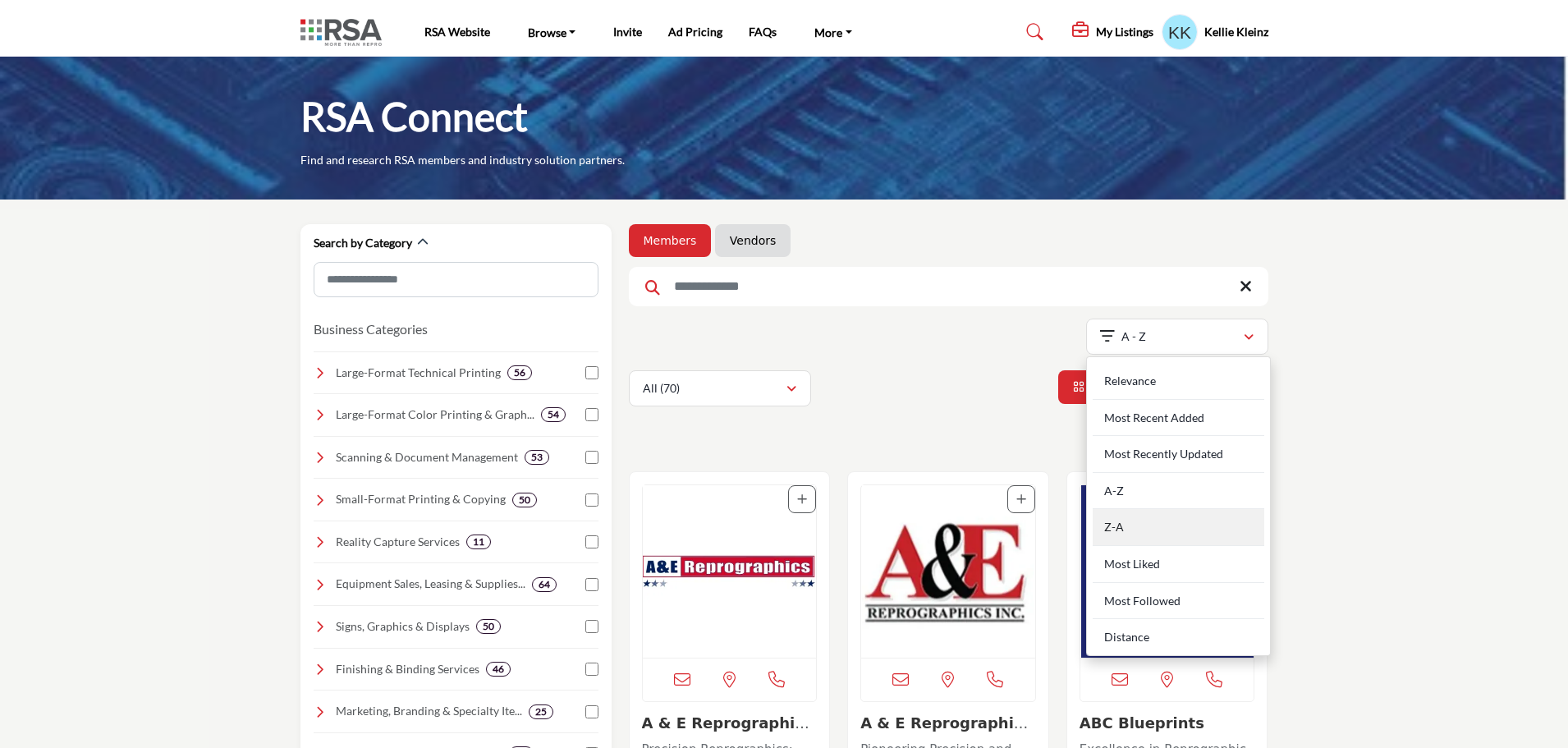
click at [1158, 527] on div "Z-A" at bounding box center [1179, 527] width 171 height 37
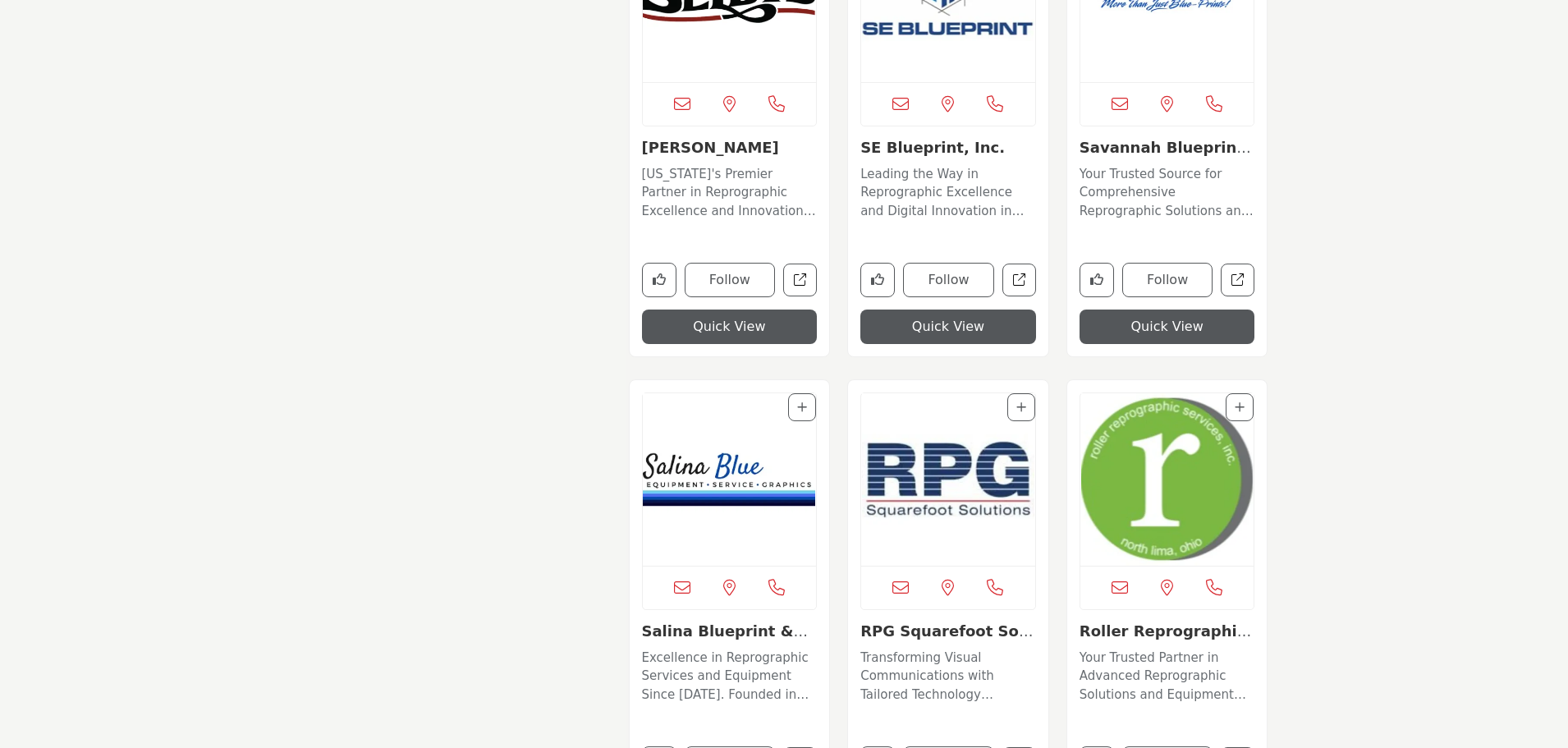
scroll to position [1559, 0]
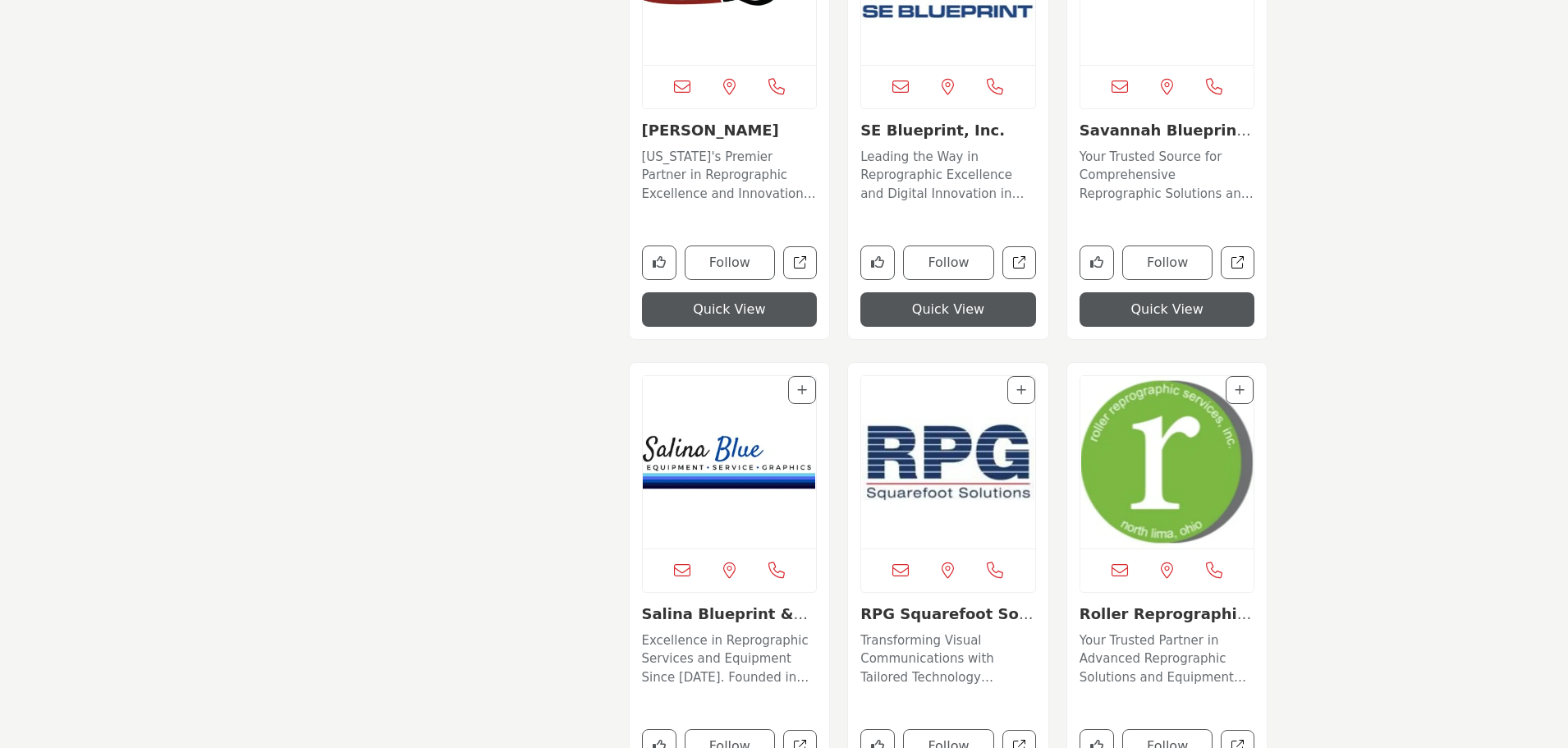
click at [947, 452] on img "Open Listing in new tab" at bounding box center [947, 462] width 174 height 172
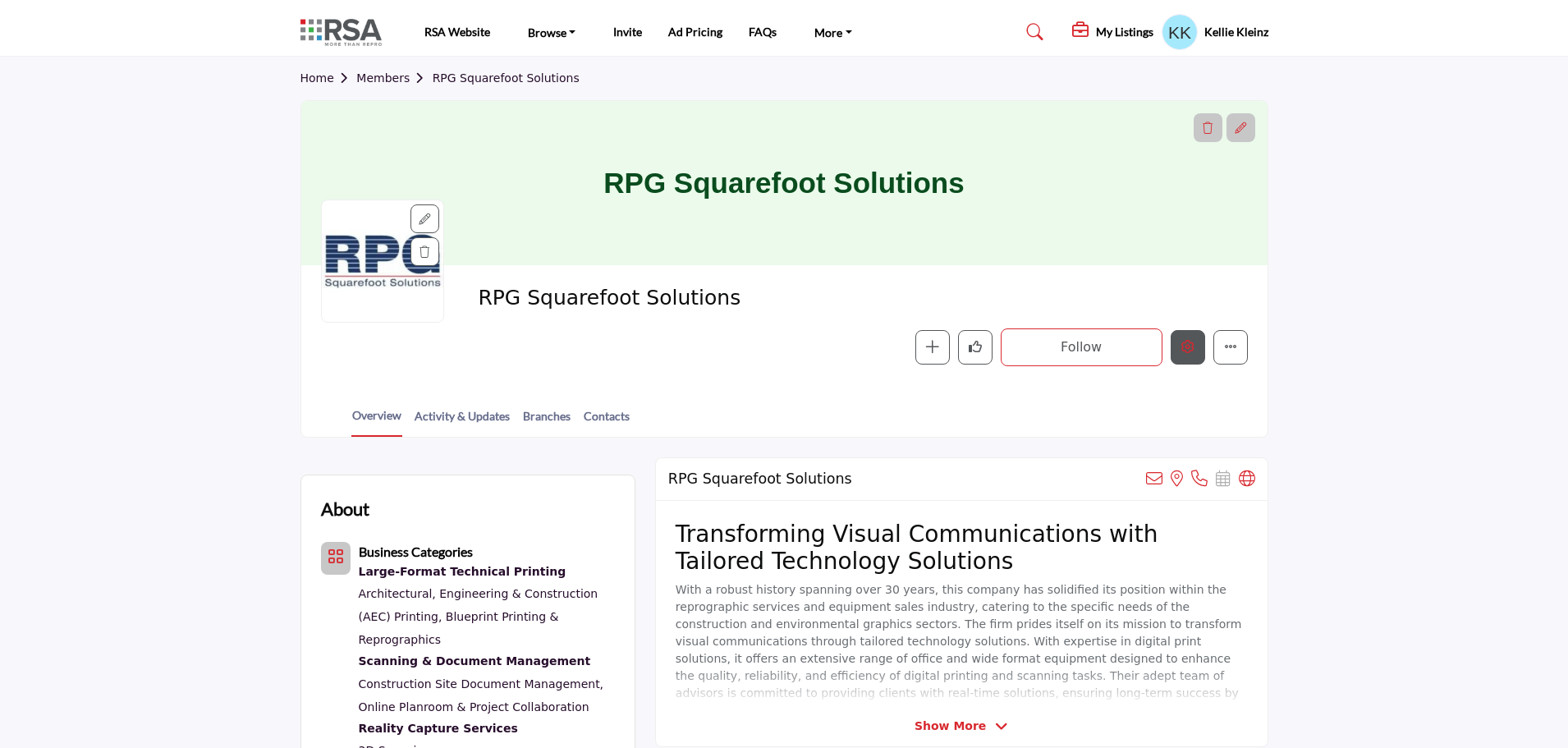
click at [1196, 353] on button "Edit company" at bounding box center [1188, 347] width 35 height 35
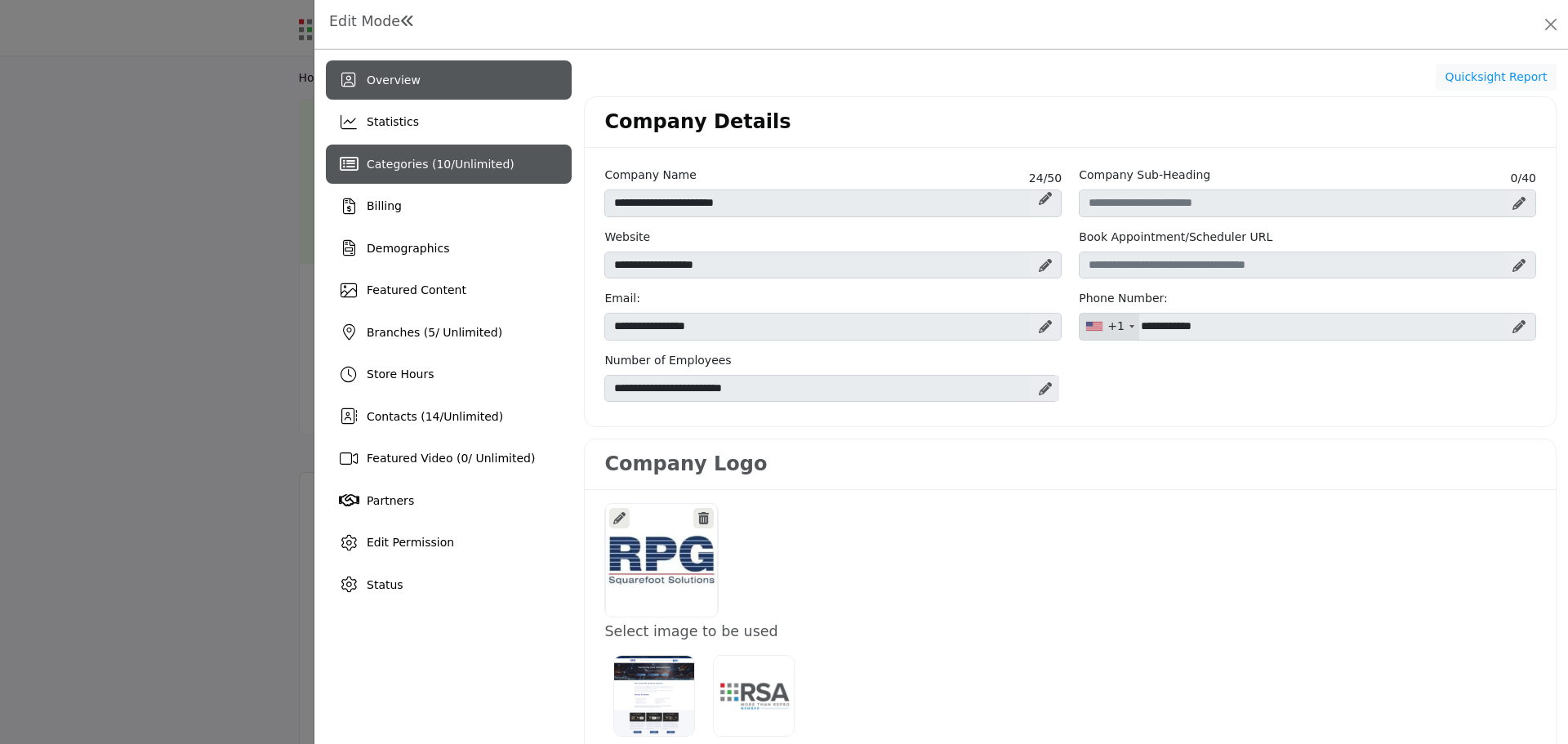
click at [459, 161] on span "Unlimited" at bounding box center [482, 164] width 55 height 13
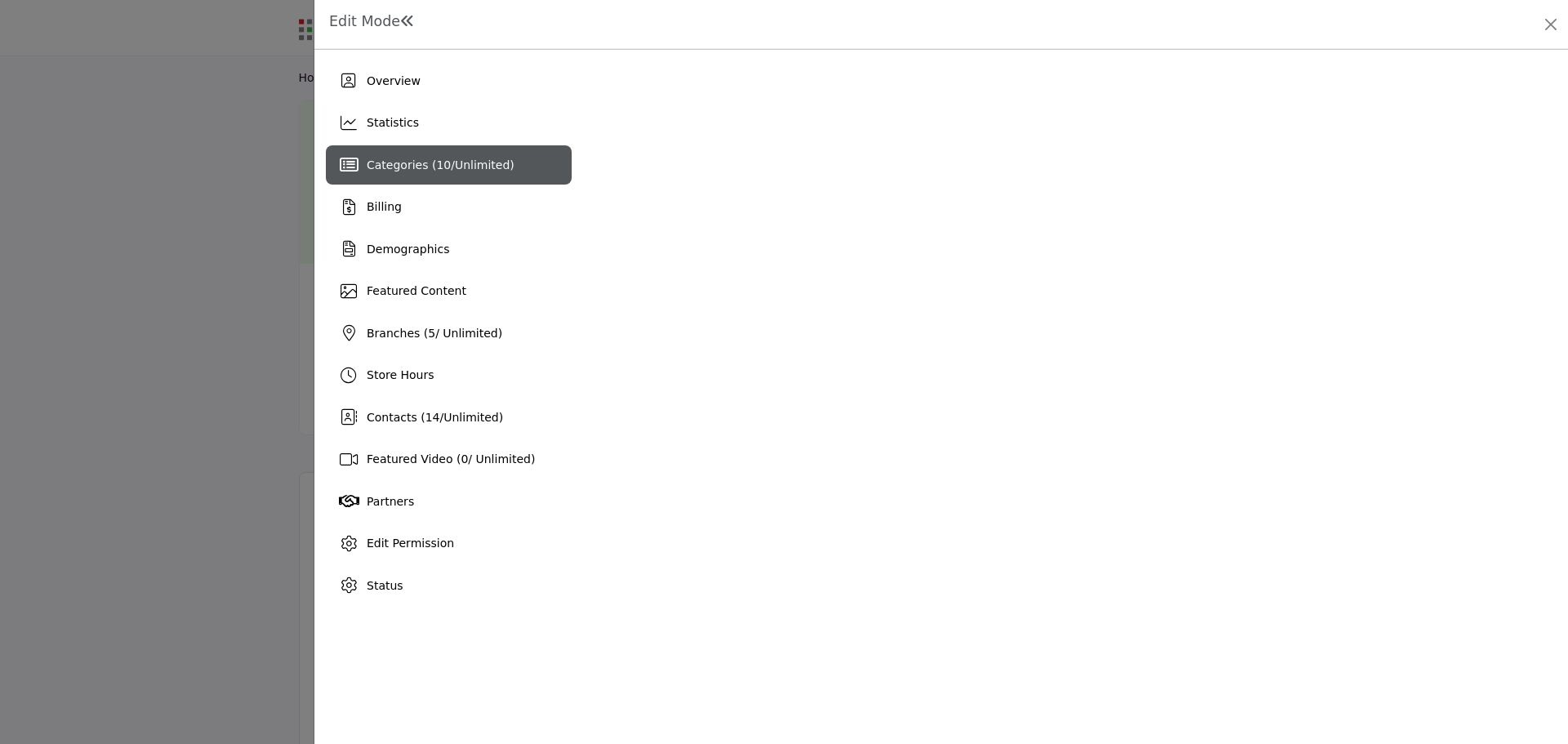
click at [395, 161] on span "Categories ( 10 / Unlimited )" at bounding box center [441, 165] width 148 height 13
click at [459, 156] on div "Categories ( 10 / Unlimited )" at bounding box center [441, 165] width 148 height 17
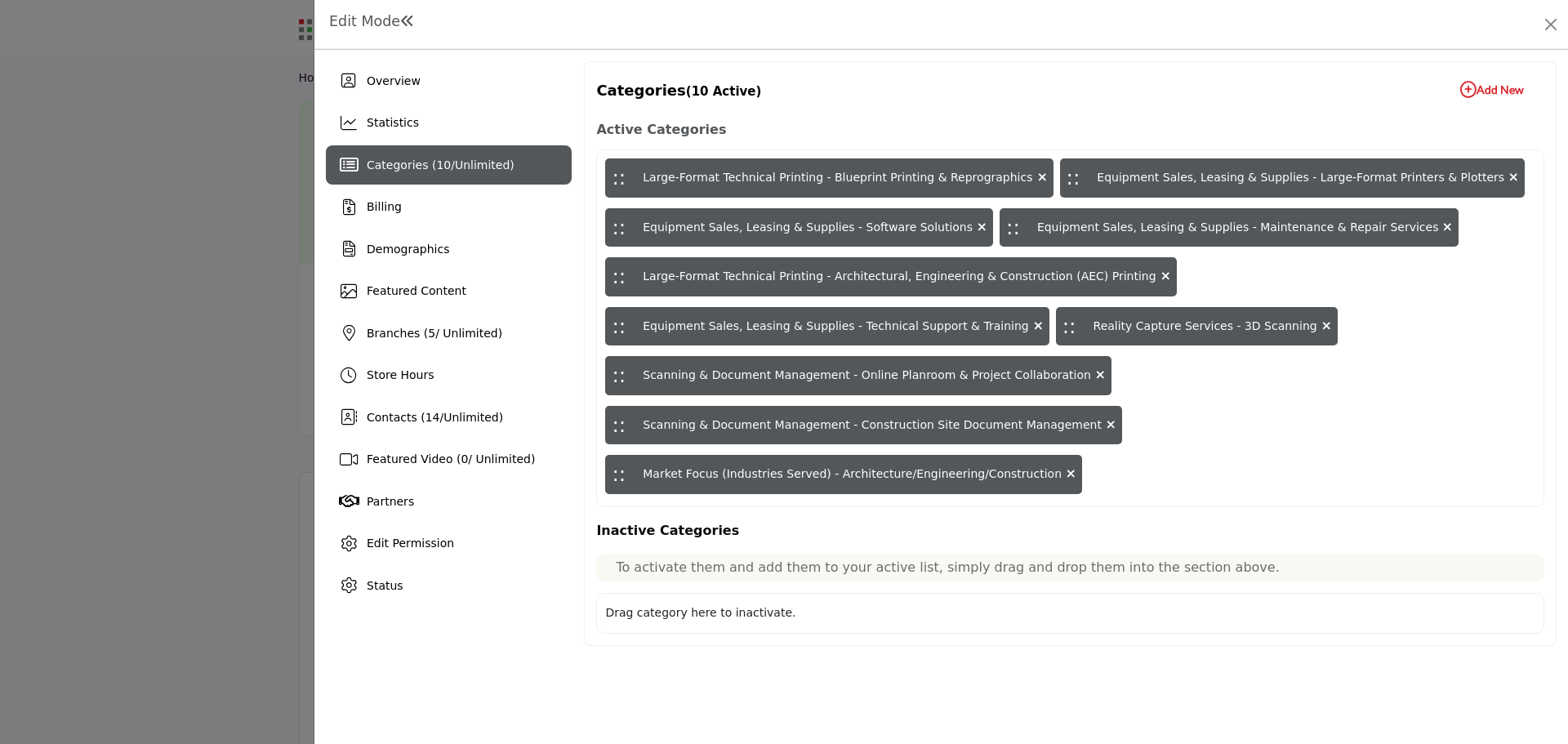
click at [1461, 90] on icon "button" at bounding box center [1468, 90] width 16 height 16
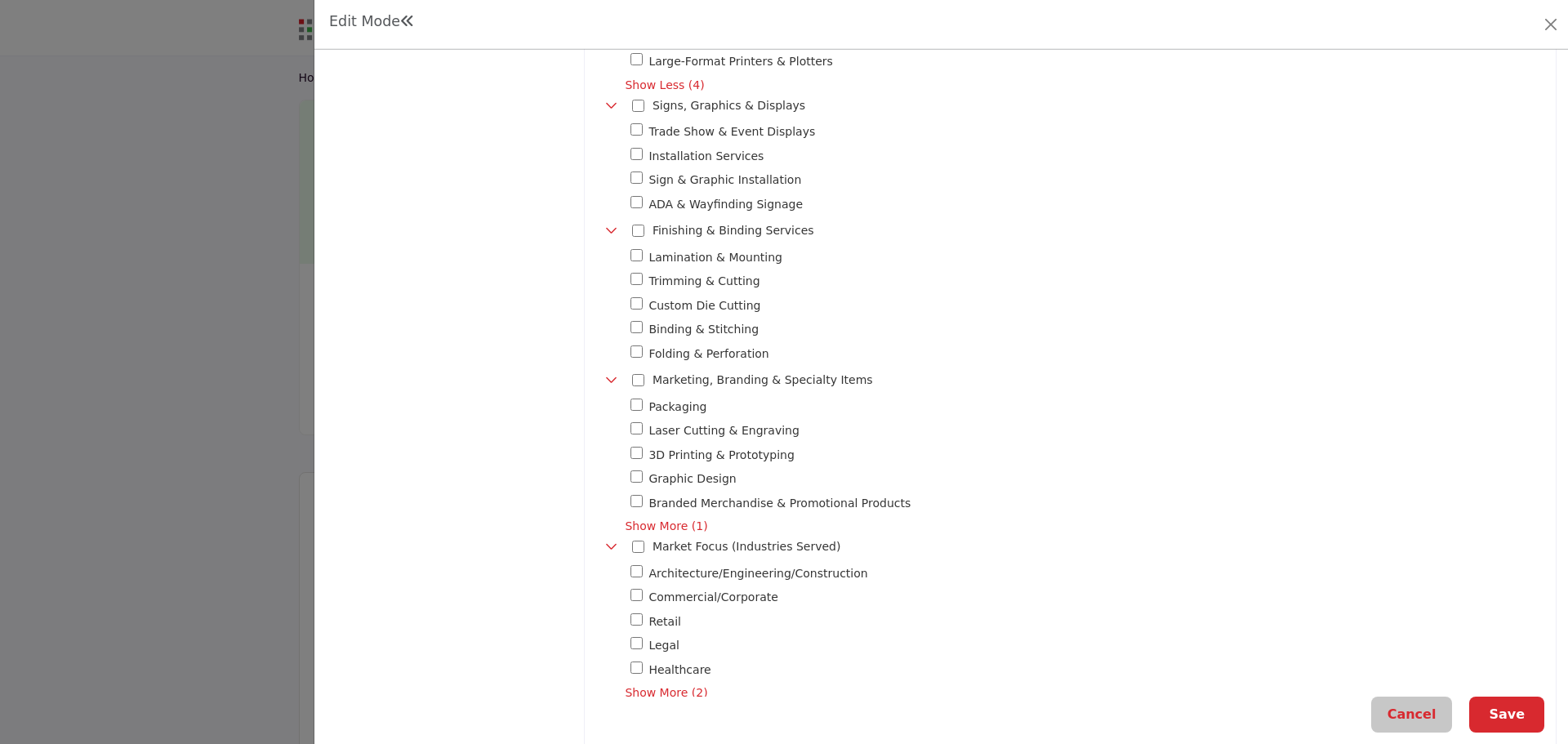
scroll to position [1224, 0]
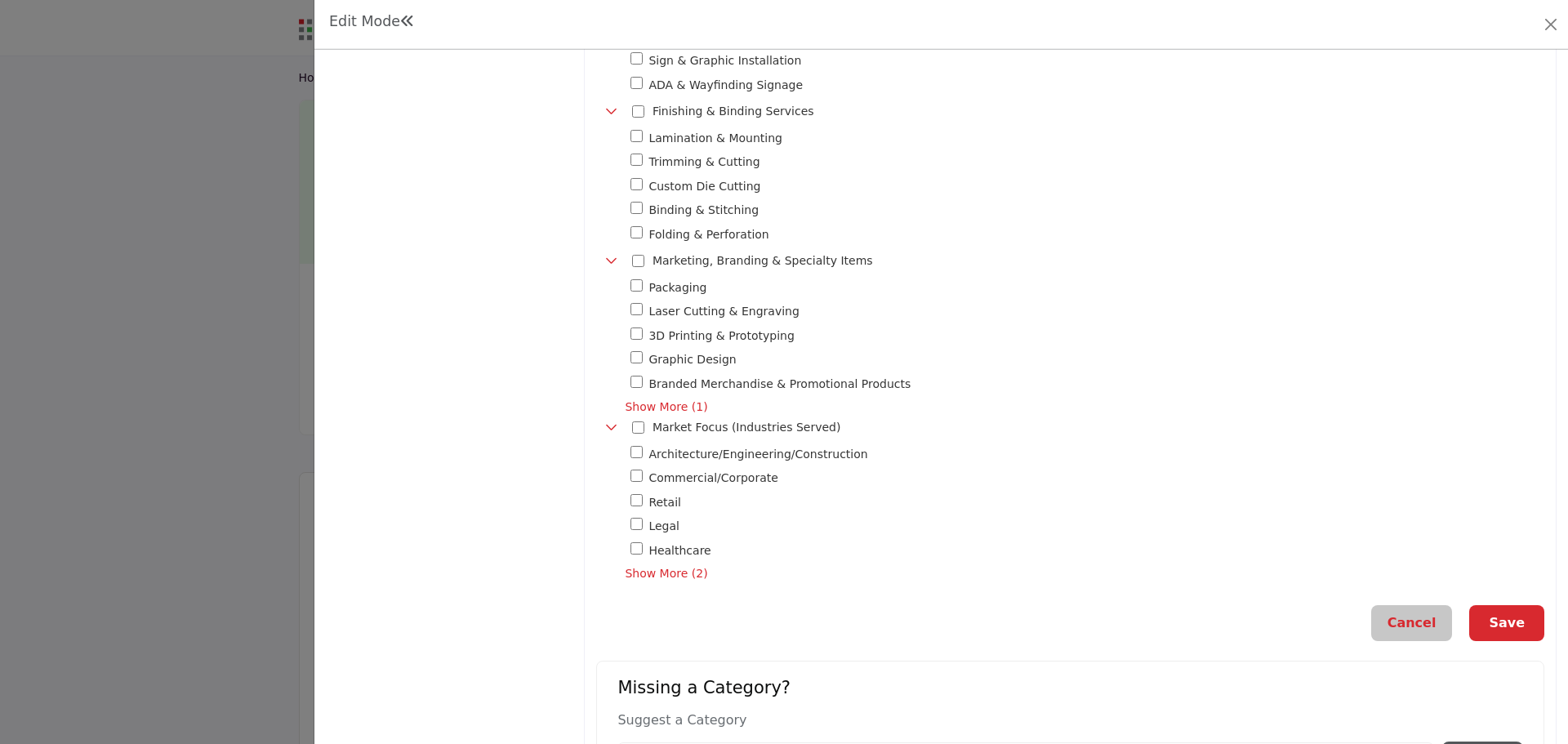
click at [1503, 617] on button "Save" at bounding box center [1507, 623] width 75 height 36
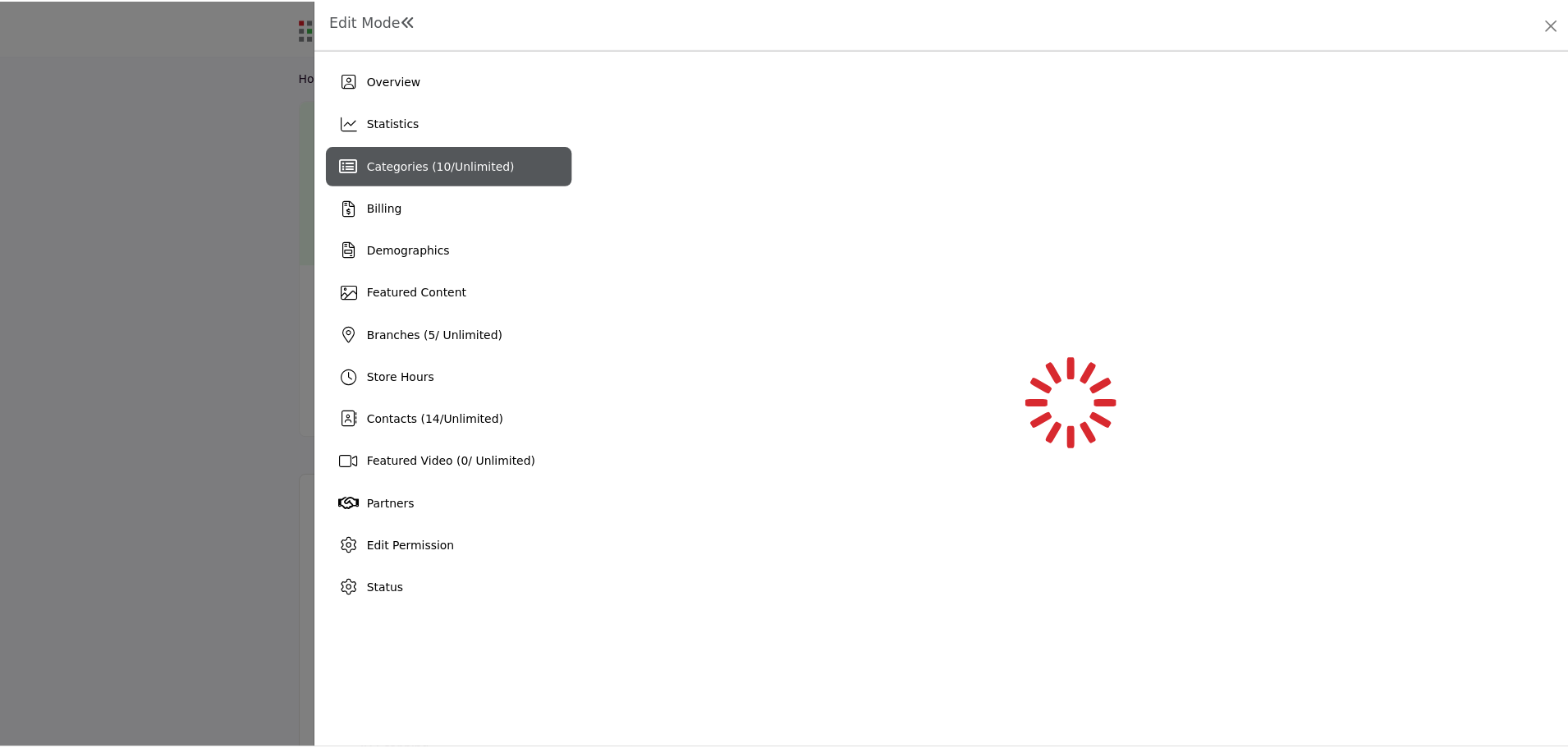
scroll to position [0, 0]
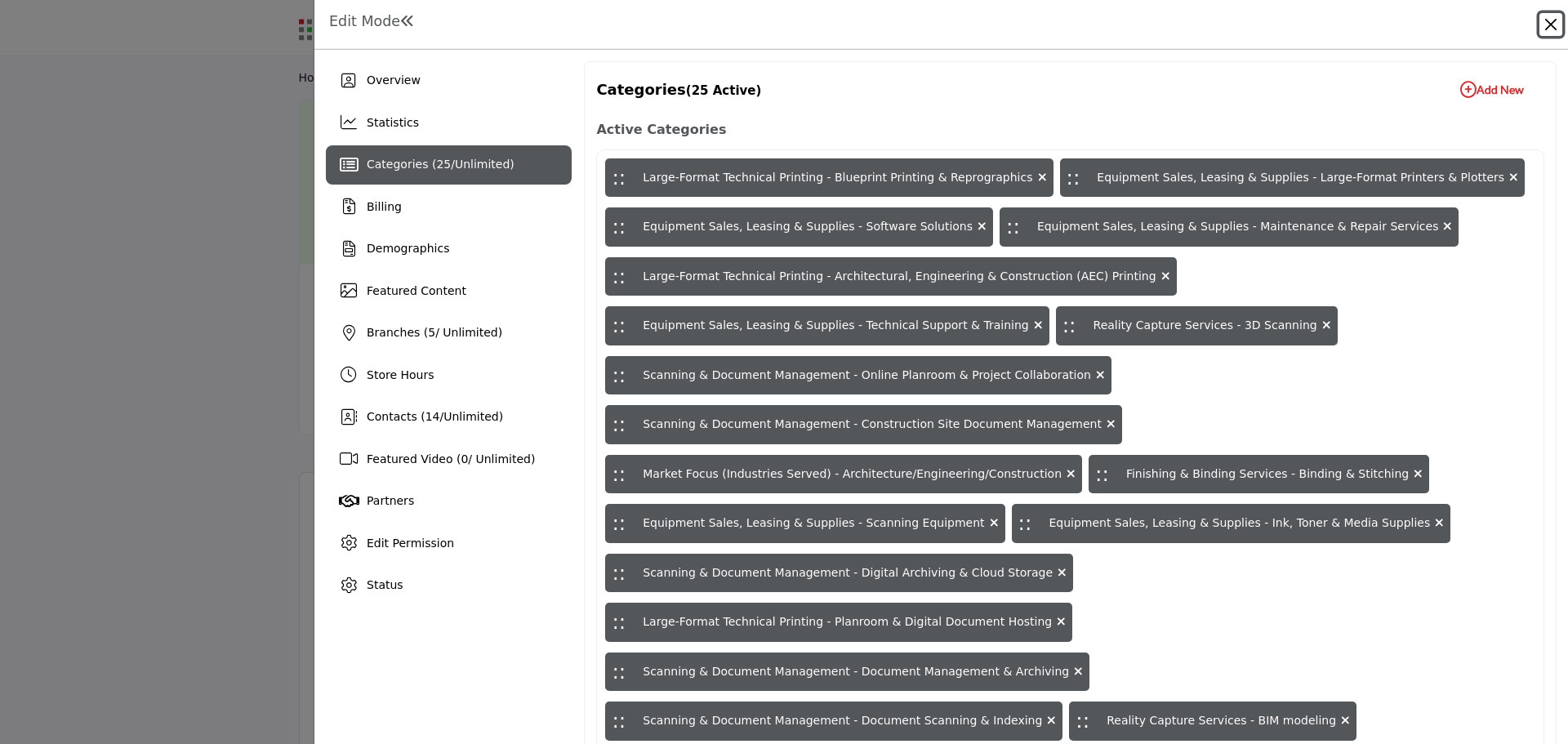
click at [1550, 20] on button "Close" at bounding box center [1551, 25] width 23 height 23
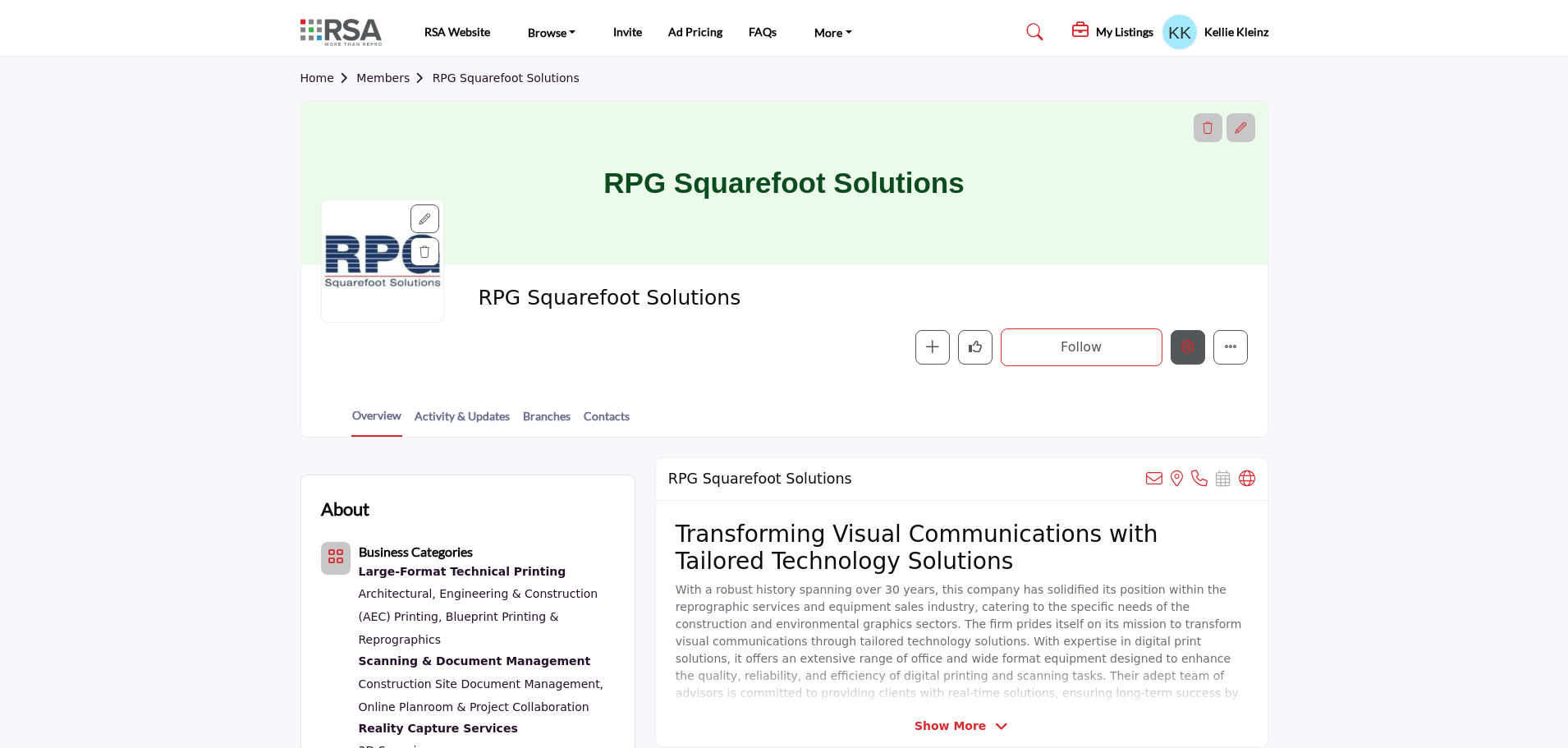
click at [1183, 351] on icon "Edit company" at bounding box center [1188, 346] width 13 height 13
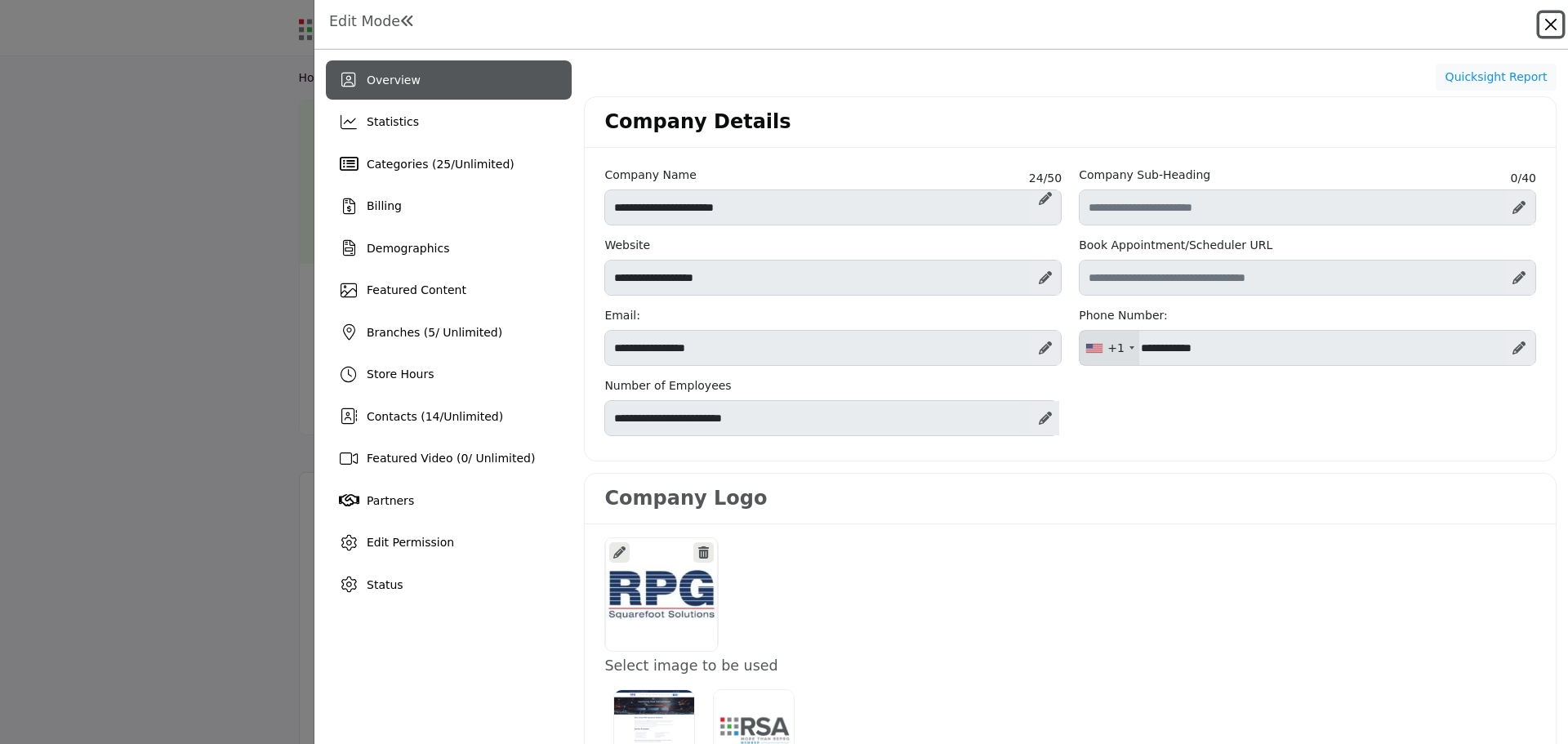
click at [1549, 21] on button "Close" at bounding box center [1551, 25] width 23 height 23
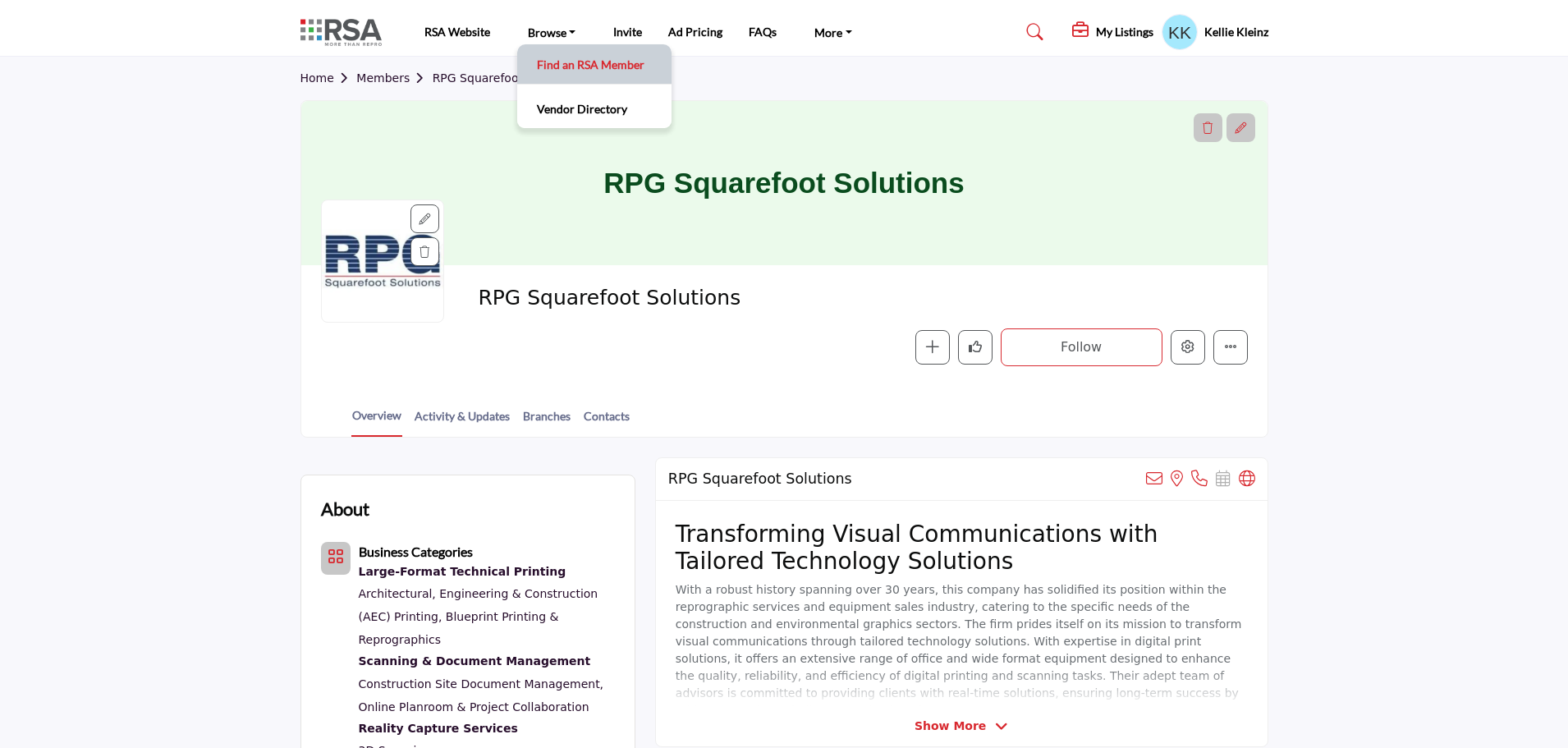
click at [554, 58] on link "Find an RSA Member" at bounding box center [594, 64] width 138 height 23
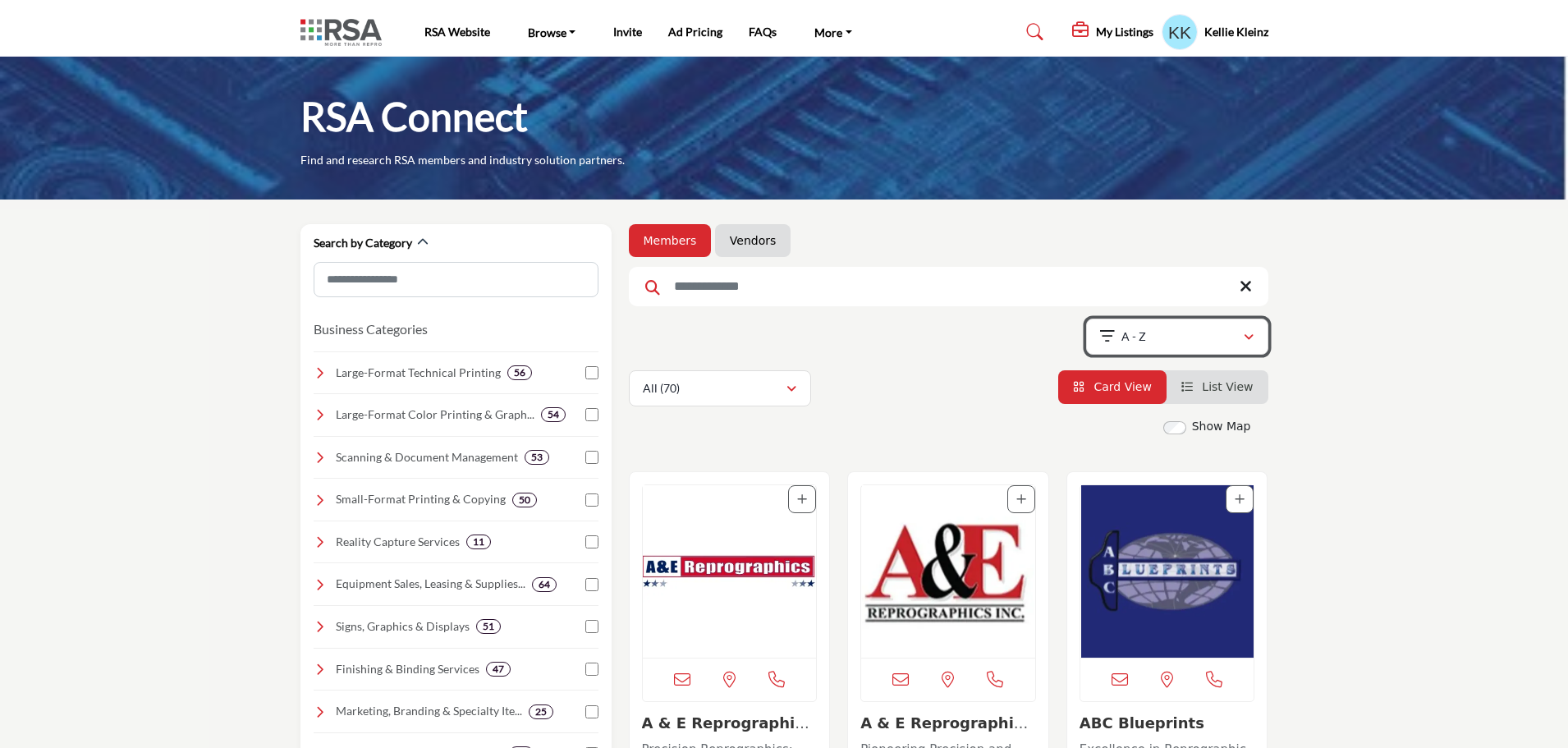
click at [1249, 333] on icon "button" at bounding box center [1249, 337] width 10 height 12
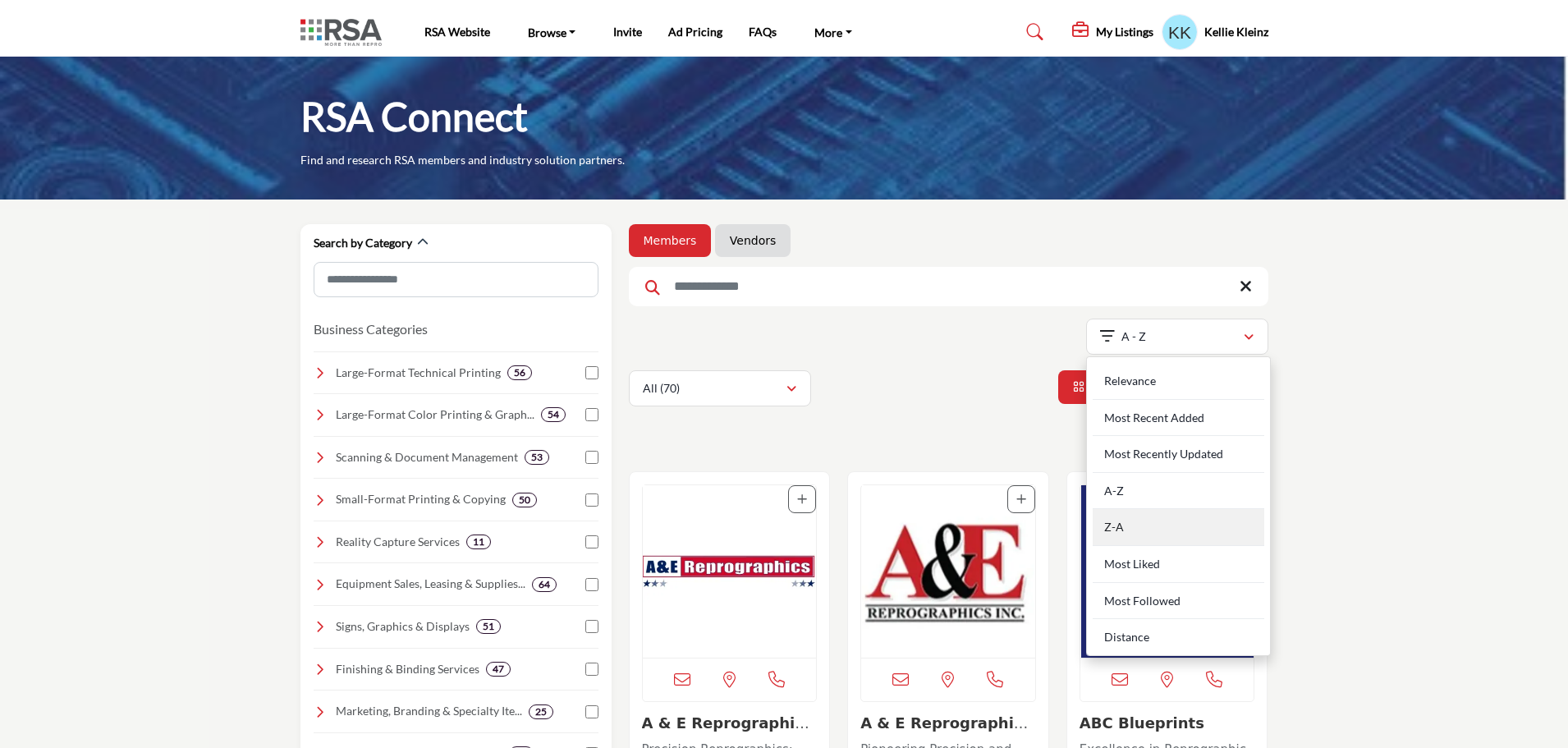
click at [1119, 523] on div "Z-A" at bounding box center [1179, 527] width 171 height 37
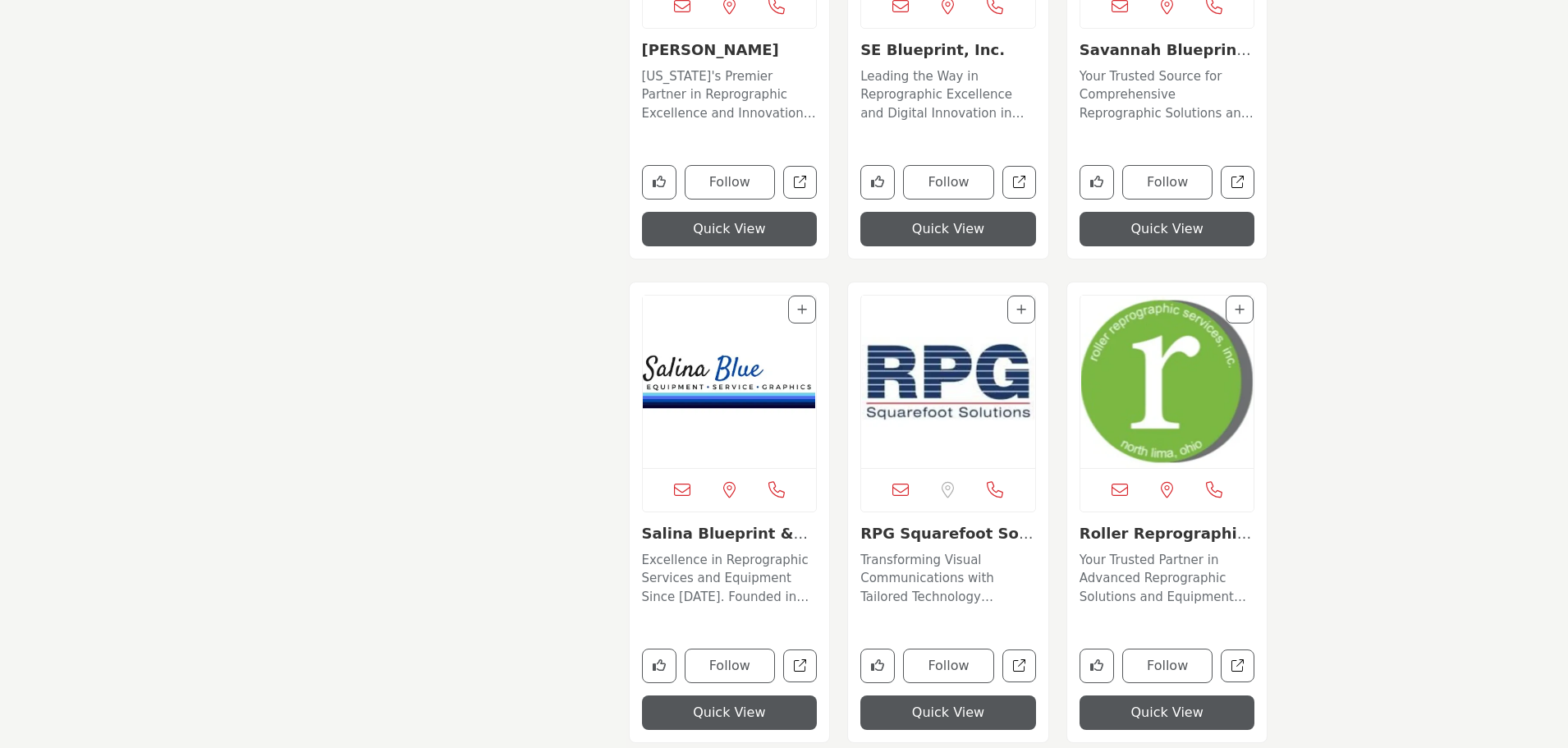
scroll to position [1642, 0]
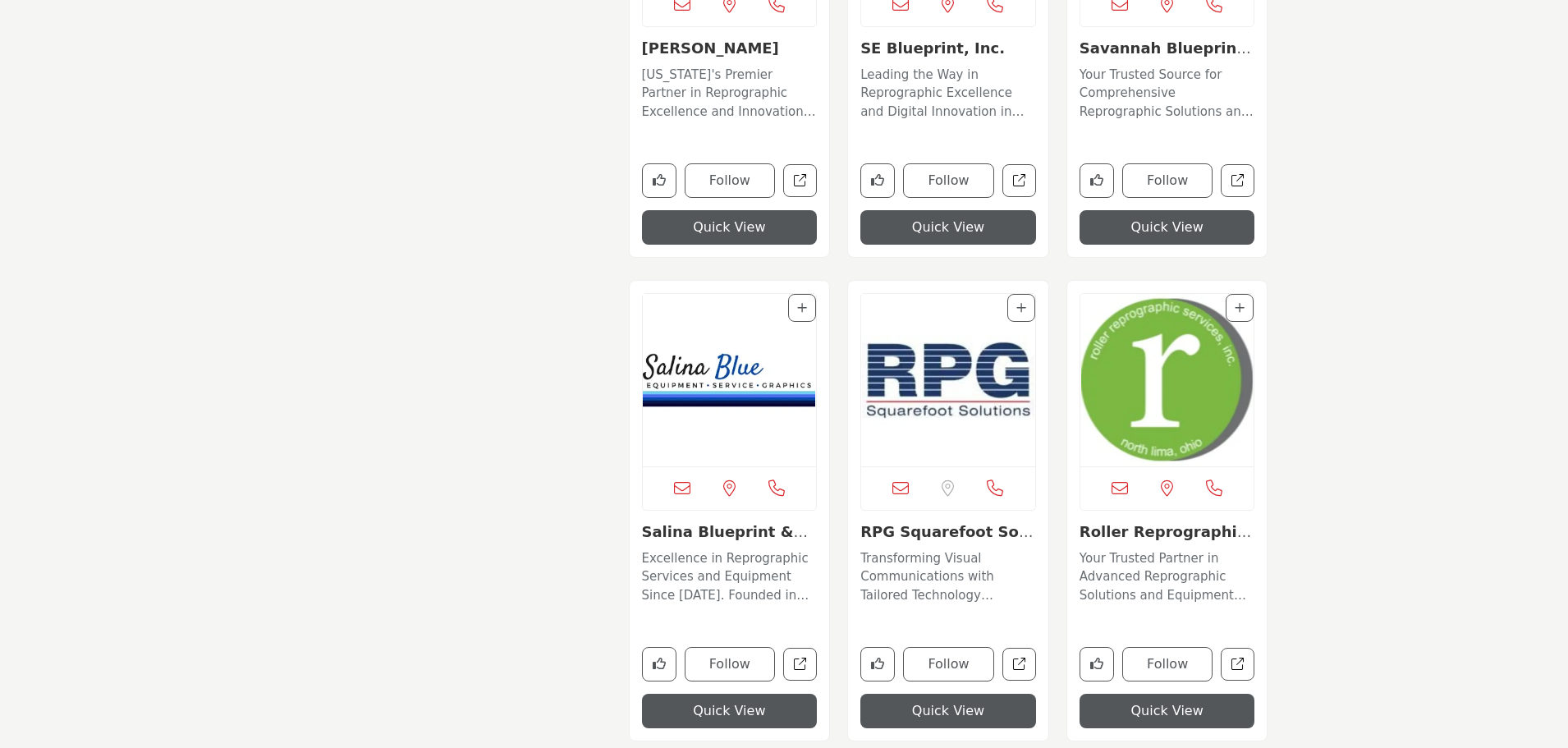
click at [702, 384] on img "Open Listing in new tab" at bounding box center [729, 379] width 174 height 172
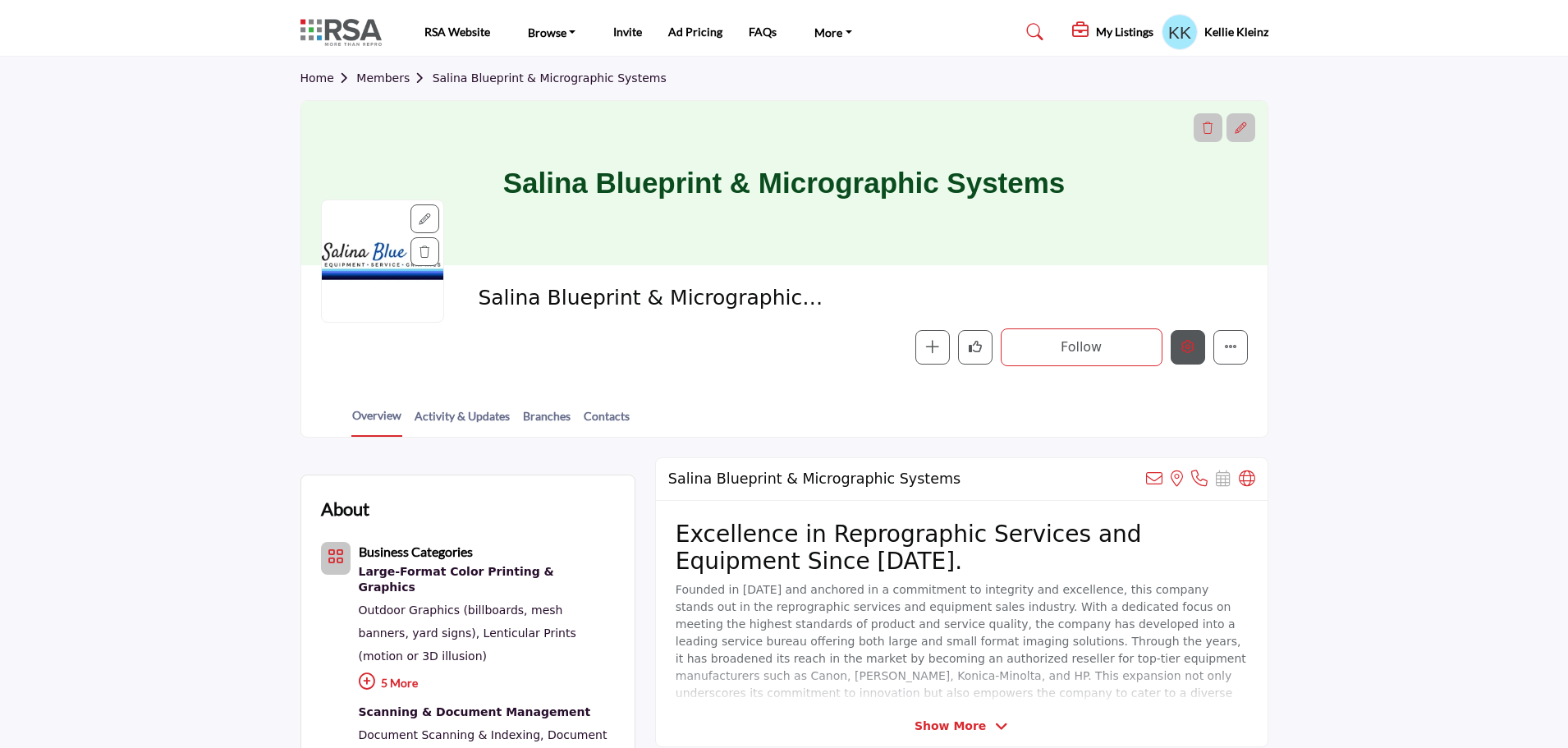
click at [1190, 349] on icon "Edit company" at bounding box center [1188, 346] width 13 height 13
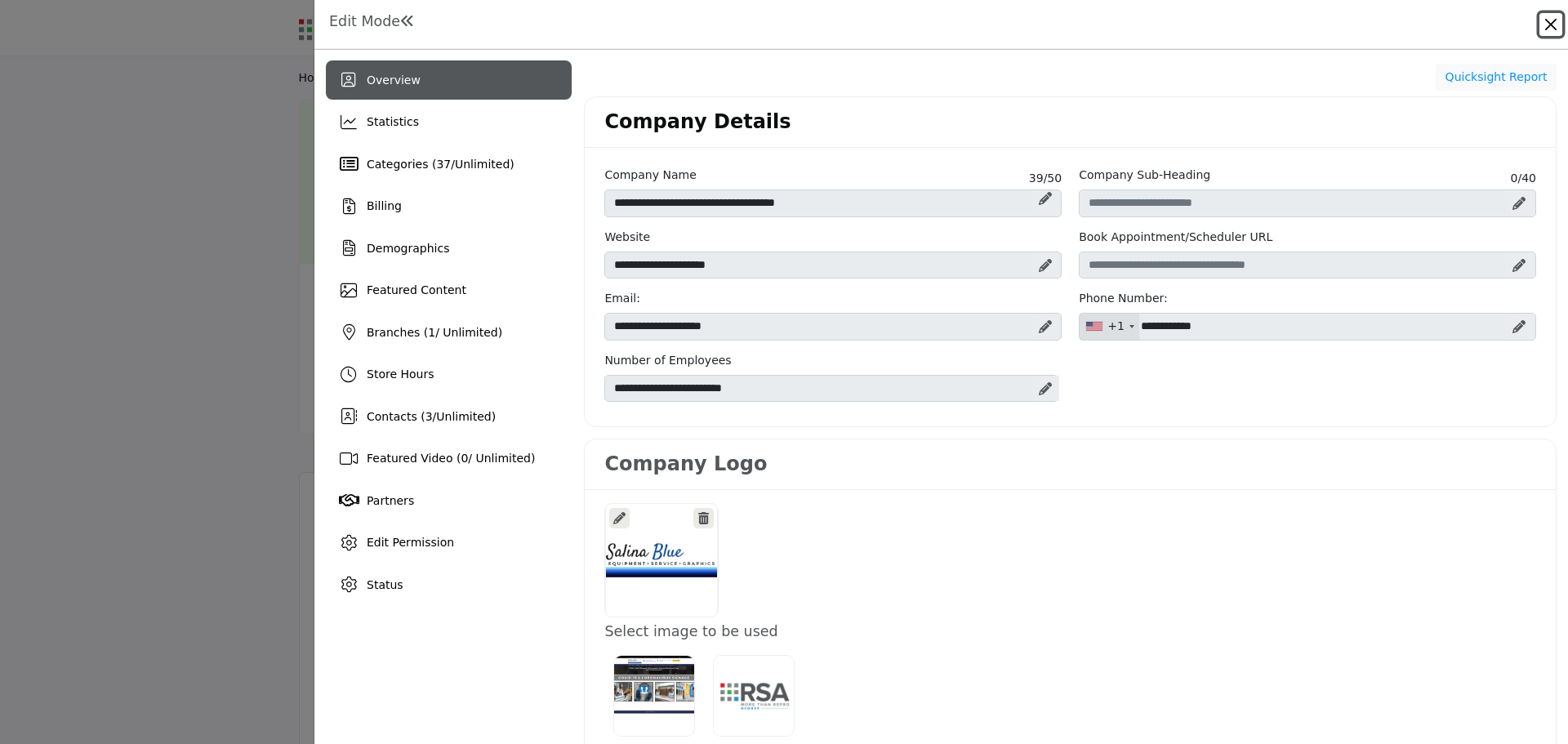
click at [1550, 18] on button "Close" at bounding box center [1551, 25] width 23 height 23
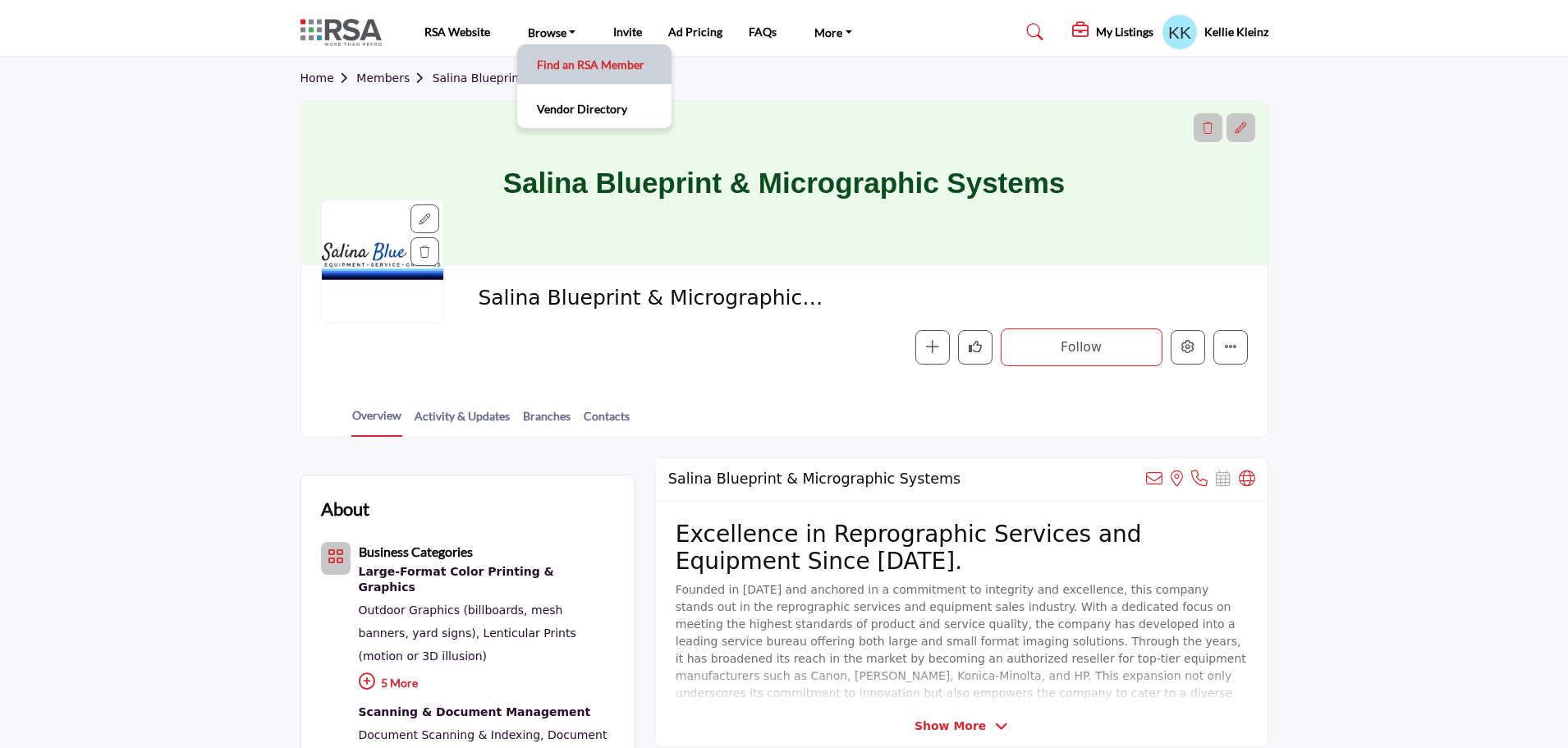
click at [570, 68] on link "Find an RSA Member" at bounding box center [594, 64] width 138 height 23
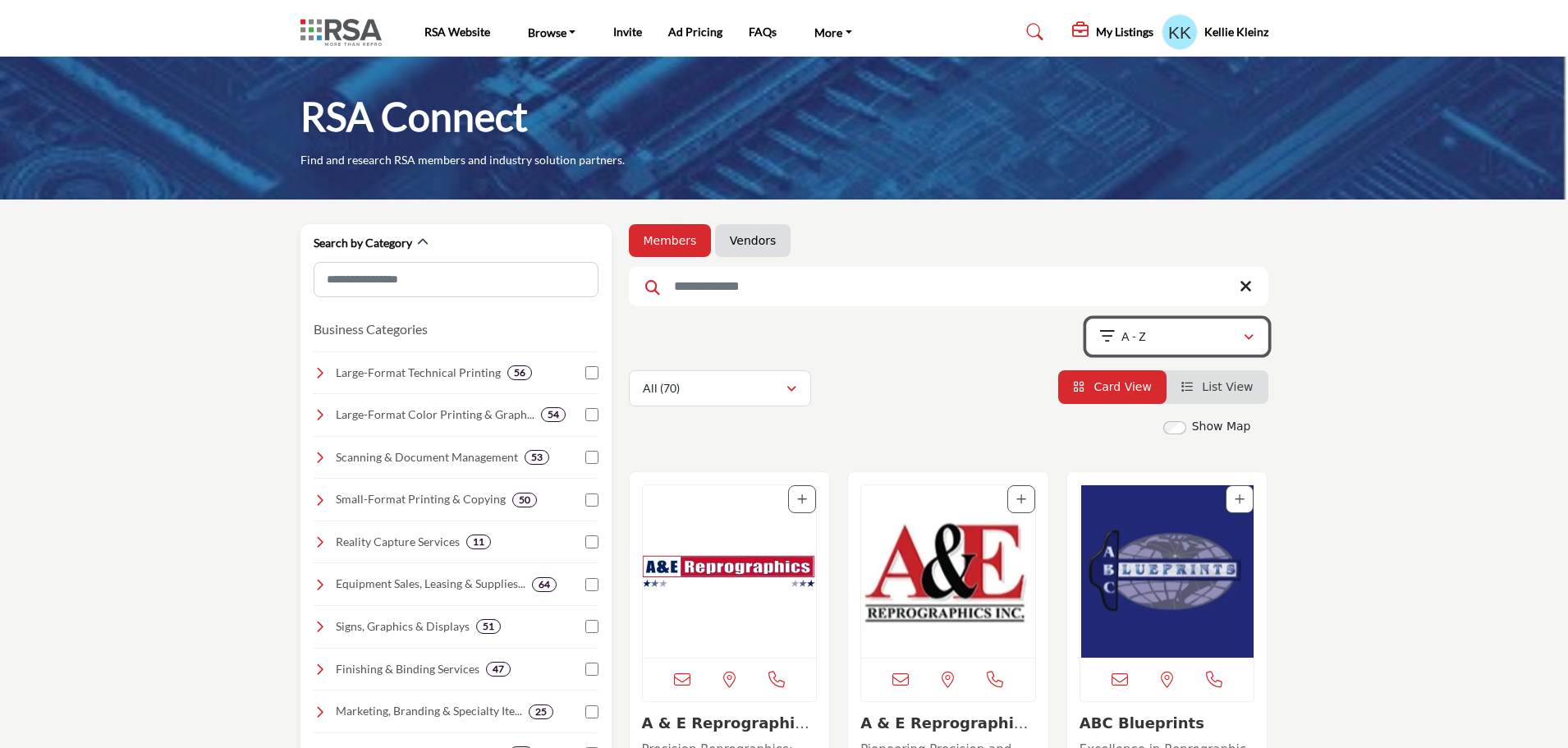
click at [1249, 334] on icon "button" at bounding box center [1249, 337] width 10 height 12
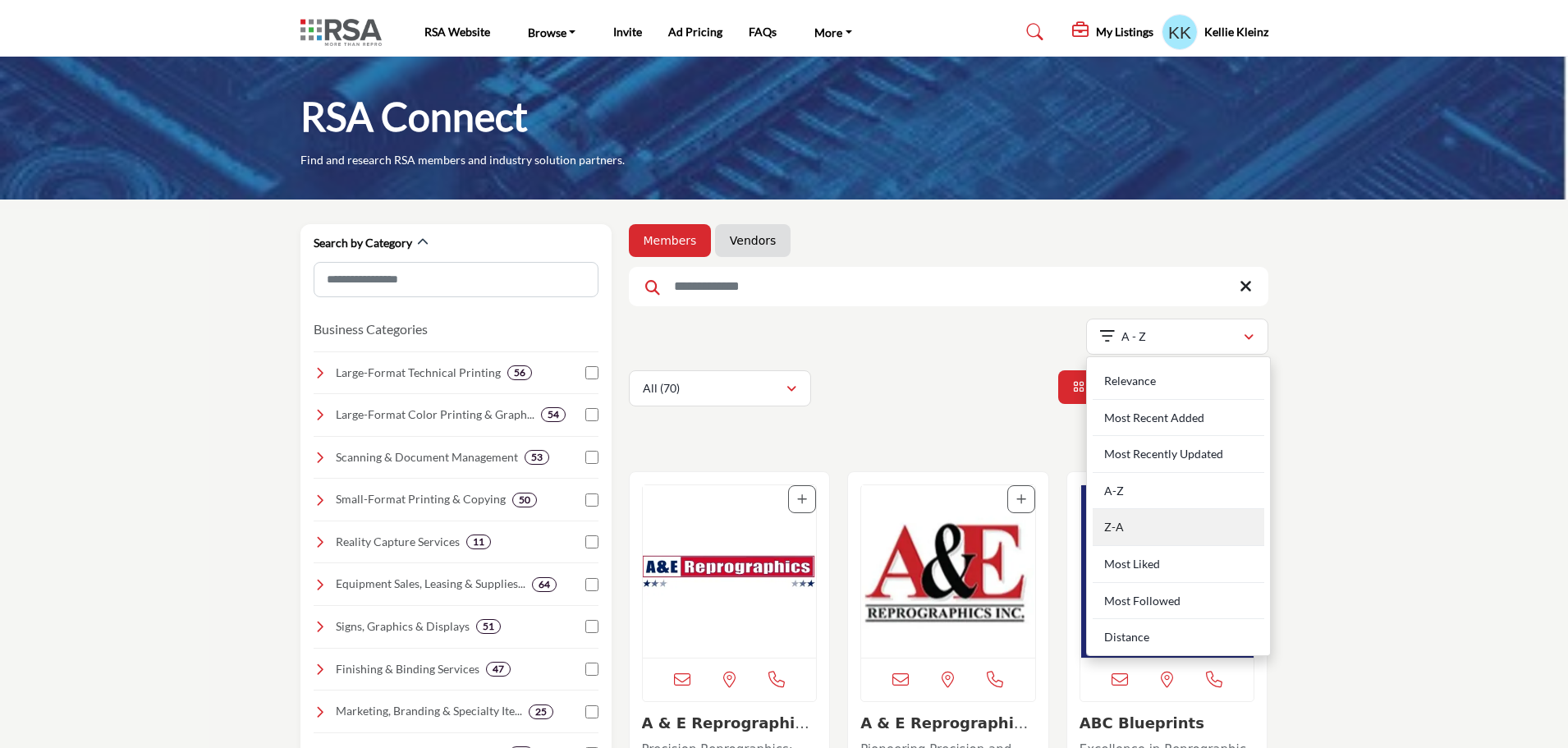
click at [1119, 523] on div "Z-A" at bounding box center [1179, 527] width 171 height 37
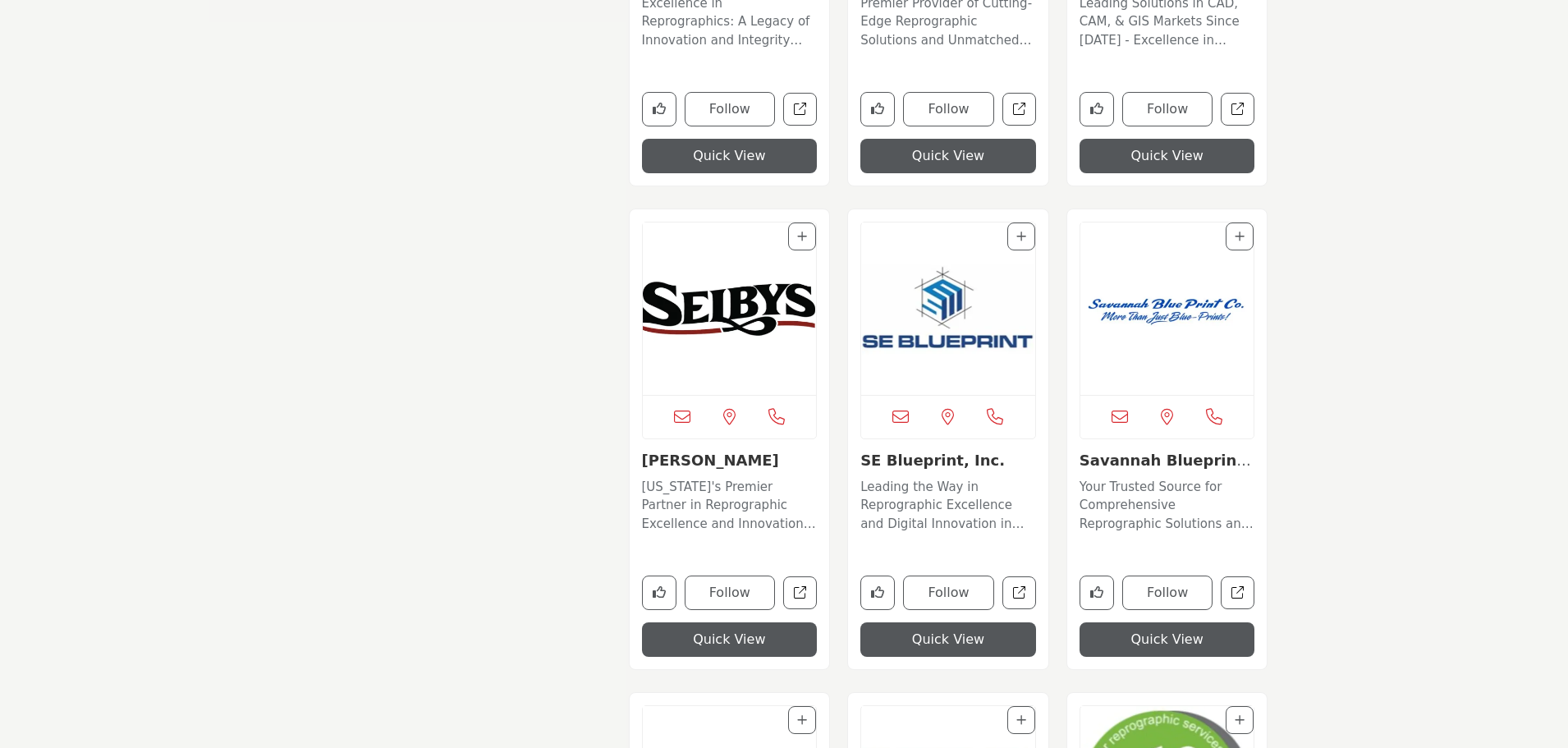
scroll to position [1231, 0]
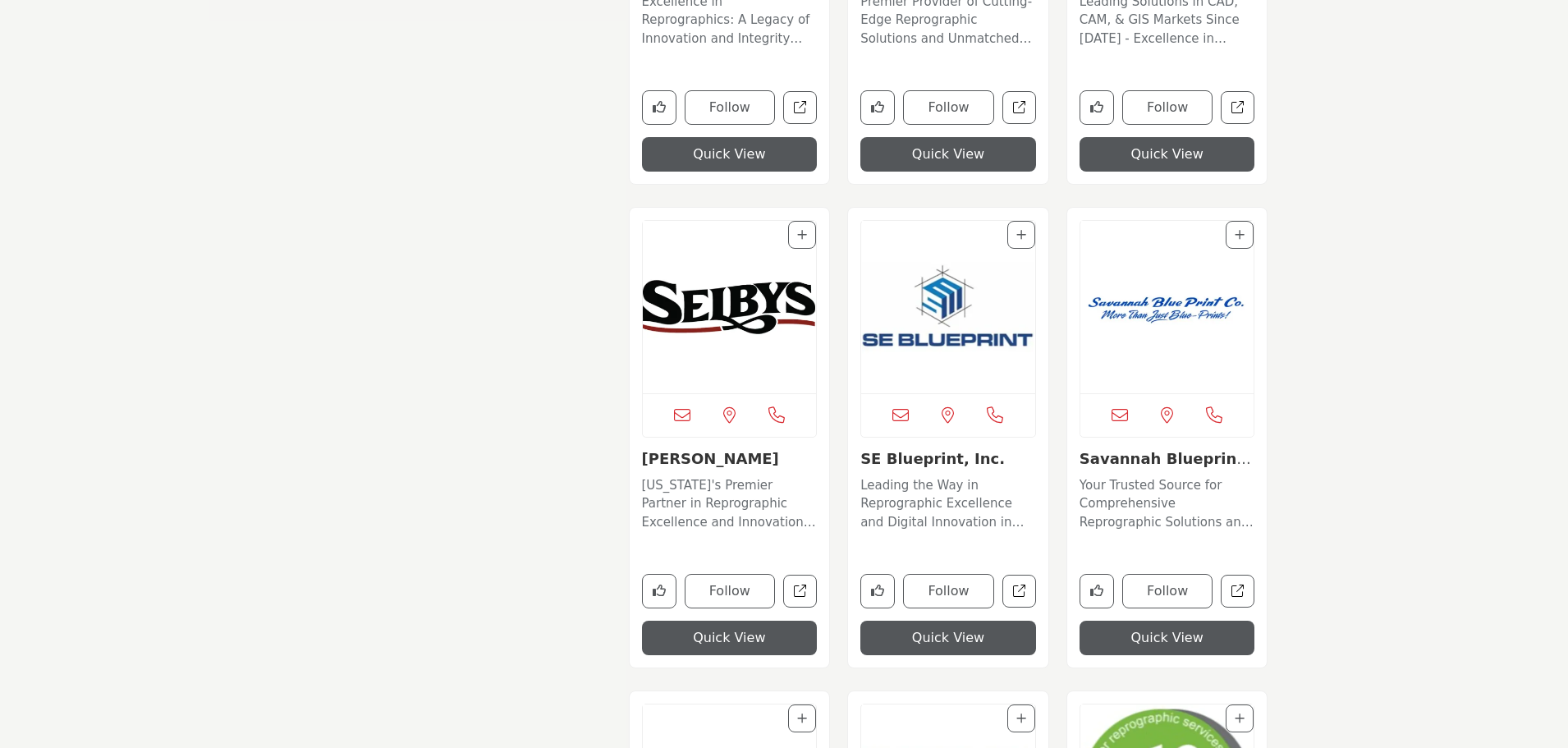
click at [1144, 309] on img "Open Listing in new tab" at bounding box center [1167, 306] width 174 height 172
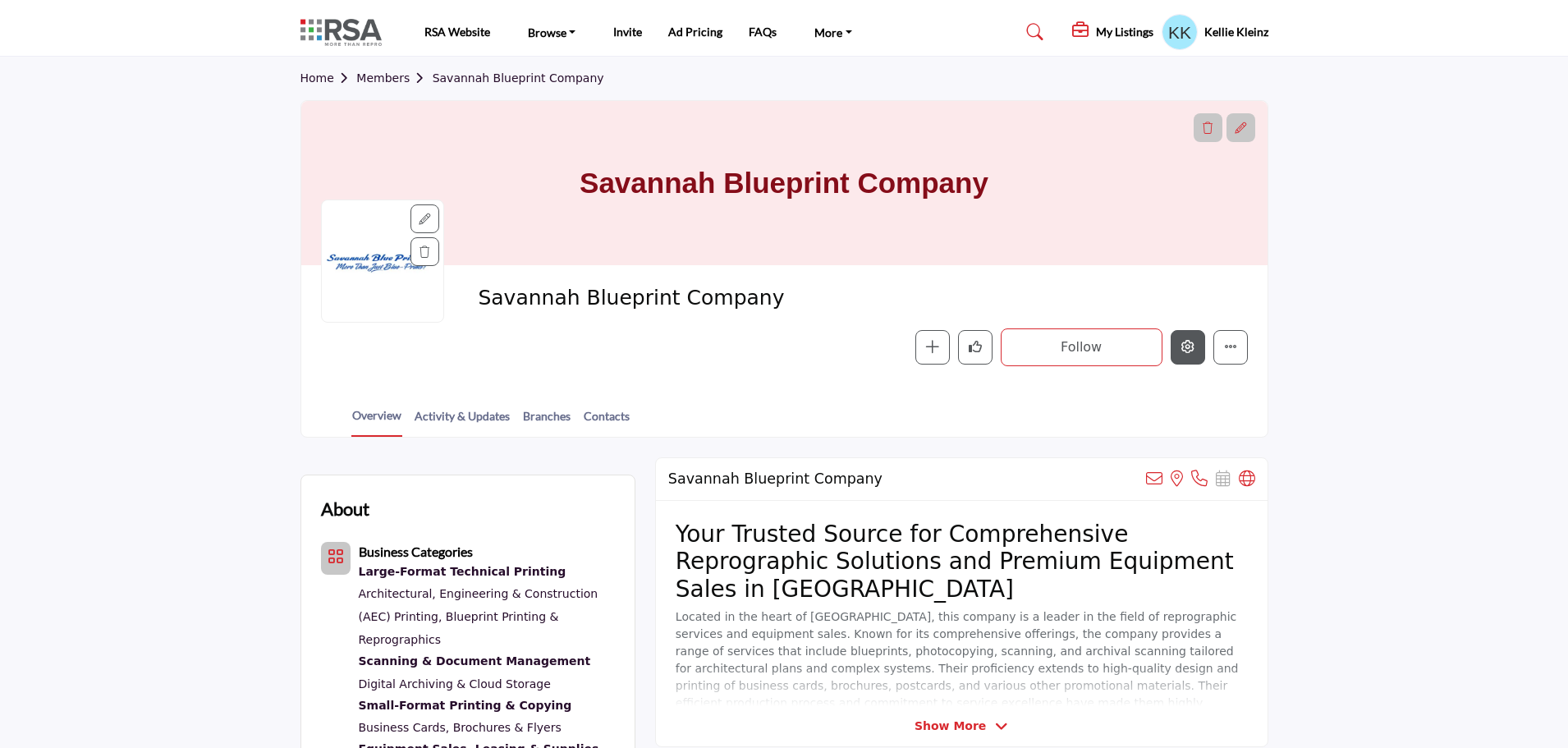
click at [1184, 343] on icon "Edit company" at bounding box center [1188, 346] width 13 height 13
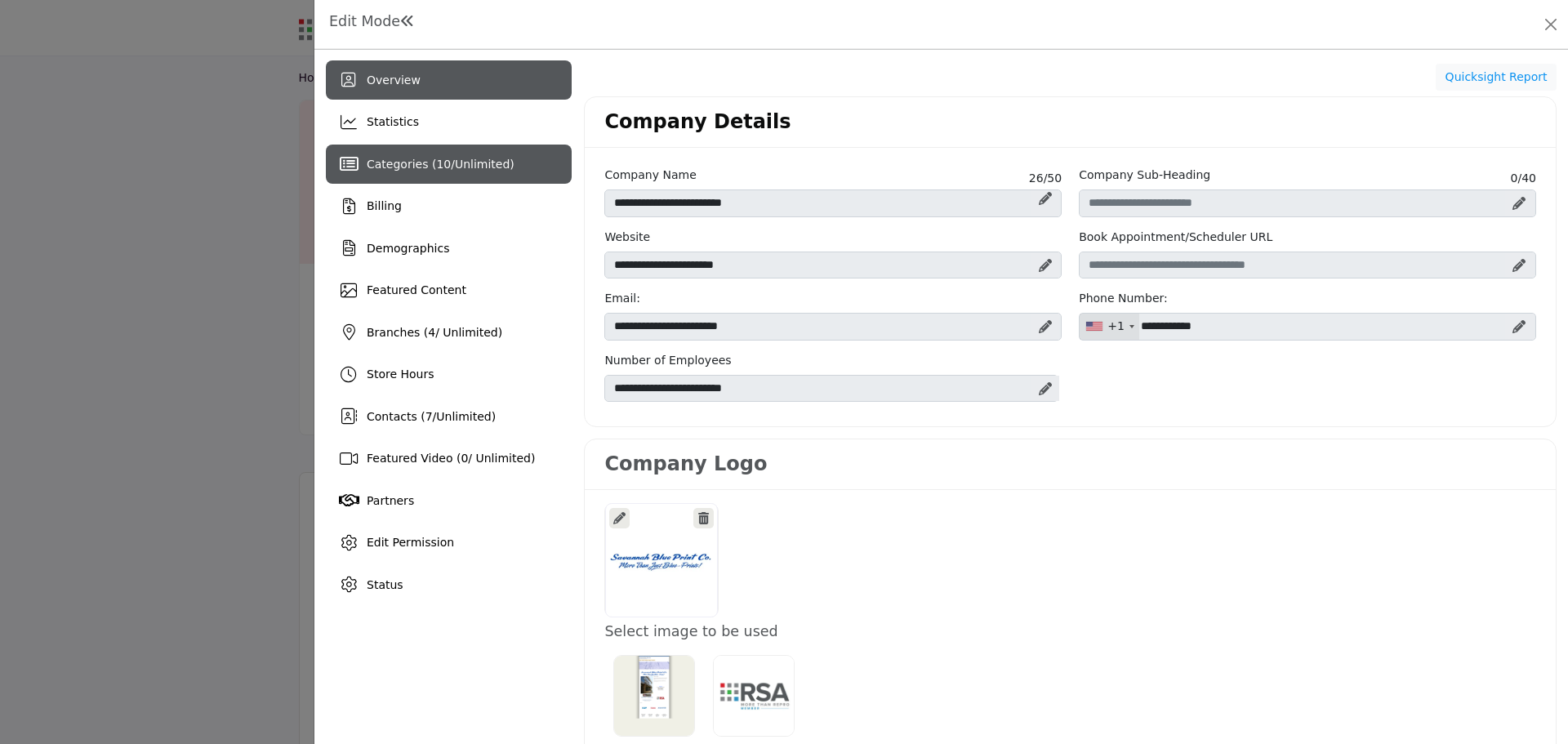
click at [416, 165] on span "Categories ( 10 / Unlimited )" at bounding box center [441, 164] width 148 height 13
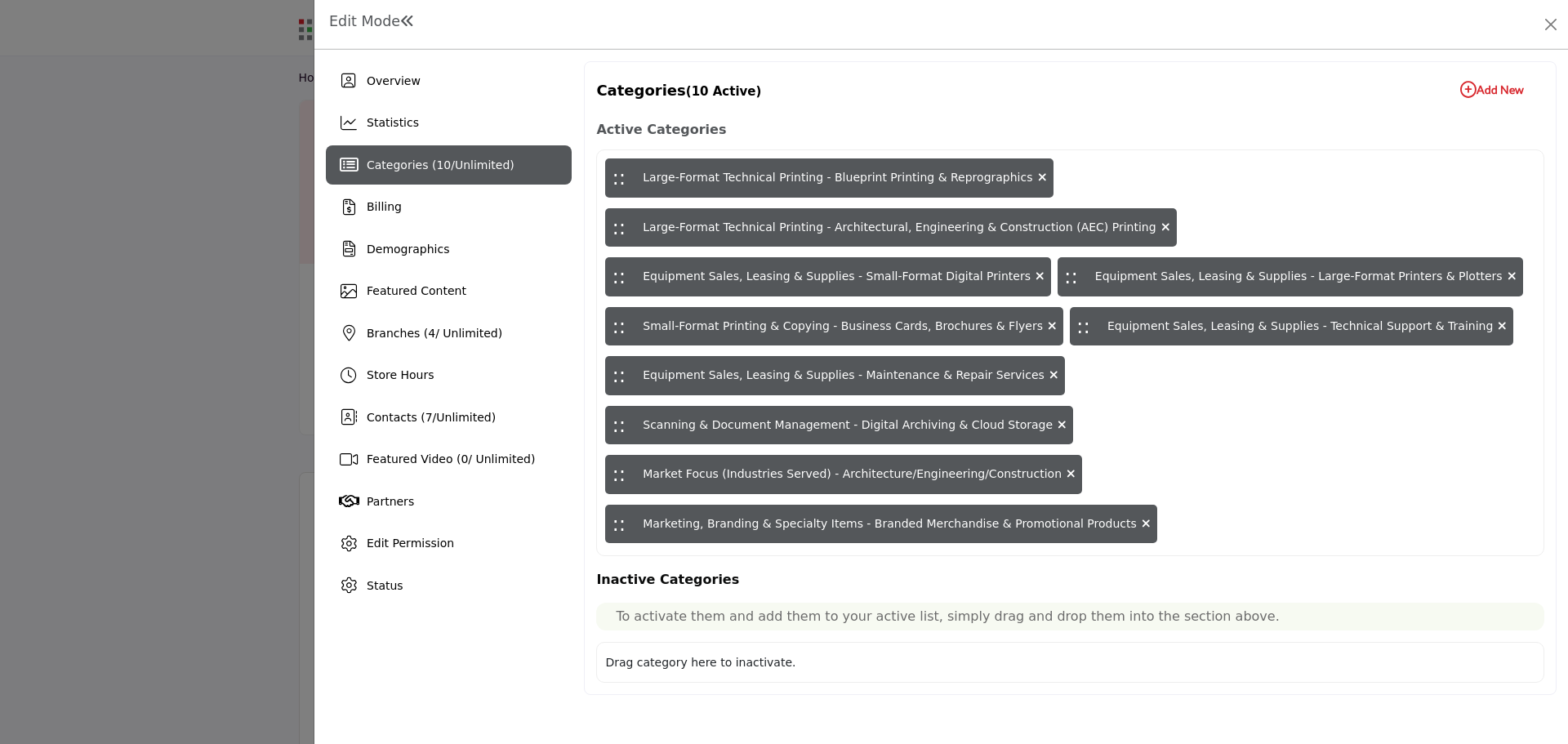
click at [1460, 86] on icon "button" at bounding box center [1468, 90] width 16 height 16
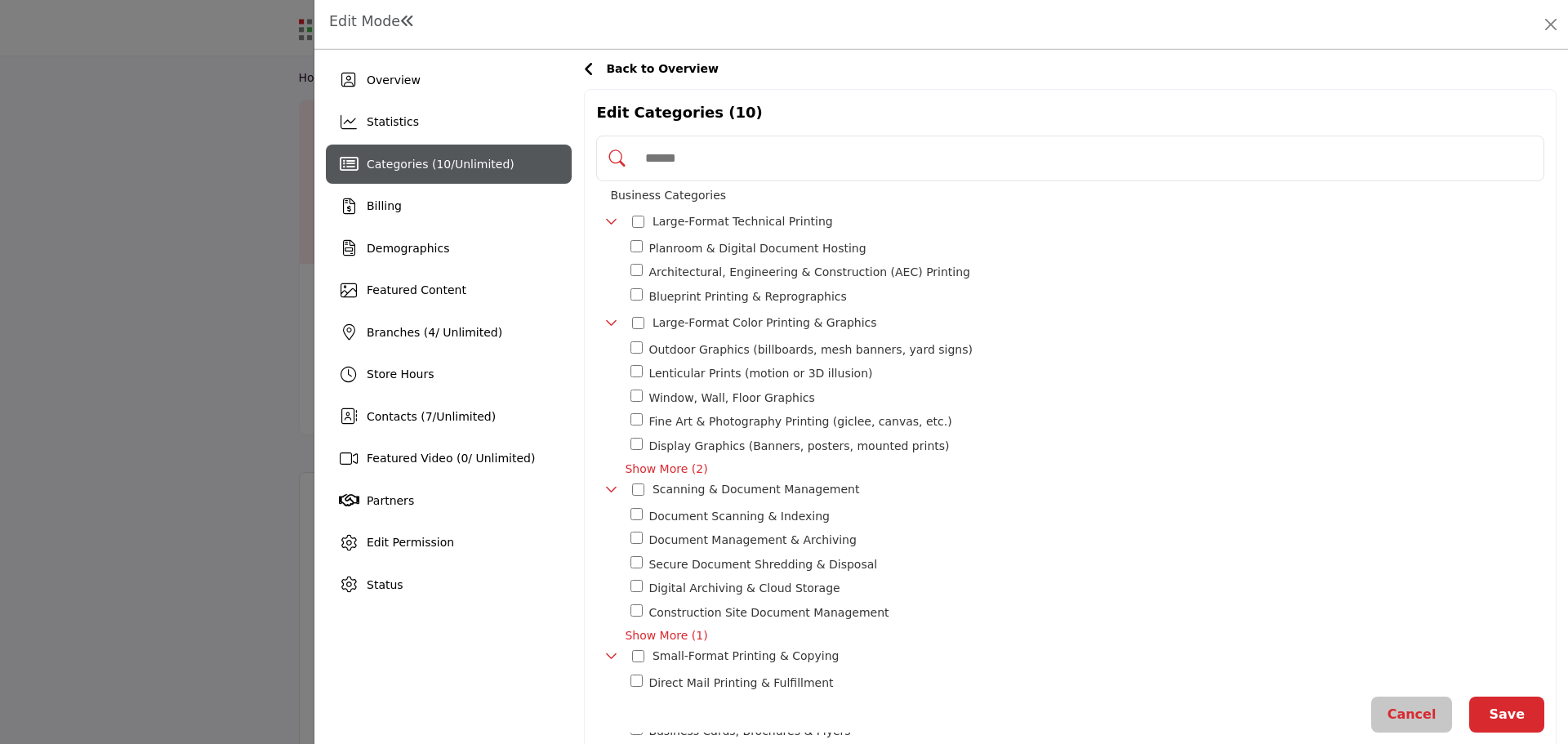
click at [436, 161] on span "10" at bounding box center [444, 164] width 15 height 13
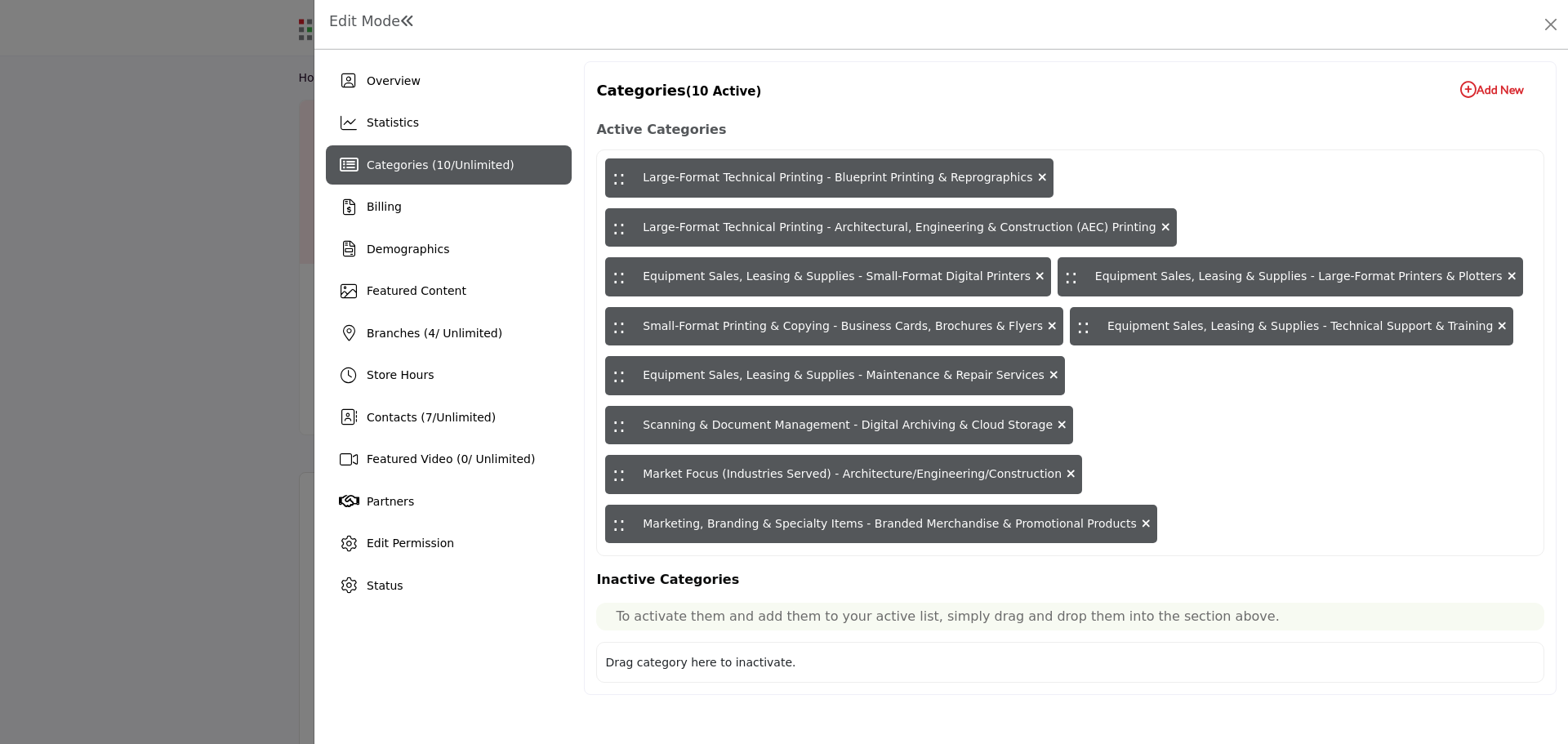
click at [1462, 92] on icon "button" at bounding box center [1468, 90] width 16 height 16
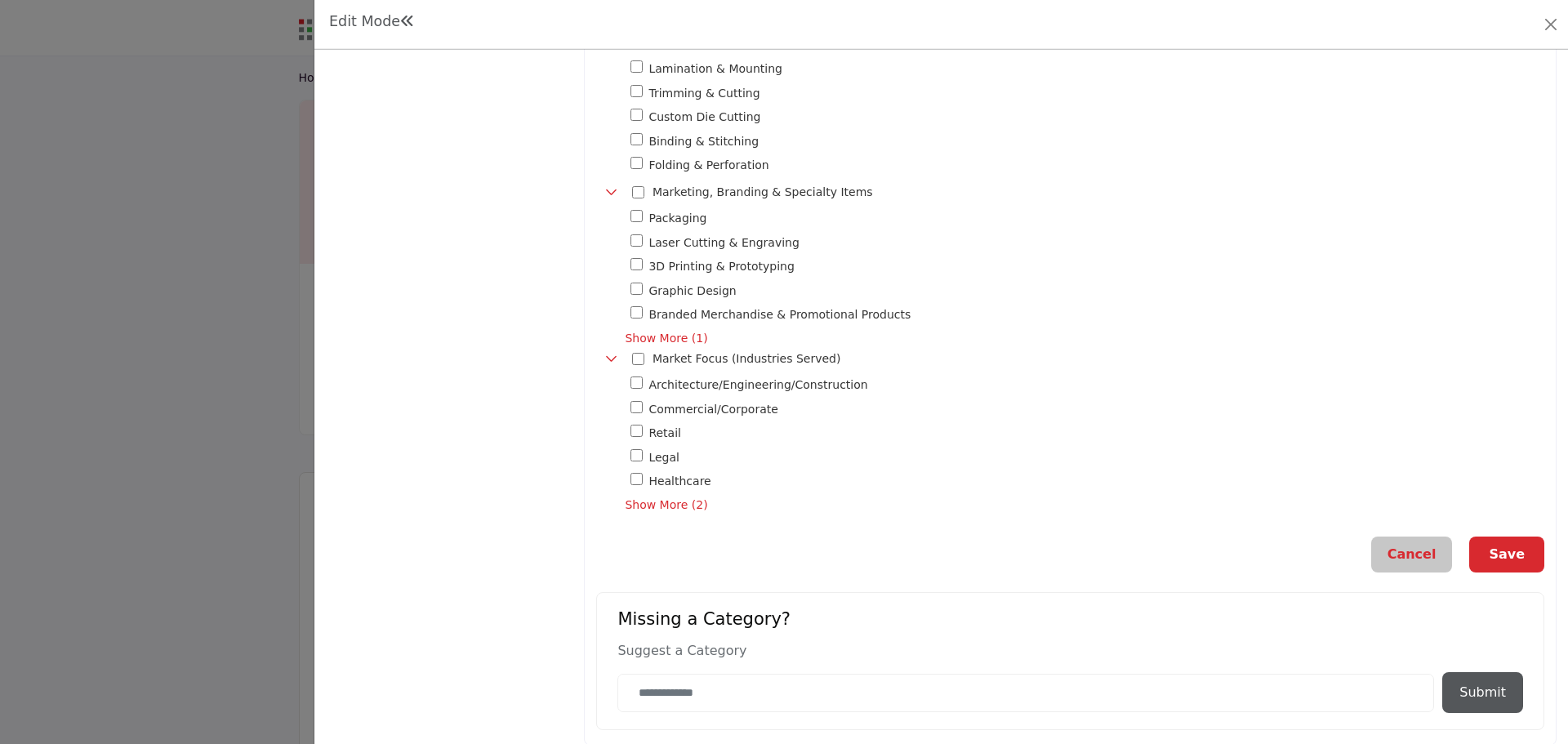
scroll to position [1274, 0]
click at [1513, 545] on button "Save" at bounding box center [1507, 550] width 75 height 36
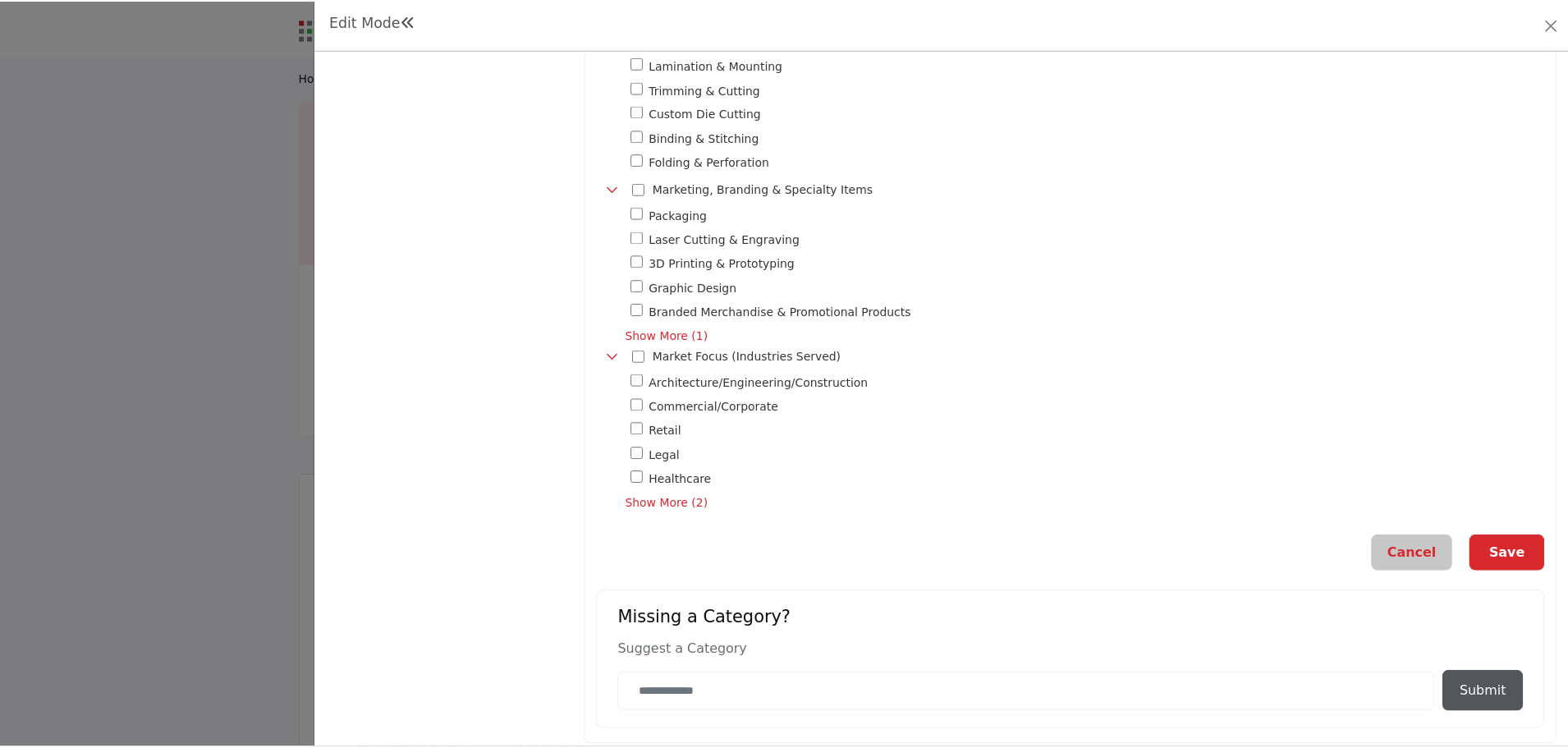
scroll to position [0, 0]
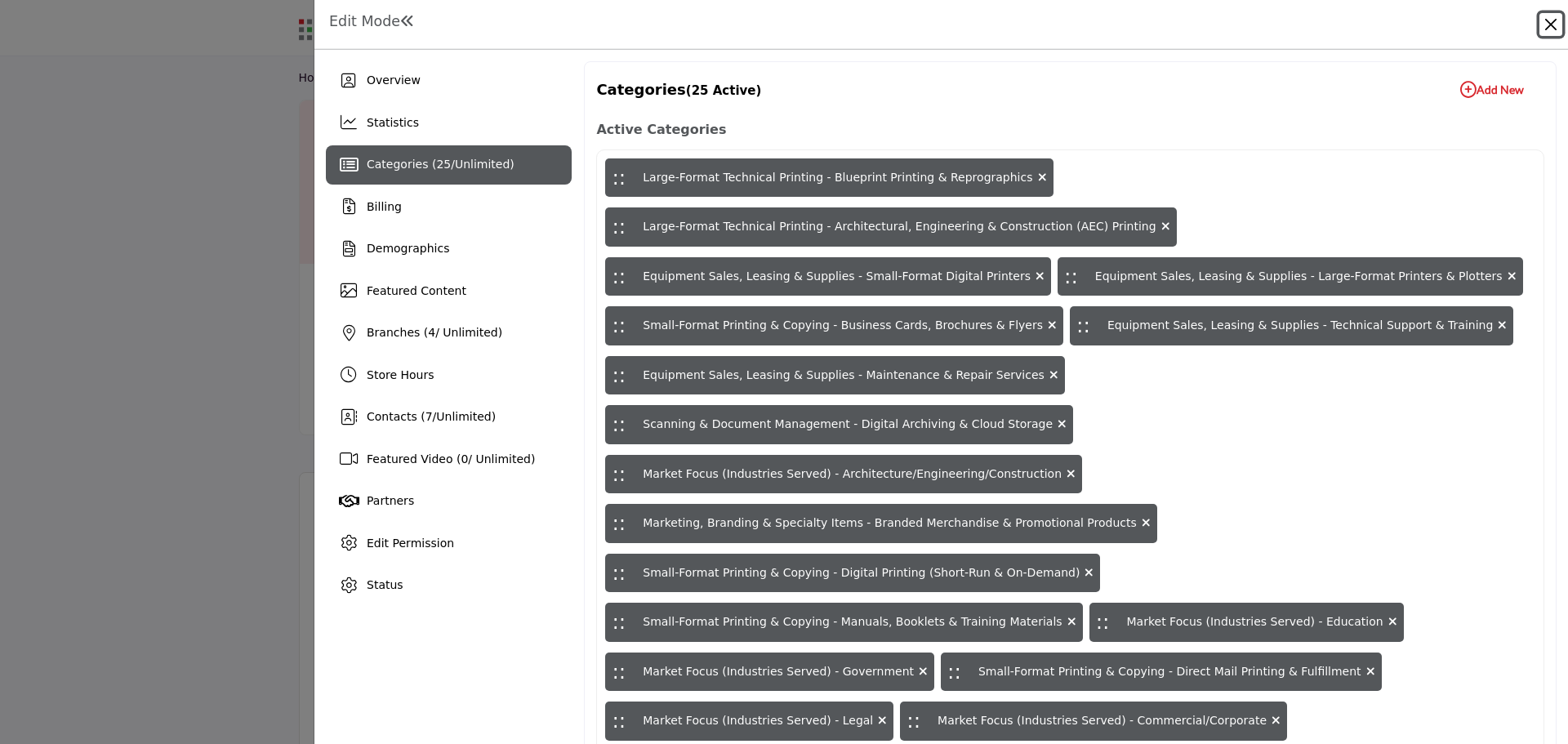
click at [1552, 26] on button "Close" at bounding box center [1551, 25] width 23 height 23
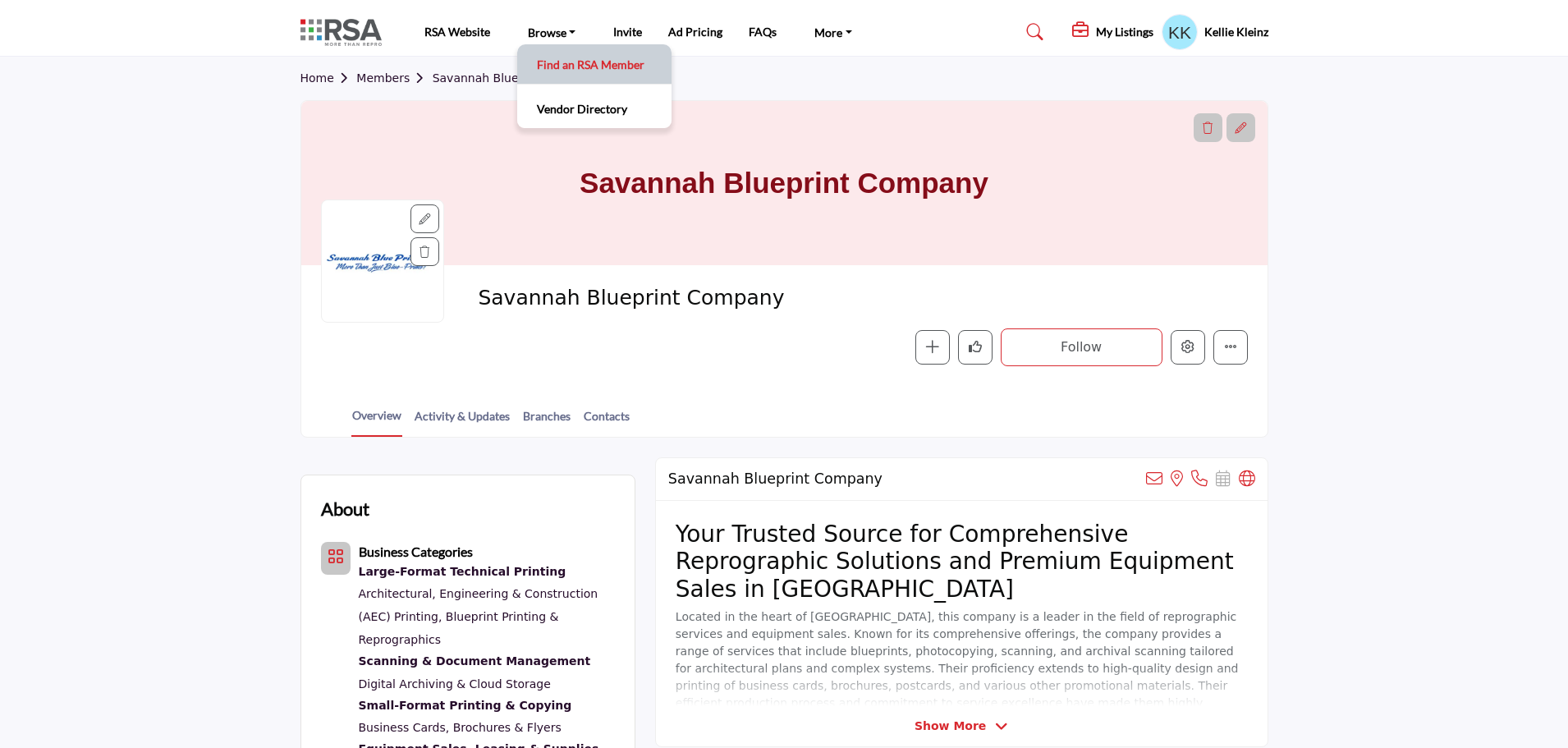
click at [575, 68] on link "Find an RSA Member" at bounding box center [594, 64] width 138 height 23
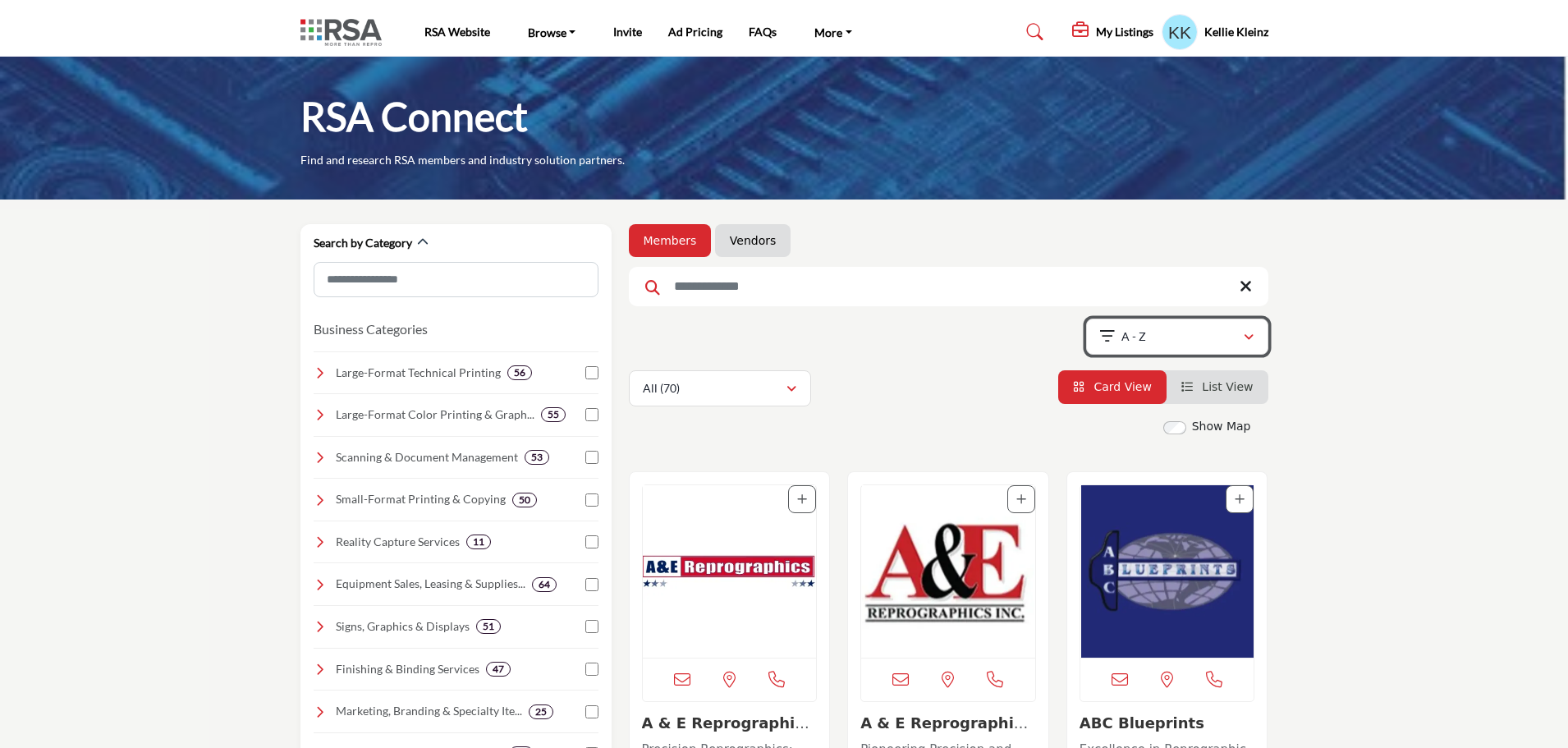
click at [1250, 335] on icon "button" at bounding box center [1249, 337] width 10 height 12
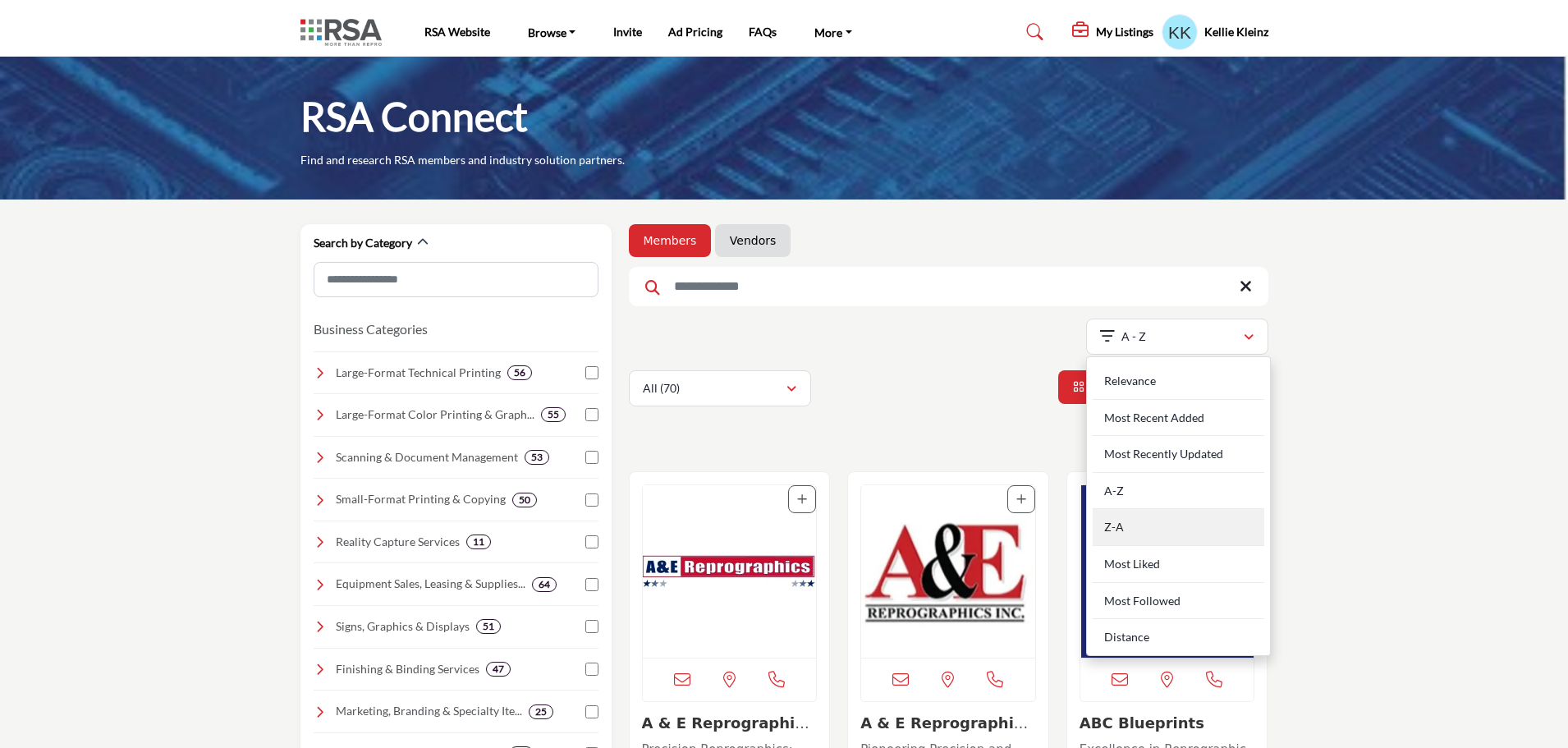
click at [1123, 532] on div "Z-A" at bounding box center [1179, 527] width 171 height 37
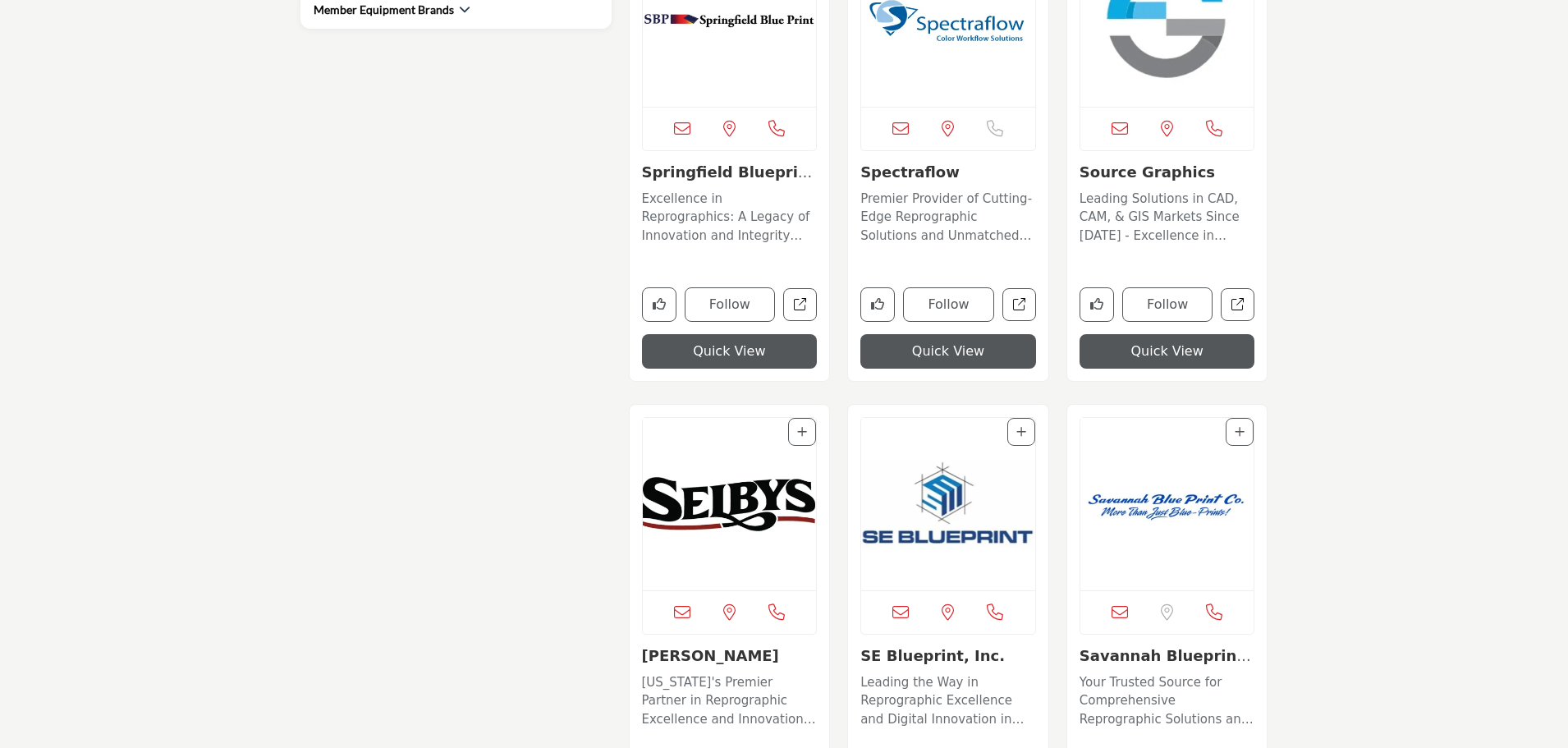
scroll to position [1067, 0]
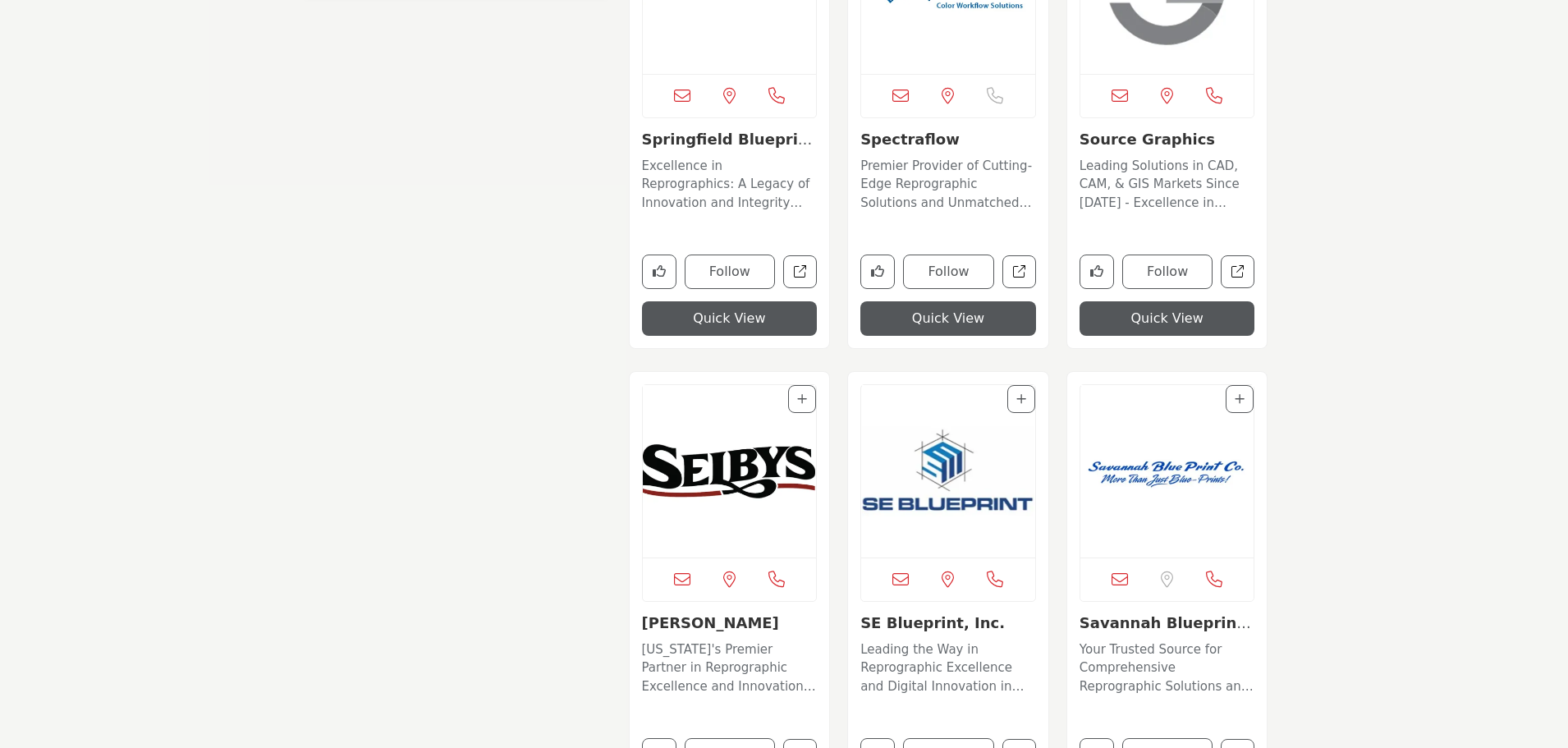
drag, startPoint x: 1435, startPoint y: 361, endPoint x: 961, endPoint y: 460, distance: 484.2
click at [961, 460] on img "Open Listing in new tab" at bounding box center [947, 471] width 174 height 172
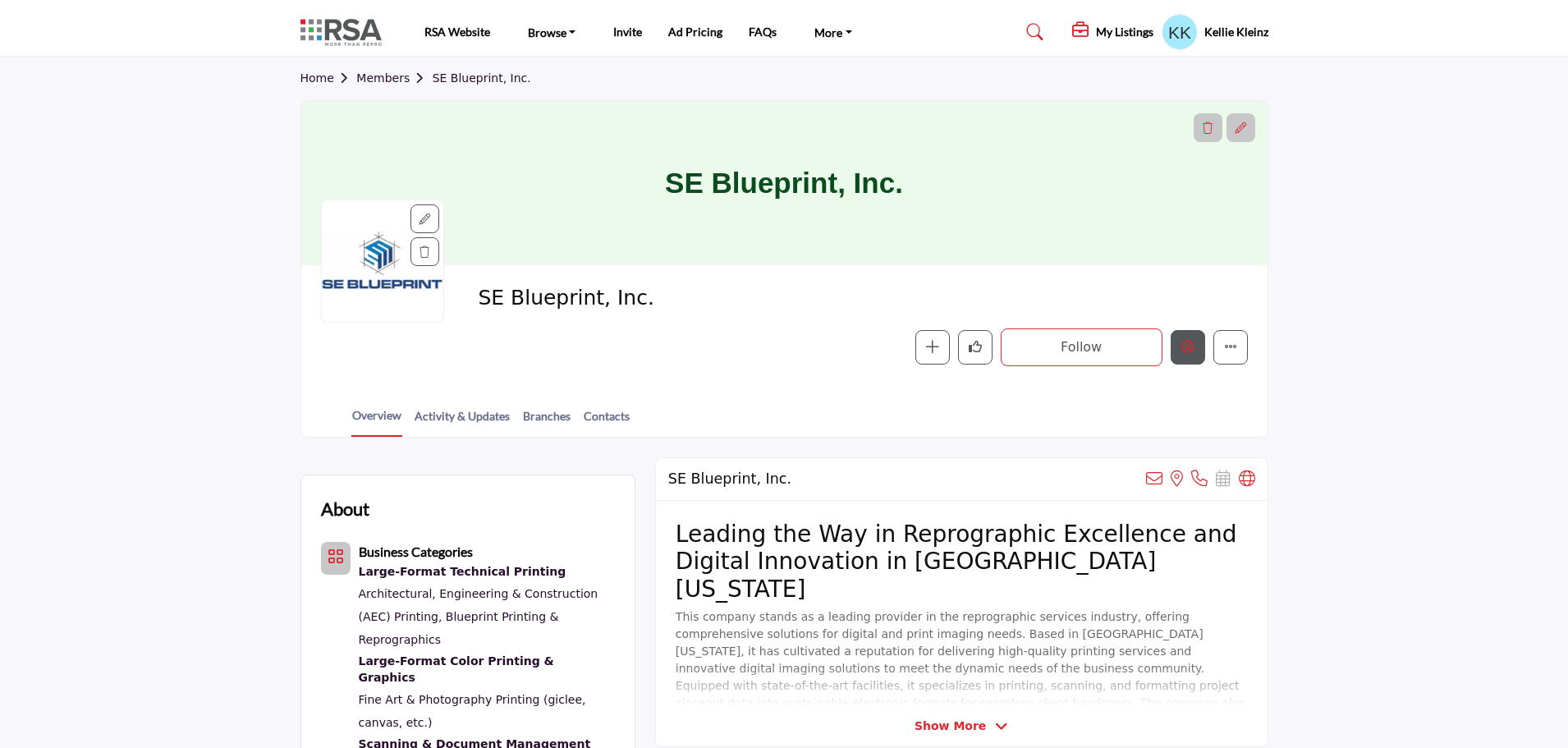
click at [1186, 351] on icon "Edit company" at bounding box center [1188, 346] width 13 height 13
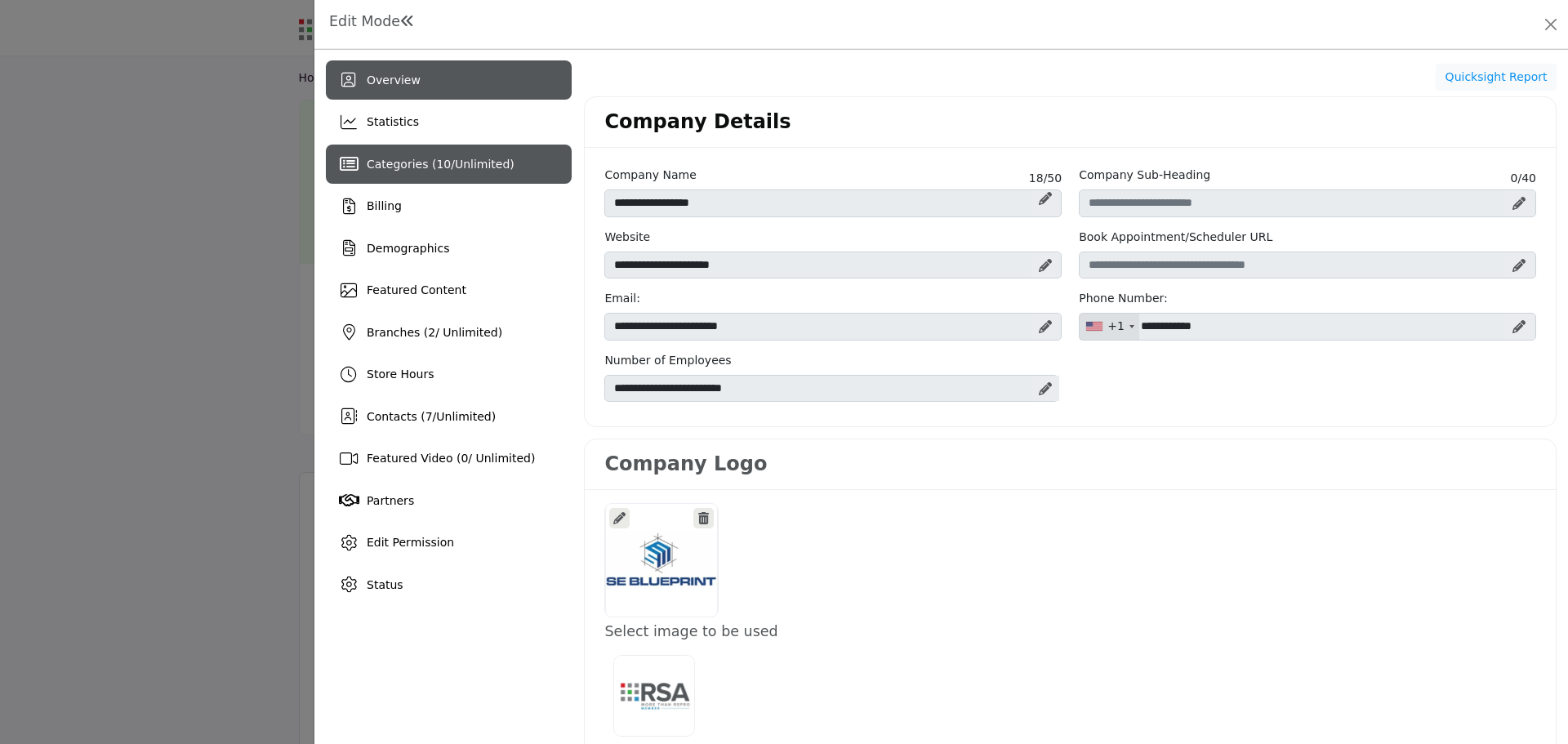
click at [479, 165] on span "Unlimited" at bounding box center [482, 164] width 55 height 13
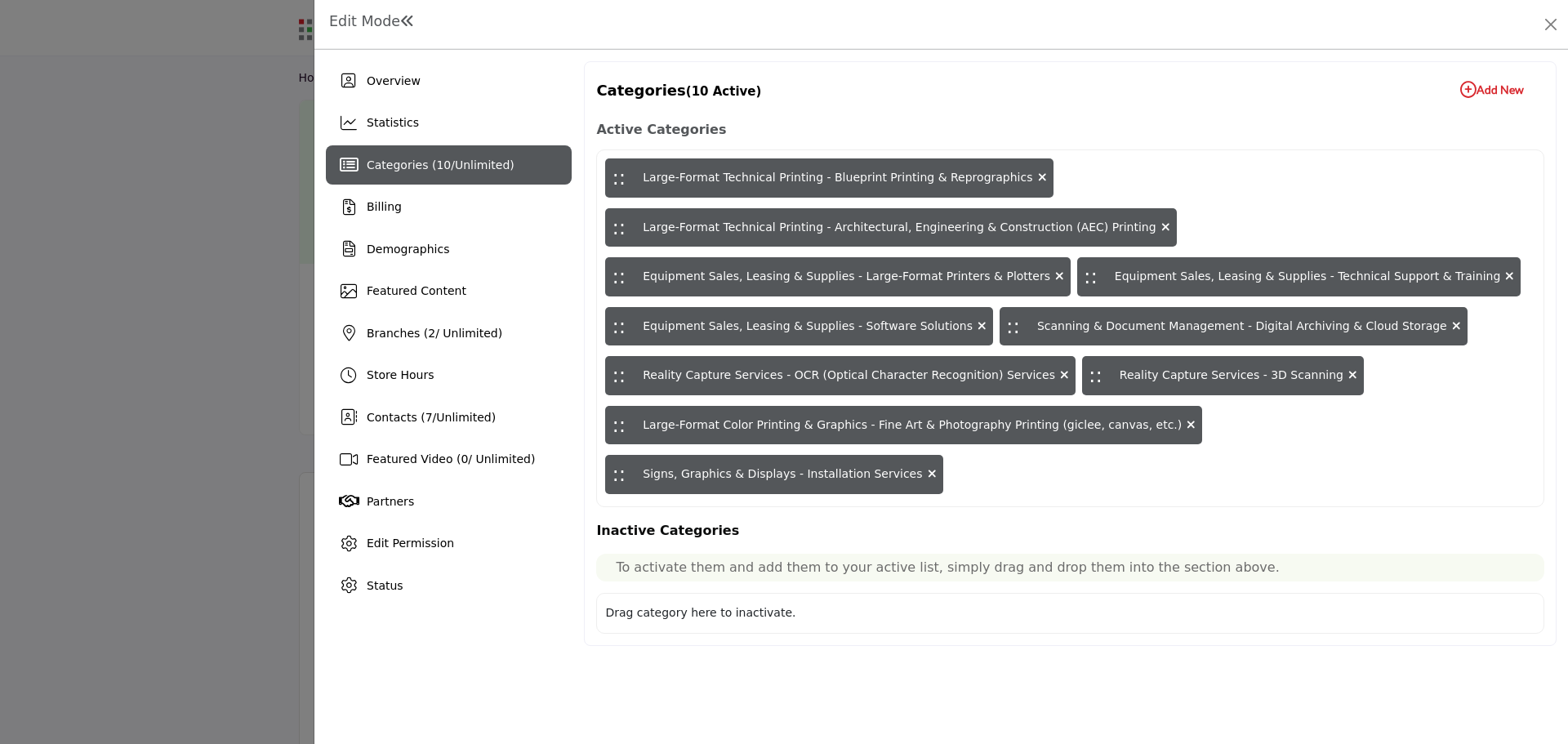
click at [1466, 88] on icon "button" at bounding box center [1468, 90] width 16 height 16
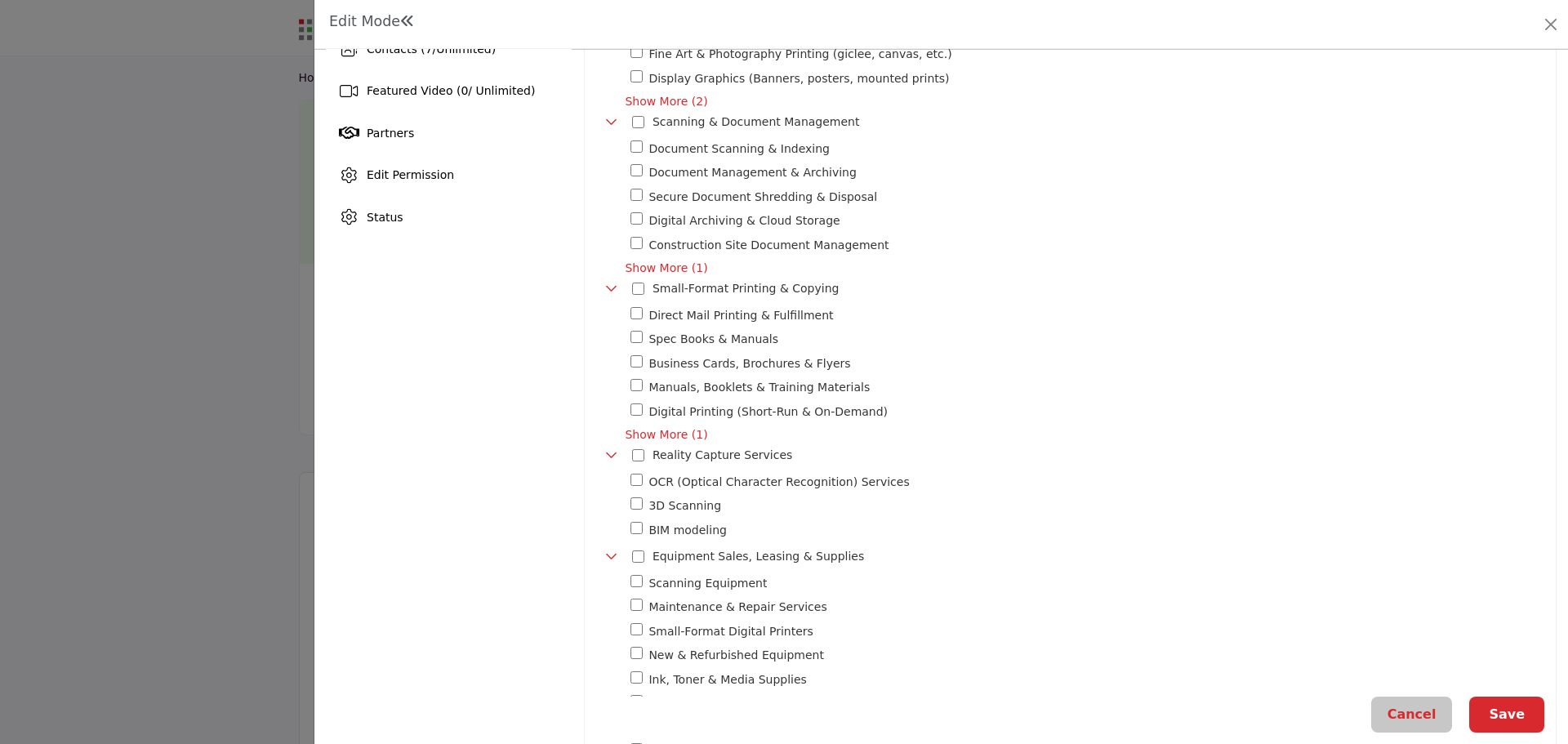
scroll to position [82, 0]
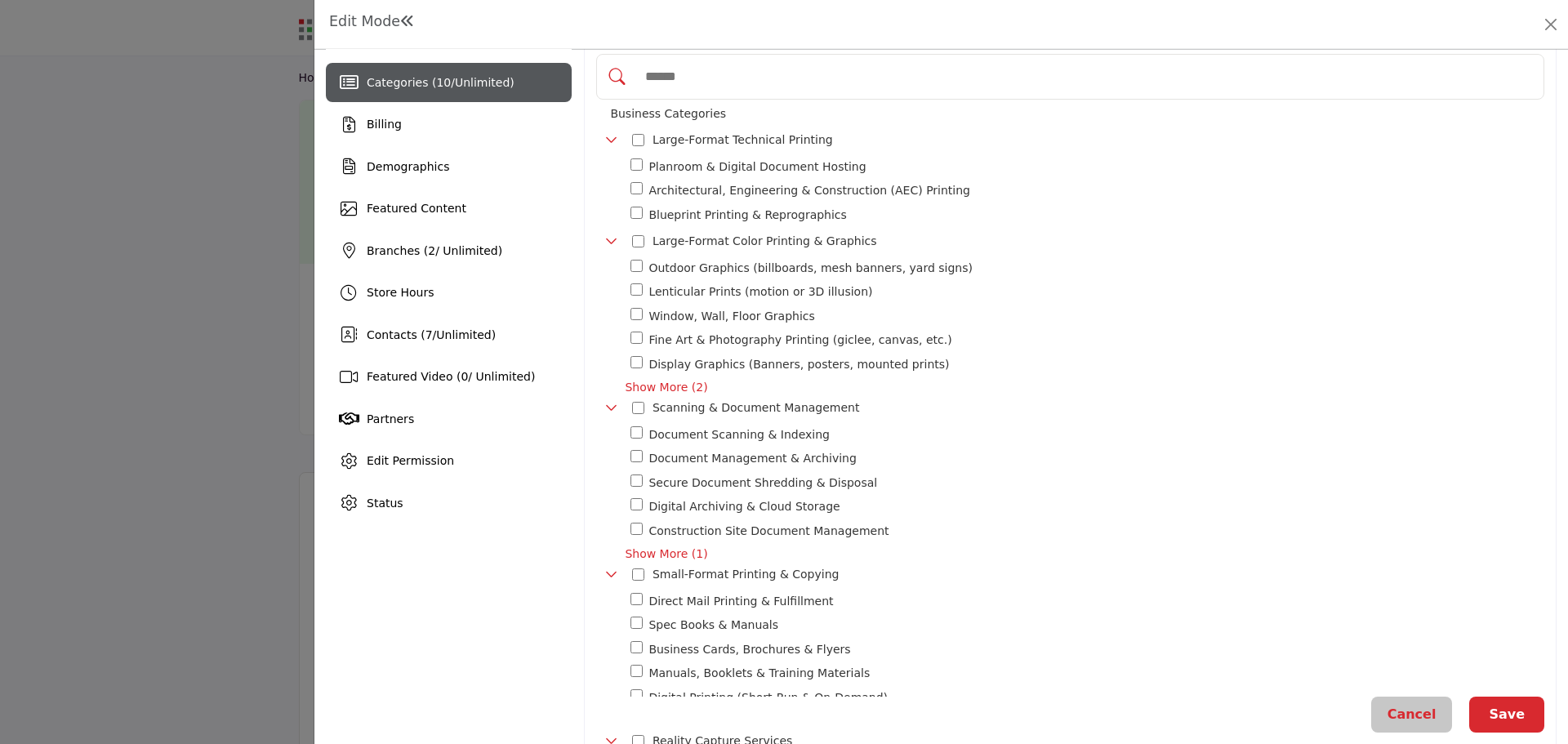
click at [1500, 711] on button "Save" at bounding box center [1507, 715] width 75 height 36
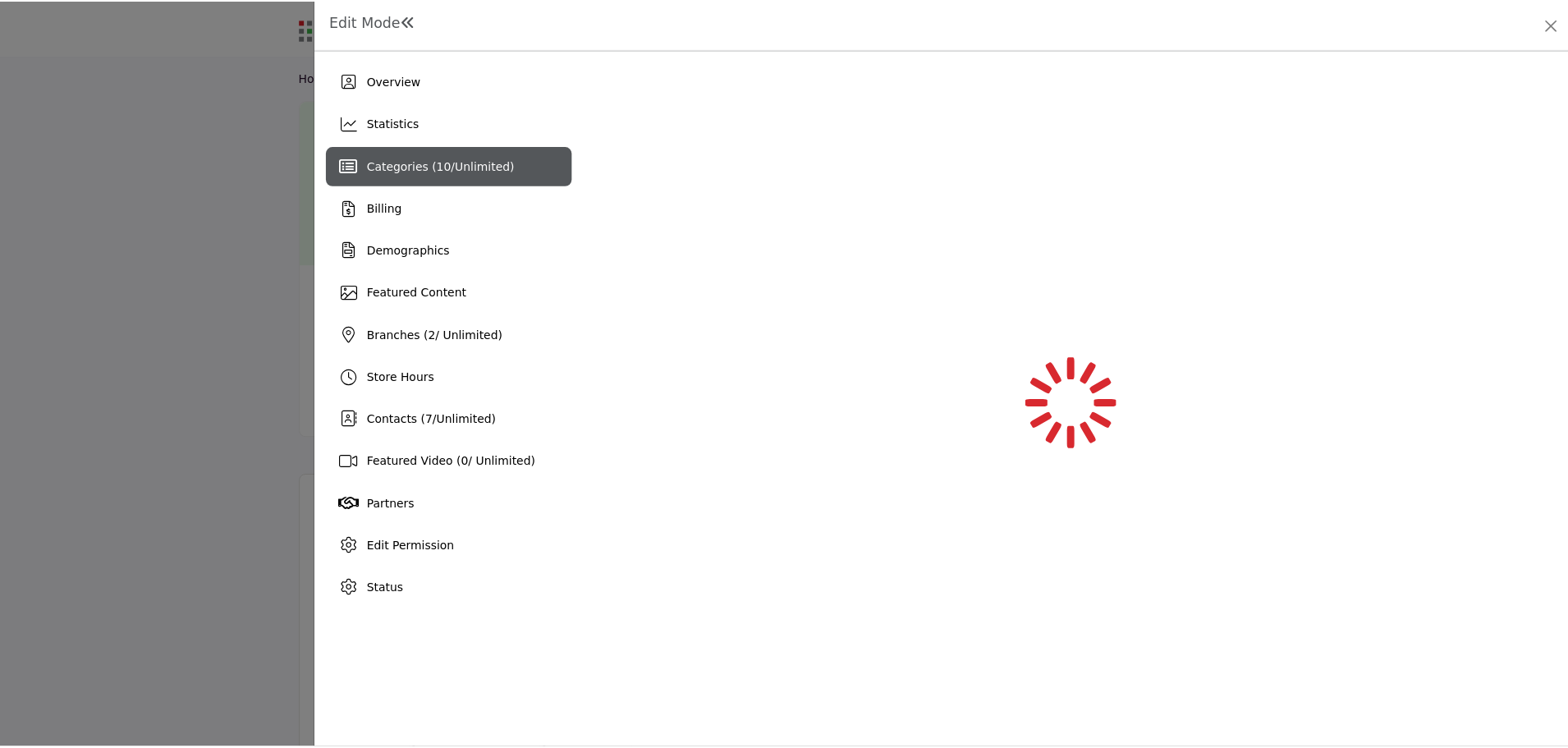
scroll to position [0, 0]
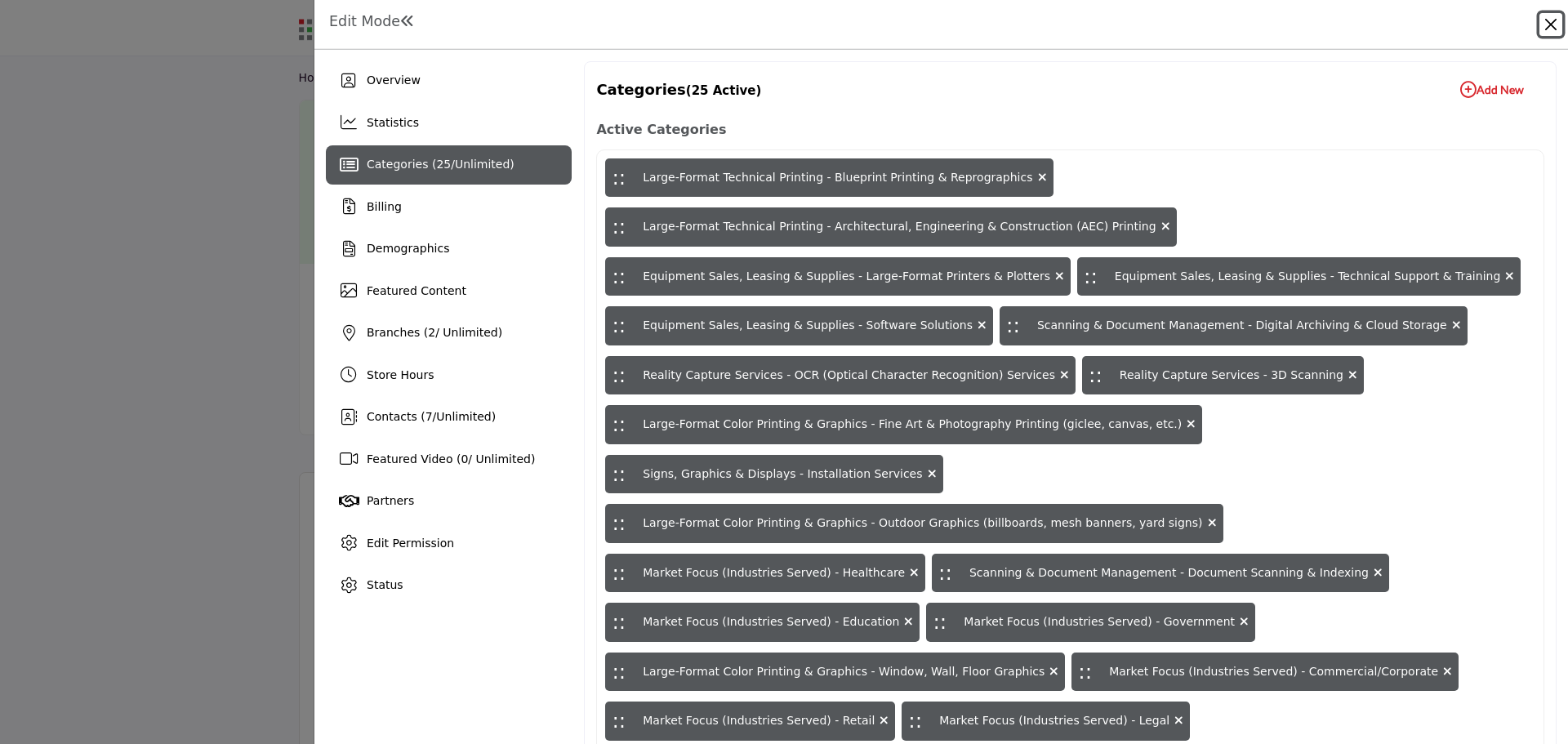
click at [1550, 22] on button "Close" at bounding box center [1551, 25] width 23 height 23
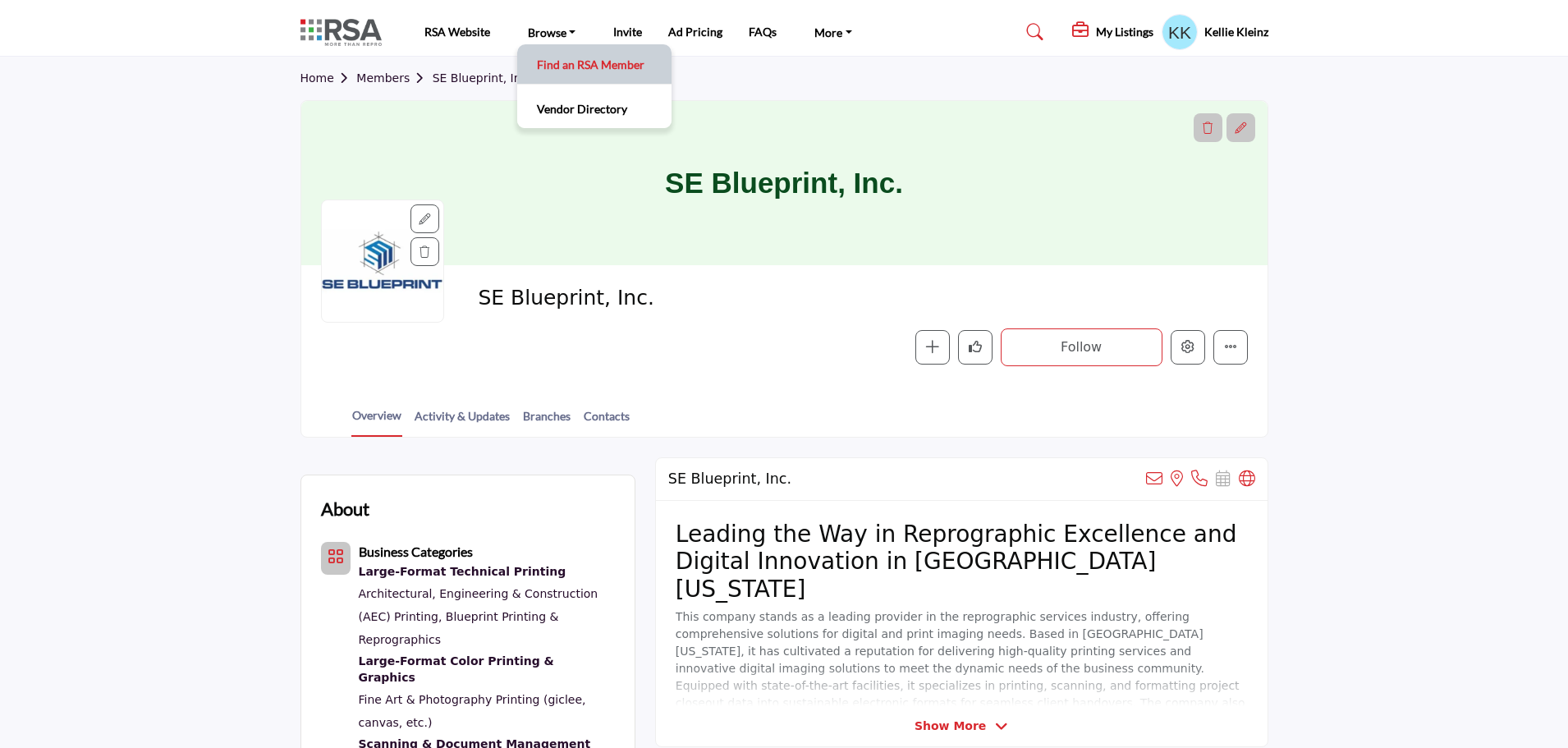
click at [565, 61] on link "Find an RSA Member" at bounding box center [594, 64] width 138 height 23
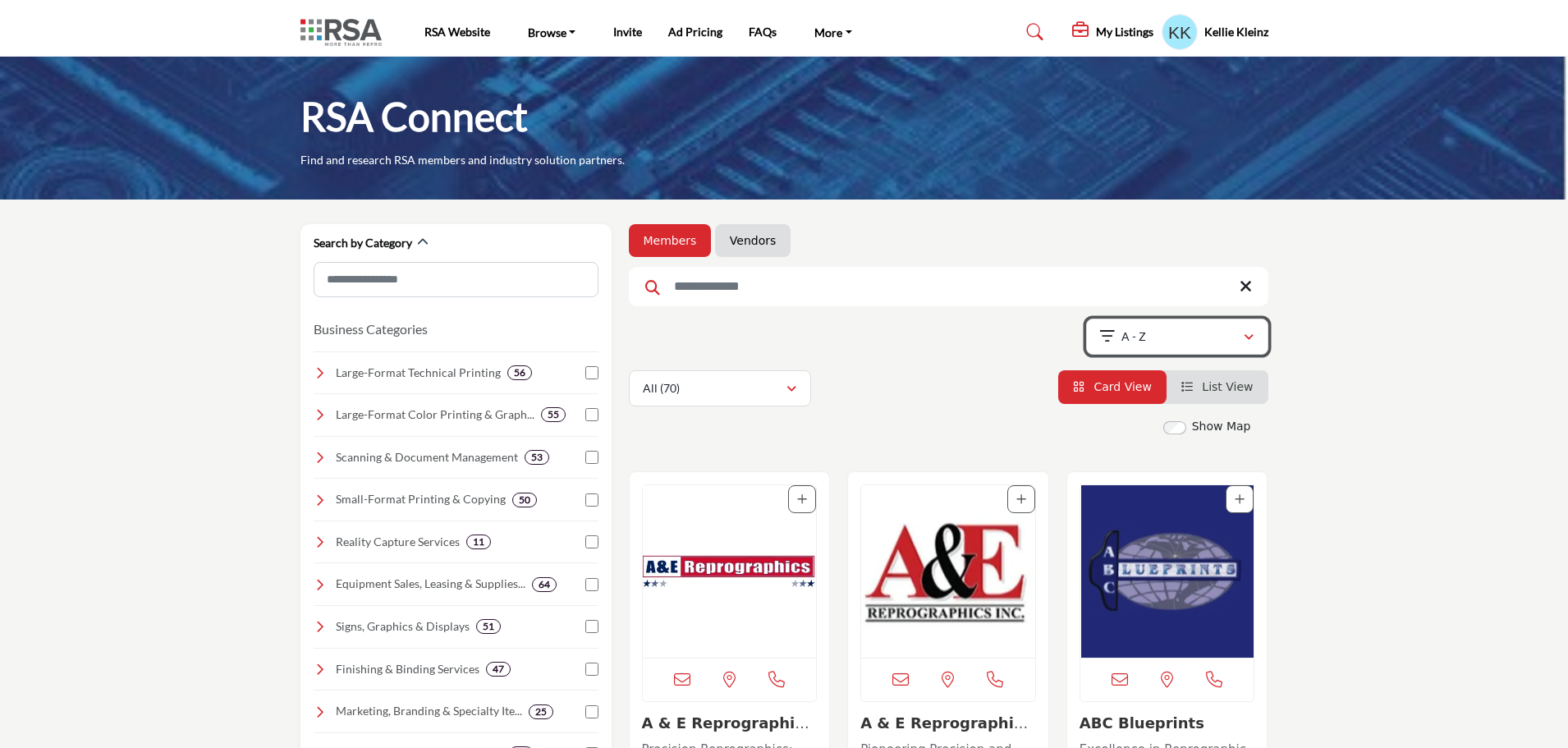
click at [1245, 337] on icon "button" at bounding box center [1249, 337] width 10 height 12
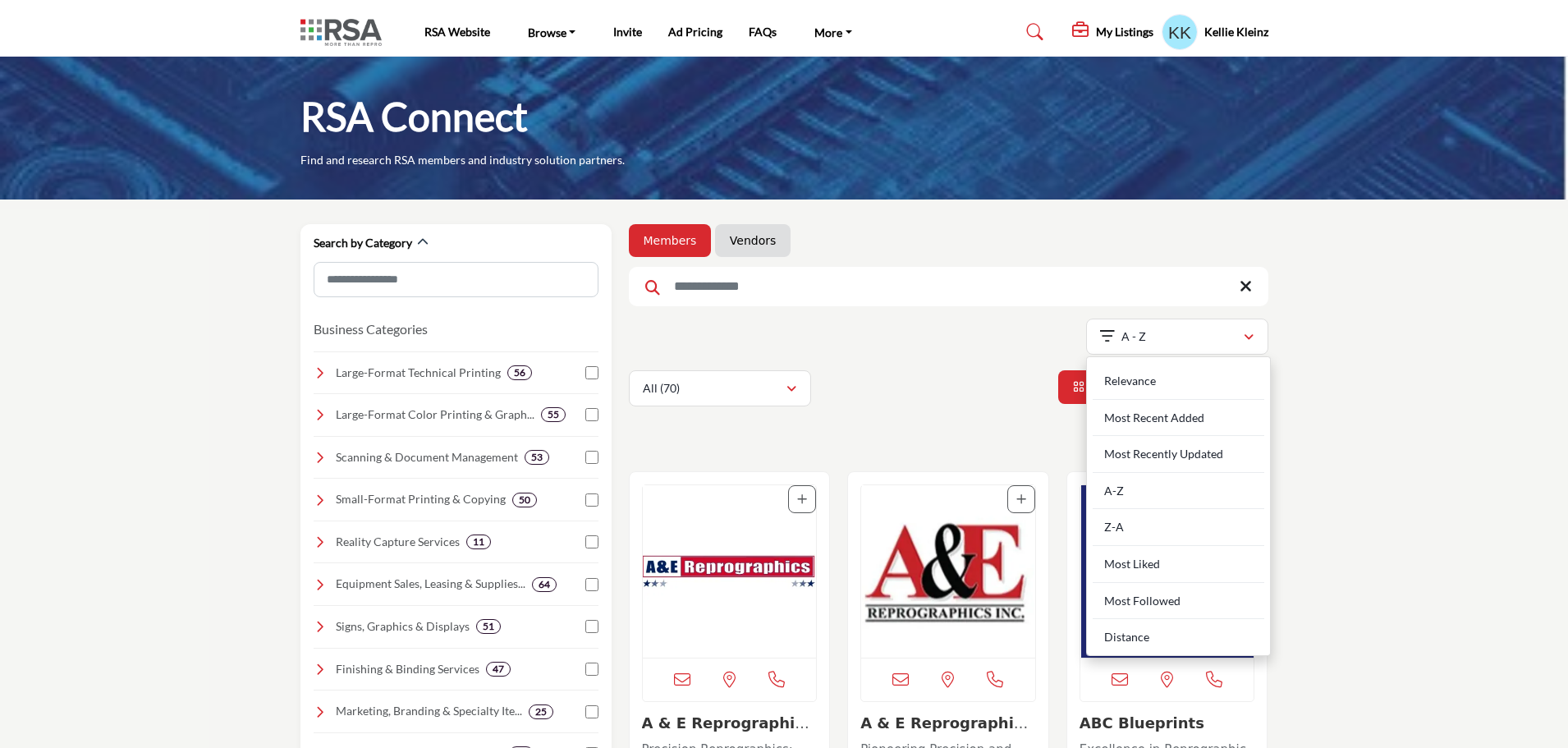
click at [1133, 530] on div "Z-A" at bounding box center [1179, 527] width 171 height 37
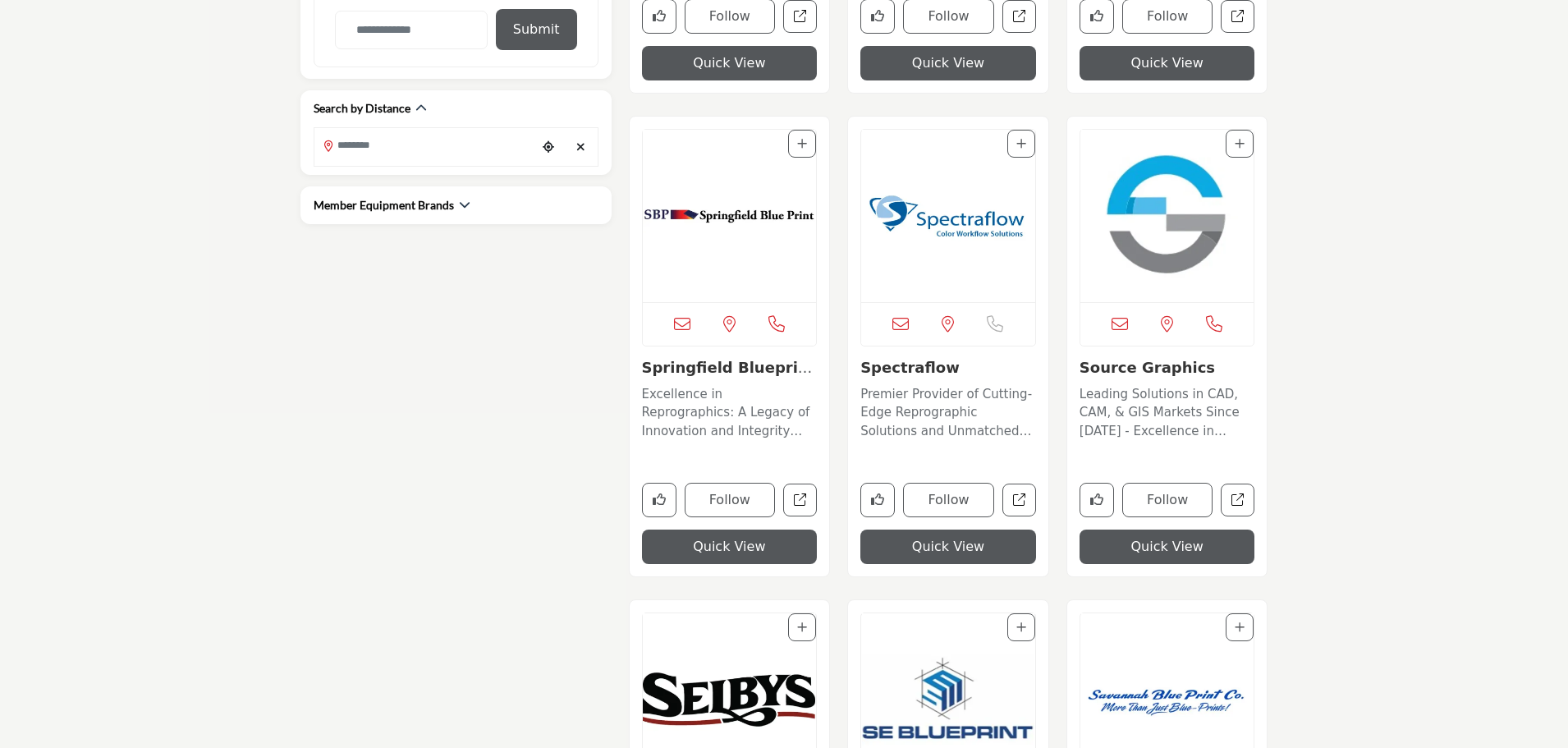
scroll to position [1149, 0]
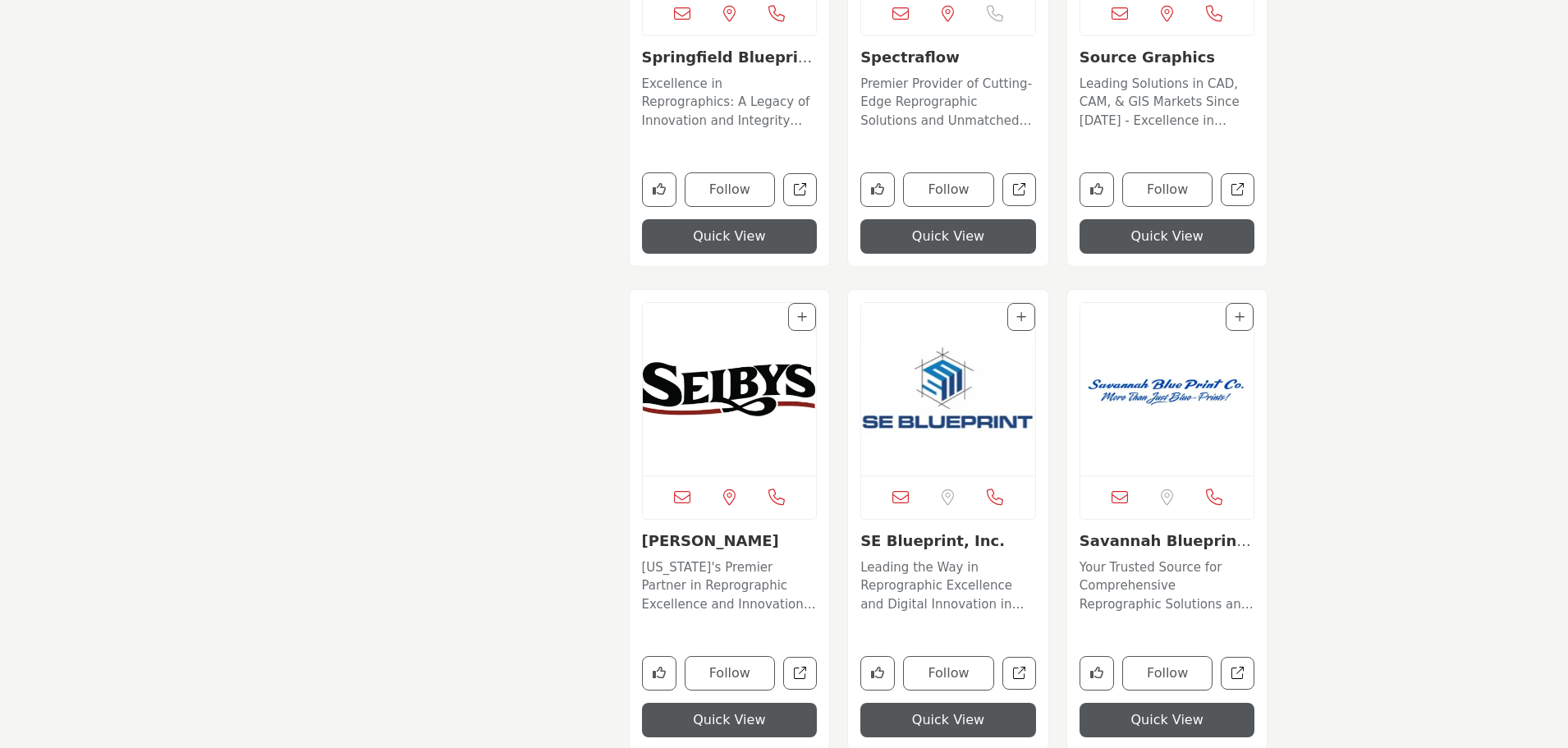
click at [707, 407] on img "Open Listing in new tab" at bounding box center [729, 388] width 174 height 172
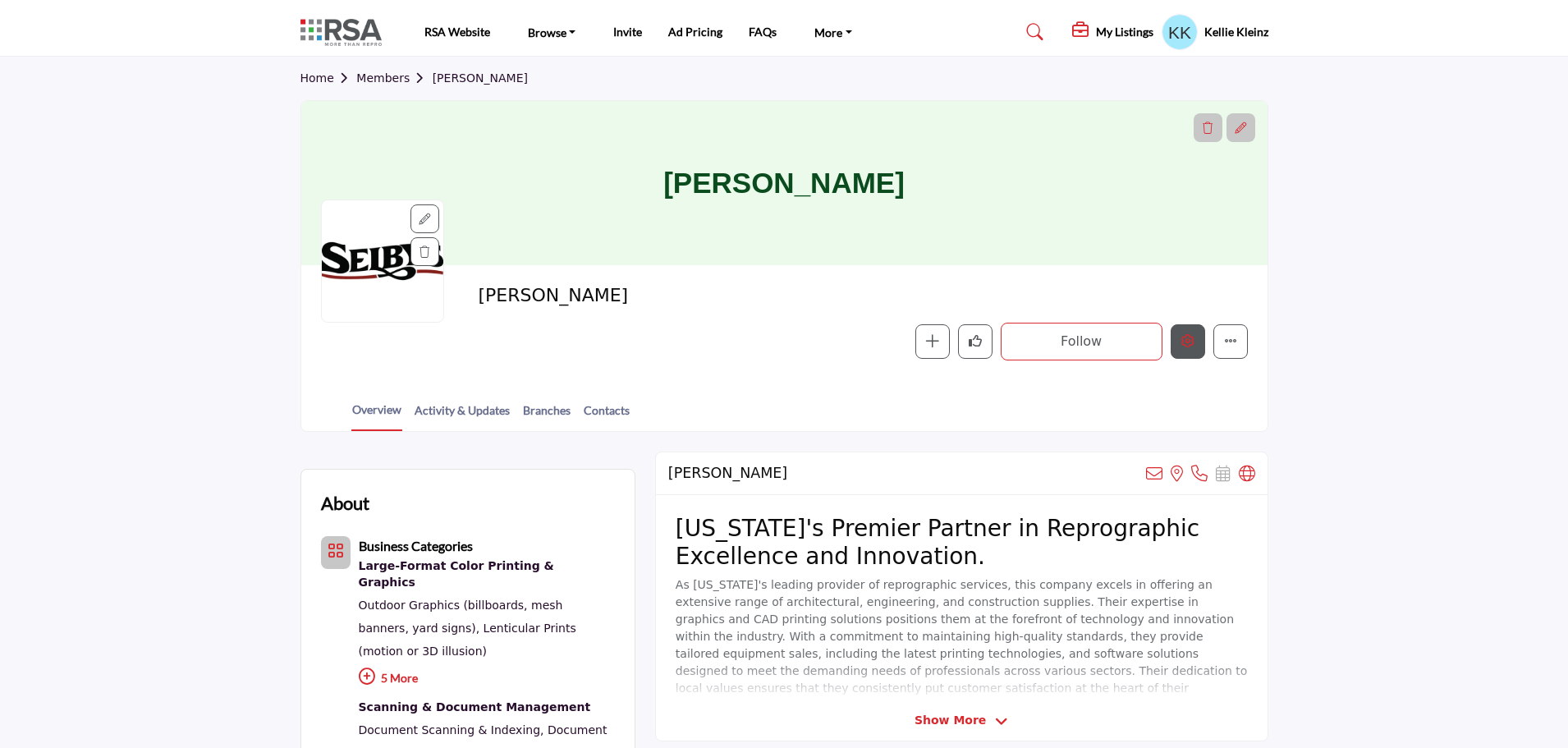
click at [1183, 338] on icon "Edit company" at bounding box center [1188, 341] width 13 height 13
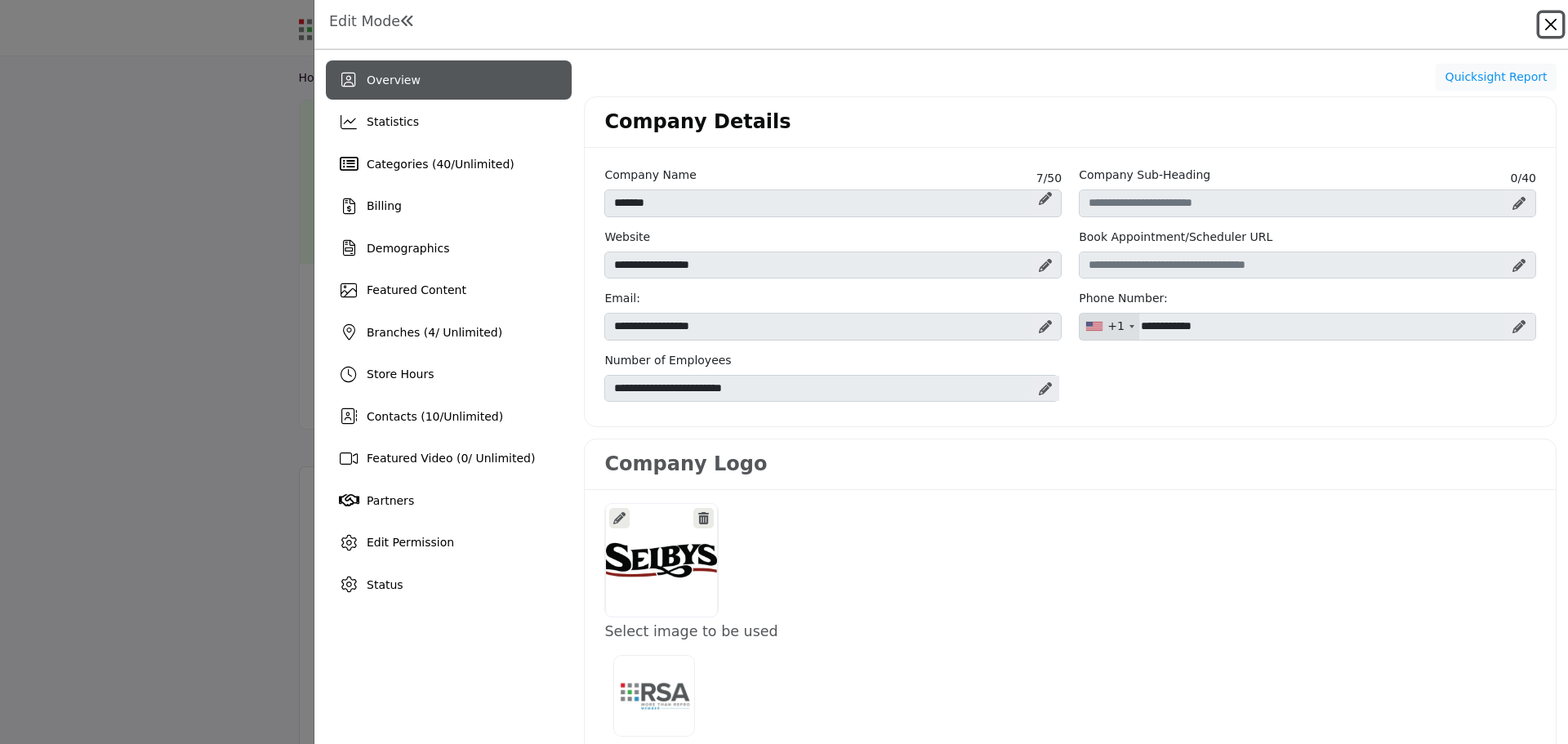
click at [1548, 25] on button "Close" at bounding box center [1551, 25] width 23 height 23
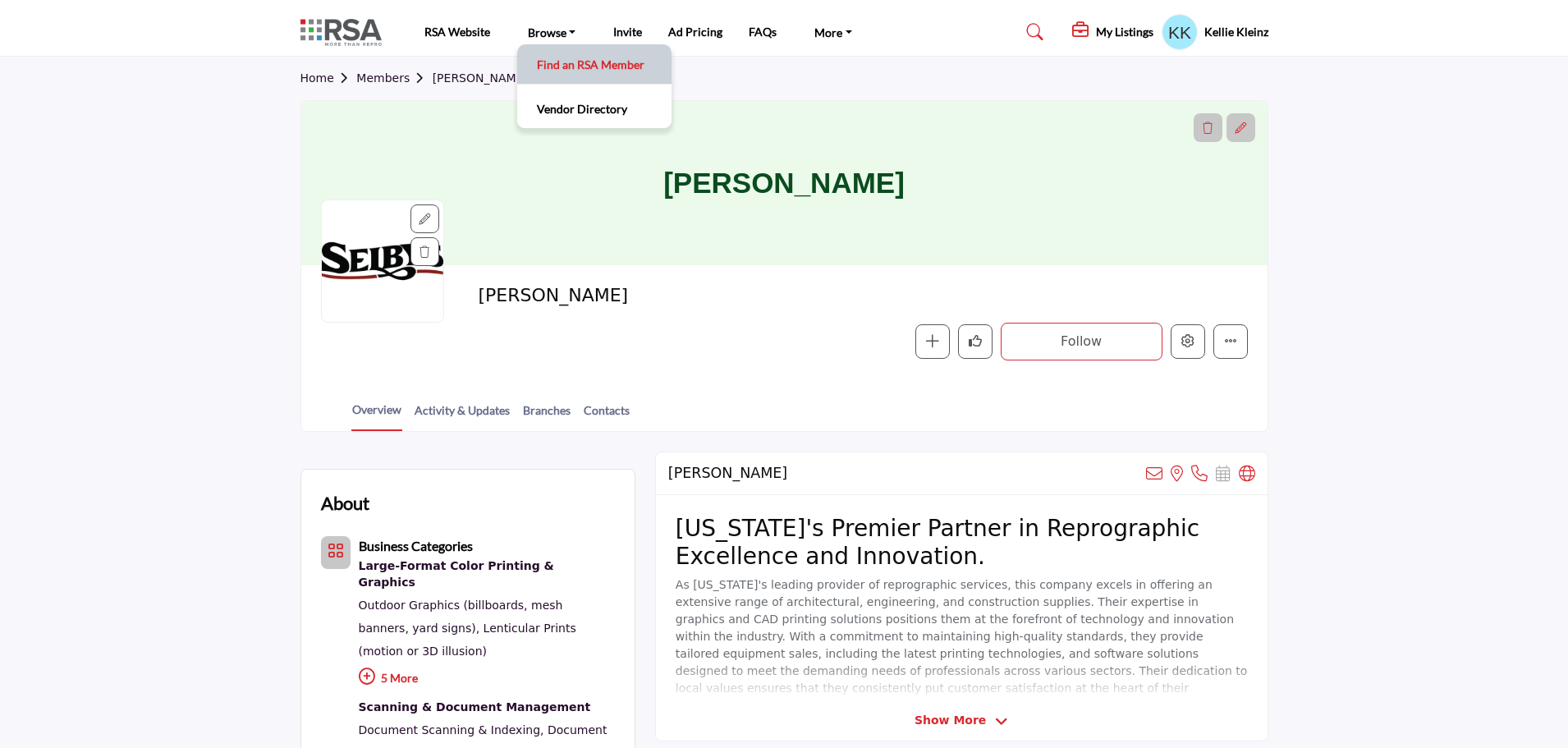
click at [550, 63] on link "Find an RSA Member" at bounding box center [594, 64] width 138 height 23
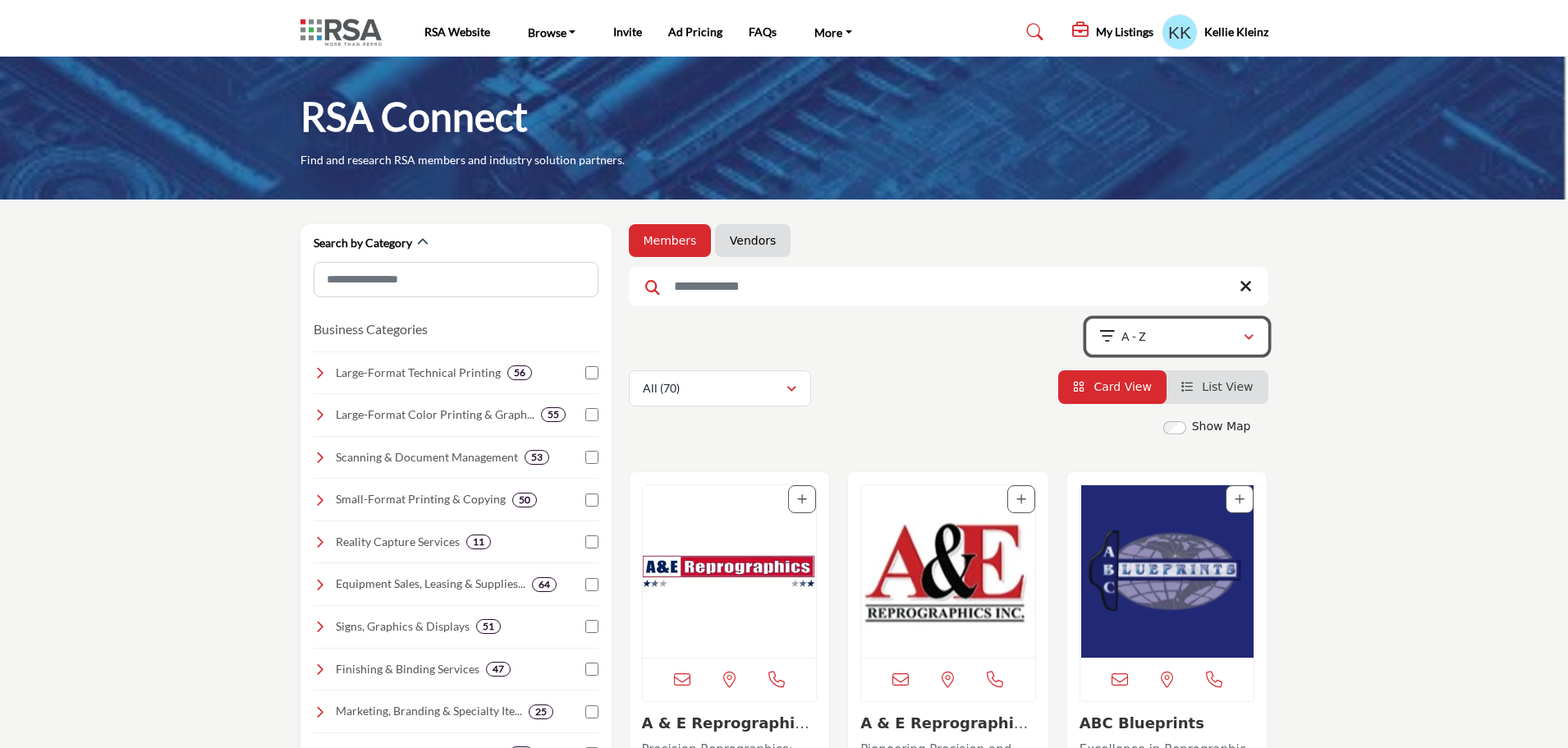
click at [1245, 338] on icon "button" at bounding box center [1249, 337] width 10 height 12
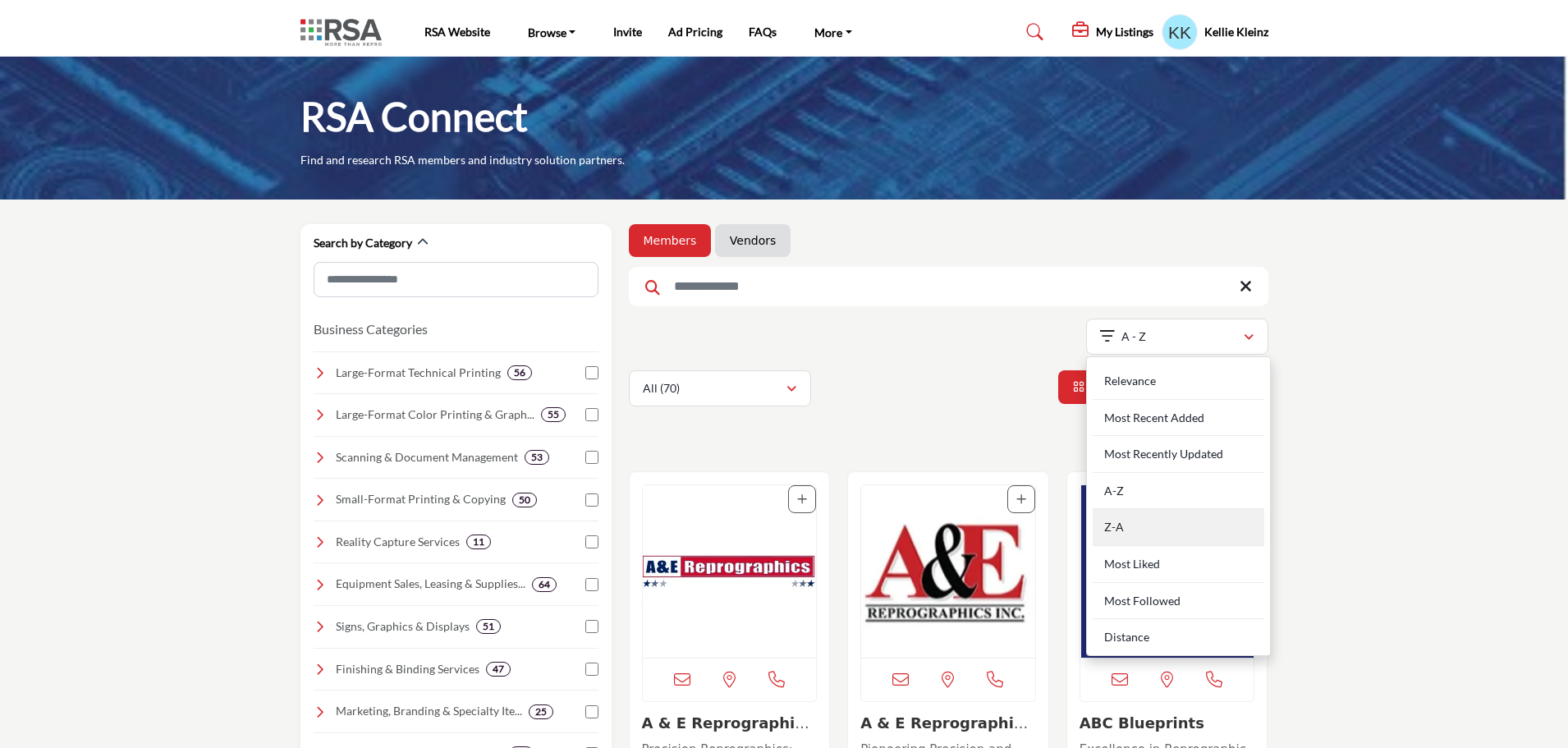
click at [1135, 521] on div "Z-A" at bounding box center [1179, 527] width 171 height 37
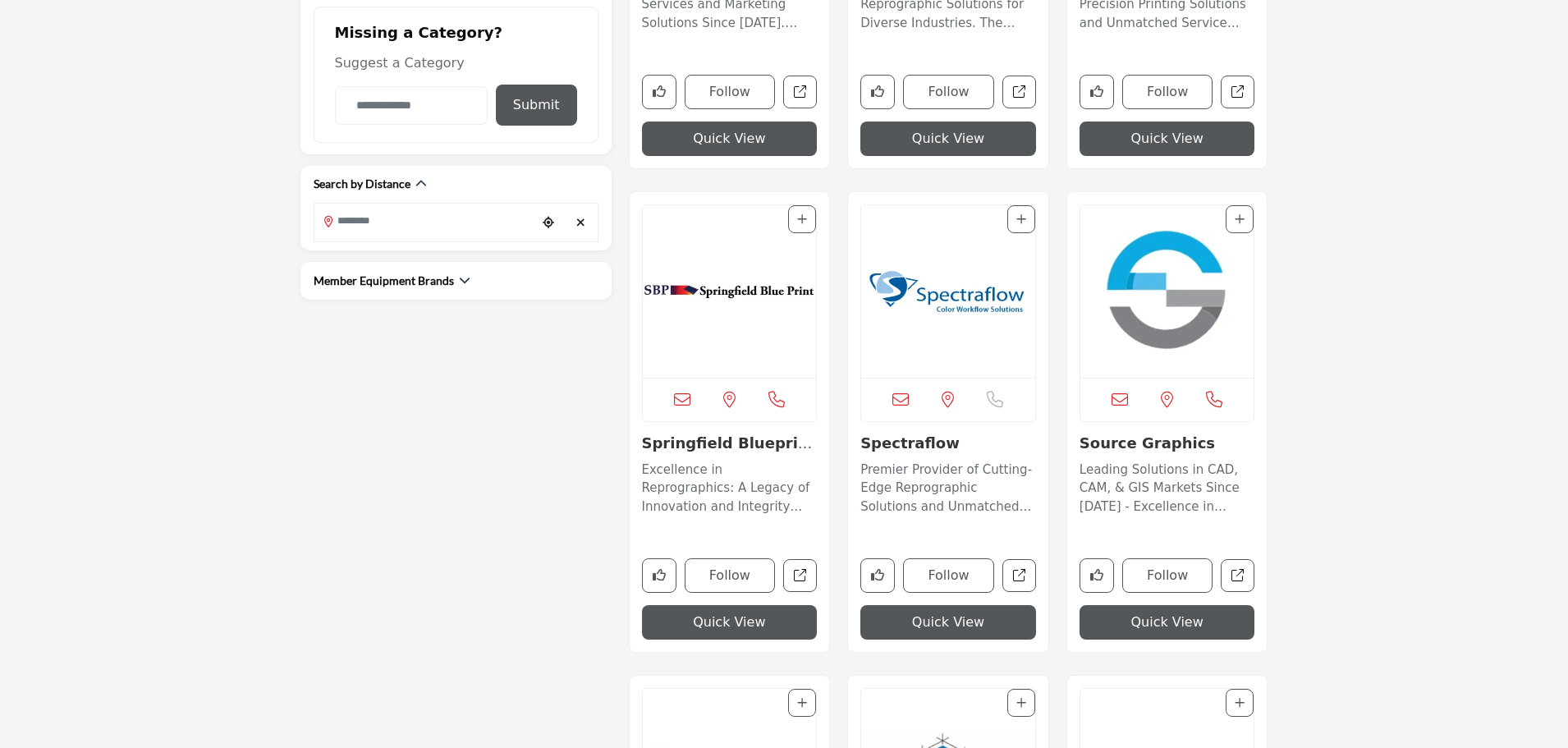
scroll to position [820, 0]
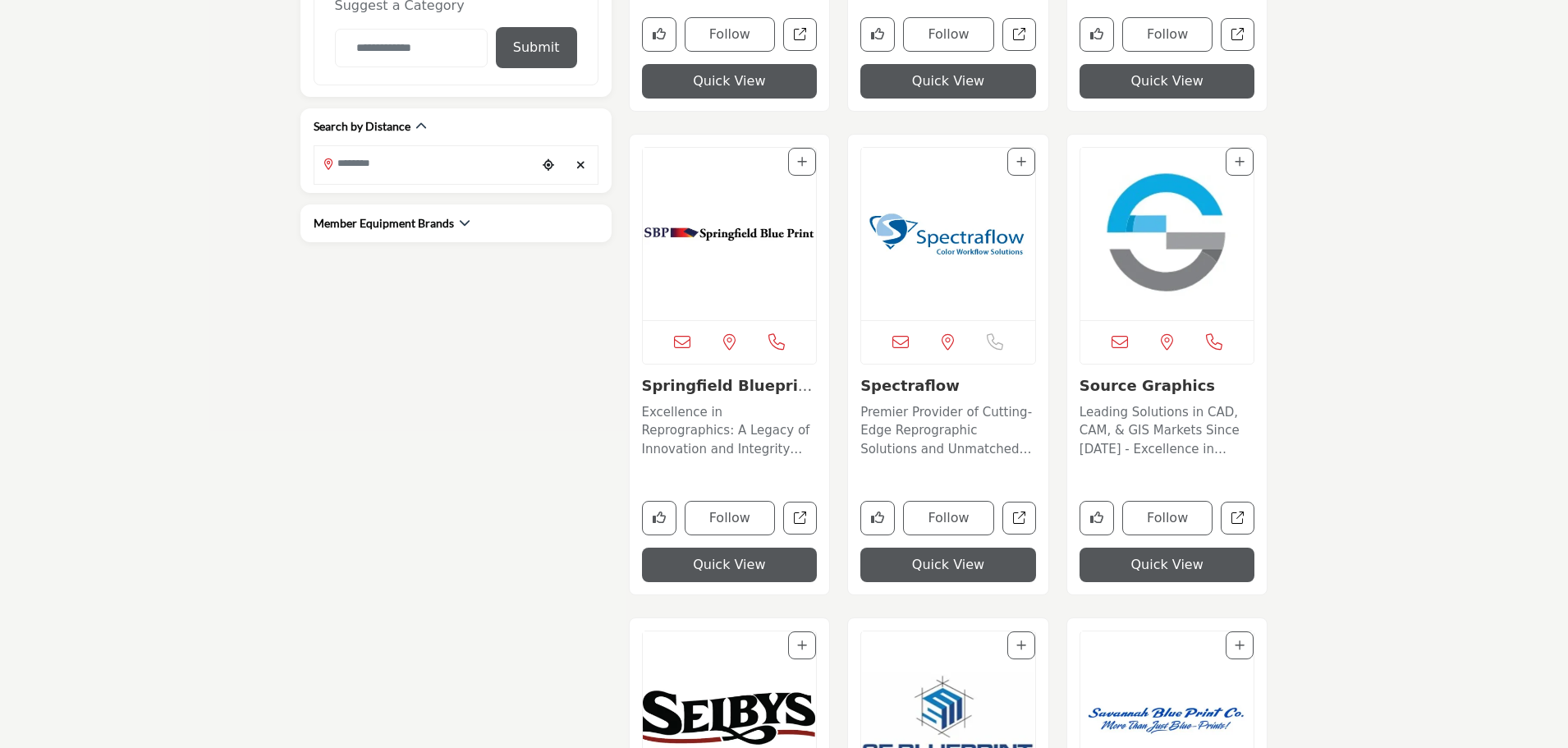
click at [1189, 257] on img "Open Listing in new tab" at bounding box center [1167, 234] width 174 height 172
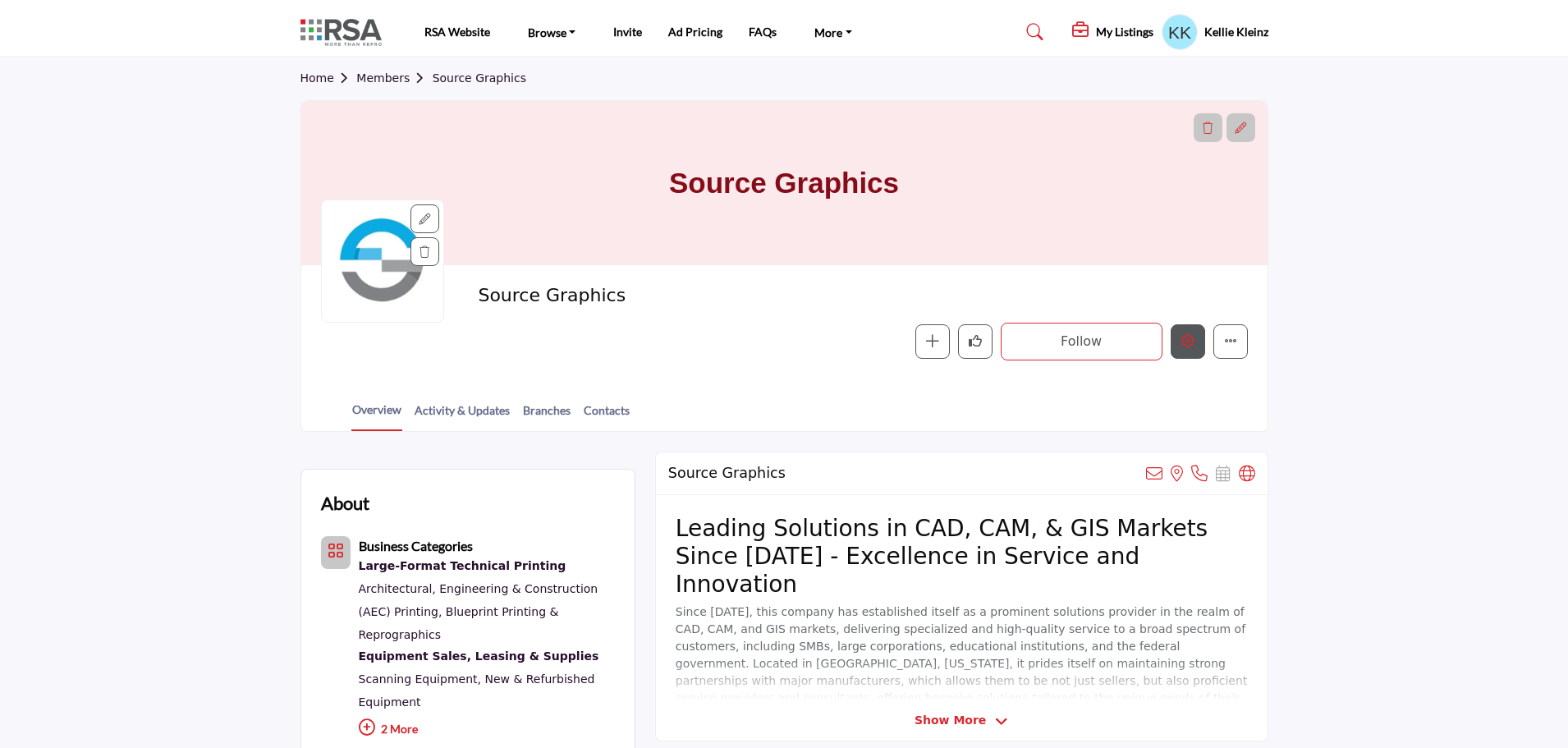
click at [1191, 344] on icon "Edit company" at bounding box center [1188, 341] width 13 height 13
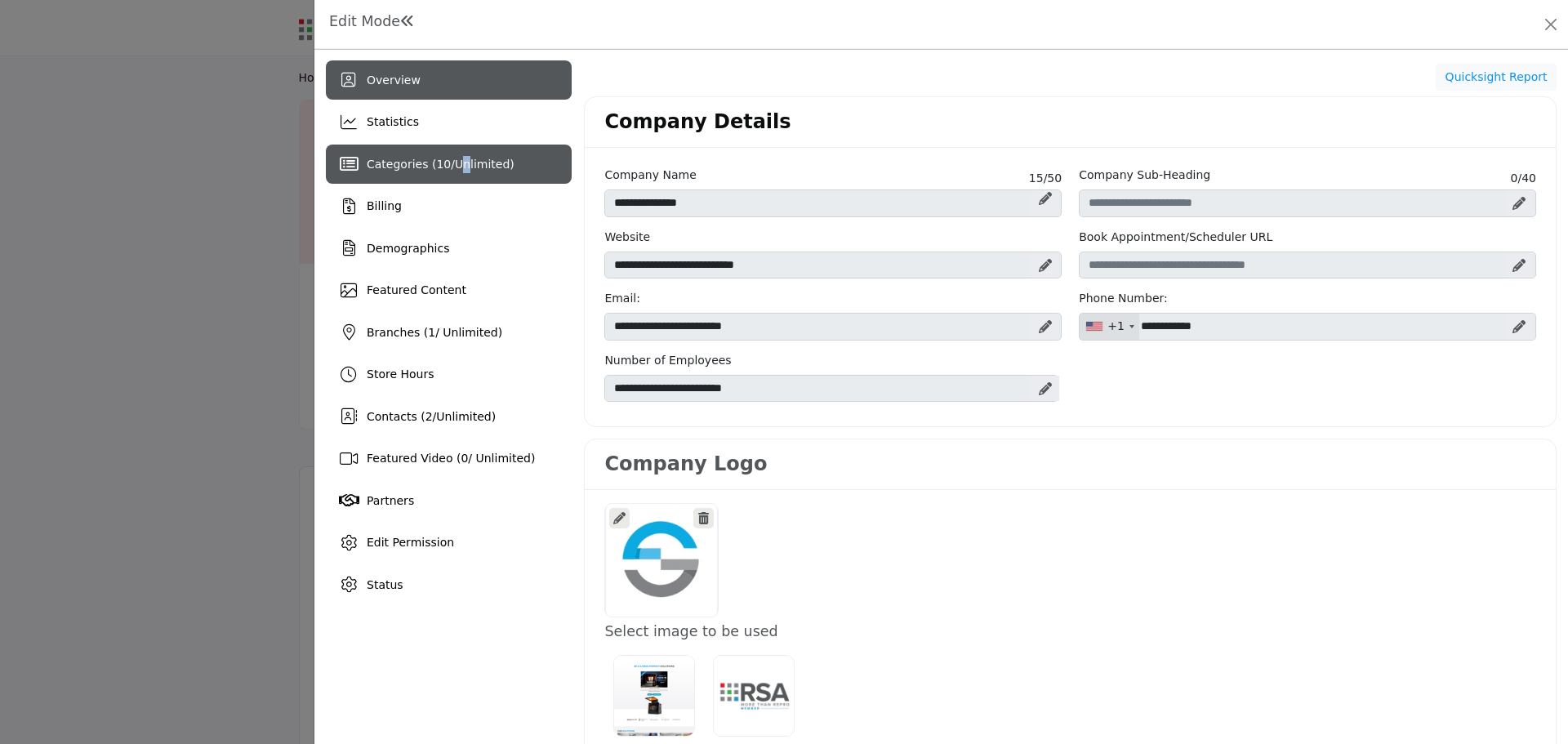
click at [463, 157] on span "Unlimited" at bounding box center [482, 164] width 55 height 13
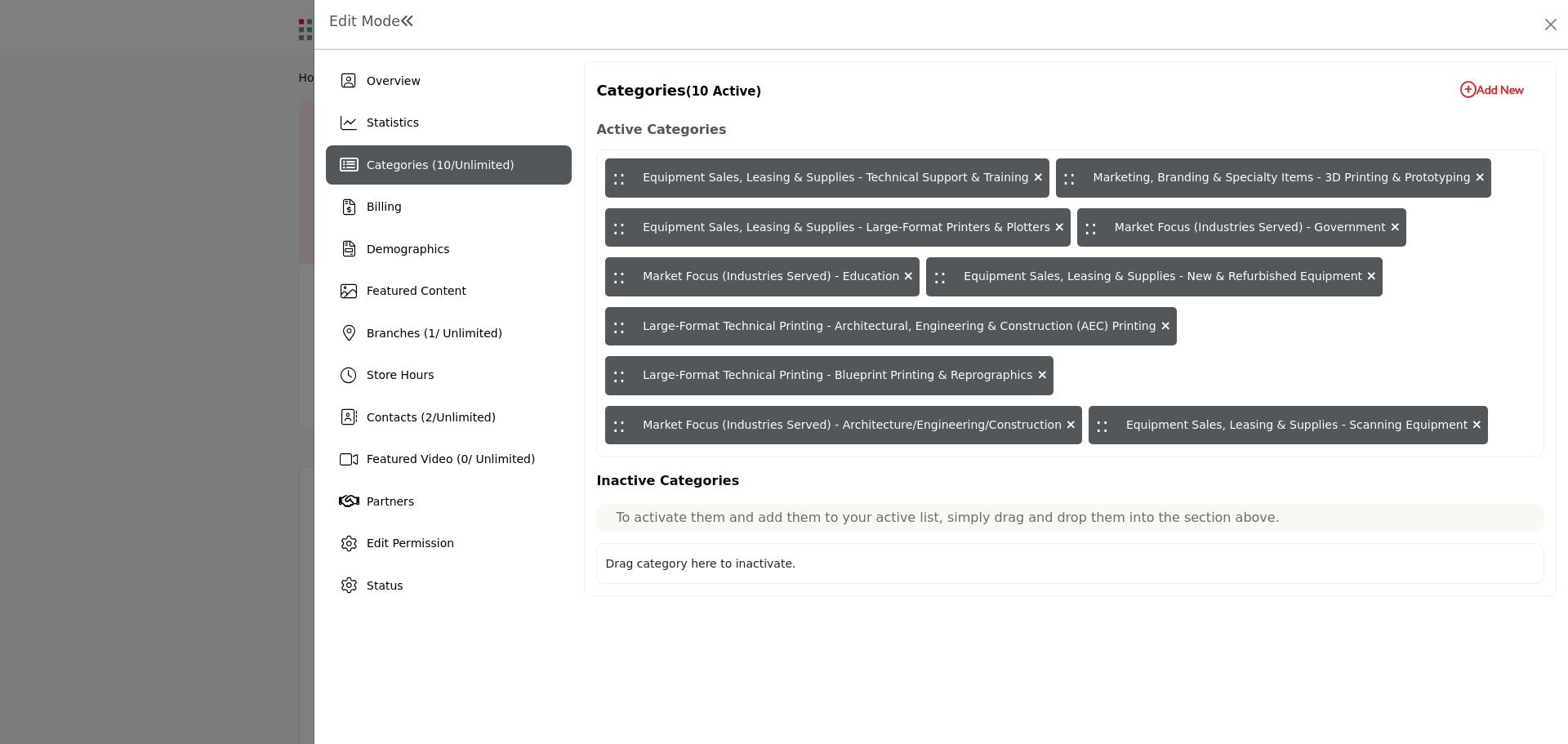
click at [1465, 88] on icon "button" at bounding box center [1468, 90] width 16 height 16
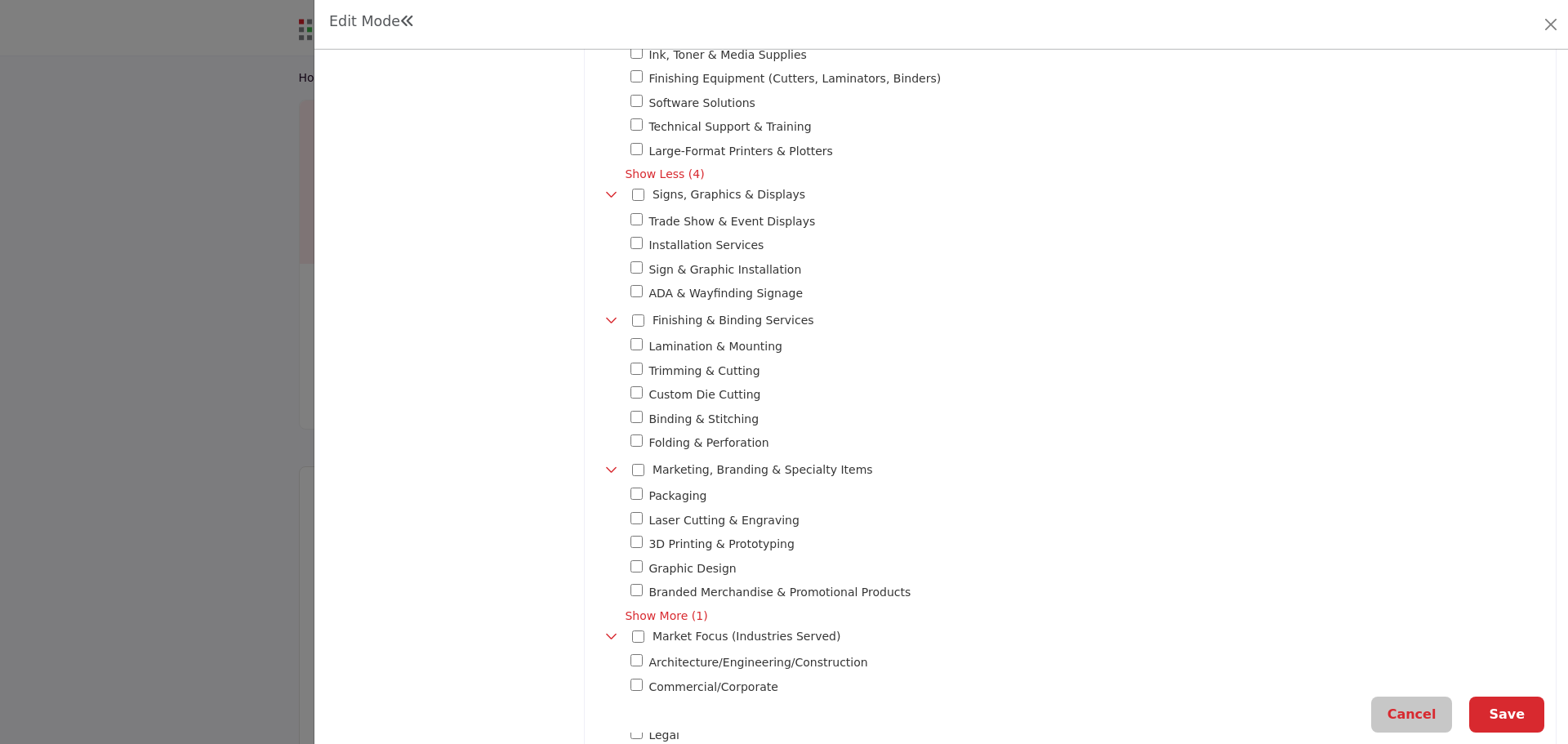
scroll to position [1306, 0]
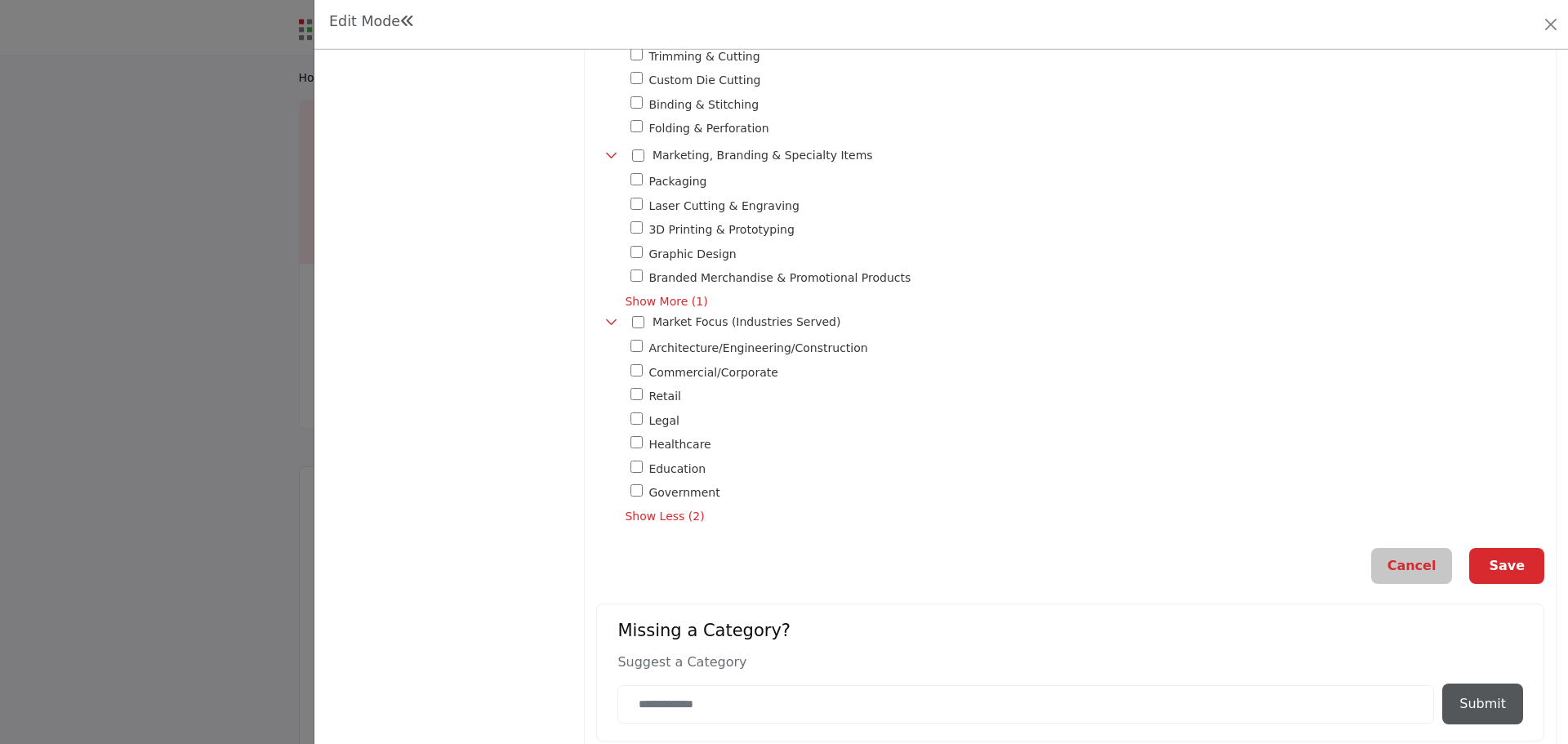
click at [1497, 559] on button "Save" at bounding box center [1507, 566] width 75 height 36
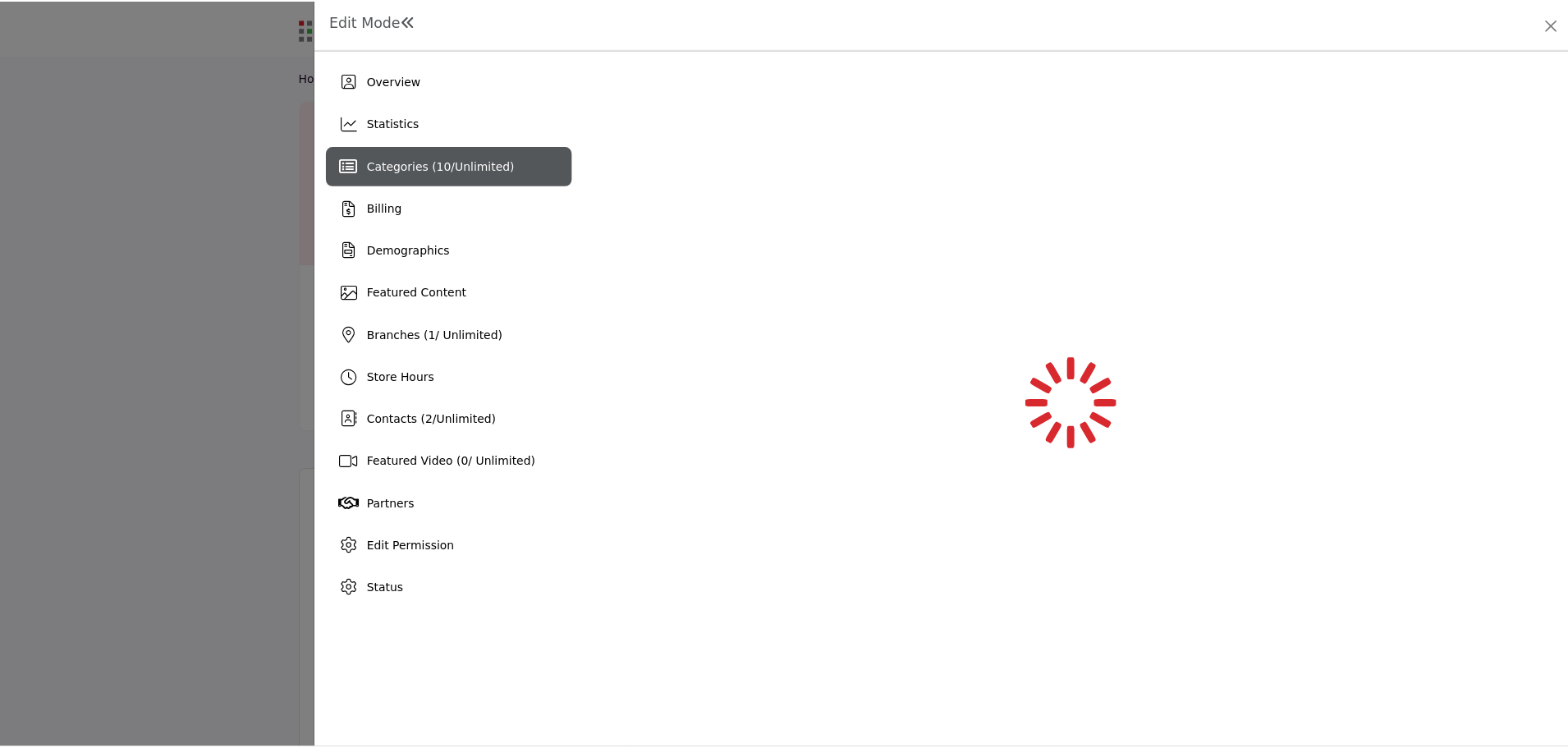
scroll to position [0, 0]
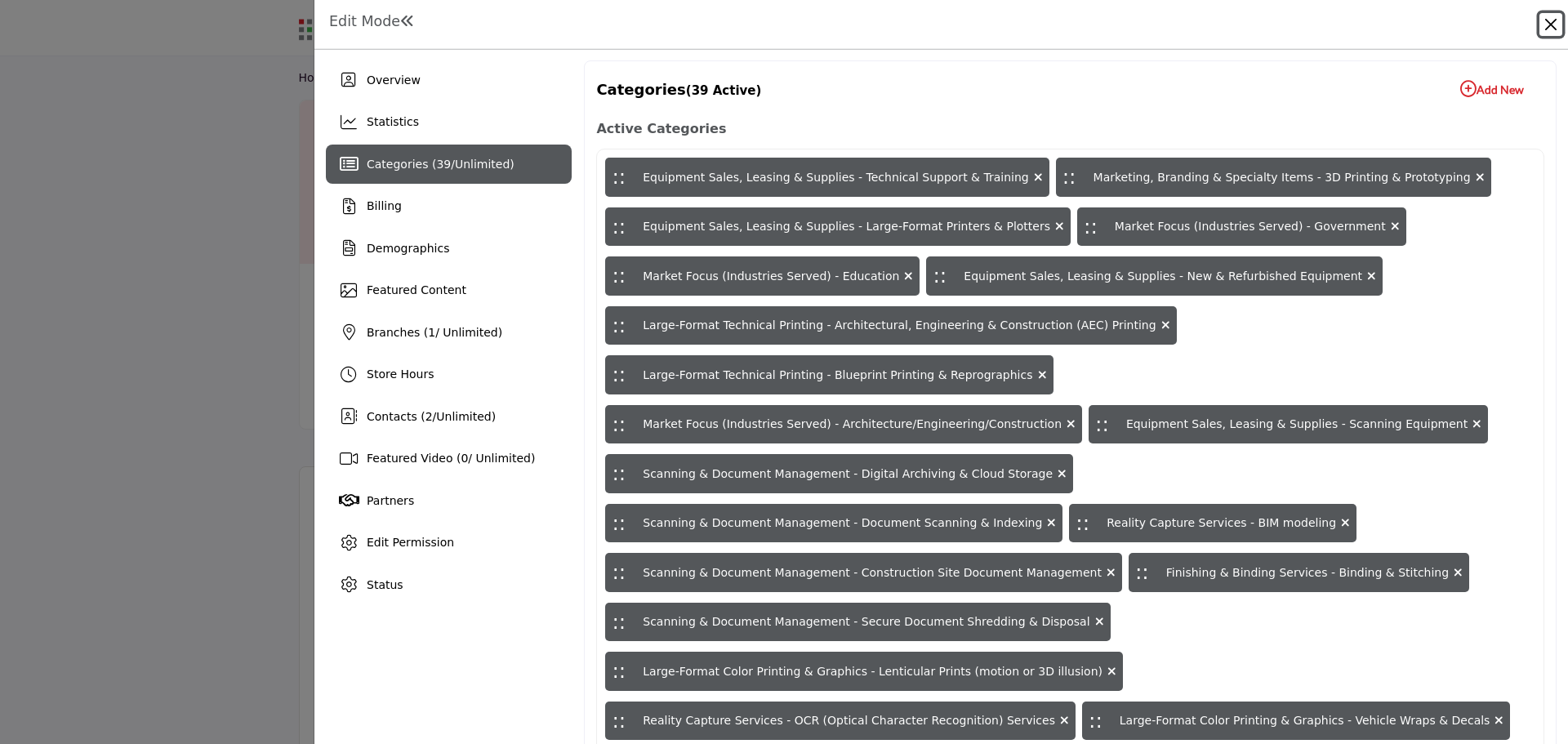
click at [1551, 26] on button "Close" at bounding box center [1551, 25] width 23 height 23
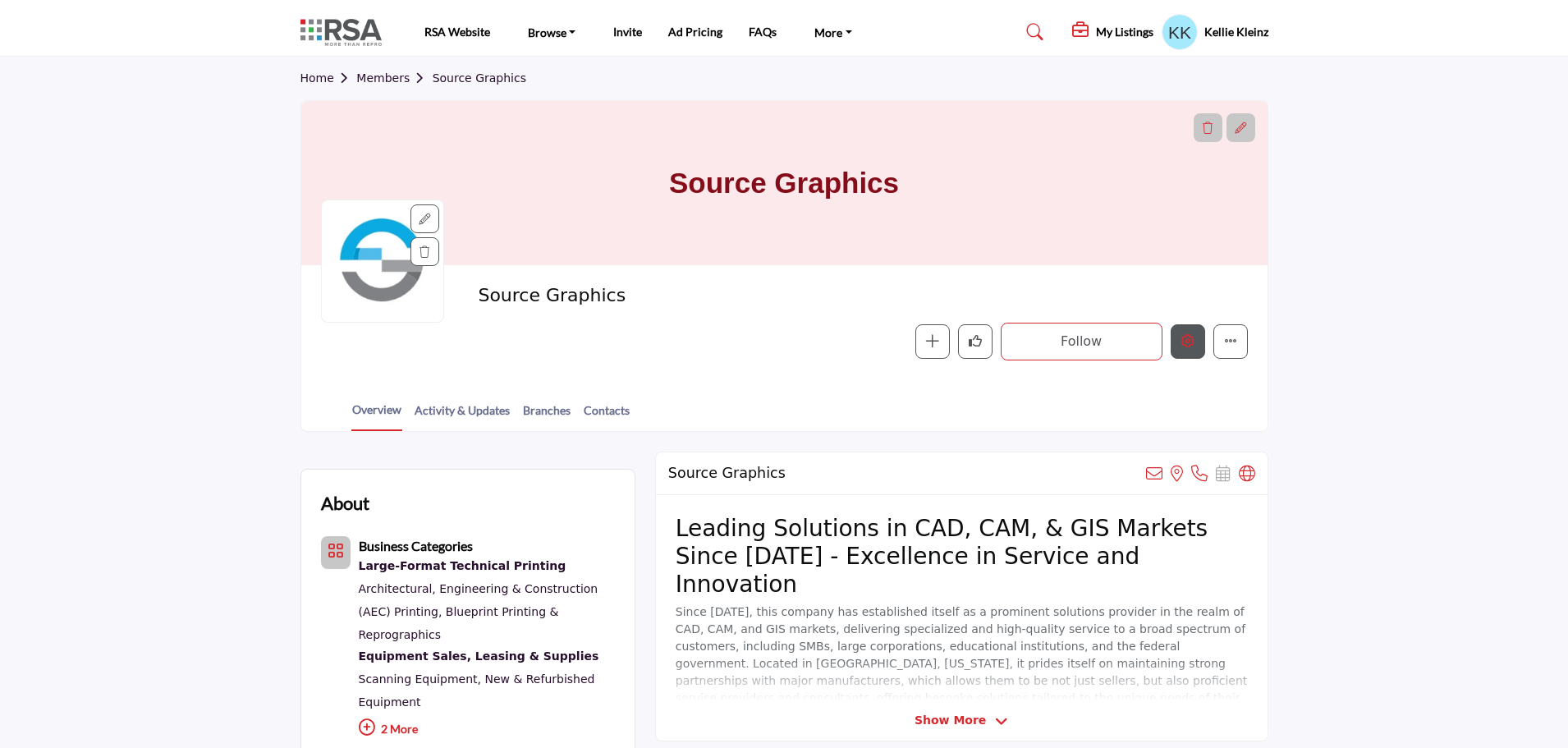
click at [1188, 341] on icon "Edit company" at bounding box center [1188, 341] width 13 height 13
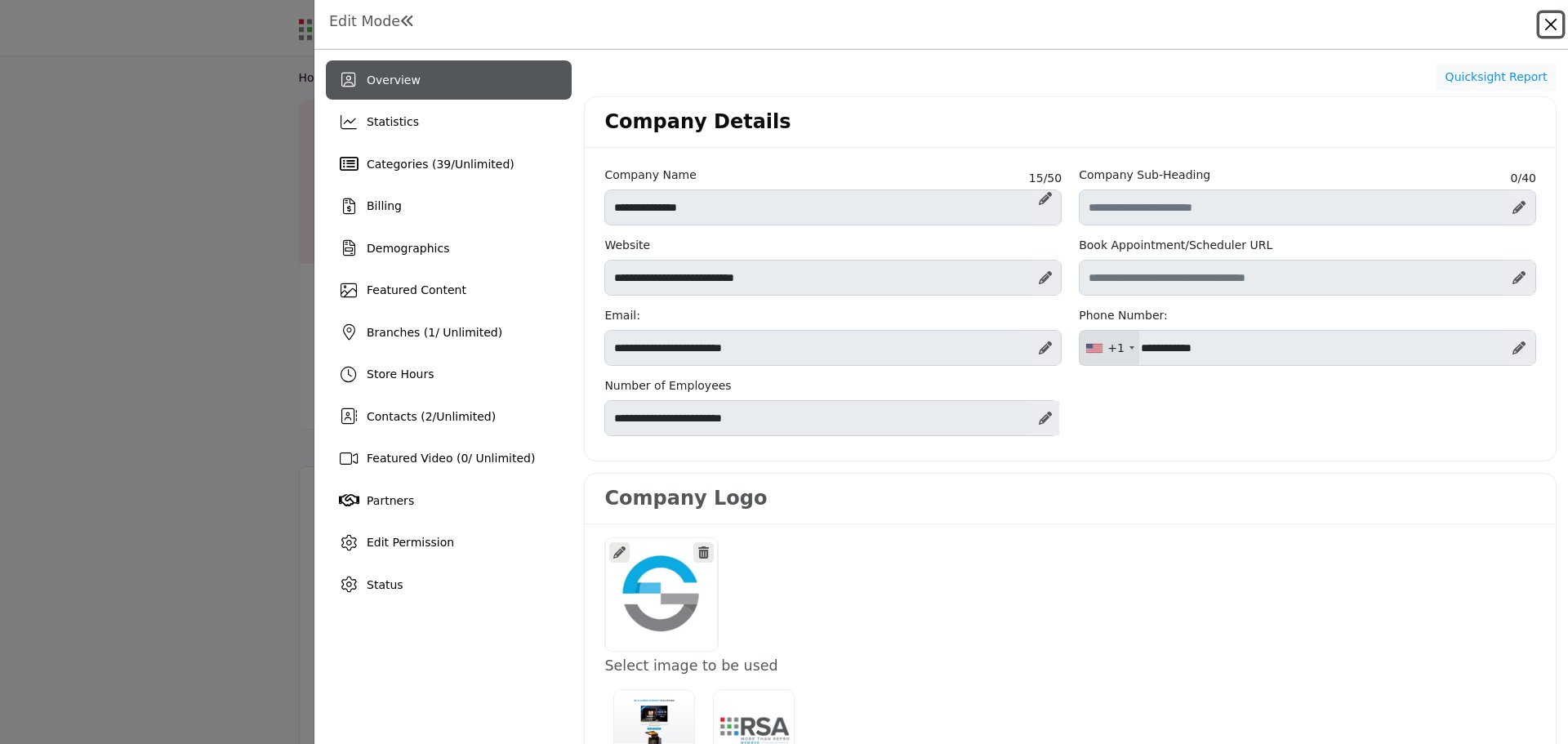
click at [1550, 23] on button "Close" at bounding box center [1551, 25] width 23 height 23
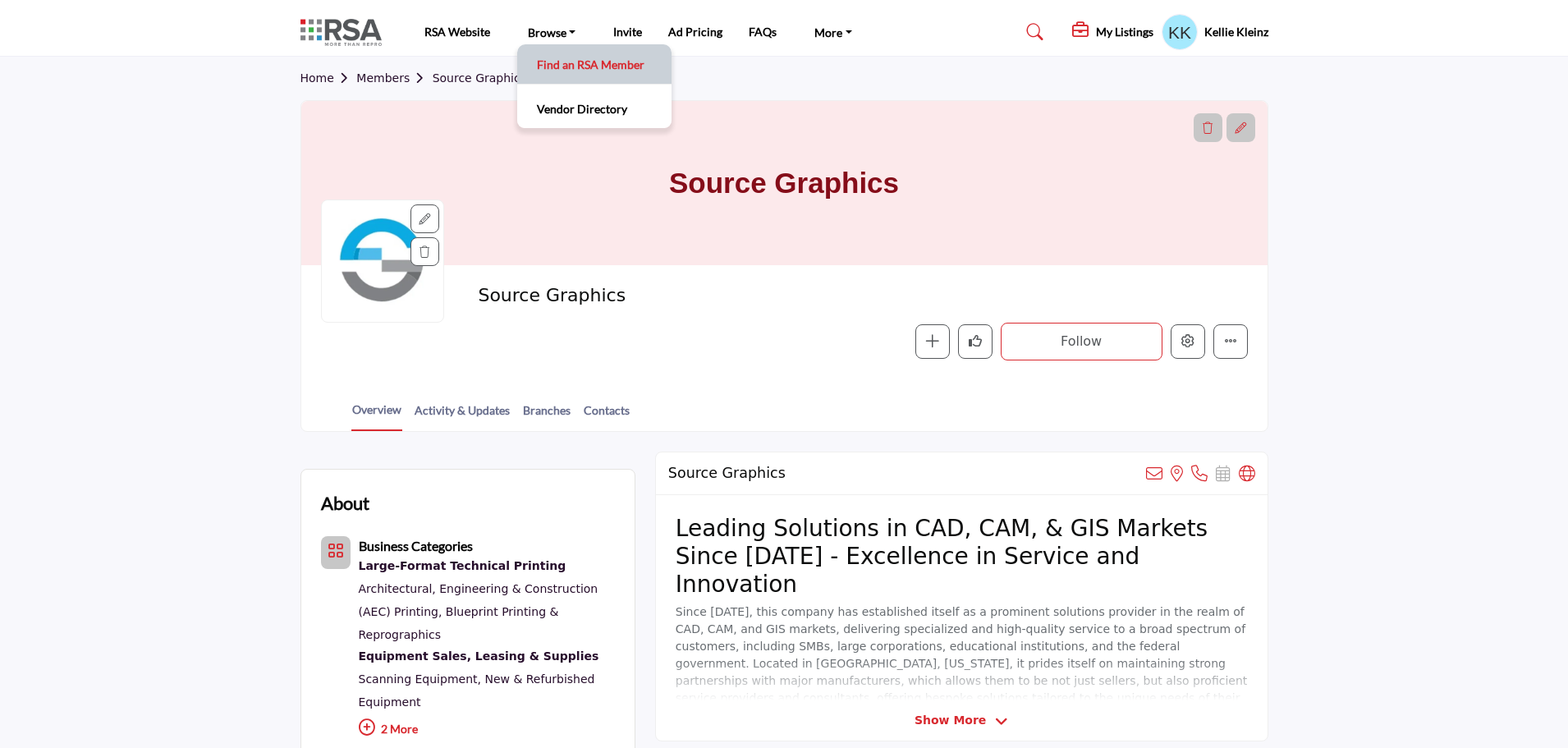
click at [561, 56] on link "Find an RSA Member" at bounding box center [594, 64] width 138 height 23
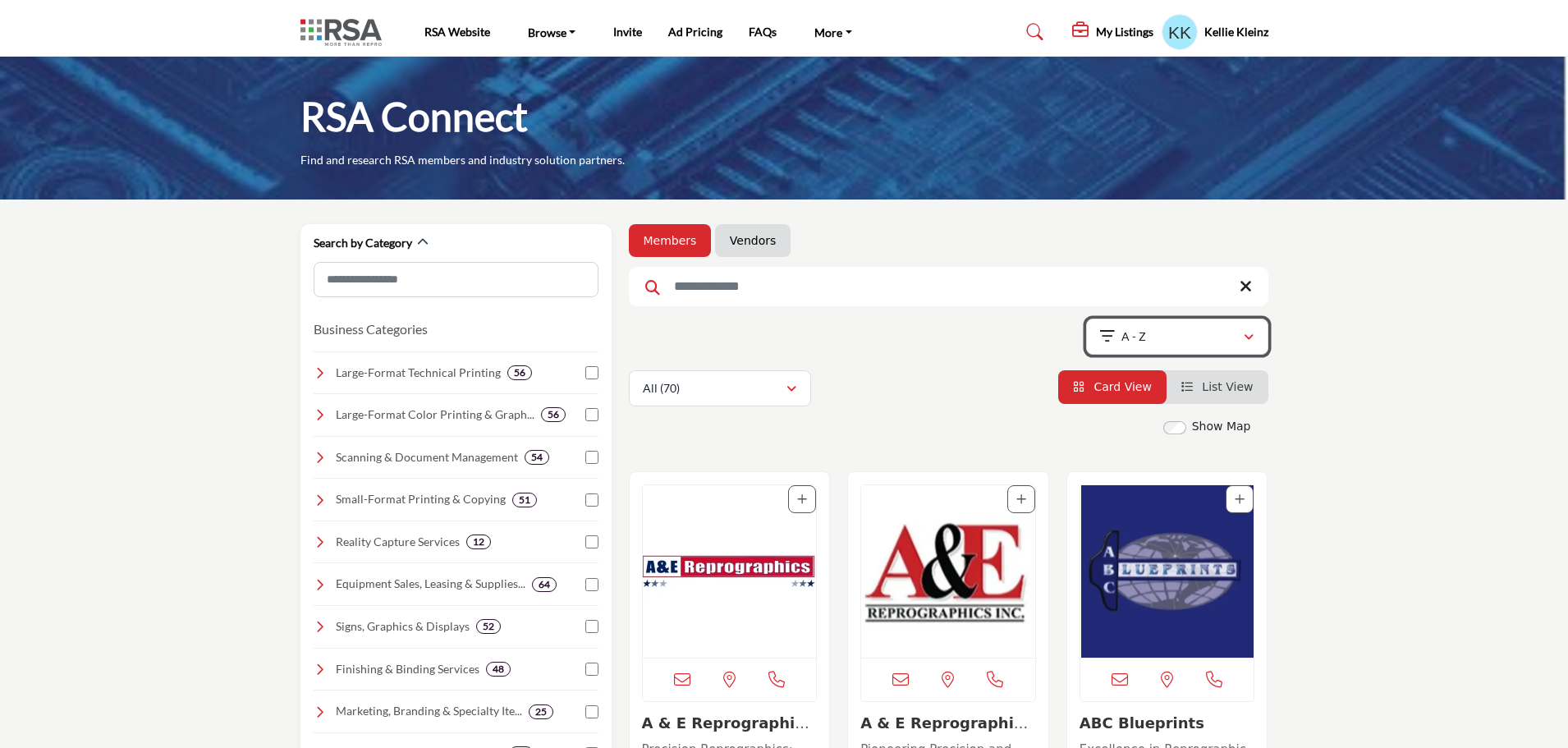
click at [1249, 337] on icon "button" at bounding box center [1249, 337] width 10 height 12
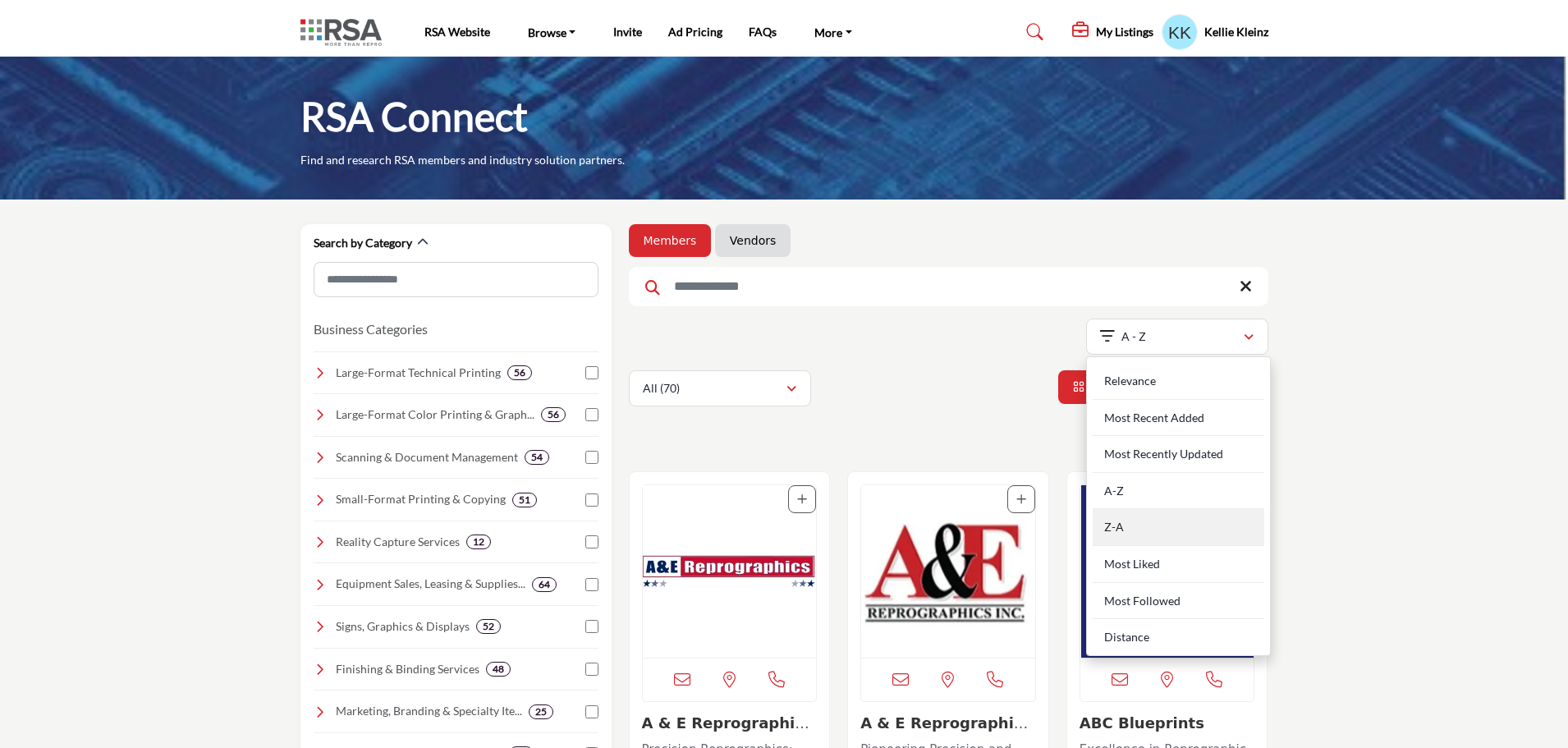
click at [1146, 530] on div "Z-A" at bounding box center [1179, 527] width 171 height 37
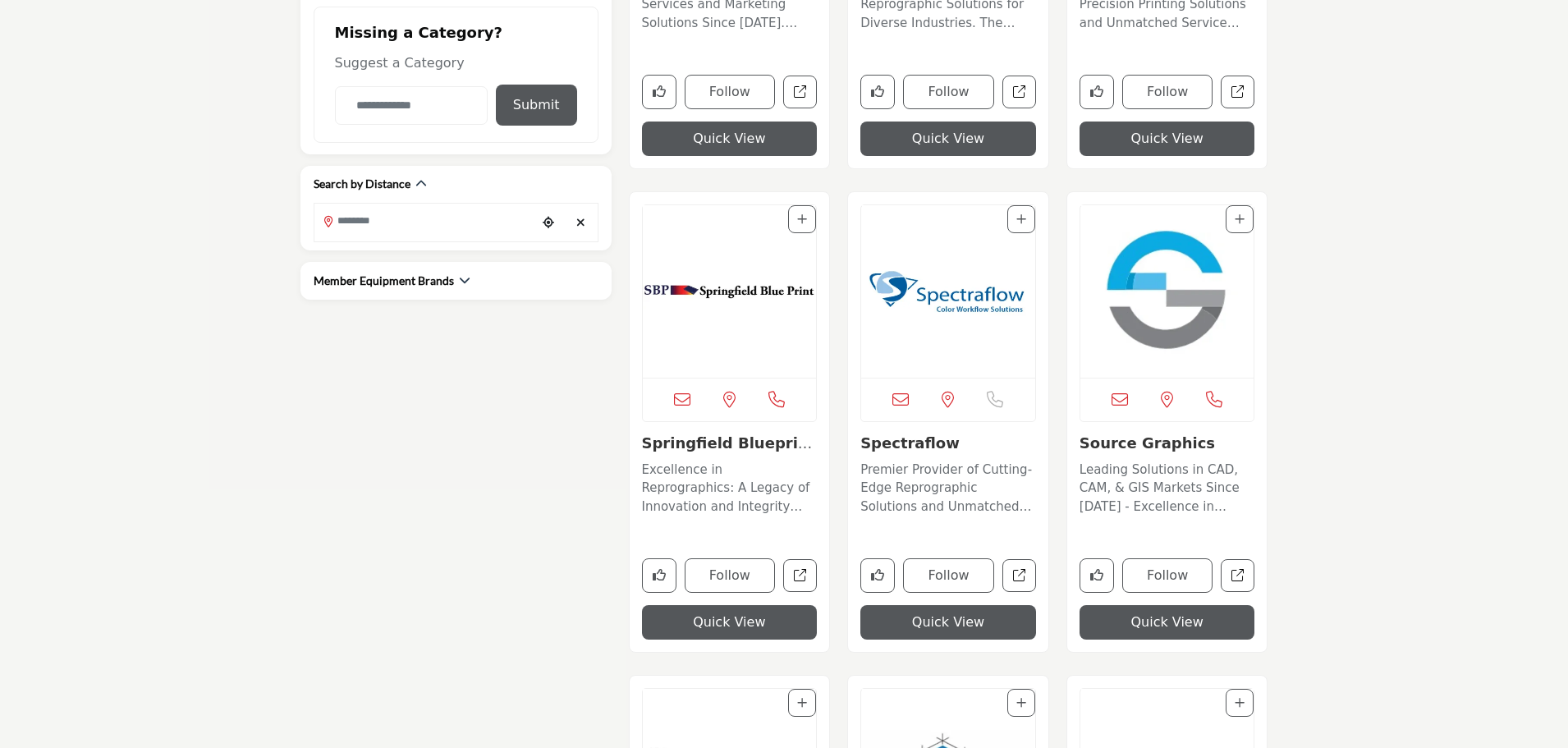
scroll to position [820, 0]
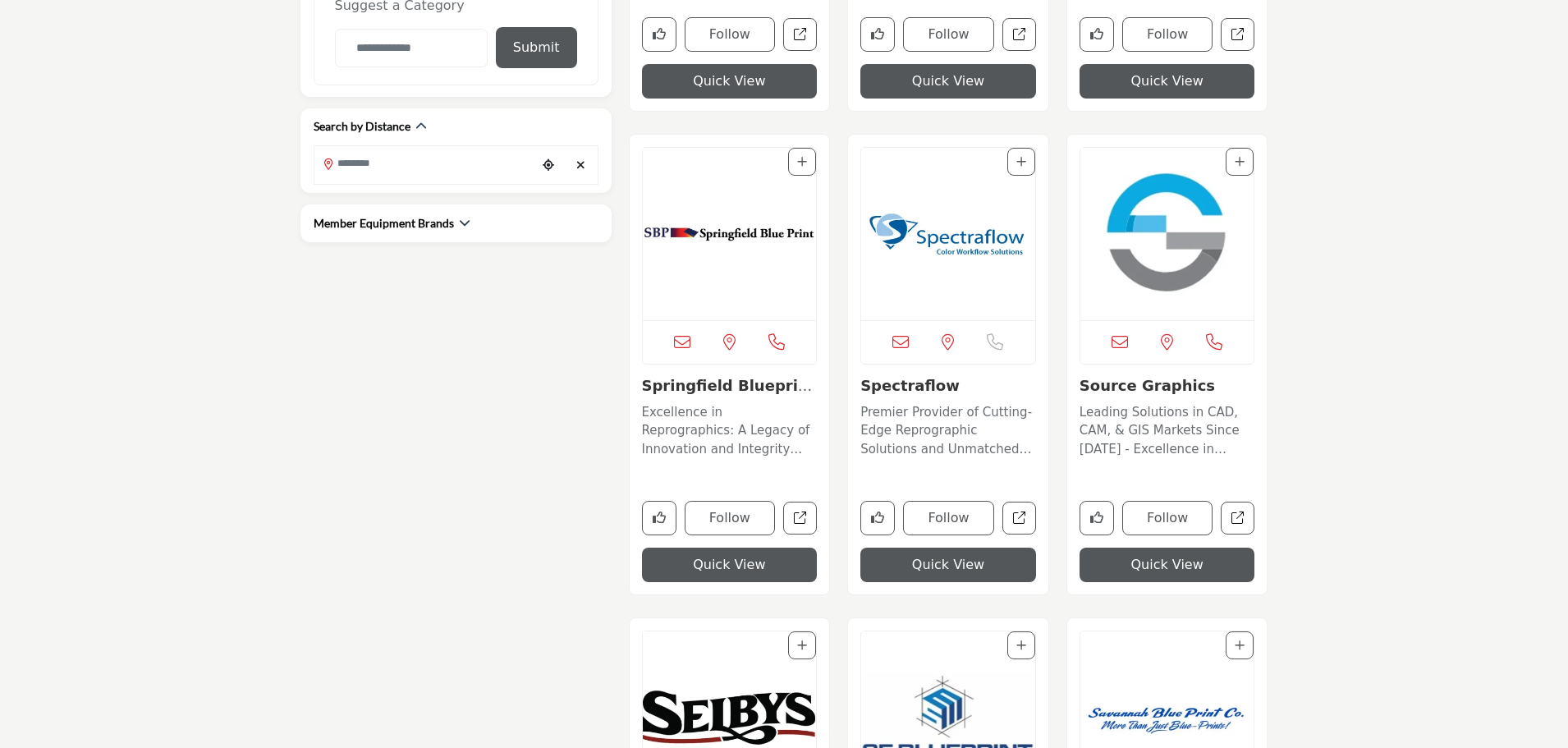
click at [733, 714] on img "Open Listing in new tab" at bounding box center [729, 717] width 174 height 172
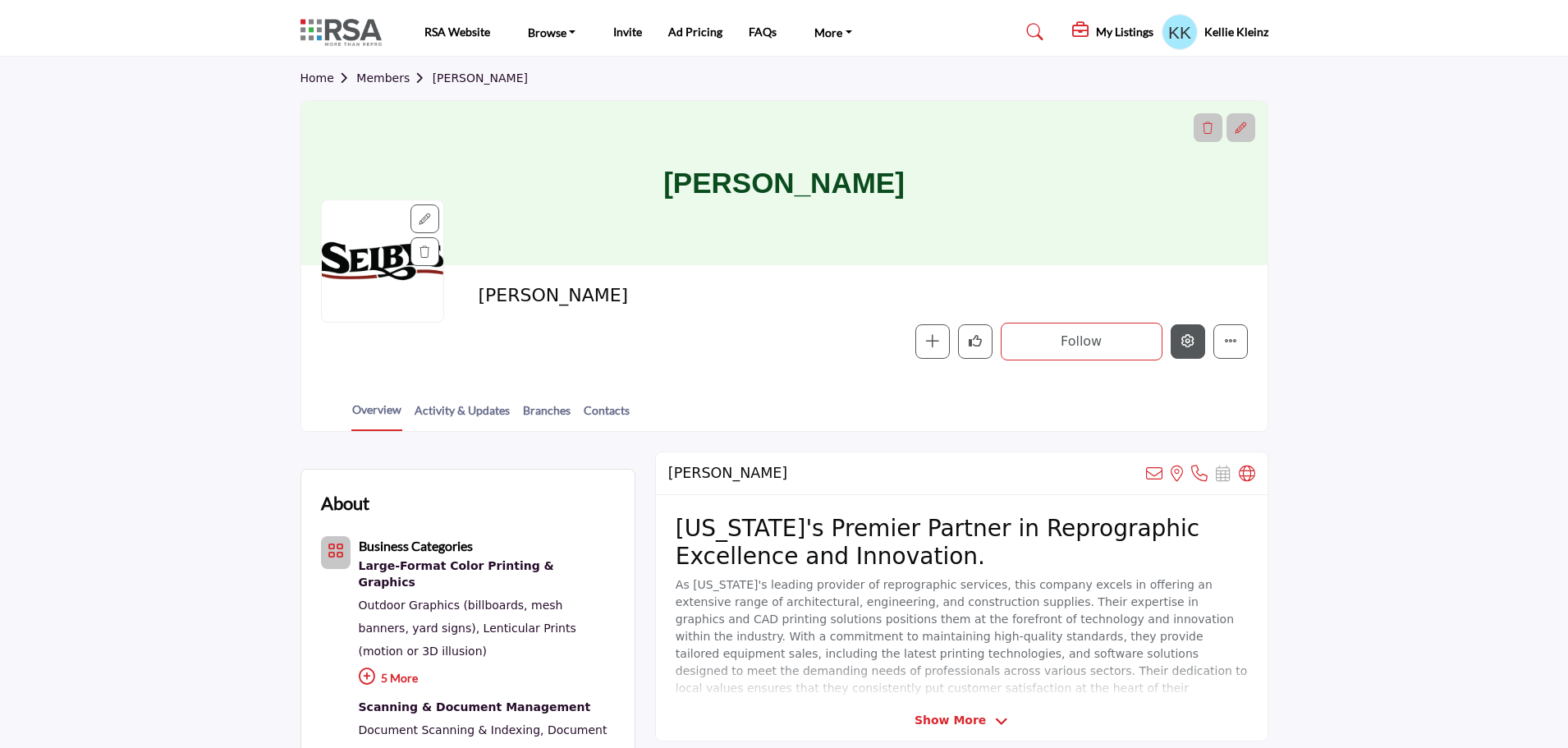
click at [1189, 342] on icon "Edit company" at bounding box center [1188, 341] width 13 height 13
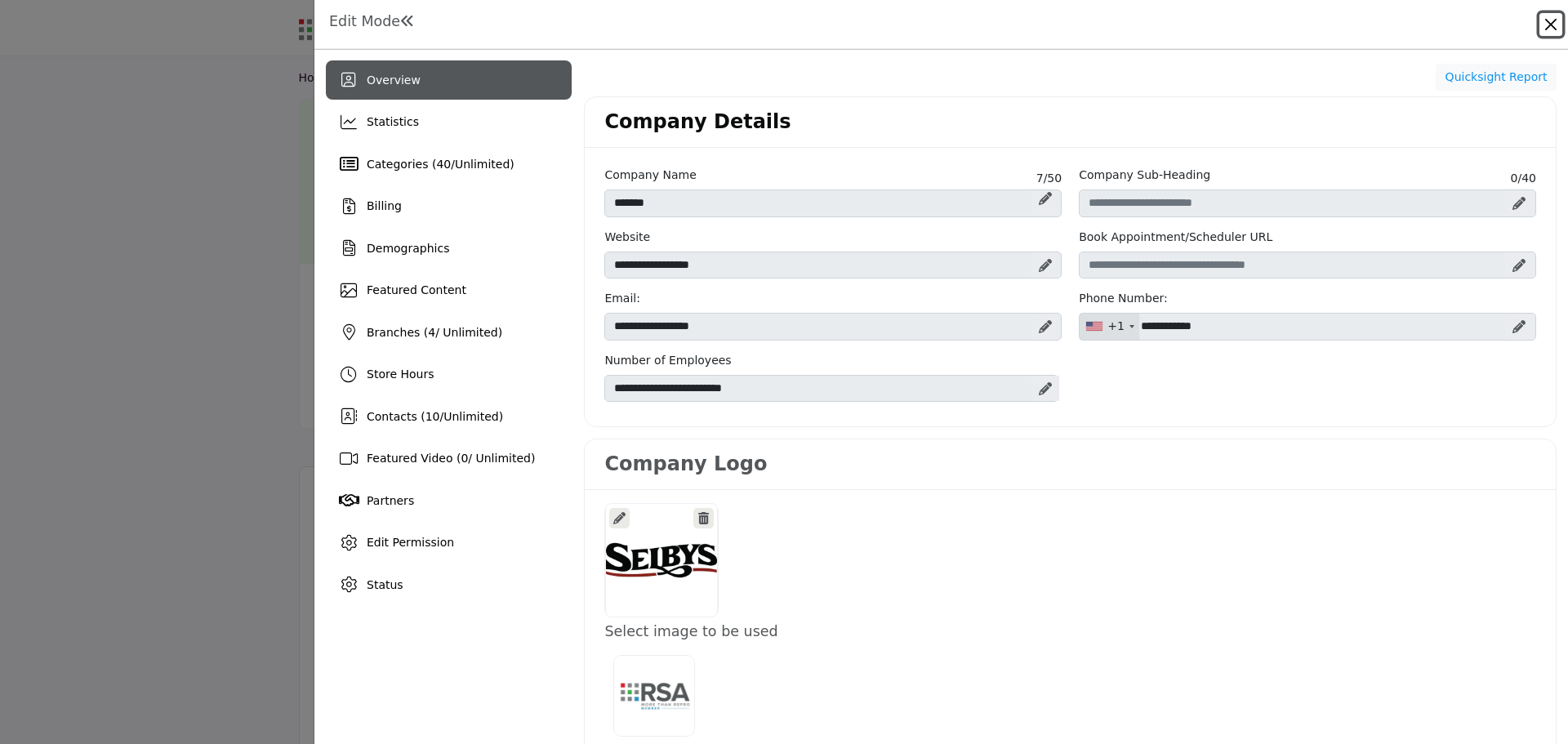
click at [1546, 27] on button "Close" at bounding box center [1551, 25] width 23 height 23
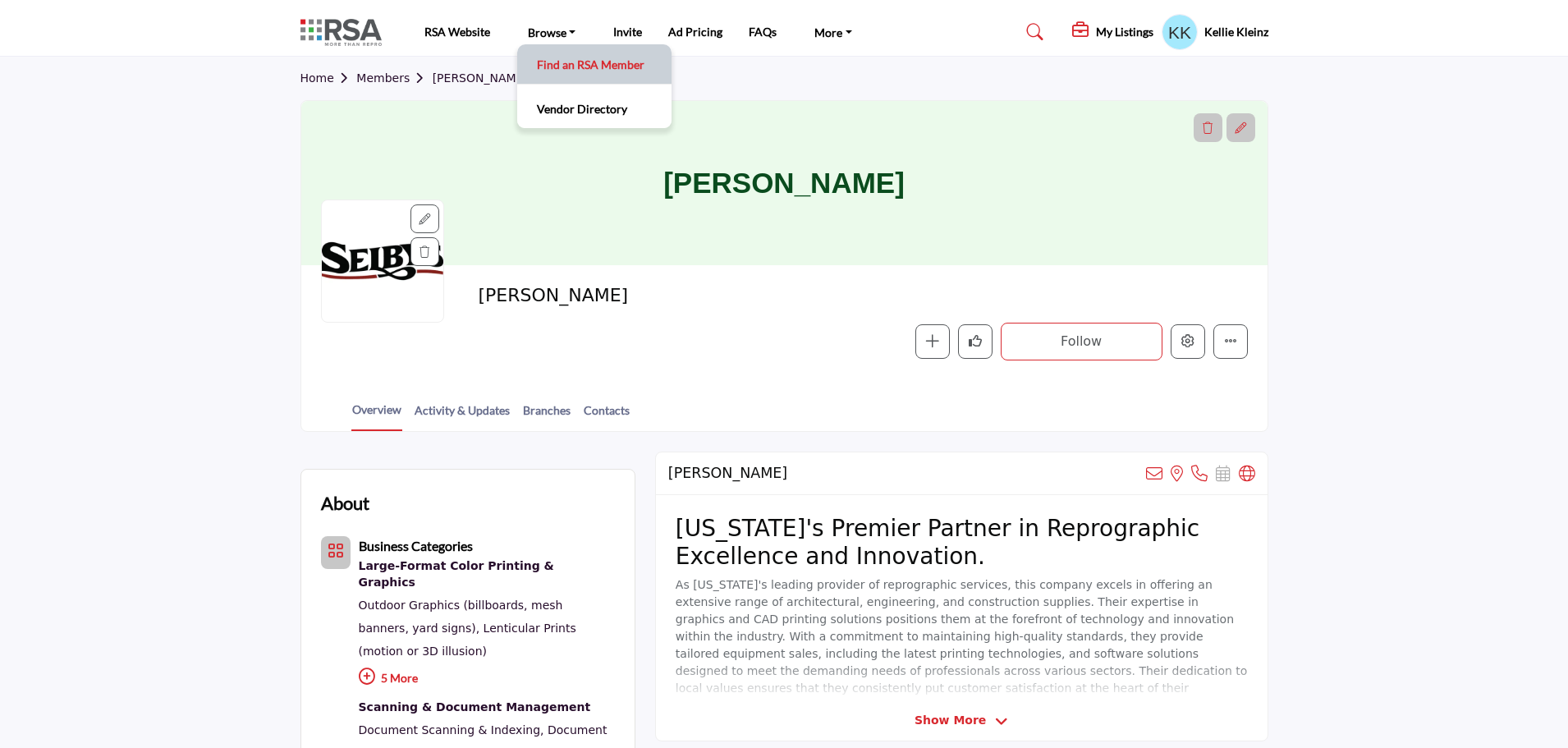
click at [570, 66] on link "Find an RSA Member" at bounding box center [594, 64] width 138 height 23
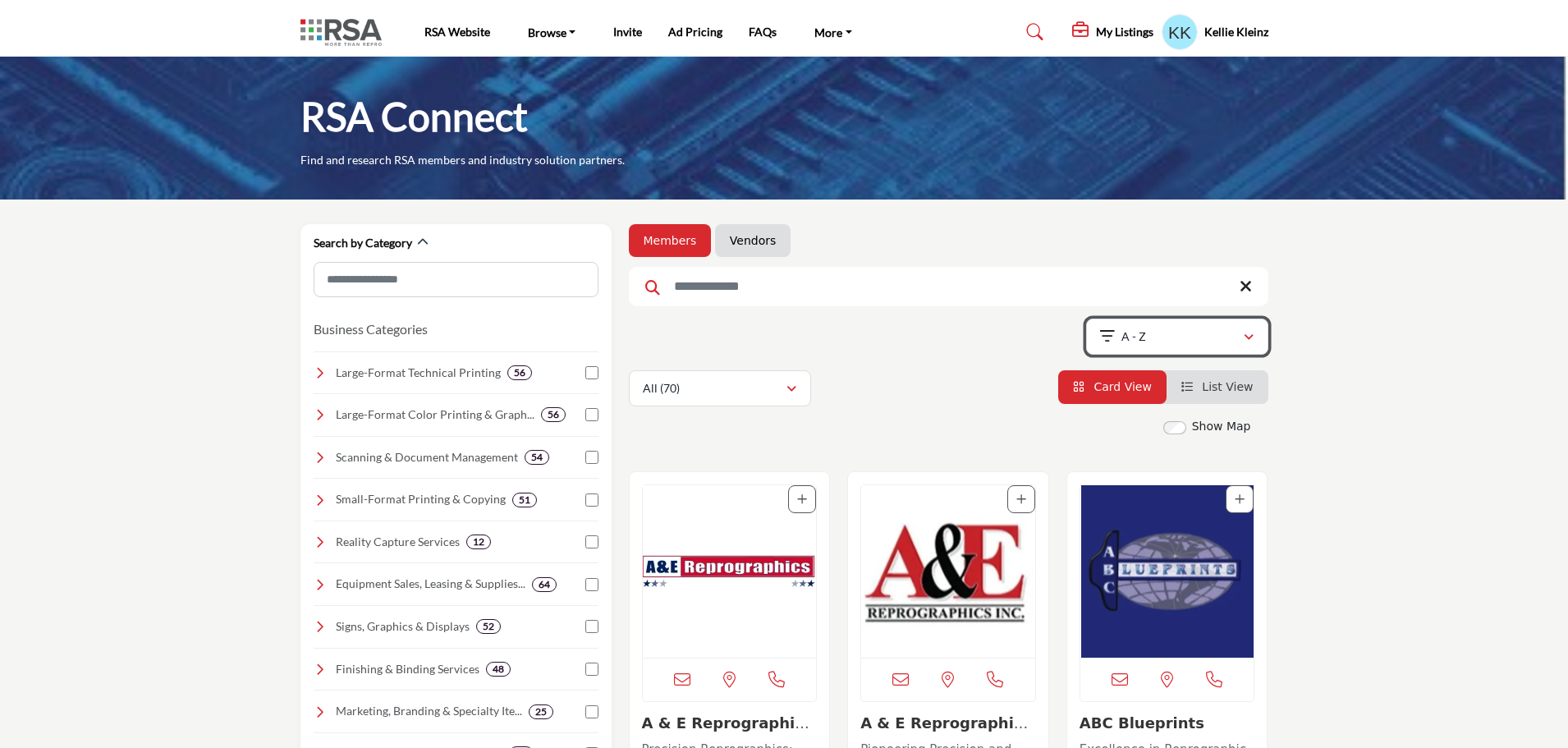
click at [1251, 332] on icon "button" at bounding box center [1249, 337] width 10 height 12
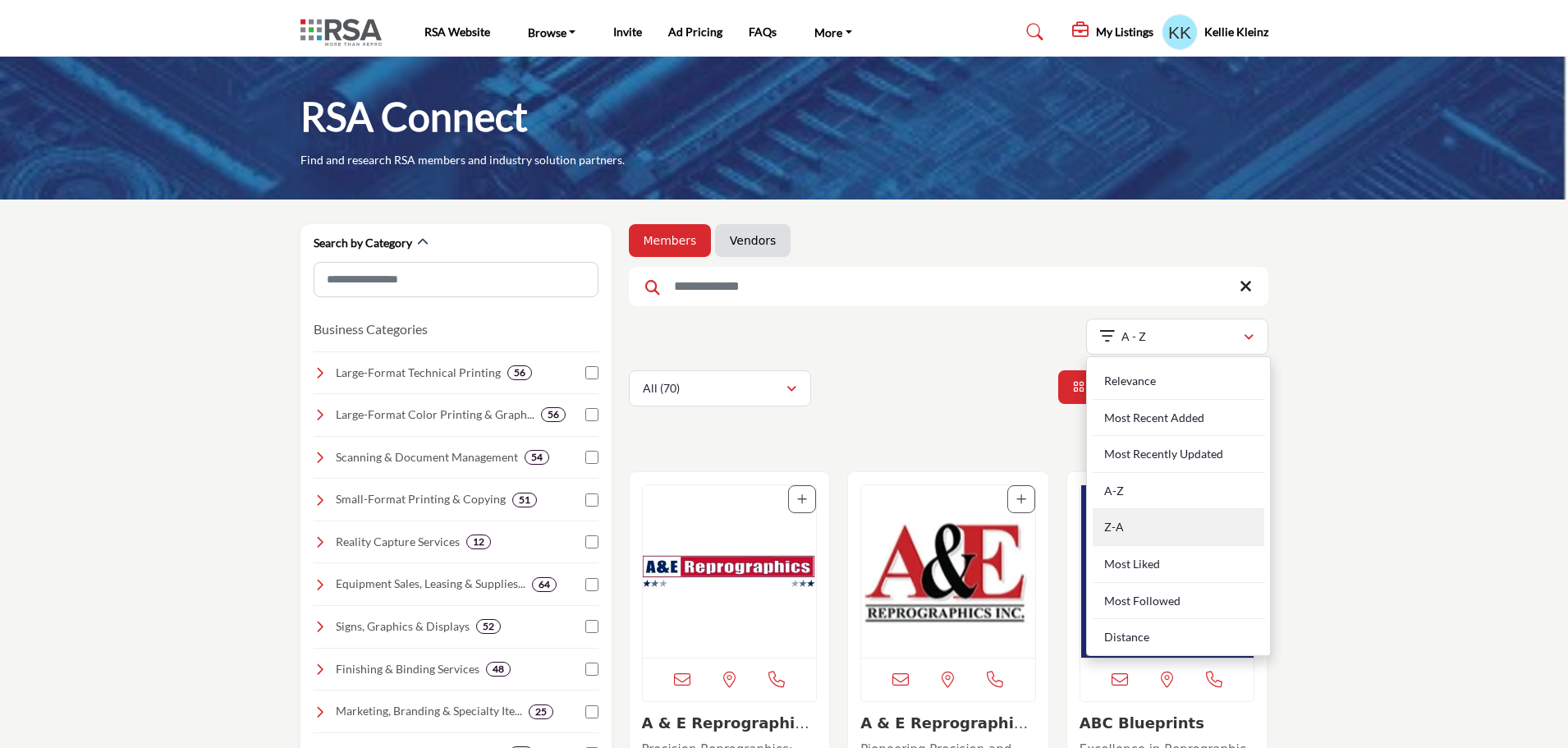
click at [1150, 527] on div "Z-A" at bounding box center [1179, 527] width 171 height 37
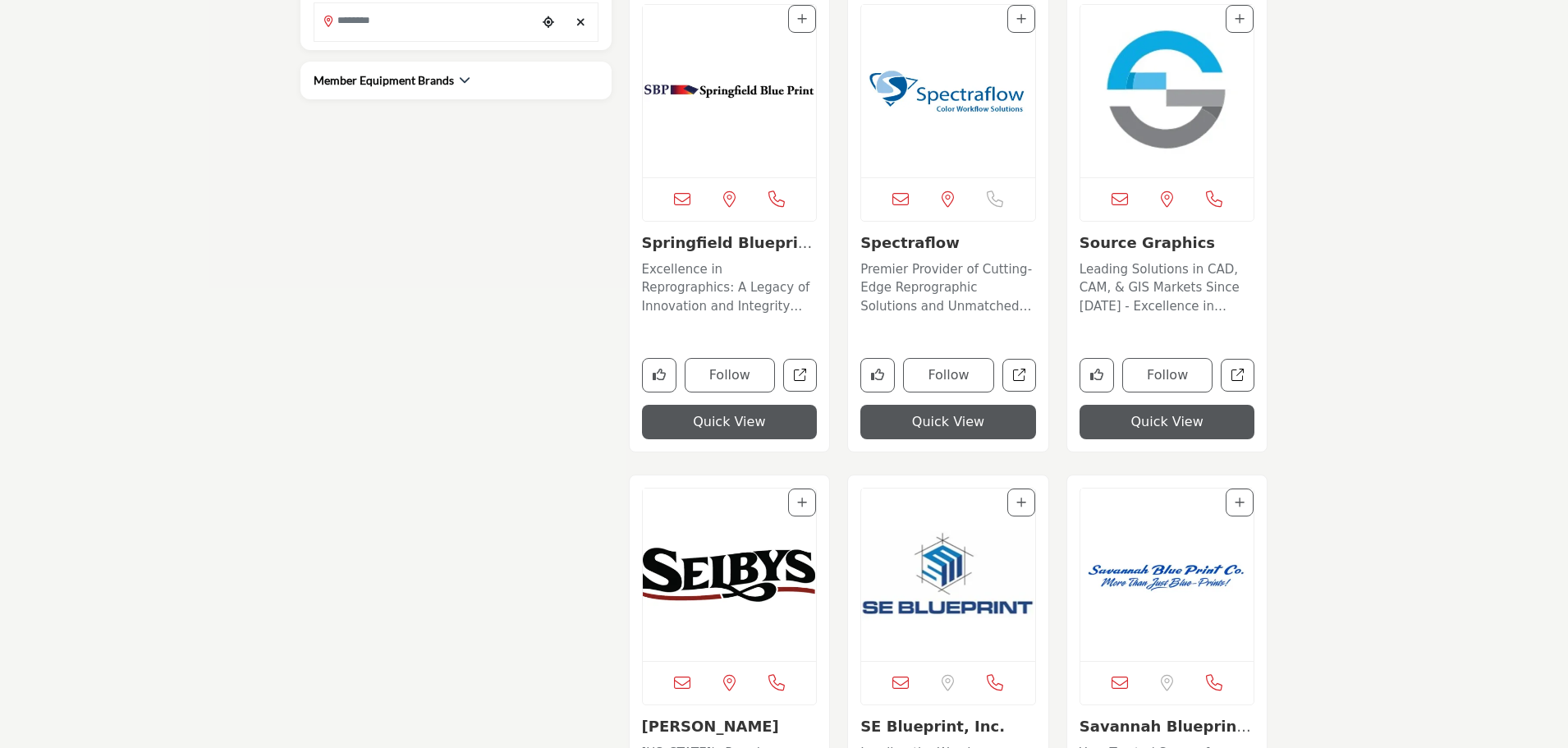
scroll to position [985, 0]
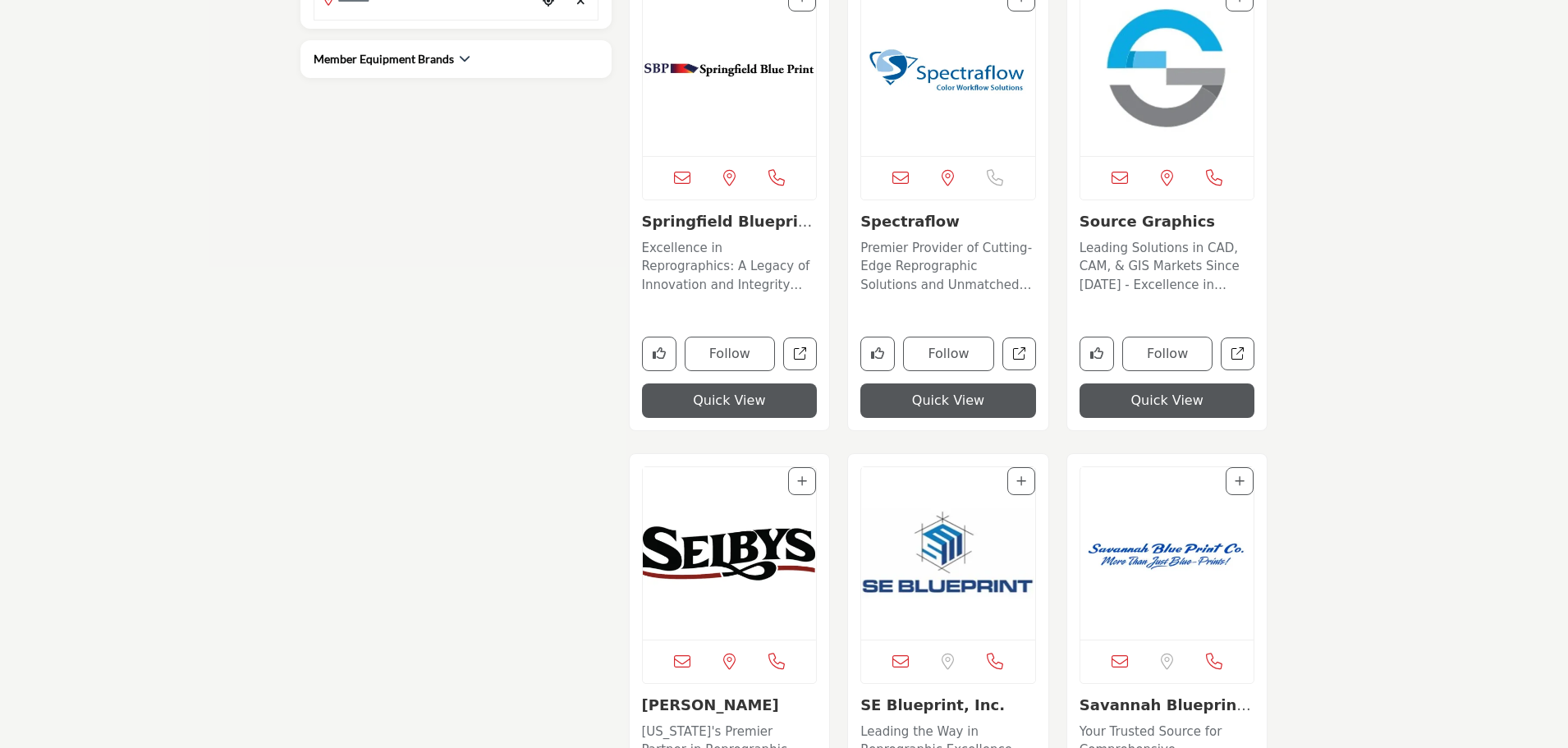
click at [938, 83] on img "Open Listing in new tab" at bounding box center [947, 69] width 174 height 172
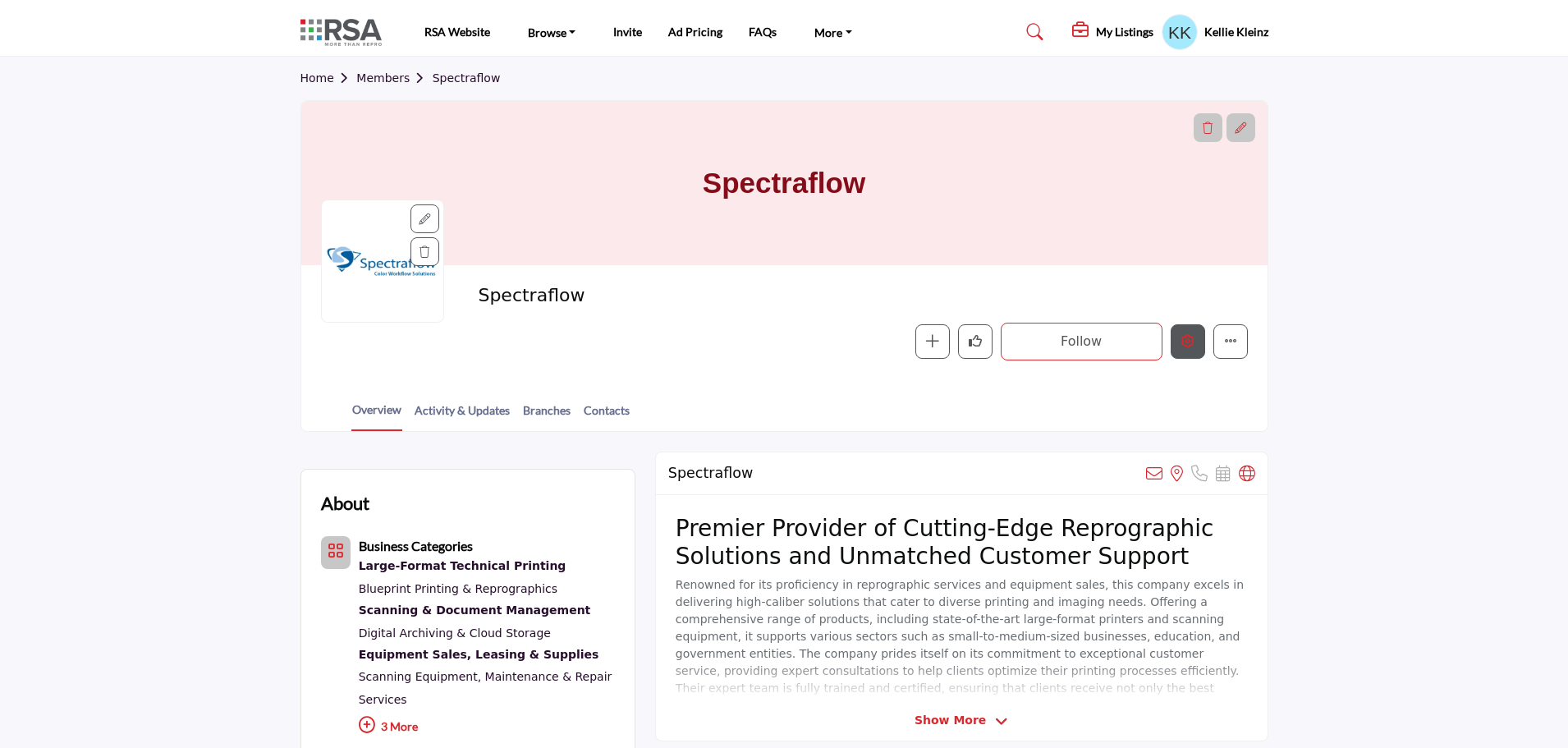
click at [1191, 343] on icon "Edit company" at bounding box center [1188, 341] width 13 height 13
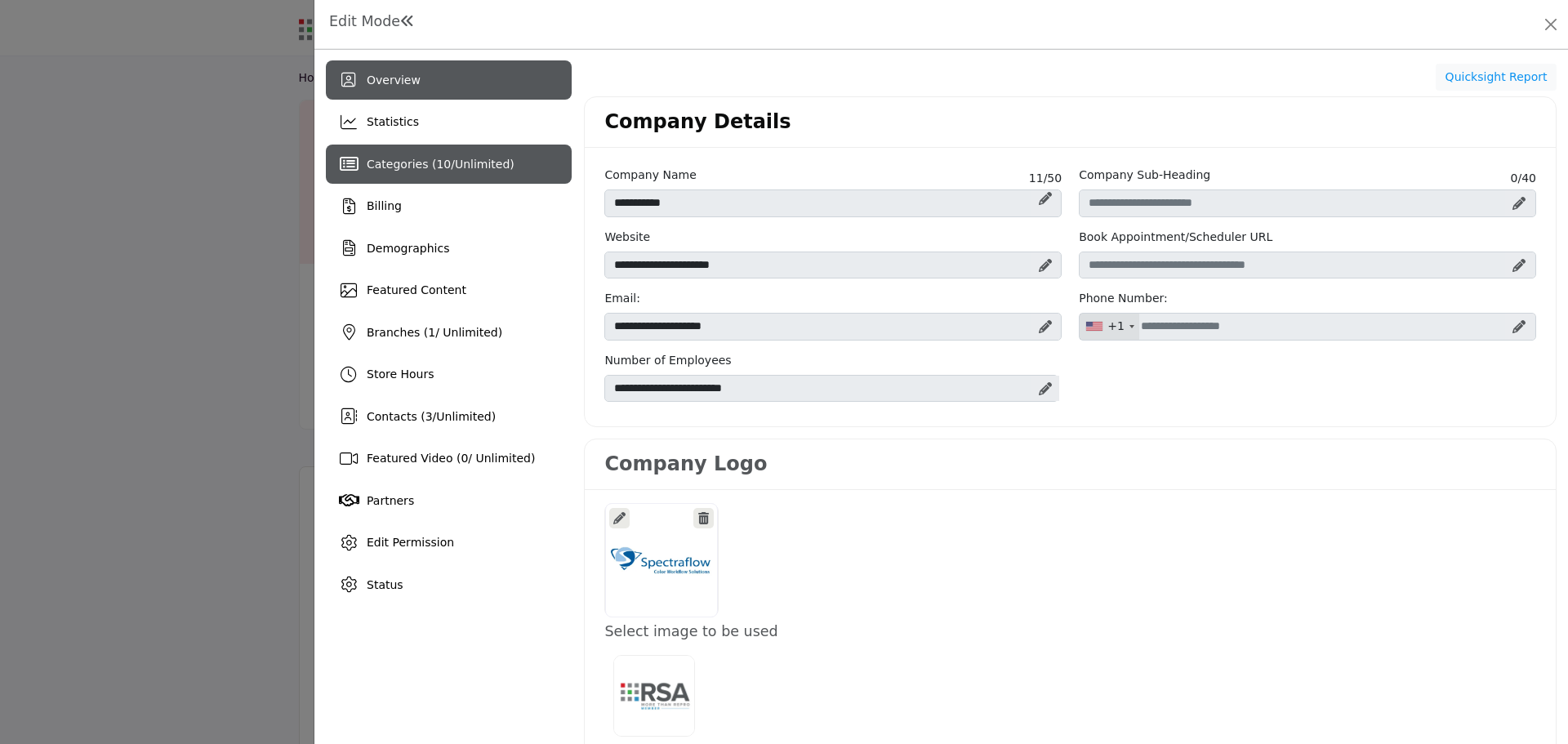
click at [404, 168] on span "Categories ( 10 / Unlimited )" at bounding box center [441, 164] width 148 height 13
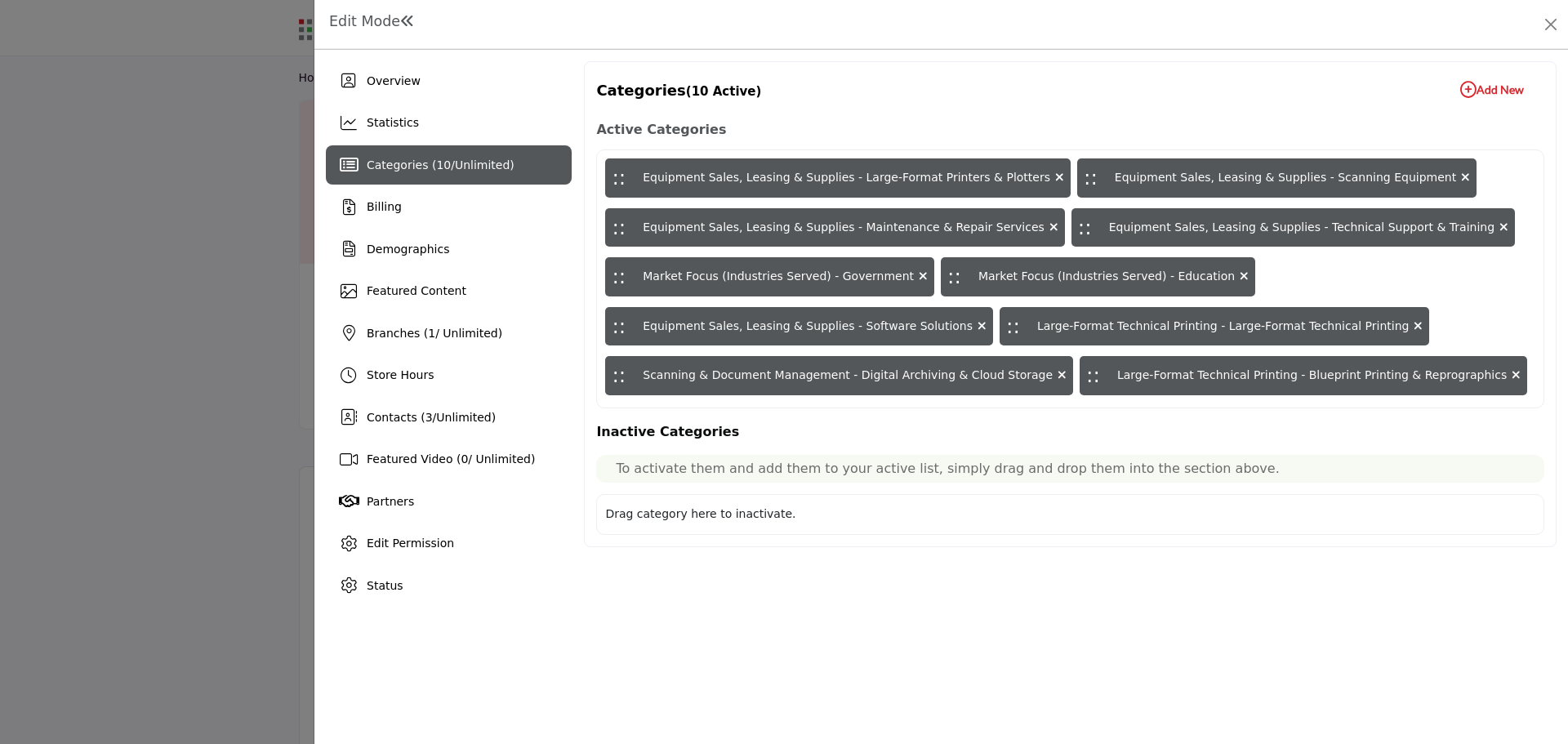
click at [1462, 90] on icon "button" at bounding box center [1468, 90] width 16 height 16
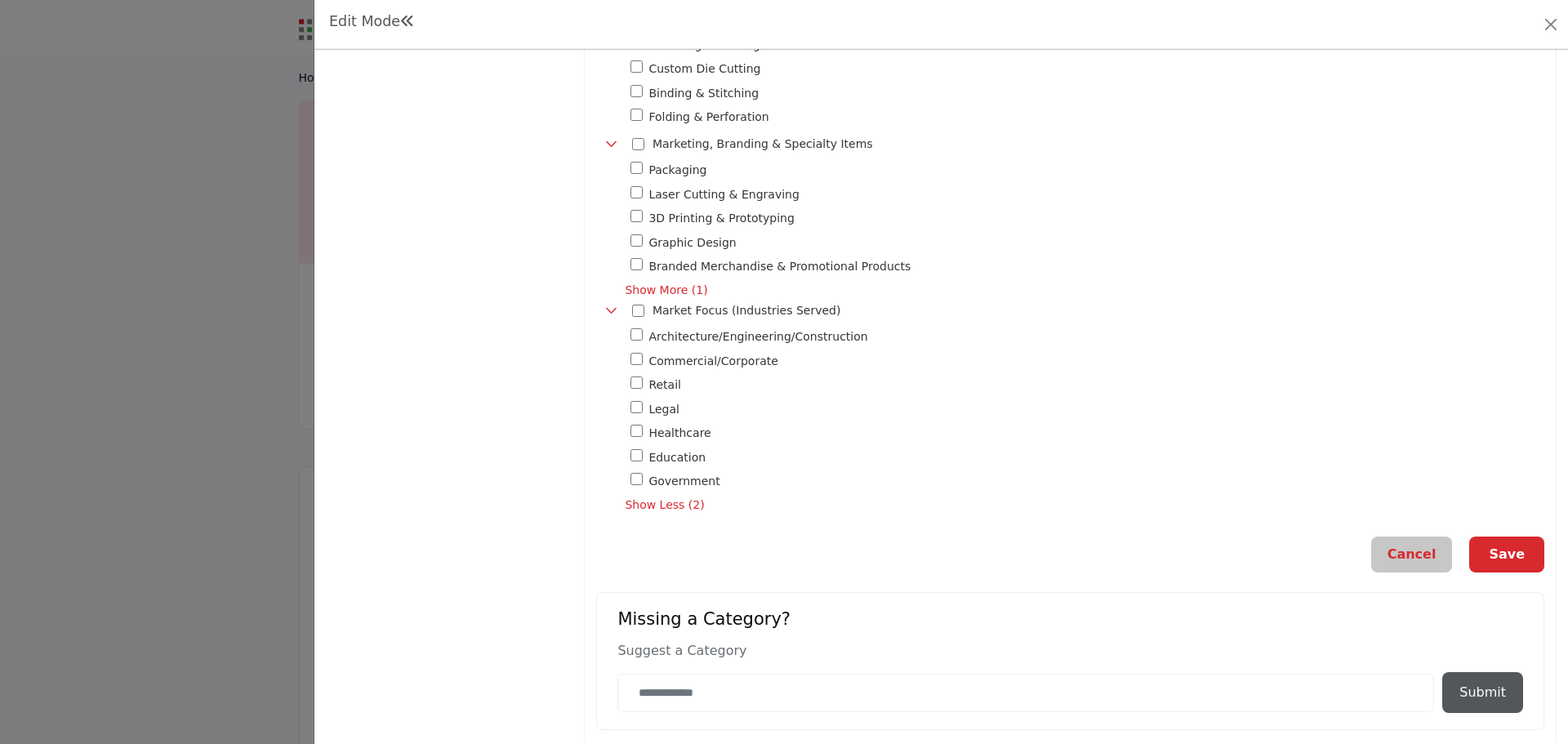
scroll to position [1322, 0]
click at [1510, 537] on button "Save" at bounding box center [1507, 550] width 75 height 36
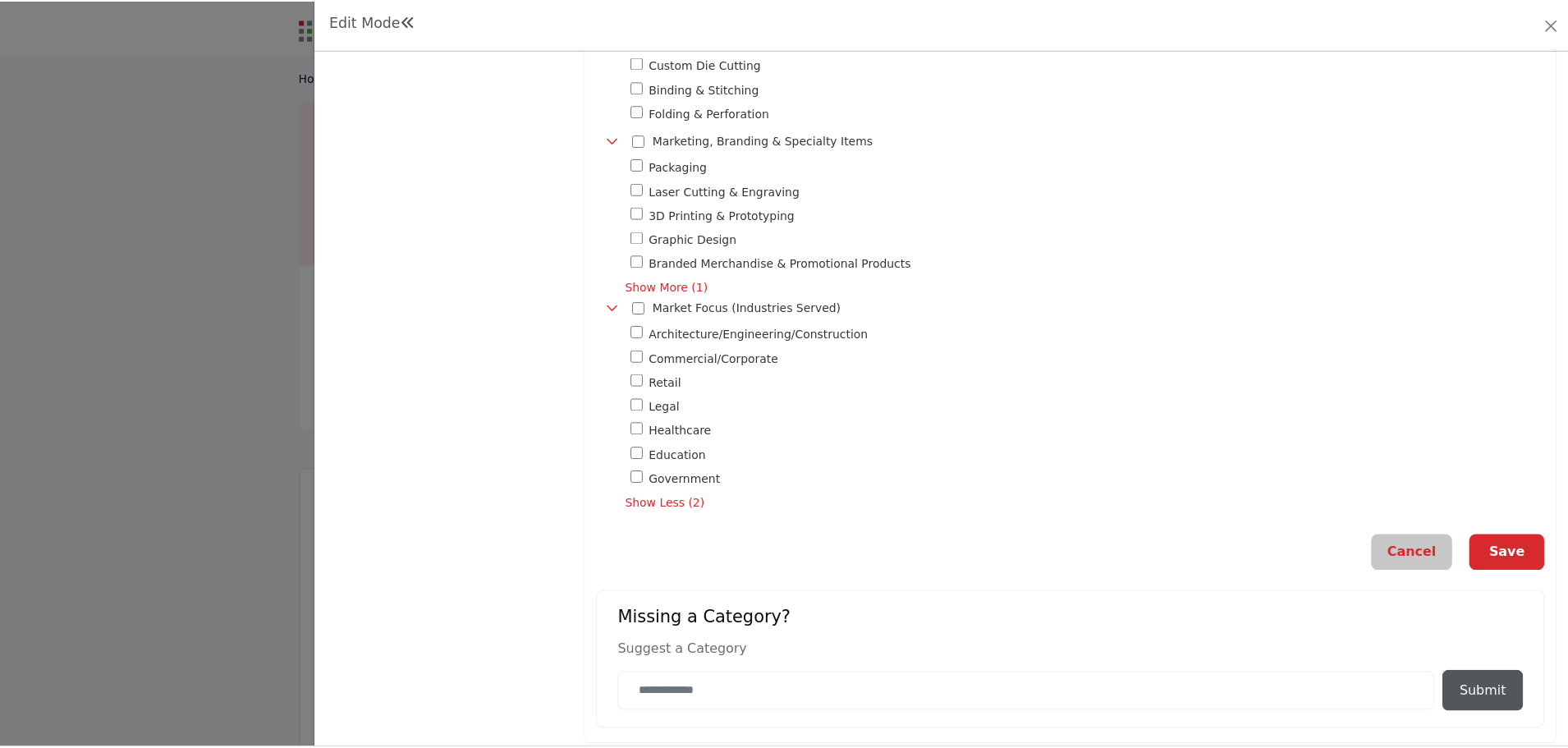
scroll to position [0, 0]
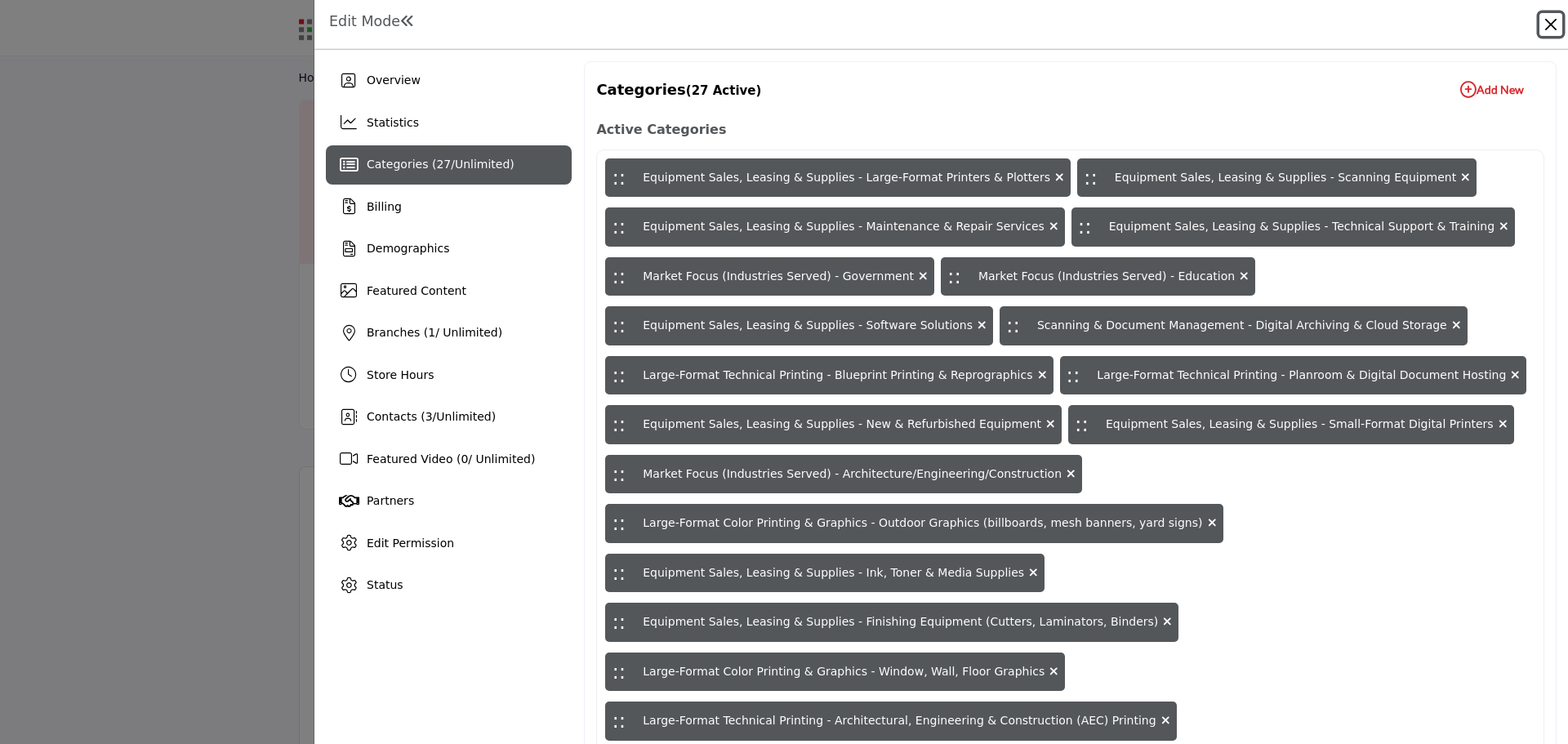
click at [1544, 27] on button "Close" at bounding box center [1551, 25] width 23 height 23
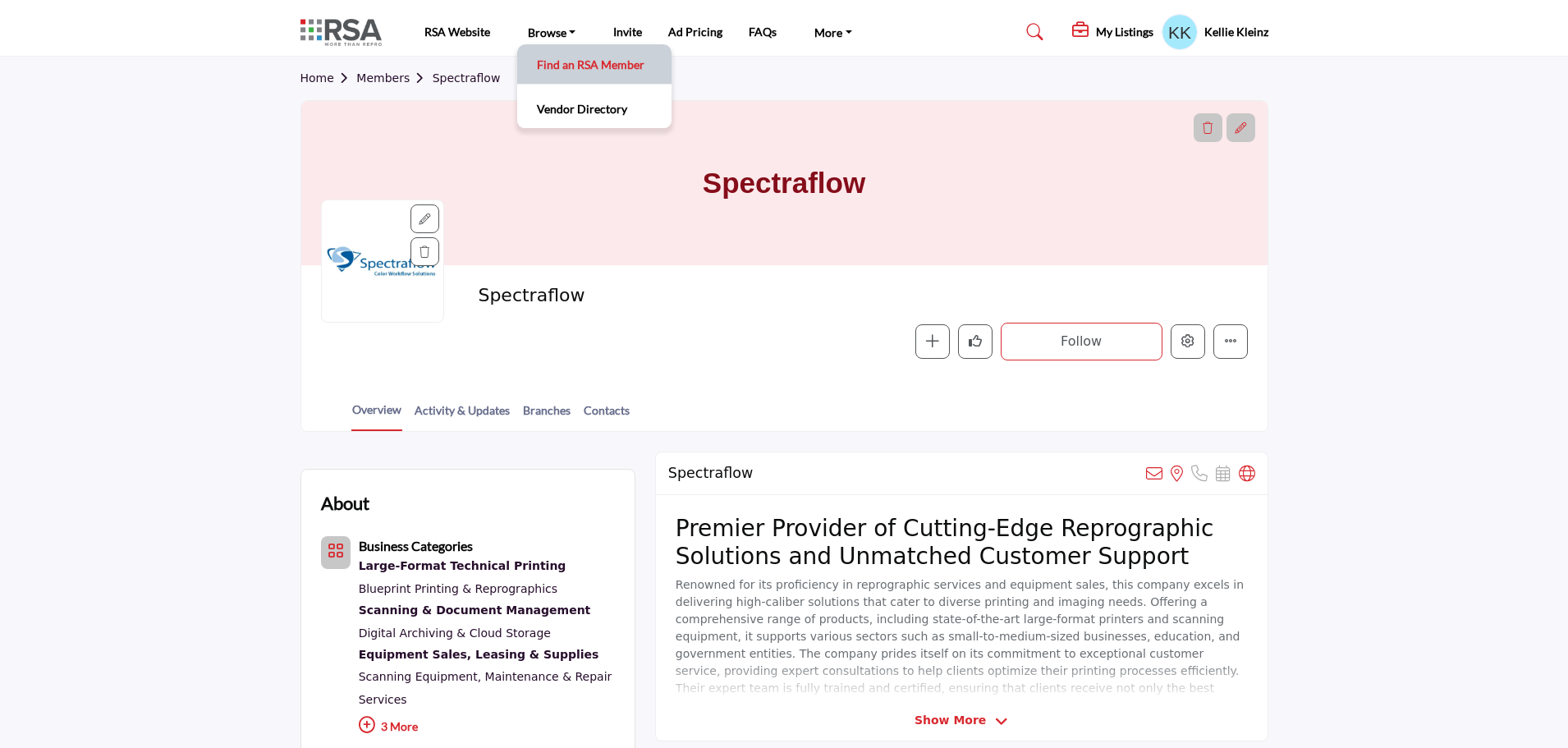
click at [570, 62] on link "Find an RSA Member" at bounding box center [594, 64] width 138 height 23
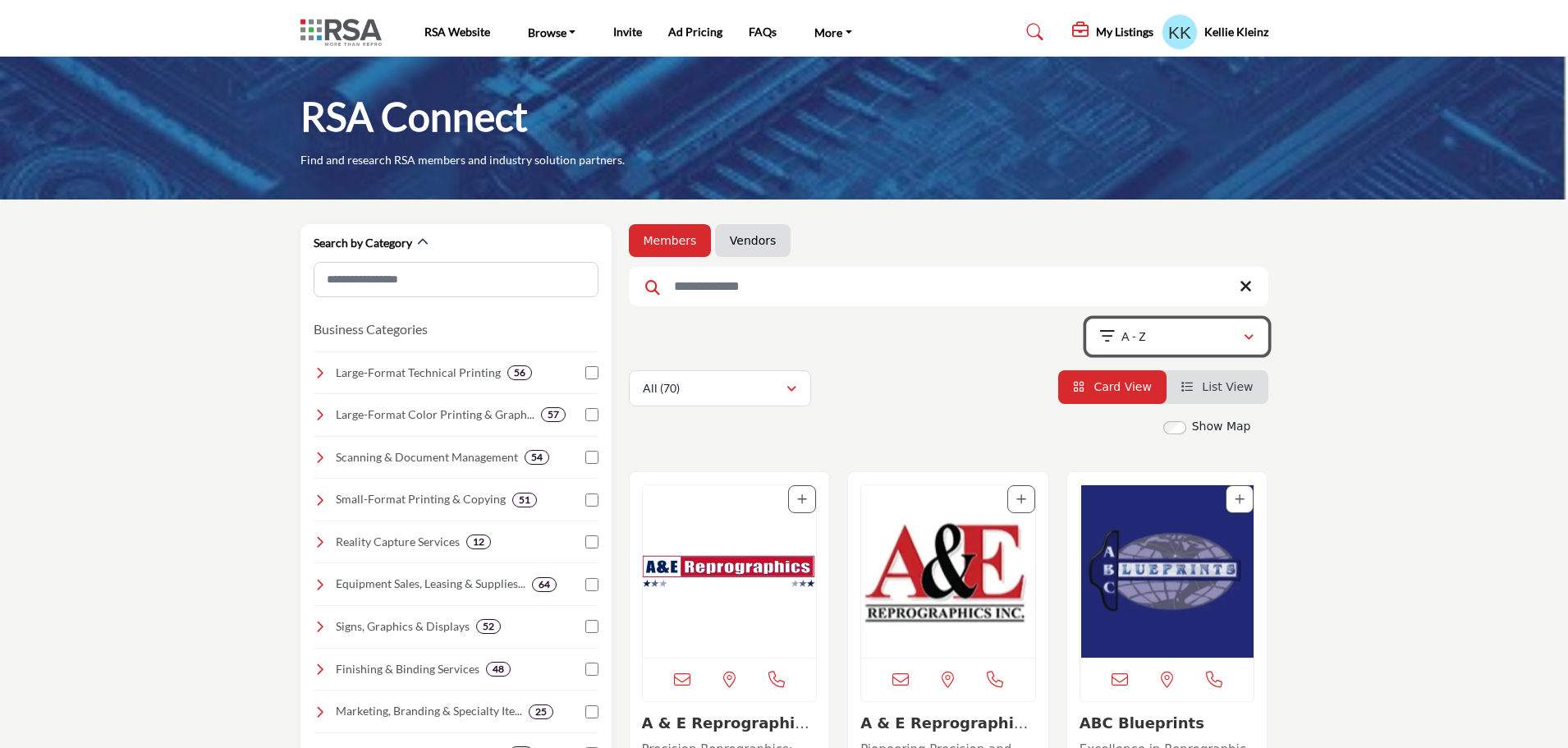
click at [1250, 335] on icon "button" at bounding box center [1249, 337] width 10 height 12
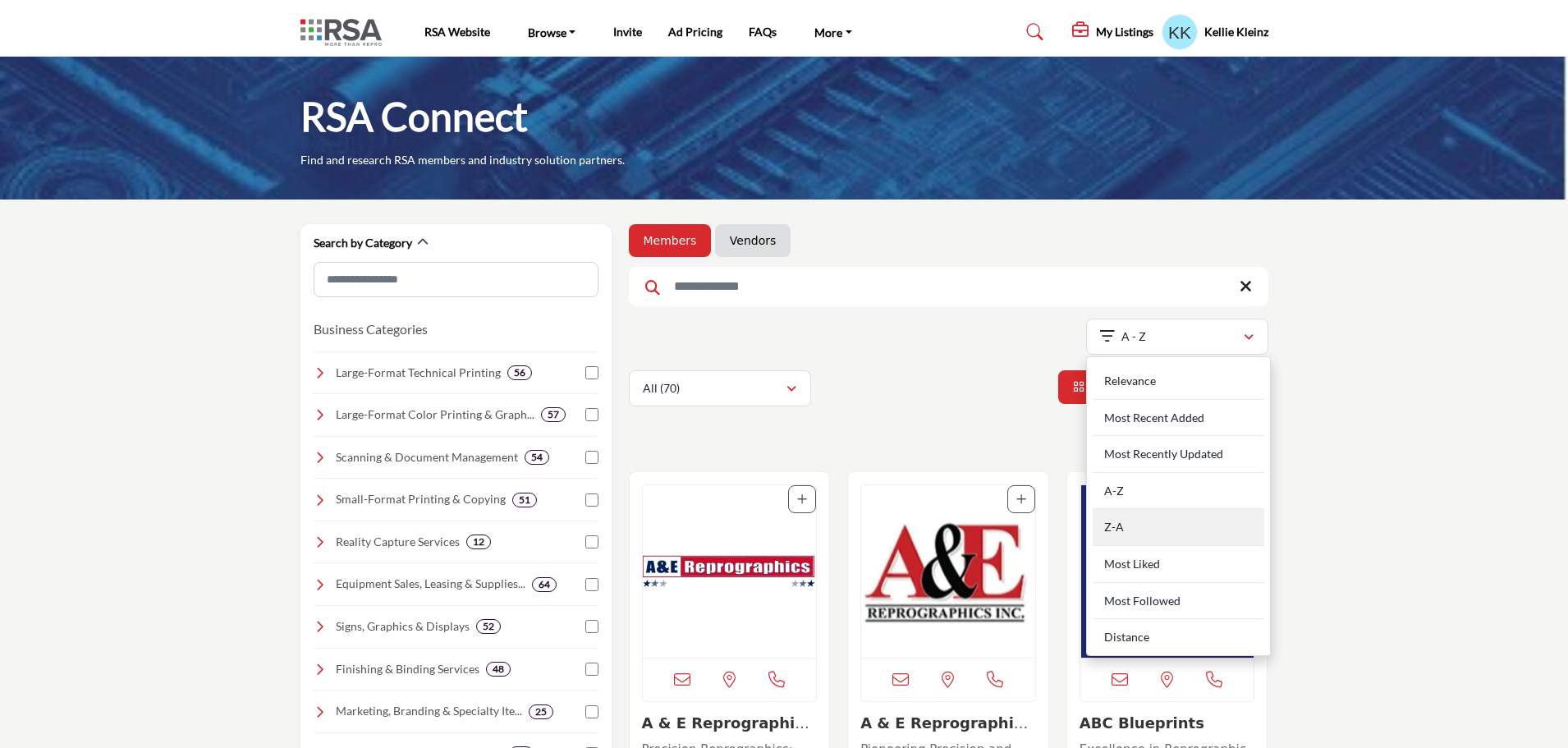
click at [1115, 535] on div "Z-A" at bounding box center [1179, 527] width 171 height 37
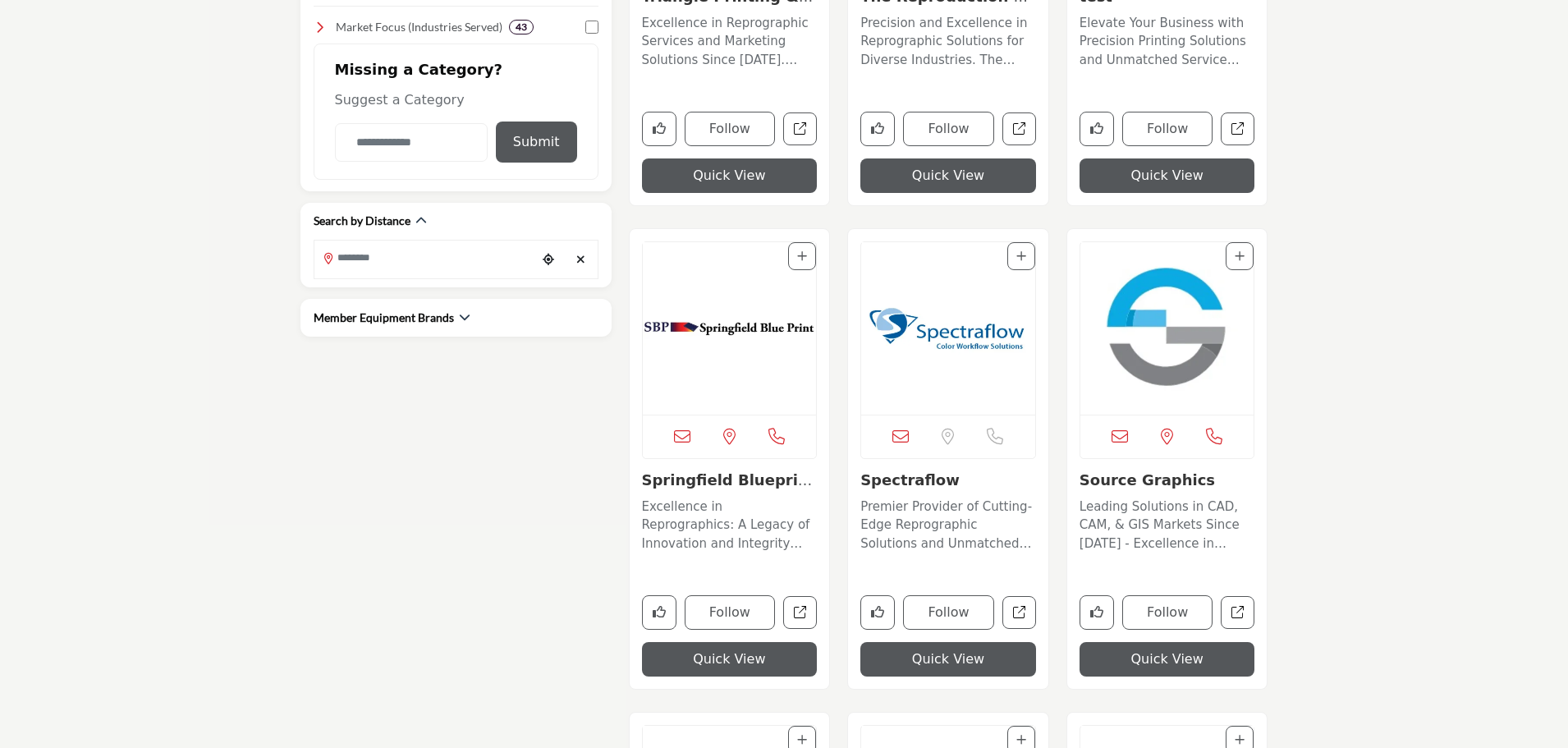
scroll to position [739, 0]
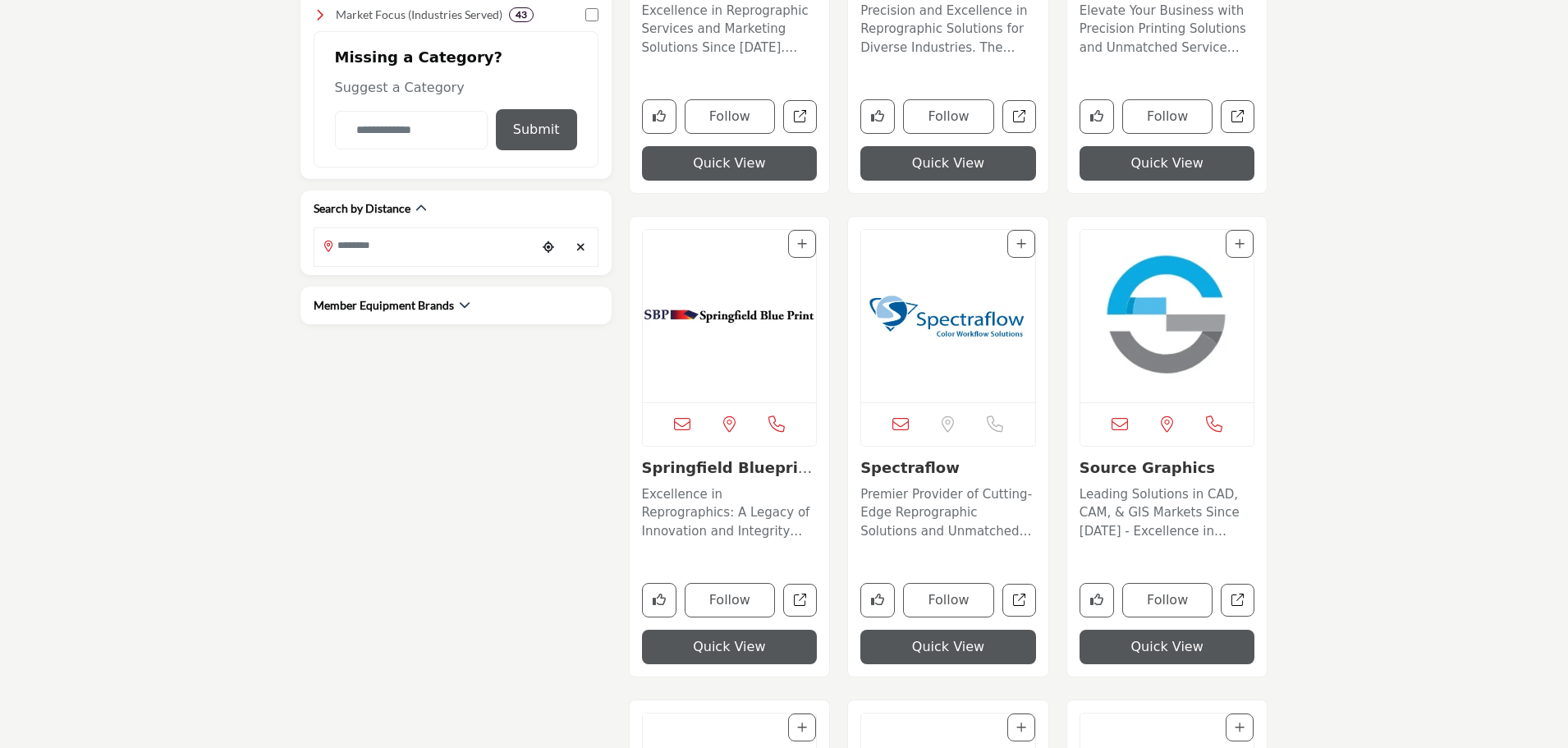
click at [755, 313] on img "Open Listing in new tab" at bounding box center [729, 315] width 174 height 172
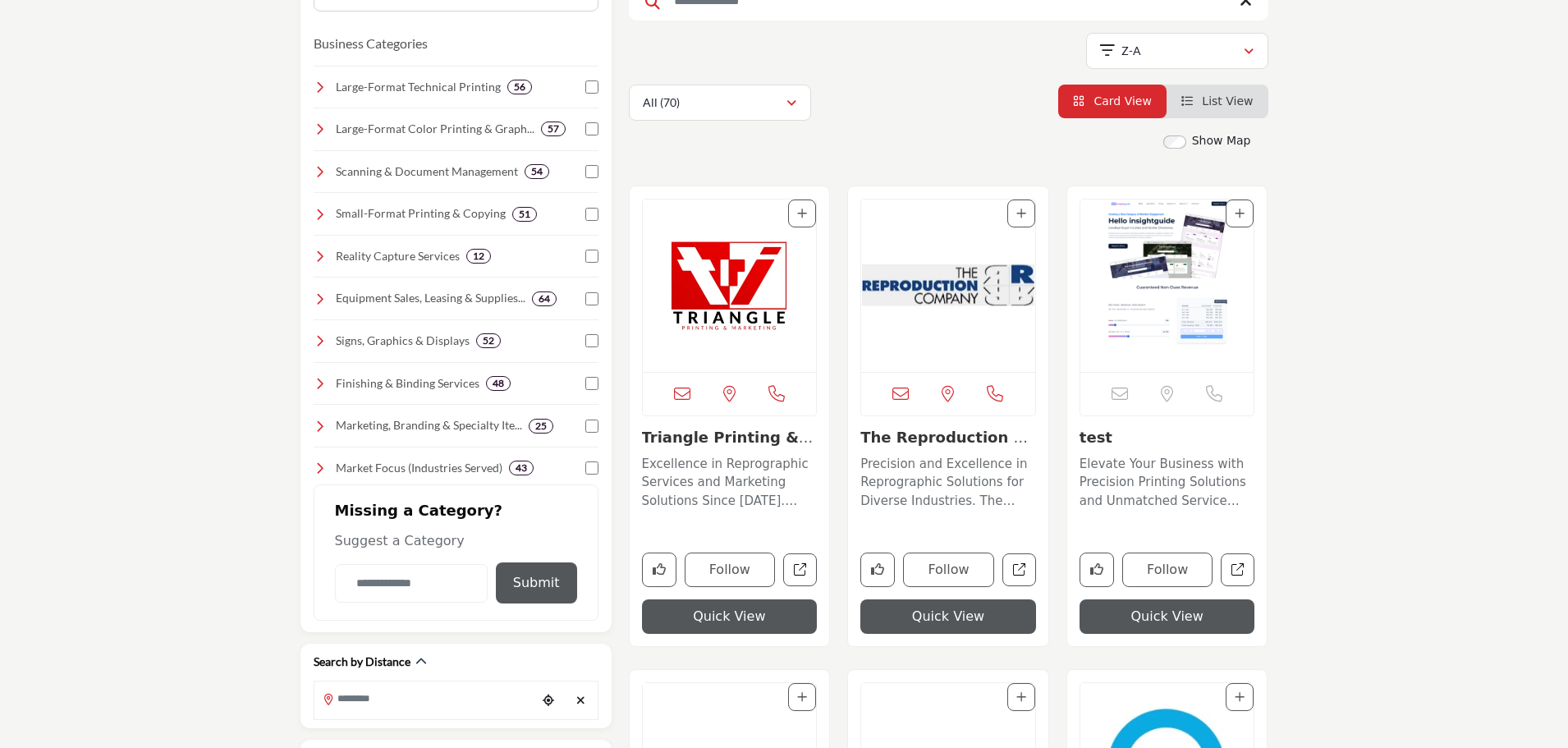
scroll to position [246, 0]
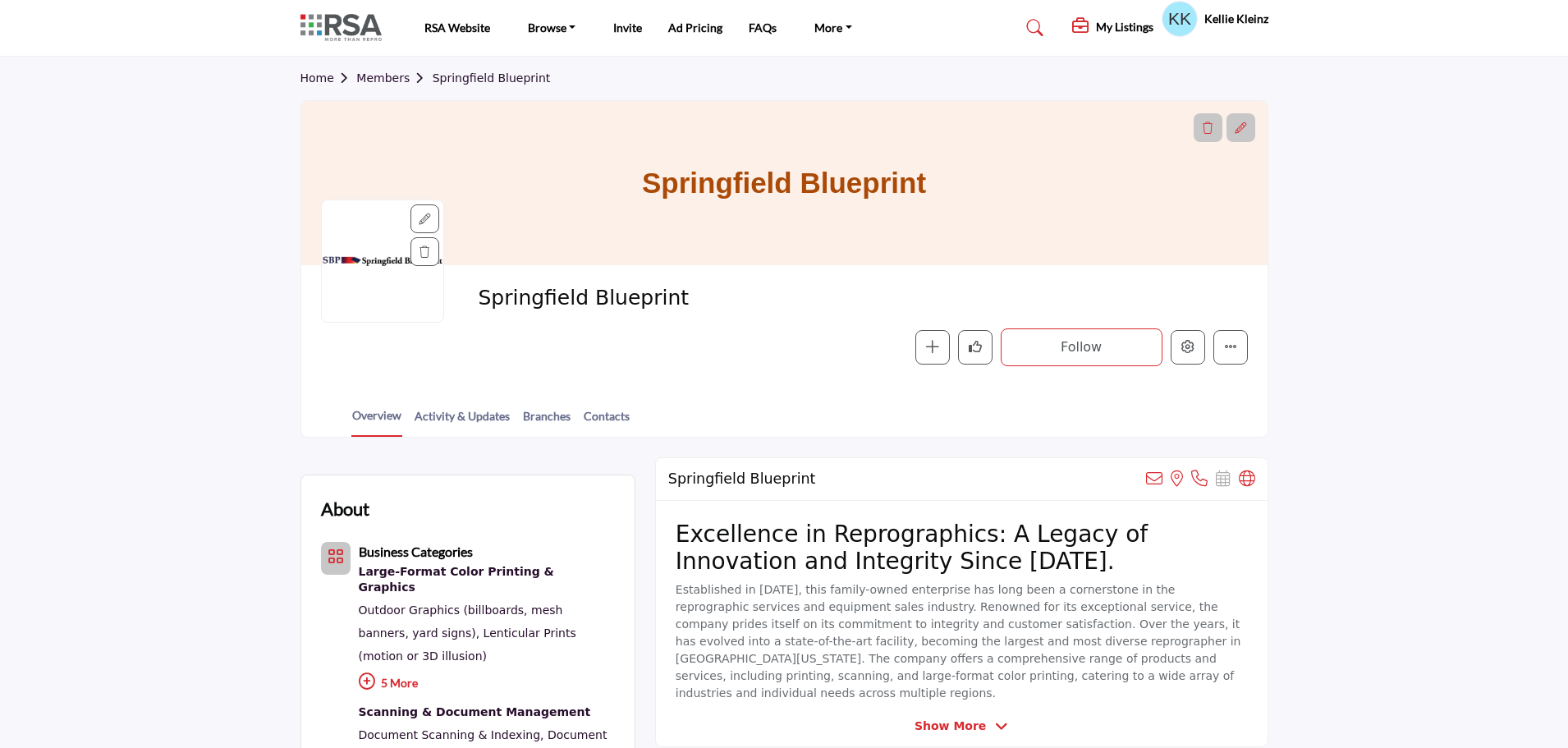
click at [0, 0] on div at bounding box center [0, 0] width 0 height 0
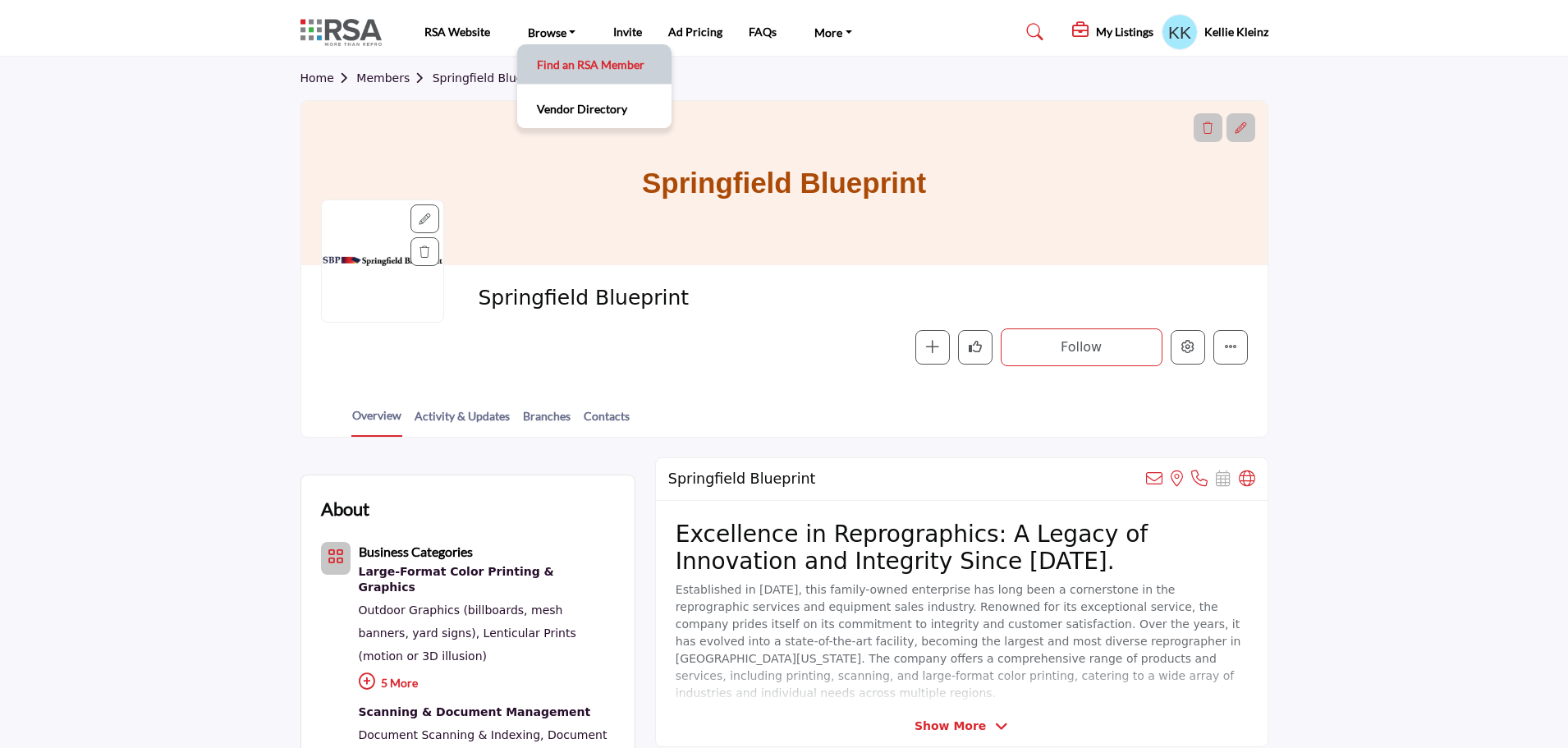
click at [579, 67] on link "Find an RSA Member" at bounding box center [594, 64] width 138 height 23
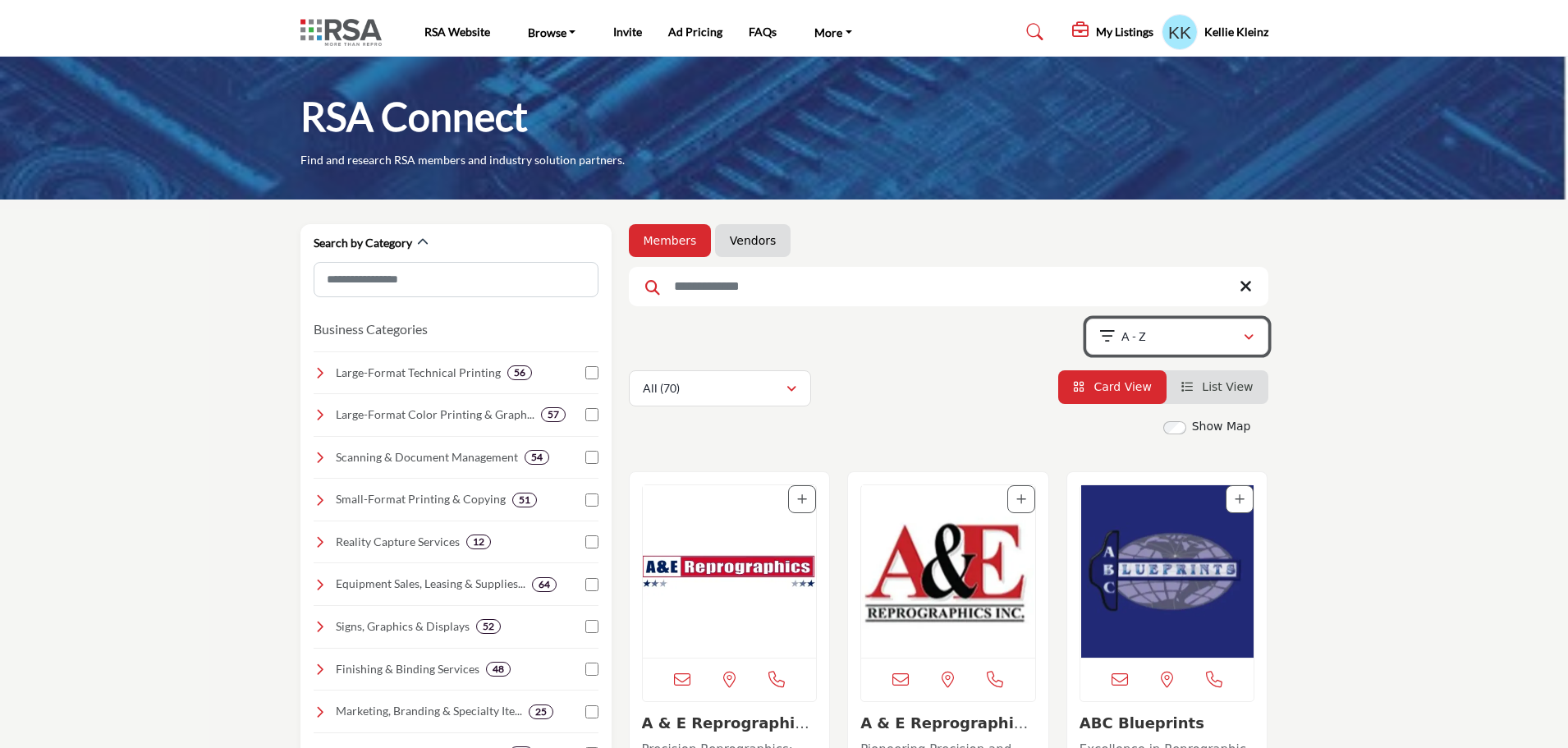
click at [1247, 336] on icon "button" at bounding box center [1249, 337] width 10 height 12
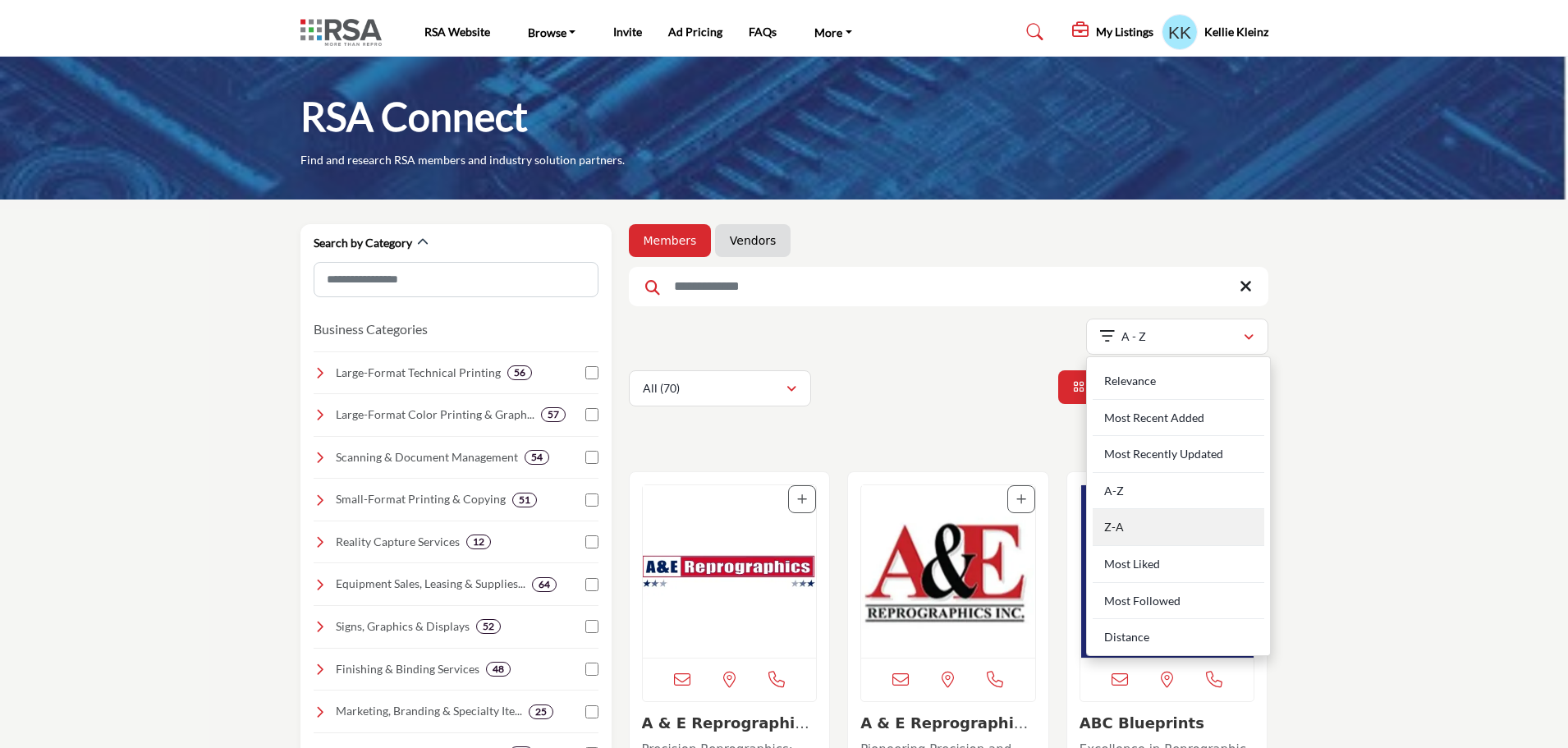
click at [1143, 517] on div "Z-A" at bounding box center [1179, 527] width 171 height 37
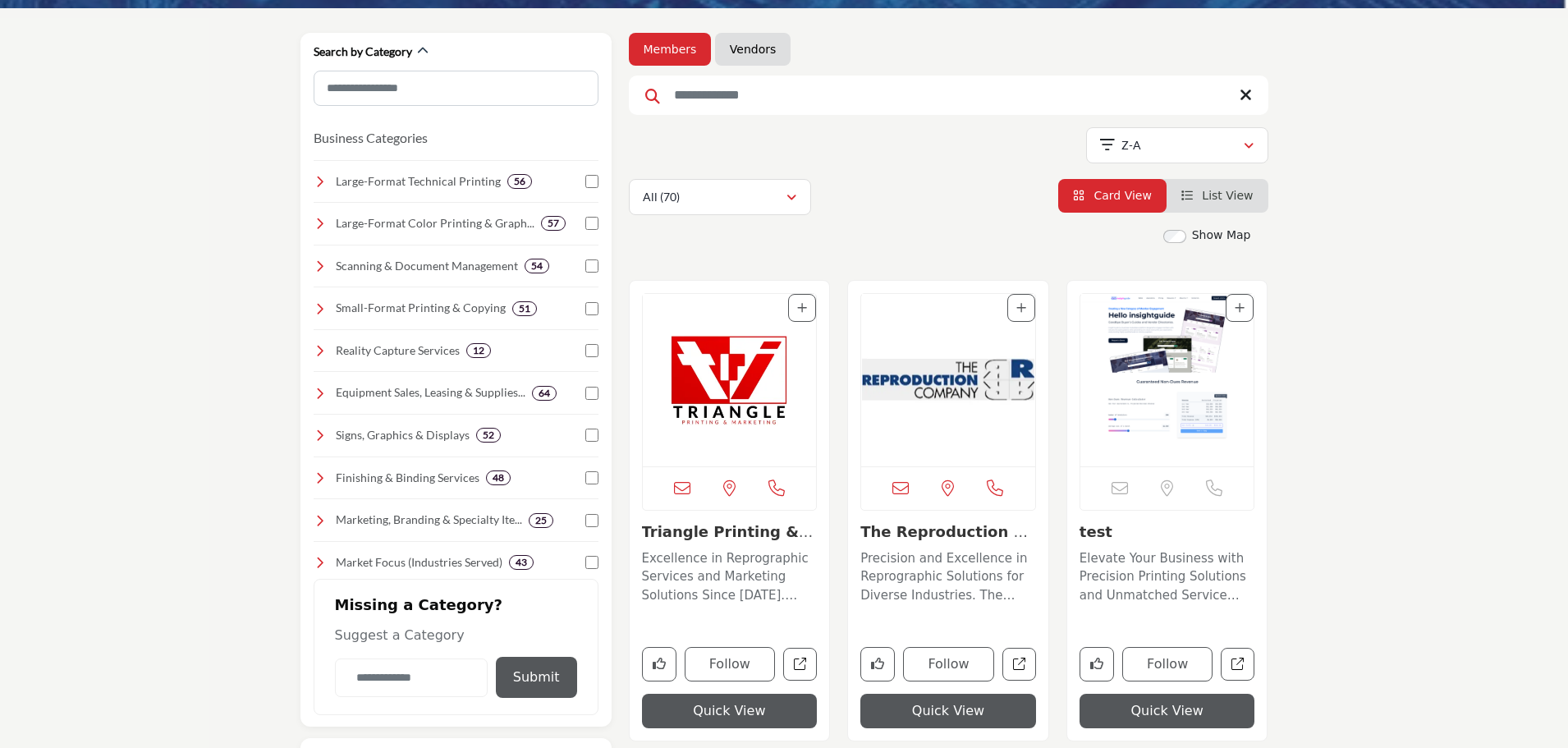
scroll to position [246, 0]
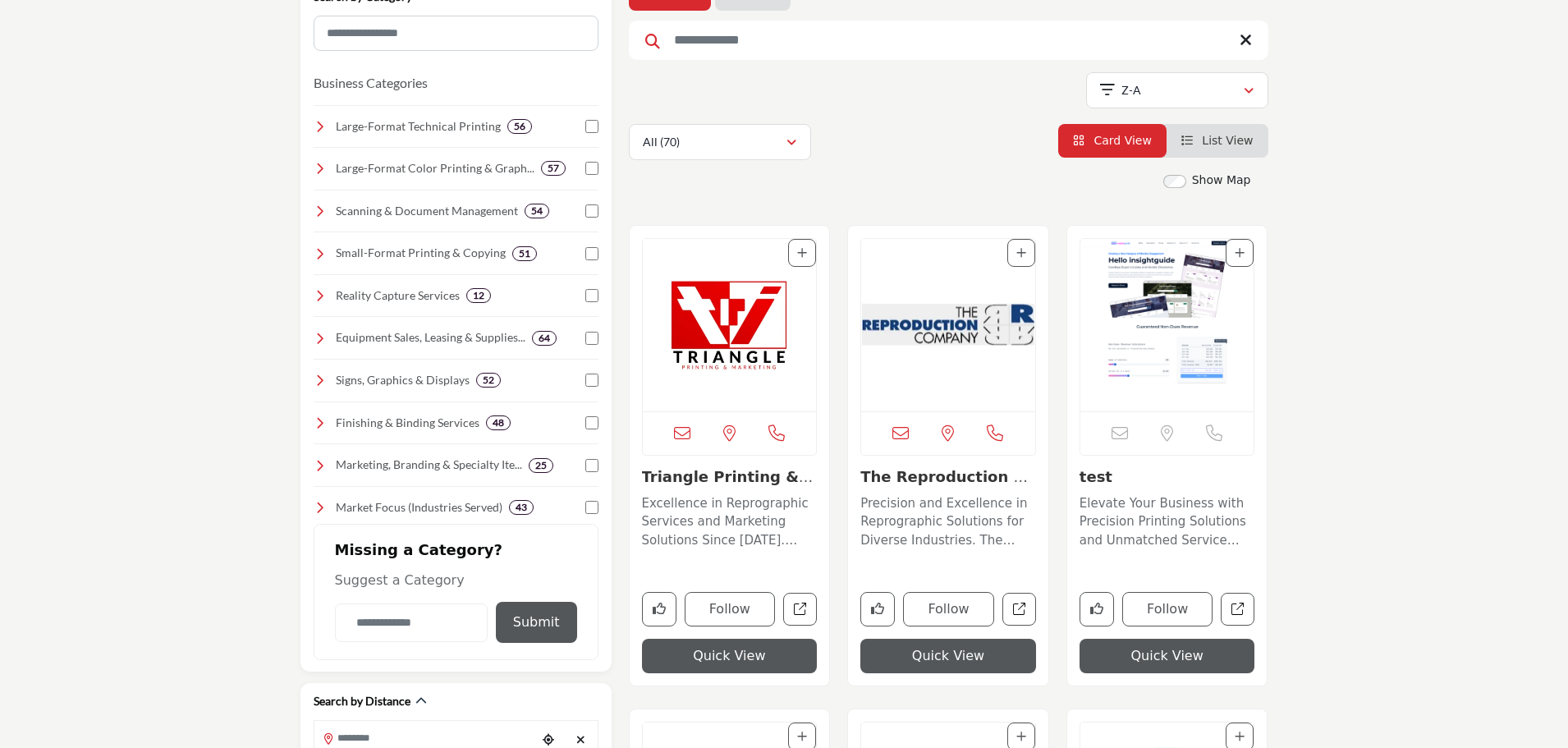
click at [941, 324] on img "Open Listing in new tab" at bounding box center [947, 324] width 174 height 172
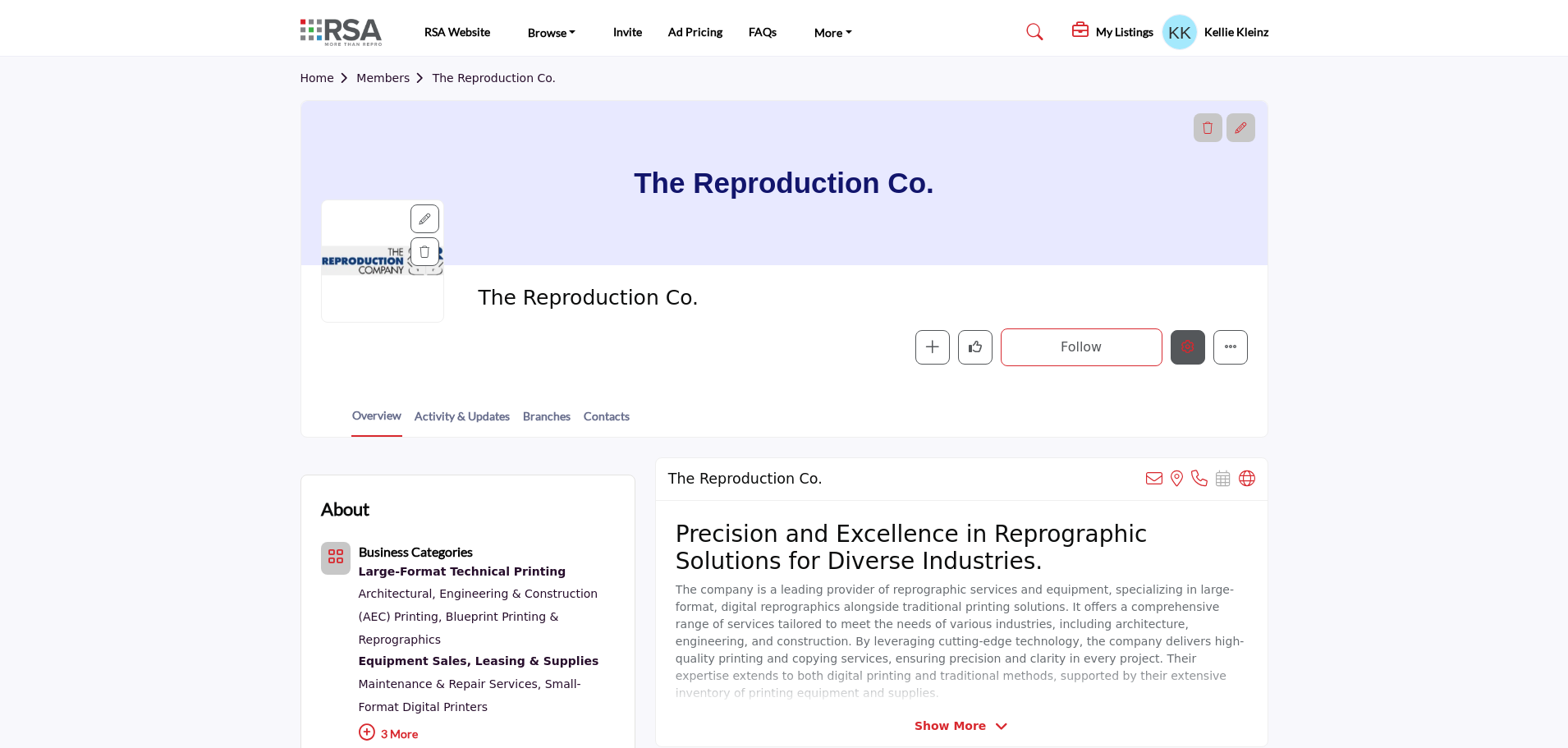
click at [1184, 346] on icon "Edit company" at bounding box center [1188, 346] width 13 height 13
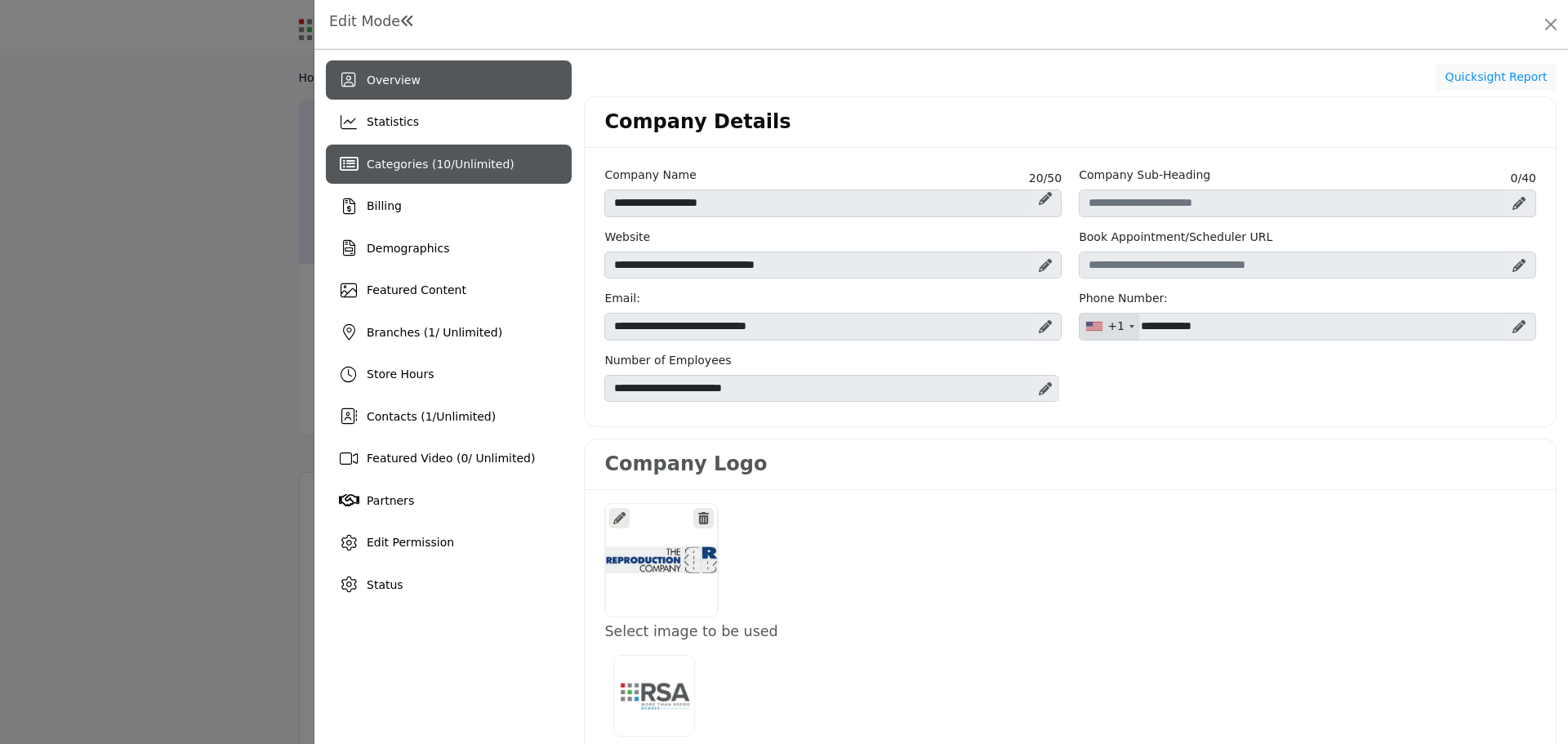
click at [436, 165] on span "10" at bounding box center [444, 164] width 15 height 13
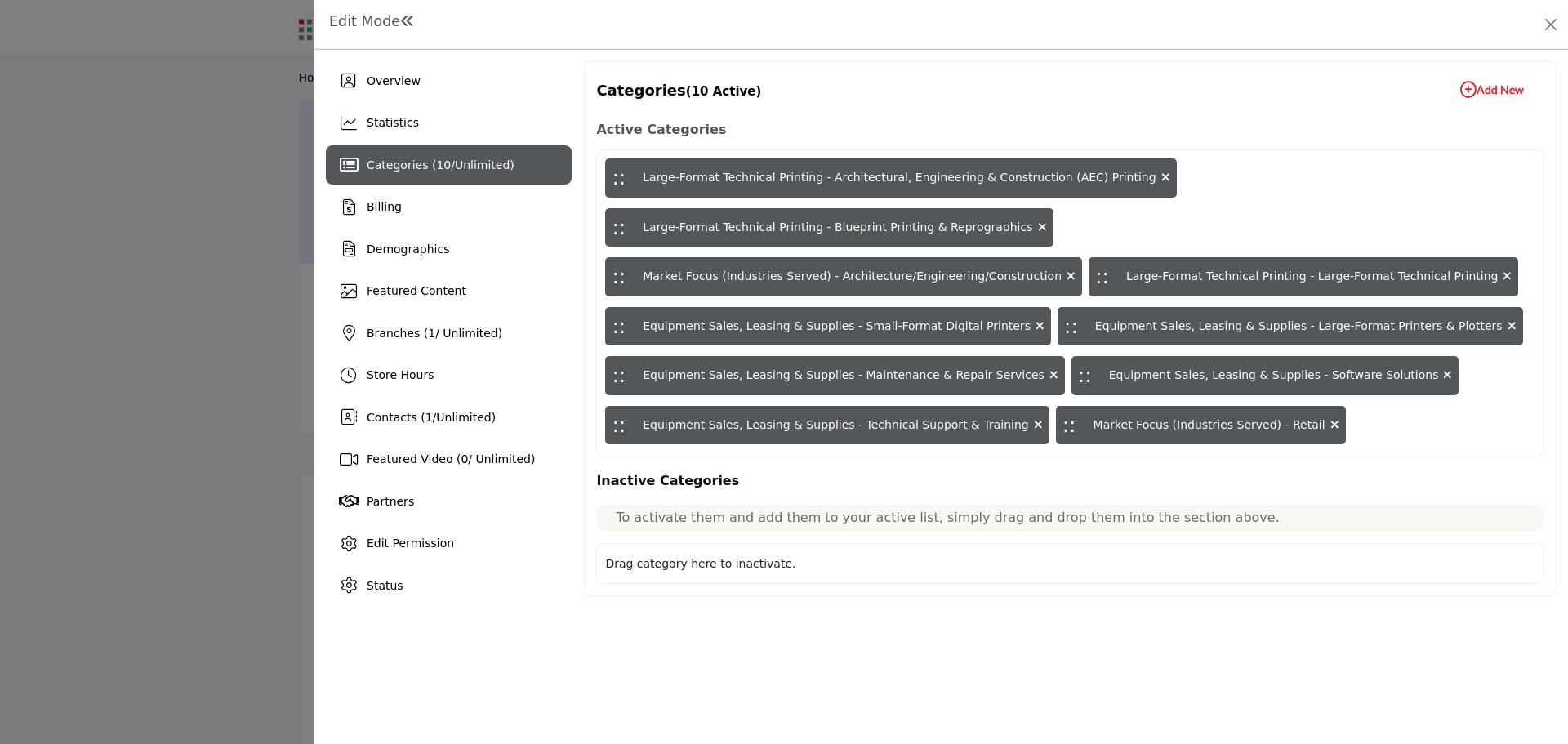
click at [1467, 88] on icon "button" at bounding box center [1468, 90] width 16 height 16
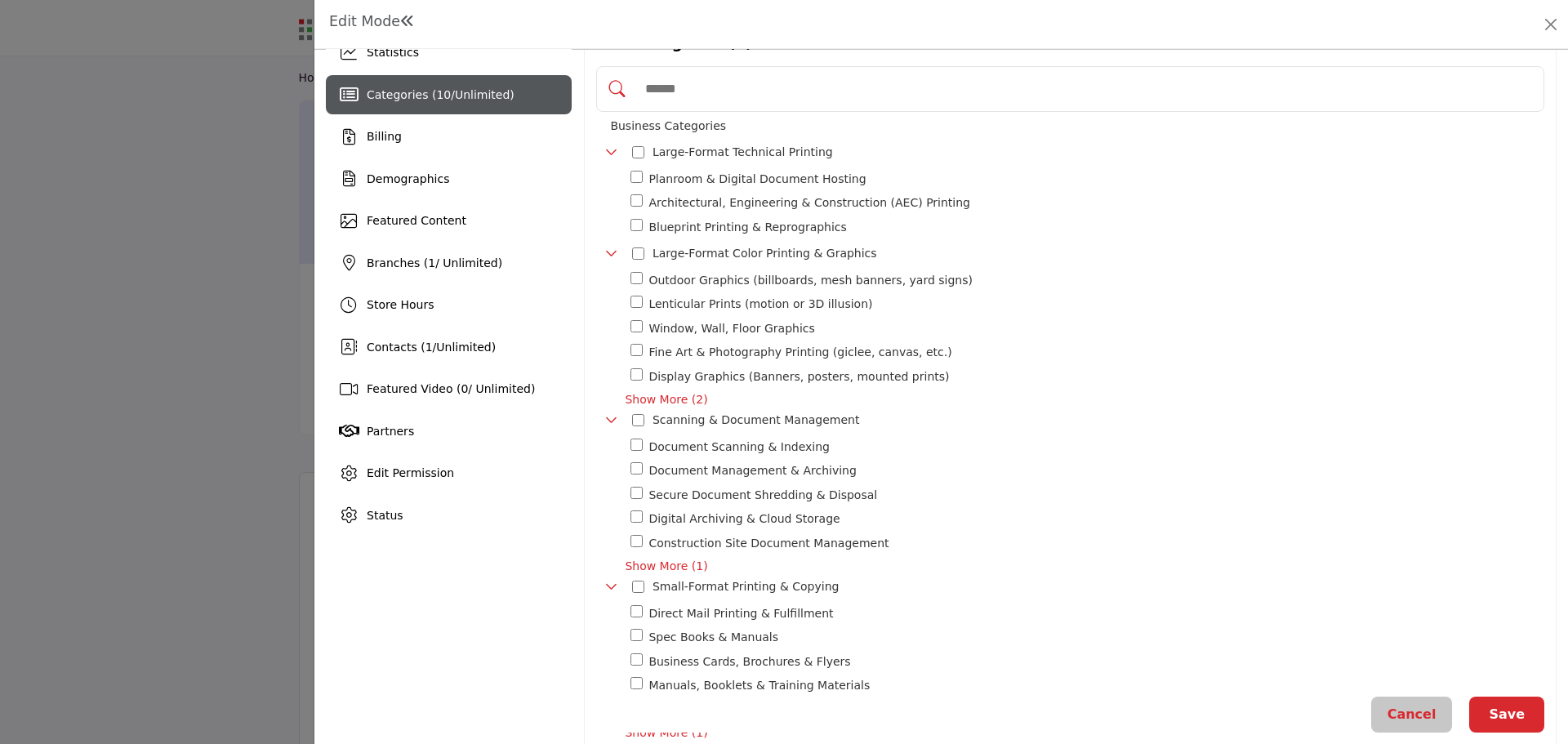
scroll to position [163, 0]
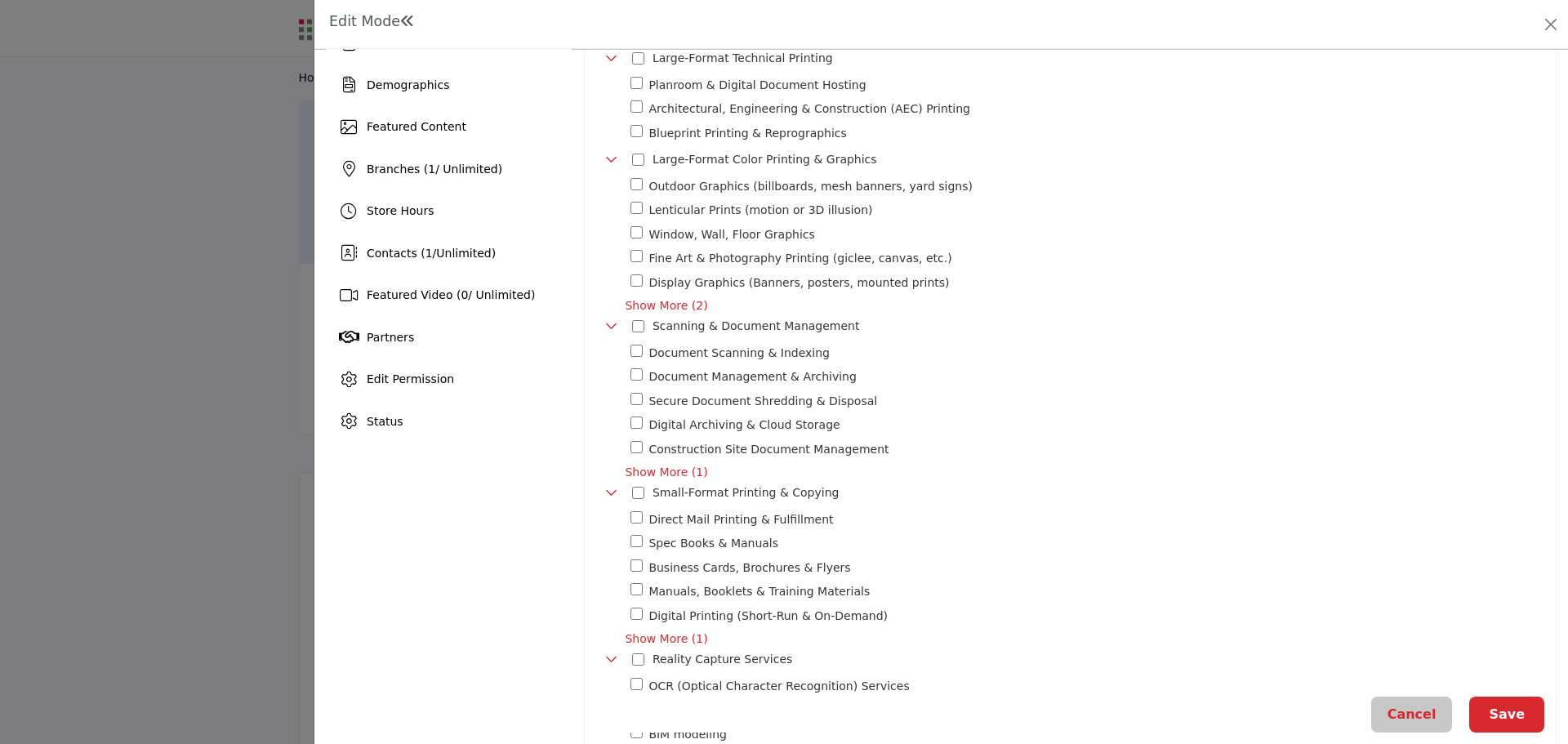
click at [635, 318] on div at bounding box center [638, 326] width 12 height 24
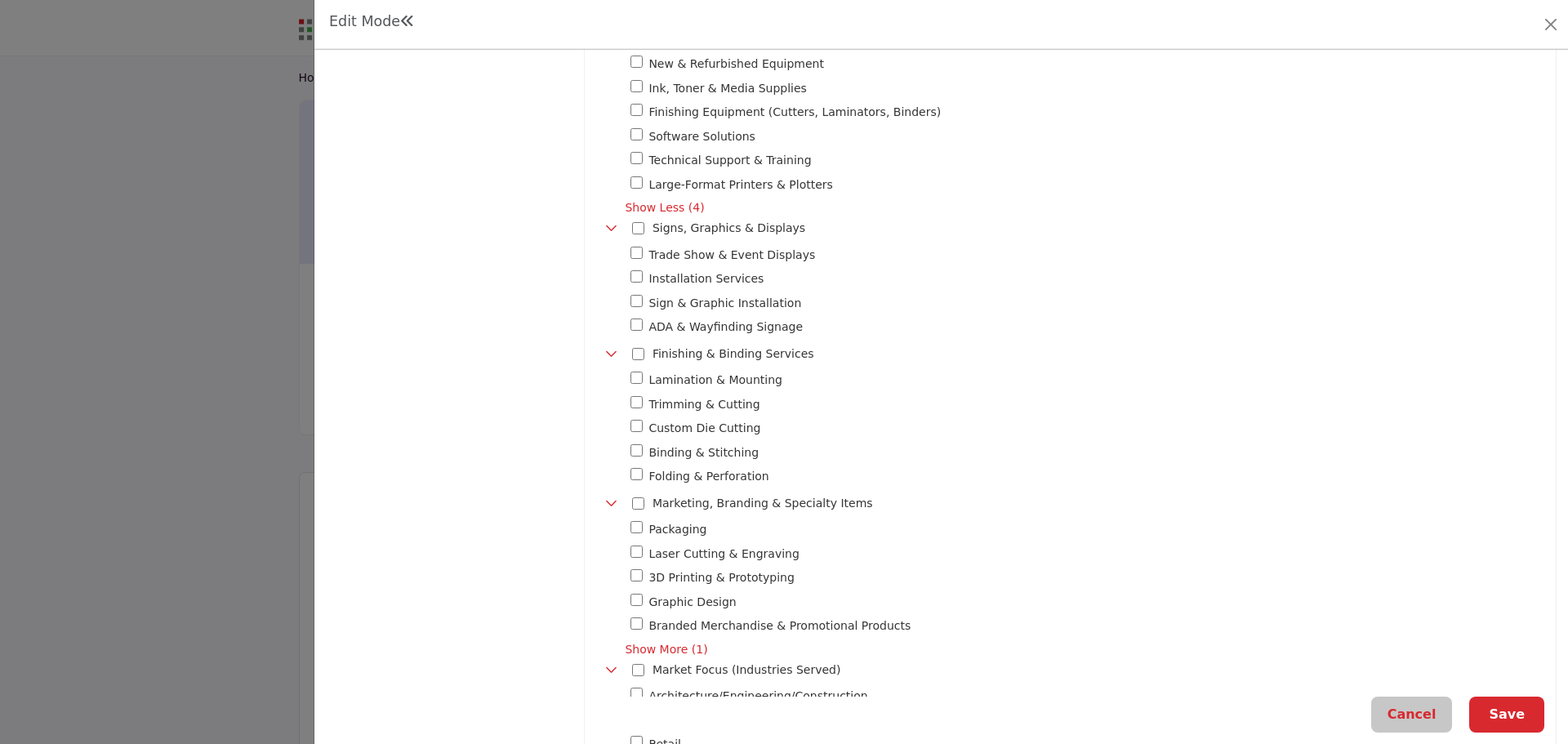
scroll to position [1062, 0]
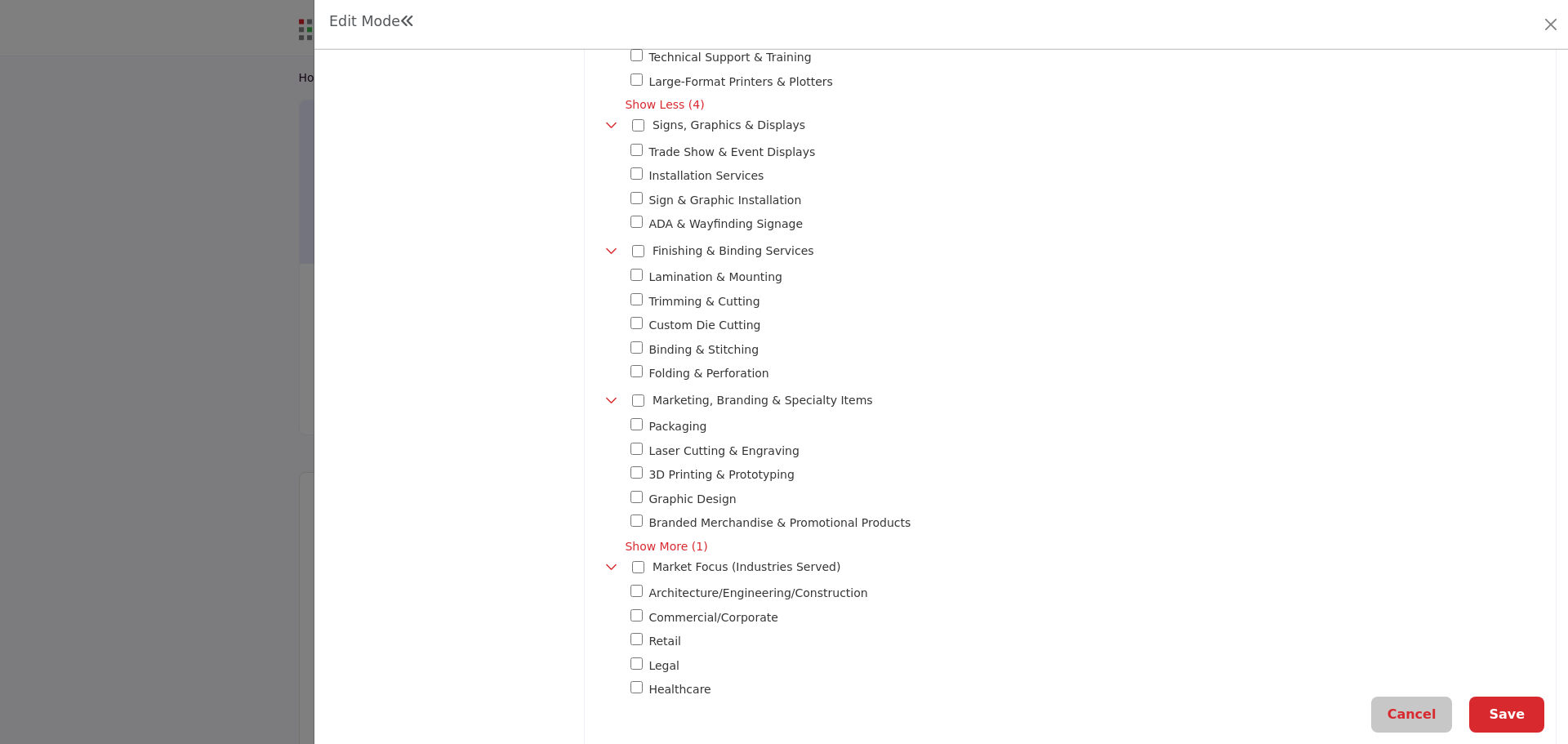
click at [1493, 711] on button "Save" at bounding box center [1507, 715] width 75 height 36
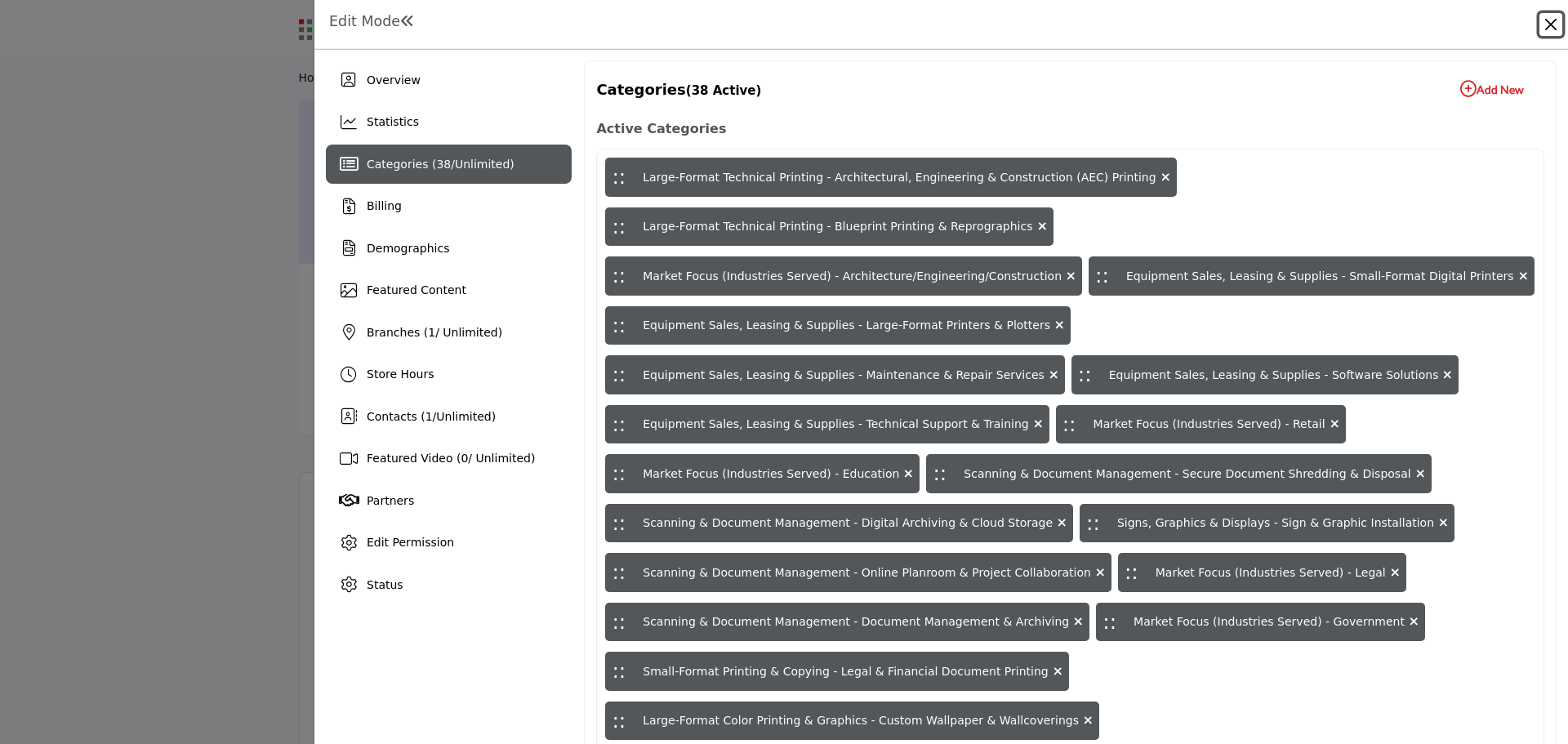
click at [1550, 25] on button "Close" at bounding box center [1551, 25] width 23 height 23
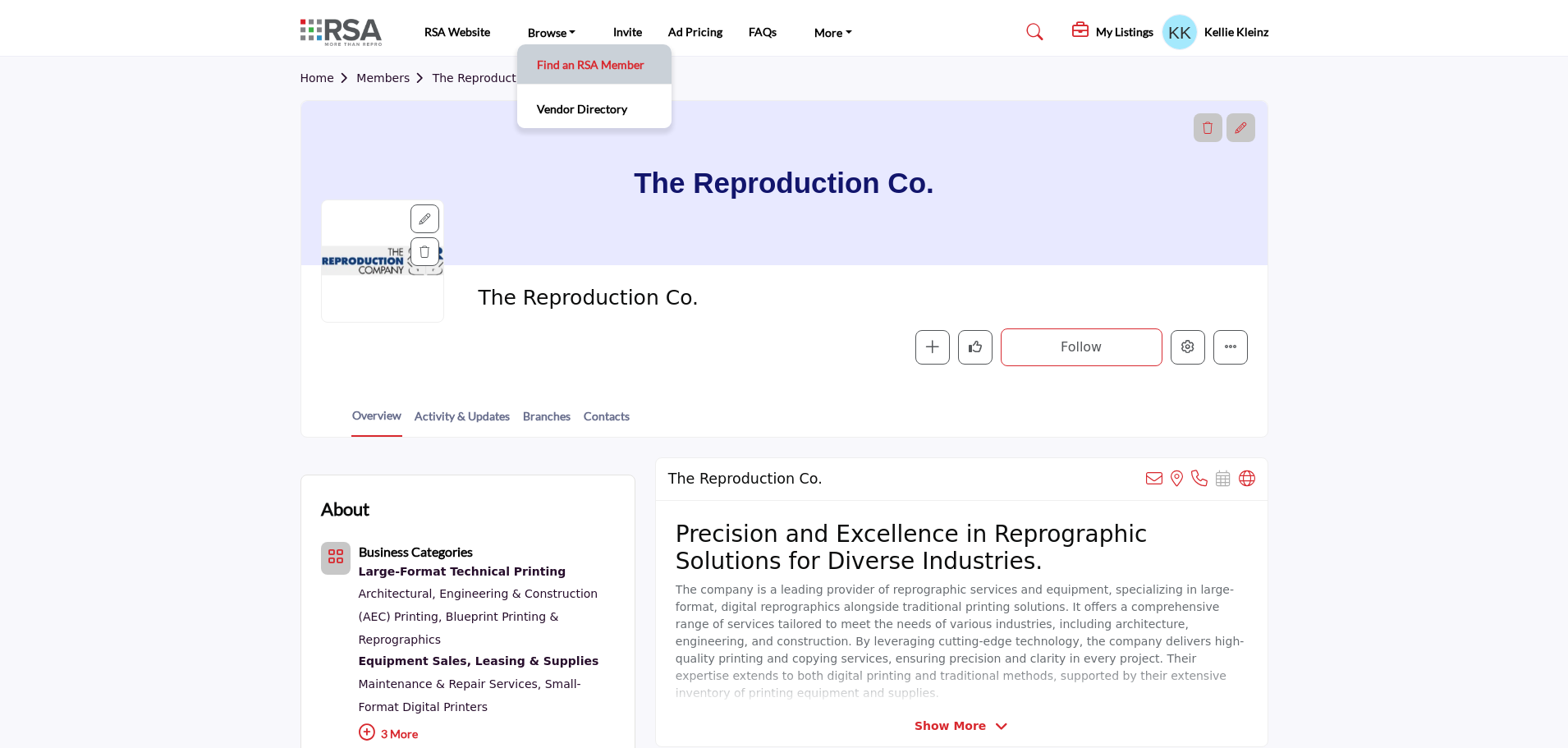
click at [566, 68] on link "Find an RSA Member" at bounding box center [594, 64] width 138 height 23
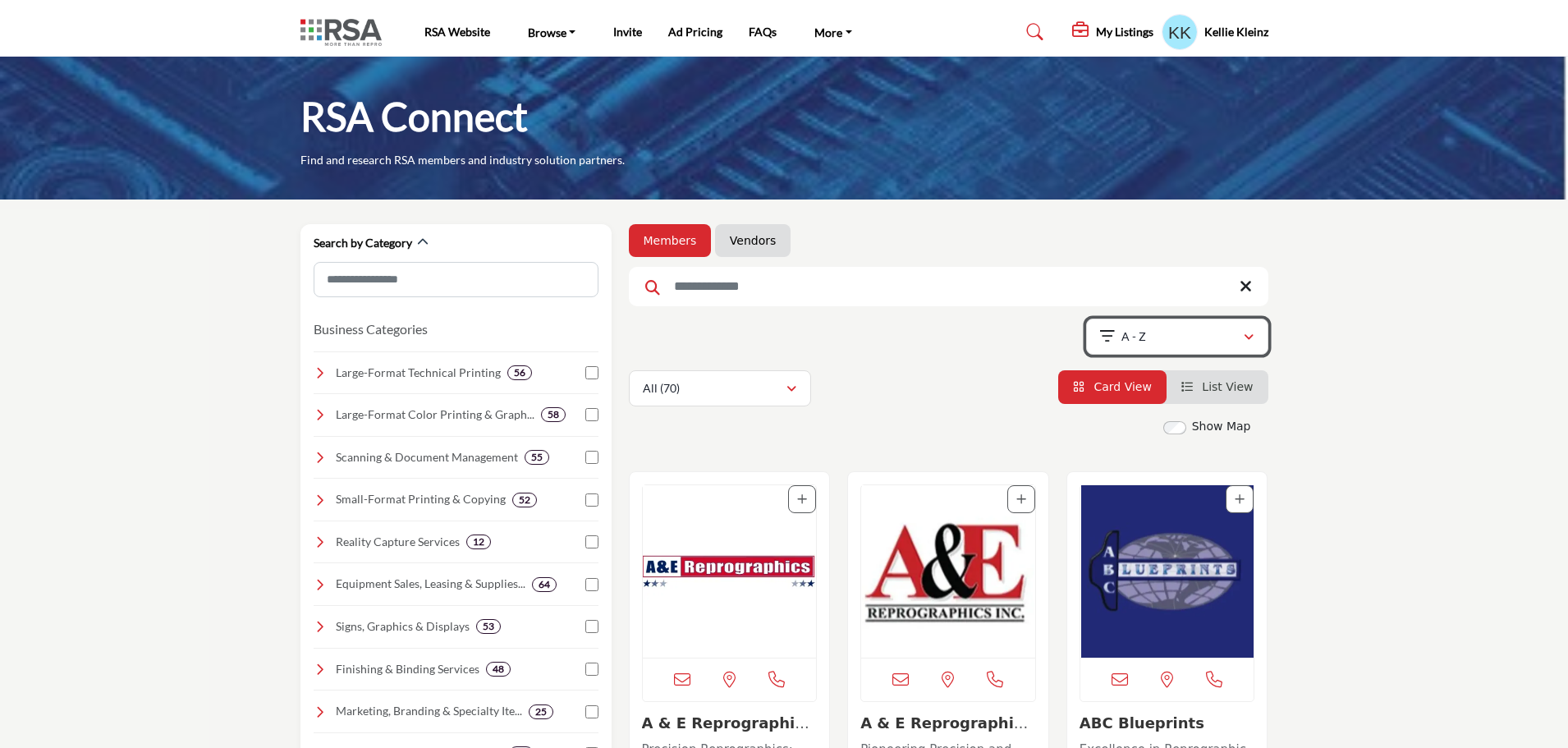
click at [1198, 332] on div "A - Z" at bounding box center [1171, 337] width 143 height 20
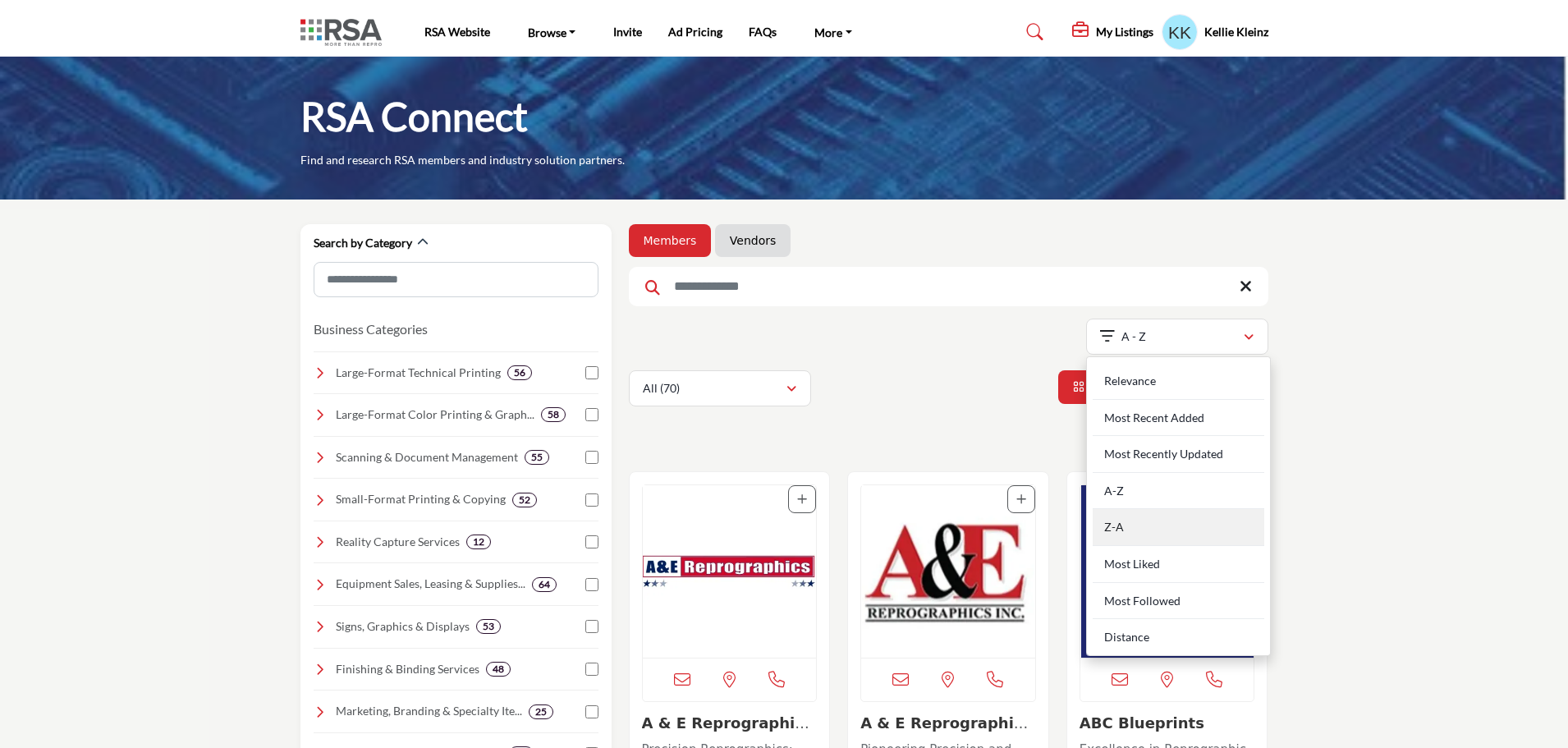
click at [1165, 528] on div "Z-A" at bounding box center [1179, 527] width 171 height 37
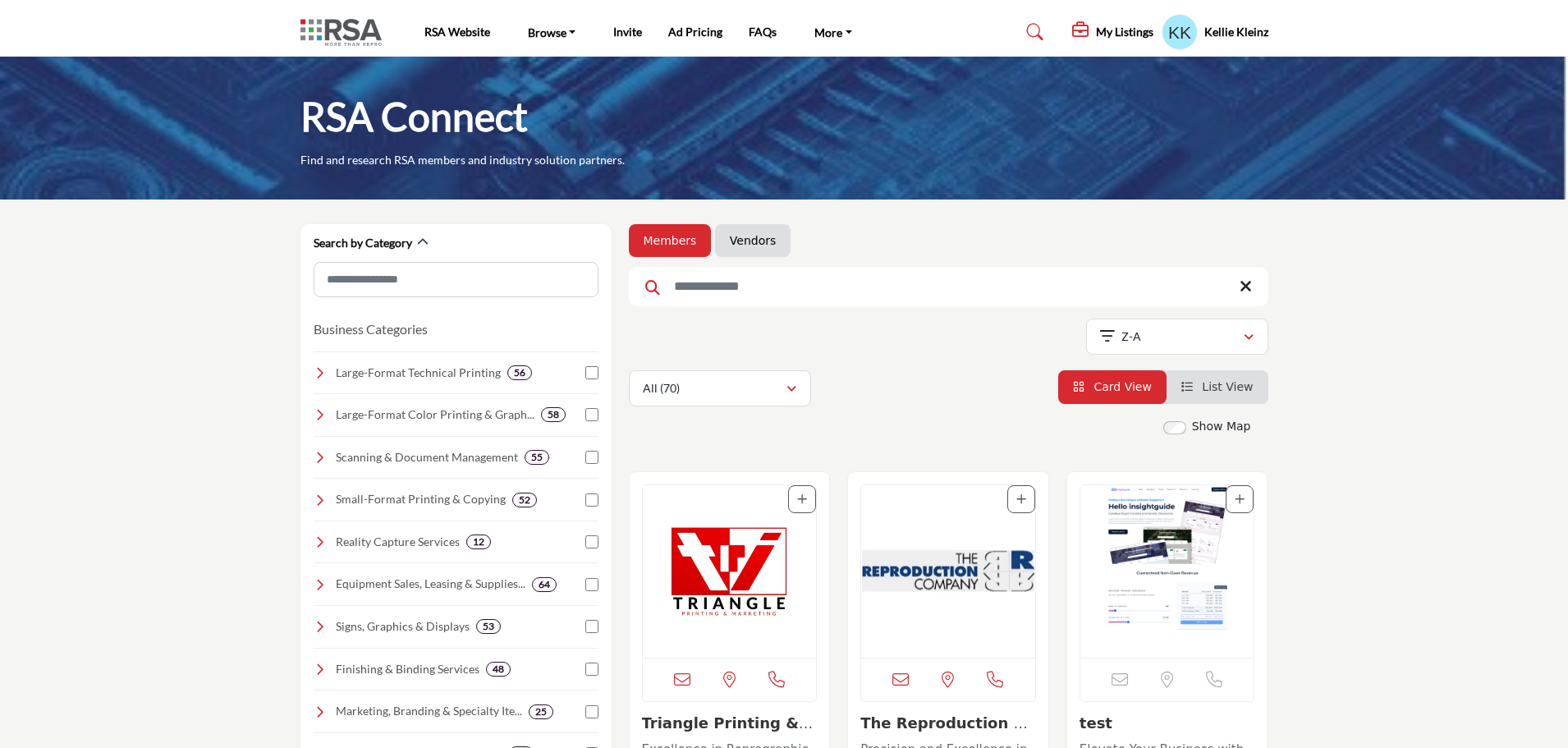
click at [728, 589] on img "Open Listing in new tab" at bounding box center [729, 570] width 174 height 172
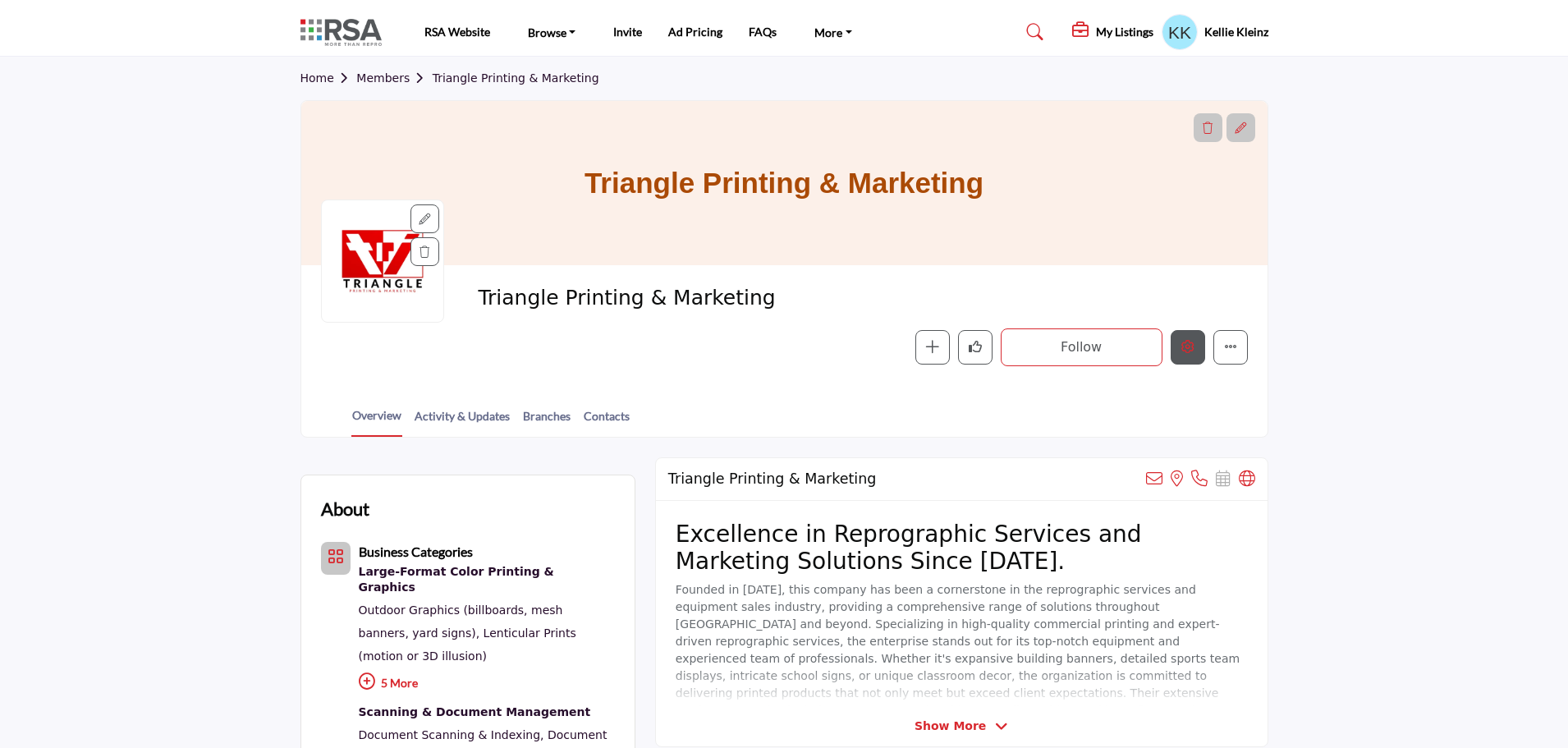
click at [1187, 355] on button "Edit company" at bounding box center [1188, 347] width 35 height 35
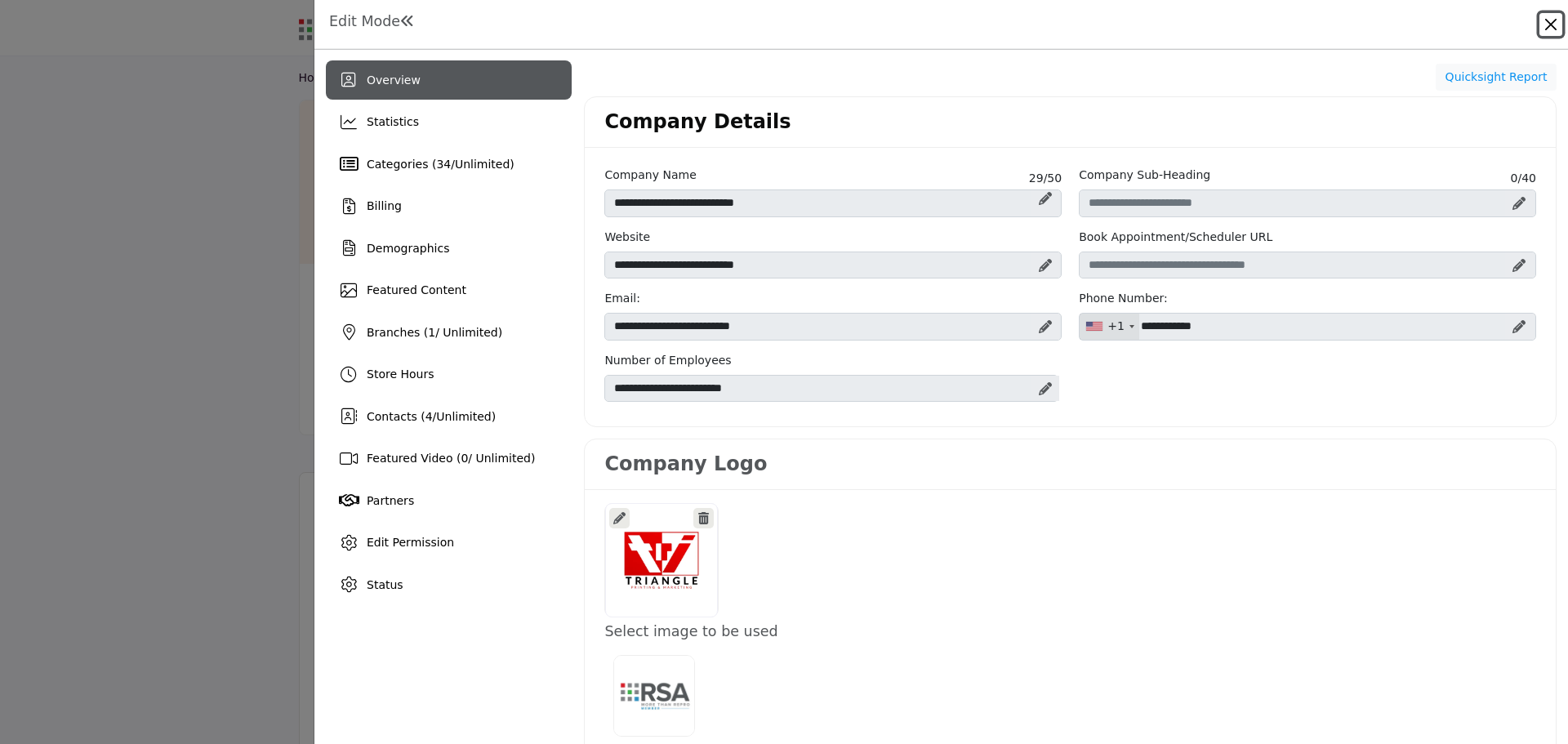
click at [1554, 22] on button "Close" at bounding box center [1551, 25] width 23 height 23
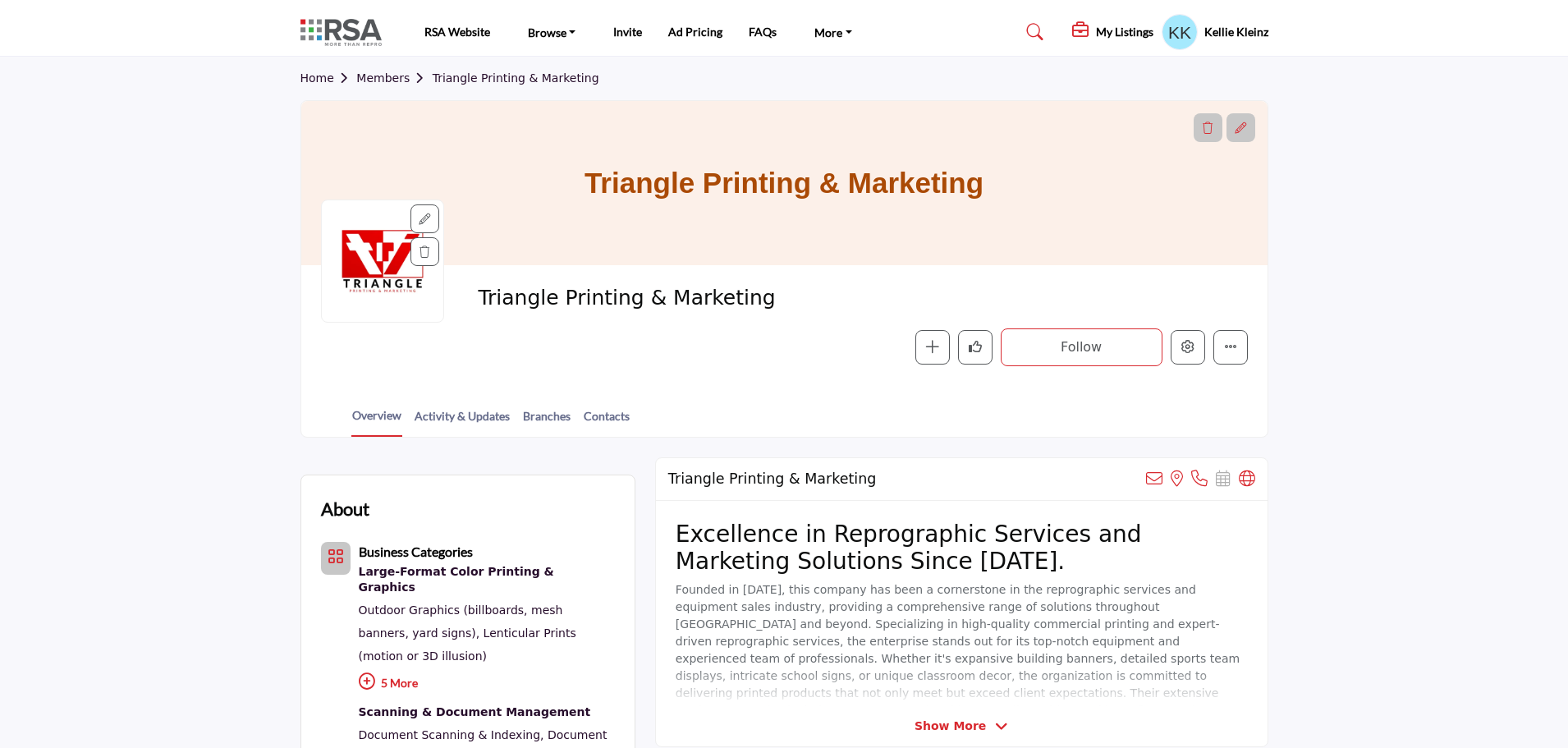
click at [331, 32] on img at bounding box center [345, 32] width 90 height 27
